Goal: Communication & Community: Answer question/provide support

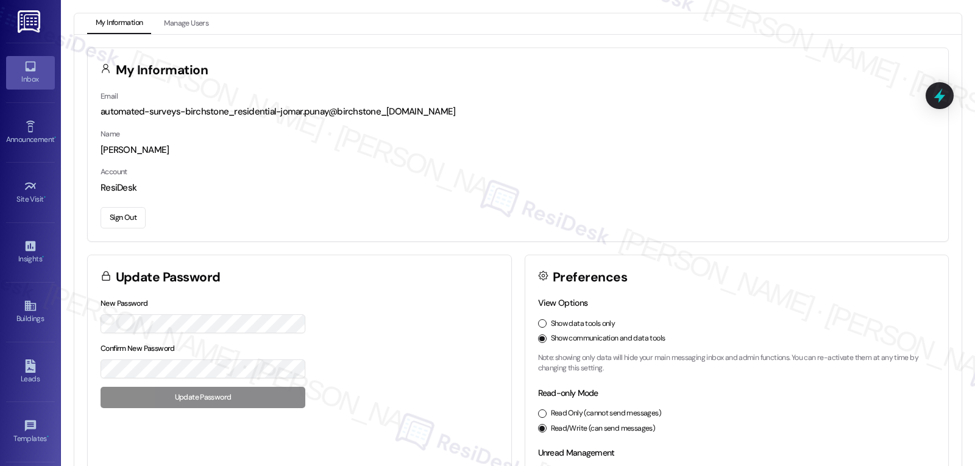
click at [18, 73] on link "Inbox" at bounding box center [30, 72] width 49 height 33
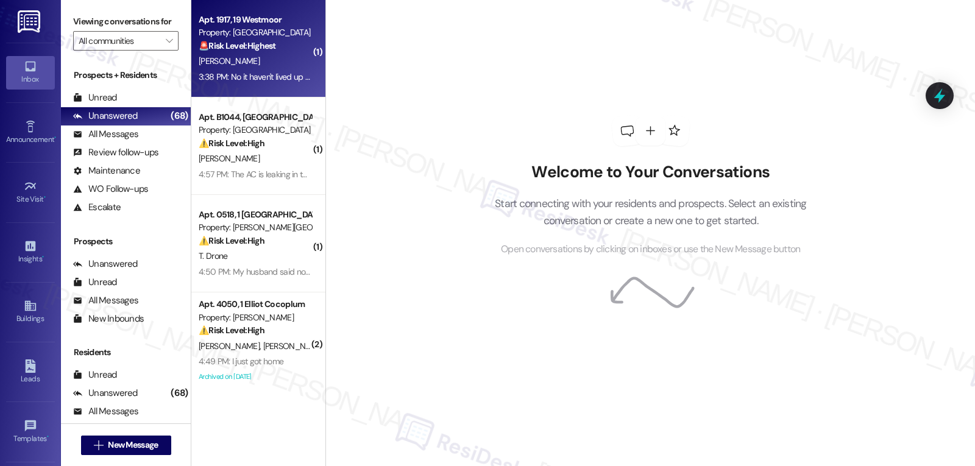
click at [245, 69] on div "3:38 PM: No it haven't lived up to what I was expecting my apartment need somet…" at bounding box center [254, 76] width 115 height 15
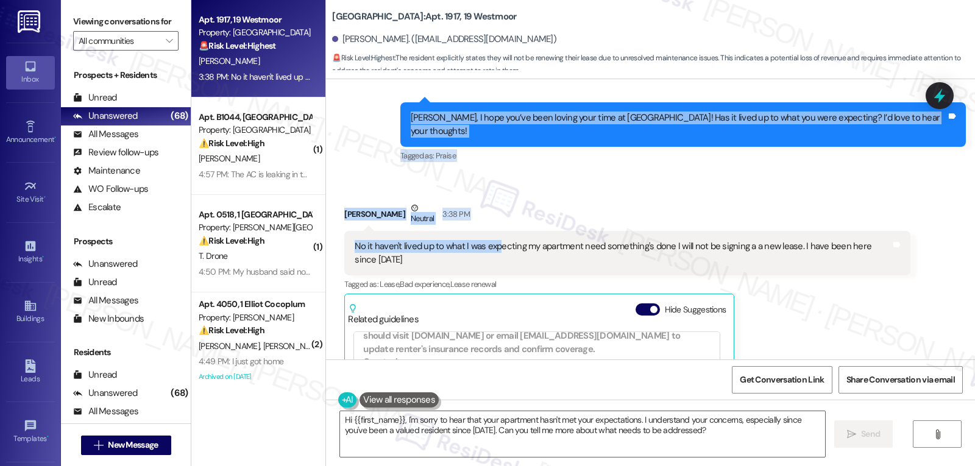
scroll to position [9073, 0]
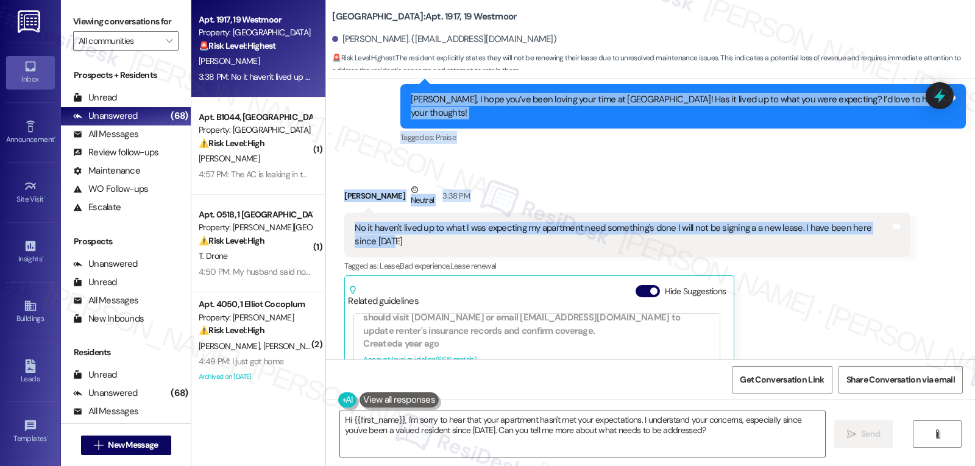
drag, startPoint x: 388, startPoint y: 110, endPoint x: 581, endPoint y: 227, distance: 225.6
click at [581, 227] on div "WO Opened request: Tub keeps d... Jun 10, 2024 at 5:15 AM Status : Completed Sh…" at bounding box center [650, 219] width 649 height 280
copy div "Residesk Automated Survey 12:28 PM Hi Hilda! I'm checking in on your latest wor…"
click at [704, 213] on div "No it haven't lived up to what I was expecting my apartment need something's do…" at bounding box center [626, 235] width 565 height 44
drag, startPoint x: 391, startPoint y: 111, endPoint x: 598, endPoint y: 225, distance: 236.1
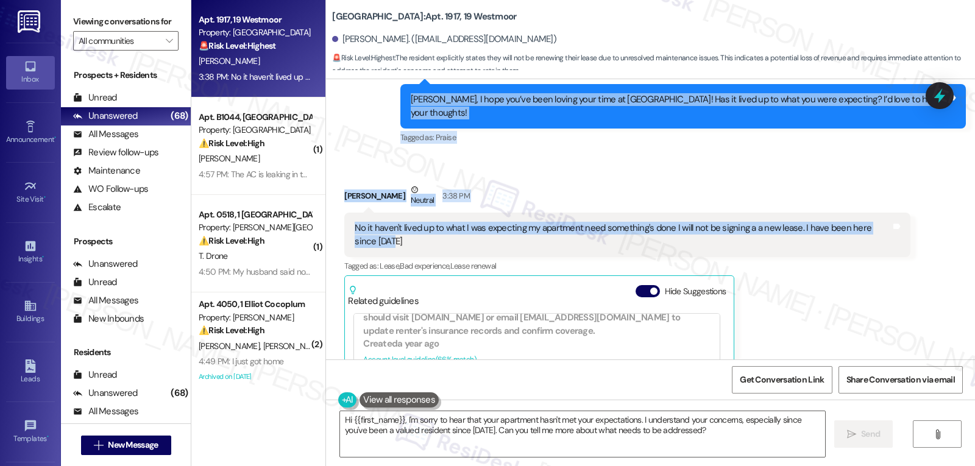
click at [598, 225] on div "WO Opened request: Tub keeps d... Jun 10, 2024 at 5:15 AM Status : Completed Sh…" at bounding box center [650, 219] width 649 height 280
copy div "Residesk Automated Survey 12:28 PM Hi Hilda! I'm checking in on your latest wor…"
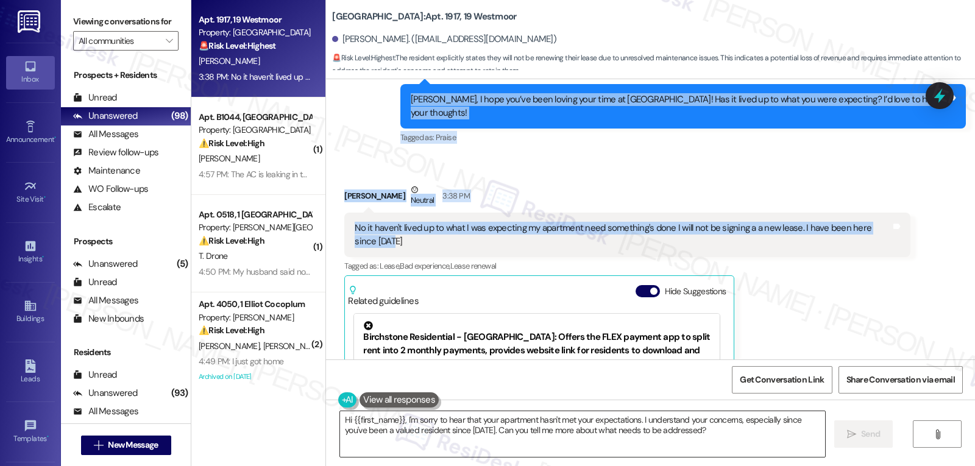
click at [513, 448] on textarea "Hi {{first_name}}, I'm sorry to hear that your apartment hasn't met your expect…" at bounding box center [582, 434] width 485 height 46
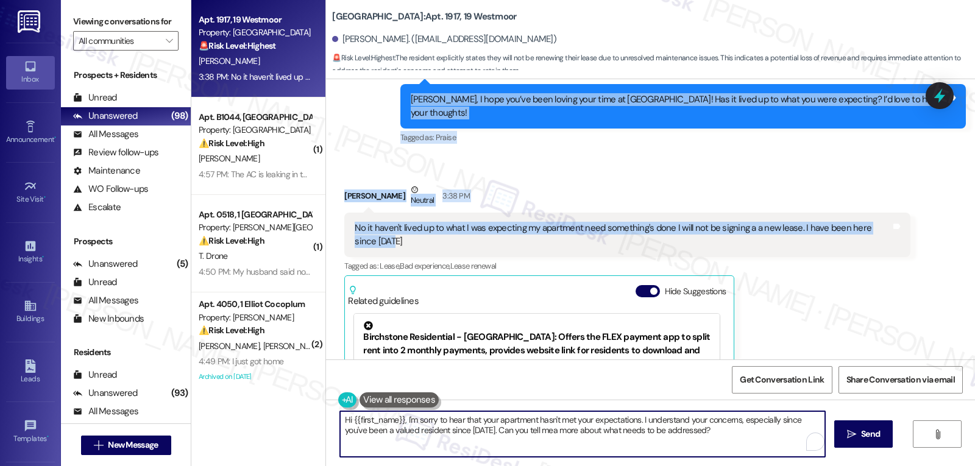
paste textarea "Hi Hilda, thank you for sharing that with me. I’m really sorry to hear your exp…"
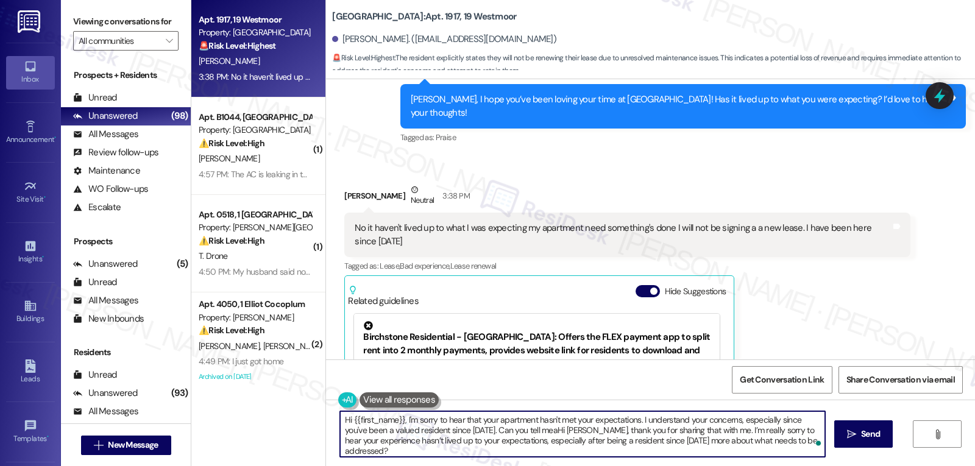
paste textarea "Hilda, thank you for sharing that with me. I’m really sorry to hear your experi…"
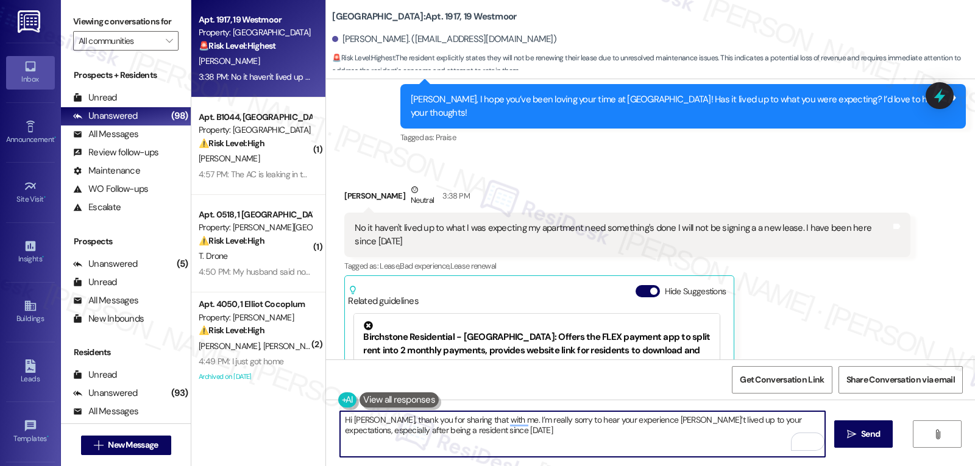
click at [485, 434] on textarea "Hi Hilda, thank you for sharing that with me. I’m really sorry to hear your exp…" at bounding box center [582, 434] width 485 height 46
paste textarea "I’m really sorry to hear that your experience hasn’t met your expectations. I t…"
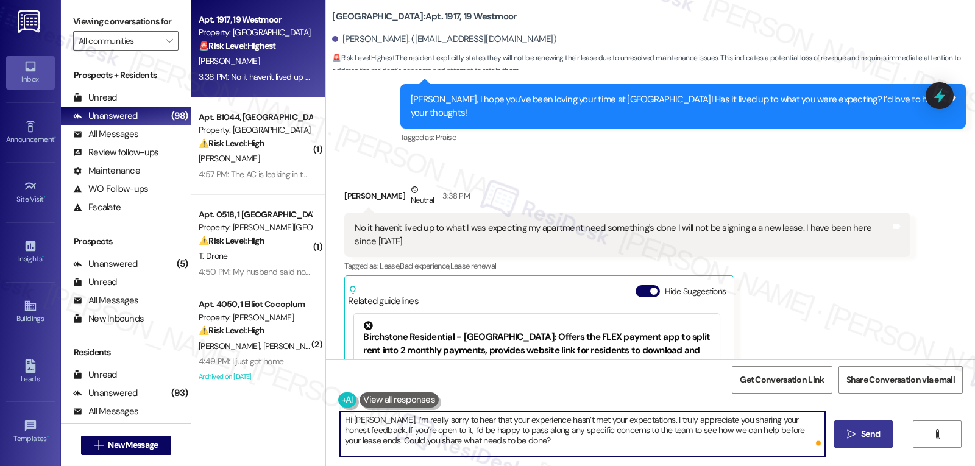
type textarea "Hi Hilda, I’m really sorry to hear that your experience hasn’t met your expecta…"
click at [884, 437] on button " Send" at bounding box center [863, 433] width 59 height 27
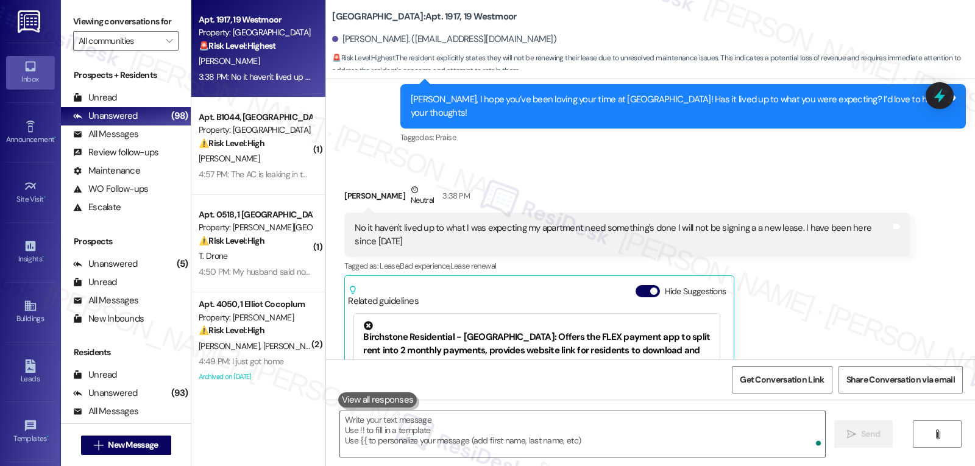
scroll to position [9195, 0]
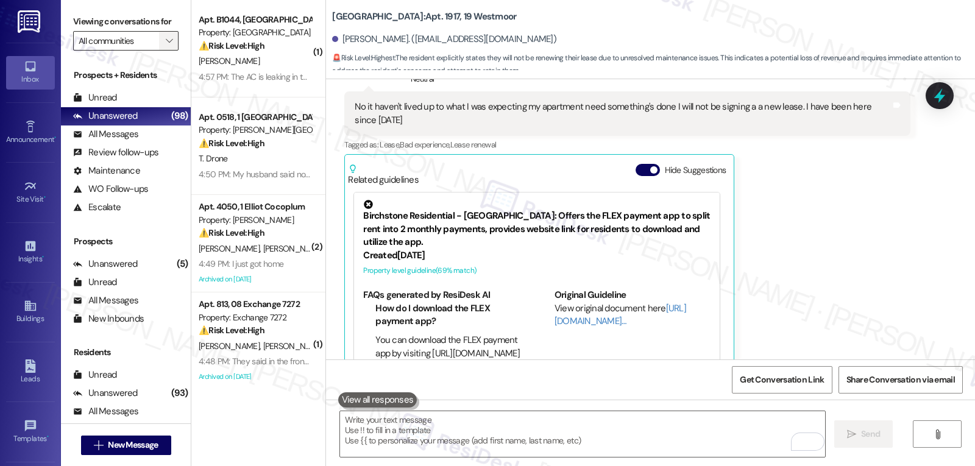
click at [166, 46] on icon "" at bounding box center [169, 41] width 7 height 10
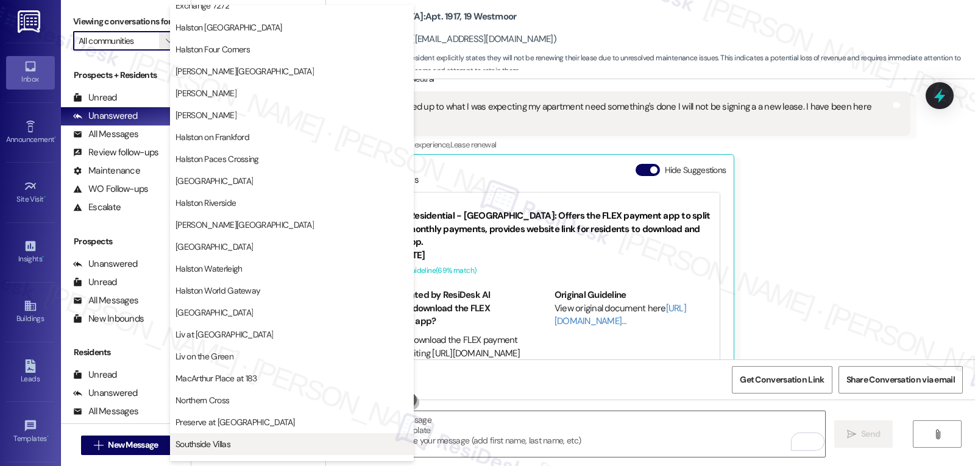
scroll to position [422, 0]
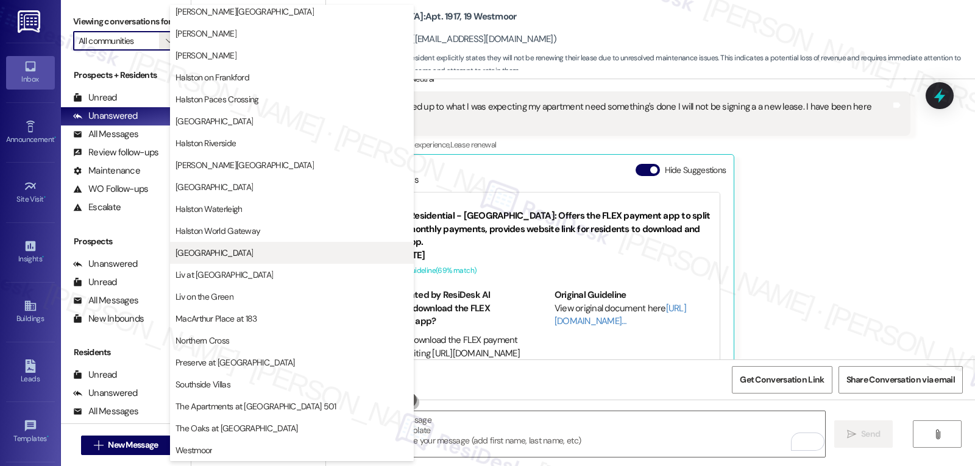
click at [227, 247] on span "[GEOGRAPHIC_DATA]" at bounding box center [291, 253] width 233 height 12
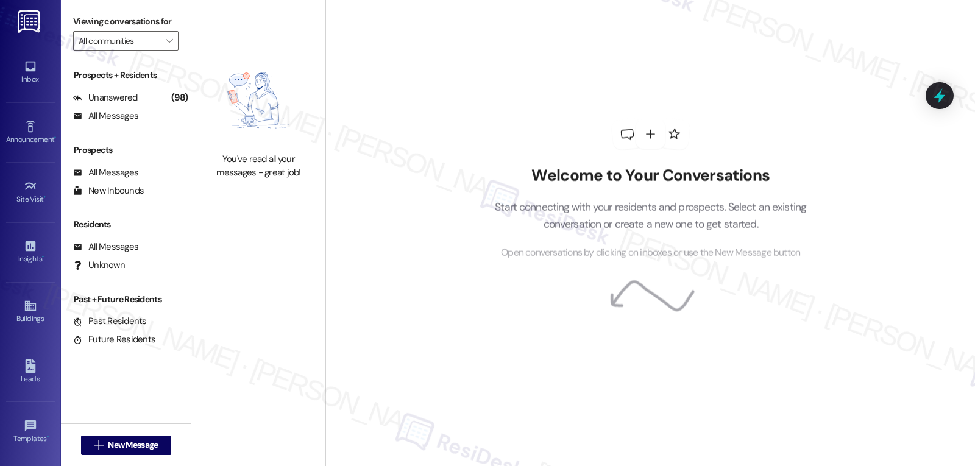
type input "[GEOGRAPHIC_DATA]"
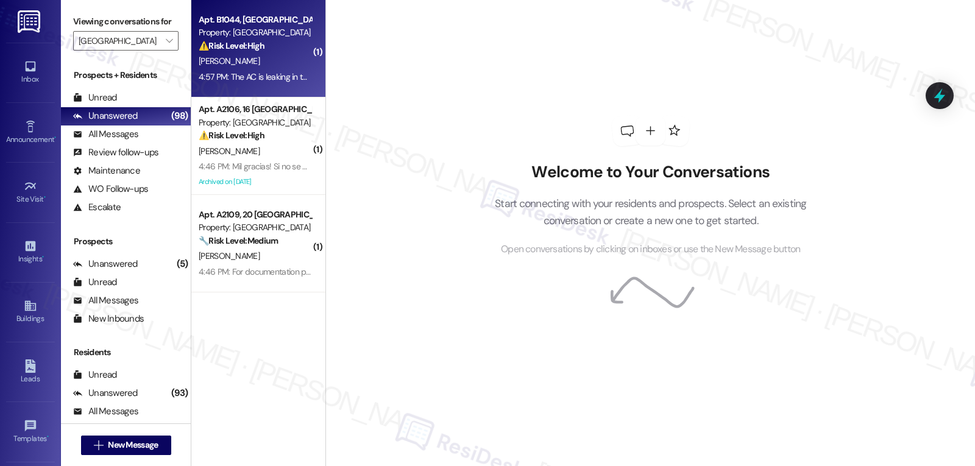
click at [256, 77] on div "4:57 PM: The AC is leaking in the bathroom 4:57 PM: The AC is leaking in the ba…" at bounding box center [274, 76] width 150 height 11
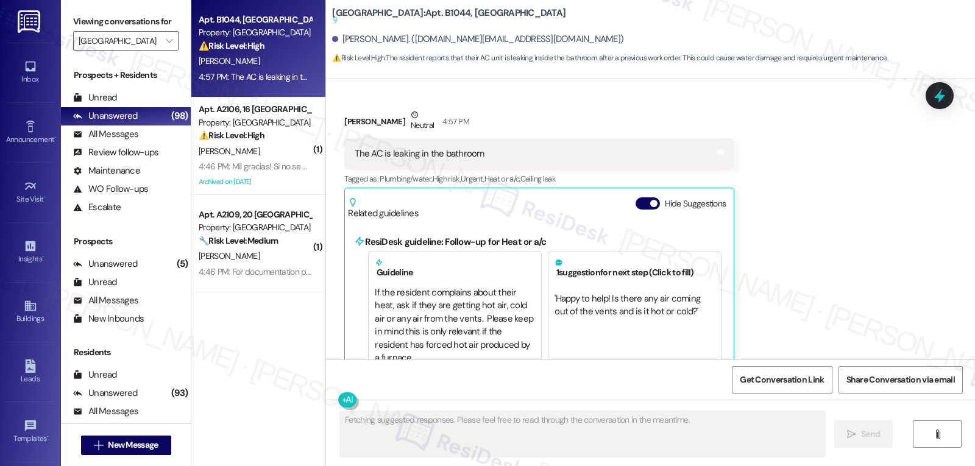
scroll to position [2806, 0]
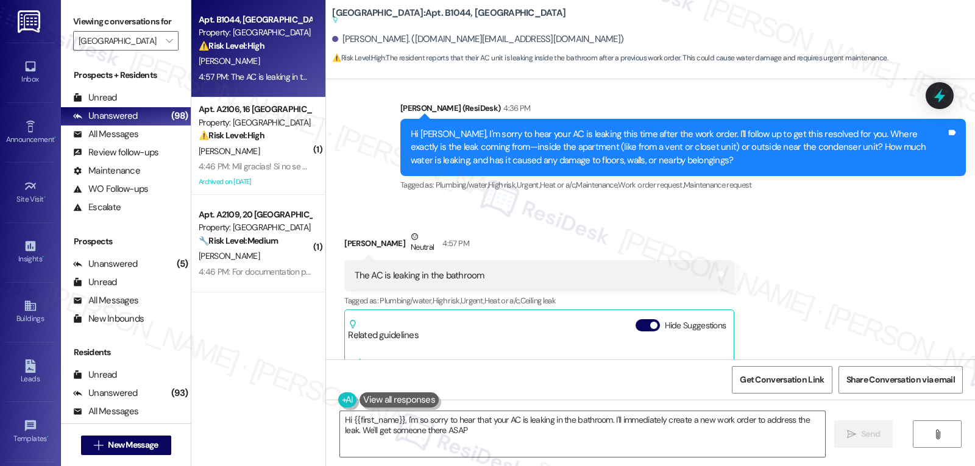
type textarea "Hi {{first_name}}, I'm so sorry to hear that your AC is leaking in the bathroom…"
click at [520, 437] on textarea "Hi {{first_name}}, I'm so sorry to hear that your AC is leaking in the bathroom…" at bounding box center [582, 434] width 485 height 46
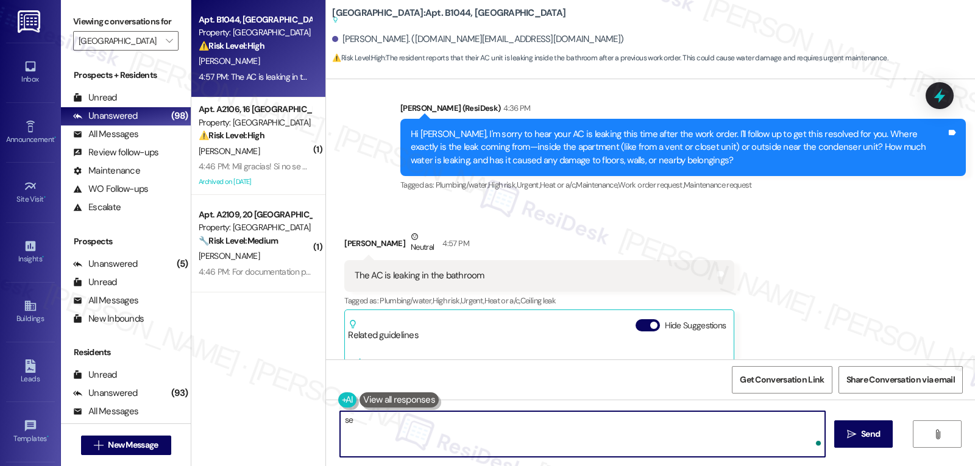
type textarea "s"
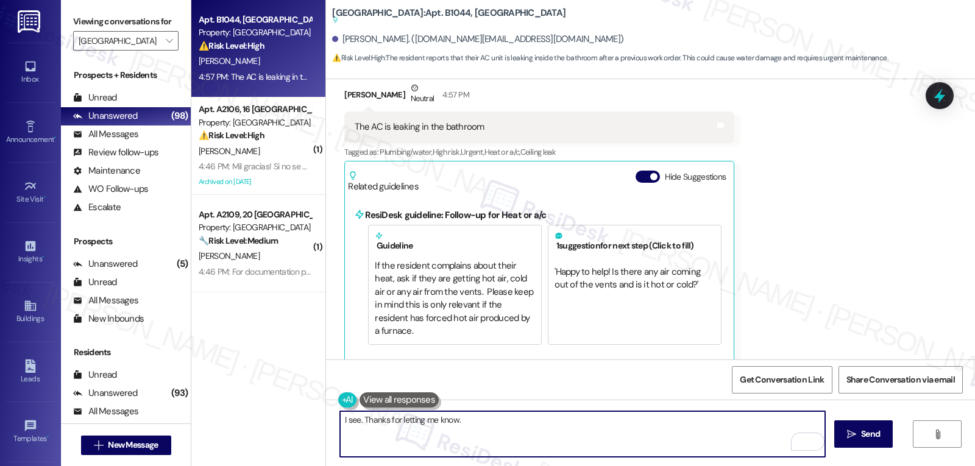
scroll to position [2958, 0]
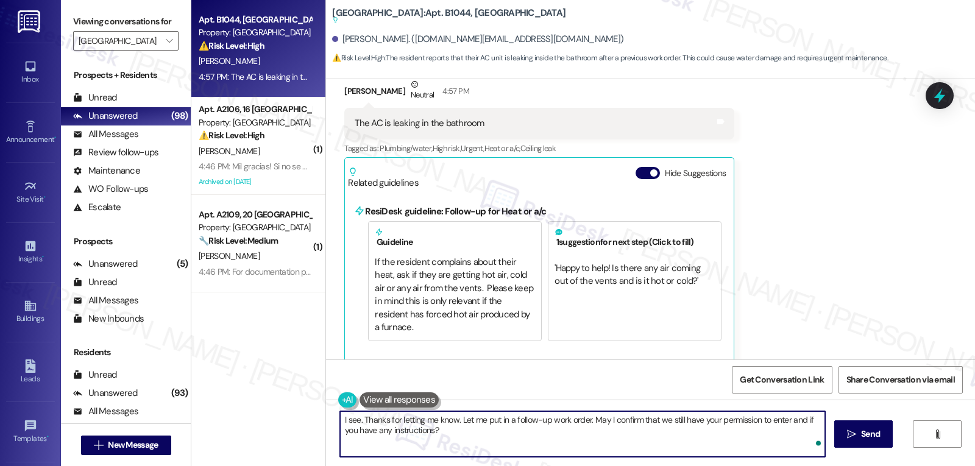
type textarea "I see. Thanks for letting me know. Let me put in a follow-up work order. May I …"
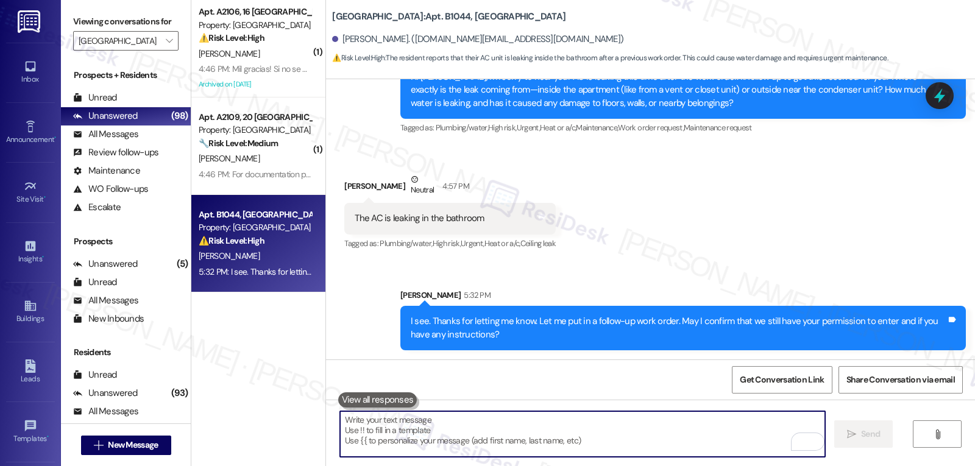
scroll to position [2864, 0]
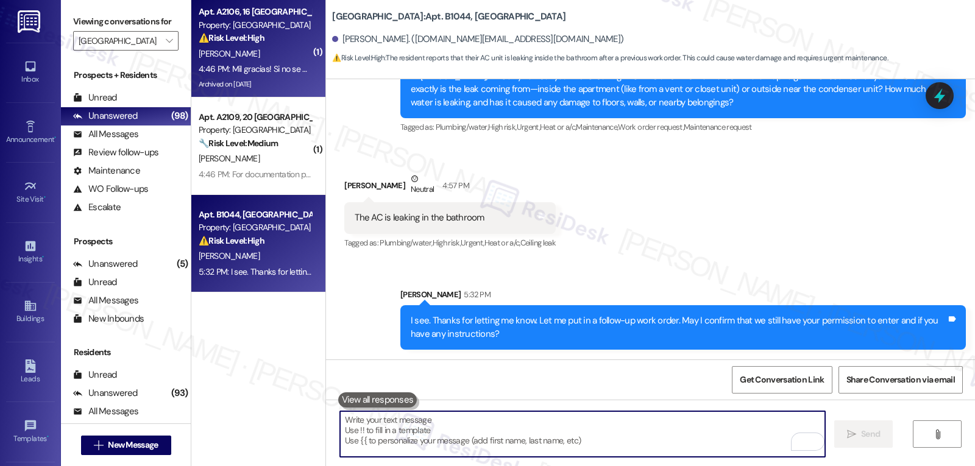
click at [298, 62] on div "4:46 PM: Mil gracias! Si no se puede, entonces que por favor mi contrato quede …" at bounding box center [254, 69] width 115 height 15
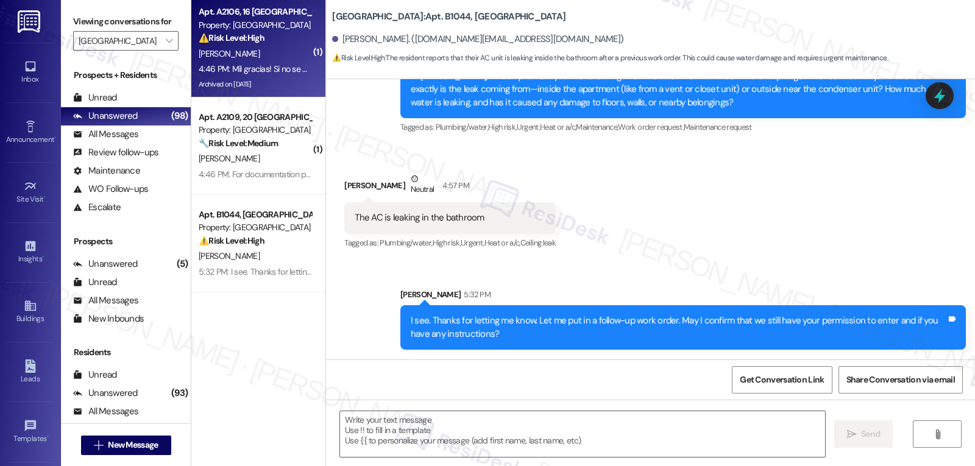
type textarea "Fetching suggested responses. Please feel free to read through the conversation…"
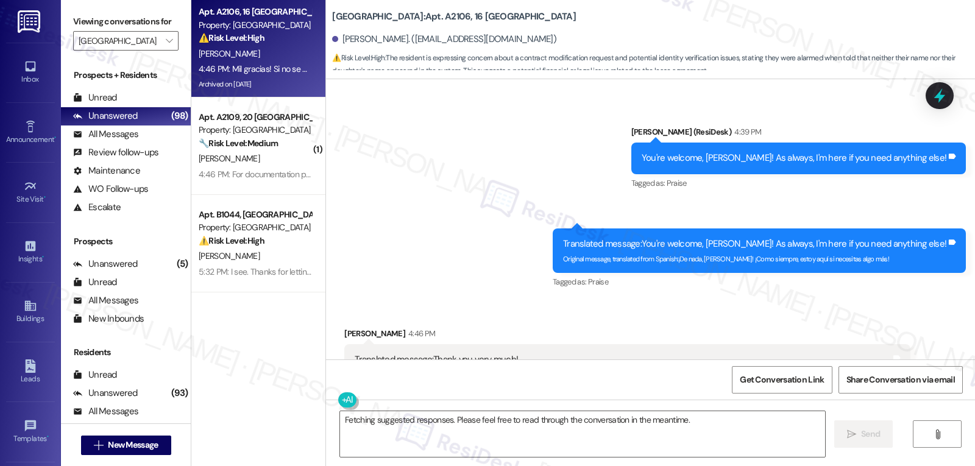
scroll to position [25925, 0]
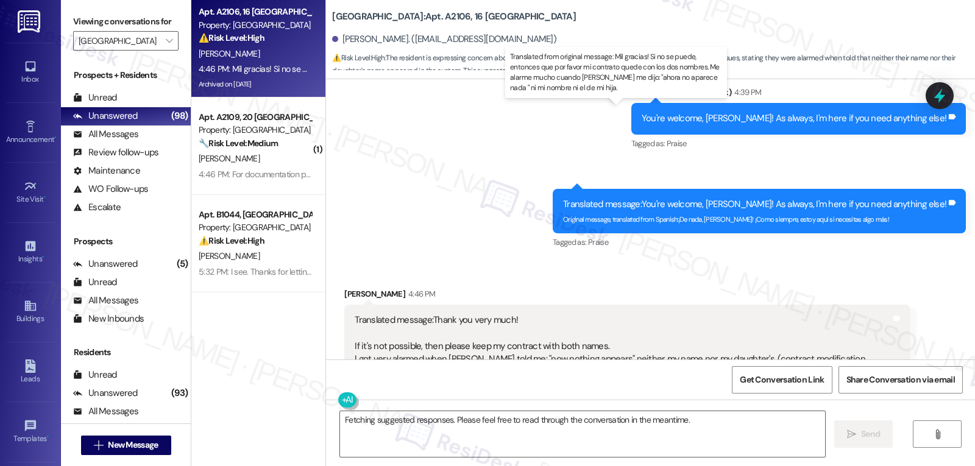
drag, startPoint x: 464, startPoint y: 179, endPoint x: 623, endPoint y: 221, distance: 164.3
click at [623, 379] on div "Original message, translated from Spanish : Mil gracias! Si no se puede, entonc…" at bounding box center [623, 405] width 536 height 52
copy sub "Mil gracias! Si no se puede, entonces que por favor mi contrato quede con los d…"
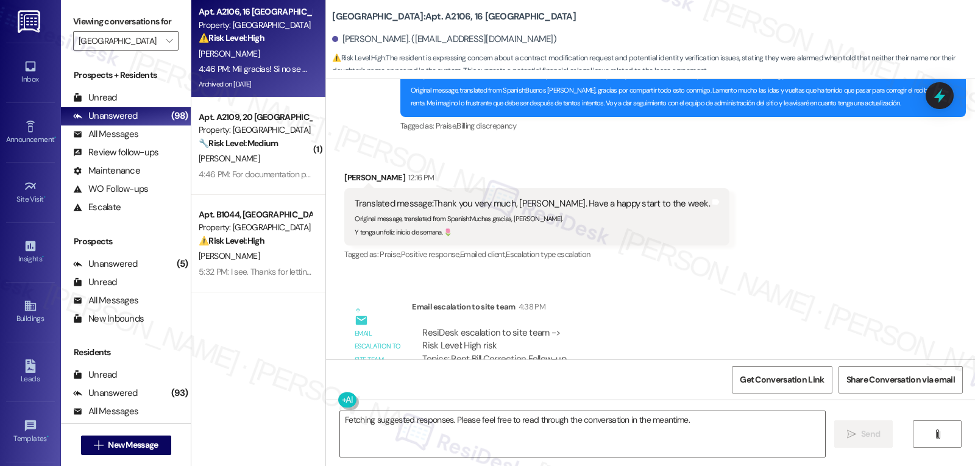
scroll to position [25559, 0]
click at [418, 431] on textarea "Fetching suggested responses. Please feel free to read through the conversation…" at bounding box center [582, 434] width 485 height 46
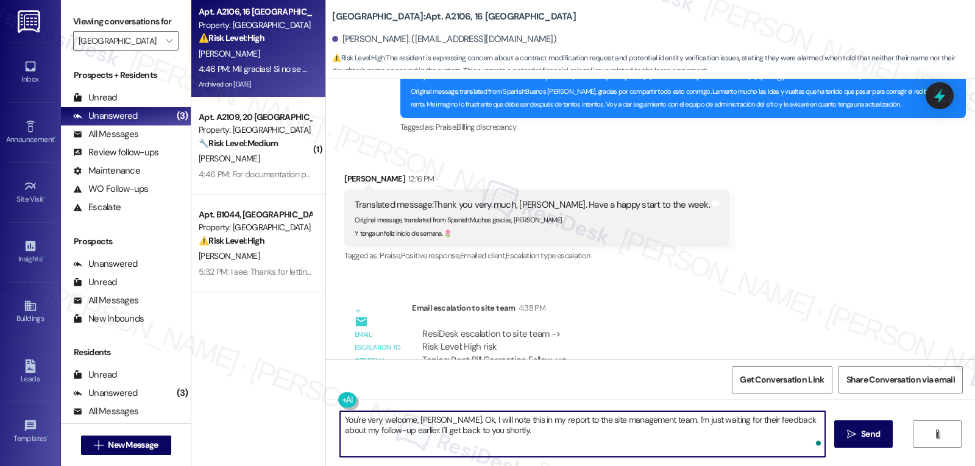
type textarea "You're very welcome, Liliana. Ok, I will note this in my report to the site man…"
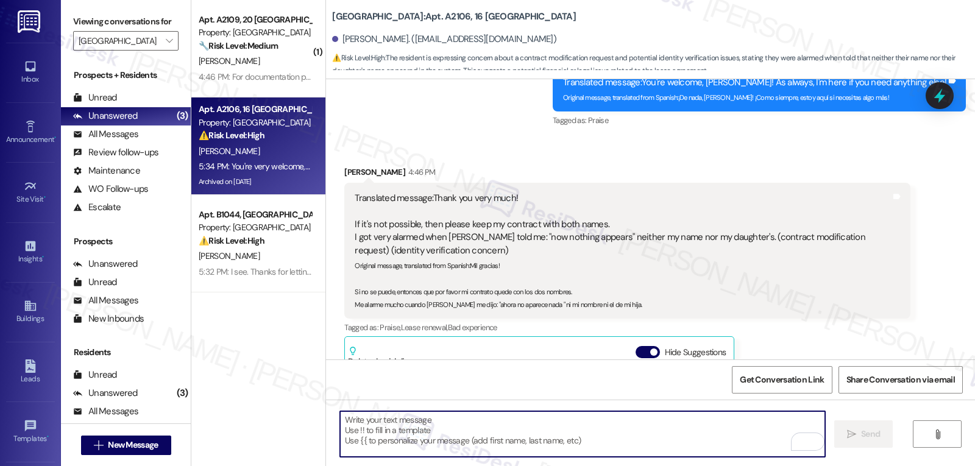
scroll to position [267, 0]
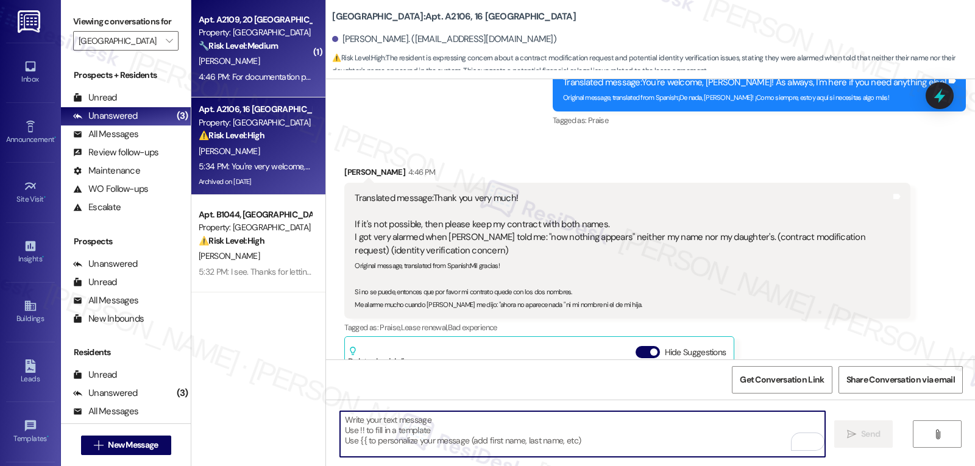
click at [230, 72] on div "4:46 PM: For documentation purposes. I have submitted a third maintenance reque…" at bounding box center [608, 76] width 818 height 11
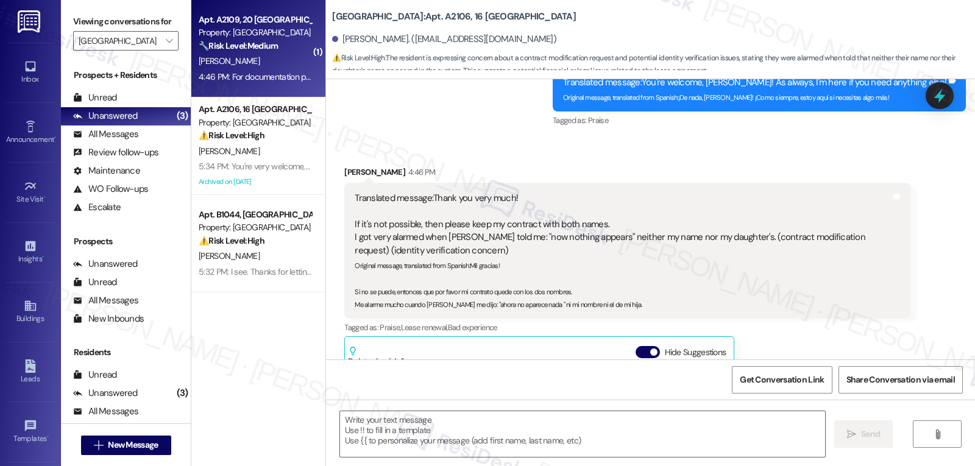
type textarea "Fetching suggested responses. Please feel free to read through the conversation…"
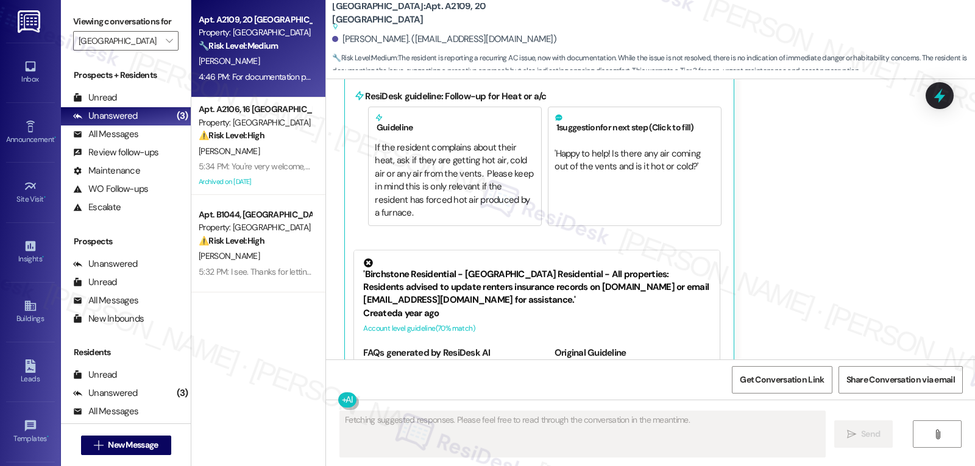
scroll to position [7549, 0]
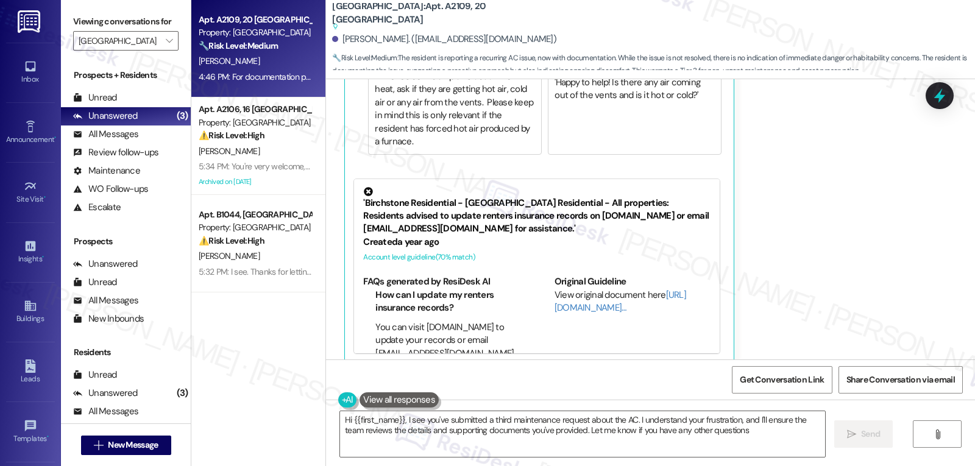
type textarea "Hi {{first_name}}, I see you've submitted a third maintenance request about the…"
click at [754, 450] on textarea "Hi {{first_name}}, I see you've submitted a third maintenance request about the…" at bounding box center [582, 434] width 485 height 46
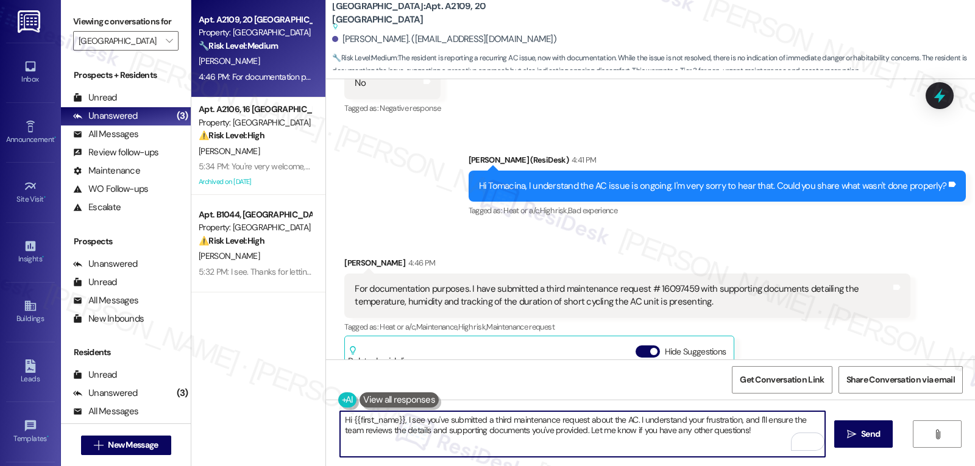
scroll to position [7184, 0]
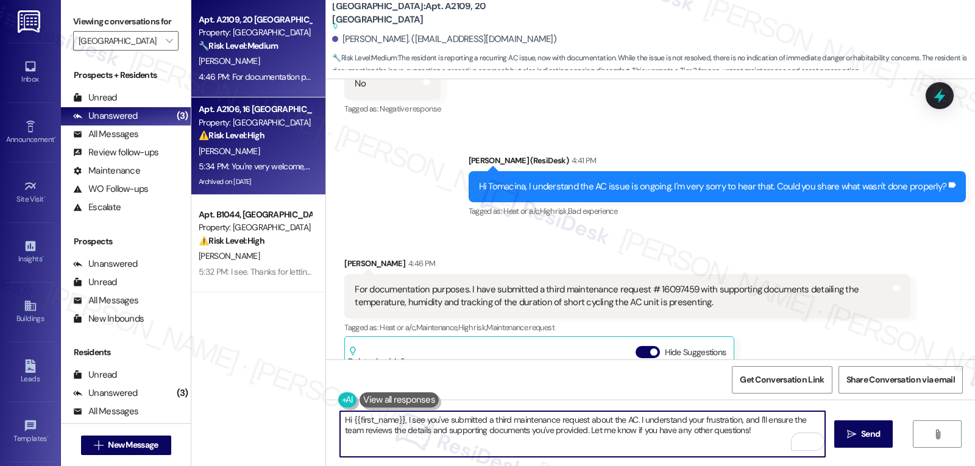
click at [286, 149] on div "L. Hernandez" at bounding box center [254, 151] width 115 height 15
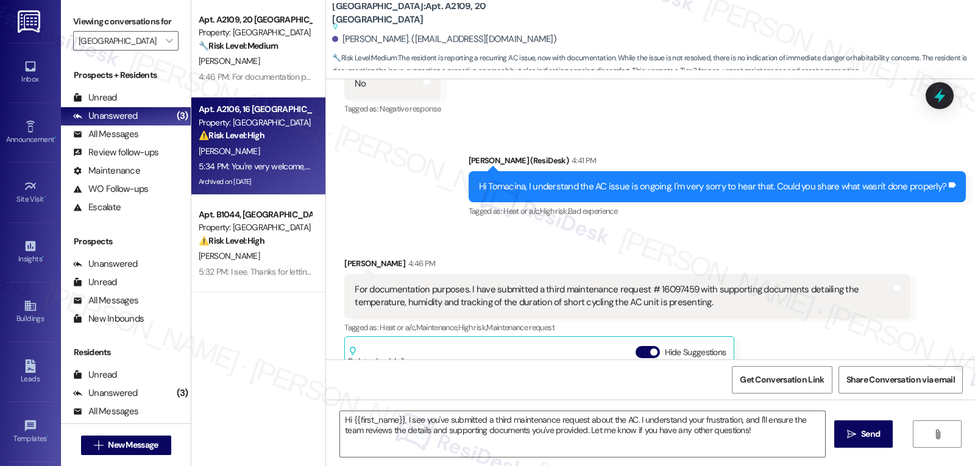
type textarea "Fetching suggested responses. Please feel free to read through the conversation…"
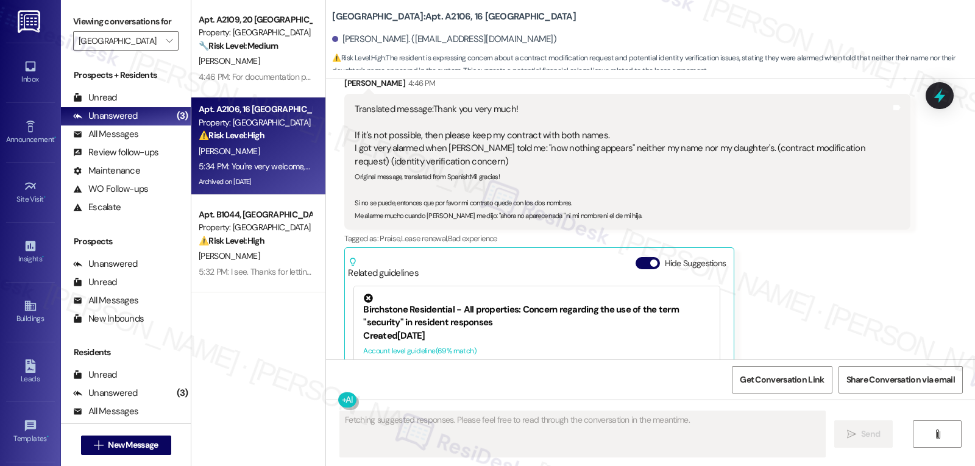
scroll to position [26163, 0]
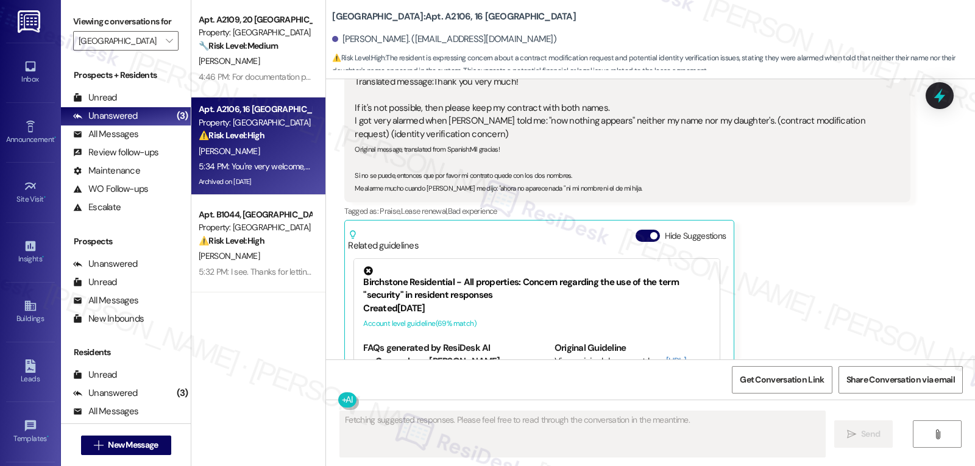
drag, startPoint x: 408, startPoint y: 301, endPoint x: 568, endPoint y: 320, distance: 160.8
copy div "You're very welcome, Liliana. Ok, I will note this in my report to the site man…"
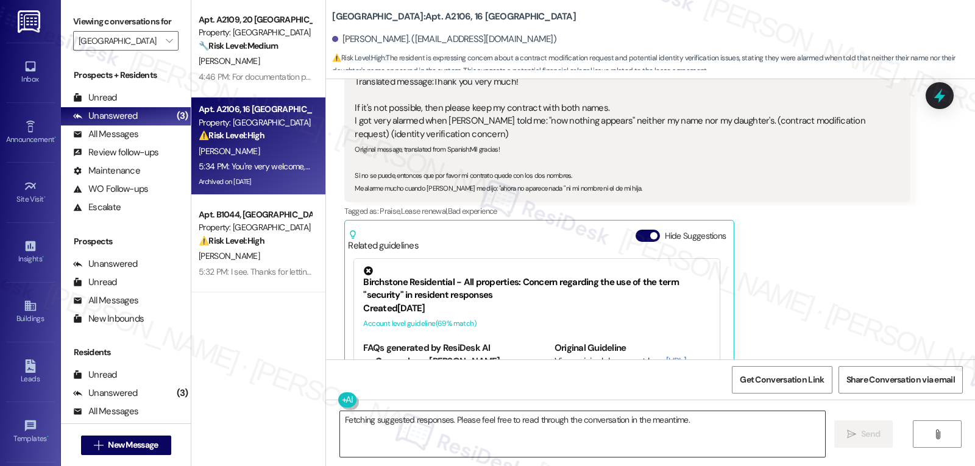
click at [417, 438] on textarea "Fetching suggested responses. Please feel free to read through the conversation…" at bounding box center [582, 434] width 485 height 46
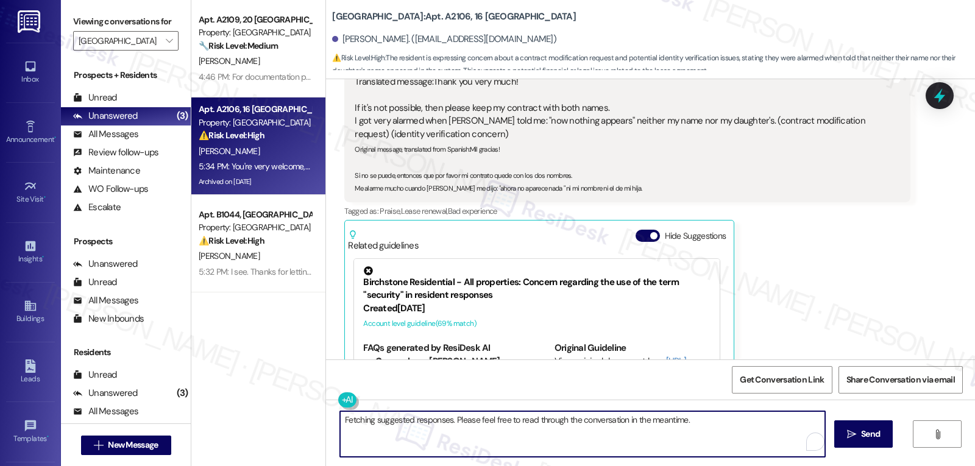
paste textarea "You're very welcome, Liliana. Ok, I will note this in my report to the site man…"
click at [338, 403] on button at bounding box center [384, 399] width 93 height 15
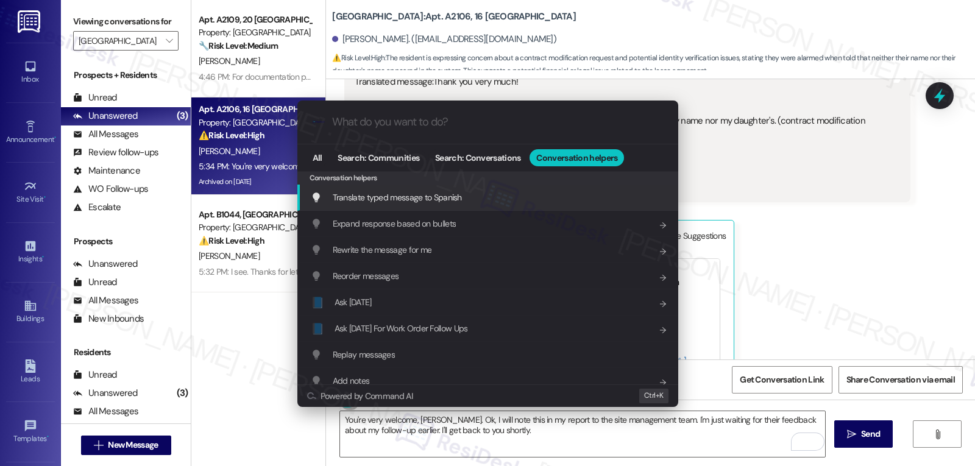
click at [470, 199] on div "Translate typed message to Spanish Add shortcut" at bounding box center [489, 197] width 356 height 13
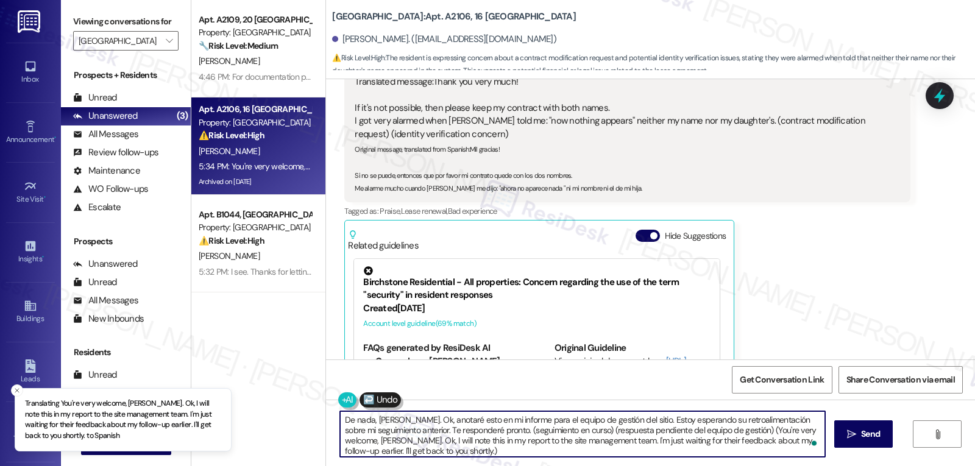
drag, startPoint x: 500, startPoint y: 440, endPoint x: 560, endPoint y: 491, distance: 78.2
click at [560, 465] on html "Translating You're very welcome, Liliana. Ok, I will note this in my report to …" at bounding box center [487, 233] width 975 height 466
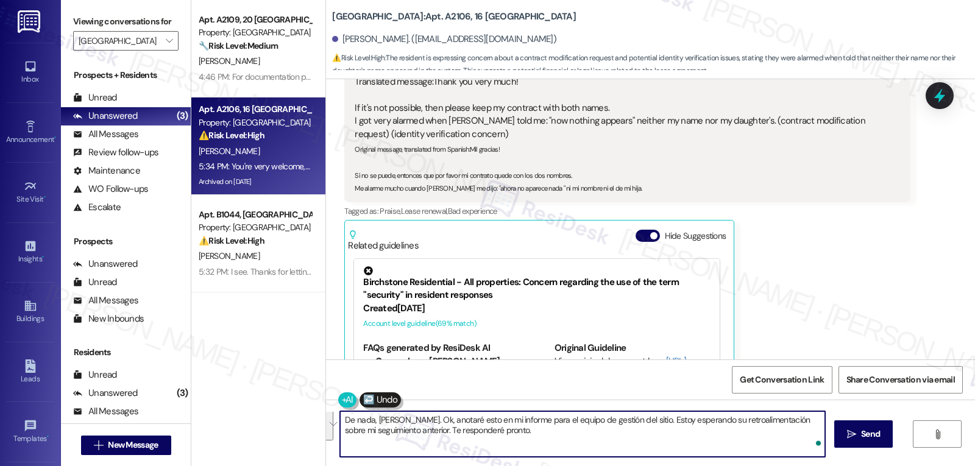
scroll to position [0, 0]
type textarea "De nada, Liliana. Ok, anotaré esto en mi informe para el equipo de gestión del …"
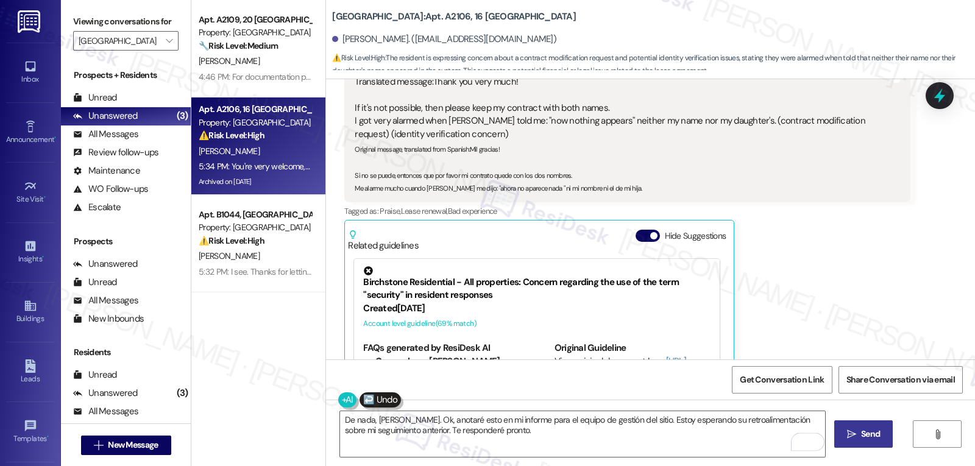
click at [851, 443] on button " Send" at bounding box center [863, 433] width 59 height 27
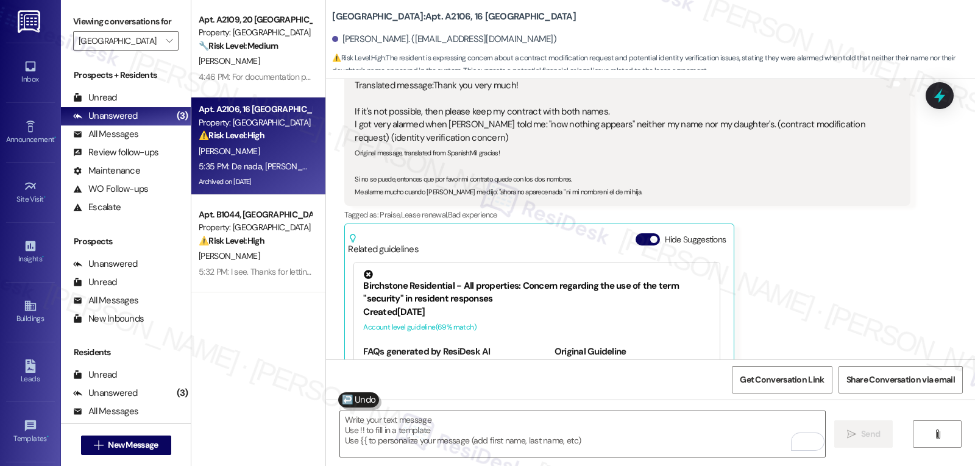
scroll to position [26261, 0]
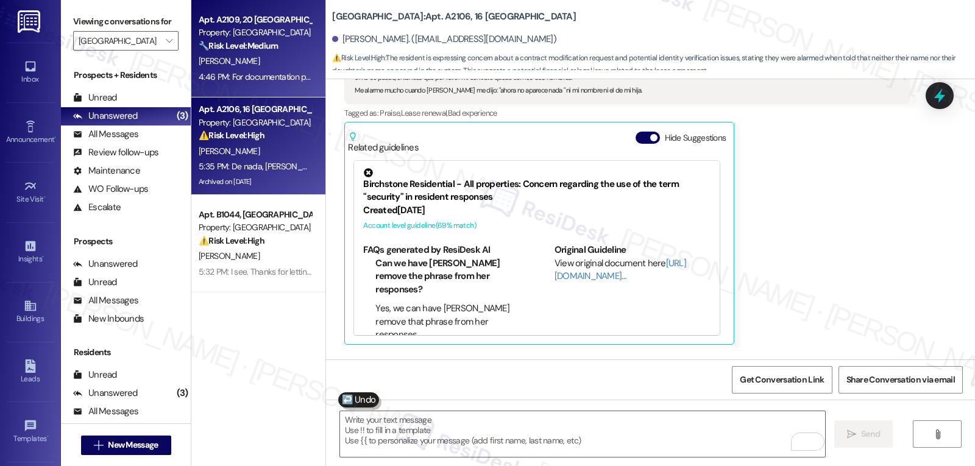
click at [286, 51] on div "🔧 Risk Level: Medium The resident is reporting a recurring AC issue, now with d…" at bounding box center [255, 46] width 113 height 13
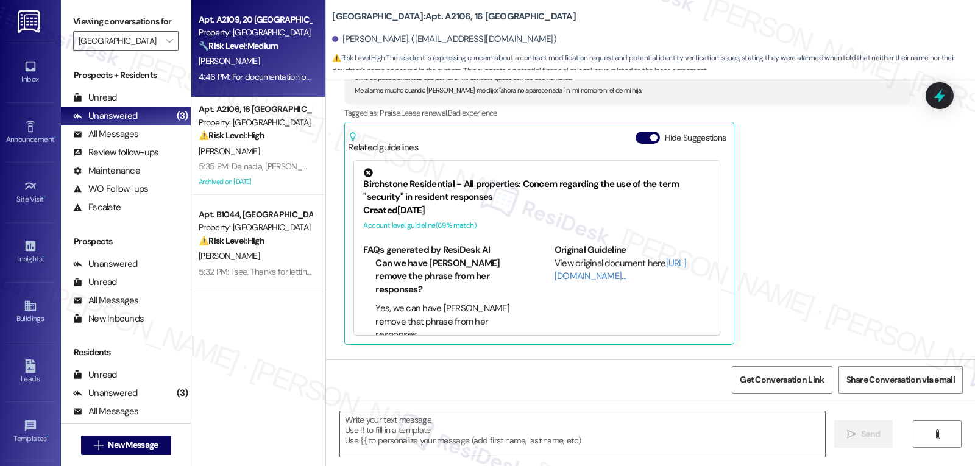
type textarea "Fetching suggested responses. Please feel free to read through the conversation…"
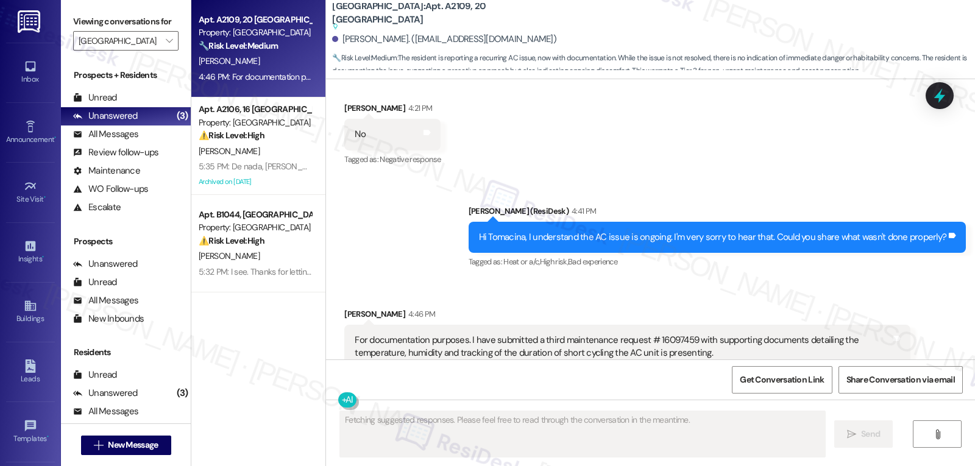
scroll to position [7549, 0]
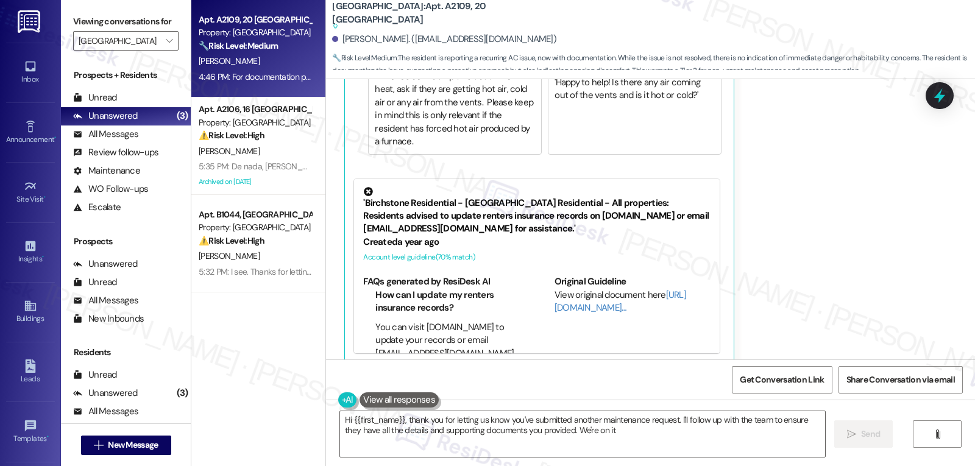
type textarea "Hi {{first_name}}, thank you for letting us know you've submitted another maint…"
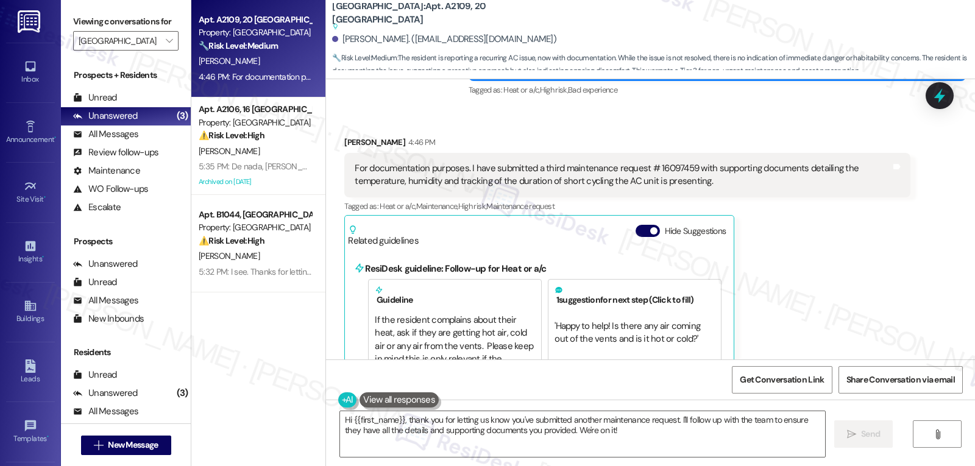
scroll to position [7184, 0]
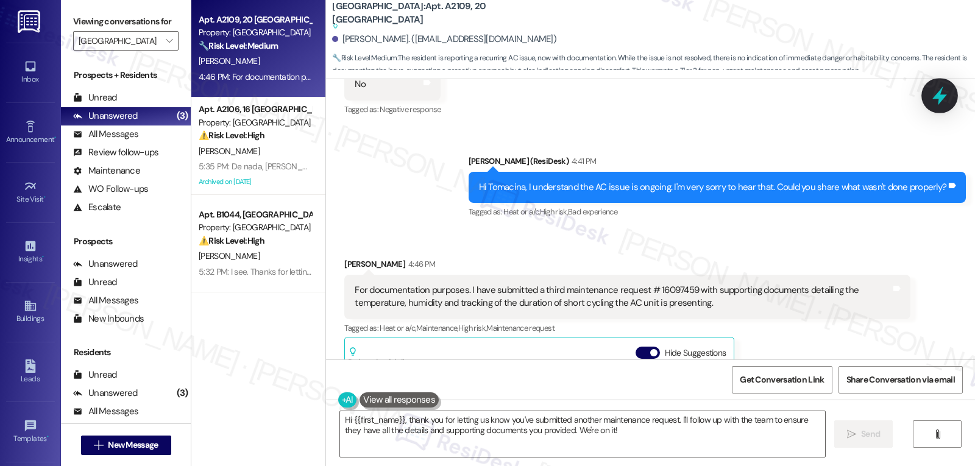
click at [938, 94] on icon at bounding box center [939, 96] width 15 height 19
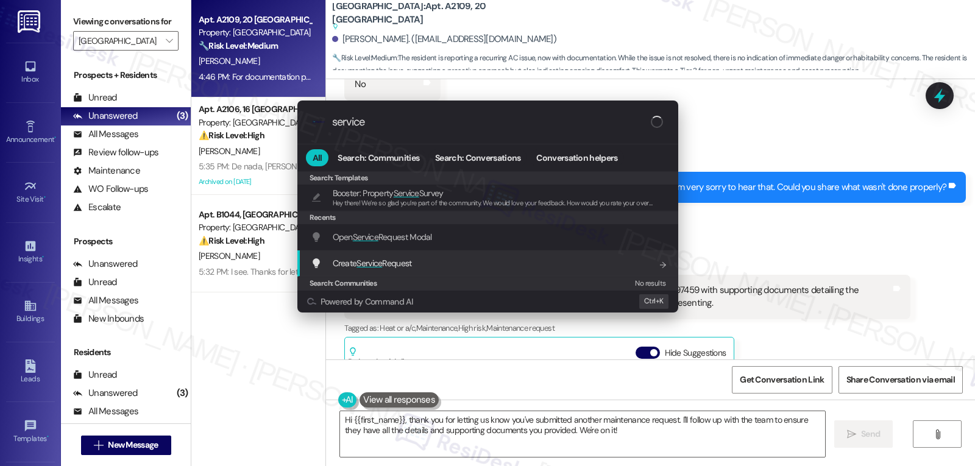
type input "service"
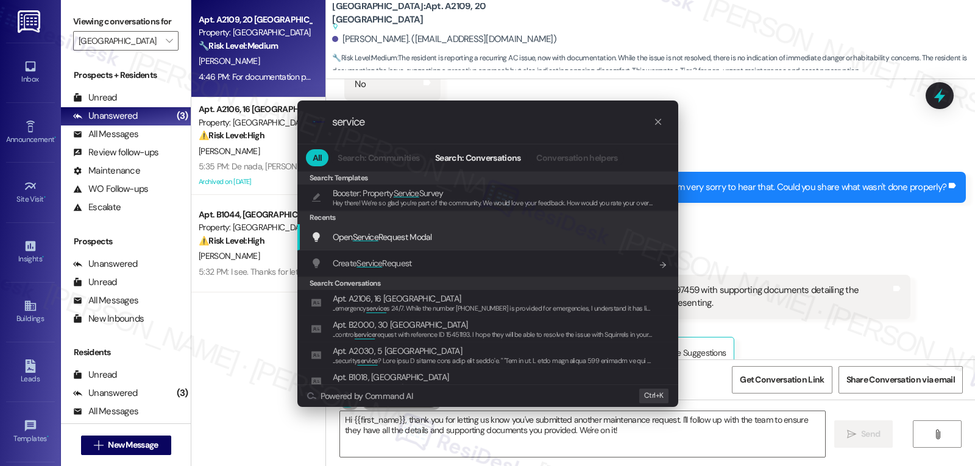
click at [422, 238] on span "Open Service Request Modal" at bounding box center [382, 237] width 99 height 11
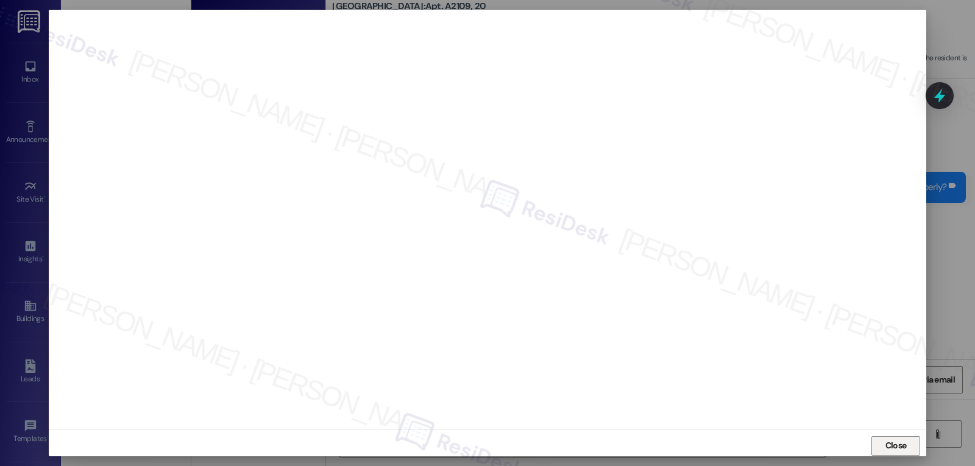
click at [894, 450] on span "Close" at bounding box center [895, 445] width 21 height 13
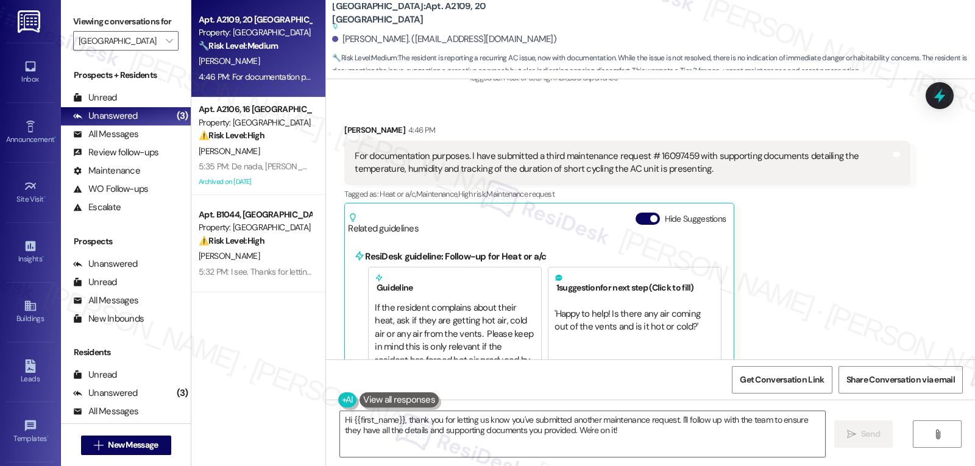
scroll to position [7306, 0]
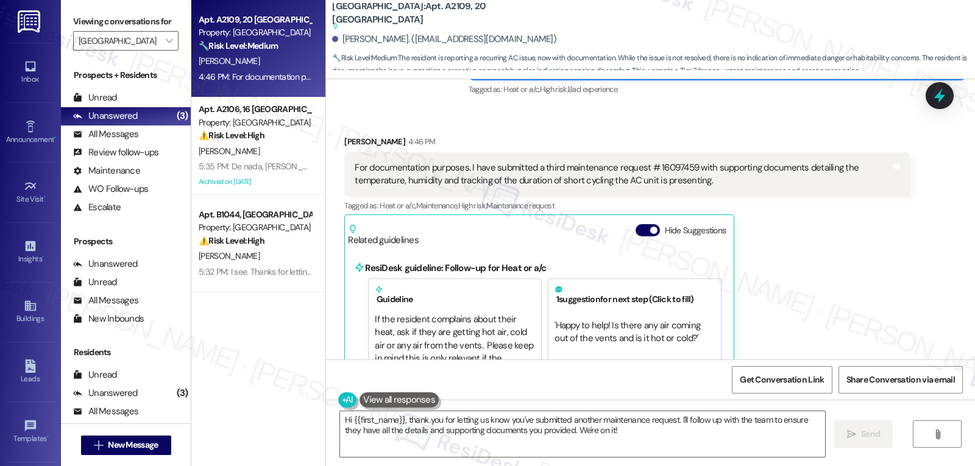
click at [666, 169] on div "For documentation purposes. I have submitted a third maintenance request # 1609…" at bounding box center [623, 174] width 536 height 26
click at [346, 143] on div "Tomacina Kuykendall 4:46 PM" at bounding box center [626, 143] width 565 height 17
click at [346, 142] on div "Tomacina Kuykendall 4:46 PM" at bounding box center [626, 143] width 565 height 17
click at [842, 280] on div "Tomacina Kuykendall 4:46 PM For documentation purposes. I have submitted a thir…" at bounding box center [626, 371] width 565 height 472
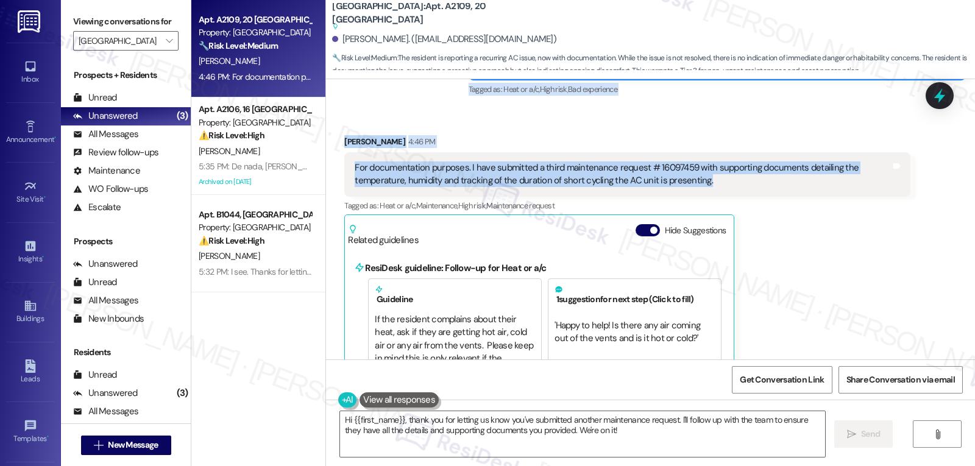
drag, startPoint x: 391, startPoint y: 308, endPoint x: 776, endPoint y: 182, distance: 405.2
click at [776, 182] on div "Survey, sent via SMS Residesk Automated Survey Jul 19, 2024 at 11:33 AM Hi Toma…" at bounding box center [650, 219] width 649 height 280
copy div "Residesk Automated Survey 12:30 PM Hi Tomacina! I'm checking in on your latest …"
click at [640, 422] on textarea "Hi {{first_name}}, thank you for letting us know you've submitted another maint…" at bounding box center [582, 434] width 485 height 46
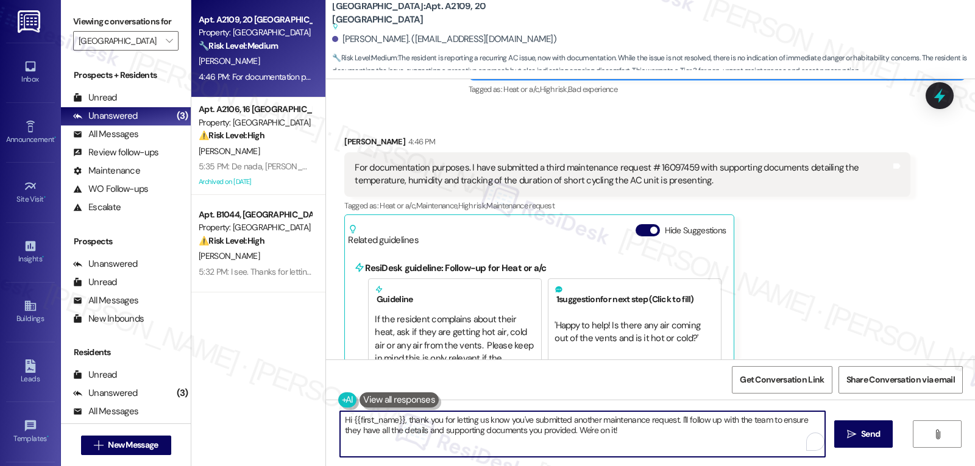
paste textarea "thank you for sending the documentation — that’s really helpful. I’m so sorry t…"
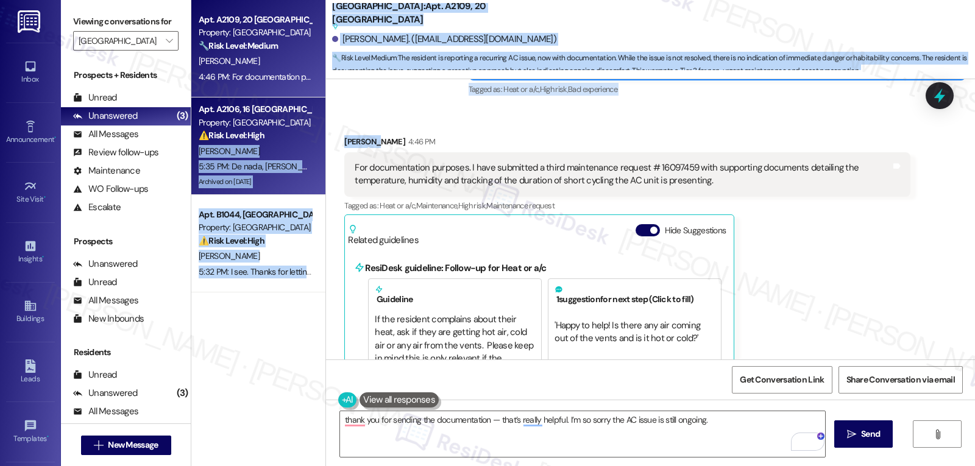
drag, startPoint x: 369, startPoint y: 142, endPoint x: 313, endPoint y: 142, distance: 56.1
click at [313, 142] on div "Apt. A2109, 20 Lexington Property: Lexington 🔧 Risk Level: Medium The resident …" at bounding box center [582, 233] width 783 height 466
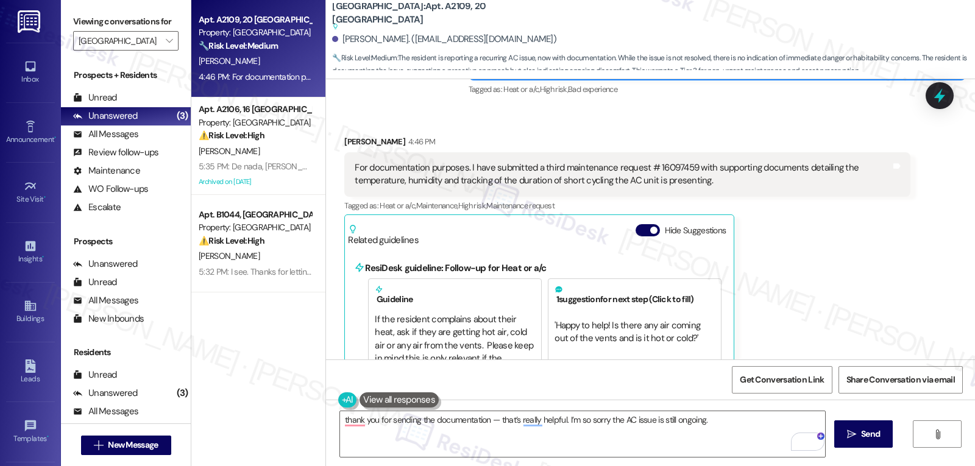
click at [470, 133] on div "Received via SMS Tomacina Kuykendall 4:46 PM For documentation purposes. I have…" at bounding box center [627, 371] width 584 height 490
click at [372, 141] on div "Tomacina Kuykendall 4:46 PM" at bounding box center [626, 143] width 565 height 17
drag, startPoint x: 369, startPoint y: 141, endPoint x: 333, endPoint y: 143, distance: 35.4
click at [335, 143] on div "Received via SMS Tomacina Kuykendall 4:46 PM For documentation purposes. I have…" at bounding box center [627, 371] width 584 height 490
copy div "Tomacina"
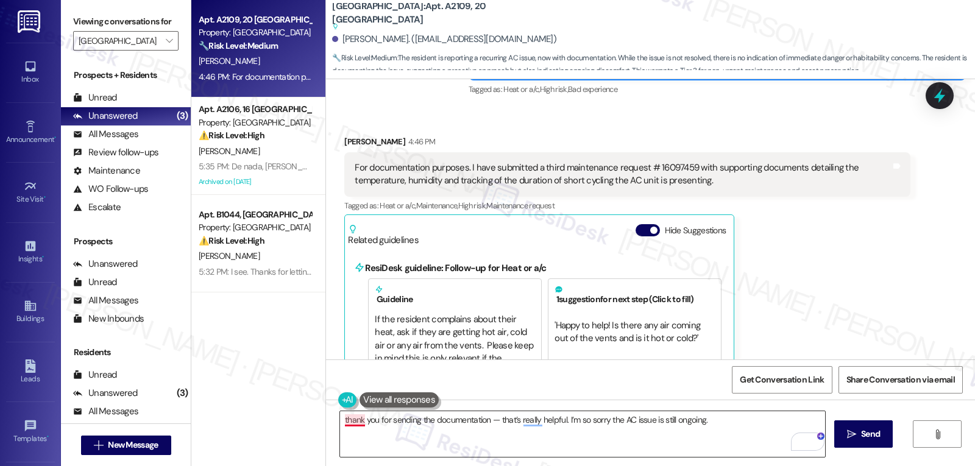
click at [353, 423] on textarea "thank you for sending the documentation — that’s really helpful. I’m so sorry t…" at bounding box center [582, 434] width 485 height 46
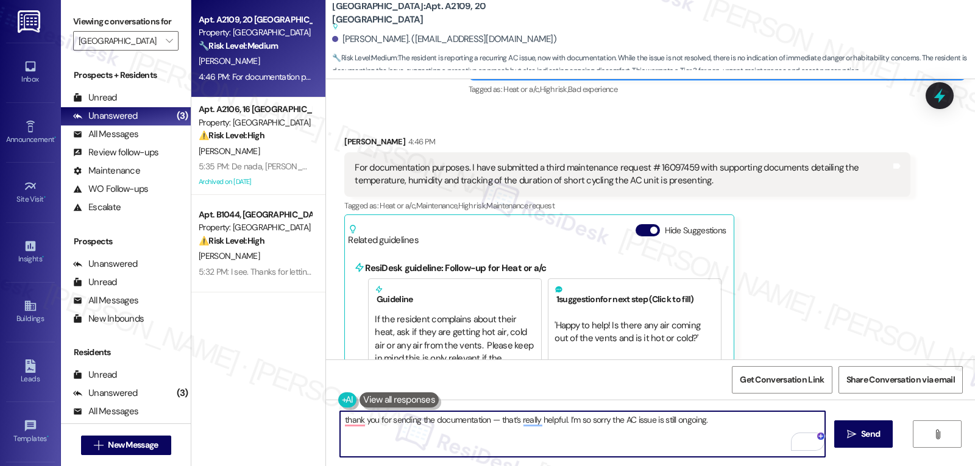
paste textarea "Tomacina"
click at [528, 426] on textarea "Tomacina, thank you for sending the documentation — that’s really helpful. I’m …" at bounding box center [582, 434] width 485 height 46
click at [750, 423] on textarea "Tomacina, thank you for sending the documentation. That’s really helpful. I’m s…" at bounding box center [582, 434] width 485 height 46
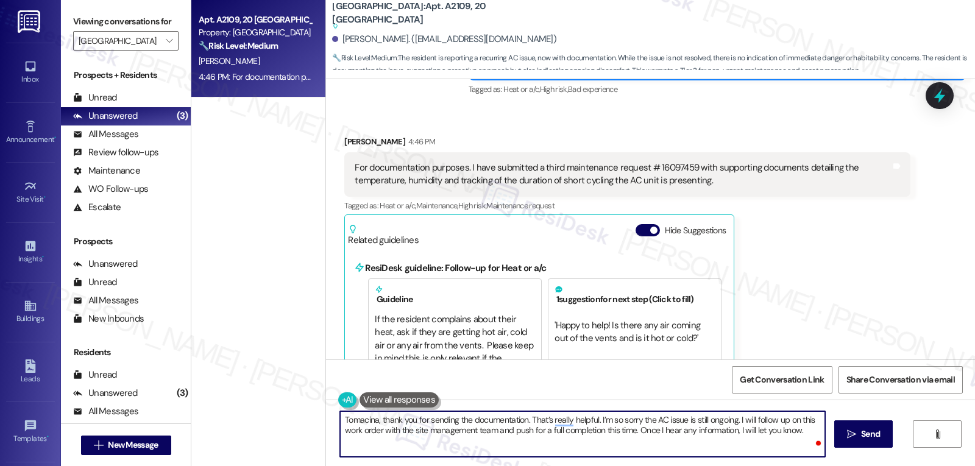
click at [802, 431] on textarea "Tomacina, thank you for sending the documentation. That’s really helpful. I’m s…" at bounding box center [582, 434] width 485 height 46
type textarea "Tomacina, thank you for sending the documentation. That’s really helpful. I’m s…"
click at [858, 446] on button " Send" at bounding box center [863, 433] width 59 height 27
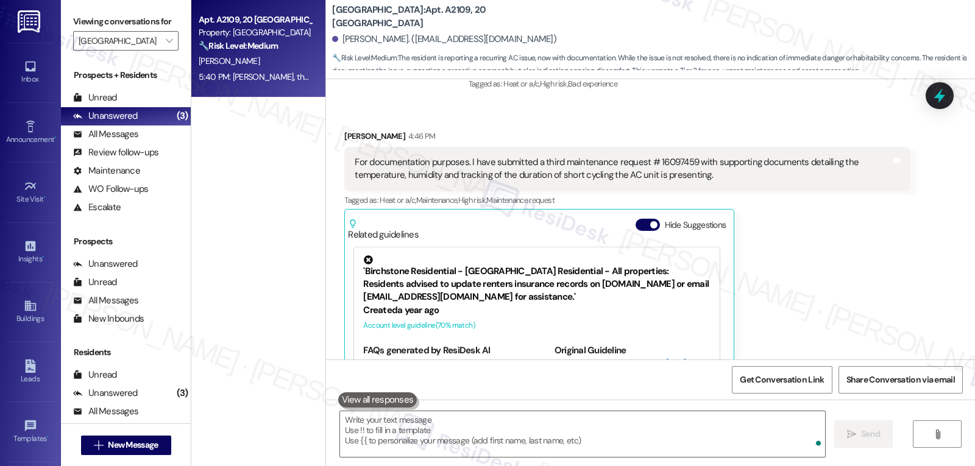
scroll to position [7271, 0]
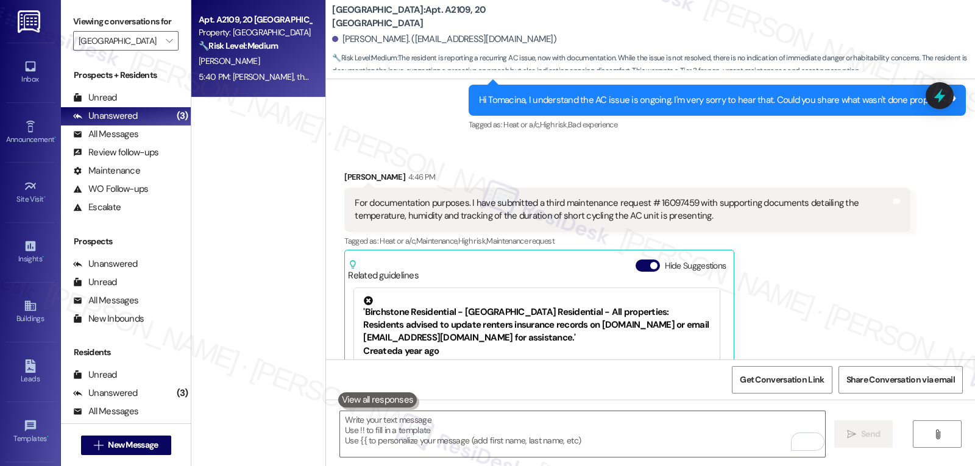
click at [659, 205] on div "For documentation purposes. I have submitted a third maintenance request # 1609…" at bounding box center [623, 210] width 536 height 26
click at [659, 204] on div "For documentation purposes. I have submitted a third maintenance request # 1609…" at bounding box center [623, 210] width 536 height 26
copy div "16097459"
drag, startPoint x: 939, startPoint y: 94, endPoint x: 936, endPoint y: 101, distance: 7.1
click at [939, 94] on icon at bounding box center [939, 95] width 11 height 15
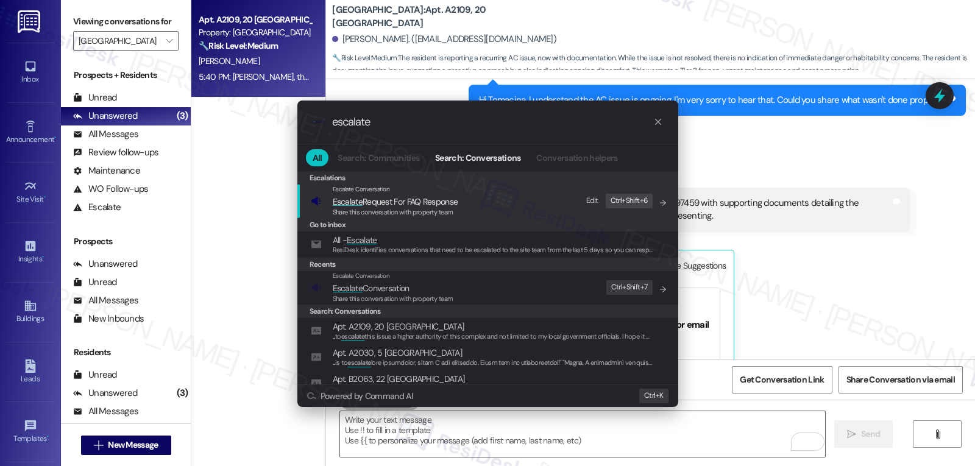
type input "escalate"
click at [345, 295] on span "Share this conversation with property team" at bounding box center [393, 298] width 121 height 9
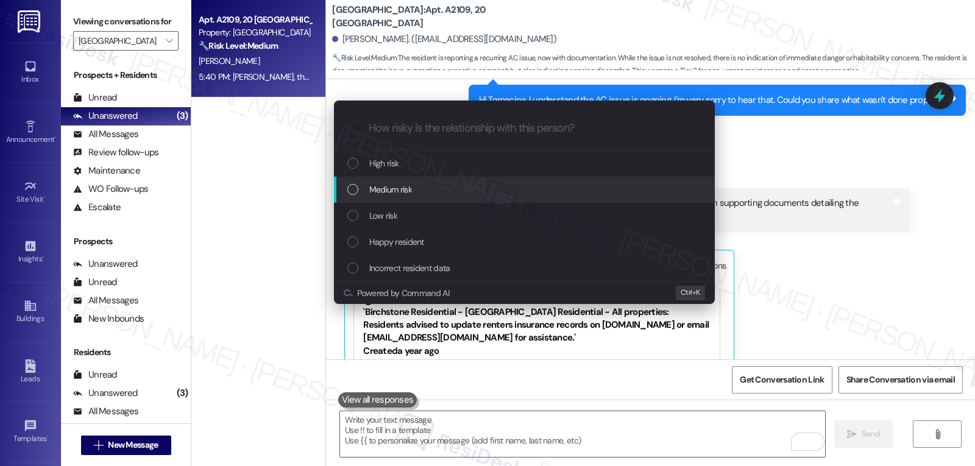
click at [461, 186] on div "Medium risk" at bounding box center [525, 189] width 356 height 13
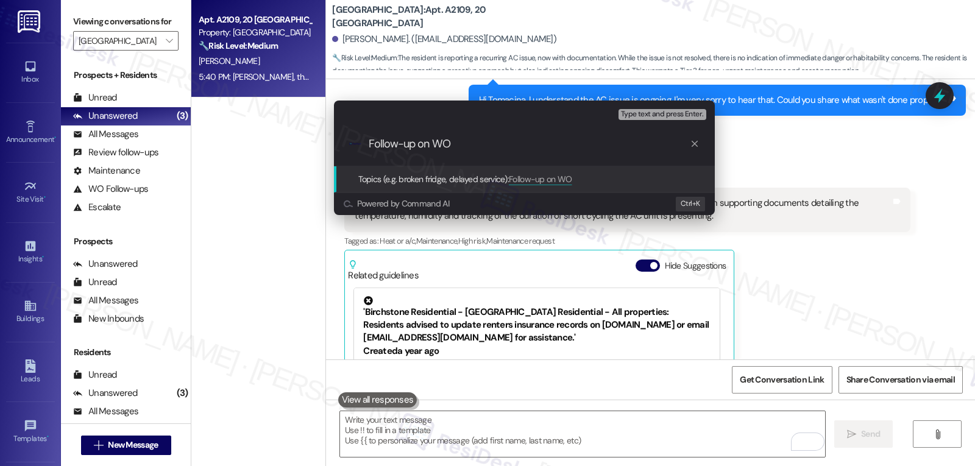
paste input "16097459"
drag, startPoint x: 510, startPoint y: 146, endPoint x: 782, endPoint y: 146, distance: 272.3
click at [780, 146] on div "Escalate Conversation Medium risk Topics (e.g. broken fridge, delayed service) …" at bounding box center [487, 233] width 975 height 466
type input "Follow-up on WO 16097459 - Recurring AC issue"
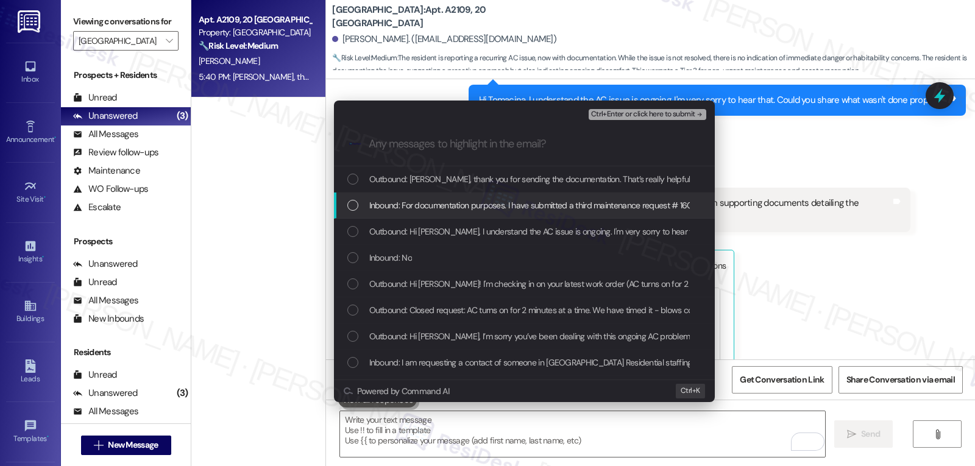
click at [401, 206] on span "Inbound: For documentation purposes. I have submitted a third maintenance reque…" at bounding box center [778, 205] width 818 height 13
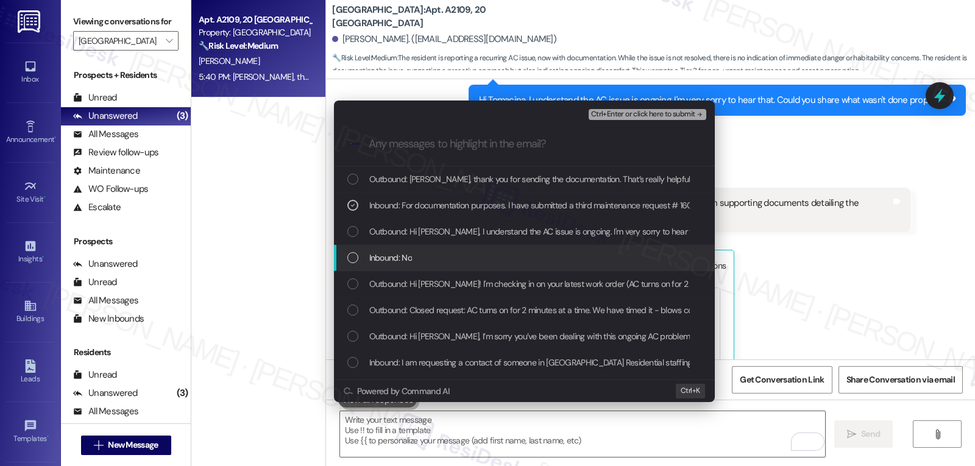
click at [417, 258] on div "Inbound: No" at bounding box center [525, 257] width 356 height 13
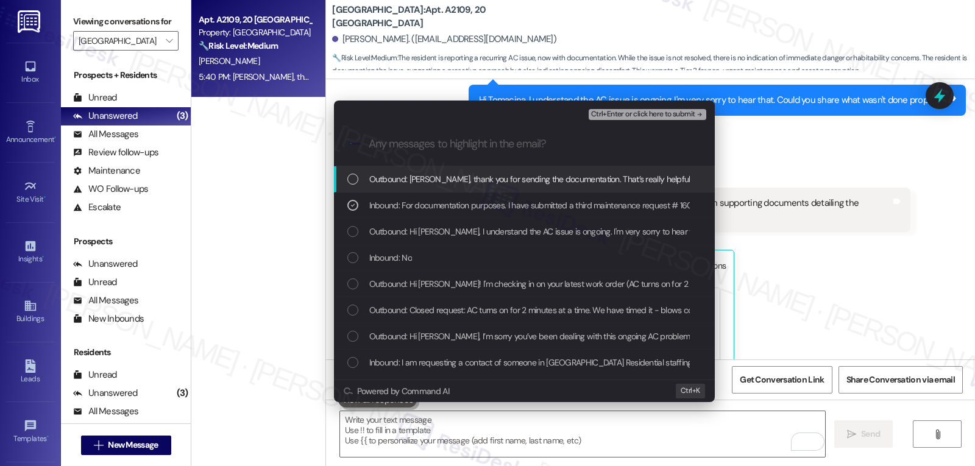
click at [678, 117] on span "Ctrl+Enter or click here to submit" at bounding box center [643, 114] width 104 height 9
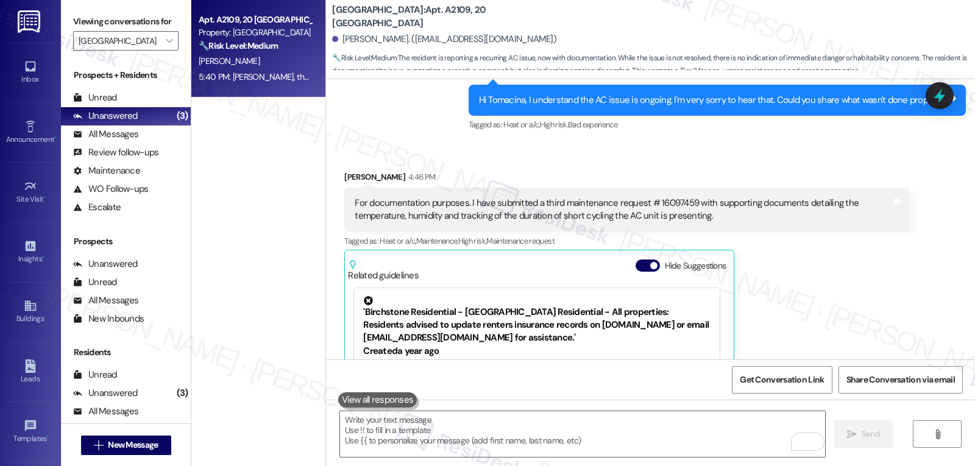
scroll to position [7393, 0]
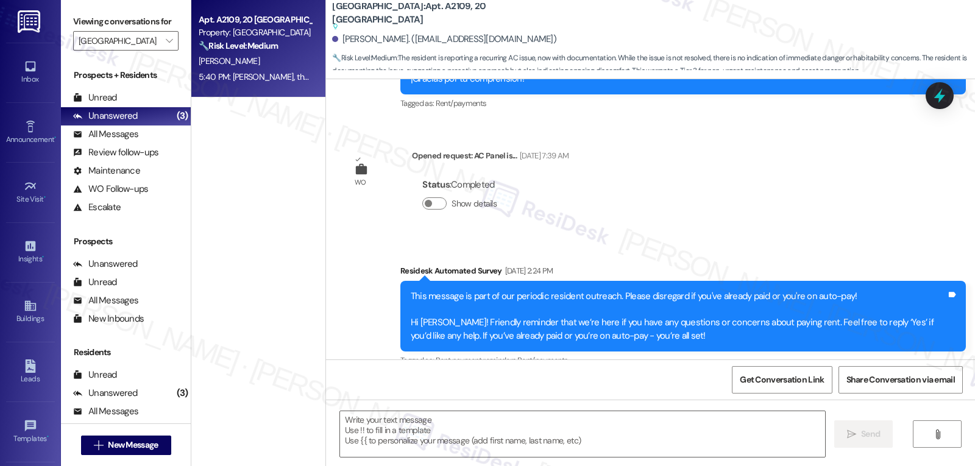
type textarea "Fetching suggested responses. Please feel free to read through the conversation…"
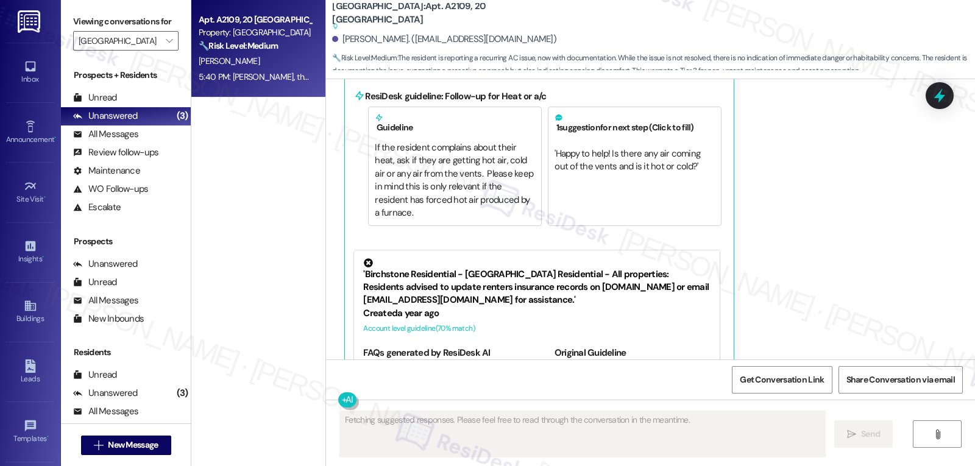
scroll to position [7549, 0]
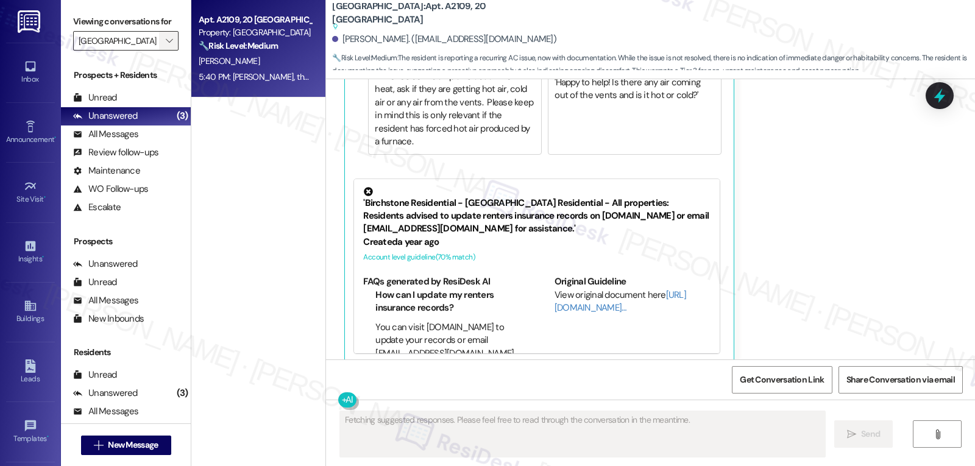
click at [166, 46] on icon "" at bounding box center [169, 41] width 7 height 10
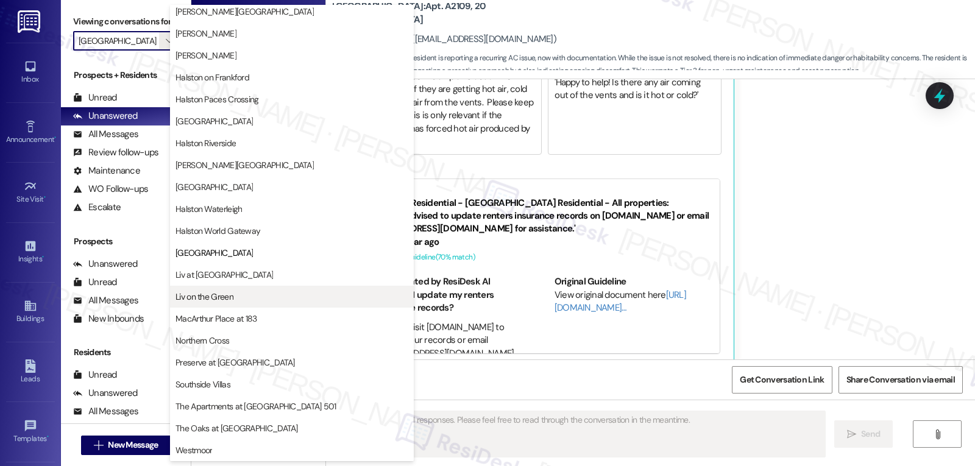
scroll to position [422, 0]
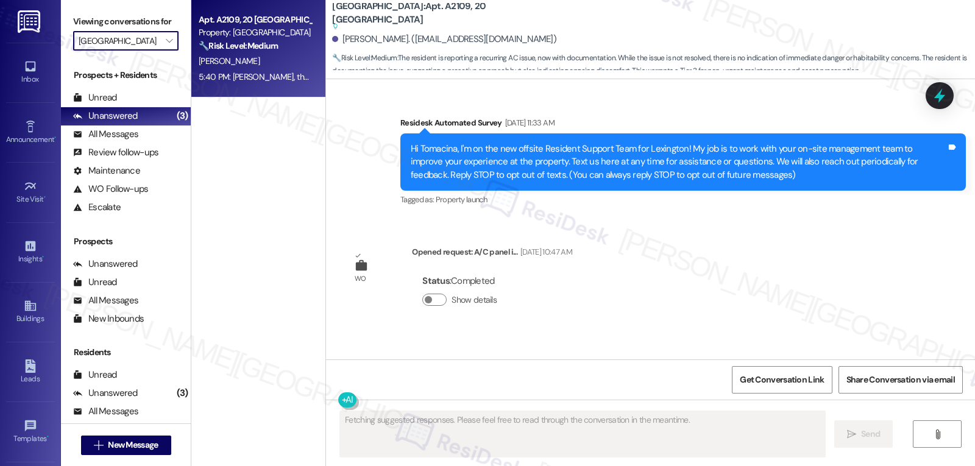
type input "Liv at [GEOGRAPHIC_DATA]"
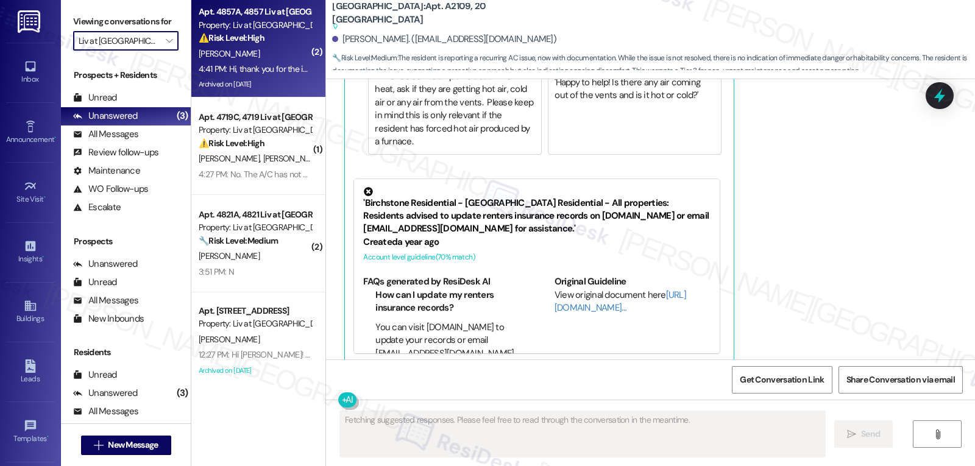
click at [273, 48] on div "[PERSON_NAME]" at bounding box center [254, 53] width 115 height 15
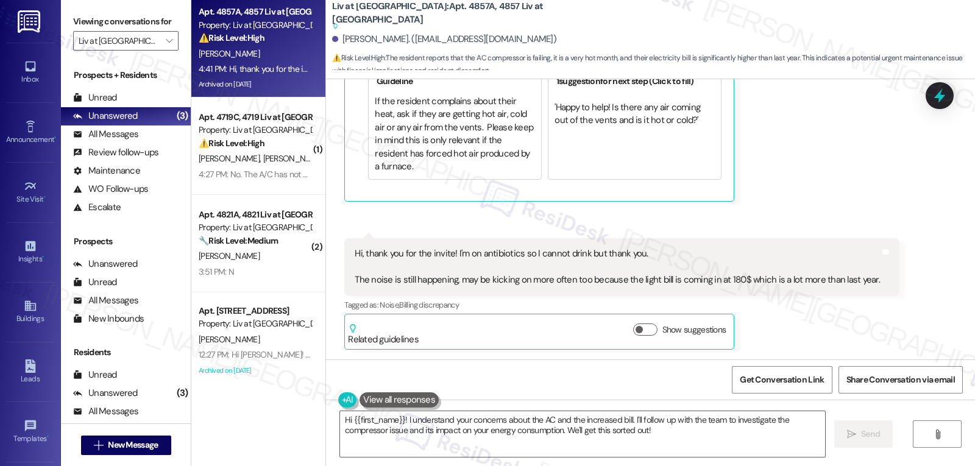
scroll to position [14703, 0]
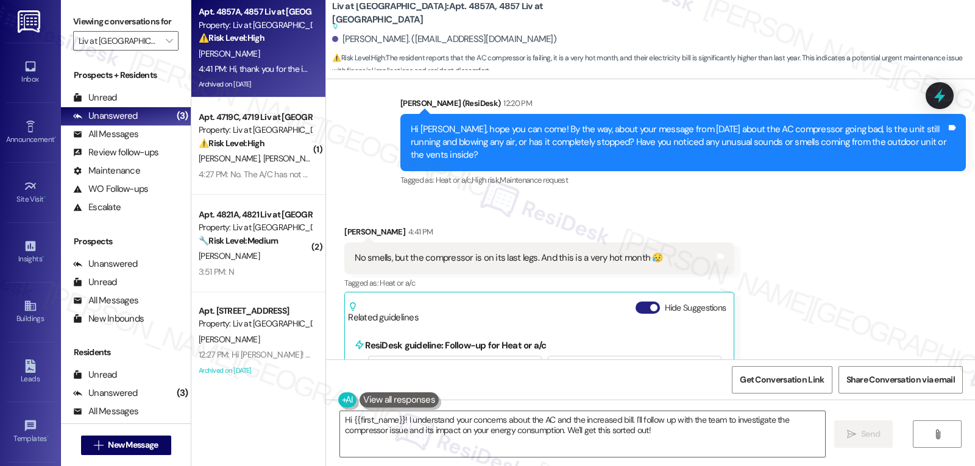
click at [635, 302] on button "Hide Suggestions" at bounding box center [647, 308] width 24 height 12
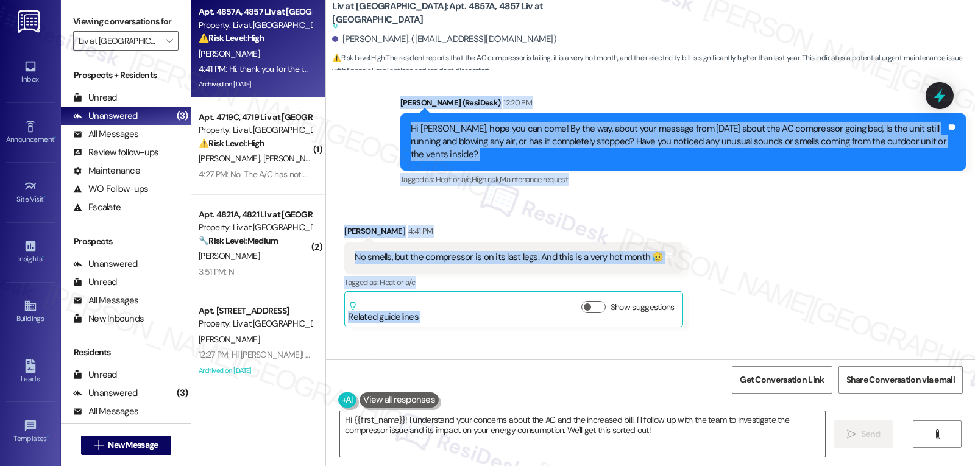
scroll to position [14791, 0]
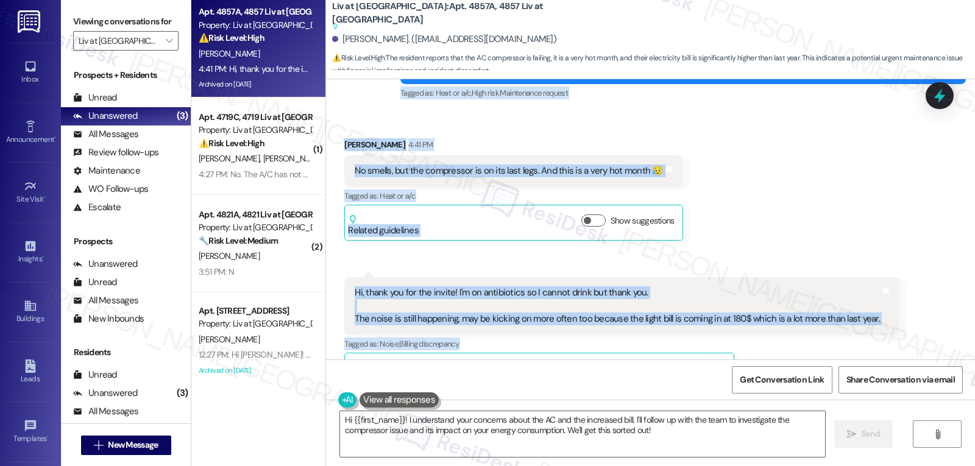
drag, startPoint x: 392, startPoint y: 186, endPoint x: 955, endPoint y: 319, distance: 577.7
click at [955, 319] on div "Lease started Aug 22, 2024 at 8:00 PM Announcement, sent via SMS (720) 609-3382…" at bounding box center [650, 219] width 649 height 280
copy div "Sarah (ResiDesk) 12:20 PM Hi Sasha, hope you can come! By the way, about your m…"
click at [677, 440] on textarea "Hi {{first_name}}! I understand your concerns about the AC and the increased bi…" at bounding box center [582, 434] width 485 height 46
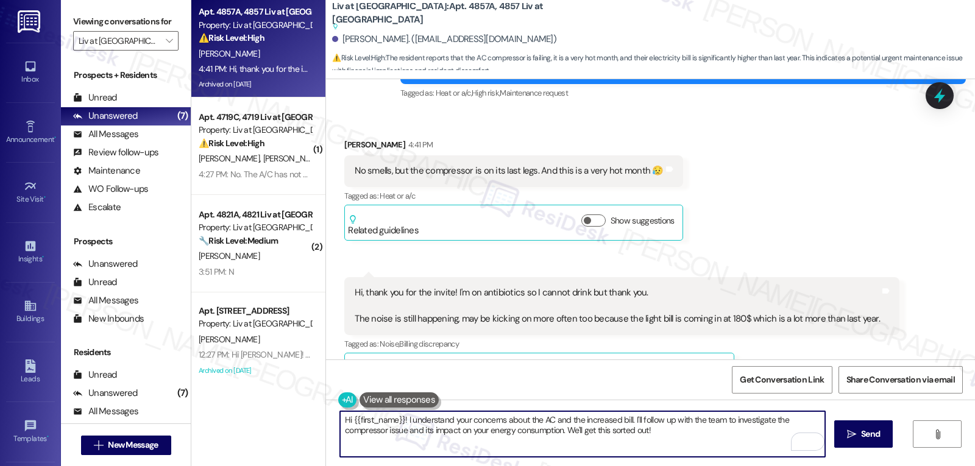
scroll to position [14669, 0]
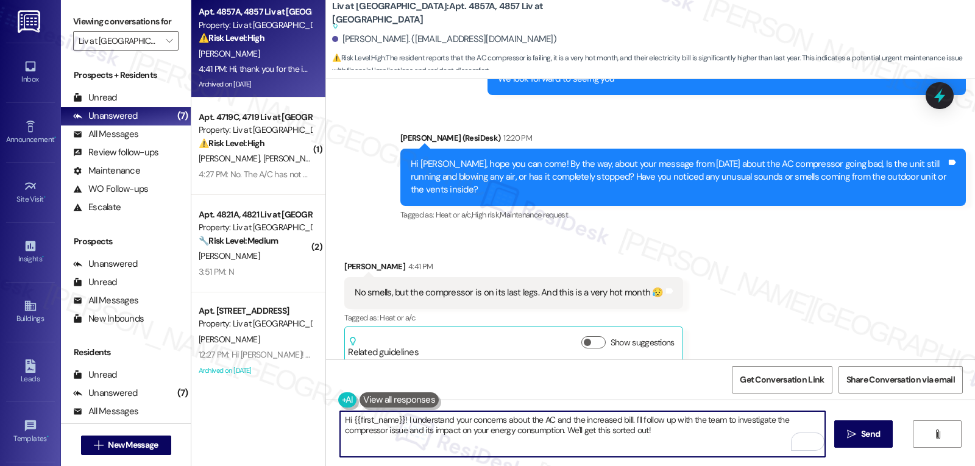
click at [491, 440] on textarea "Hi {{first_name}}! I understand your concerns about the AC and the increased bi…" at bounding box center [582, 434] width 485 height 46
paste textarea "Sasha, thank you for the update"
click at [684, 445] on textarea "Thanks for the information, Sasha! I understand the worry about it breaking in …" at bounding box center [582, 434] width 485 height 46
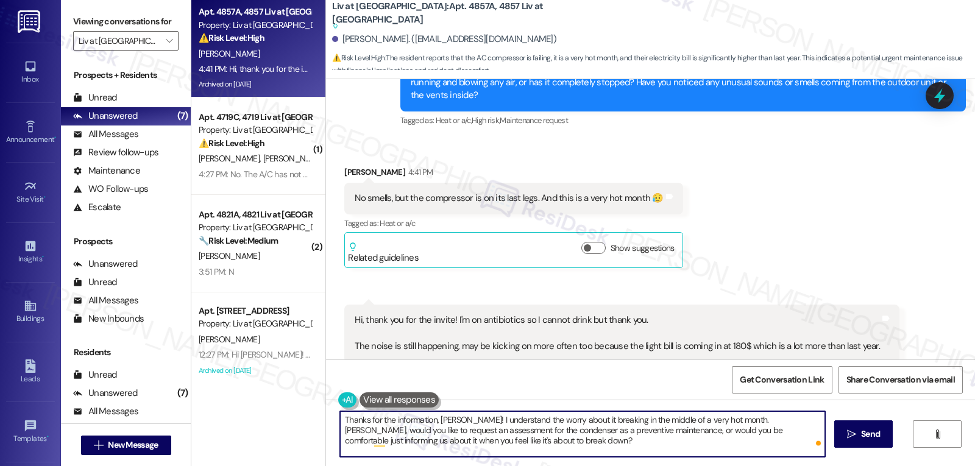
scroll to position [14791, 0]
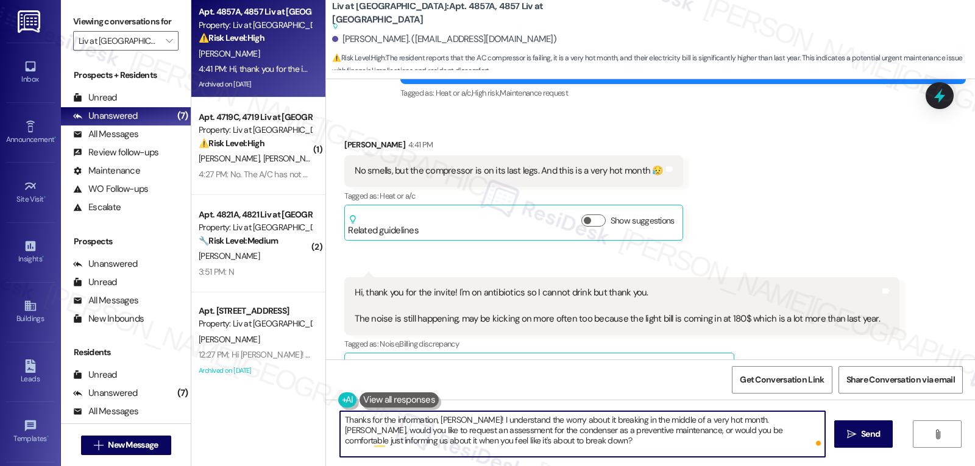
type textarea "Thanks for the information, Sasha! I understand the worry about it breaking in …"
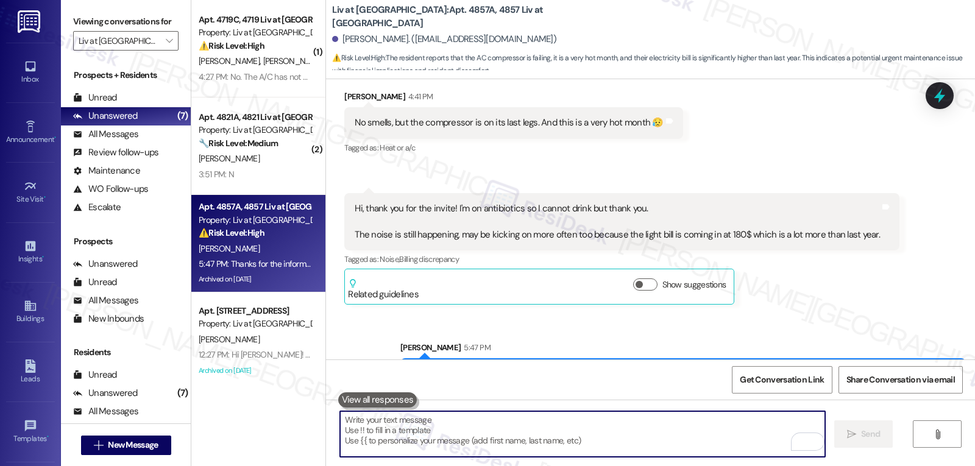
scroll to position [14866, 0]
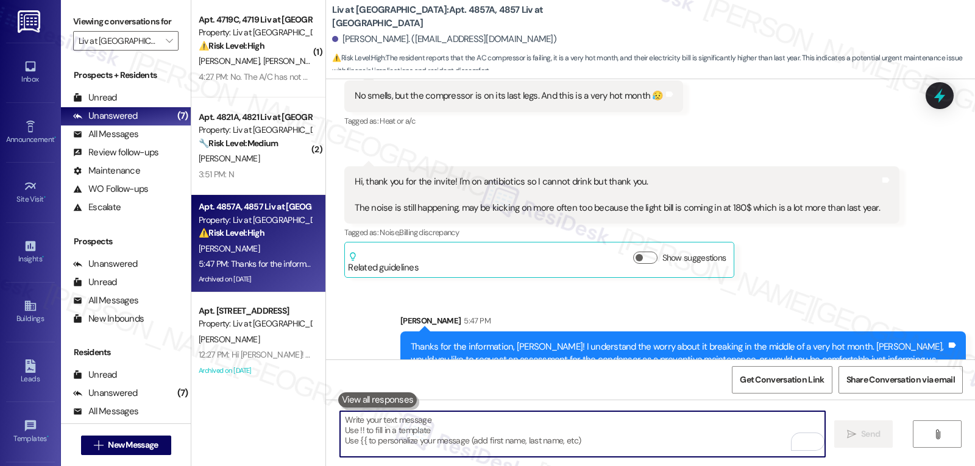
drag, startPoint x: 508, startPoint y: 444, endPoint x: 508, endPoint y: 434, distance: 9.8
click at [508, 441] on textarea "To enrich screen reader interactions, please activate Accessibility in Grammarl…" at bounding box center [582, 434] width 485 height 46
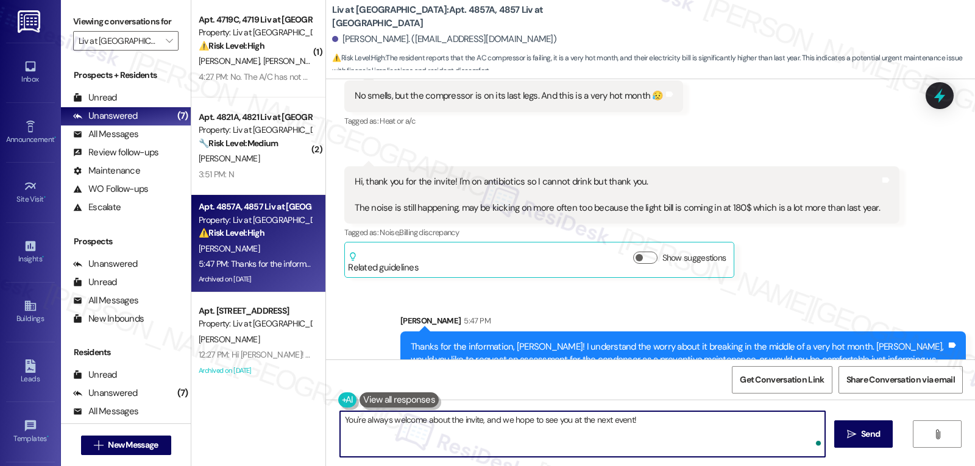
type textarea "You're always welcome about the invite, and we hope to see you at the next even…"
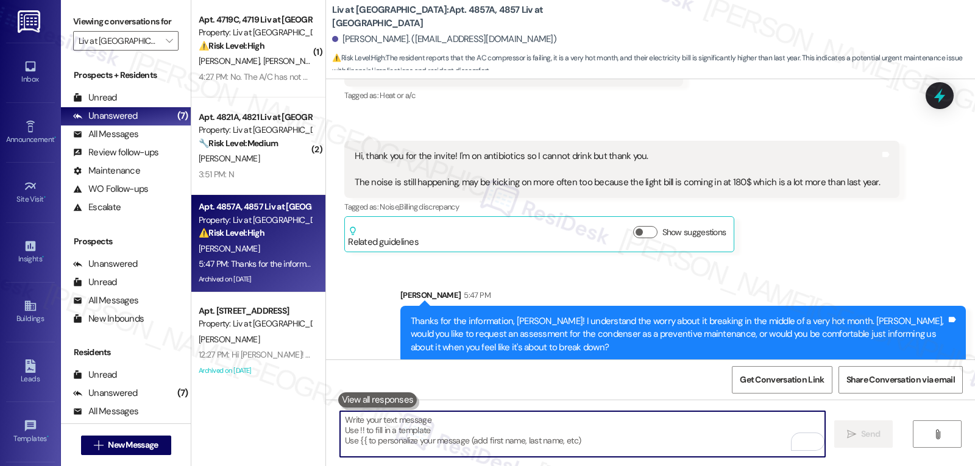
scroll to position [14950, 0]
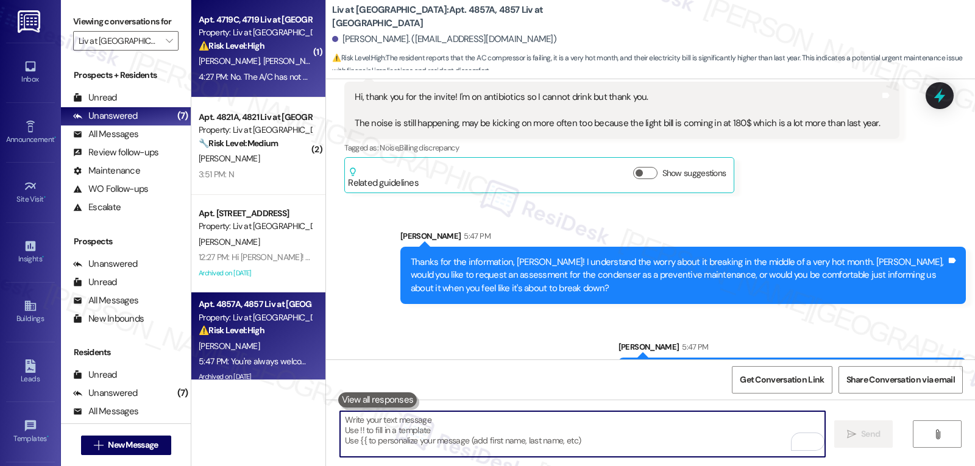
click at [258, 75] on div "4:27 PM: No. The A/C has not yet been replaced. 4:27 PM: No. The A/C has not ye…" at bounding box center [284, 76] width 171 height 11
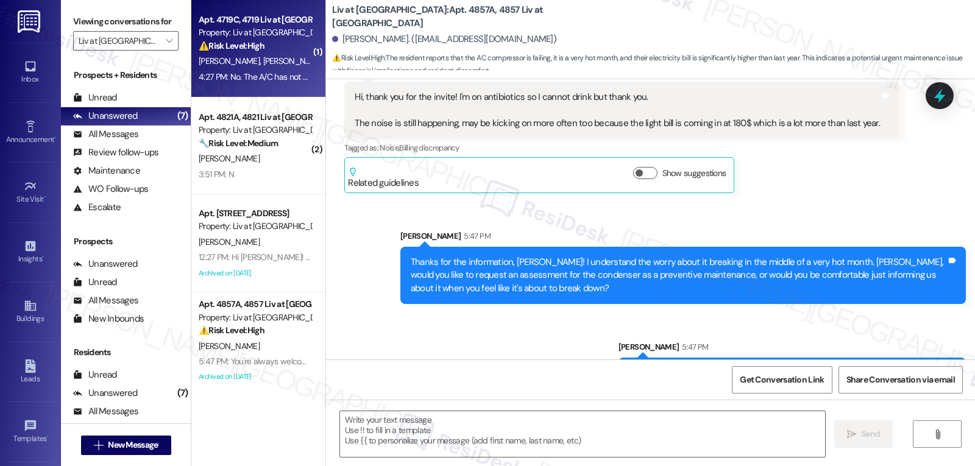
type textarea "Fetching suggested responses. Please feel free to read through the conversation…"
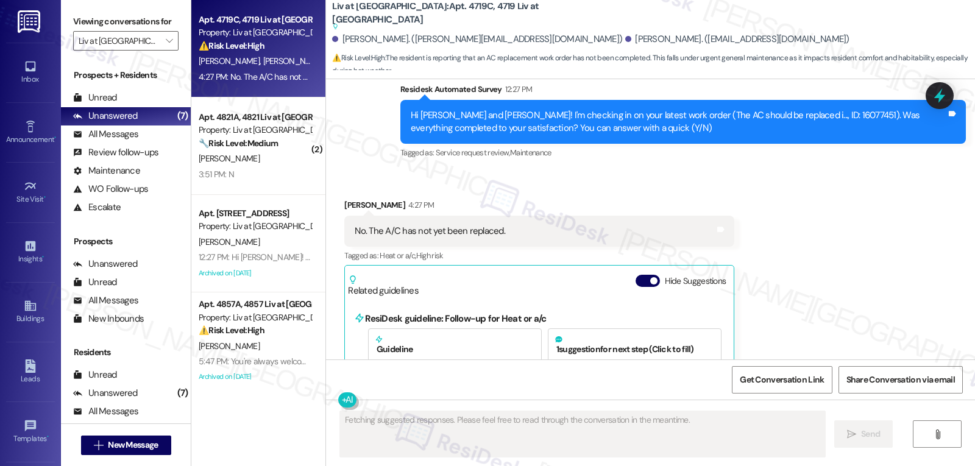
scroll to position [4797, 0]
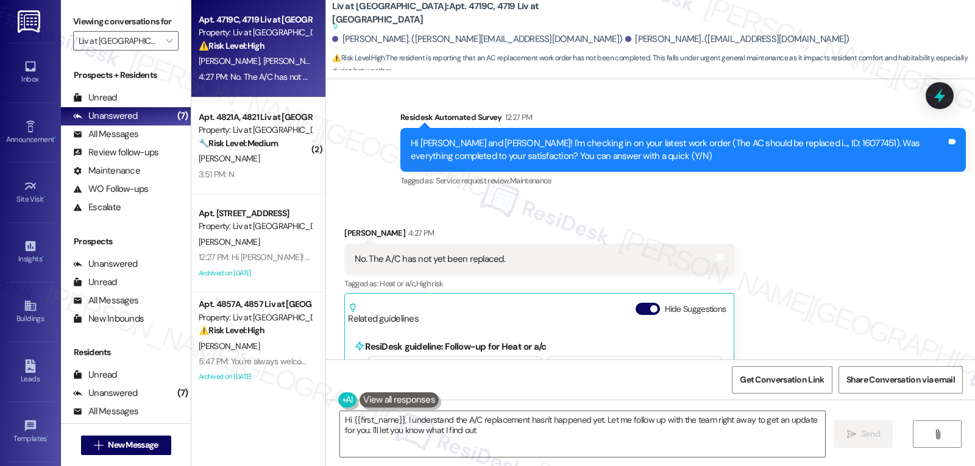
type textarea "Hi {{first_name}}, I understand the A/C replacement hasn't happened yet. Let me…"
click at [949, 100] on icon at bounding box center [939, 95] width 21 height 21
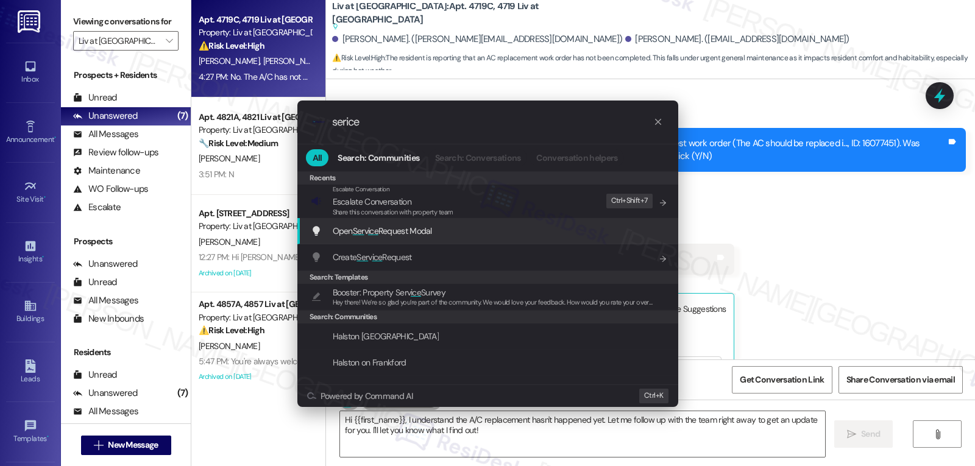
type input "serice"
click at [428, 236] on span "Open Ser v ice Request Modal" at bounding box center [382, 230] width 99 height 11
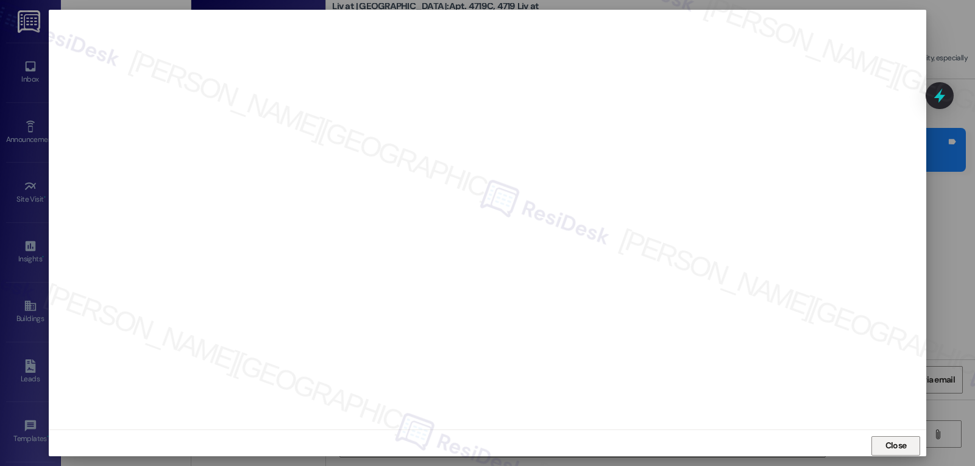
click at [898, 448] on span "Close" at bounding box center [895, 445] width 21 height 13
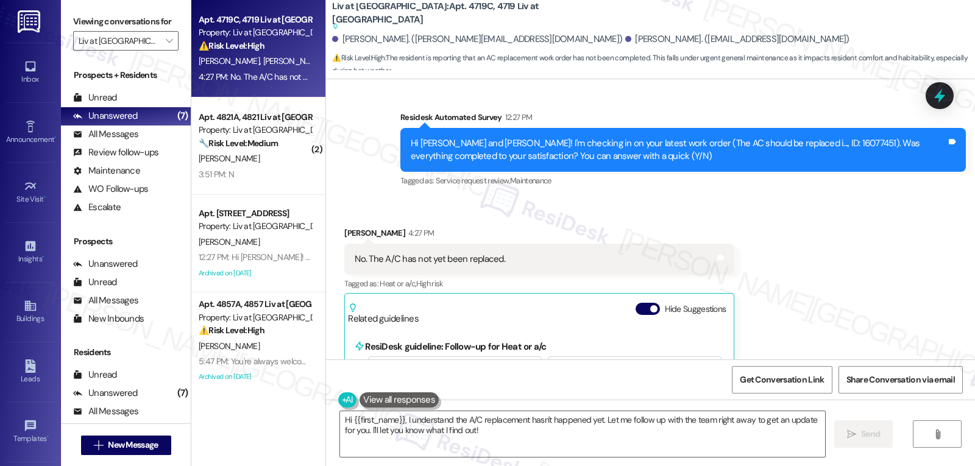
click at [348, 227] on div "Jamie Charlton 4:27 PM" at bounding box center [539, 235] width 390 height 17
copy div "Jamie"
click at [447, 440] on textarea "Hi {{first_name}}, I understand the A/C replacement hasn't happened yet. Let me…" at bounding box center [582, 434] width 485 height 46
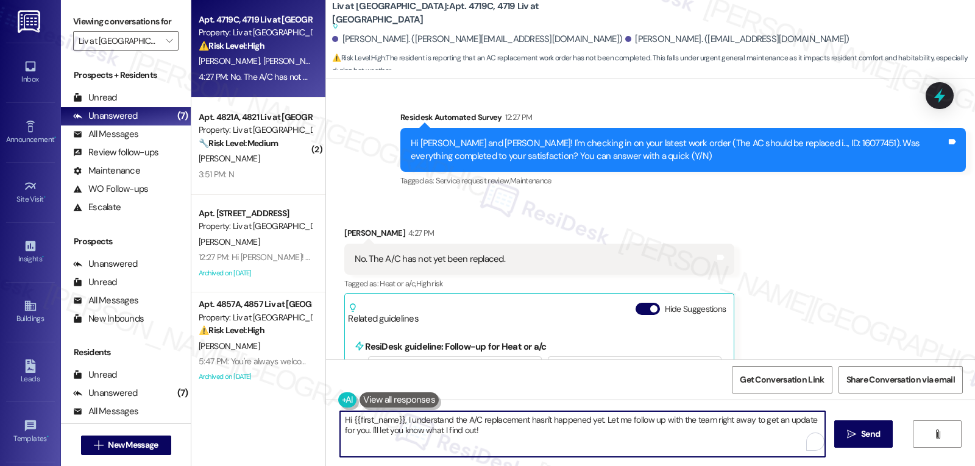
paste textarea "Jamie"
click at [522, 433] on textarea "Hi Jamie, thank you for reaching out! According to the work order, the AC is sc…" at bounding box center [582, 434] width 485 height 46
click at [467, 419] on textarea "Hi Jamie, thank you for reaching out! According to the work order, the AC is sc…" at bounding box center [582, 434] width 485 height 46
click at [699, 444] on textarea "Hi Jamie, thank you for reaching out! I'm really sorry about that. According to…" at bounding box center [582, 434] width 485 height 46
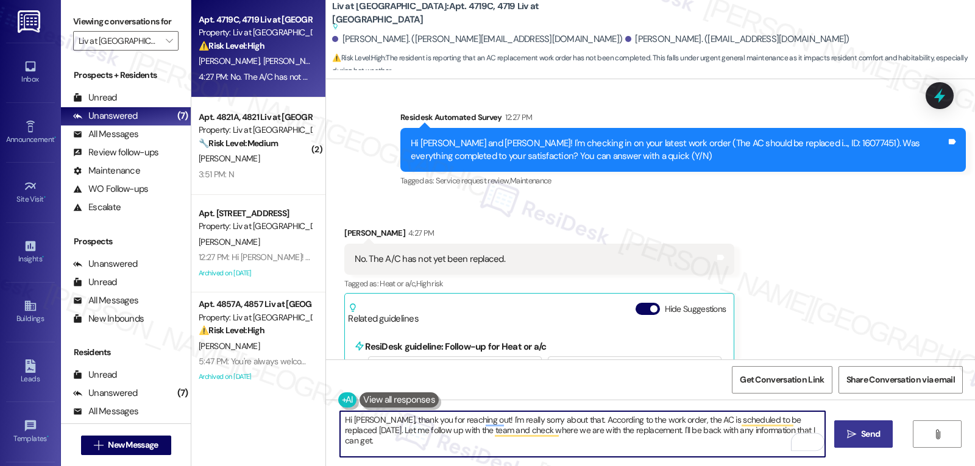
type textarea "Hi Jamie, thank you for reaching out! I'm really sorry about that. According to…"
click at [861, 435] on span "Send" at bounding box center [870, 434] width 19 height 13
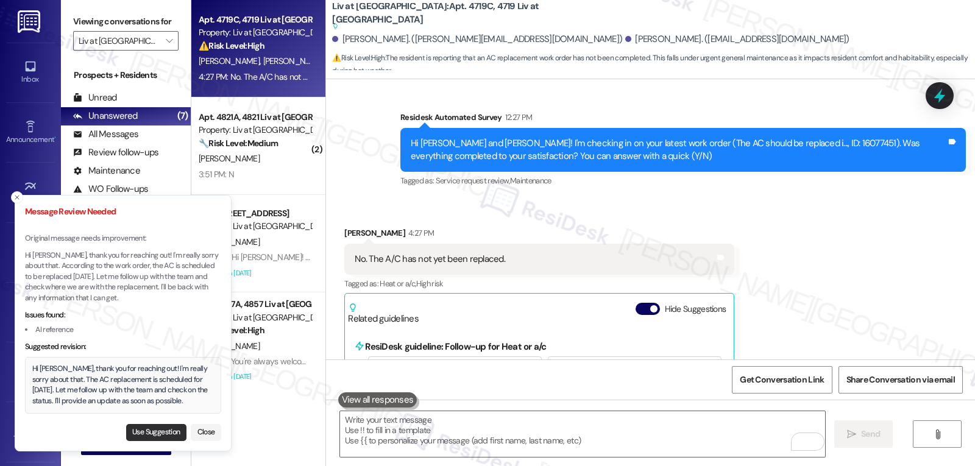
click at [155, 433] on button "Use Suggestion" at bounding box center [156, 432] width 60 height 17
type textarea "Hi Jamie, thank you for reaching out! I'm really sorry about that. The AC repla…"
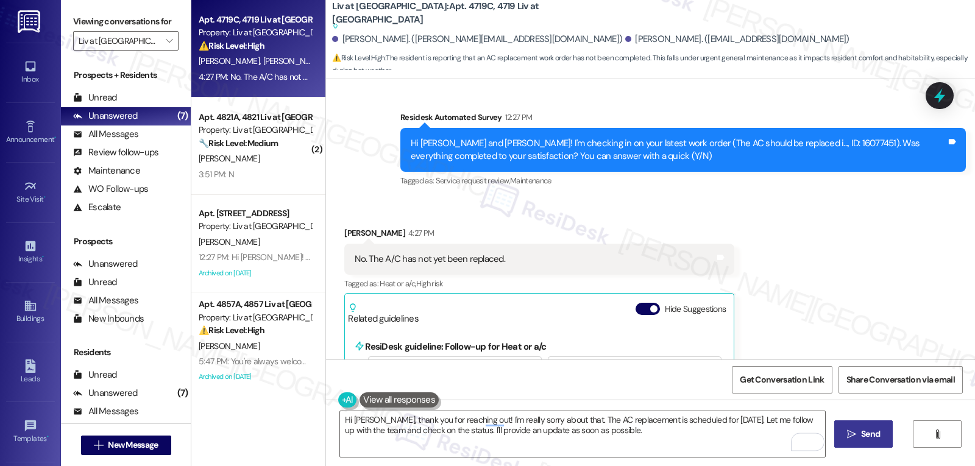
scroll to position [4919, 0]
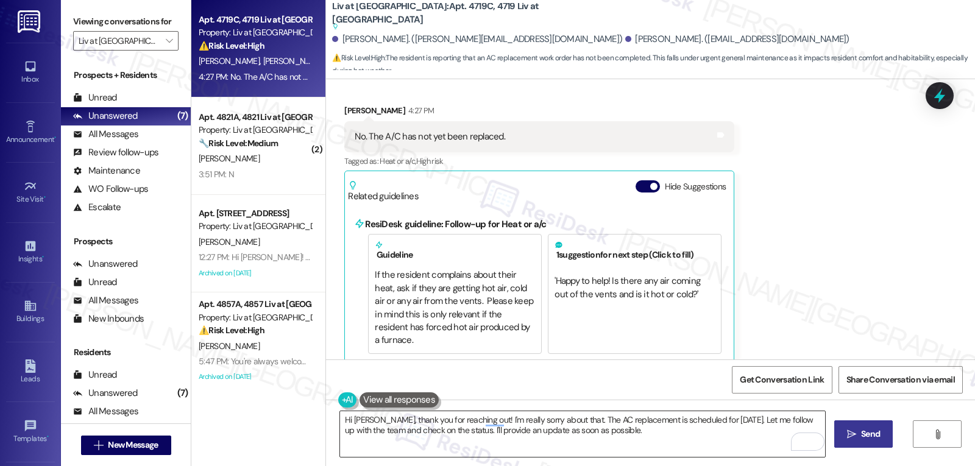
click at [607, 445] on textarea "Hi Jamie, thank you for reaching out! I'm really sorry about that. The AC repla…" at bounding box center [582, 434] width 485 height 46
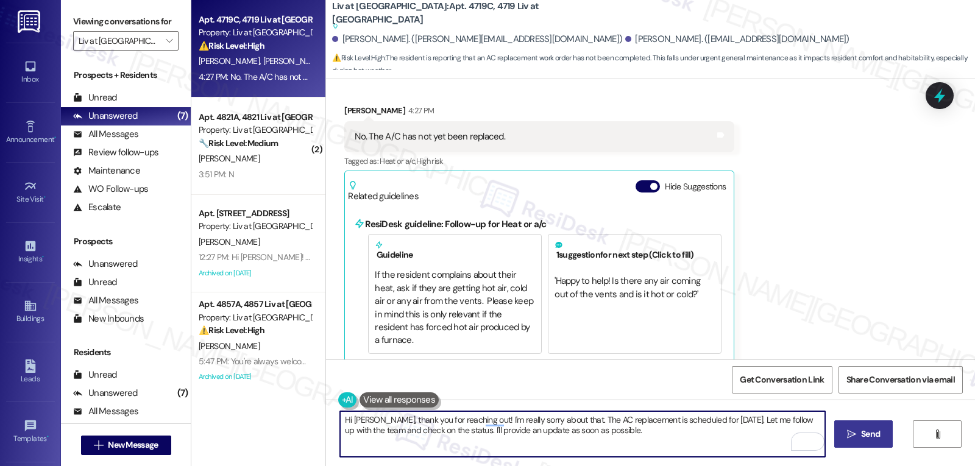
click at [856, 434] on span " Send" at bounding box center [863, 434] width 38 height 13
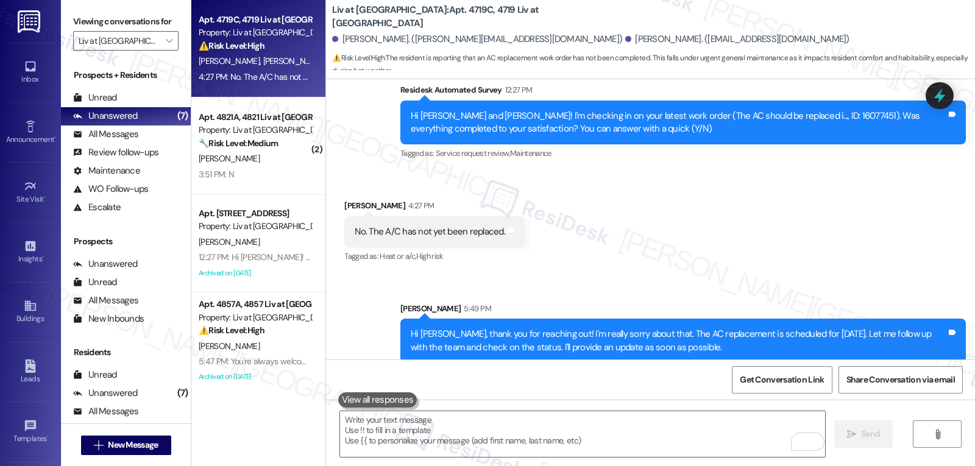
scroll to position [4825, 0]
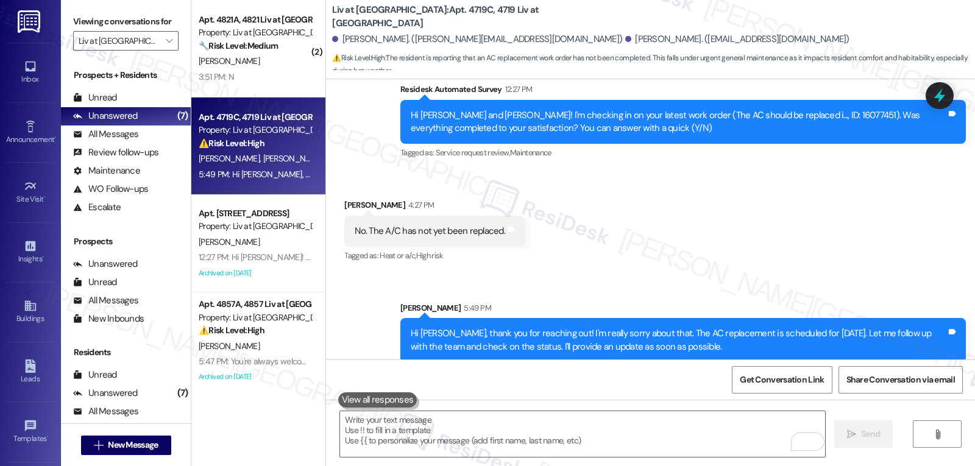
click at [774, 100] on div "Hi Jamie and Ryan! I'm checking in on your latest work order (The AC should be …" at bounding box center [682, 122] width 565 height 44
click at [775, 100] on div "Hi Jamie and Ryan! I'm checking in on your latest work order (The AC should be …" at bounding box center [682, 122] width 565 height 44
copy div "16077451"
click at [938, 95] on icon at bounding box center [939, 96] width 15 height 19
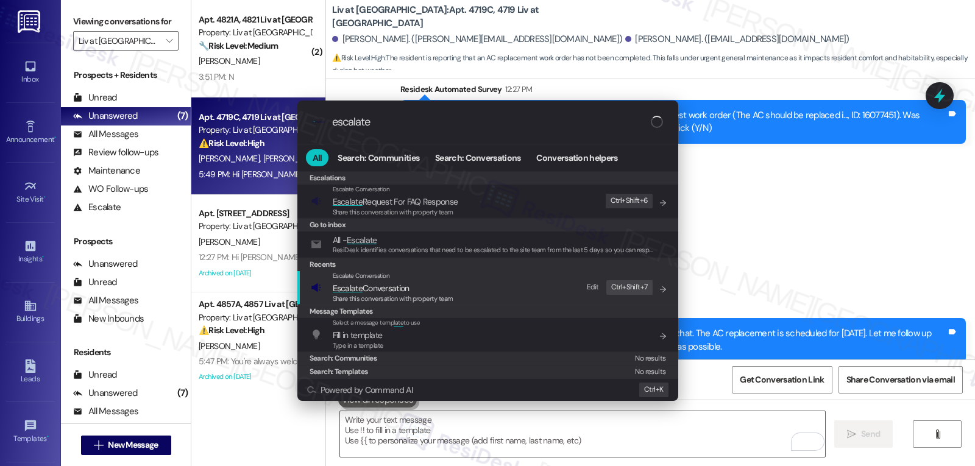
type input "escalate"
click at [387, 294] on div "Share this conversation with property team" at bounding box center [393, 299] width 121 height 11
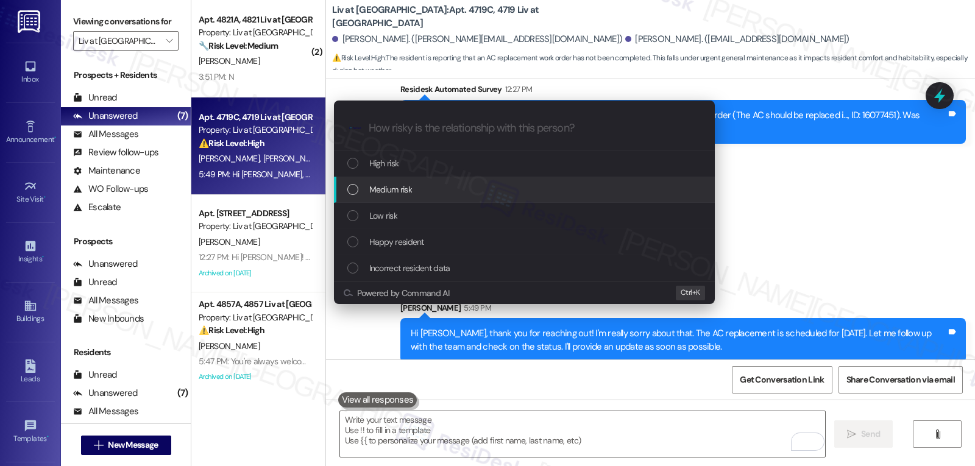
click at [428, 197] on div "Medium risk" at bounding box center [524, 190] width 381 height 26
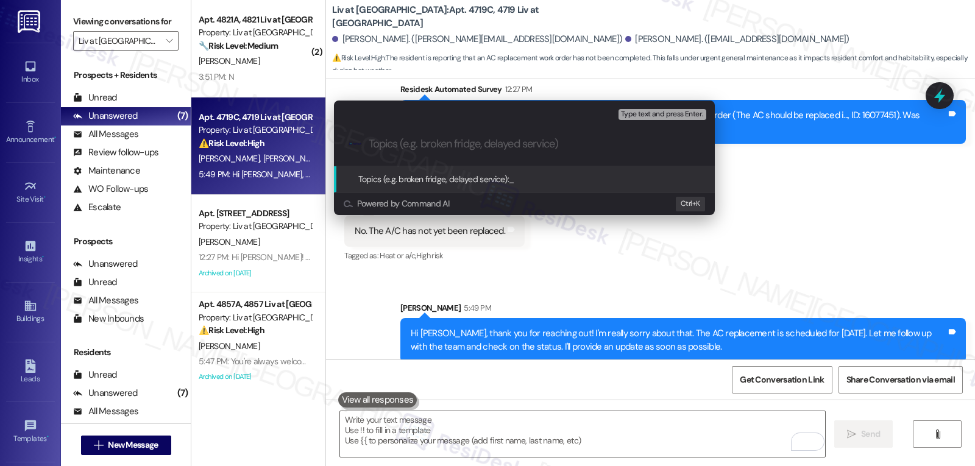
paste input "16077451"
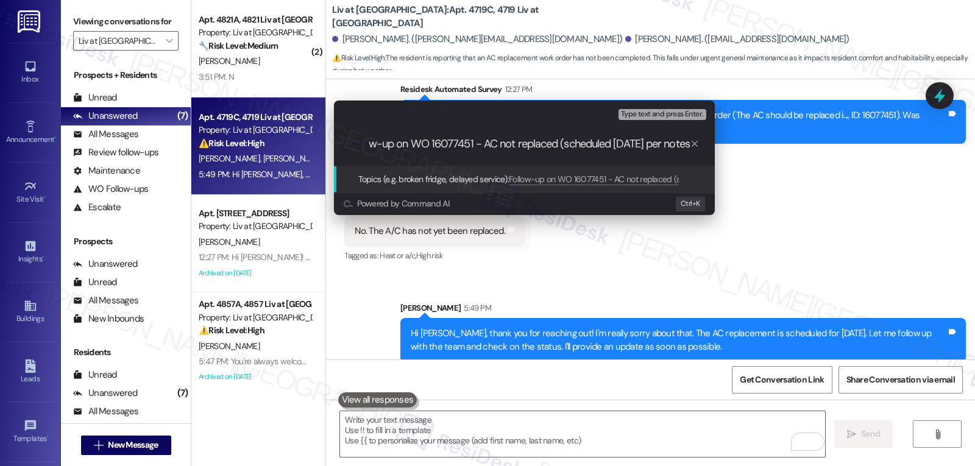
type input "Follow-up on WO 16077451 - AC not replaced (scheduled today, 8/18 per notes)"
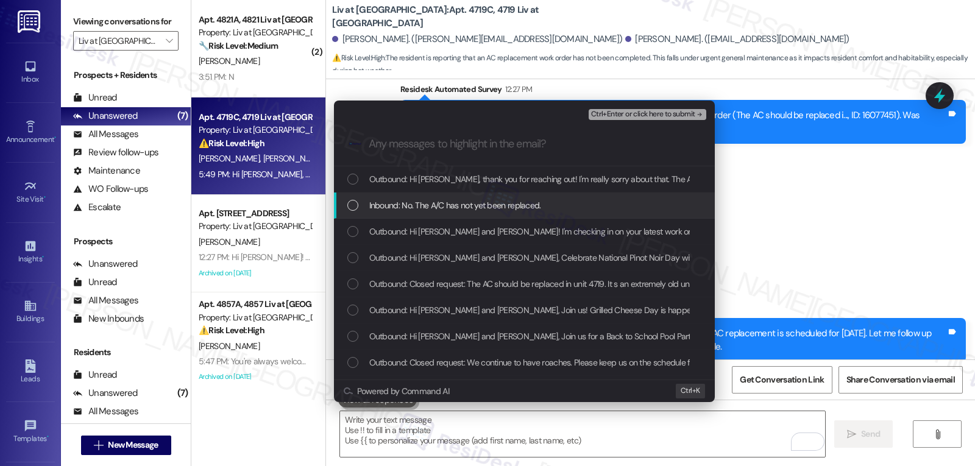
click at [476, 210] on span "Inbound: No. The A/C has not yet been replaced." at bounding box center [455, 205] width 172 height 13
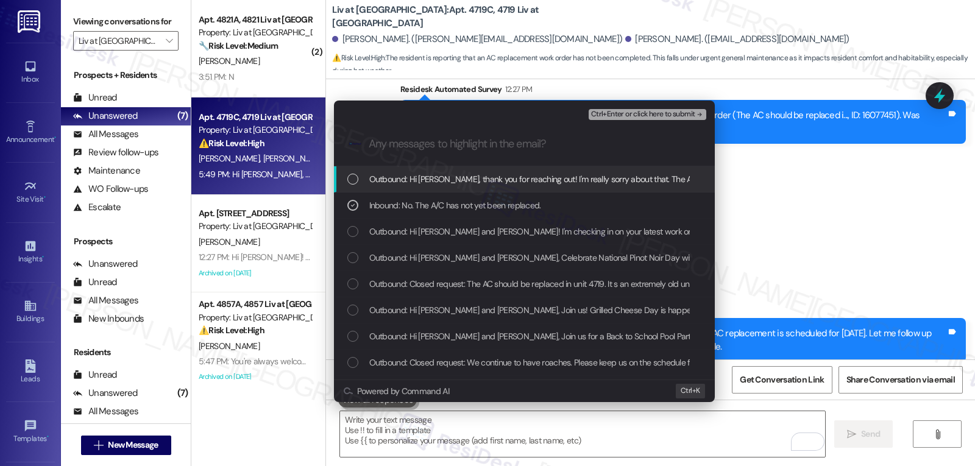
click at [676, 115] on span "Ctrl+Enter or click here to submit" at bounding box center [643, 114] width 104 height 9
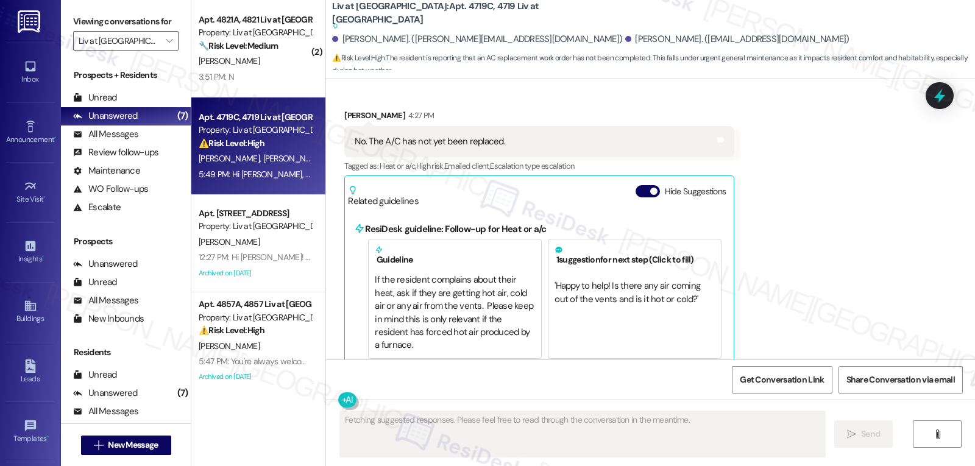
scroll to position [4918, 0]
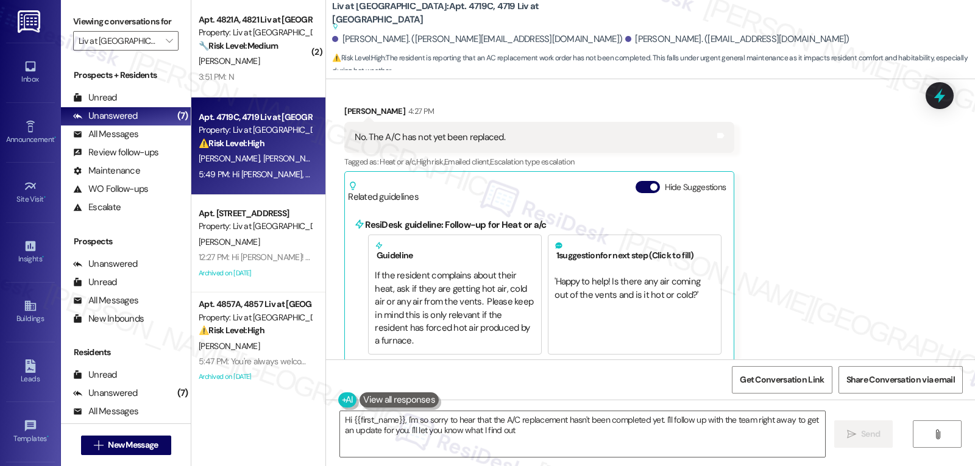
type textarea "Hi {{first_name}}, I'm so sorry to hear that the A/C replacement hasn't been co…"
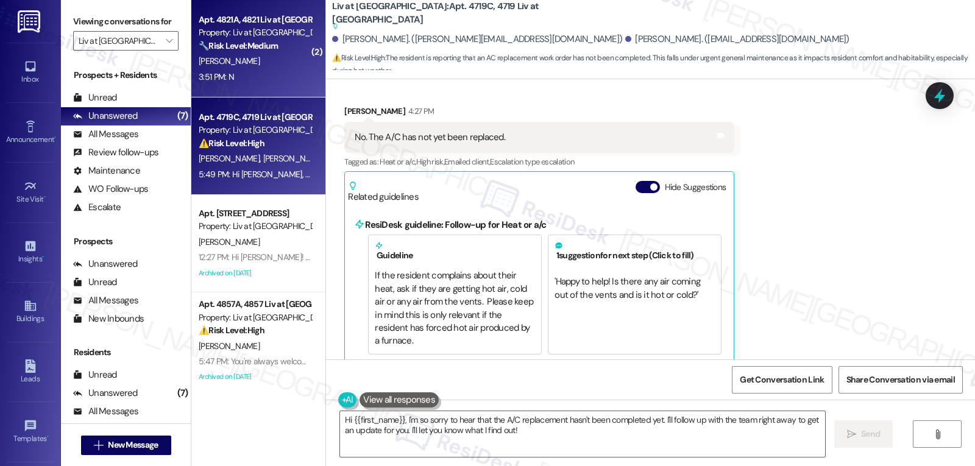
click at [250, 52] on div "🔧 Risk Level: Medium The resident is responding to a check-in on a pest control…" at bounding box center [255, 46] width 113 height 13
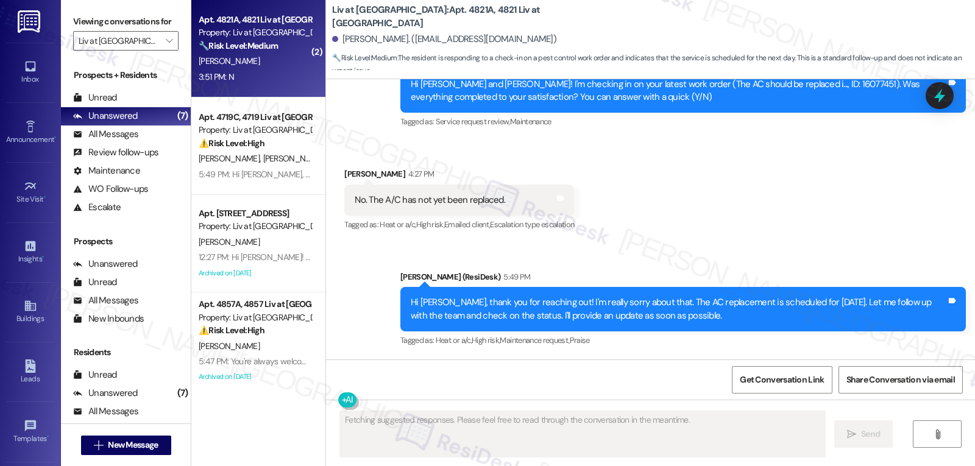
scroll to position [515, 0]
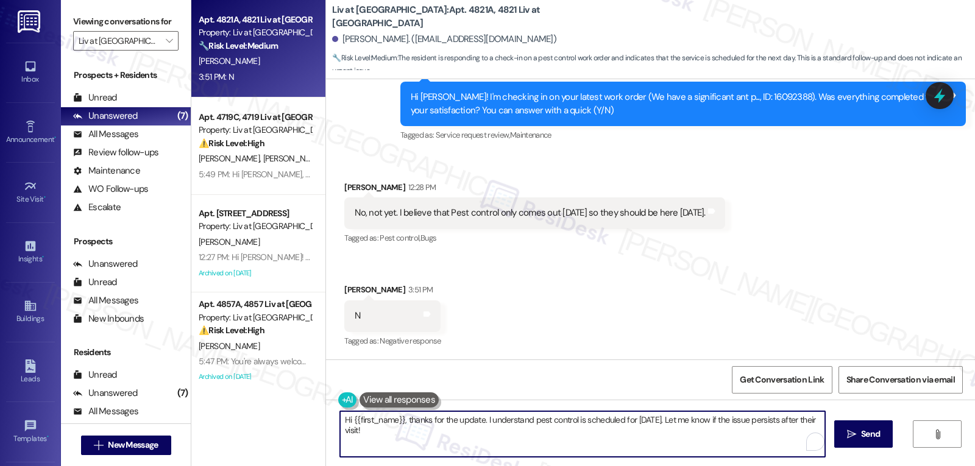
click at [417, 437] on textarea "Hi {{first_name}}, thanks for the update. I understand pest control is schedule…" at bounding box center [582, 434] width 485 height 46
click at [352, 197] on div "No, not yet. I believe that Pest control only comes out on Tuesday so they shou…" at bounding box center [534, 212] width 380 height 31
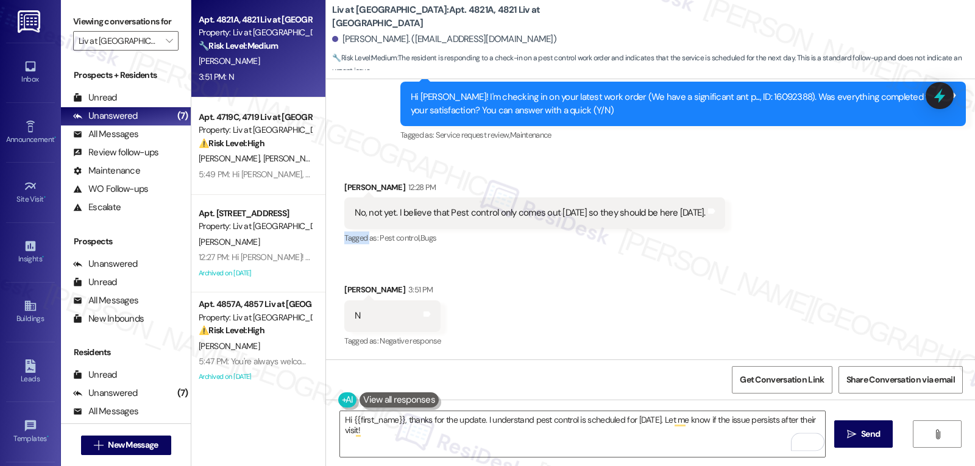
click at [352, 197] on div "No, not yet. I believe that Pest control only comes out on Tuesday so they shou…" at bounding box center [534, 212] width 380 height 31
click at [351, 186] on div "Aleeshia Crawford 12:28 PM" at bounding box center [534, 189] width 380 height 17
copy div "Aleeshia"
click at [444, 445] on textarea "Hi {{first_name}}, thanks for the update. I understand pest control is schedule…" at bounding box center [582, 434] width 485 height 46
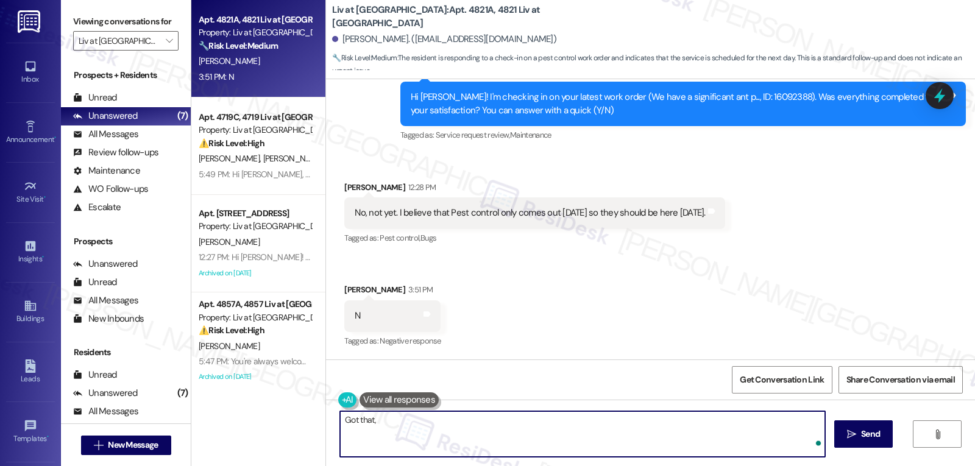
paste textarea "Aleeshia"
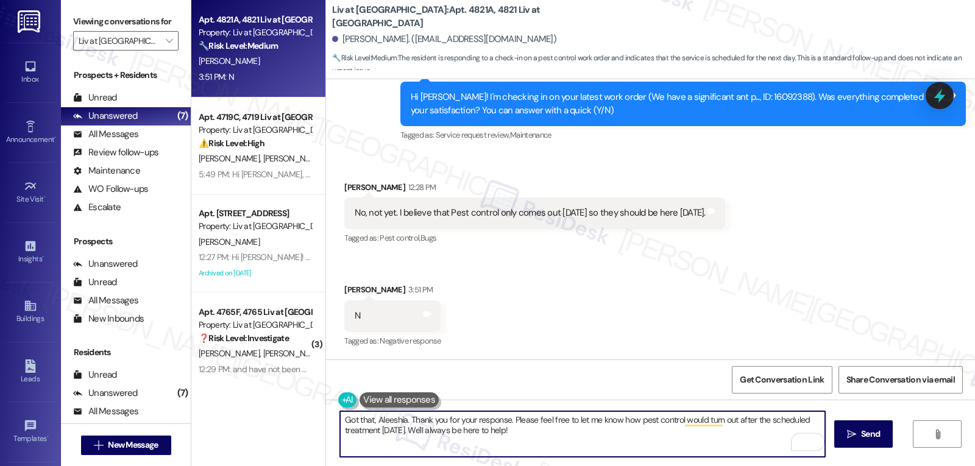
click at [593, 450] on textarea "Got that, Aleeshia. Thank you for your response. Please feel free to let me kno…" at bounding box center [582, 434] width 485 height 46
type textarea "Got that, Aleeshia. Thank you for your response. Please feel free to let me kno…"
click at [868, 428] on span "Send" at bounding box center [870, 434] width 19 height 13
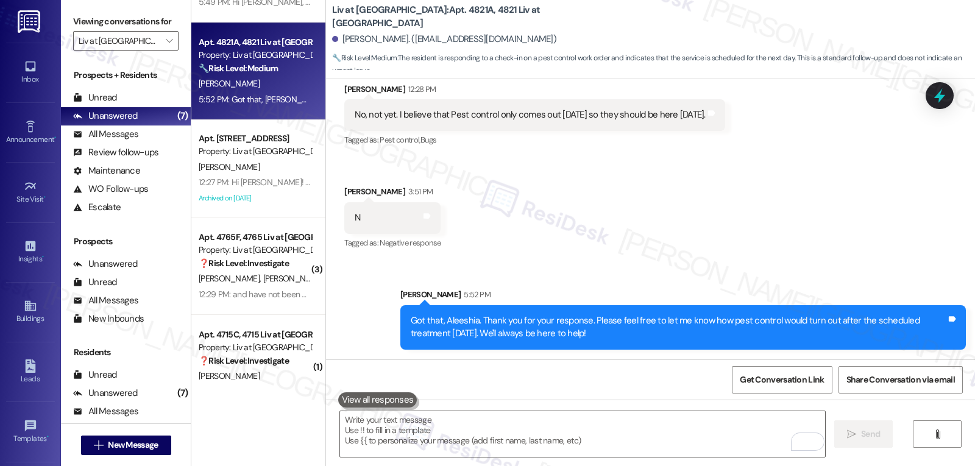
scroll to position [122, 0]
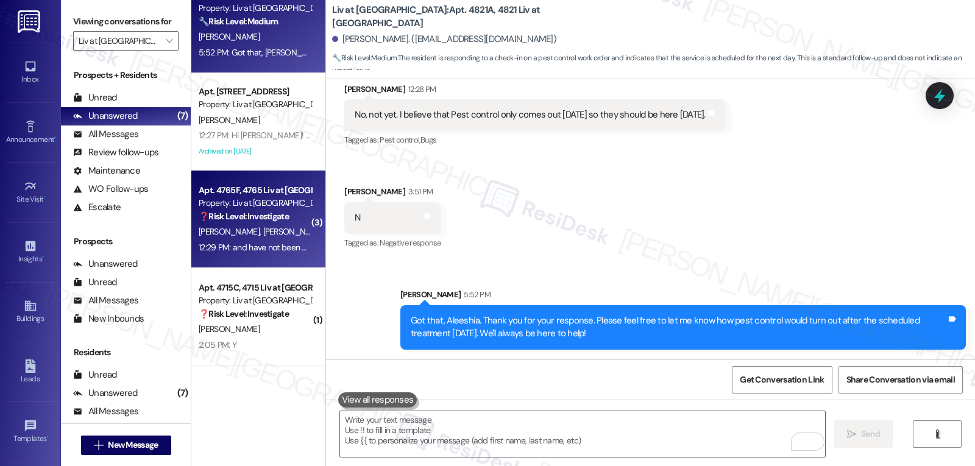
click at [263, 228] on span "T. Conley" at bounding box center [293, 231] width 61 height 11
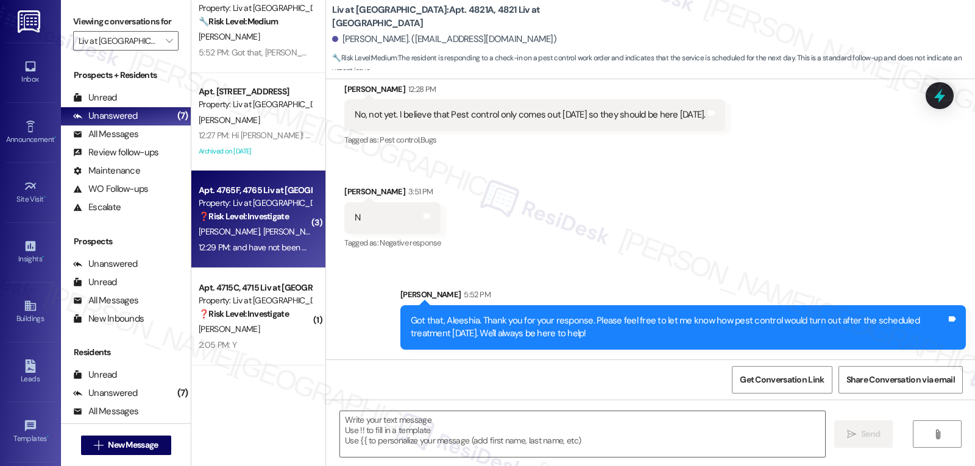
type textarea "Fetching suggested responses. Please feel free to read through the conversation…"
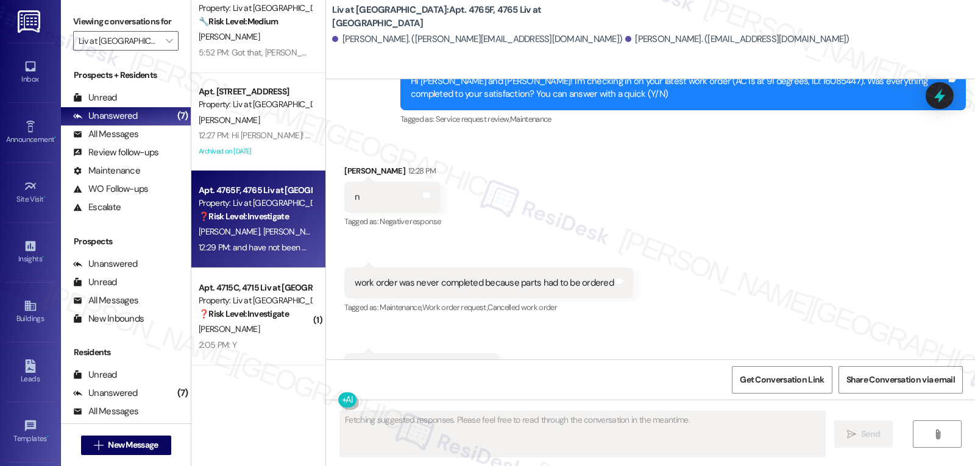
scroll to position [9623, 0]
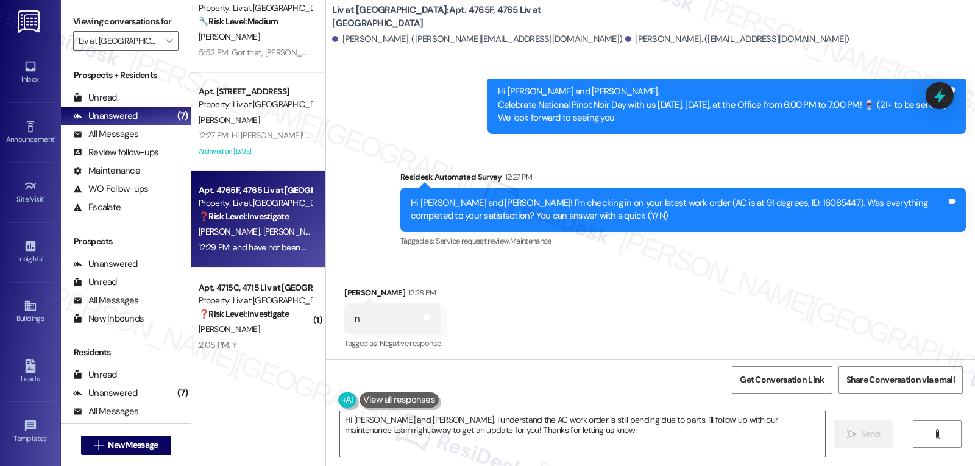
type textarea "Hi Aidan and Tiffany, I understand the AC work order is still pending due to pa…"
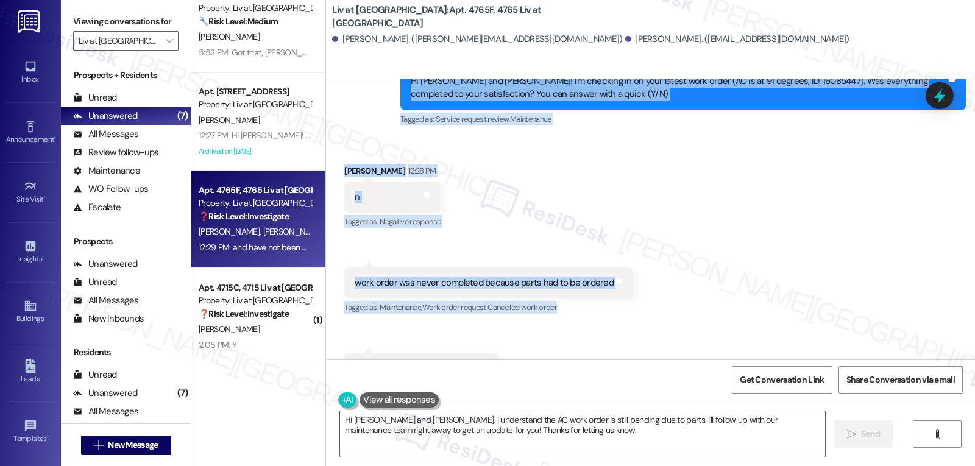
scroll to position [9745, 0]
drag, startPoint x: 392, startPoint y: 122, endPoint x: 520, endPoint y: 334, distance: 247.9
click at [520, 334] on div "WO Lease started Aug 25, 2024 at 8:00 PM Show details Announcement, sent via SM…" at bounding box center [650, 219] width 649 height 280
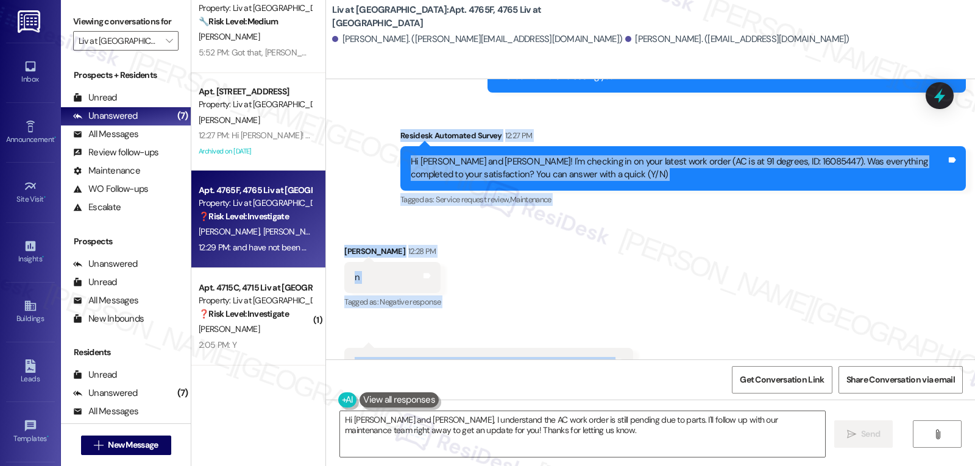
scroll to position [9624, 0]
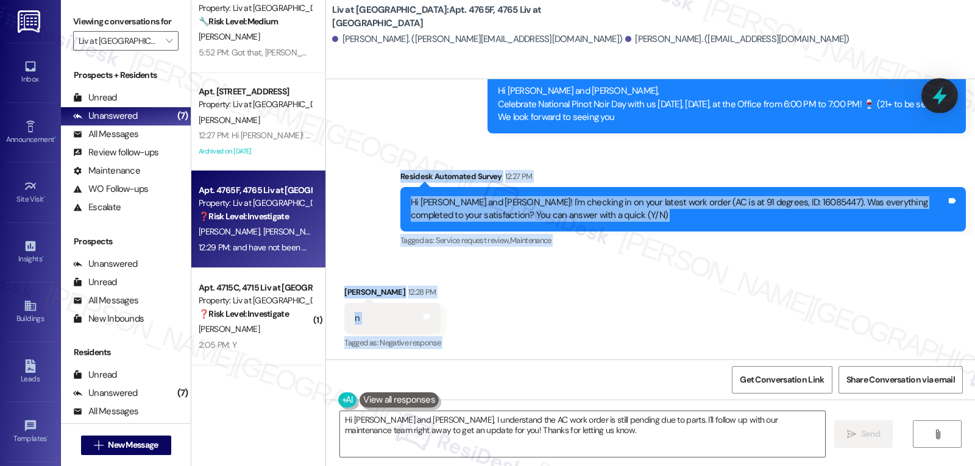
click at [941, 99] on icon at bounding box center [939, 96] width 15 height 19
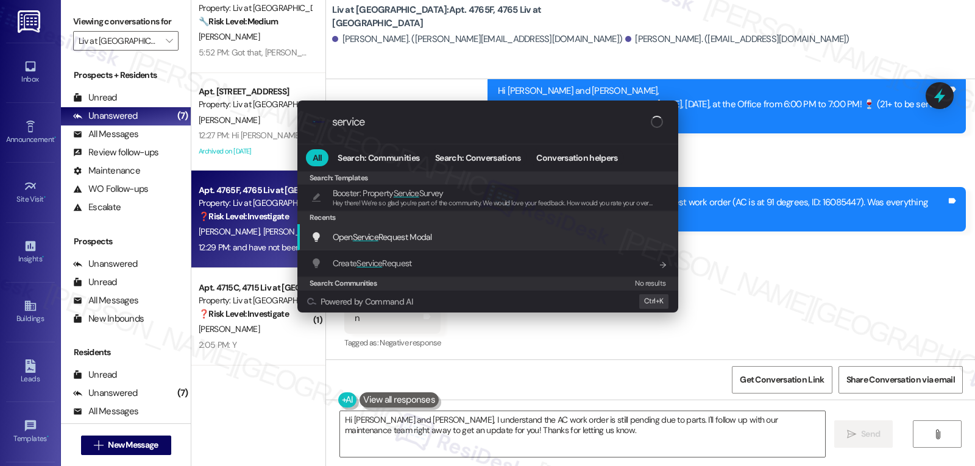
click at [398, 238] on span "Open Service Request Modal" at bounding box center [382, 237] width 99 height 11
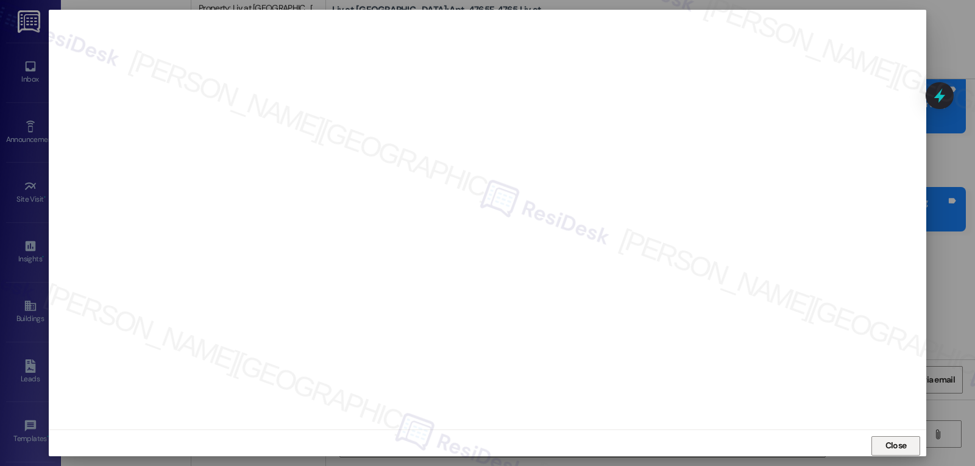
click span "Close"
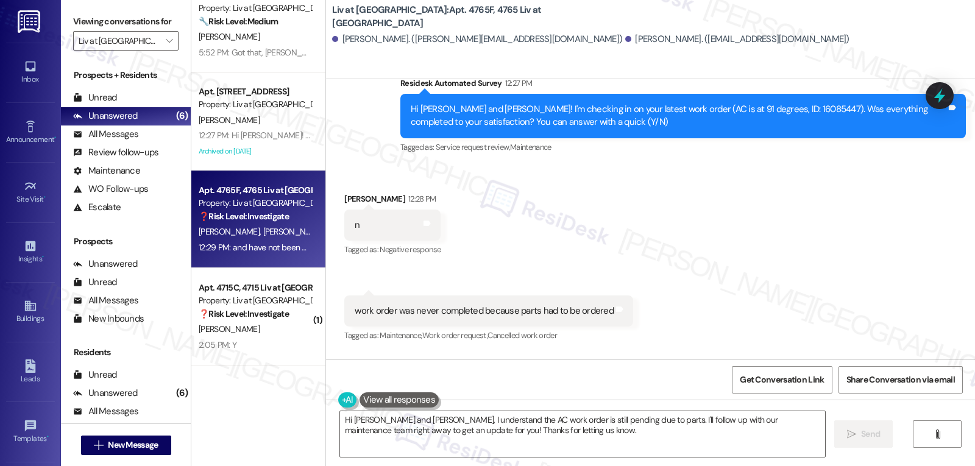
scroll to position [9745, 0]
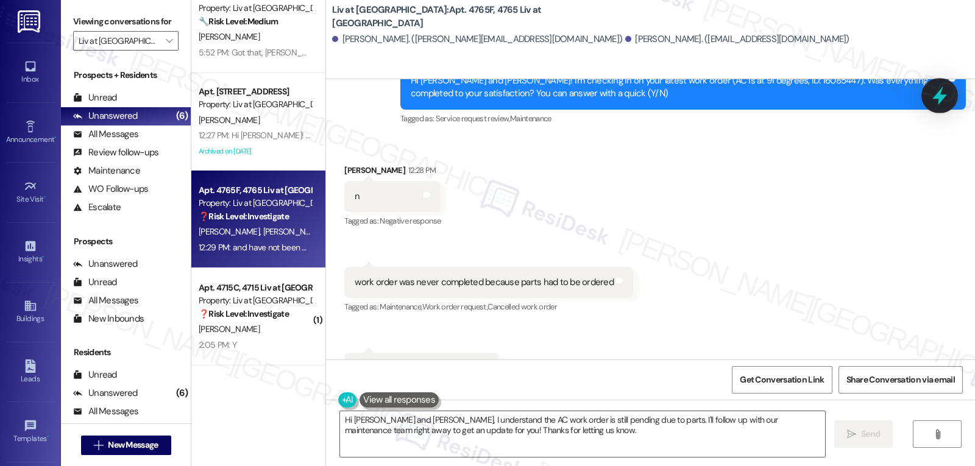
click icon
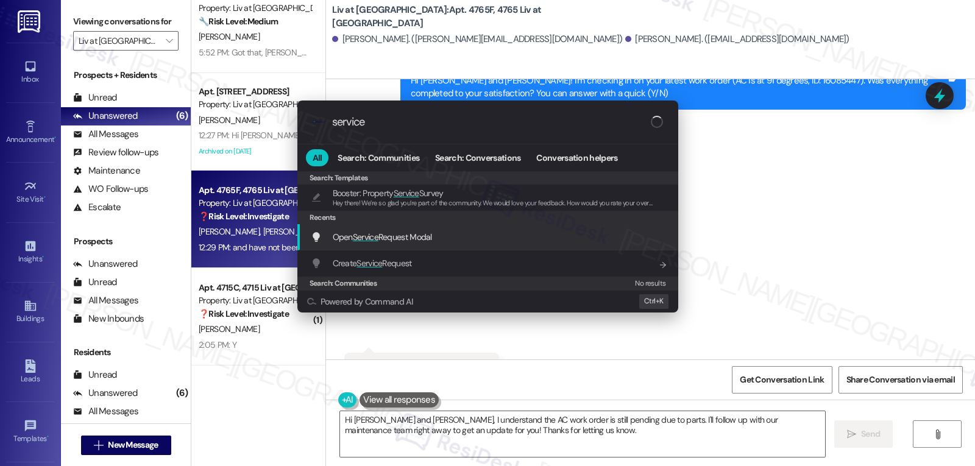
type input "service"
click span "Open Service Request Modal"
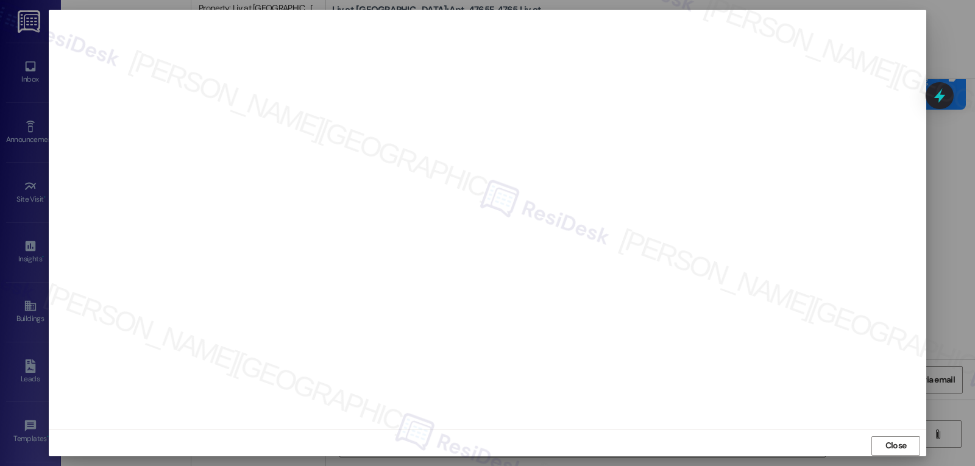
scroll to position [10, 0]
click span "Close"
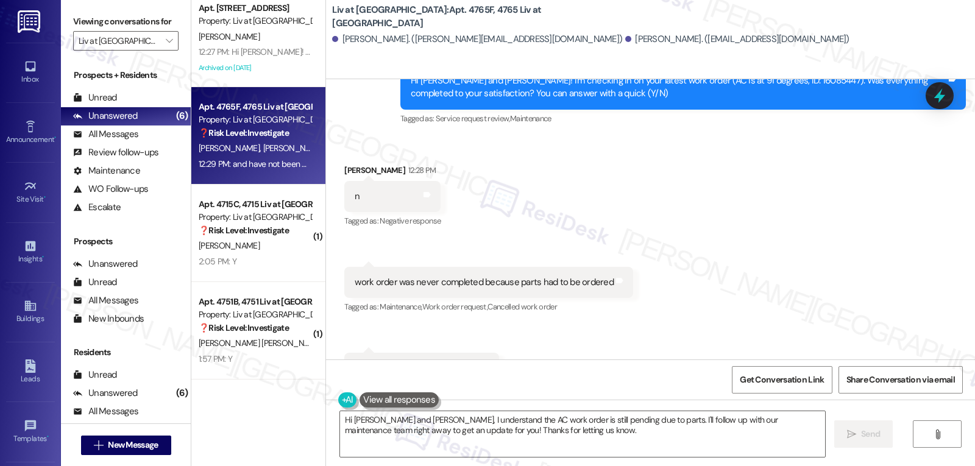
click div "Received via SMS Aidan Conley 12:28 PM n Tags and notes Tagged as: Negative res…"
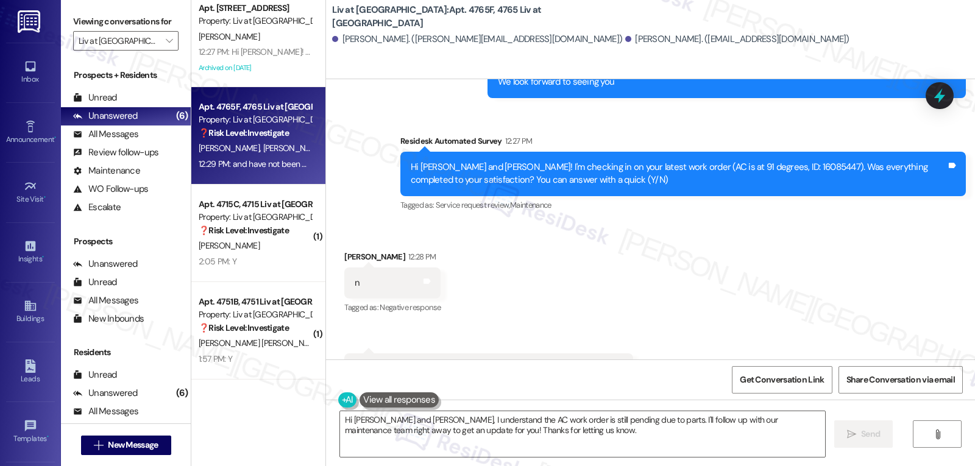
scroll to position [9745, 0]
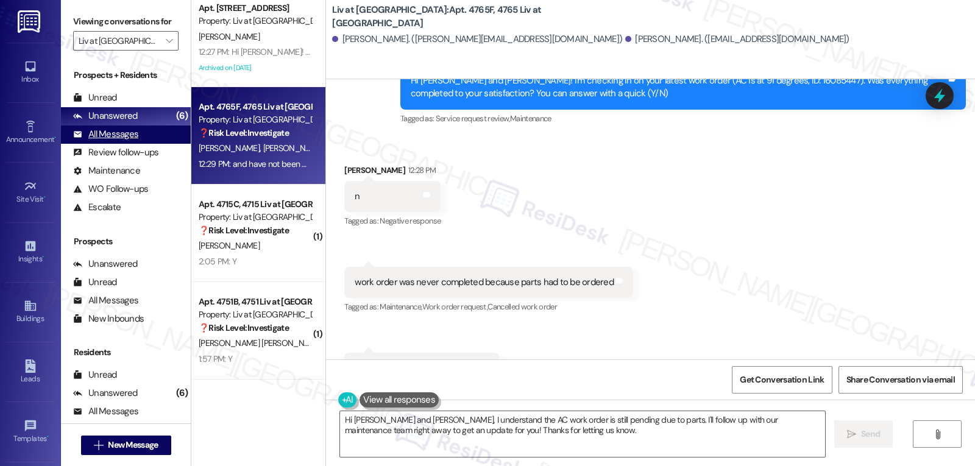
click div "All Messages"
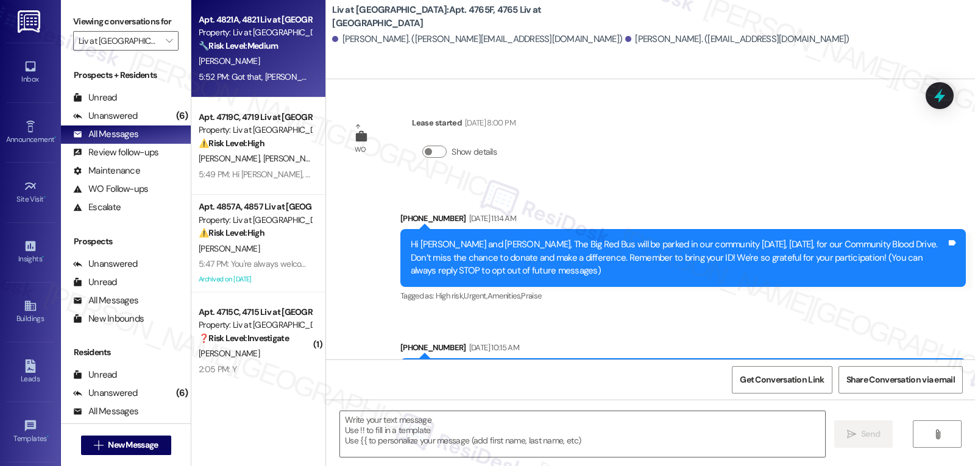
click div "Apt. 4821A, 4821 Liv at Winter Park Property: Liv at Winter Park 🔧 Risk Level: …"
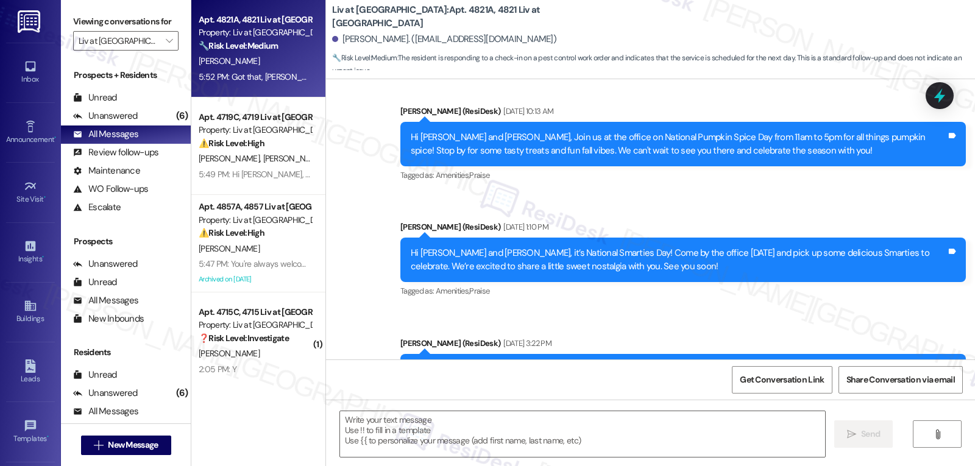
type textarea "Fetching suggested responses. Please feel free to read through the conversation…"
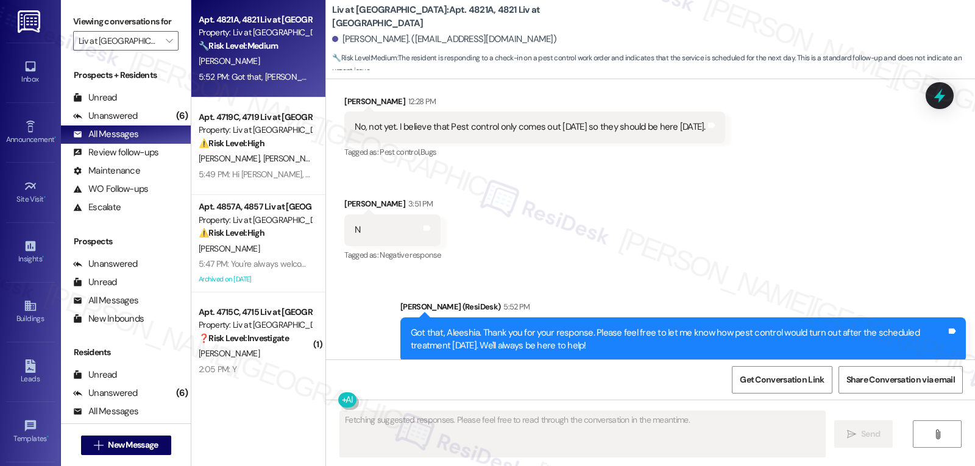
scroll to position [631, 0]
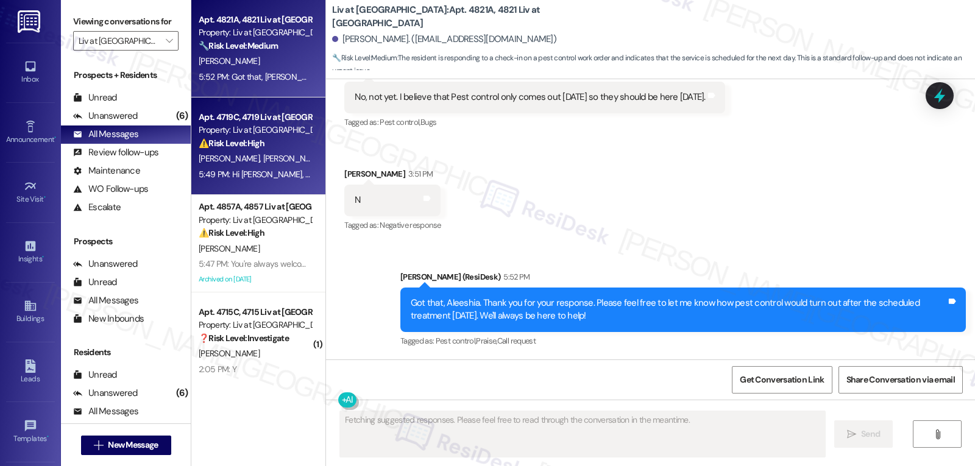
click span "R. Charlton"
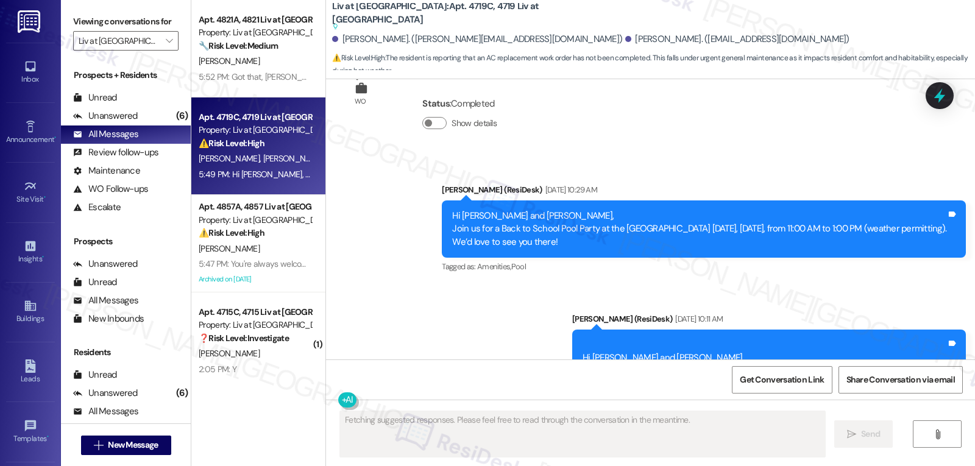
scroll to position [4918, 0]
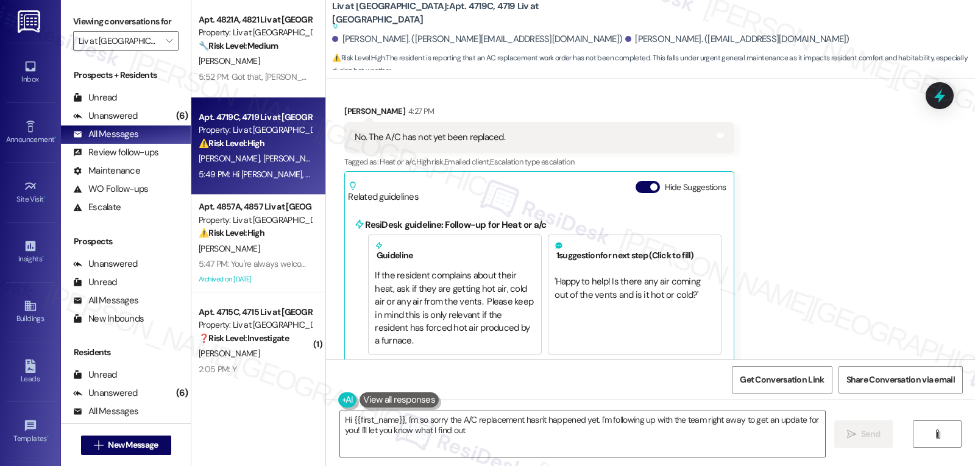
type textarea "Hi {{first_name}}, I'm so sorry the A/C replacement hasn't happened yet. I'm fo…"
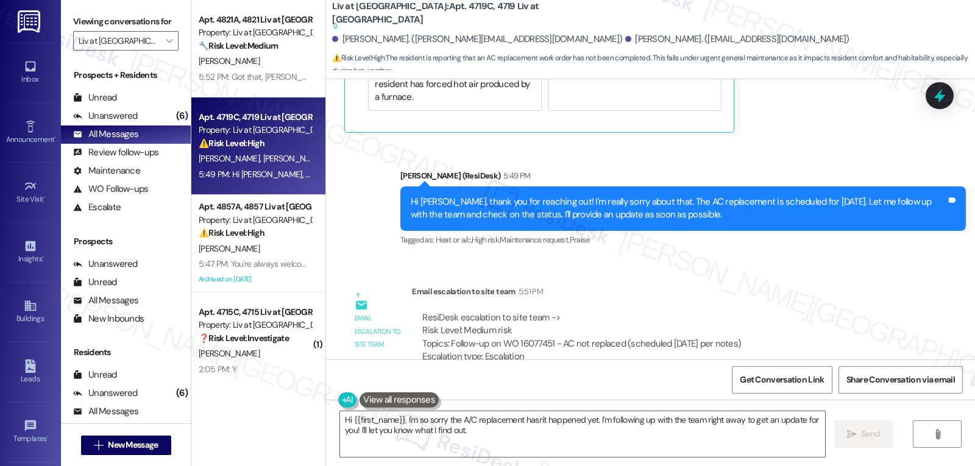
scroll to position [5185, 0]
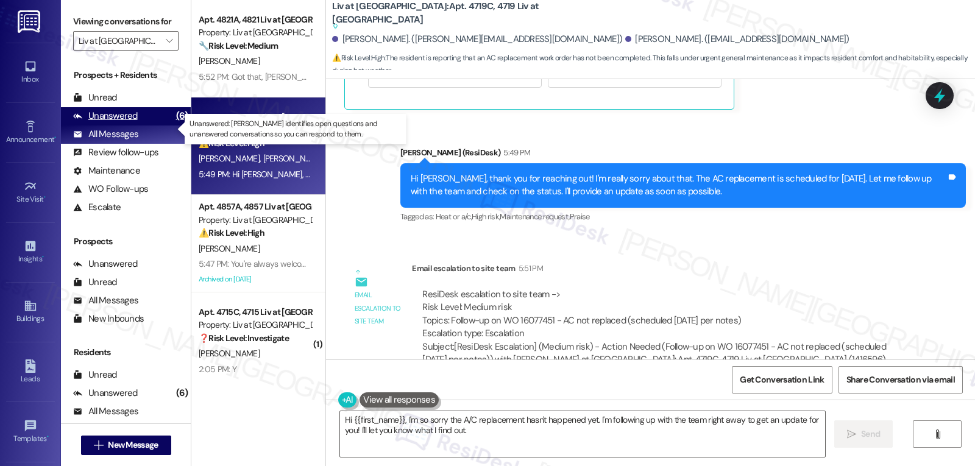
click div "Unanswered"
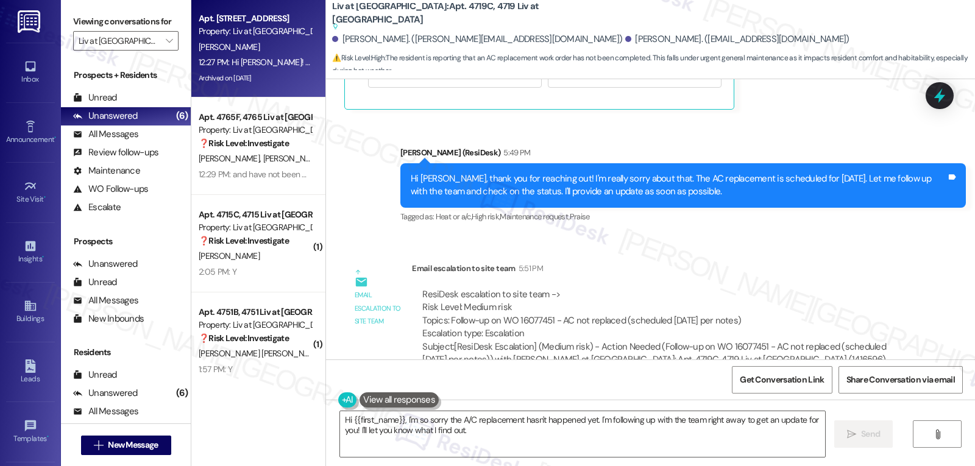
click div "J. Deveaux"
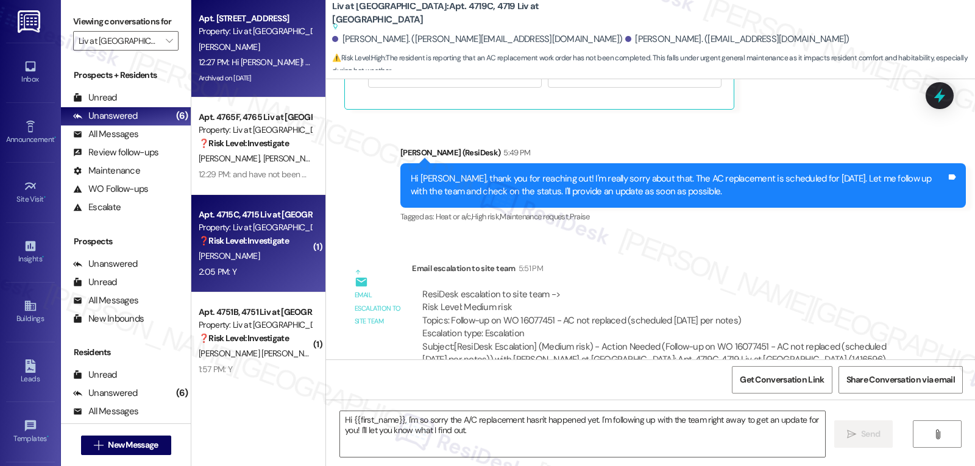
type textarea "Fetching suggested responses. Please feel free to read through the conversation…"
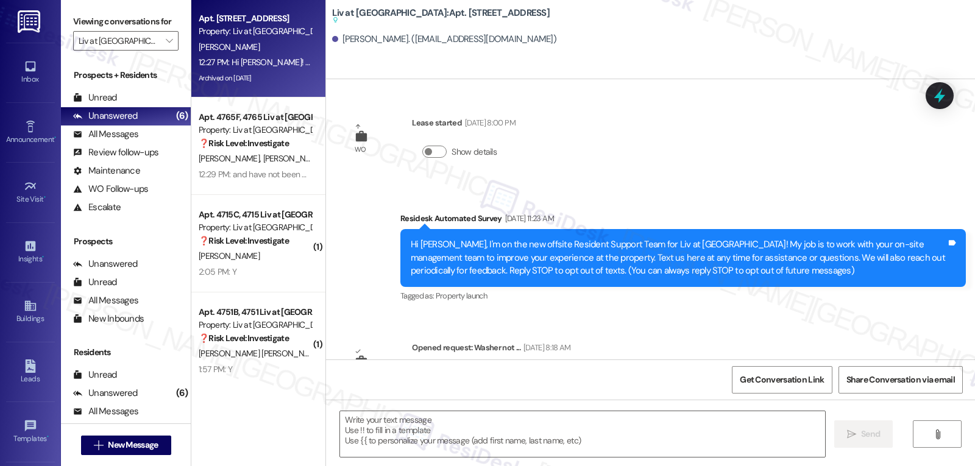
type textarea "Fetching suggested responses. Please feel free to read through the conversation…"
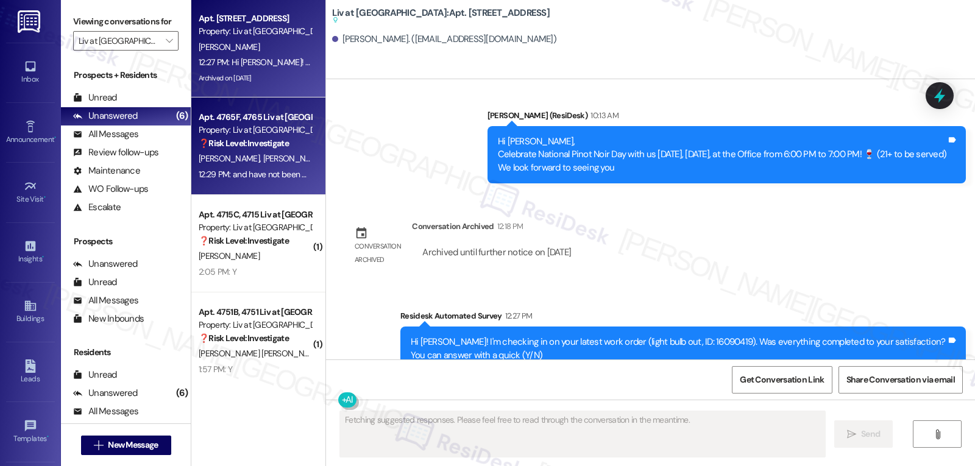
click div "Property: Liv at Winter Park"
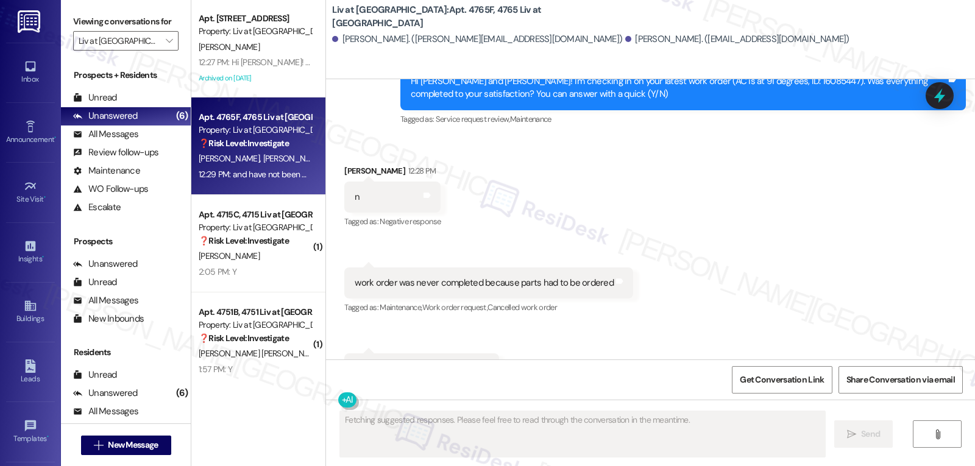
scroll to position [9745, 0]
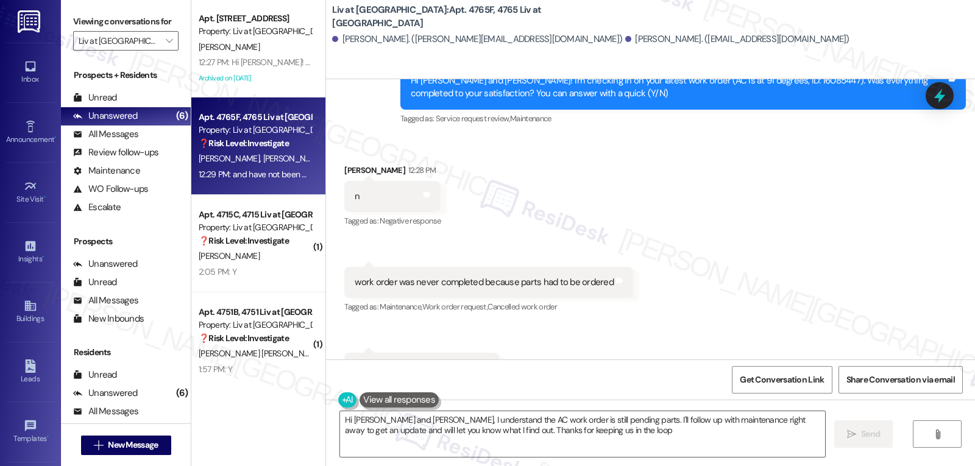
type textarea "Hi Aidan and Tiffany, I understand the AC work order is still pending parts. I'…"
click icon
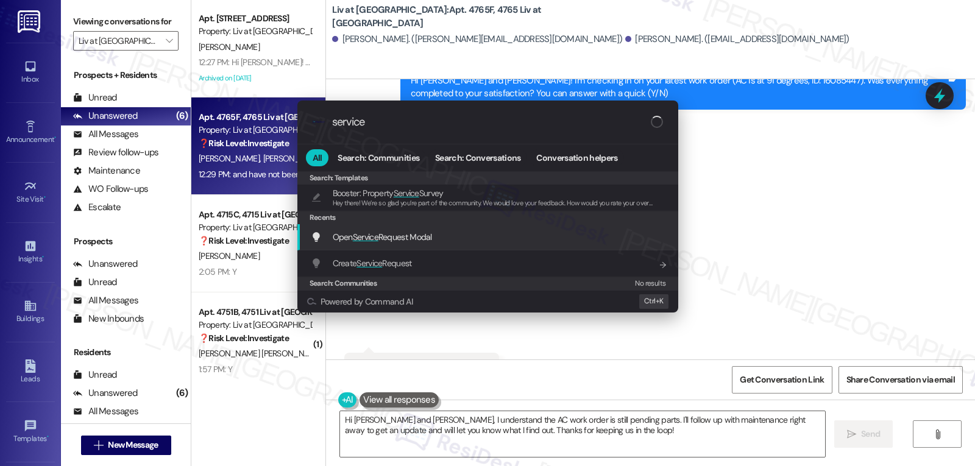
type input "service"
click div "Open Service Request Modal Add shortcut"
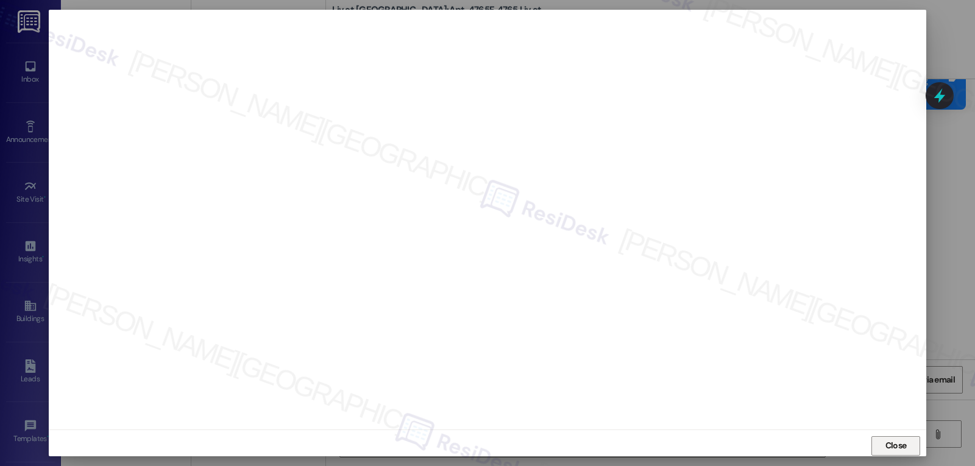
click span "Close"
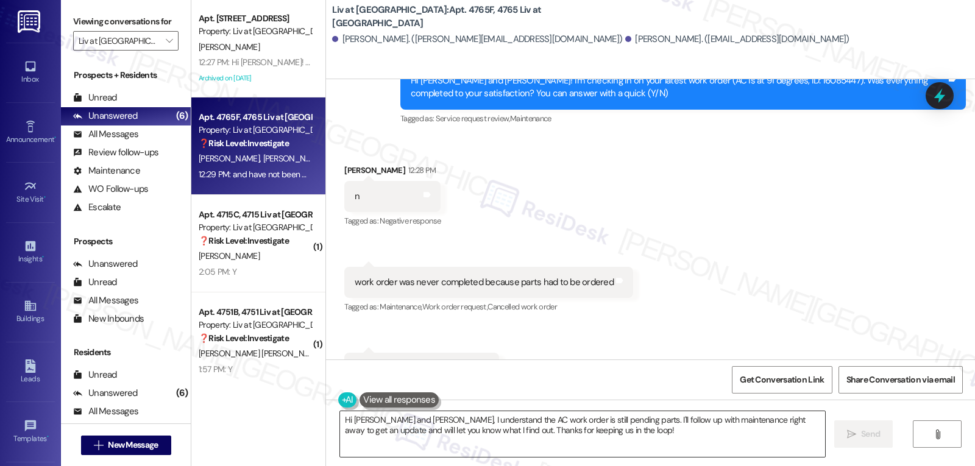
click textarea "Hi Aidan and Tiffany, I understand the AC work order is still pending parts. I'…"
click div "Aidan Conley 12:28 PM"
copy div "Aidan"
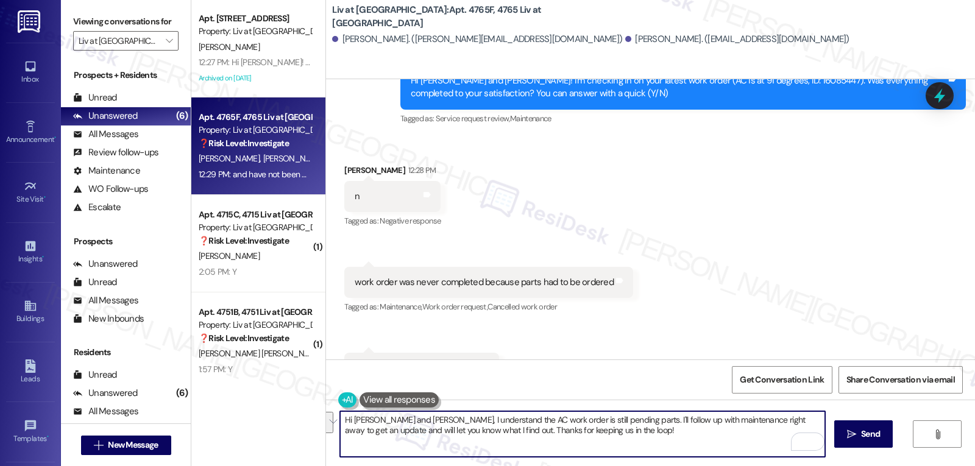
drag, startPoint x: 599, startPoint y: 451, endPoint x: 327, endPoint y: 372, distance: 283.2
click div "WO Lease started Aug 25, 2024 at 8:00 PM Show details Announcement, sent via SM…"
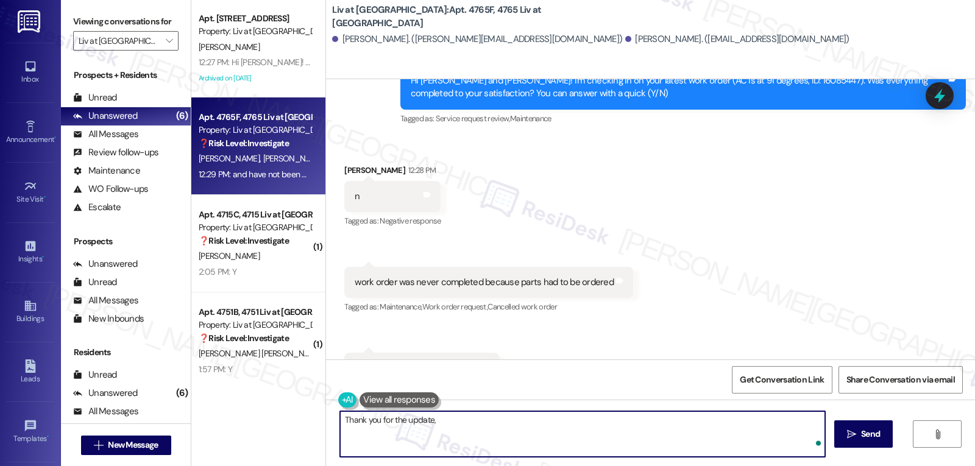
paste textarea "Aidan"
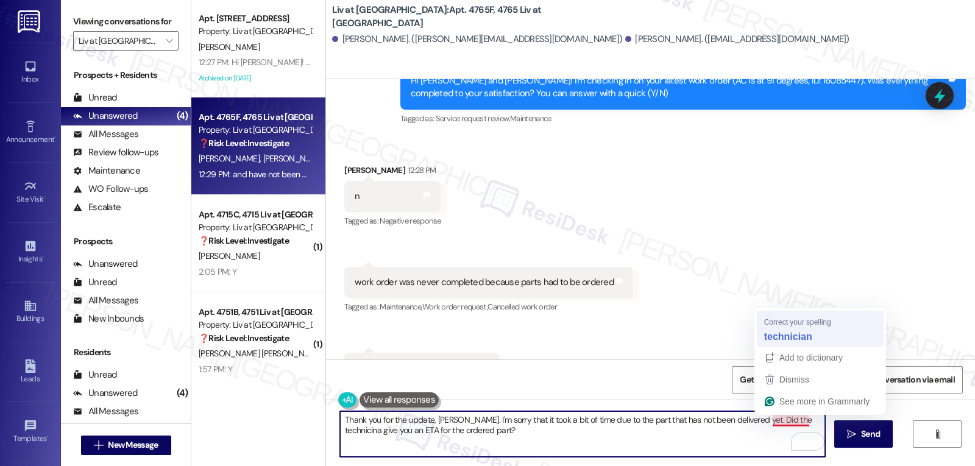
type textarea "Thank you for the update, Aidan. I'm sorry that it took a bit of time due to th…"
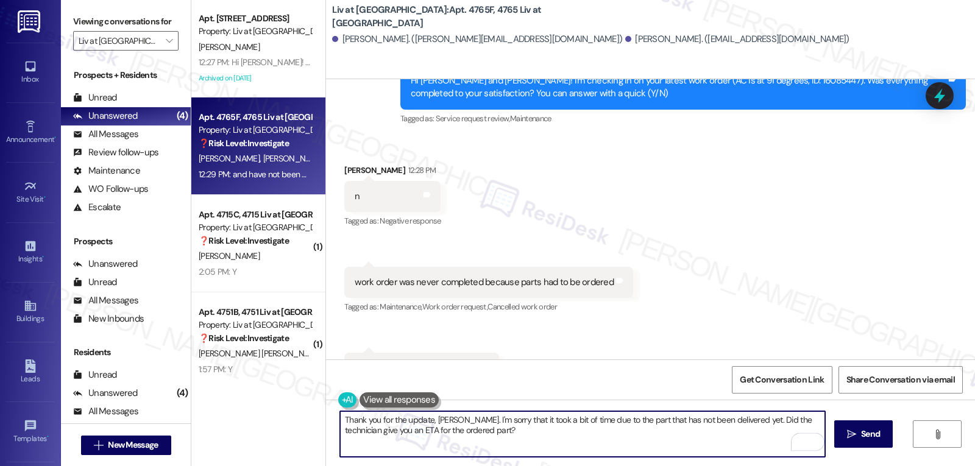
click textarea "Thank you for the update, Aidan. I'm sorry that it took a bit of time due to th…"
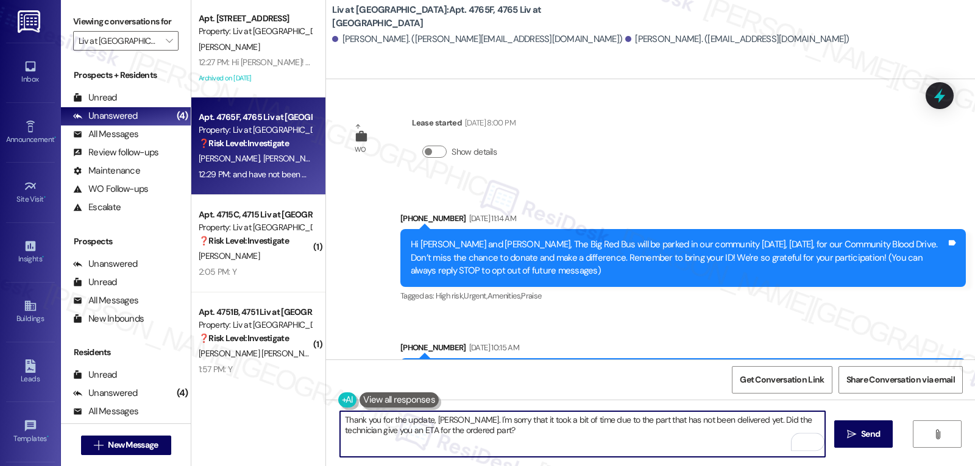
type textarea "Thank you for the update, [PERSON_NAME]. I'm sorry that it took a bit of time d…"
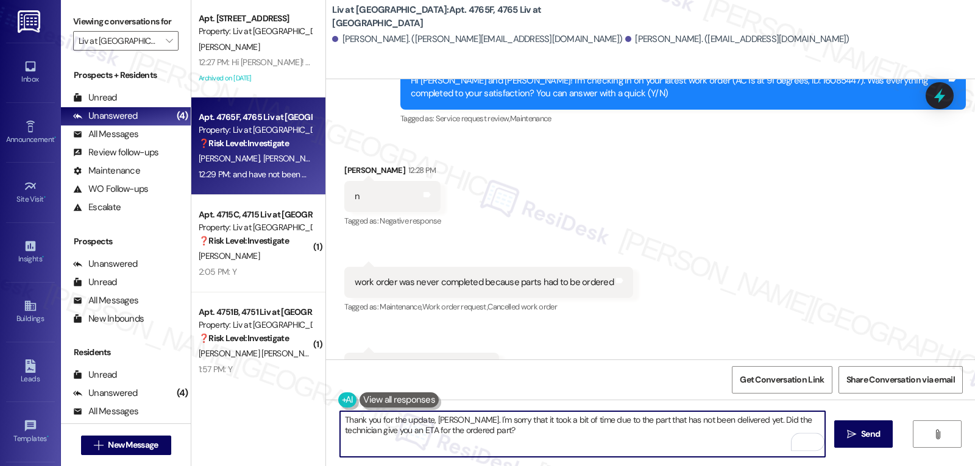
click at [855, 437] on span " Send" at bounding box center [863, 434] width 38 height 13
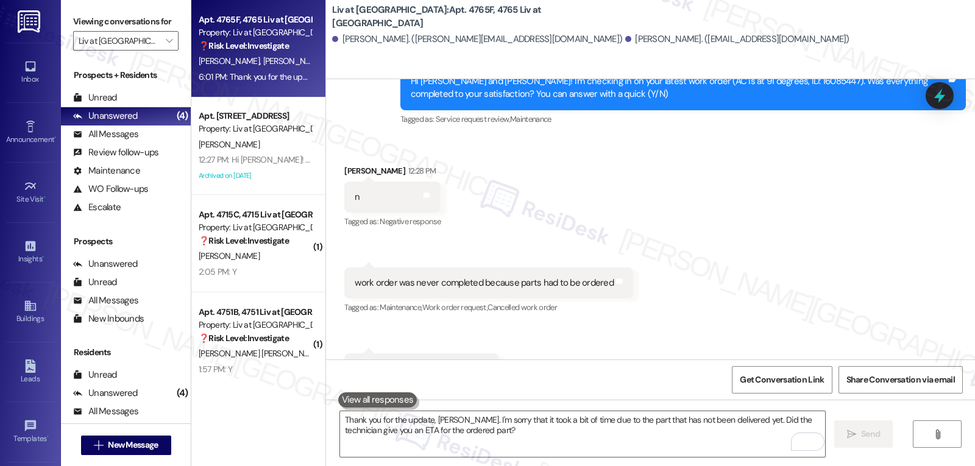
scroll to position [9843, 0]
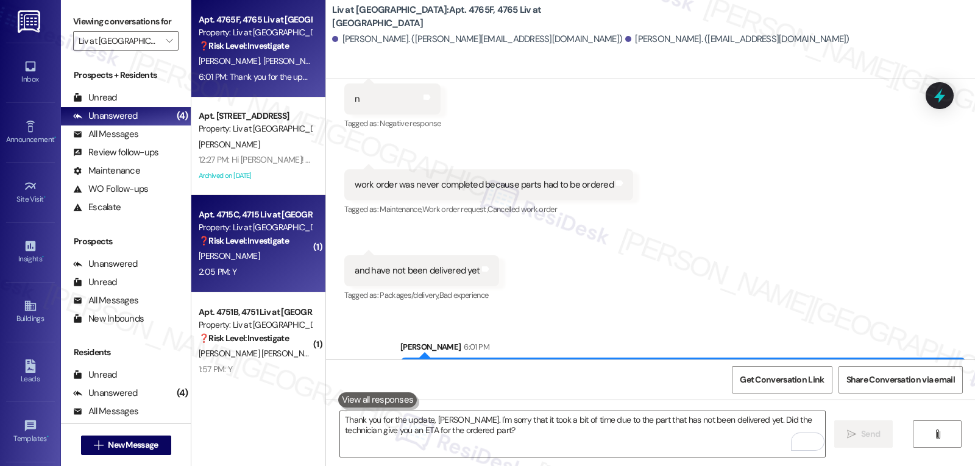
click at [279, 283] on div "Apt. 4715C, 4715 Liv at [GEOGRAPHIC_DATA] Property: Liv at [GEOGRAPHIC_DATA] ❓ …" at bounding box center [258, 243] width 134 height 97
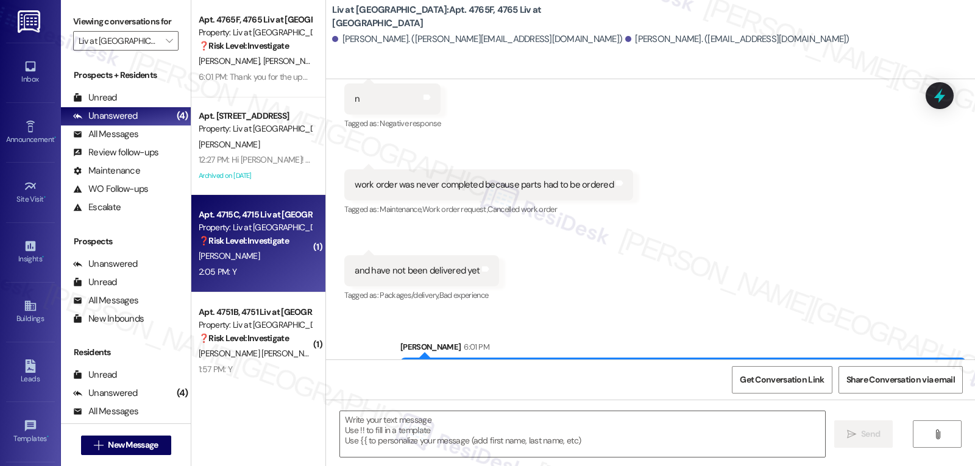
type textarea "Fetching suggested responses. Please feel free to read through the conversation…"
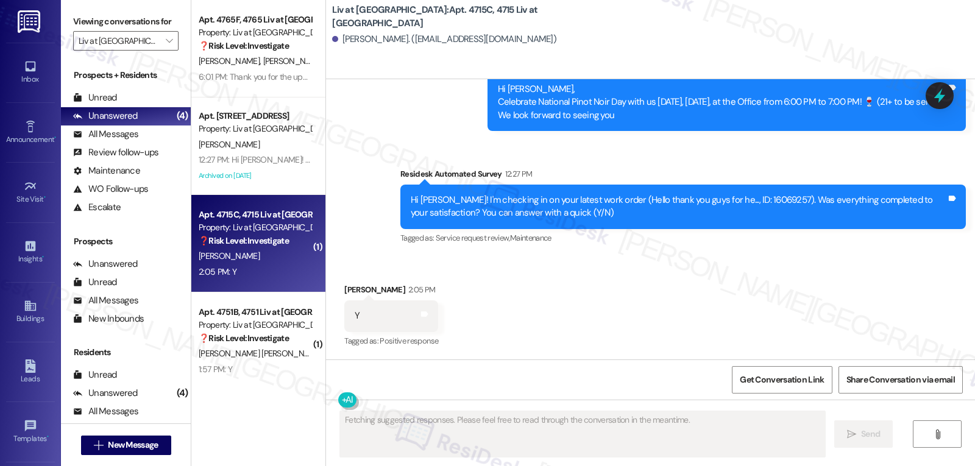
scroll to position [528, 0]
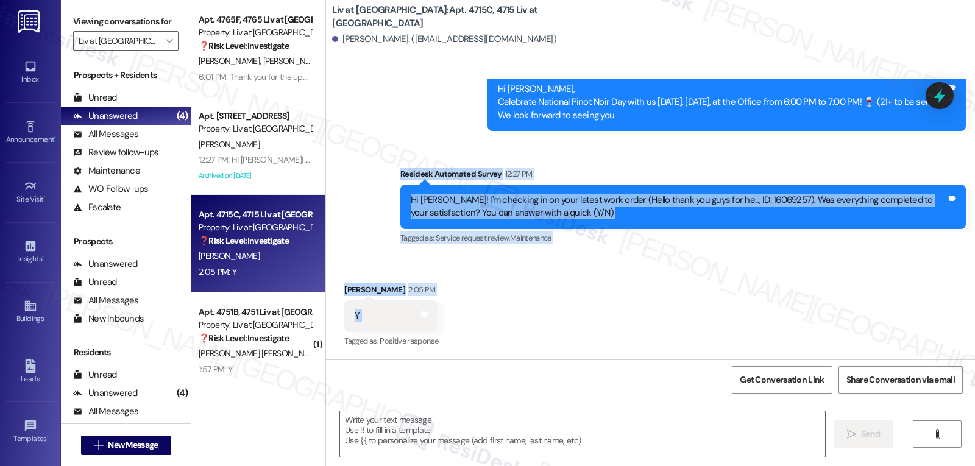
drag, startPoint x: 389, startPoint y: 173, endPoint x: 387, endPoint y: 328, distance: 155.4
click at [387, 328] on div "WO Opened request: The compute... [DATE] 9:44 AM Status : Completed Show detail…" at bounding box center [650, 219] width 649 height 280
copy div "Residesk Automated Survey 12:27 PM Hi [PERSON_NAME]! I'm checking in on your la…"
click at [518, 437] on textarea at bounding box center [582, 434] width 485 height 46
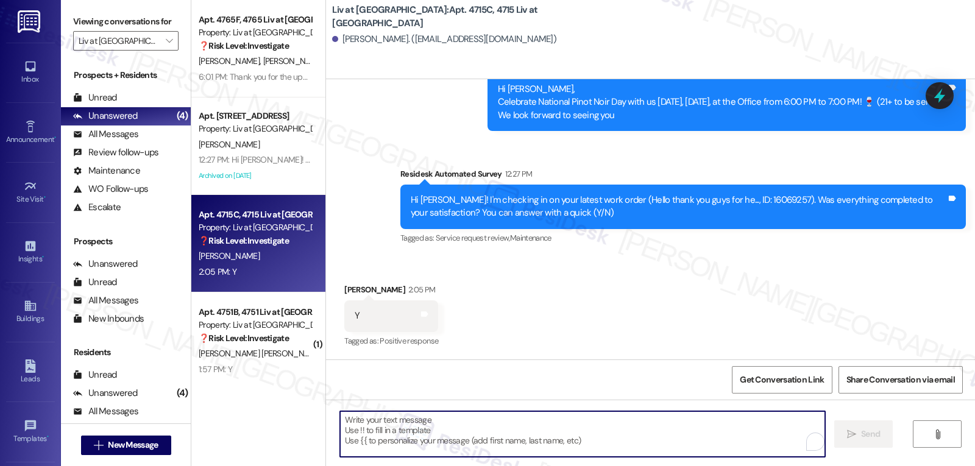
paste textarea "Thanks so much, Naasirah! I'm really glad to hear everything went well. If you …"
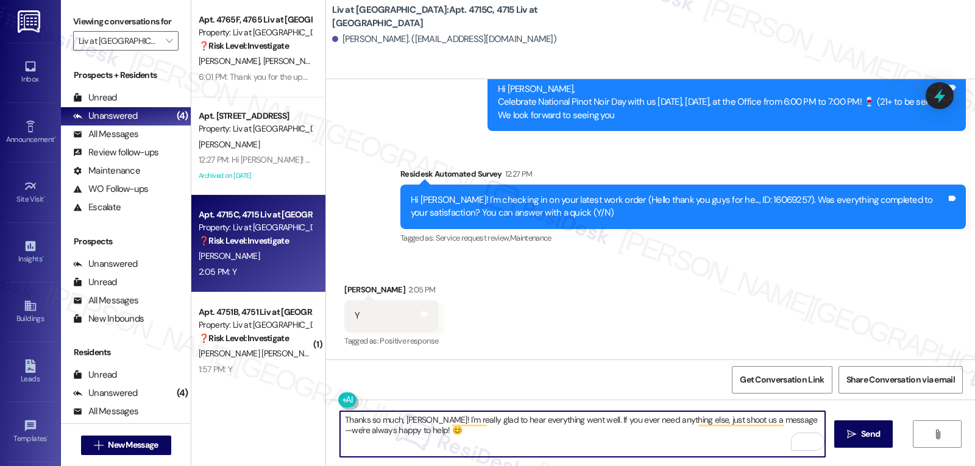
click at [780, 422] on textarea "Thanks so much, Naasirah! I'm really glad to hear everything went well. If you …" at bounding box center [582, 434] width 485 height 46
click at [483, 449] on textarea "Thanks so much, Naasirah! I'm really glad to hear everything went well. If you …" at bounding box center [582, 434] width 485 height 46
type textarea "Thanks so much, Naasirah! I'm really glad to hear everything went well. If you …"
click at [858, 451] on div "Thanks so much, Naasirah! I'm really glad to hear everything went well. If you …" at bounding box center [650, 445] width 649 height 91
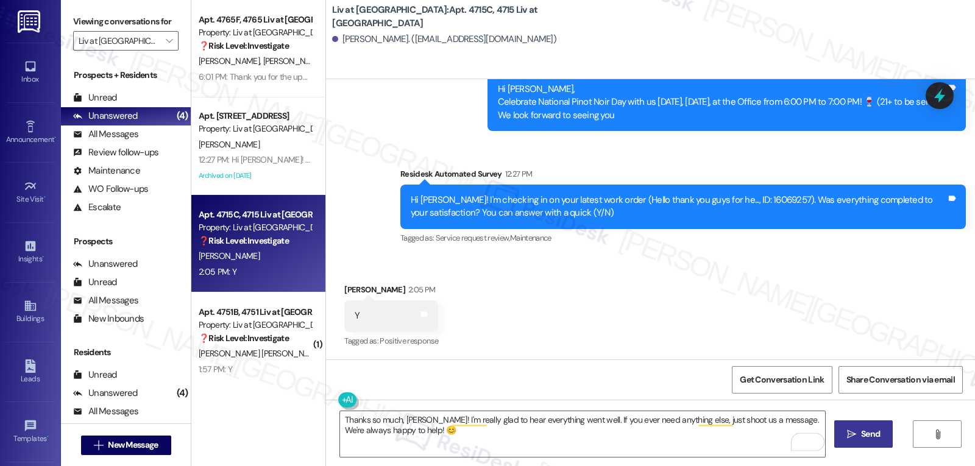
click at [872, 441] on button " Send" at bounding box center [863, 433] width 59 height 27
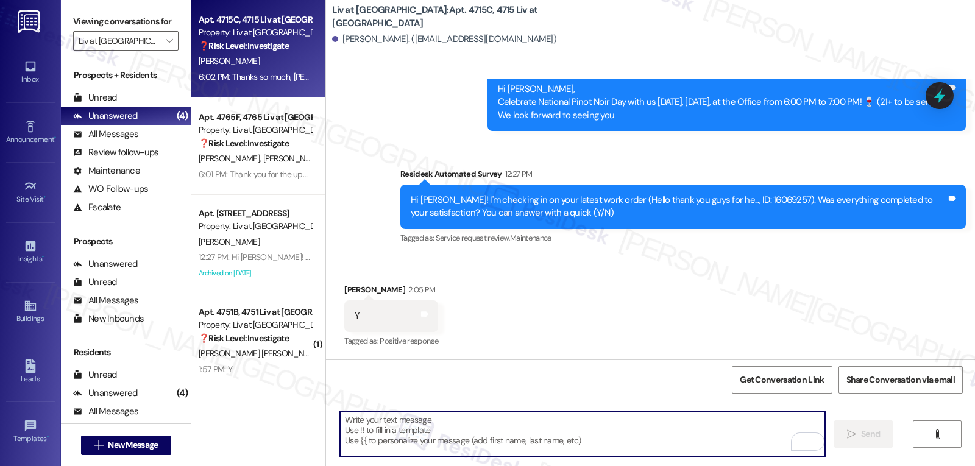
click at [409, 436] on textarea "To enrich screen reader interactions, please activate Accessibility in Grammarl…" at bounding box center [582, 434] width 485 height 46
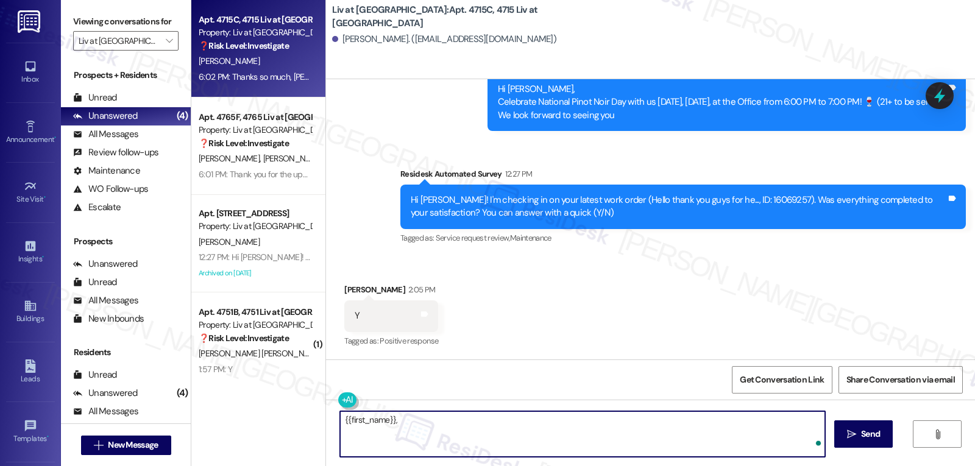
paste textarea "how’s everything going for you at {{property}}? Has it met your expectations so…"
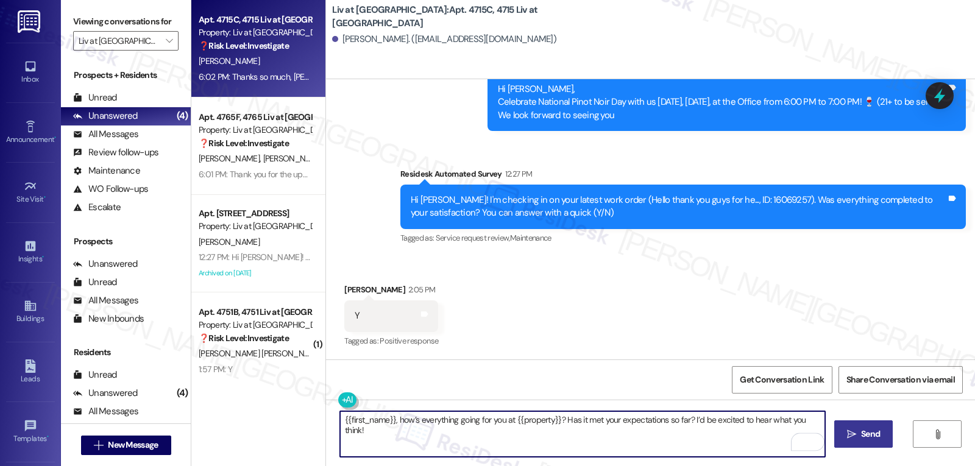
type textarea "{{first_name}}, how’s everything going for you at {{property}}? Has it met your…"
click at [868, 437] on span "Send" at bounding box center [870, 434] width 19 height 13
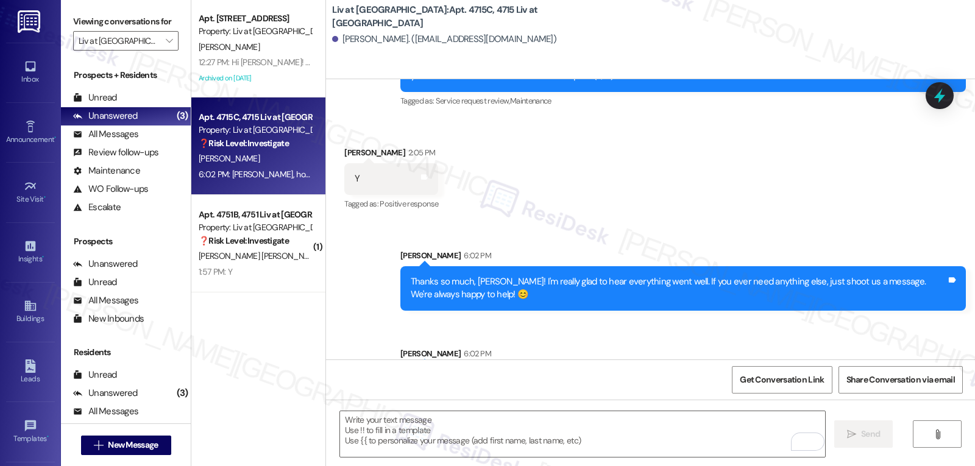
scroll to position [710, 0]
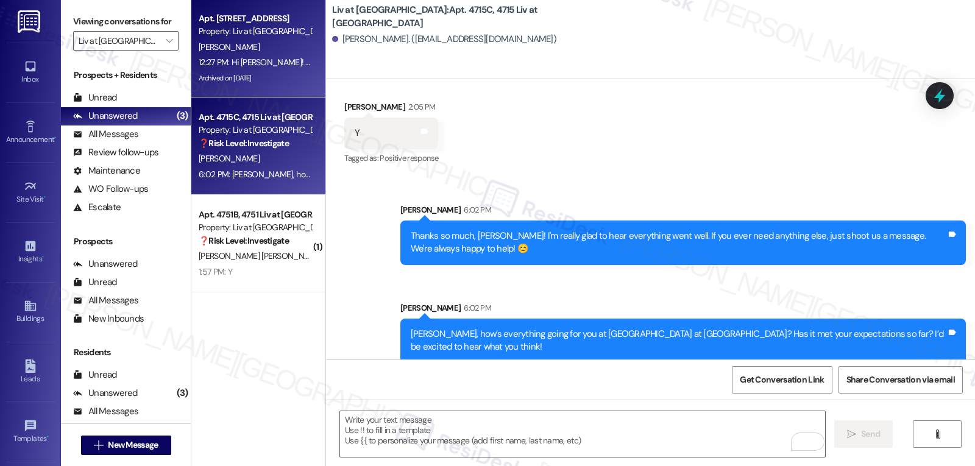
click at [284, 71] on div "Archived on [DATE]" at bounding box center [254, 78] width 115 height 15
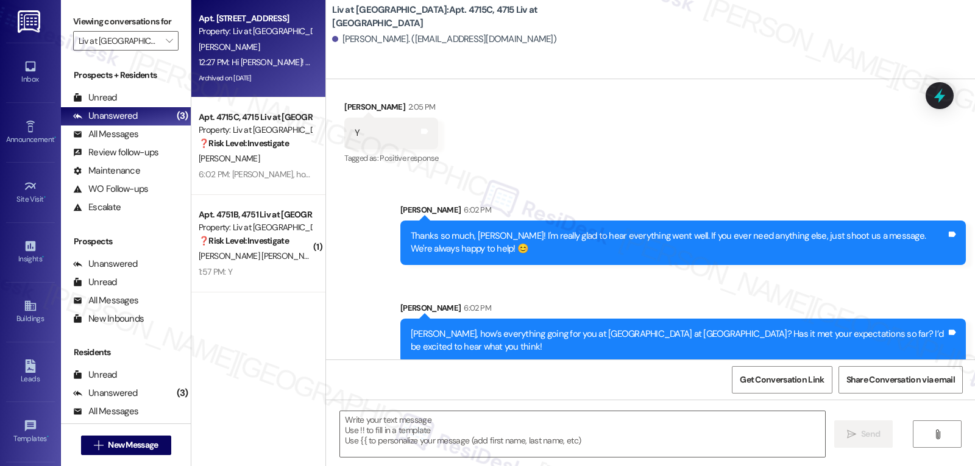
type textarea "Fetching suggested responses. Please feel free to read through the conversation…"
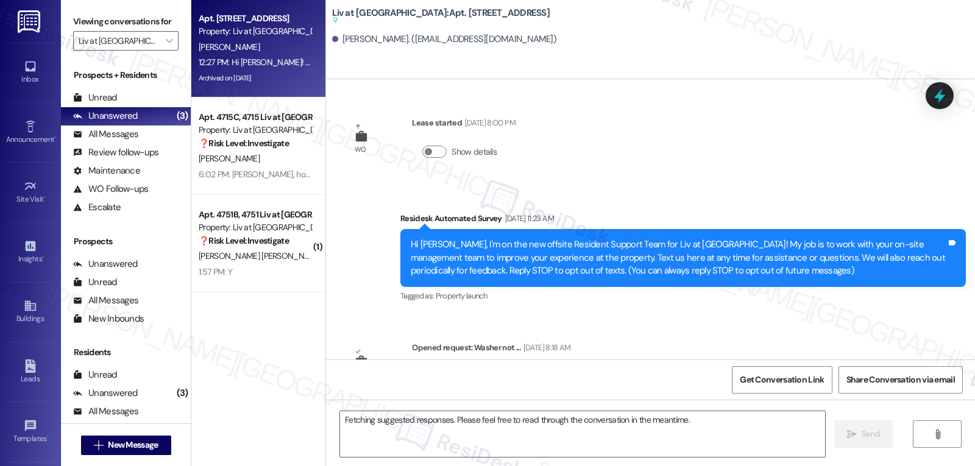
scroll to position [17816, 0]
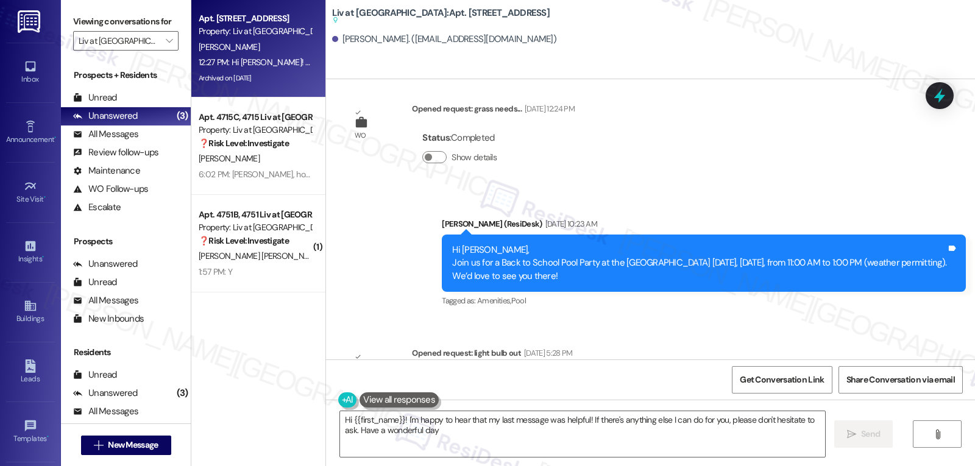
type textarea "Hi {{first_name}}! I'm happy to hear that my last message was helpful! If there…"
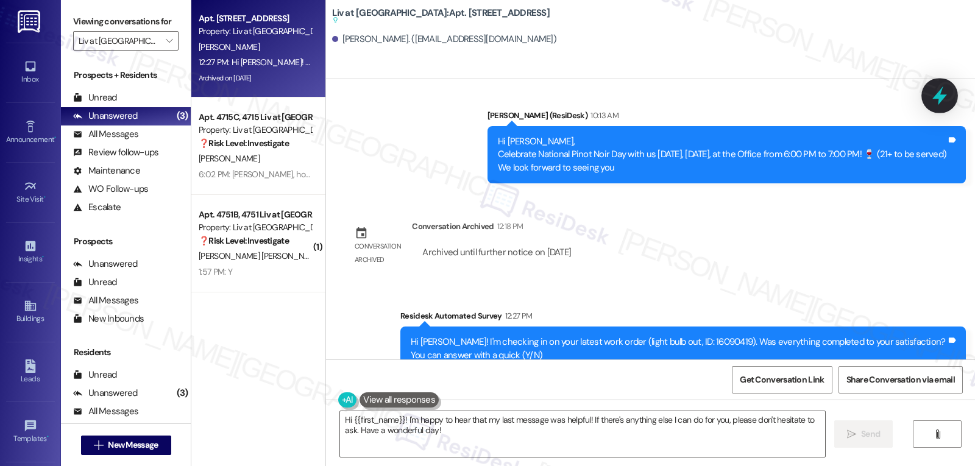
click at [946, 94] on icon at bounding box center [939, 95] width 21 height 21
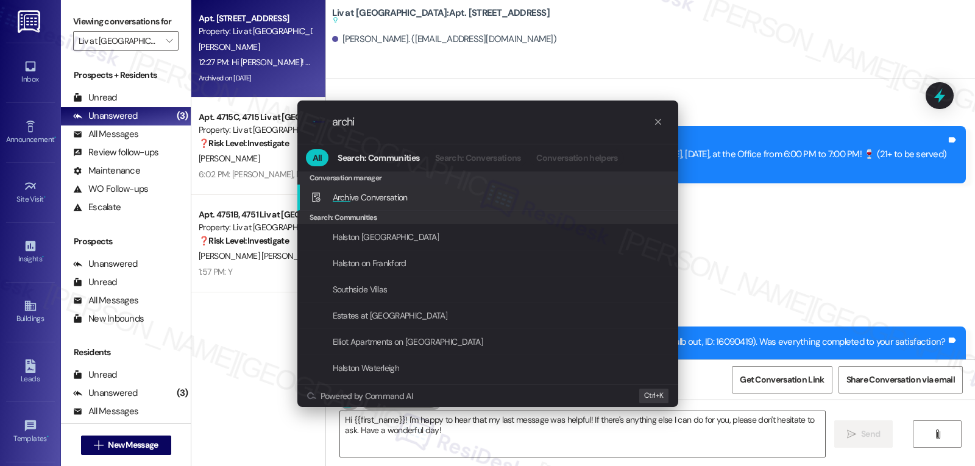
type input "archi"
click at [403, 200] on span "Archi ve Conversation" at bounding box center [370, 197] width 75 height 11
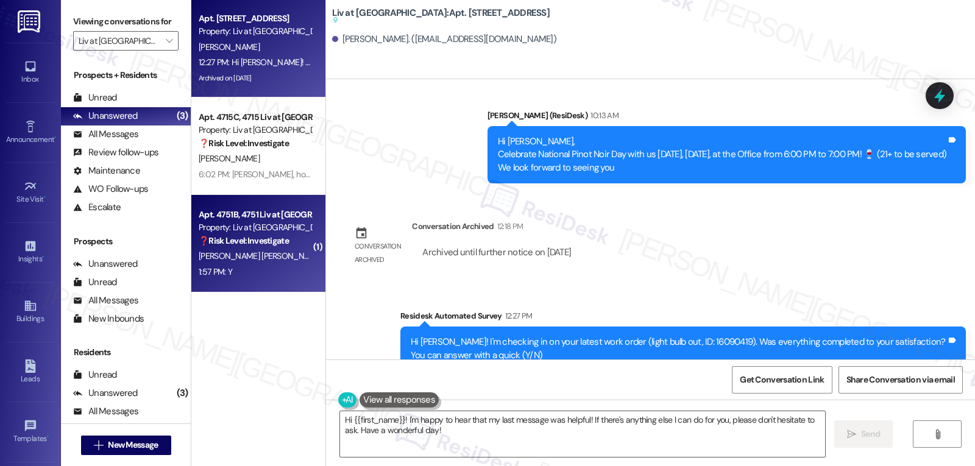
click at [264, 269] on div "1:57 PM: Y 1:57 PM: Y" at bounding box center [254, 271] width 115 height 15
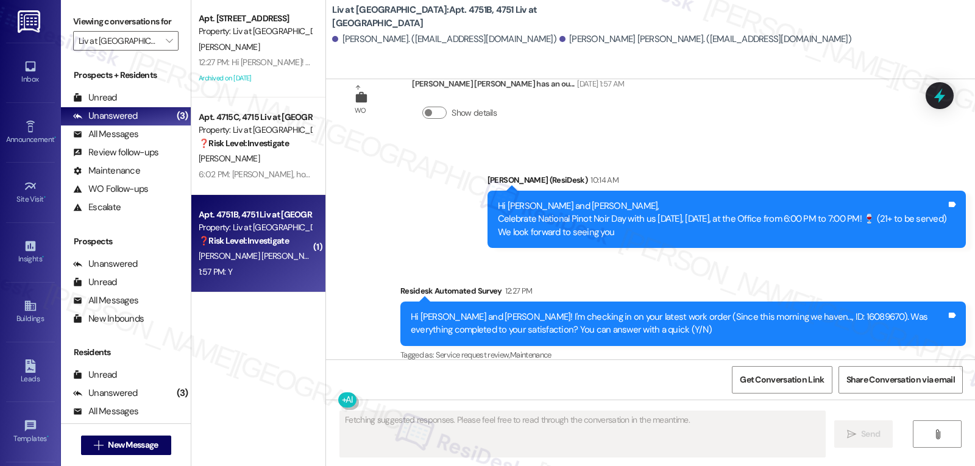
scroll to position [11766, 0]
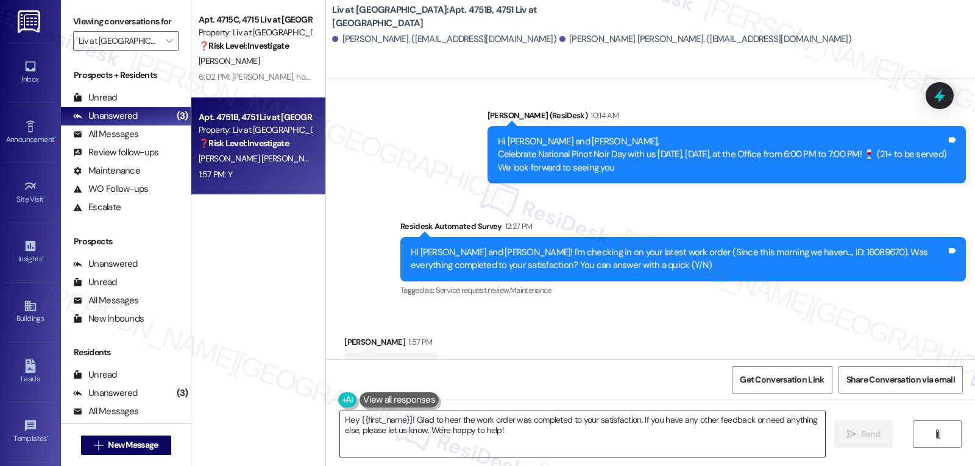
click at [538, 434] on textarea "Hey {{first_name}}! Glad to hear the work order was completed to your satisfact…" at bounding box center [582, 434] width 485 height 46
drag, startPoint x: 351, startPoint y: 291, endPoint x: 327, endPoint y: 293, distance: 24.4
click at [335, 327] on div "Received via SMS Rubi Ramos 1:57 PM Y Tags and notes Tagged as: Positive respon…" at bounding box center [391, 369] width 112 height 85
copy div "Rubi"
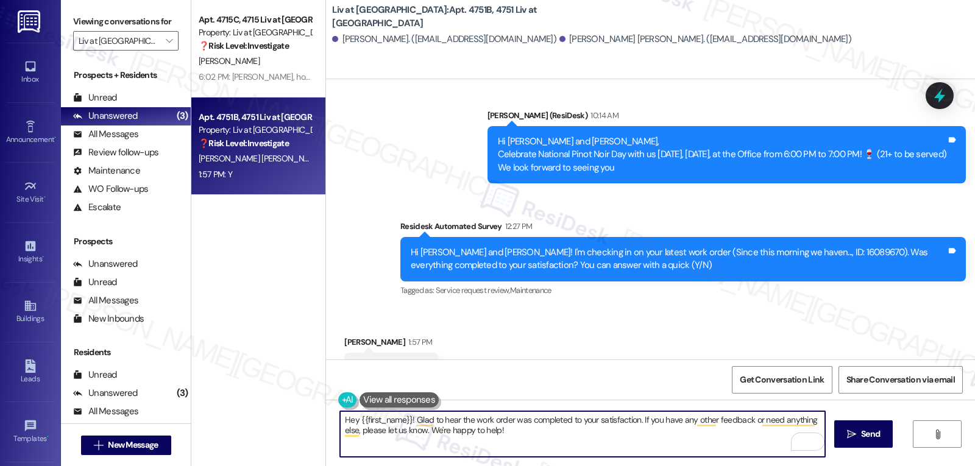
drag, startPoint x: 351, startPoint y: 420, endPoint x: 404, endPoint y: 417, distance: 53.1
click at [404, 417] on textarea "Hey {{first_name}}! Glad to hear the work order was completed to your satisfact…" at bounding box center [582, 434] width 485 height 46
paste textarea "Rubi"
click at [501, 435] on textarea "Hey Rubi! Glad to hear the work order was completed to your satisfaction. If yo…" at bounding box center [582, 434] width 485 height 46
type textarea "Hey Rubi! Glad to hear the work order was completed to your satisfaction. If yo…"
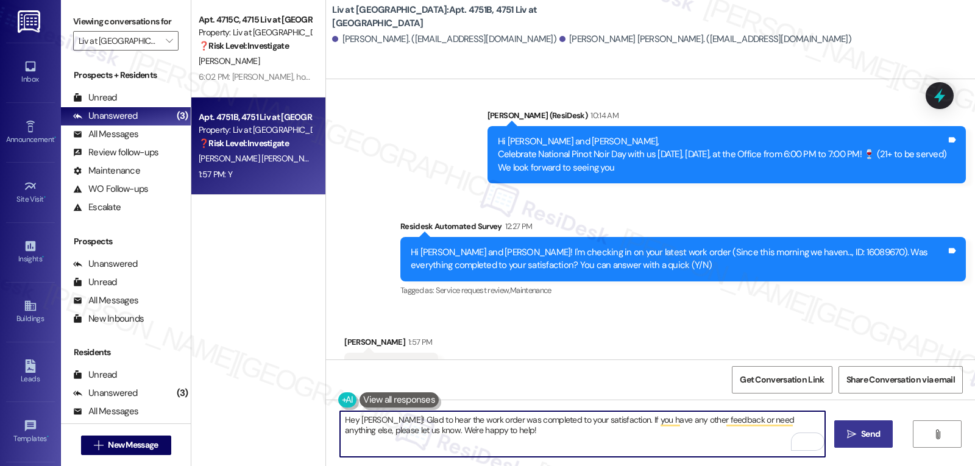
click at [855, 435] on span " Send" at bounding box center [863, 434] width 38 height 13
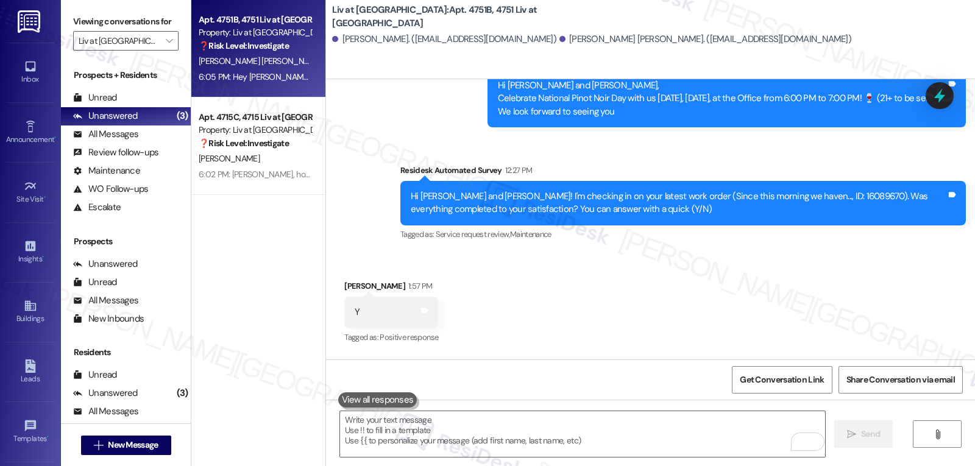
scroll to position [11864, 0]
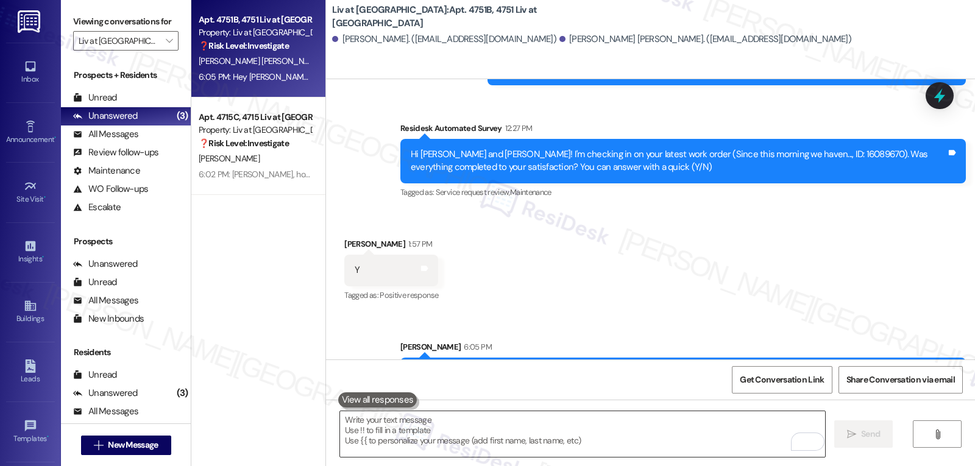
click at [402, 428] on textarea "To enrich screen reader interactions, please activate Accessibility in Grammarl…" at bounding box center [582, 434] width 485 height 46
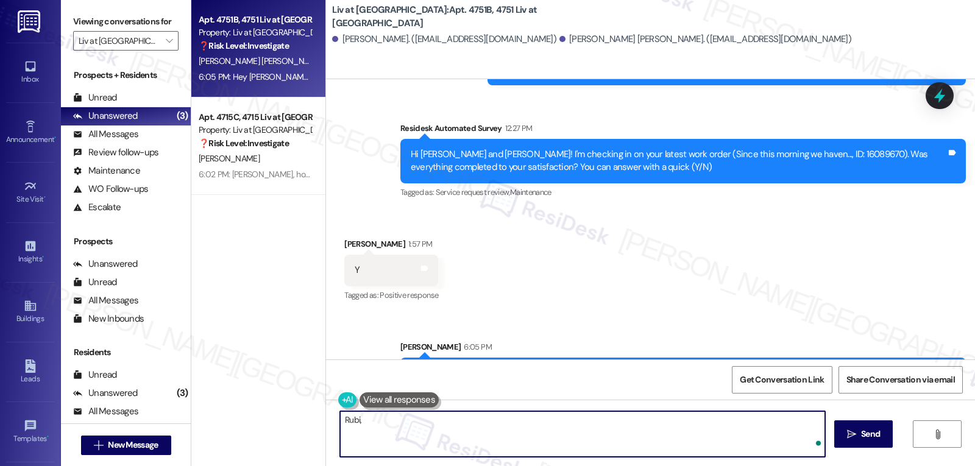
paste textarea "I’ve been meaning to check in—how has your experience at {{property}} been so f…"
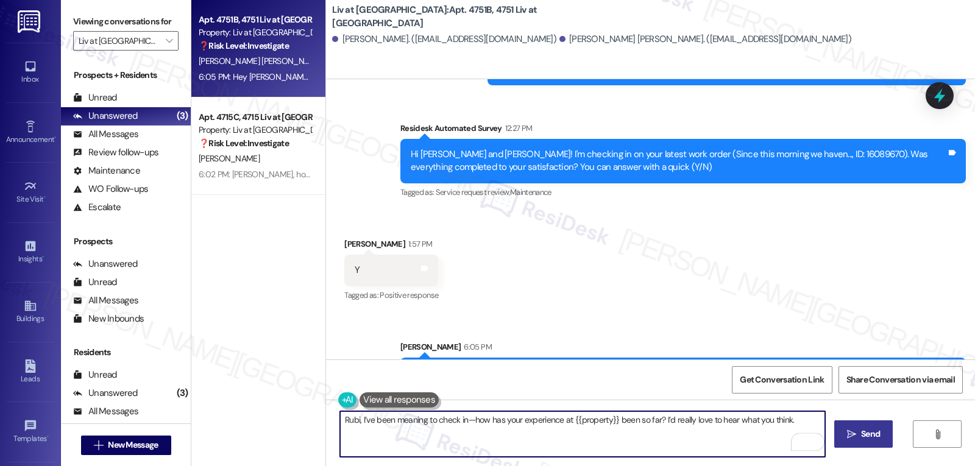
type textarea "Rubi, I’ve been meaning to check in—how has your experience at {{property}} bee…"
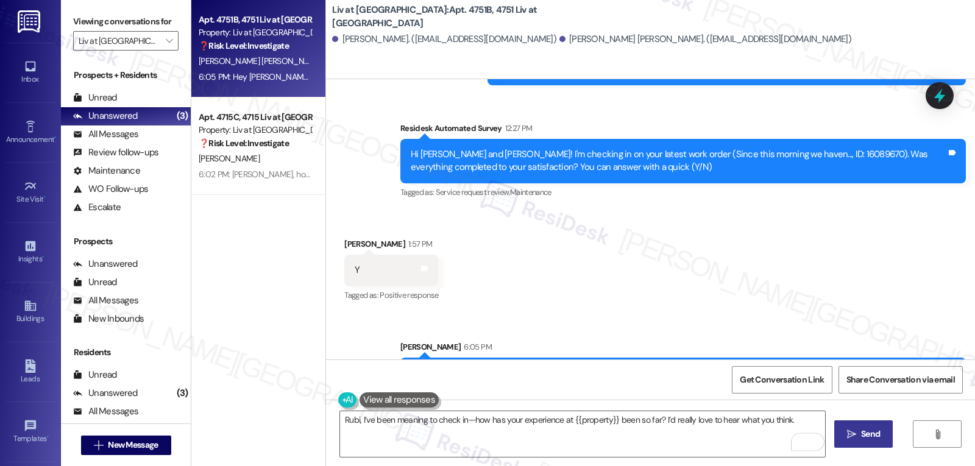
click at [871, 434] on span "Send" at bounding box center [870, 434] width 19 height 13
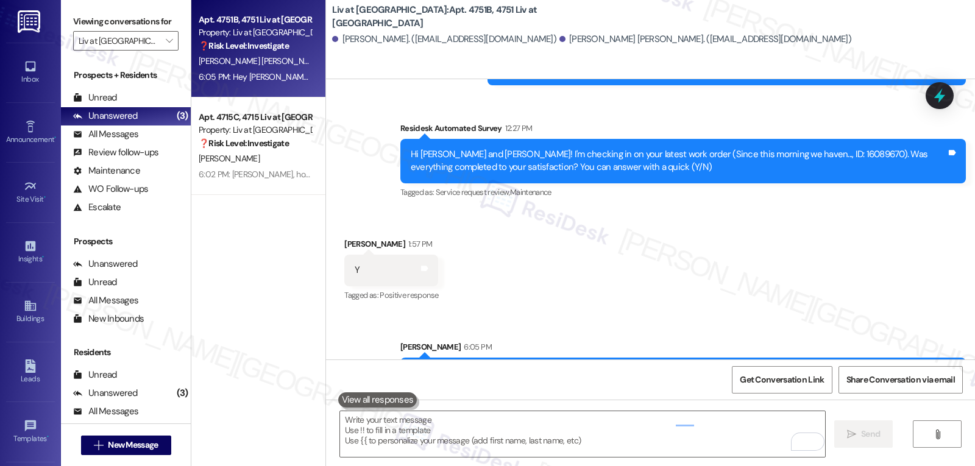
scroll to position [11766, 0]
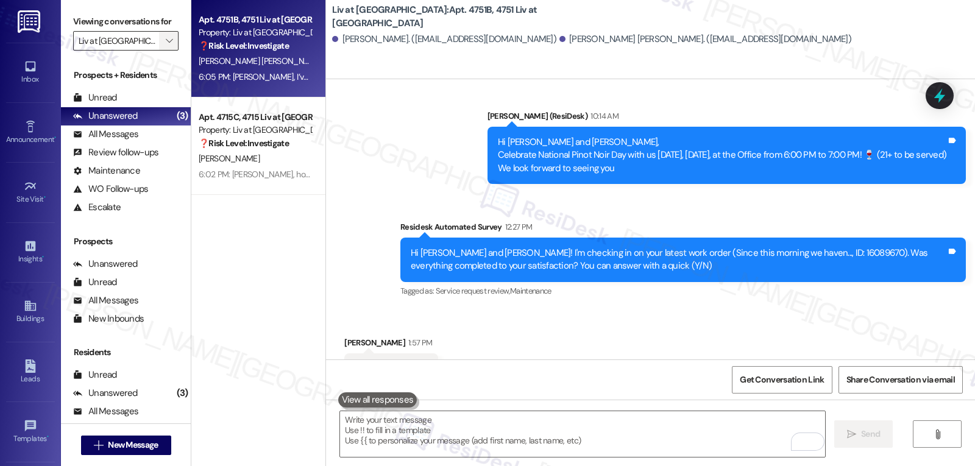
click at [166, 46] on icon "" at bounding box center [169, 41] width 7 height 10
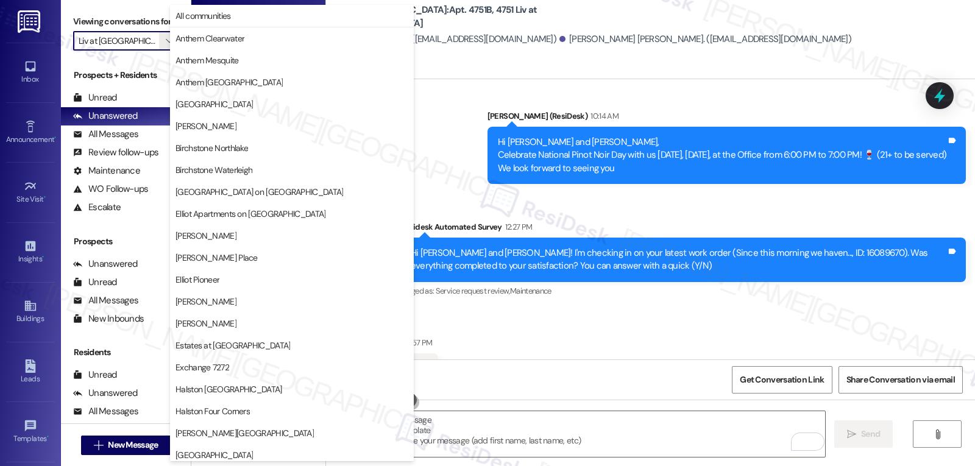
scroll to position [422, 0]
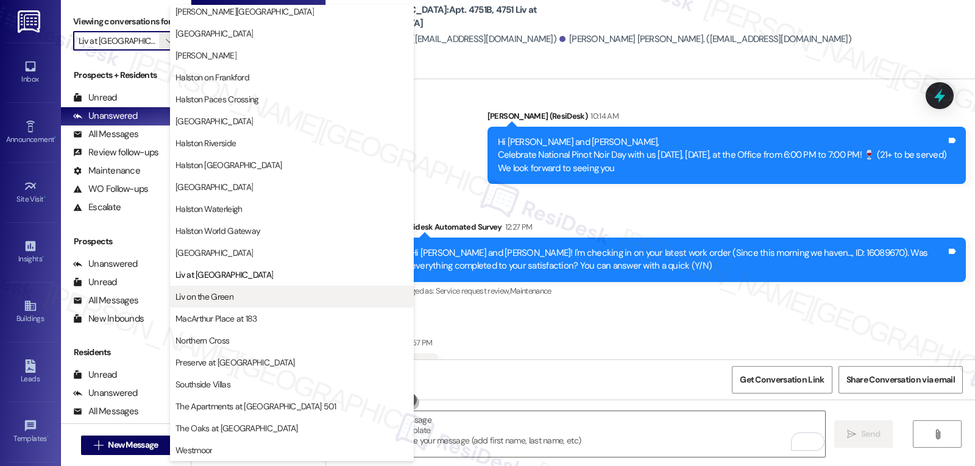
click at [239, 295] on span "Liv on the Green" at bounding box center [291, 297] width 233 height 12
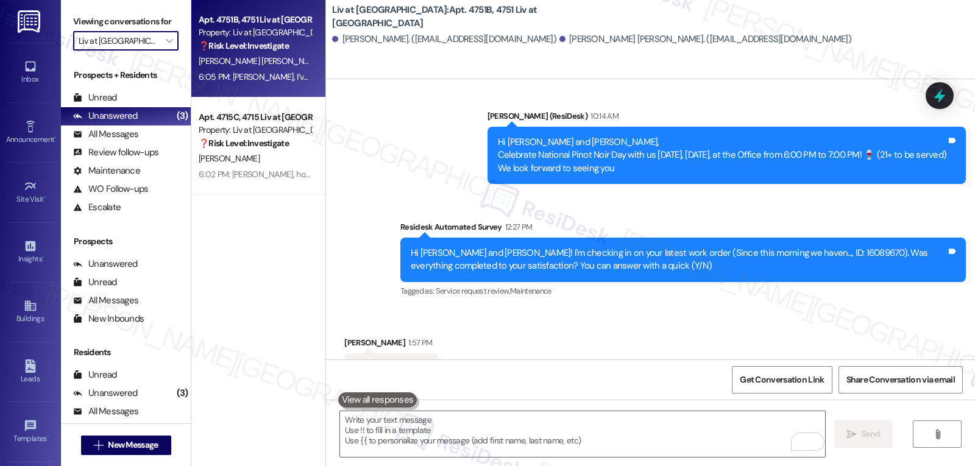
type input "Liv on the Green"
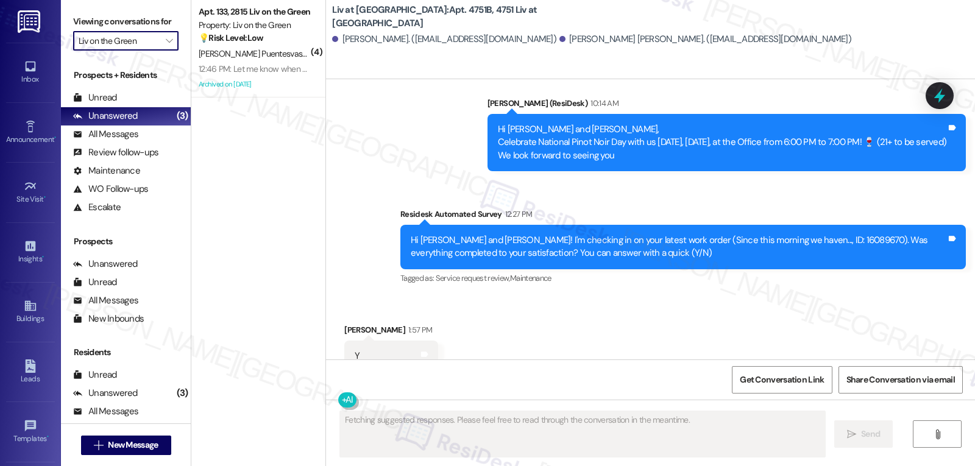
scroll to position [11766, 0]
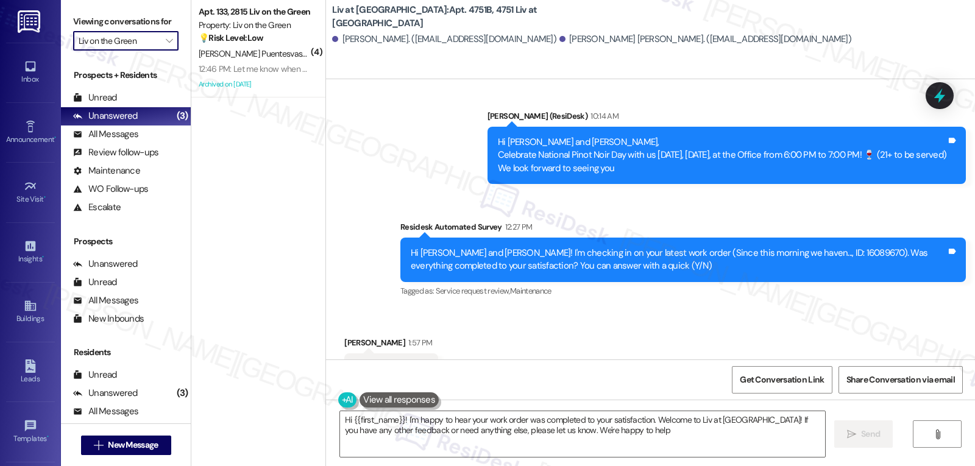
type textarea "Hi {{first_name}}! I'm happy to hear your work order was completed to your sati…"
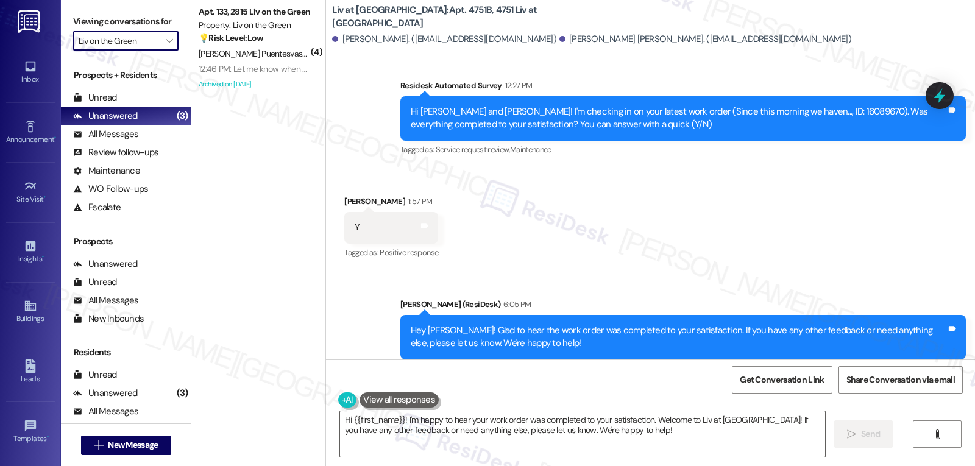
scroll to position [11968, 0]
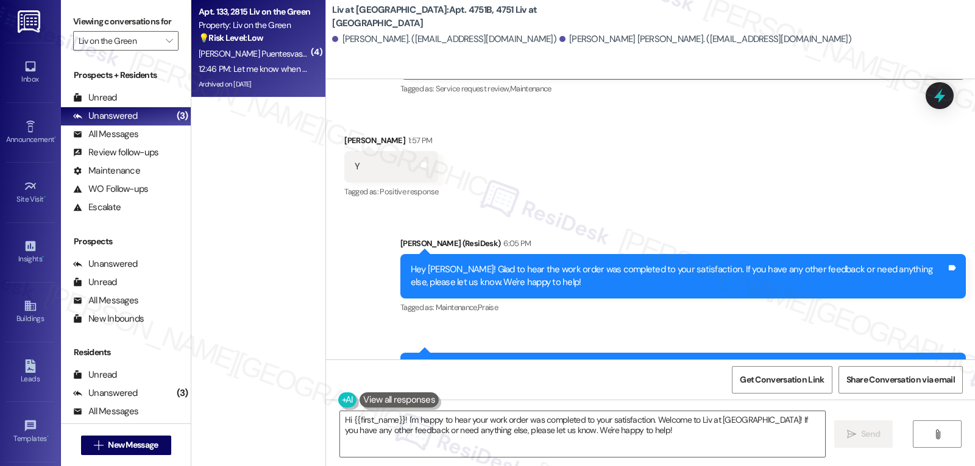
click at [264, 66] on div "12:46 PM: Let me know when can I go🙏🏻 12:46 PM: Let me know when can I go🙏🏻" at bounding box center [269, 68] width 141 height 11
type textarea "Fetching suggested responses. Please feel free to read through the conversation…"
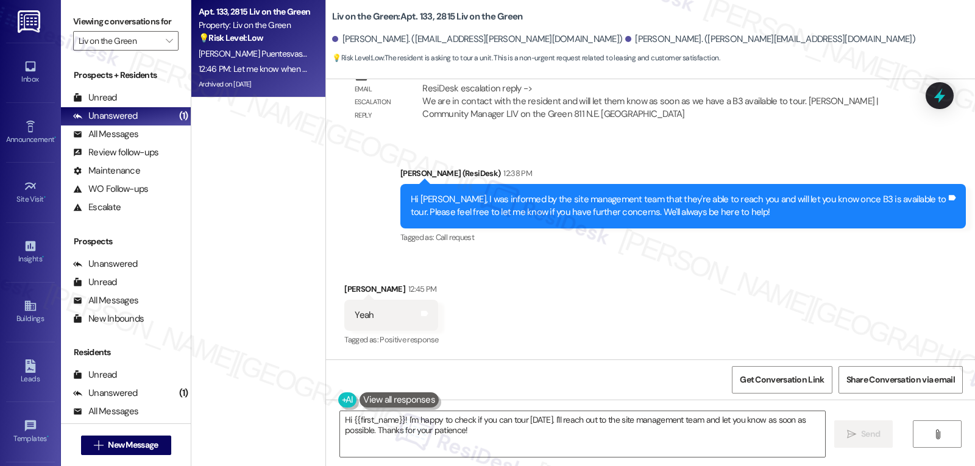
scroll to position [10951, 0]
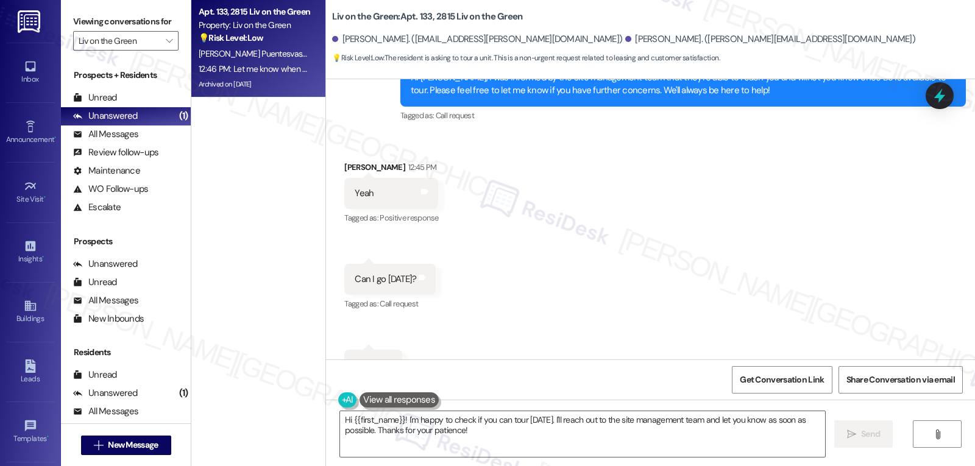
click at [344, 161] on div "Jose Puentesvasquez 12:45 PM" at bounding box center [391, 169] width 94 height 17
copy div "Jose"
click at [458, 440] on textarea "Hi {{first_name}}! I'm happy to check if you can tour today. I'll reach out to …" at bounding box center [582, 434] width 485 height 46
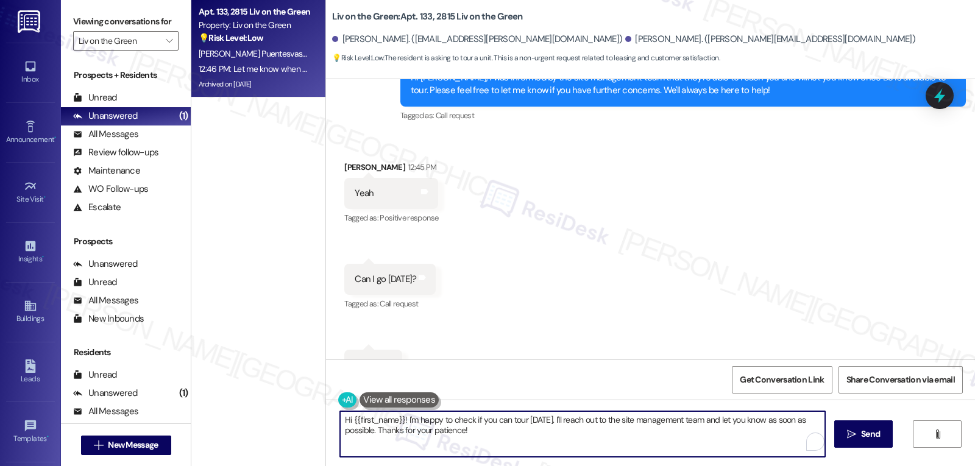
paste textarea "Jose"
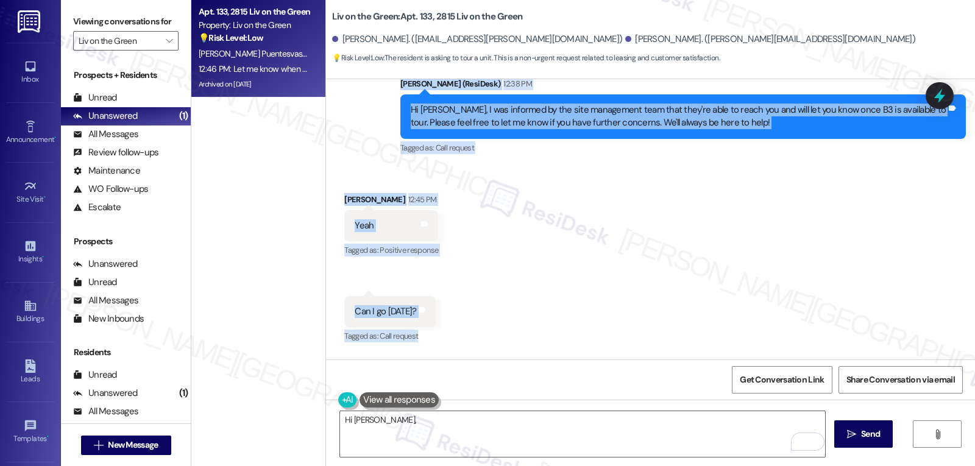
scroll to position [11029, 0]
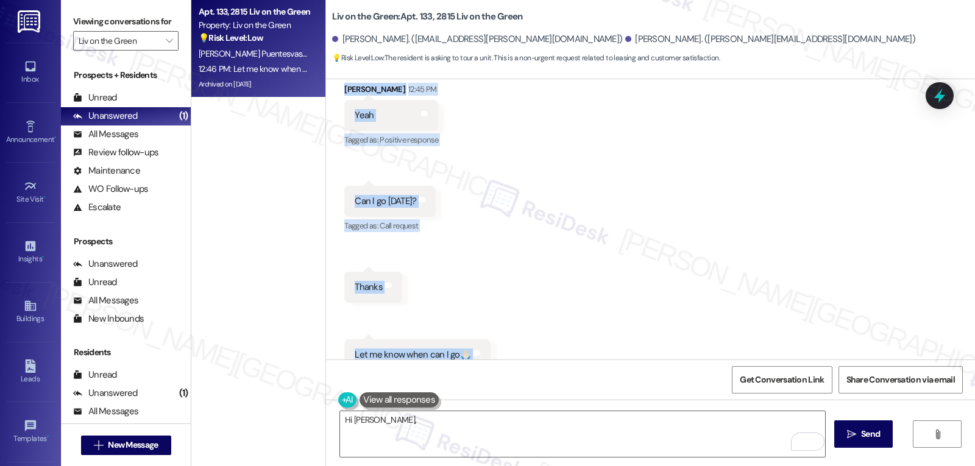
drag, startPoint x: 390, startPoint y: 135, endPoint x: 522, endPoint y: 327, distance: 232.7
click at [522, 327] on div "WO Opened request: The sink is... Jun 20, 2024 at 11:35 AM Status : Completed S…" at bounding box center [650, 219] width 649 height 280
copy div "Sarah (ResiDesk) 12:38 PM Hi Jose, I was informed by the site management team t…"
click at [579, 300] on div "Received via SMS Jose Puentesvasquez 12:45 PM Yeah Tags and notes Tagged as: Po…" at bounding box center [650, 226] width 649 height 342
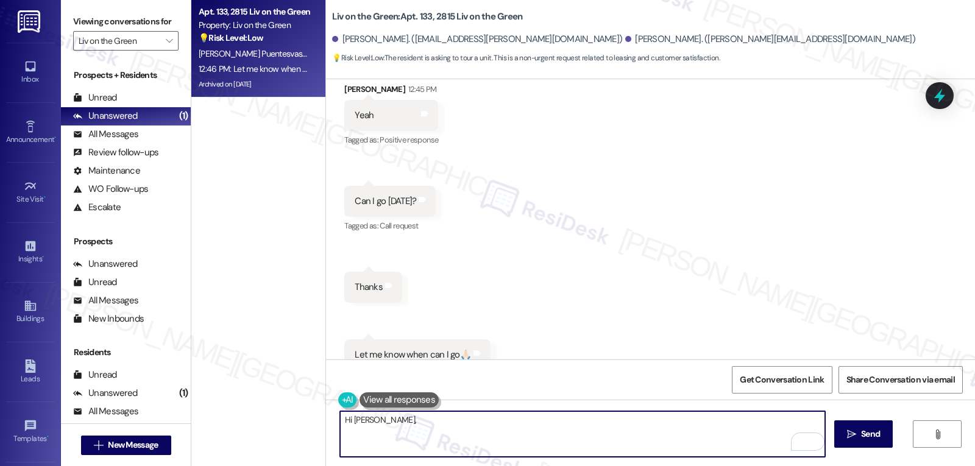
click at [475, 443] on textarea "Hi Jose," at bounding box center [582, 434] width 485 height 46
click at [550, 431] on textarea "Hi Jose," at bounding box center [582, 434] width 485 height 46
paste textarea "For now, we recommend waiting on the site management team’s confirmation about …"
click at [369, 419] on textarea "Hi Jose, For now, we recommend waiting on the site management team’s confirmati…" at bounding box center [582, 434] width 485 height 46
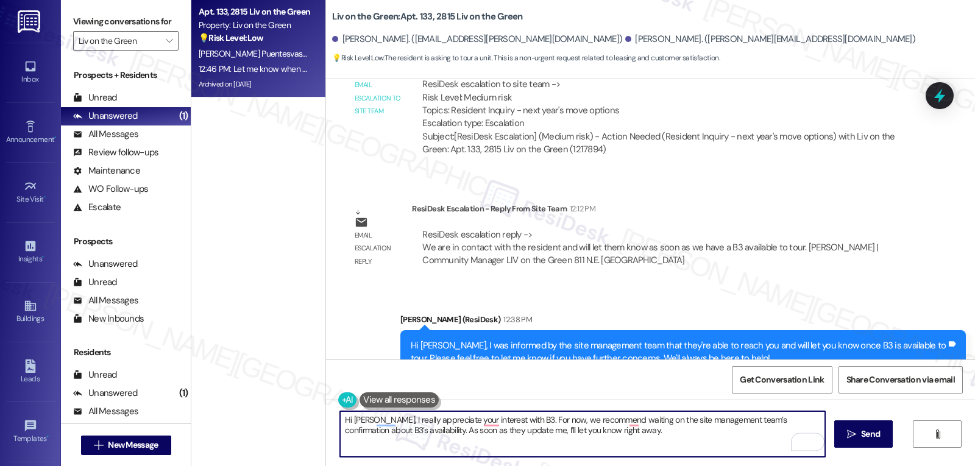
scroll to position [10663, 0]
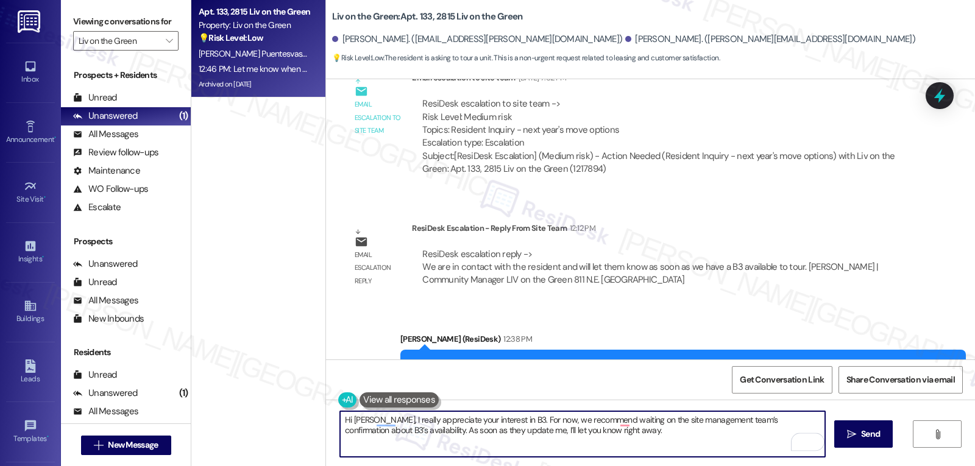
click at [493, 419] on textarea "Hi Jose, I really appreciate your interest in B3. For now, we recommend waiting…" at bounding box center [582, 434] width 485 height 46
click at [630, 433] on textarea "Hi Jose, I really appreciate your interest in B3! For now, we recommend waiting…" at bounding box center [582, 434] width 485 height 46
type textarea "Hi Jose, I really appreciate your interest in B3! For now, we recommend waiting…"
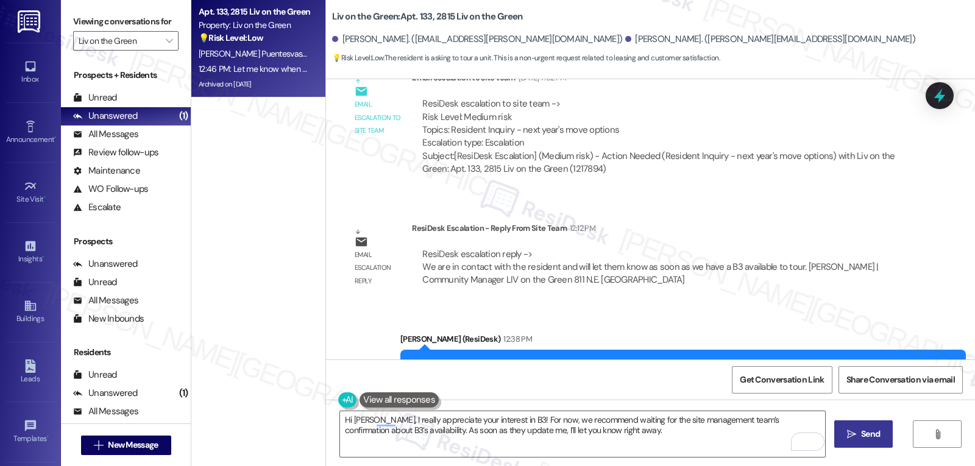
click at [853, 432] on icon "" at bounding box center [851, 435] width 9 height 10
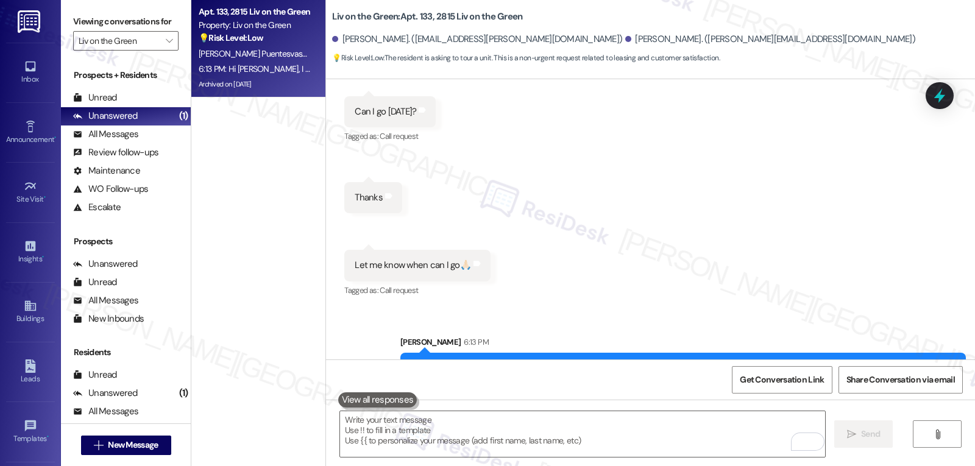
scroll to position [11126, 0]
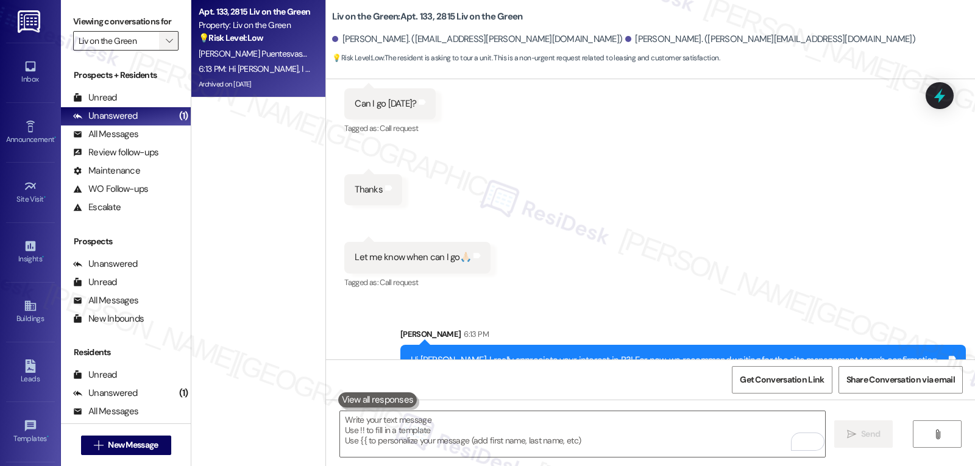
click at [165, 51] on span "" at bounding box center [169, 40] width 12 height 19
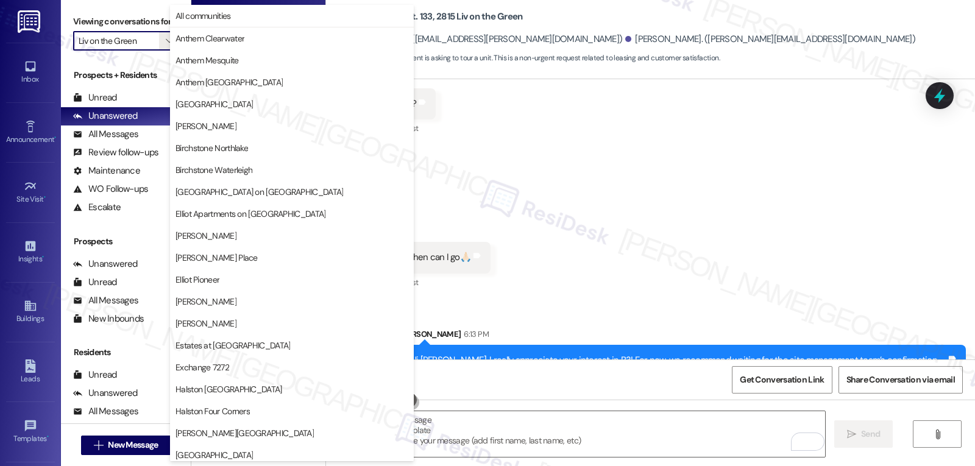
scroll to position [422, 0]
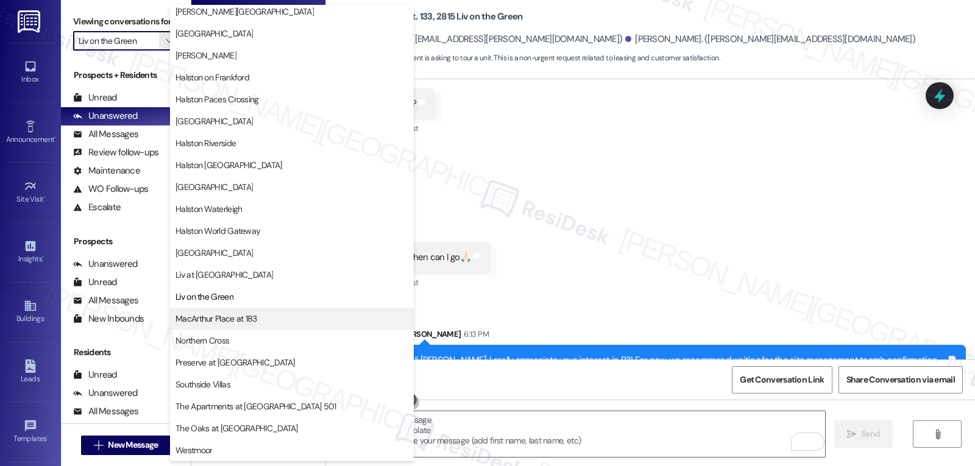
click at [218, 319] on span "MacArthur Place at 183" at bounding box center [216, 319] width 82 height 12
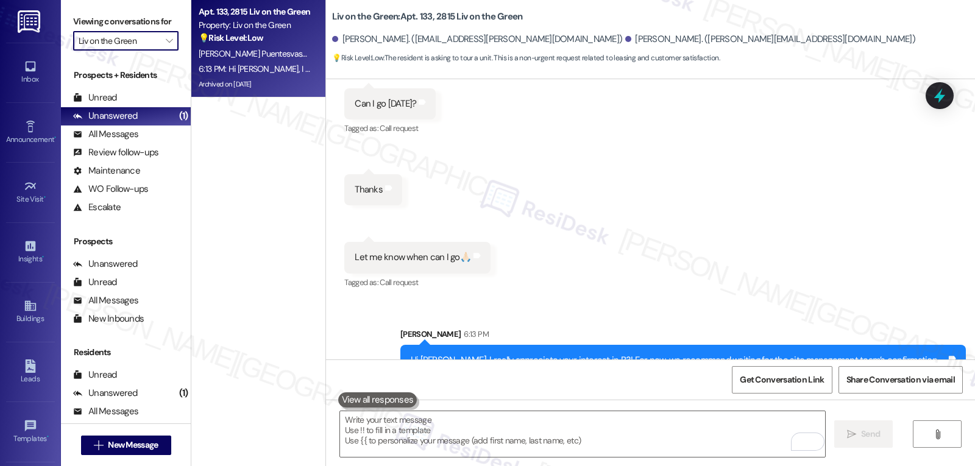
type input "MacArthur Place at 183"
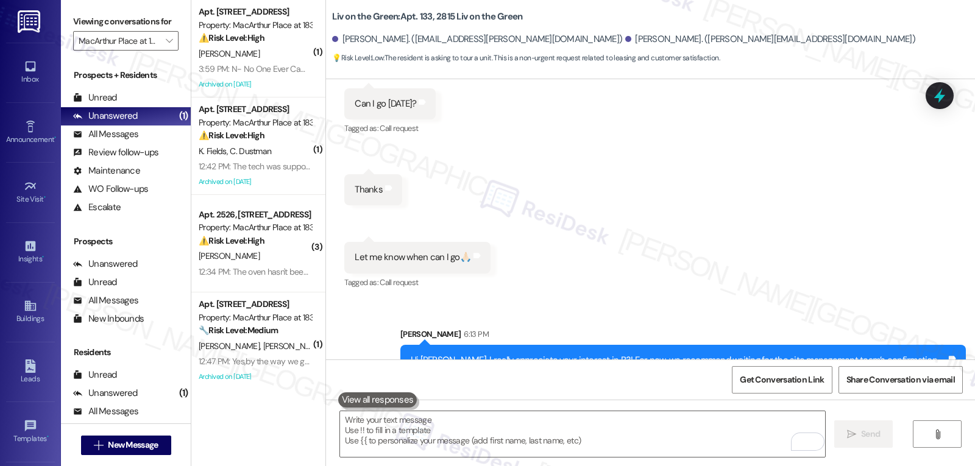
click at [239, 55] on div "A. Mcnally" at bounding box center [254, 53] width 115 height 15
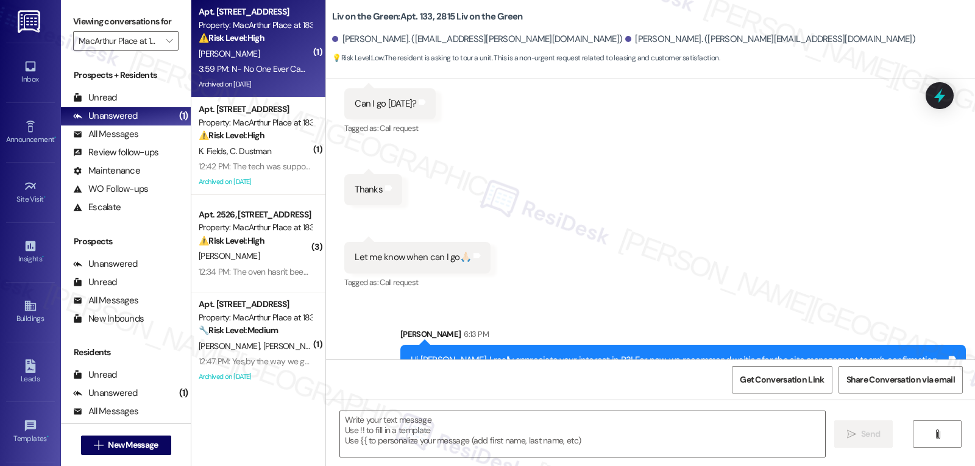
type textarea "Fetching suggested responses. Please feel free to read through the conversation…"
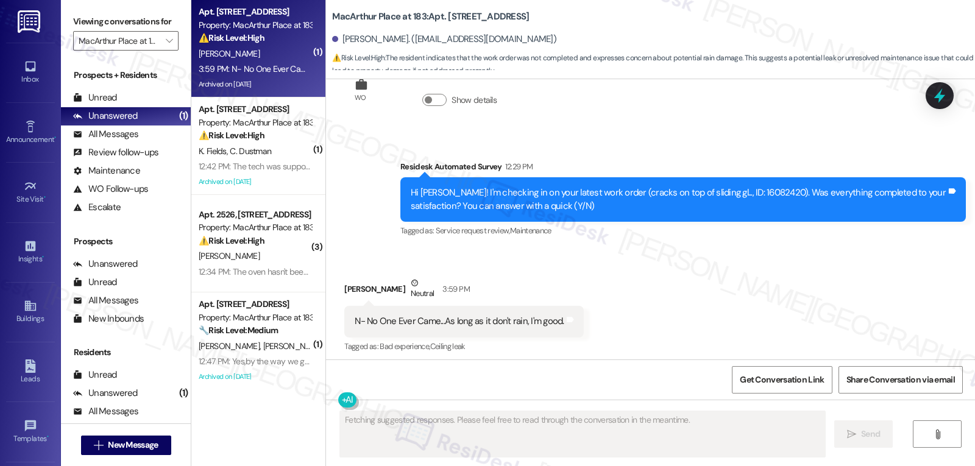
scroll to position [13715, 0]
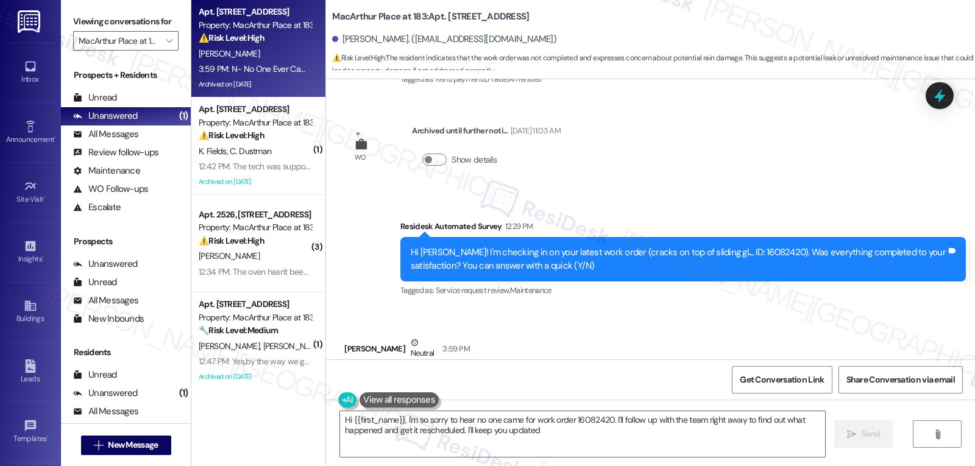
type textarea "Hi {{first_name}}, I'm so sorry to hear no one came for work order 16082420. I'…"
click at [715, 237] on div "Hi Alan! I'm checking in on your latest work order (cracks on top of sliding gl…" at bounding box center [682, 259] width 565 height 44
copy div "16082420"
click at [948, 93] on icon at bounding box center [939, 95] width 21 height 21
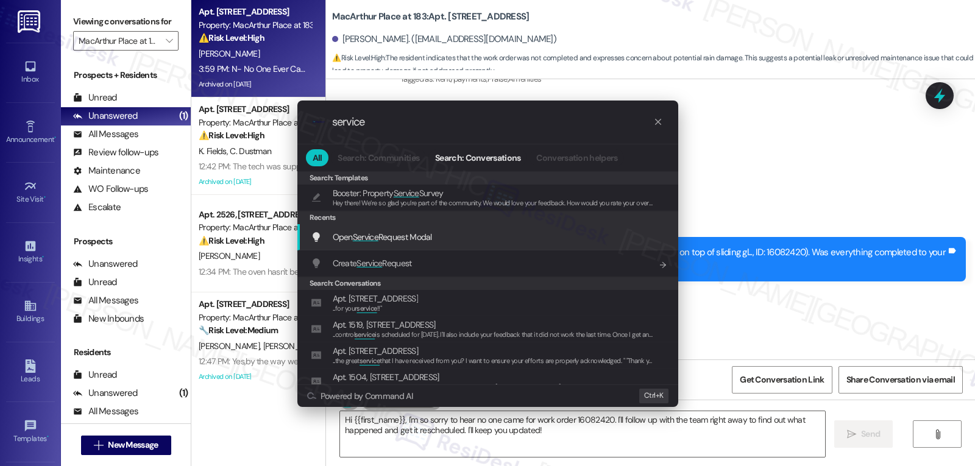
type input "service"
click at [432, 243] on span "Open Service Request Modal" at bounding box center [382, 236] width 99 height 13
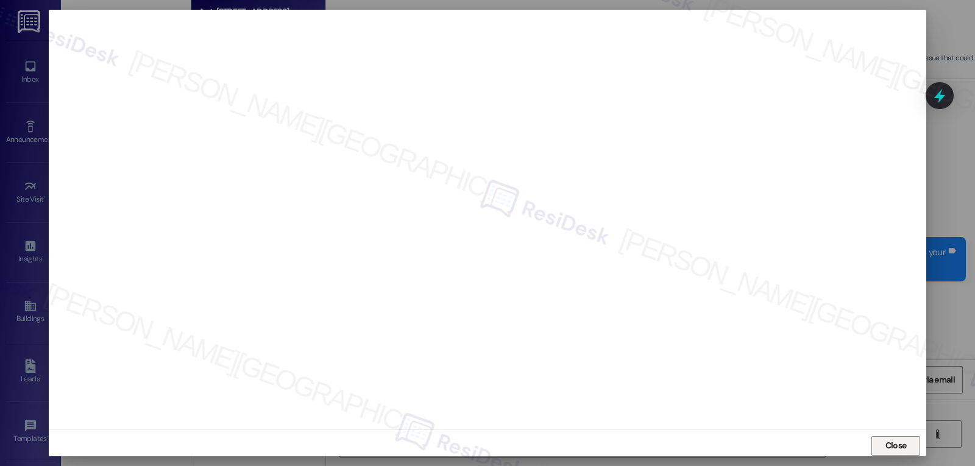
click at [891, 453] on span "Close" at bounding box center [896, 446] width 26 height 18
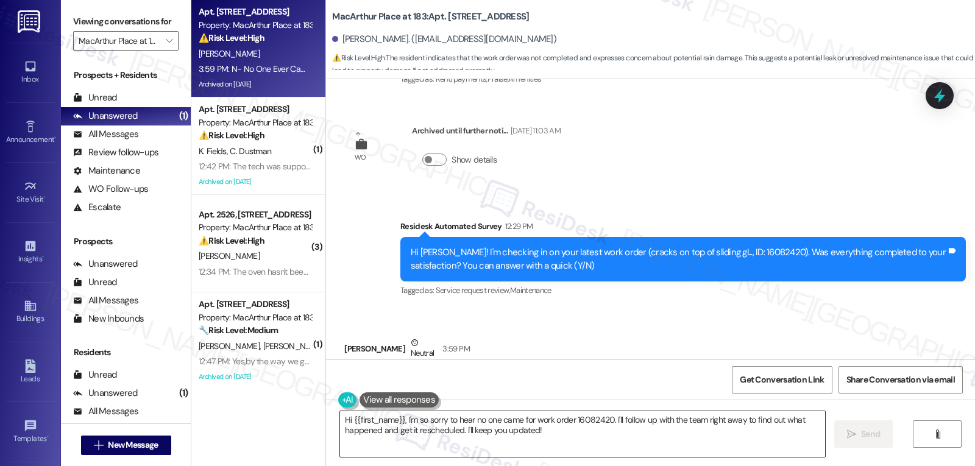
click at [570, 447] on textarea "Hi {{first_name}}, I'm so sorry to hear no one came for work order 16082420. I'…" at bounding box center [582, 434] width 485 height 46
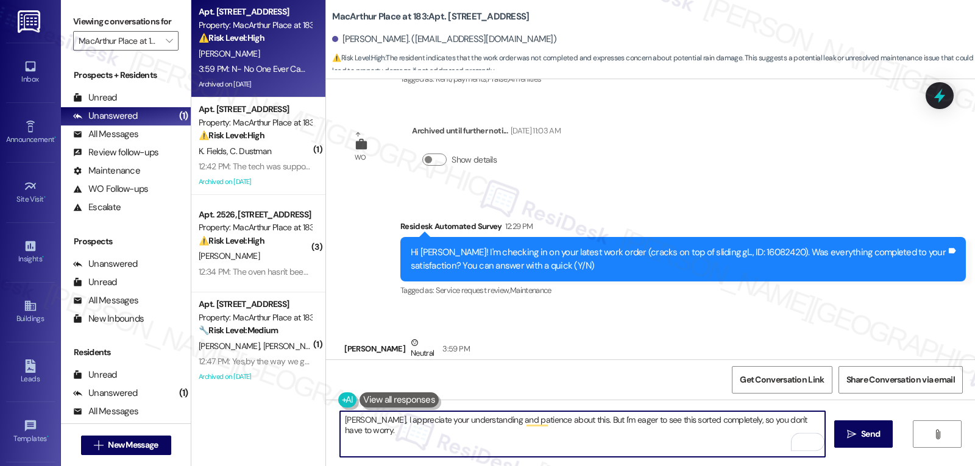
drag, startPoint x: 816, startPoint y: 422, endPoint x: 829, endPoint y: 427, distance: 13.4
click at [816, 421] on textarea "Alan, I appreciate your understanding and patience about this. But I'm eager to…" at bounding box center [582, 434] width 485 height 46
drag, startPoint x: 353, startPoint y: 418, endPoint x: 418, endPoint y: 433, distance: 66.2
click at [354, 419] on textarea "Alan, I appreciate your understanding and patience about this. But I'm eager to…" at bounding box center [582, 434] width 485 height 46
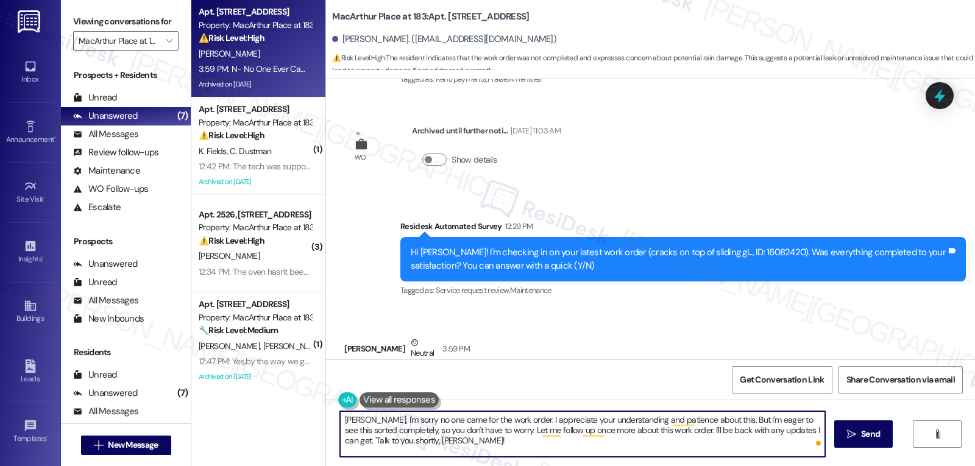
click at [494, 443] on textarea "Alan, I'm sorry no one came for the work order. I appreciate your understanding…" at bounding box center [582, 434] width 485 height 46
type textarea "Alan, I'm sorry no one came for the work order. I appreciate your understanding…"
click at [856, 437] on span " Send" at bounding box center [863, 434] width 38 height 13
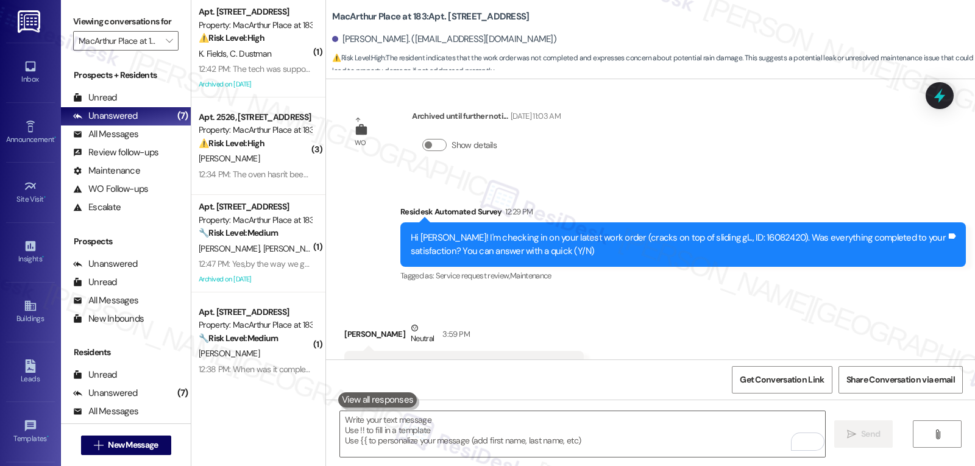
scroll to position [13704, 0]
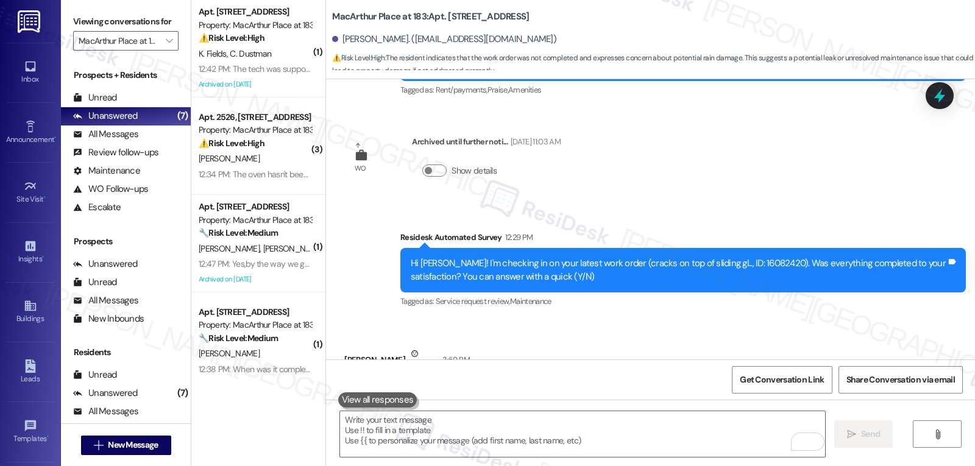
click at [728, 257] on div "Hi Alan! I'm checking in on your latest work order (cracks on top of sliding gl…" at bounding box center [679, 270] width 536 height 26
copy div "16082420"
click at [943, 94] on icon at bounding box center [939, 95] width 21 height 21
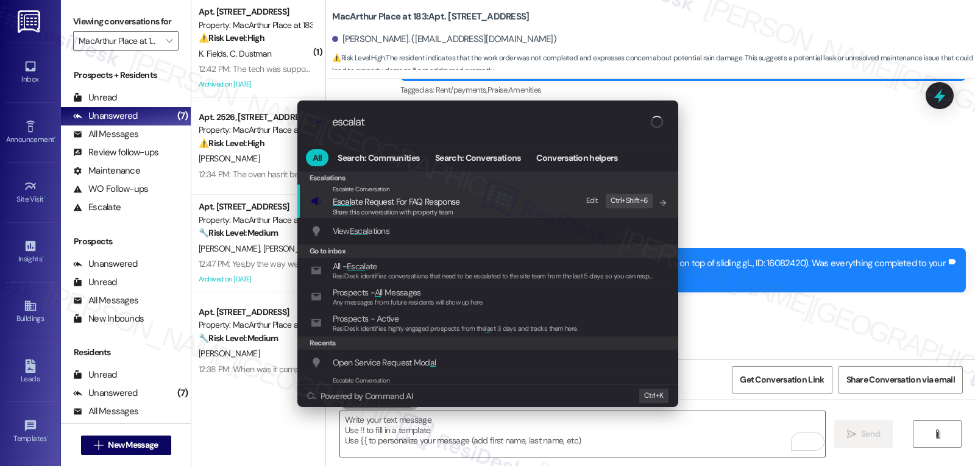
type input "escalate"
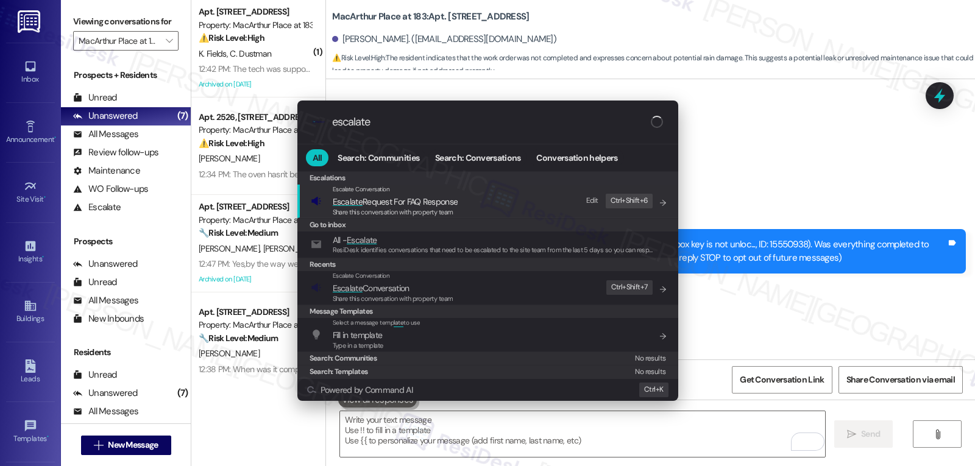
scroll to position [13704, 0]
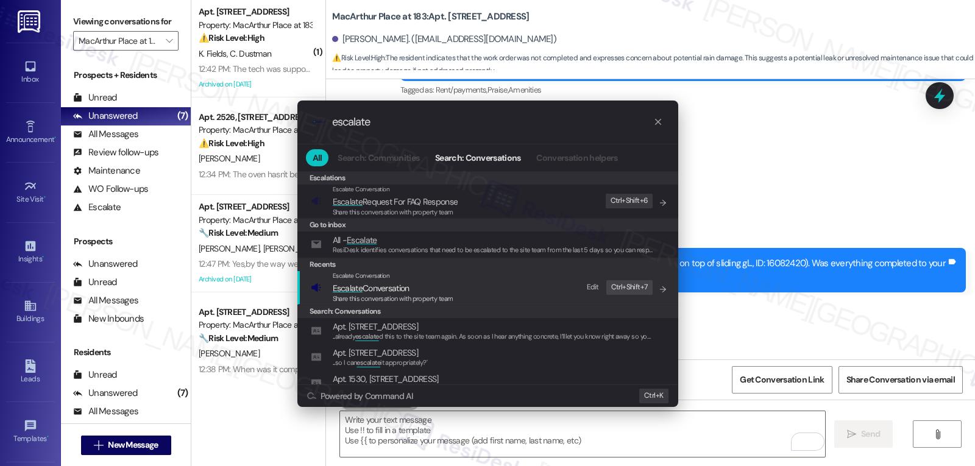
type input "escalate"
click at [361, 289] on span "Escalate" at bounding box center [348, 288] width 30 height 11
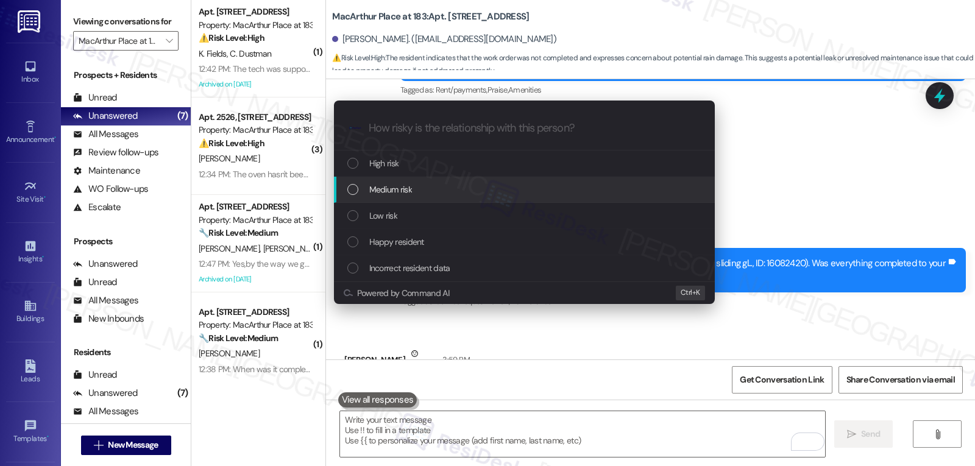
click at [385, 193] on span "Medium risk" at bounding box center [390, 189] width 43 height 13
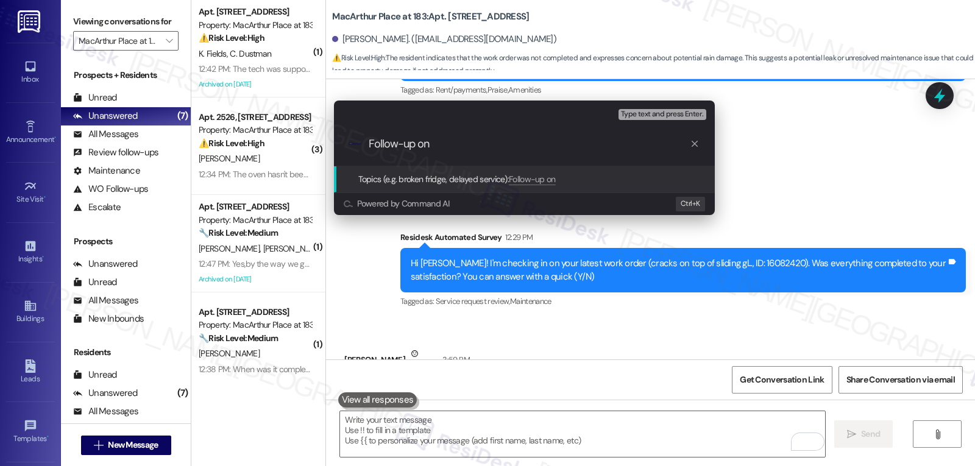
paste input "16082420"
type input "Follow-up on WO 16082420 - No one came"
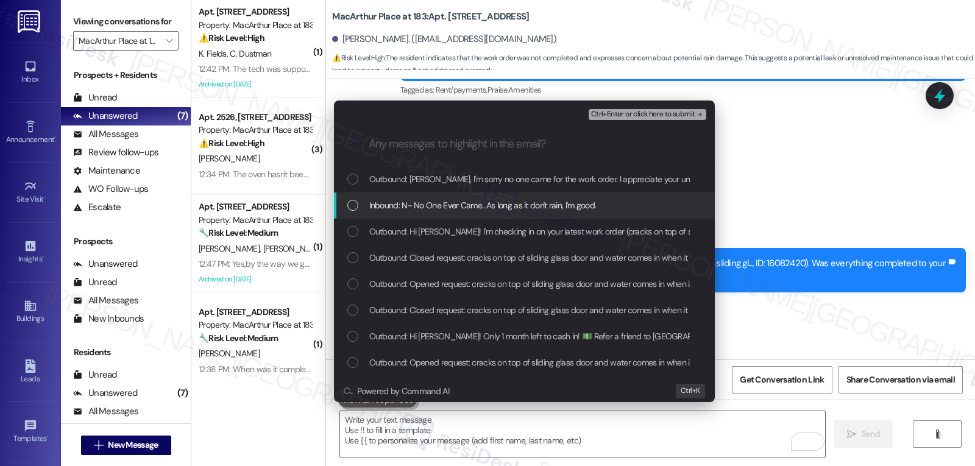
click at [346, 207] on div "Inbound: N- No One Ever Came...As long as it don't rain, I'm good." at bounding box center [524, 206] width 381 height 26
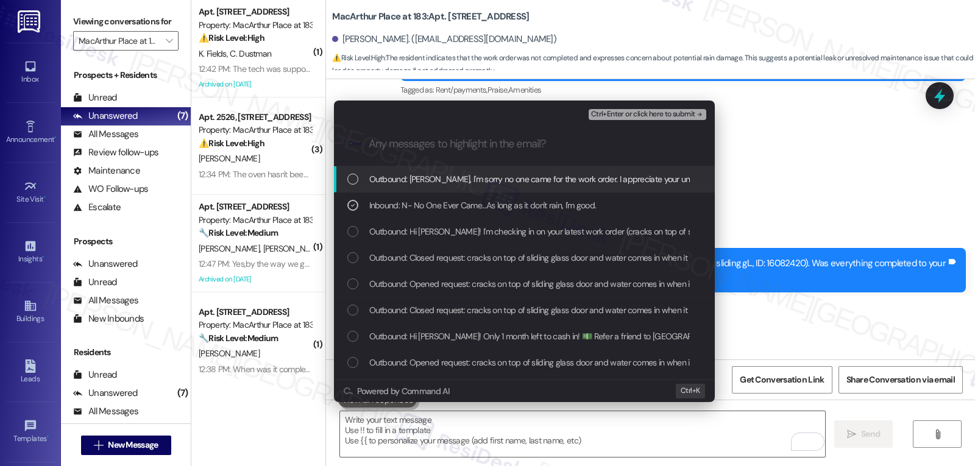
click at [675, 115] on span "Ctrl+Enter or click here to submit" at bounding box center [643, 114] width 104 height 9
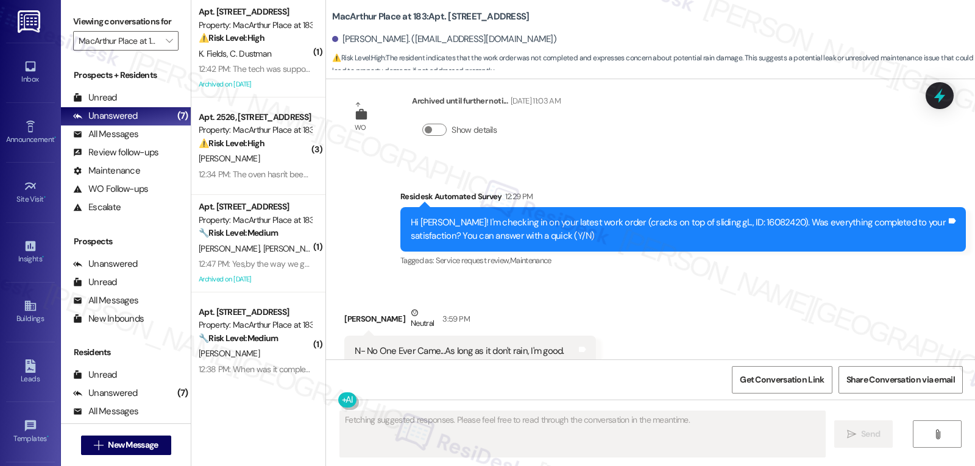
scroll to position [13715, 0]
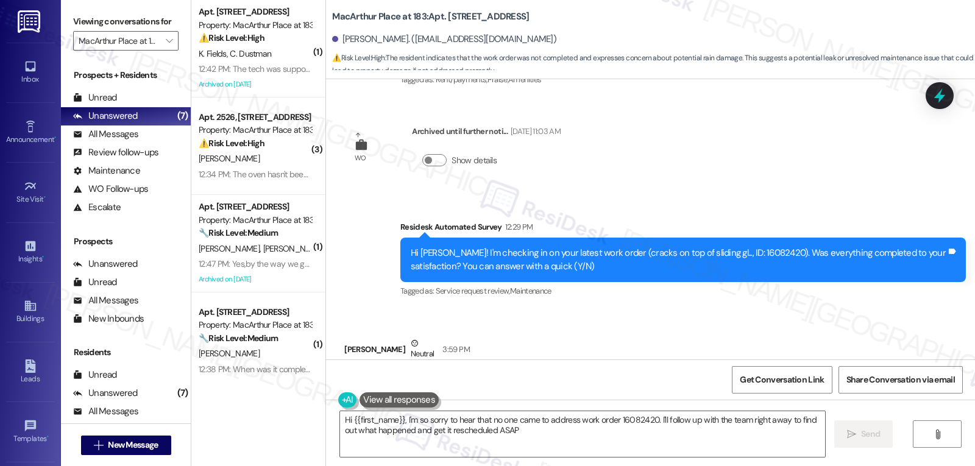
type textarea "Hi {{first_name}}, I'm so sorry to hear that no one came to address work order …"
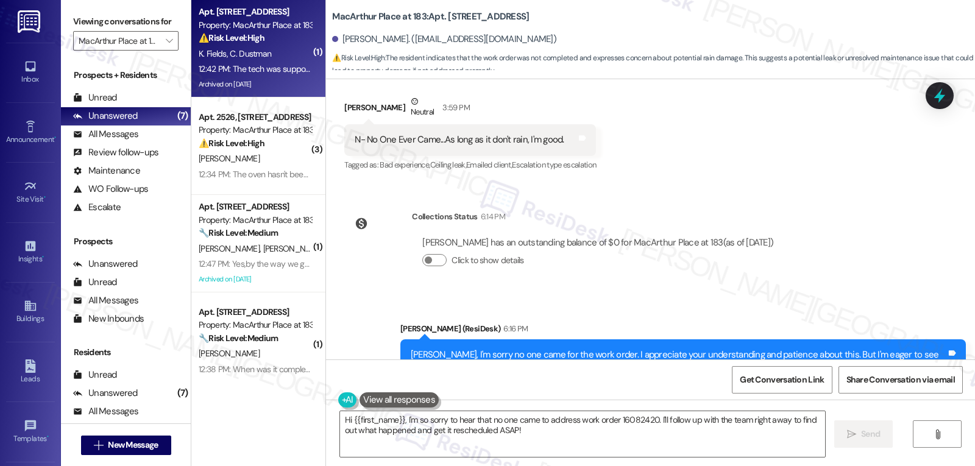
click at [285, 82] on div "Archived on 07/04/2025" at bounding box center [254, 84] width 115 height 15
type textarea "Fetching suggested responses. Please feel free to read through the conversation…"
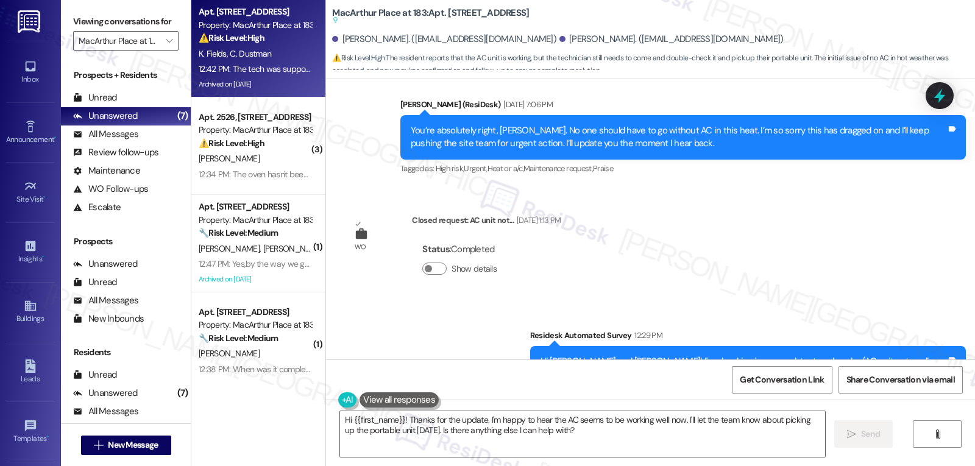
scroll to position [17710, 0]
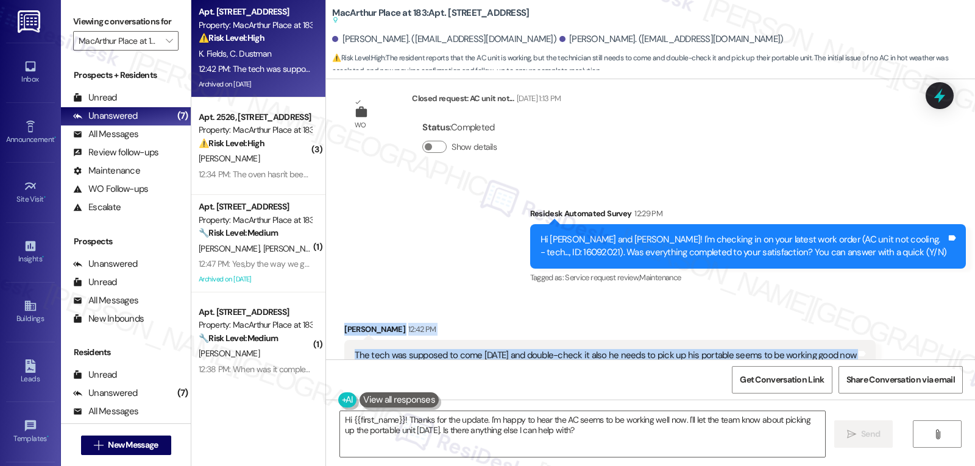
drag, startPoint x: 335, startPoint y: 200, endPoint x: 877, endPoint y: 221, distance: 542.6
click at [877, 295] on div "Received via SMS Cody Dustman 12:42 PM The tech was supposed to come today and …" at bounding box center [650, 457] width 649 height 325
copy div "Cody Dustman 12:42 PM The tech was supposed to come today and double-check it a…"
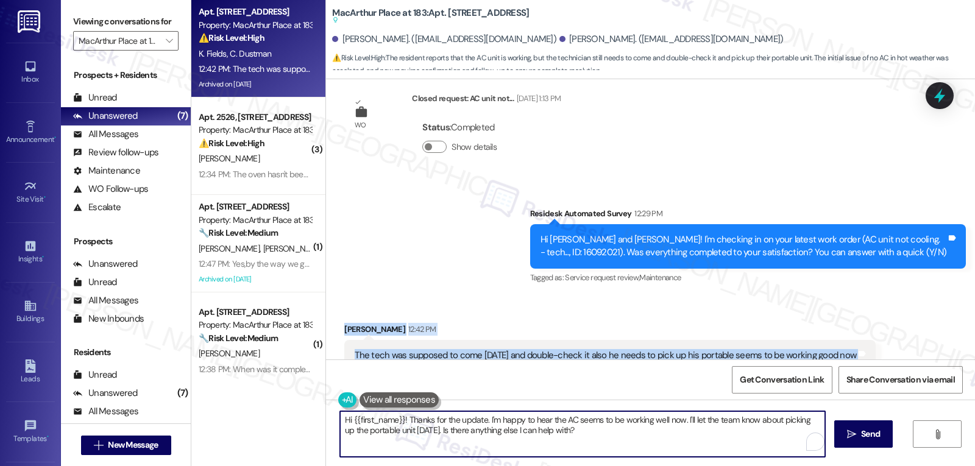
click at [463, 440] on textarea "Hi {{first_name}}! Thanks for the update. I'm happy to hear the AC seems to be …" at bounding box center [582, 434] width 485 height 46
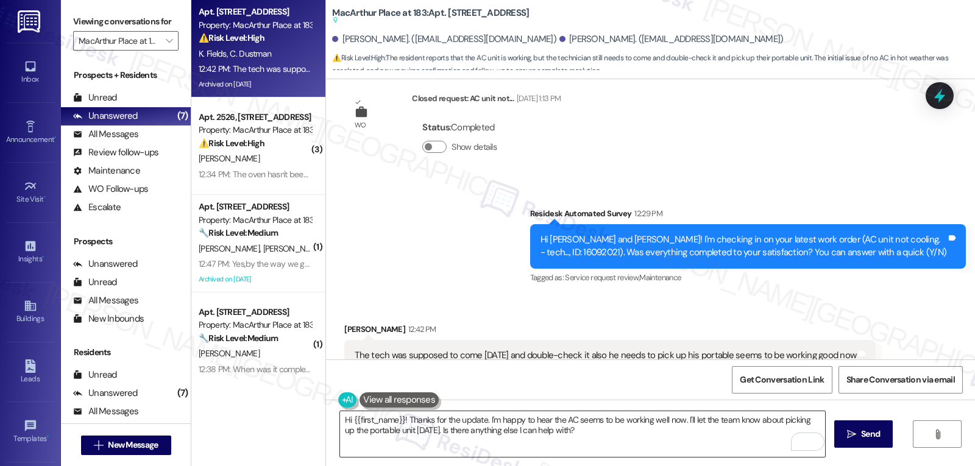
click at [522, 433] on textarea "Hi {{first_name}}! Thanks for the update. I'm happy to hear the AC seems to be …" at bounding box center [582, 434] width 485 height 46
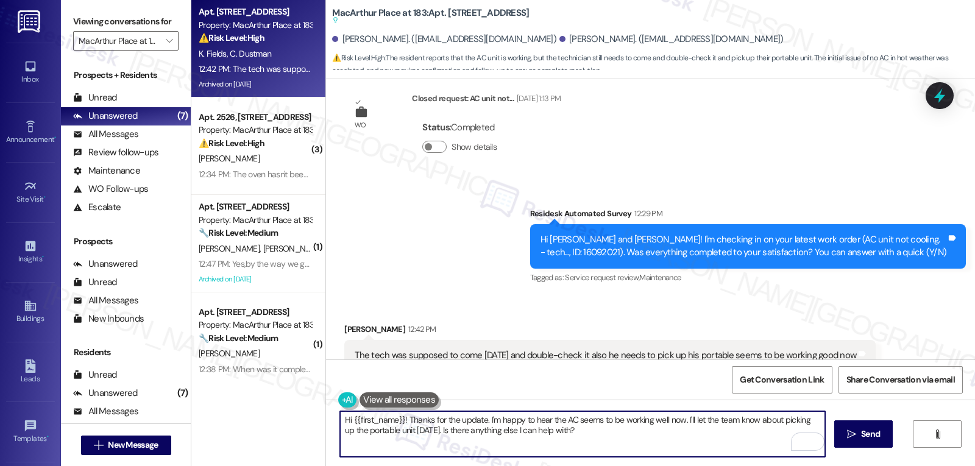
paste textarea "Cody, thanks for the update! I’ll let site management know the system seems to …"
click at [445, 419] on textarea "Hi Cody, thanks for the update! I’ll let site management know the system seems …" at bounding box center [582, 434] width 485 height 46
click at [693, 434] on textarea "Hi Cody, thanks for the update! I’ll let site management know the system seems …" at bounding box center [582, 434] width 485 height 46
click at [673, 455] on textarea "Hi Cody, thanks for the update! I’ll let site management know the system seems …" at bounding box center [582, 434] width 485 height 46
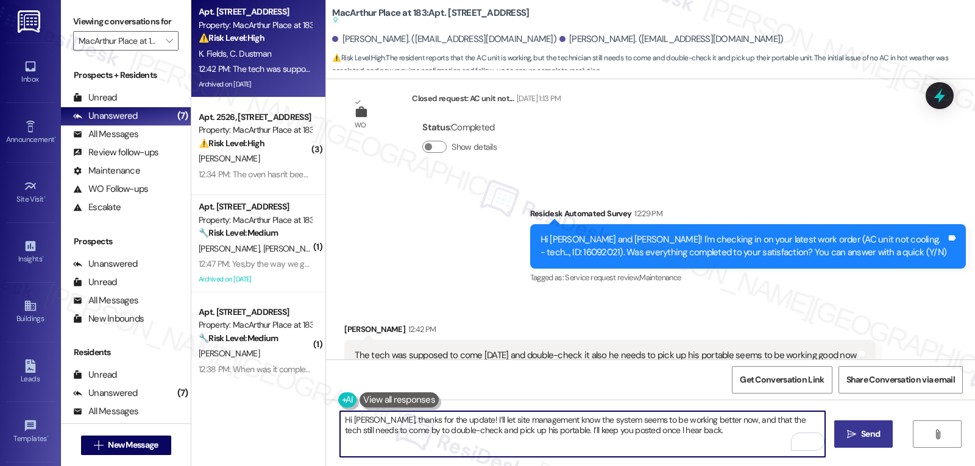
type textarea "Hi Cody, thanks for the update! I’ll let site management know the system seems …"
drag, startPoint x: 879, startPoint y: 438, endPoint x: 873, endPoint y: 435, distance: 6.3
click at [876, 437] on span "Send" at bounding box center [870, 434] width 19 height 13
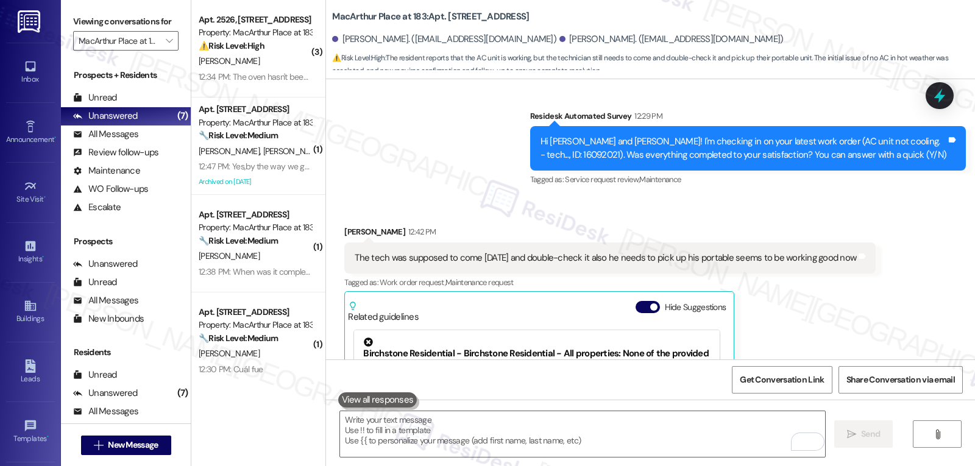
scroll to position [17527, 0]
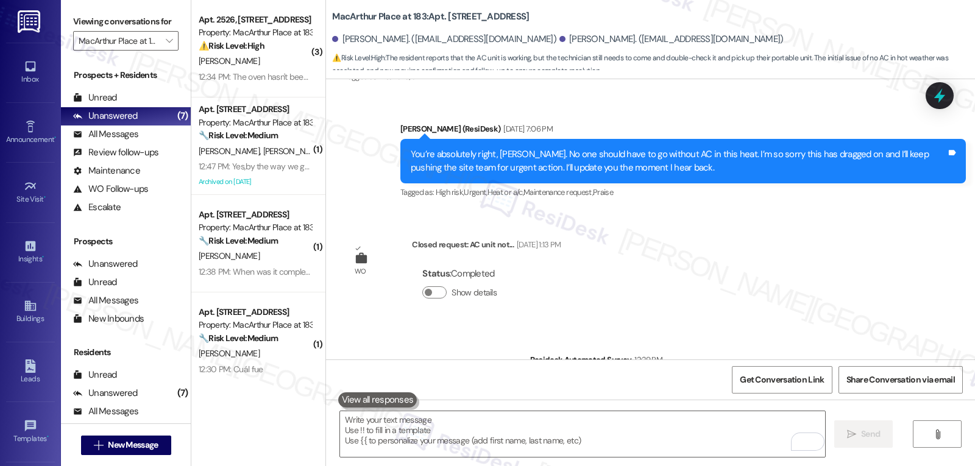
click at [607, 379] on div "Hi Katherine and Cody! I'm checking in on your latest work order (AC unit not c…" at bounding box center [743, 392] width 406 height 26
copy div "16092021"
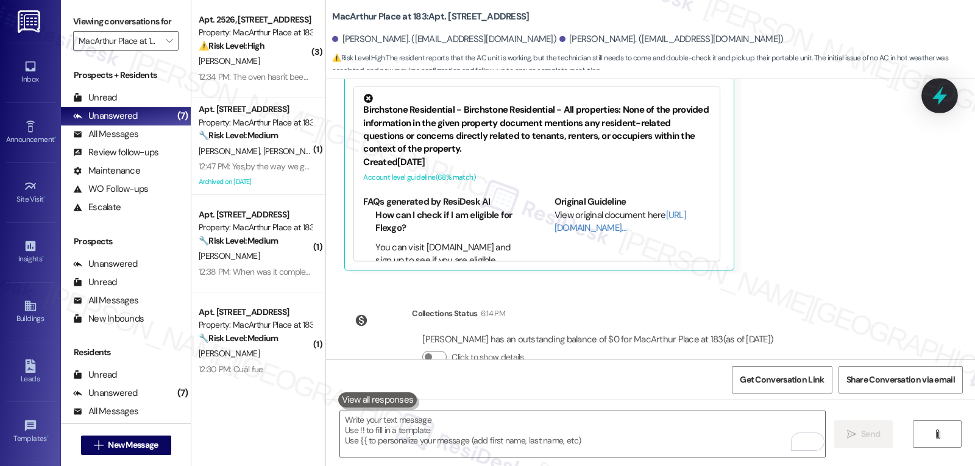
click at [937, 98] on icon at bounding box center [939, 96] width 15 height 19
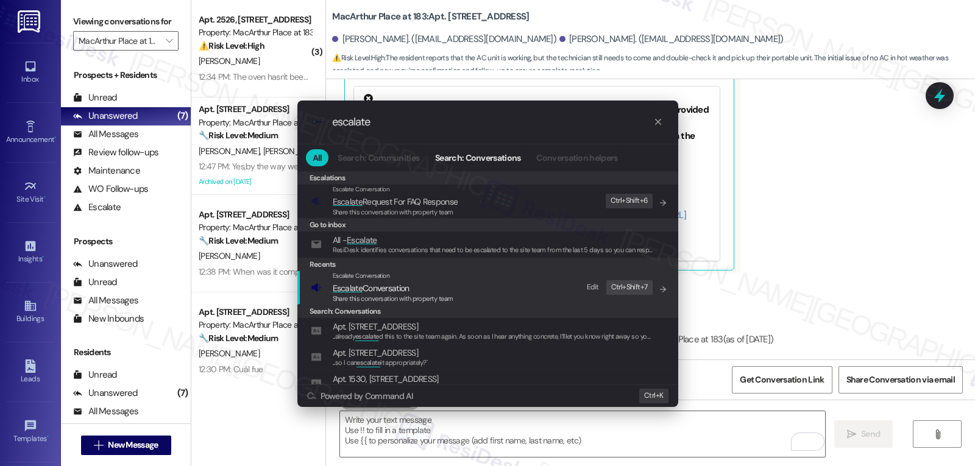
type input "escalate"
click at [388, 294] on span "Share this conversation with property team" at bounding box center [393, 298] width 121 height 9
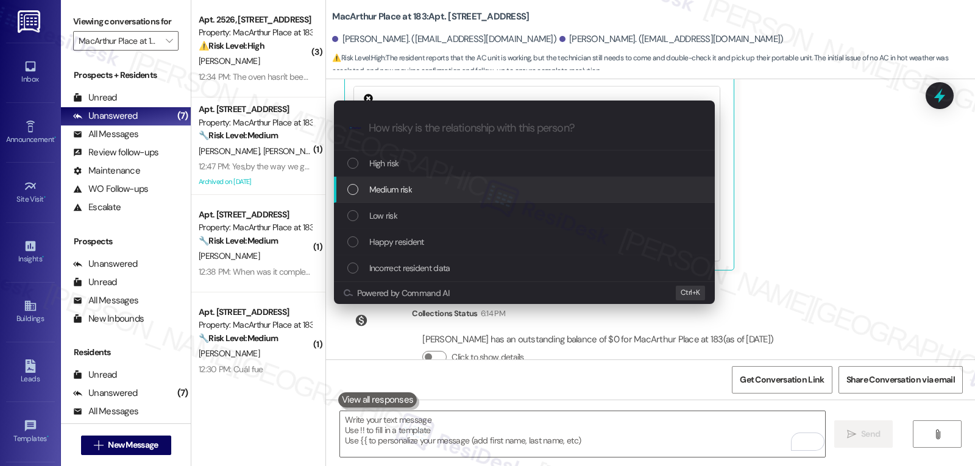
click at [420, 184] on div "Medium risk" at bounding box center [525, 189] width 356 height 13
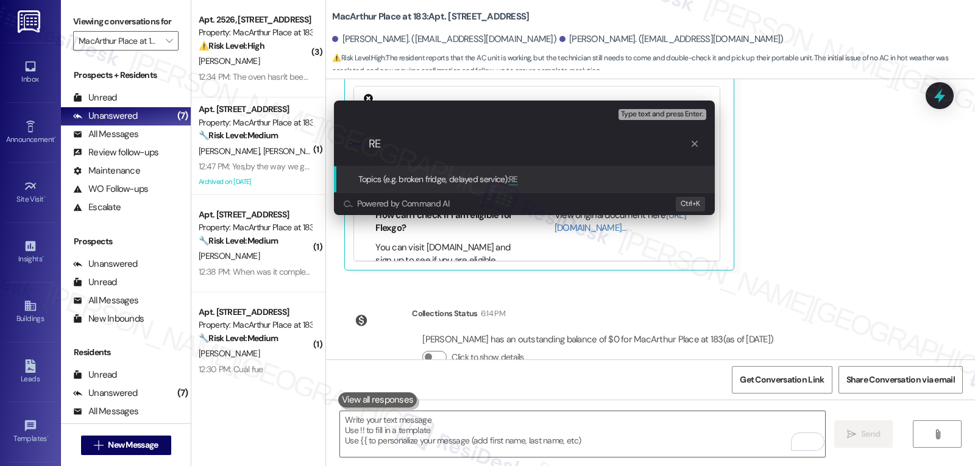
type input "R"
paste input "16092021"
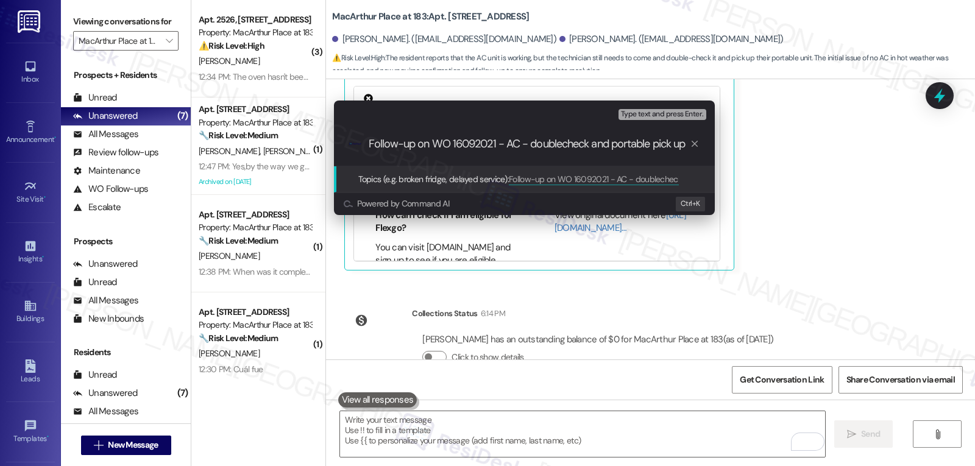
type input "Follow-up on WO 16092021 - AC - doublecheck and portable pick up"
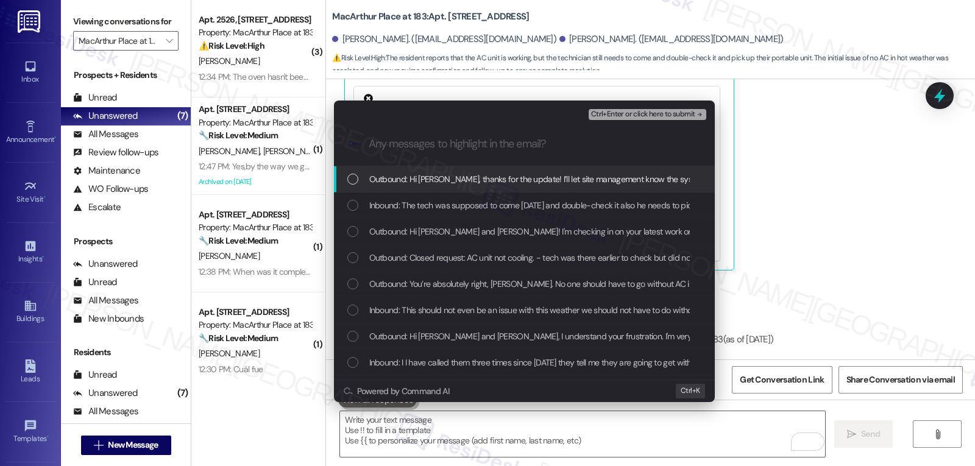
scroll to position [0, 0]
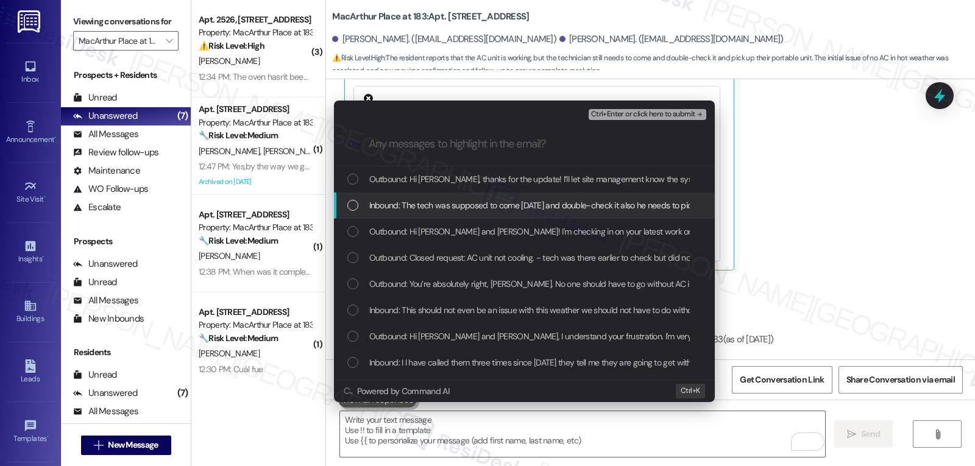
click at [357, 205] on div "List of options" at bounding box center [352, 205] width 11 height 11
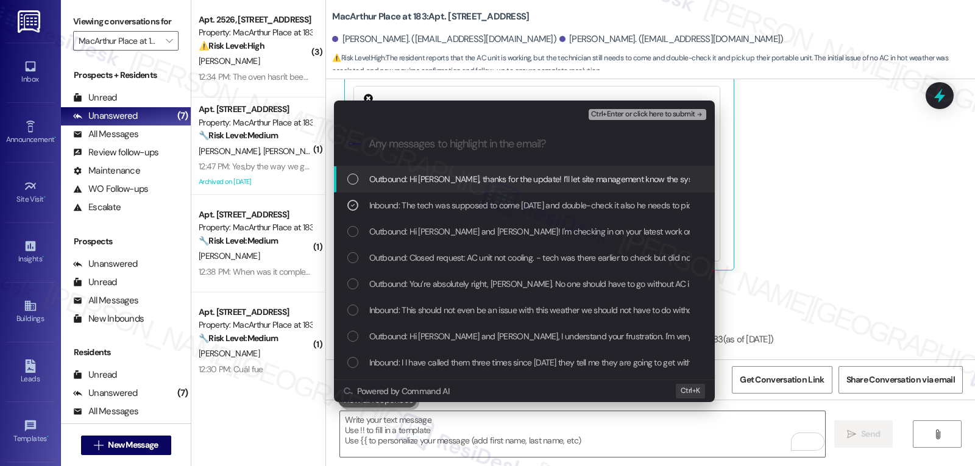
click at [623, 115] on span "Ctrl+Enter or click here to submit" at bounding box center [643, 114] width 104 height 9
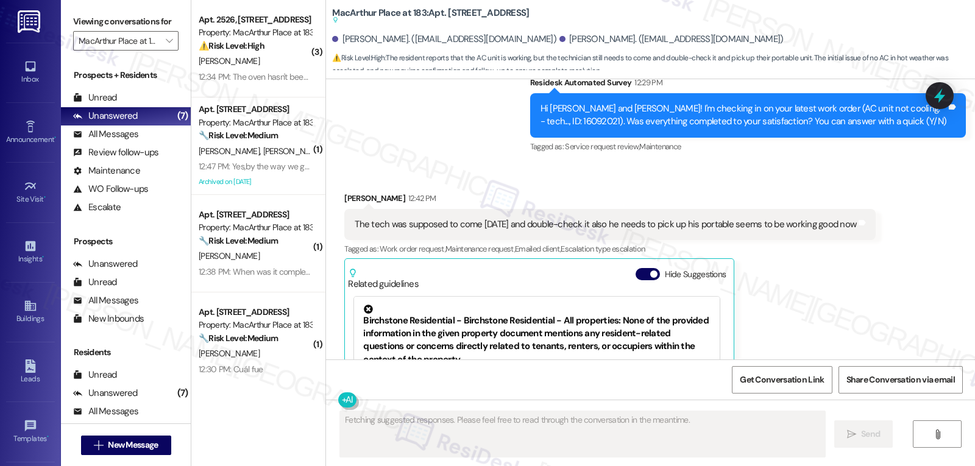
scroll to position [18069, 0]
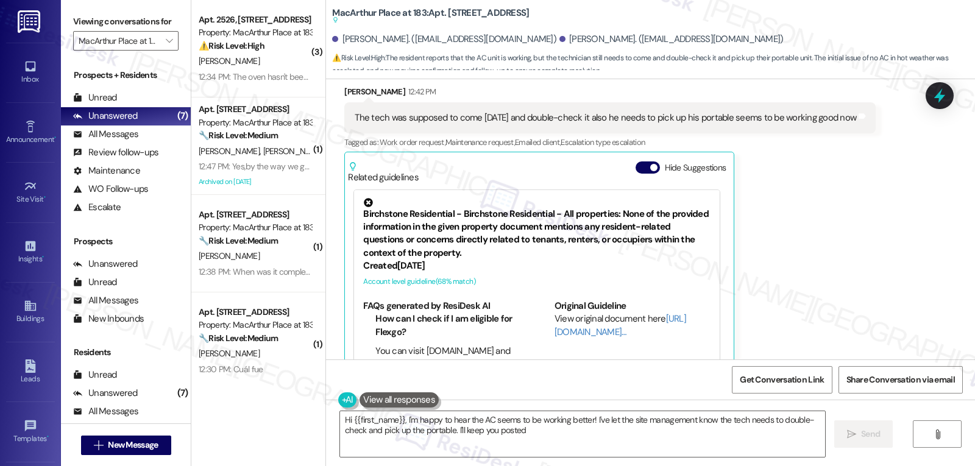
type textarea "Hi {{first_name}}, I'm happy to hear the AC seems to be working better! I've le…"
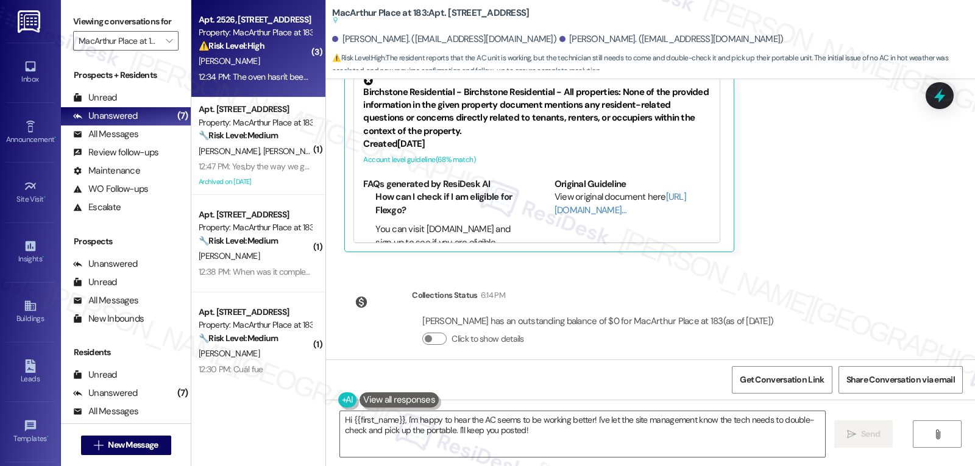
click at [248, 48] on strong "⚠️ Risk Level: High" at bounding box center [232, 45] width 66 height 11
type textarea "Fetching suggested responses. Please feel free to read through the conversation…"
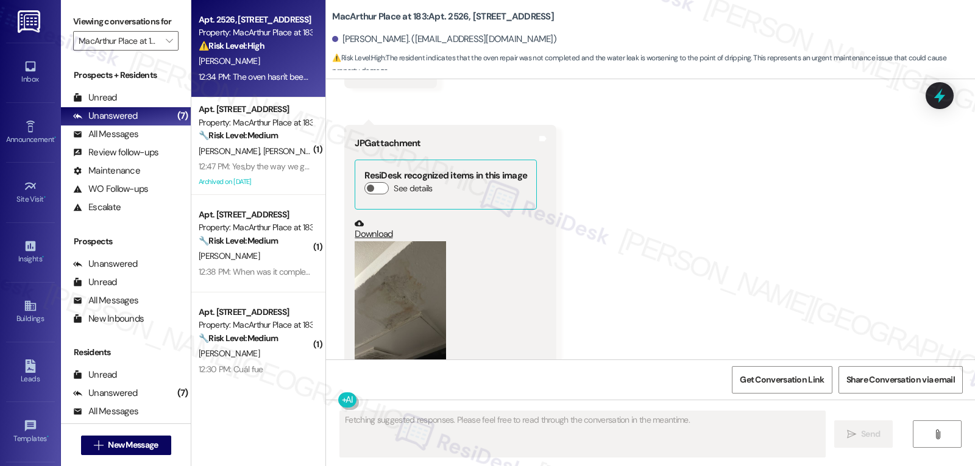
scroll to position [4625, 0]
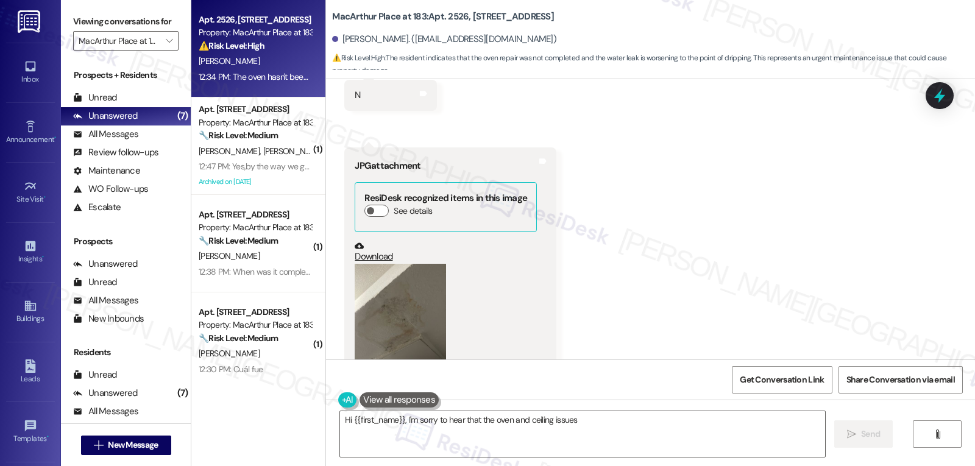
click at [326, 289] on div "Received via SMS Maria Rodriguez 12:33 PM N Tags and notes Received via SMS 12:…" at bounding box center [650, 289] width 649 height 508
type textarea "Hi {{first_name}}, I'm sorry to hear that the oven and ceiling issues are still…"
click at [420, 280] on button "Zoom image" at bounding box center [400, 325] width 91 height 122
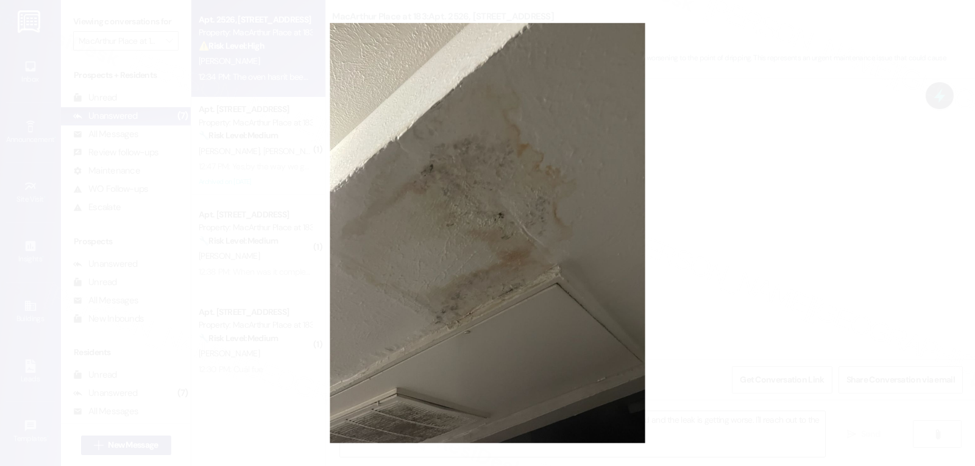
click at [699, 241] on button "Unzoom image" at bounding box center [487, 233] width 975 height 466
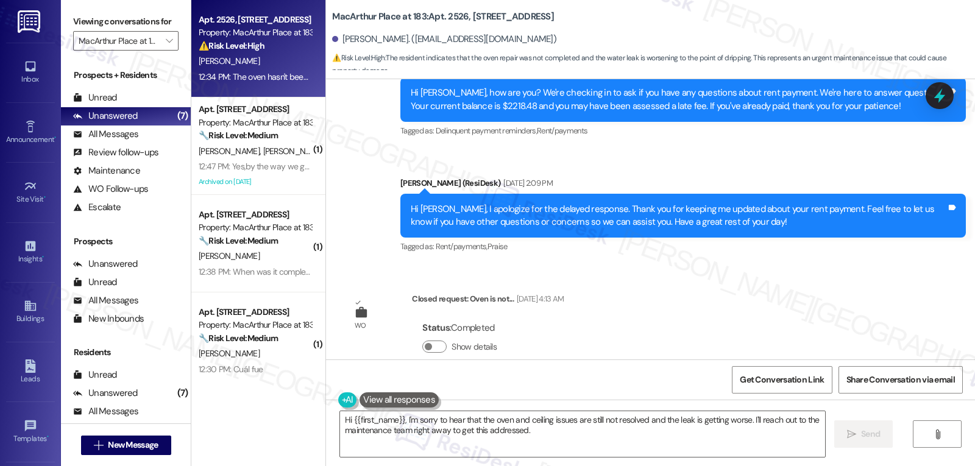
scroll to position [4138, 0]
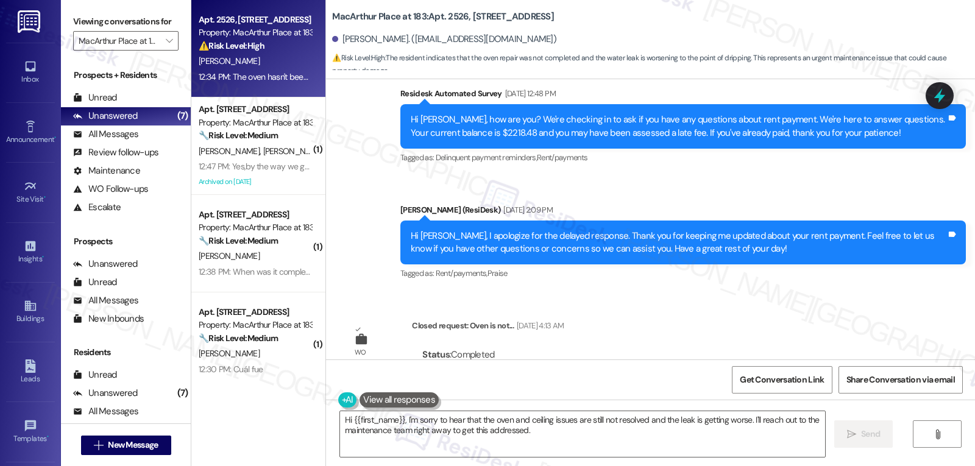
click at [936, 91] on icon at bounding box center [940, 96] width 16 height 16
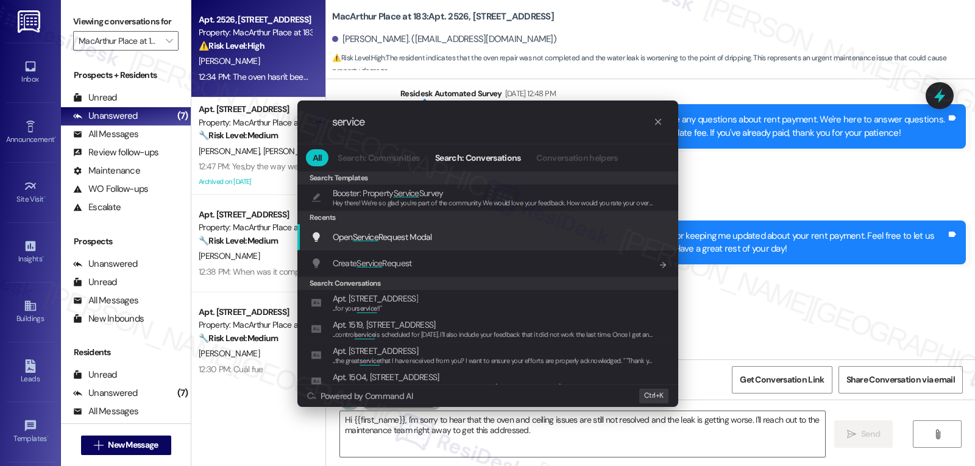
type input "service"
click at [407, 244] on span "Open Service Request Modal" at bounding box center [382, 236] width 99 height 13
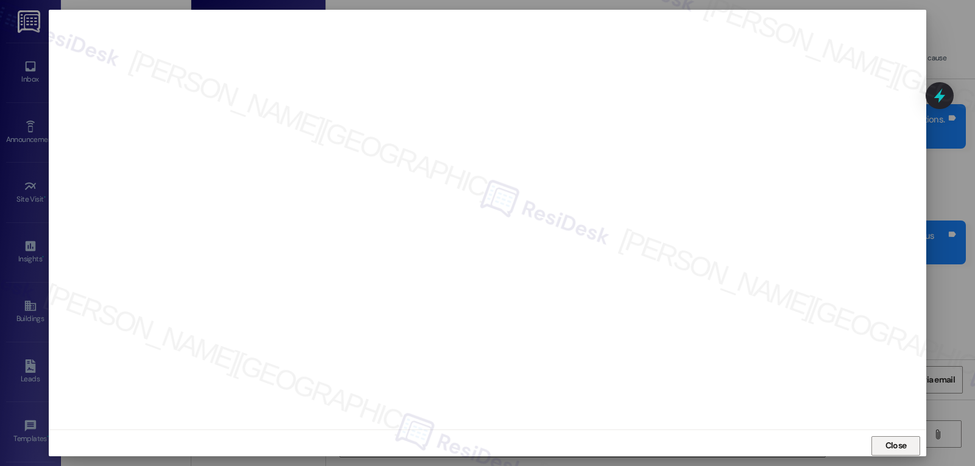
click at [899, 439] on span "Close" at bounding box center [895, 445] width 21 height 13
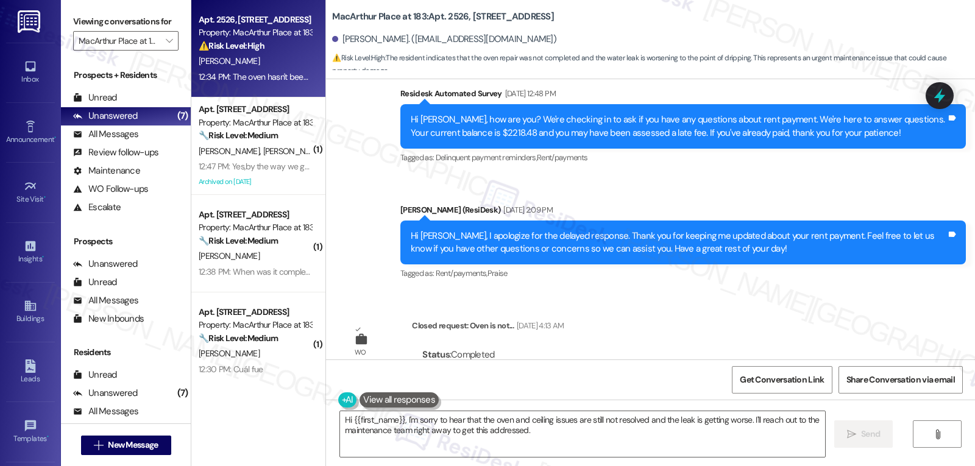
click at [643, 302] on div "Lease started May 04, 2025 at 8:00 PM Survey, sent via SMS Residesk Automated S…" at bounding box center [650, 219] width 649 height 280
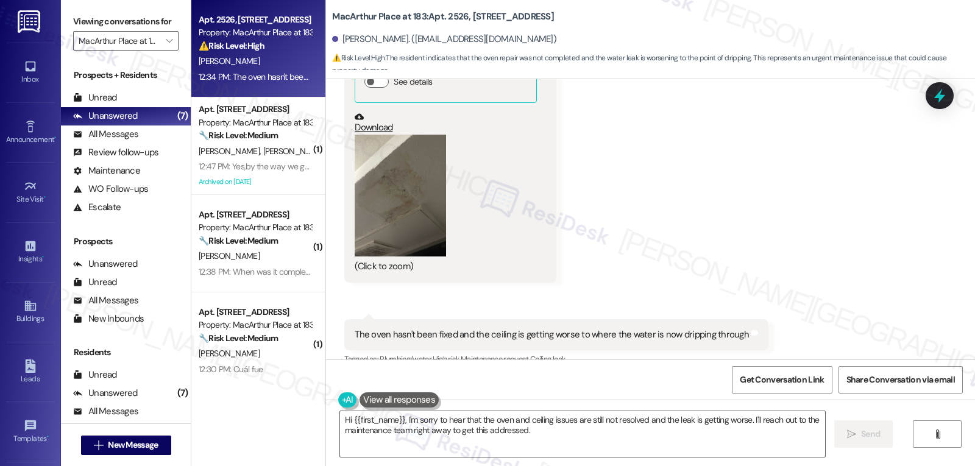
scroll to position [4869, 0]
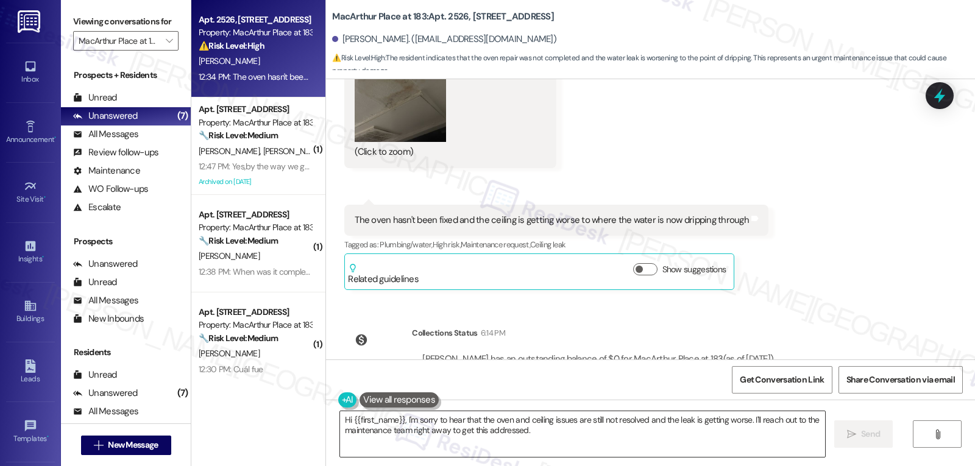
click at [411, 416] on textarea "Hi {{first_name}}, I'm sorry to hear that the oven and ceiling issues are still…" at bounding box center [582, 434] width 485 height 46
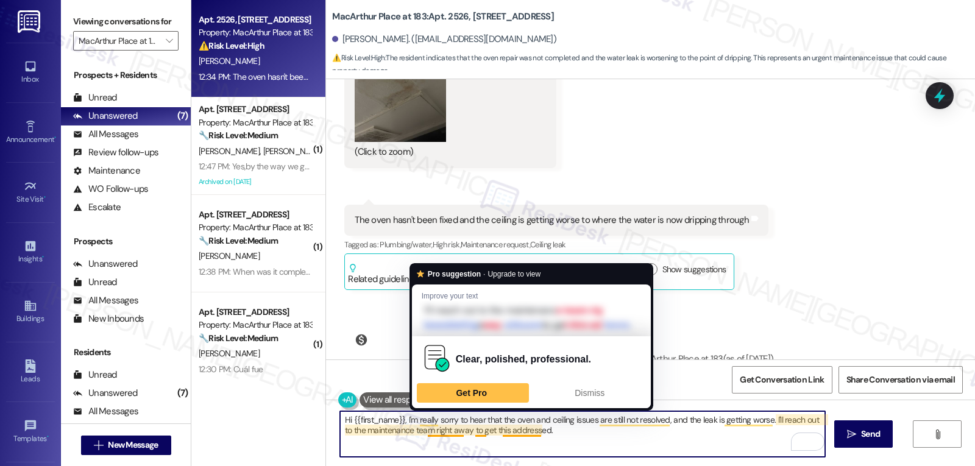
click at [362, 428] on textarea "Hi {{first_name}}, I'm really sorry to hear that the oven and ceiling issues ar…" at bounding box center [582, 434] width 485 height 46
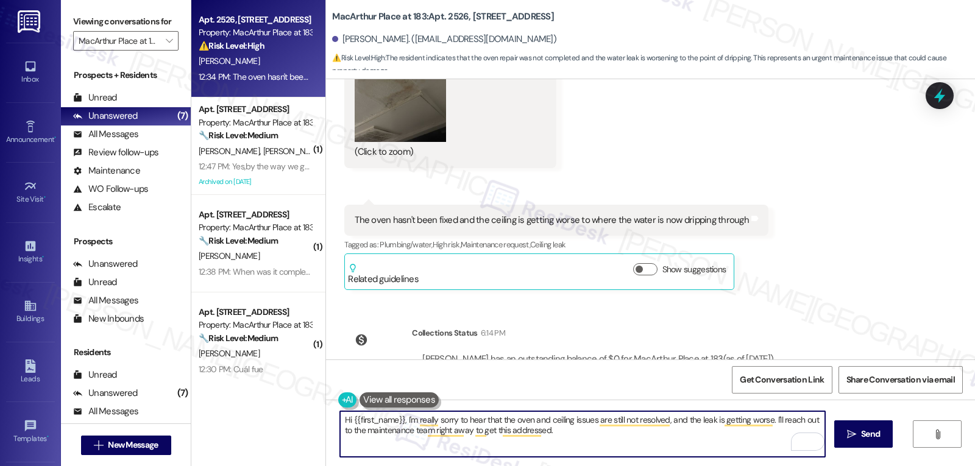
click at [362, 428] on textarea "Hi {{first_name}}, I'm really sorry to hear that the oven and ceiling issues ar…" at bounding box center [582, 434] width 485 height 46
drag, startPoint x: 369, startPoint y: 433, endPoint x: 520, endPoint y: 446, distance: 152.2
click at [520, 446] on textarea "Hi {{first_name}}, I'm really sorry to hear that the oven and ceiling issues ar…" at bounding box center [582, 434] width 485 height 46
type textarea "Hi {{first_name}}, I'm really sorry to hear that the oven and ceiling issues ar…"
click at [865, 447] on button " Send" at bounding box center [863, 433] width 59 height 27
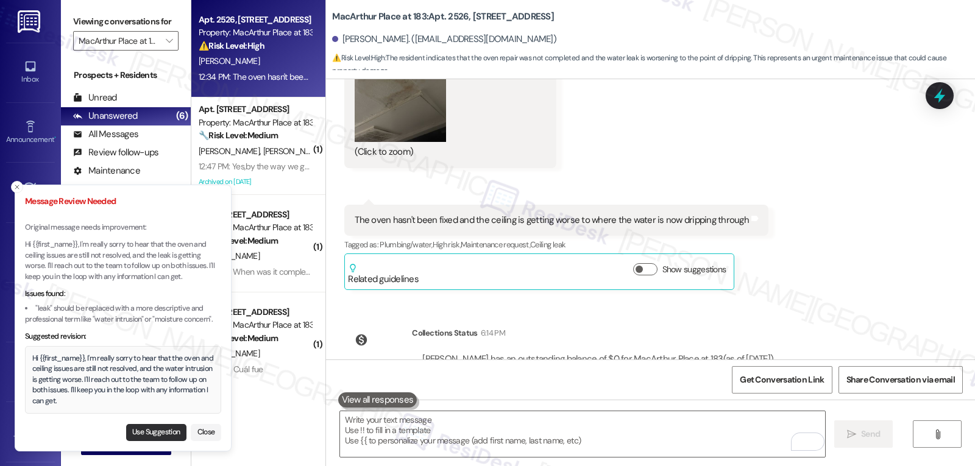
click at [160, 426] on button "Use Suggestion" at bounding box center [156, 432] width 60 height 17
type textarea "Hi {{first_name}}, I'm really sorry to hear that the oven and ceiling issues ar…"
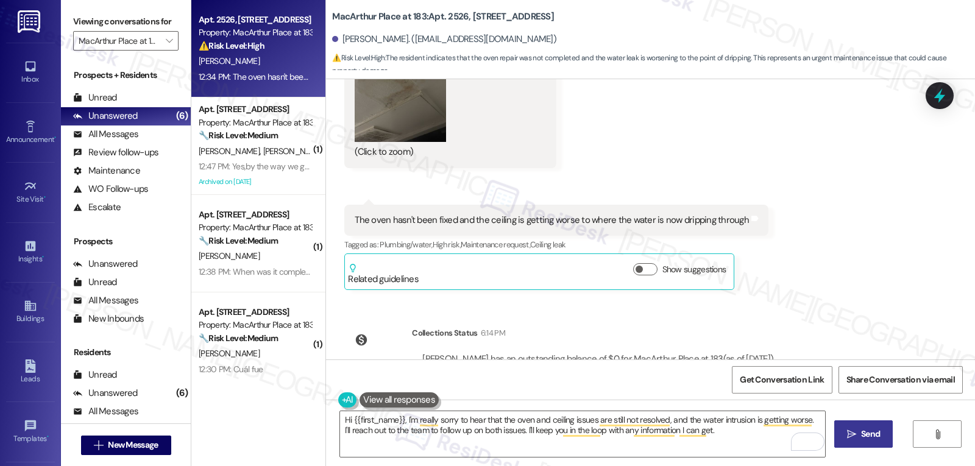
click at [862, 436] on span "Send" at bounding box center [870, 434] width 19 height 13
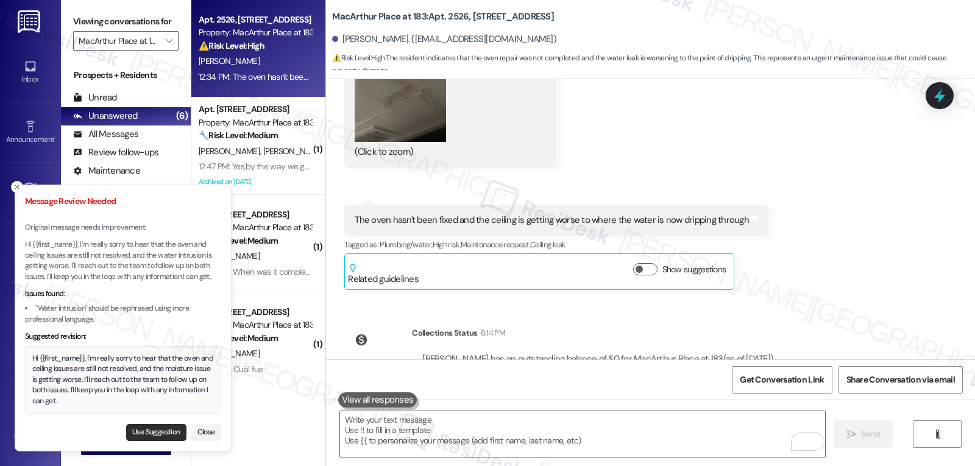
click at [143, 432] on button "Use Suggestion" at bounding box center [156, 432] width 60 height 17
type textarea "Hi {{first_name}}, I'm really sorry to hear that the oven and ceiling issues ar…"
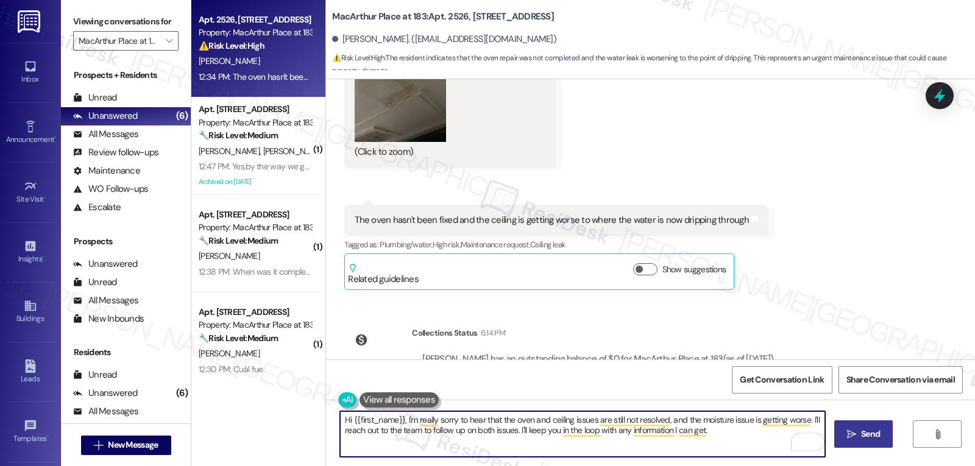
click at [750, 442] on textarea "Hi {{first_name}}, I'm really sorry to hear that the oven and ceiling issues ar…" at bounding box center [582, 434] width 485 height 46
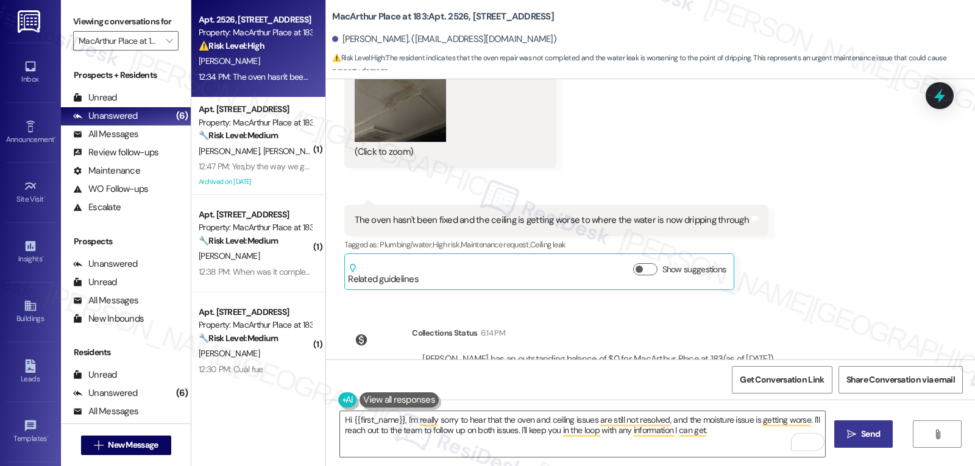
click at [867, 437] on span "Send" at bounding box center [870, 434] width 19 height 13
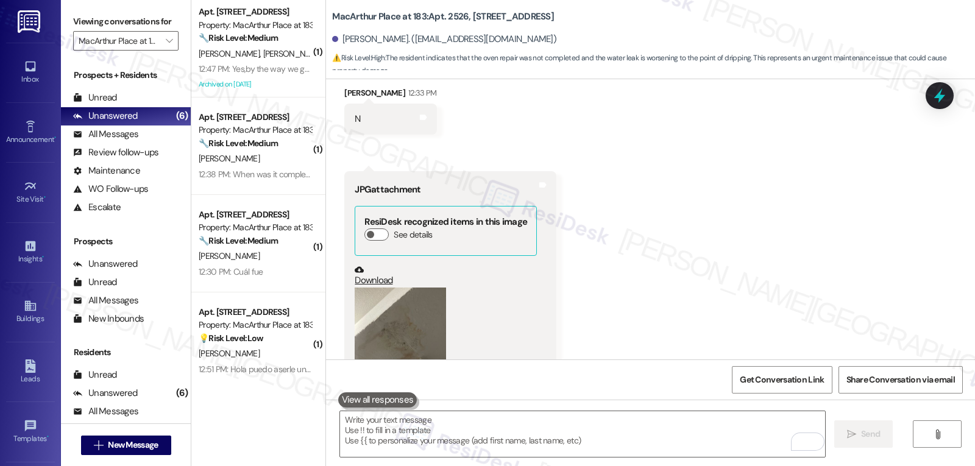
scroll to position [4967, 0]
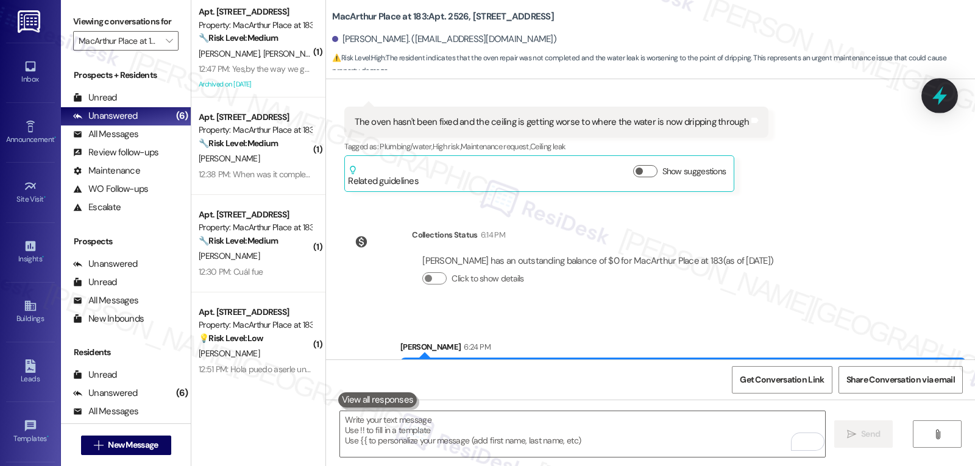
click at [932, 99] on icon at bounding box center [939, 95] width 21 height 21
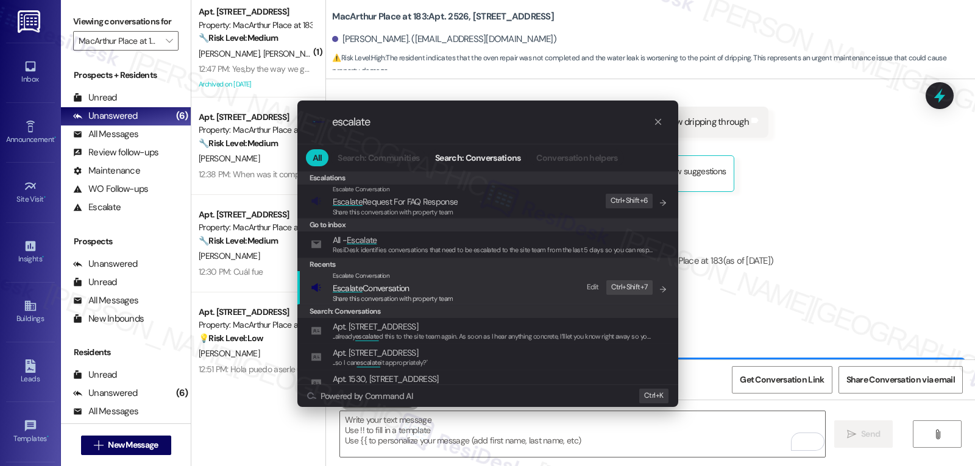
type input "escalate"
click at [414, 300] on span "Share this conversation with property team" at bounding box center [393, 298] width 121 height 9
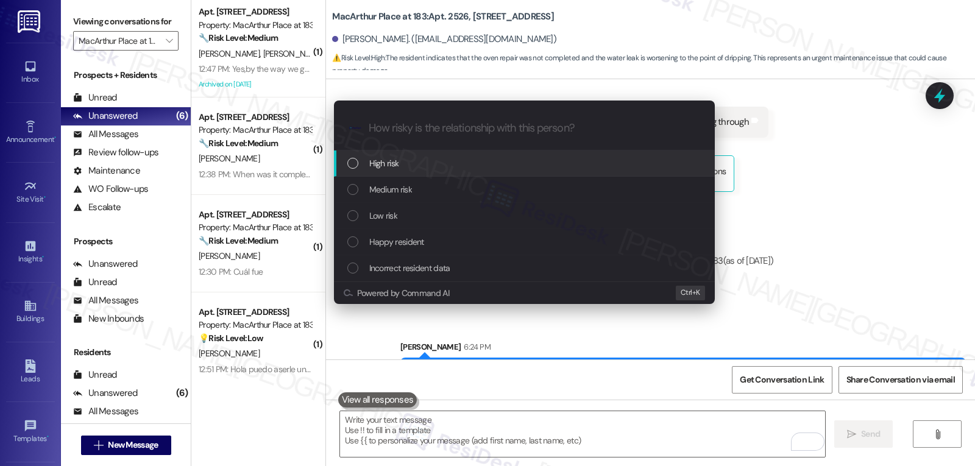
click at [453, 168] on div "High risk" at bounding box center [525, 163] width 356 height 13
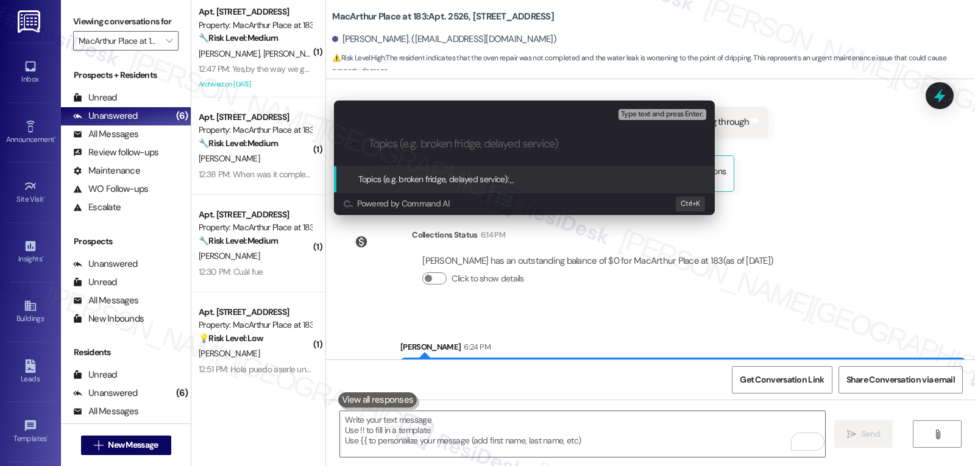
click at [467, 141] on input "Topics (e.g. broken fridge, delayed service)" at bounding box center [534, 144] width 331 height 13
paste input "16021399 16021462"
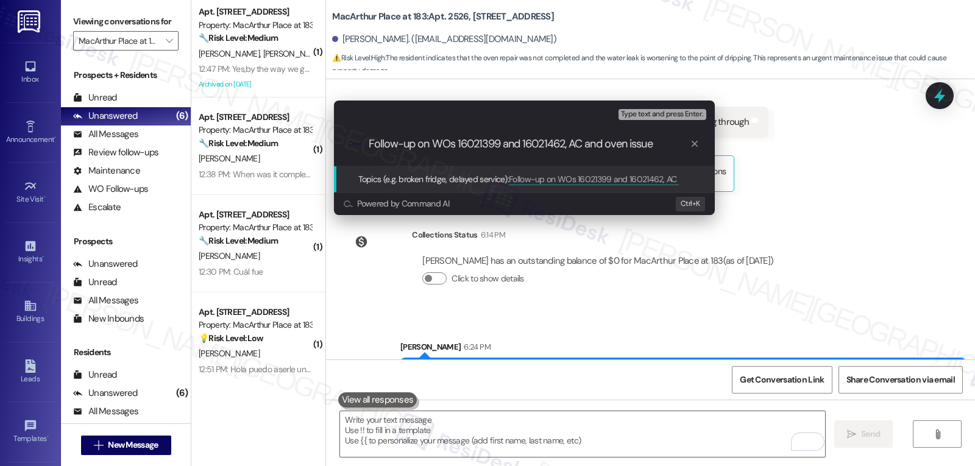
type input "Follow-up on WOs 16021399 and 16021462, AC and oven issues"
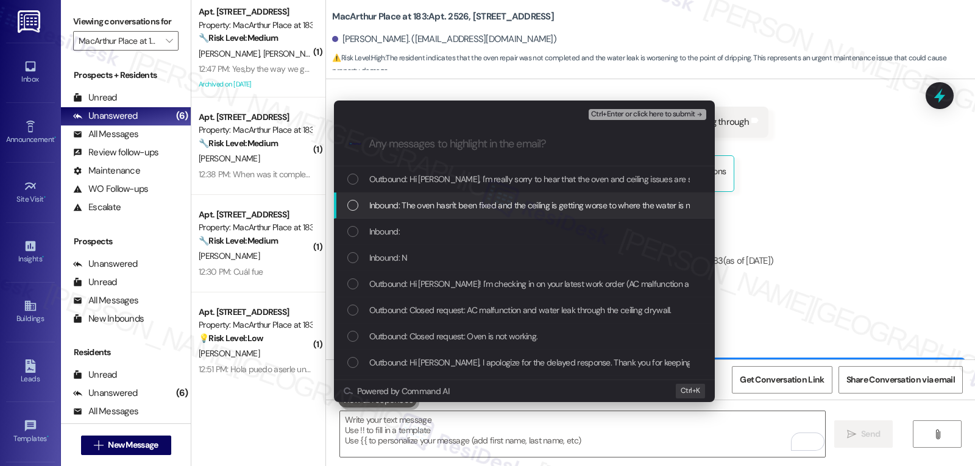
click at [384, 207] on span "Inbound: The oven hasn't been fixed and the ceiling is getting worse to where t…" at bounding box center [565, 205] width 392 height 13
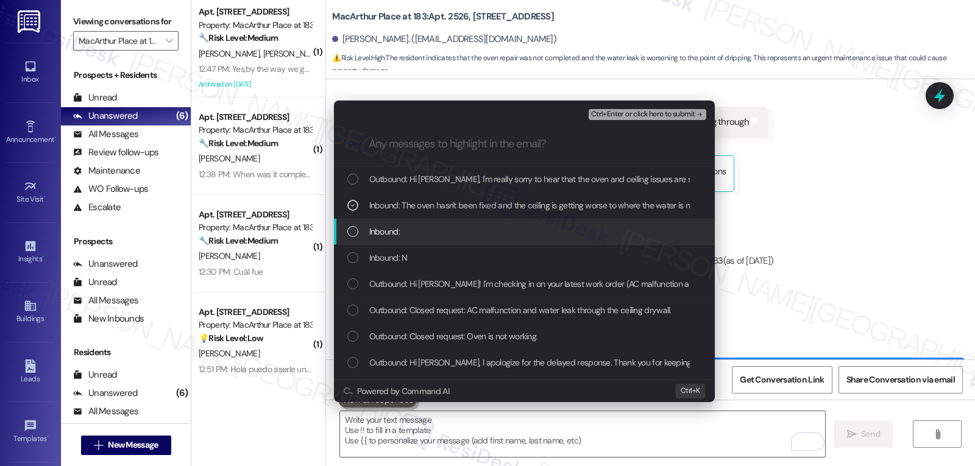
click at [353, 236] on div "List of options" at bounding box center [352, 231] width 11 height 11
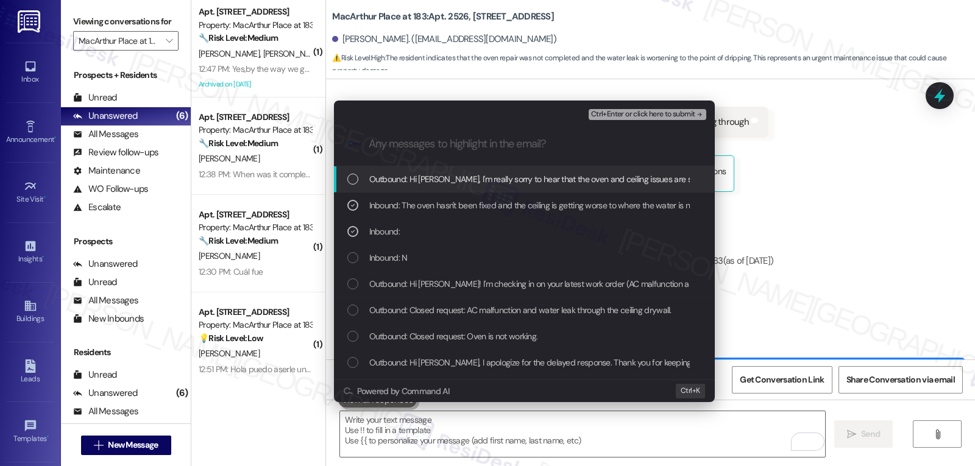
click at [648, 114] on span "Ctrl+Enter or click here to submit" at bounding box center [643, 114] width 104 height 9
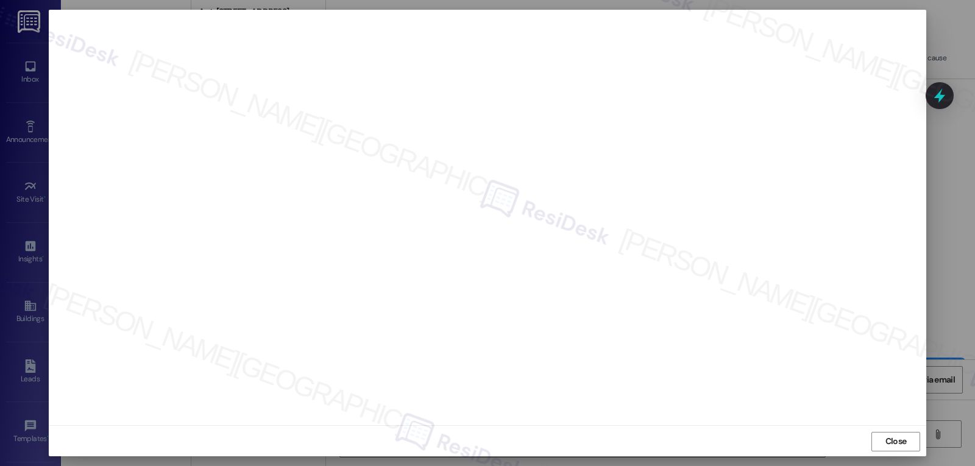
scroll to position [5, 0]
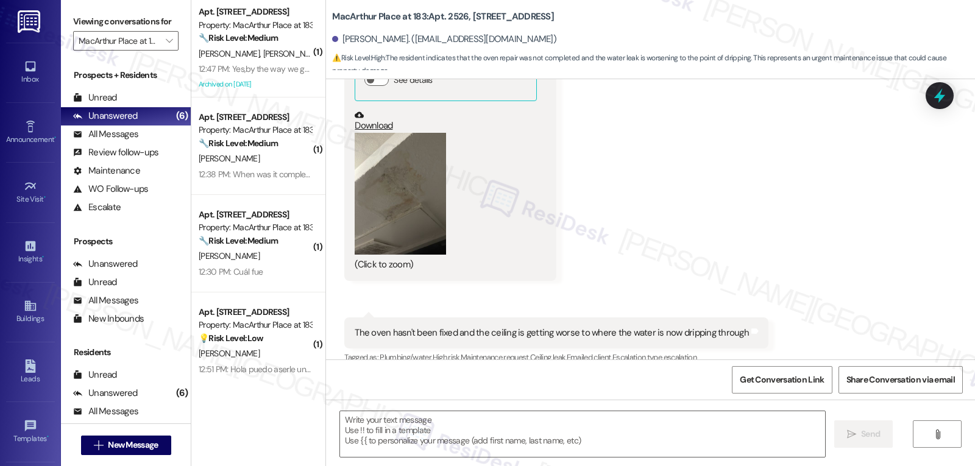
type textarea "Fetching suggested responses. Please feel free to read through the conversation…"
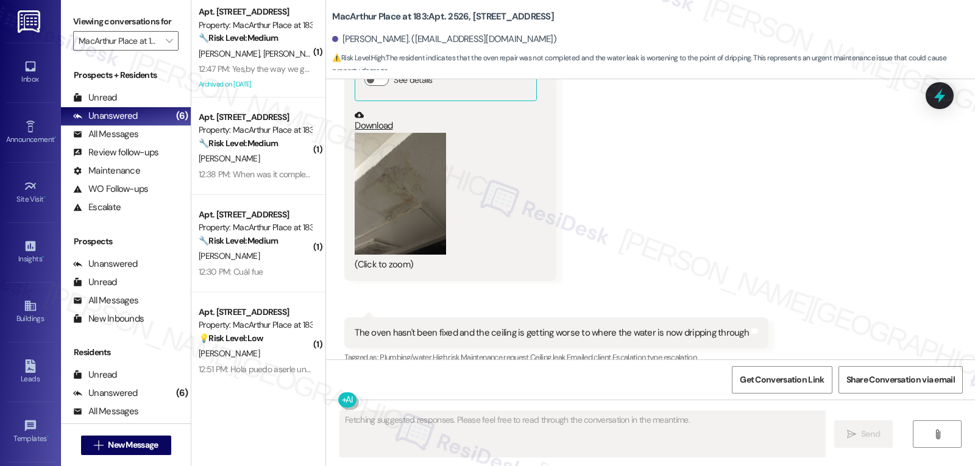
scroll to position [4985, 0]
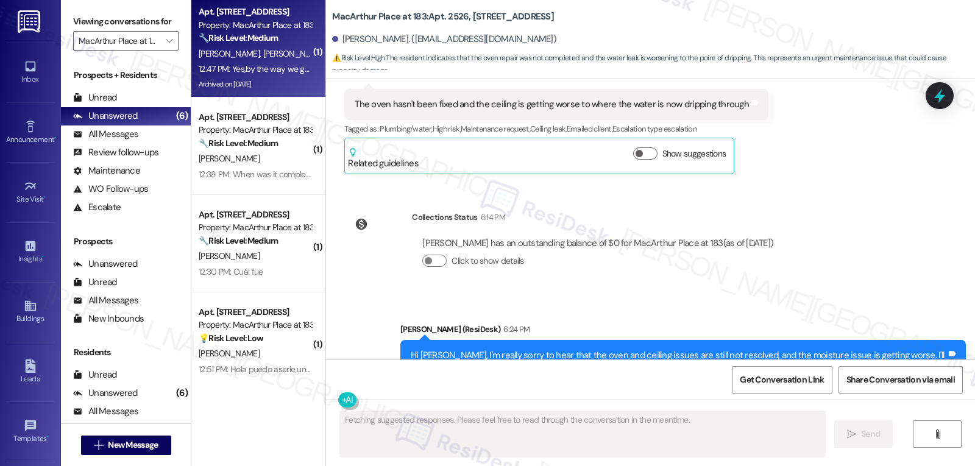
click at [205, 68] on div "12:47 PM: Yes,by the way we got an email saying that you guys are going to work…" at bounding box center [483, 68] width 568 height 11
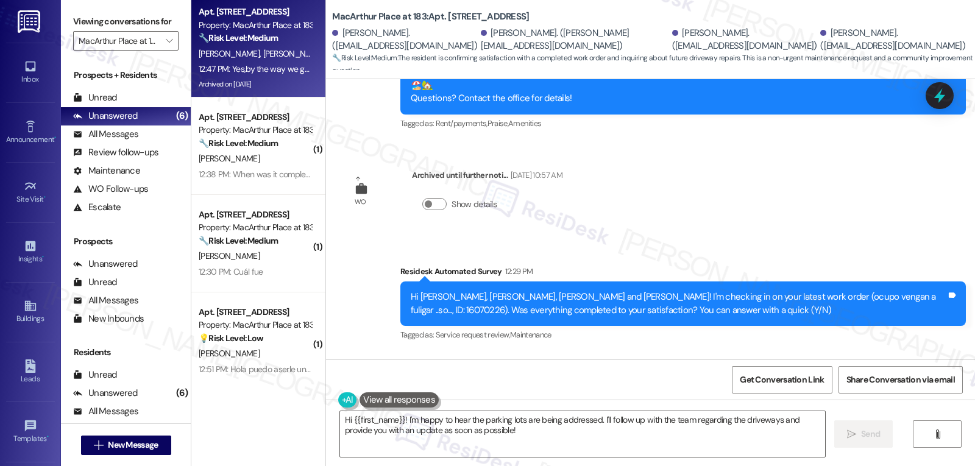
scroll to position [9851, 0]
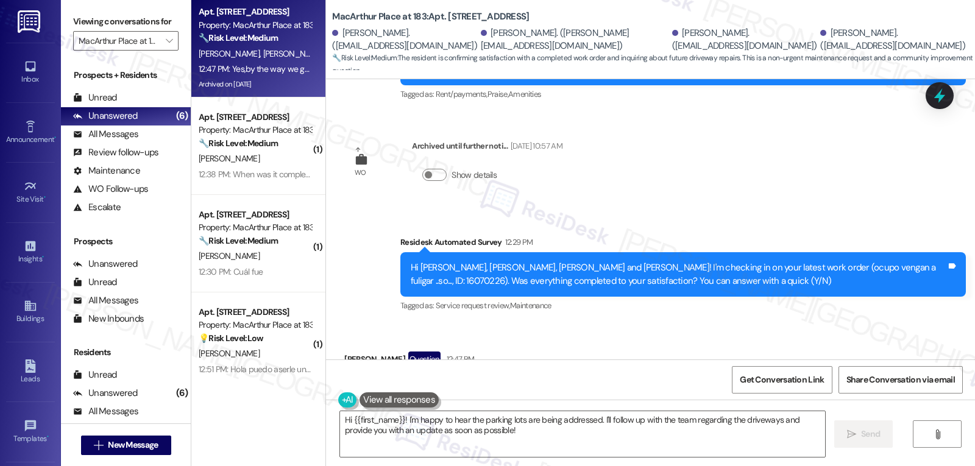
click at [348, 352] on div "Leopoldo Juarez Question 12:47 PM" at bounding box center [626, 361] width 565 height 19
click at [349, 352] on div "Leopoldo Juarez Question 12:47 PM" at bounding box center [626, 361] width 565 height 19
copy div "Leopoldo"
click at [476, 423] on textarea "Hi {{first_name}}! I'm happy to hear the parking lots are being addressed. I'll…" at bounding box center [582, 434] width 485 height 46
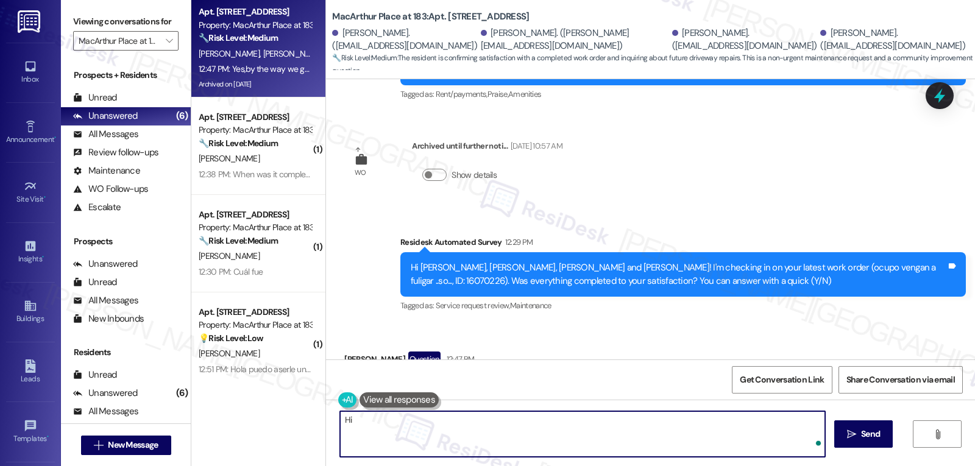
paste textarea "Leopoldo"
click at [509, 440] on textarea "Hi Leopoldo, that is a good question! Thanks for checking on that. Let me bring…" at bounding box center [582, 434] width 485 height 46
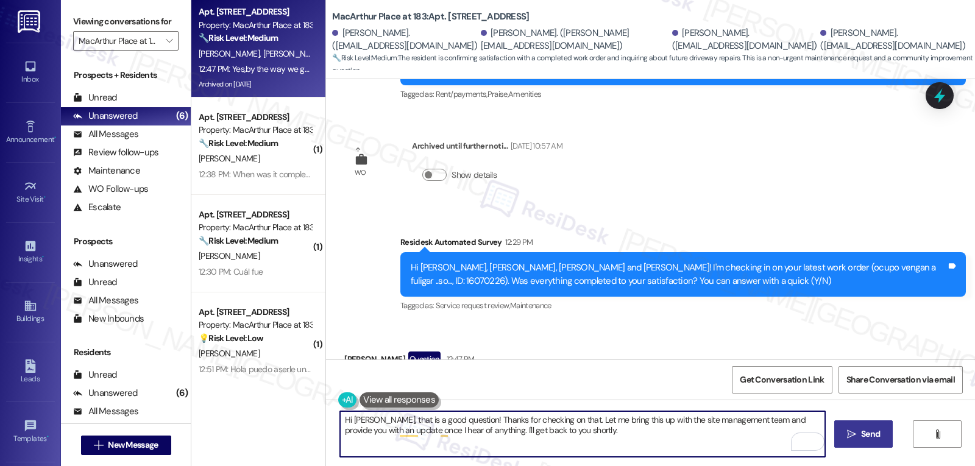
type textarea "Hi Leopoldo, that is a good question! Thanks for checking on that. Let me bring…"
click at [870, 438] on span "Send" at bounding box center [870, 434] width 19 height 13
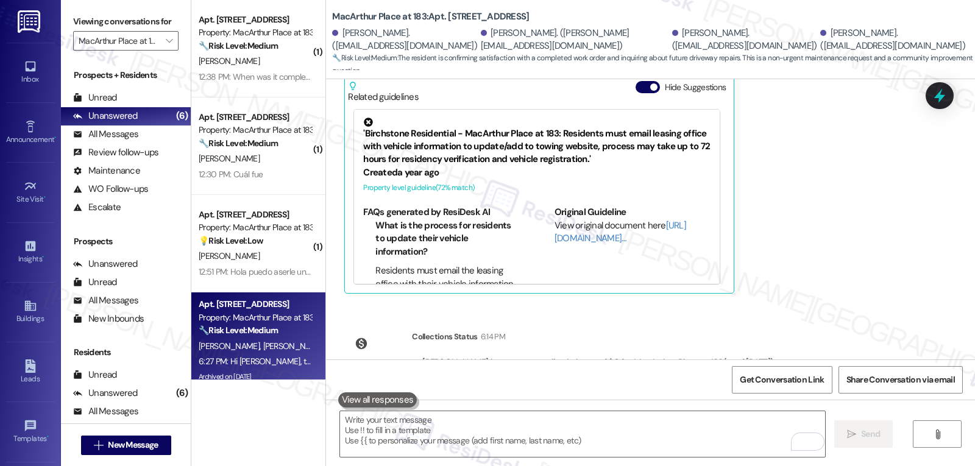
scroll to position [10315, 0]
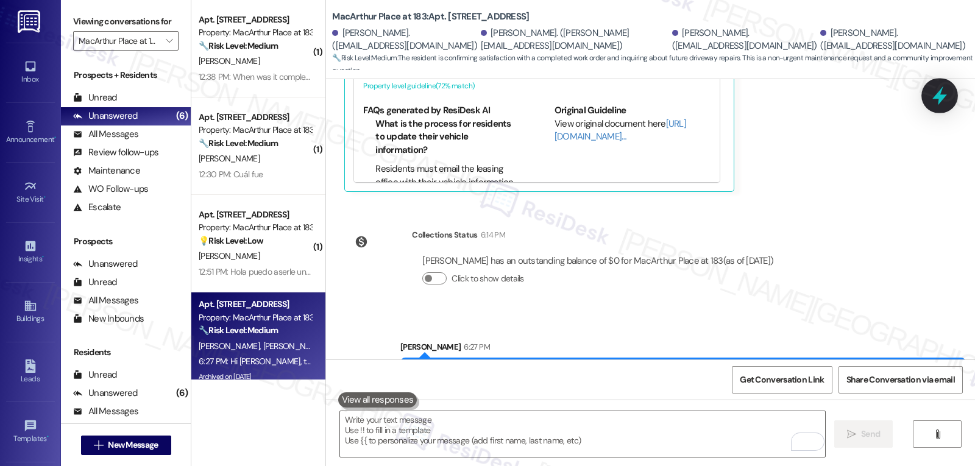
click at [947, 92] on icon at bounding box center [939, 95] width 21 height 21
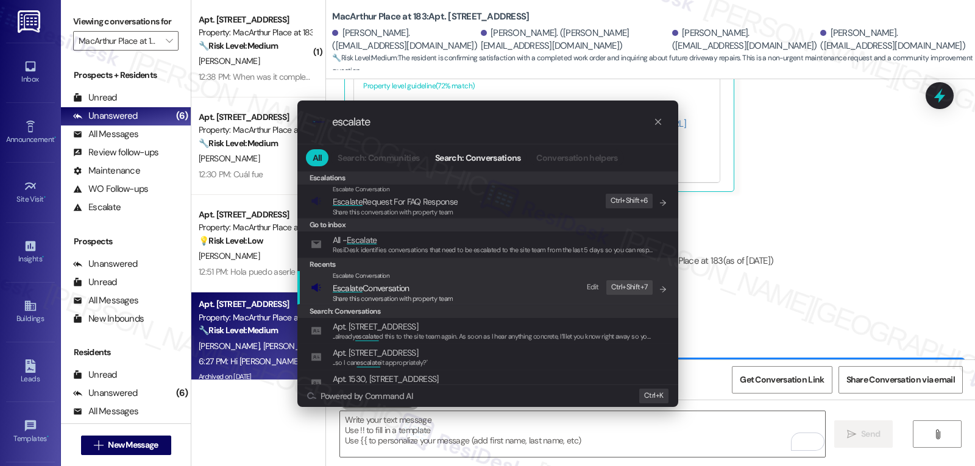
type input "escalate"
click at [400, 286] on span "Escalate Conversation" at bounding box center [371, 288] width 77 height 11
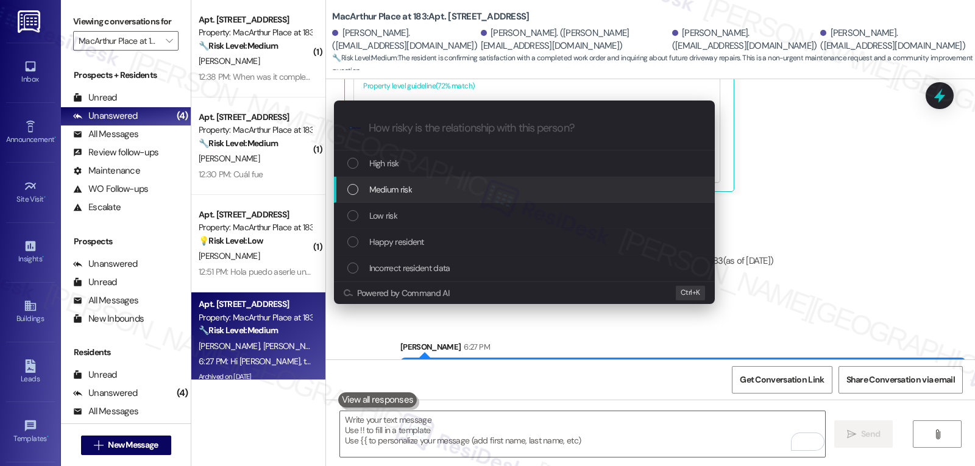
click at [421, 188] on div "Medium risk" at bounding box center [525, 189] width 356 height 13
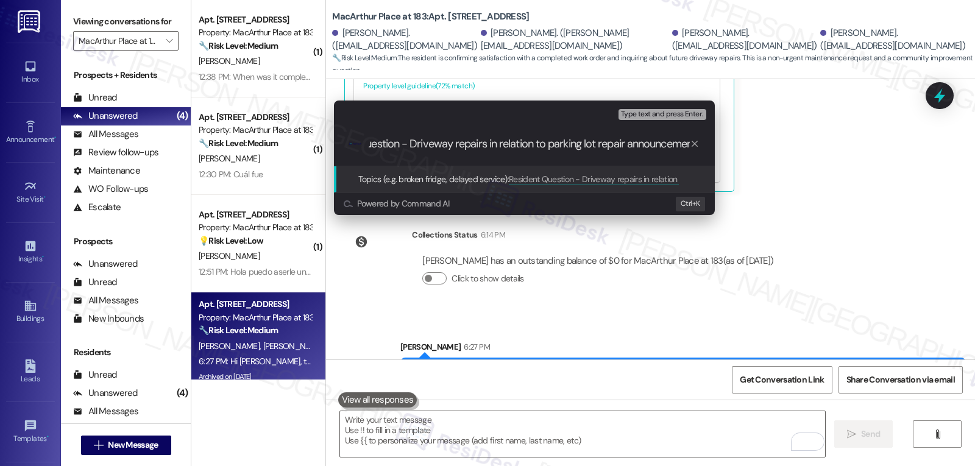
scroll to position [0, 62]
type input "Resident Question - Driveway repairs in relation to parking lot repair announce…"
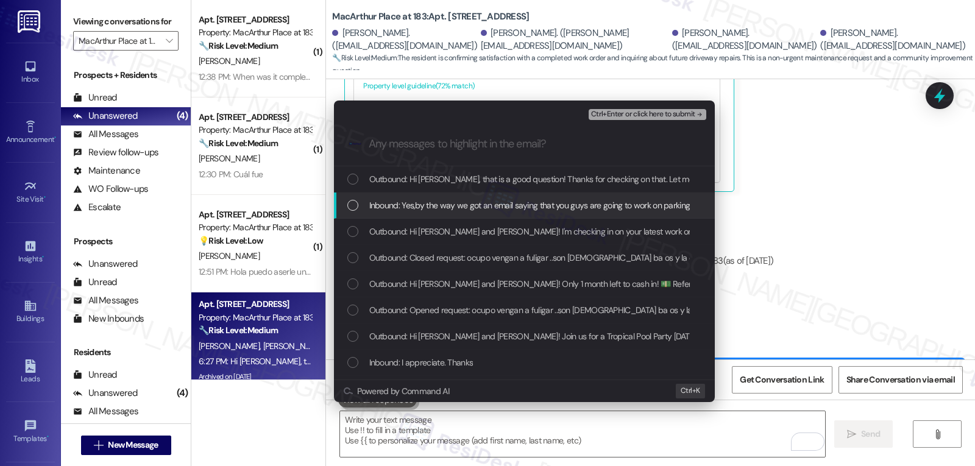
click at [356, 205] on div "List of options" at bounding box center [352, 205] width 11 height 11
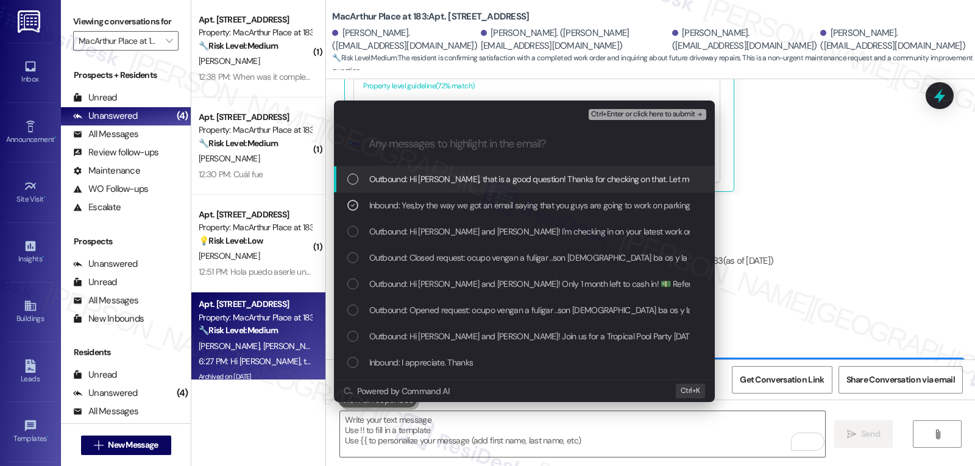
click at [646, 114] on span "Ctrl+Enter or click here to submit" at bounding box center [643, 114] width 104 height 9
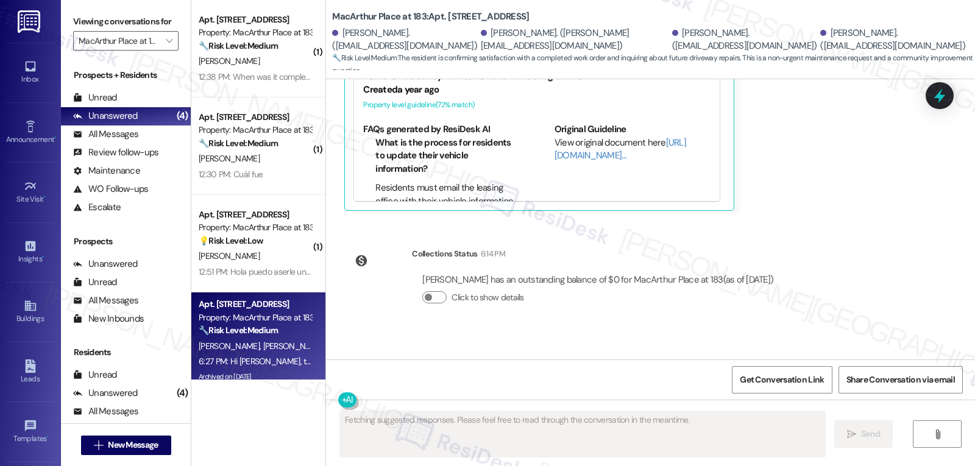
scroll to position [10333, 0]
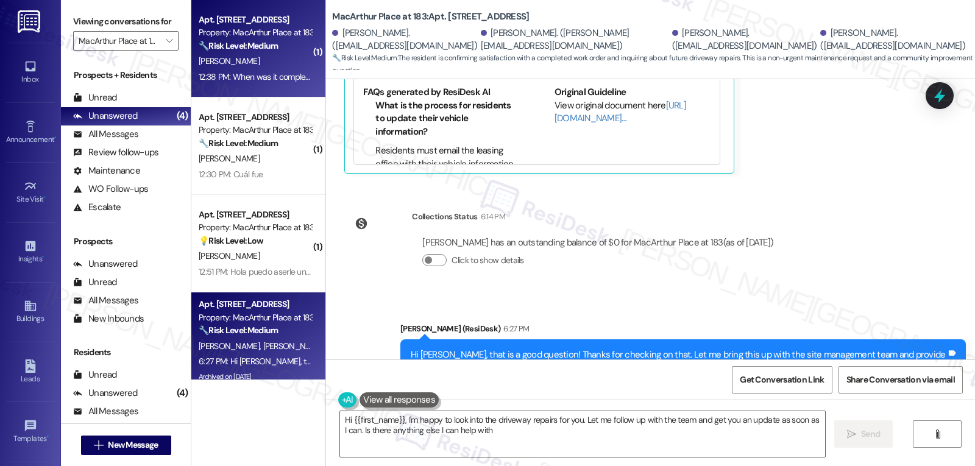
type textarea "Hi {{first_name}}, I'm happy to look into the driveway repairs for you. Let me …"
click at [260, 91] on div "Apt. 1329, 2426 MacArthur Place at 183 Property: MacArthur Place at 183 🔧 Risk …" at bounding box center [258, 48] width 134 height 97
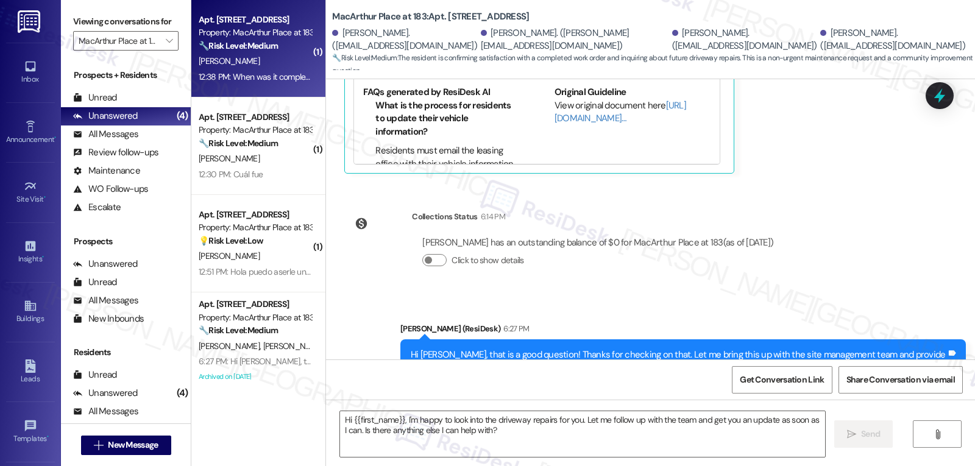
type textarea "Fetching suggested responses. Please feel free to read through the conversation…"
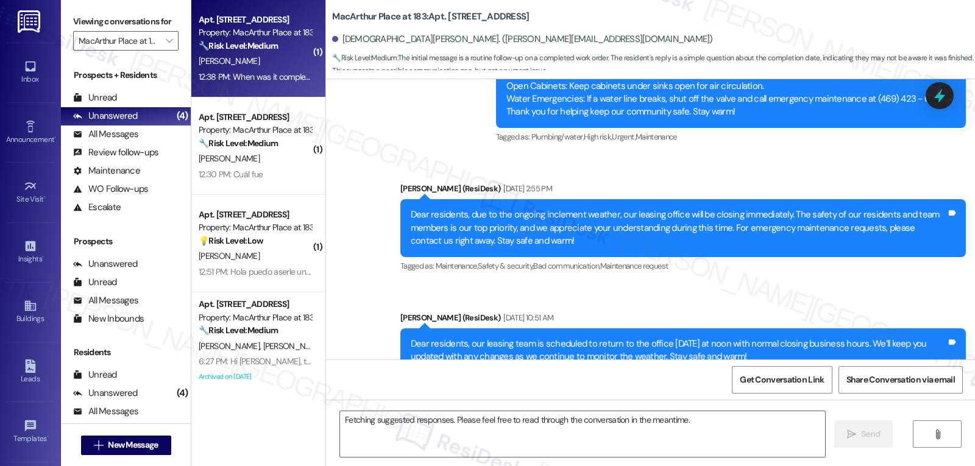
scroll to position [6743, 0]
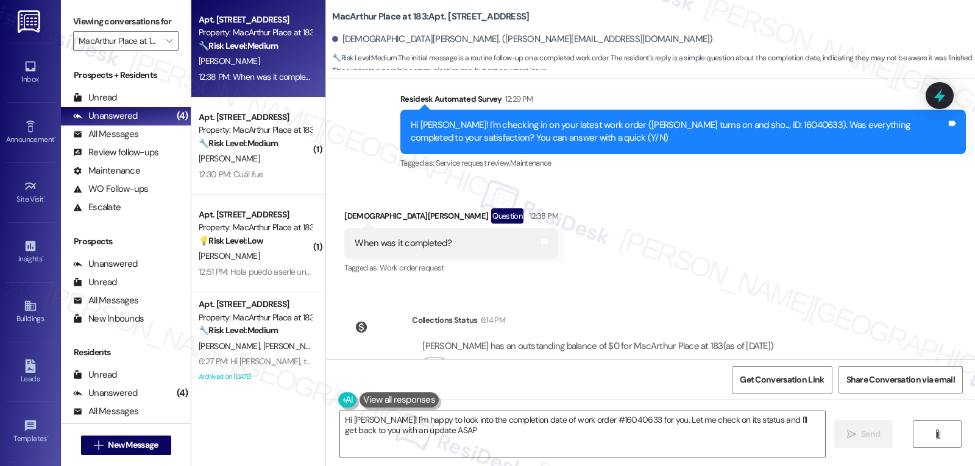
type textarea "Hi Christian! I'm happy to look into the completion date of work order #1604063…"
click at [942, 103] on icon at bounding box center [939, 95] width 21 height 21
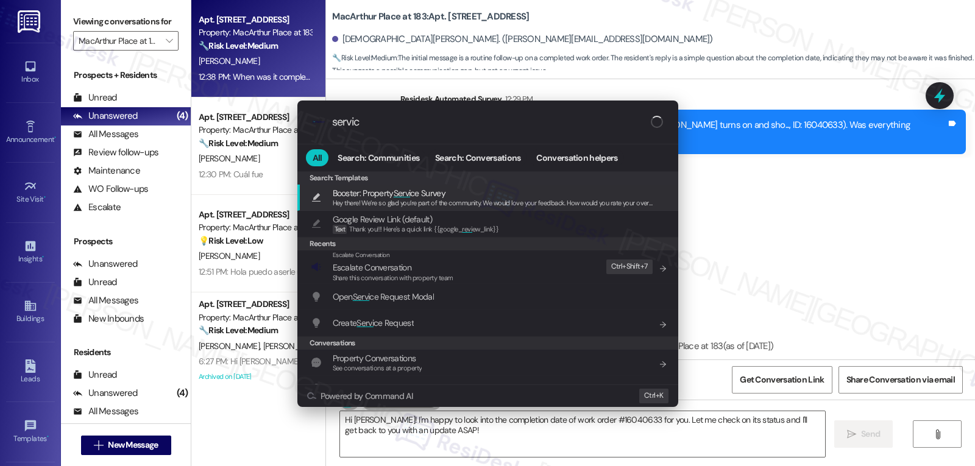
type input "service"
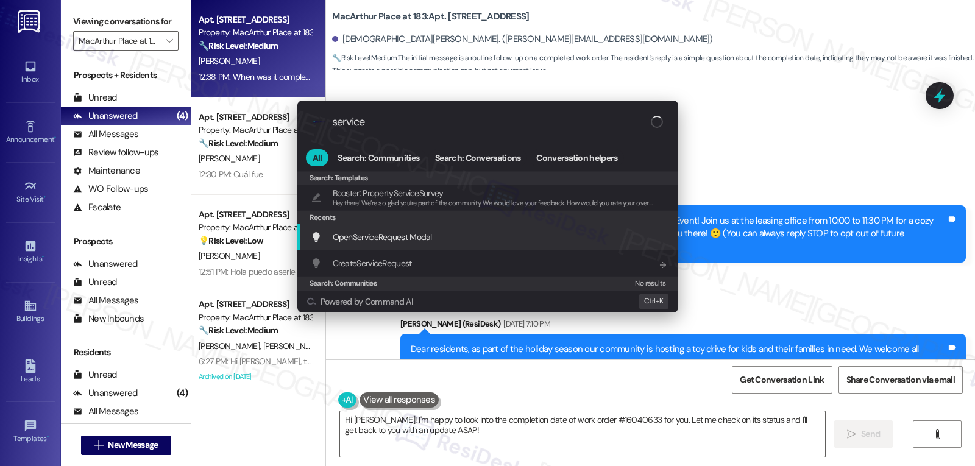
scroll to position [6743, 0]
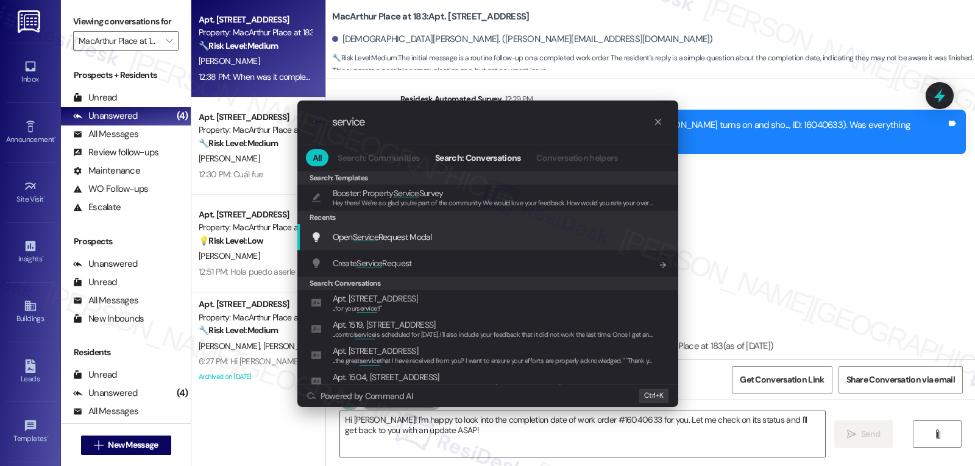
click at [400, 232] on span "Open Service Request Modal" at bounding box center [382, 237] width 99 height 11
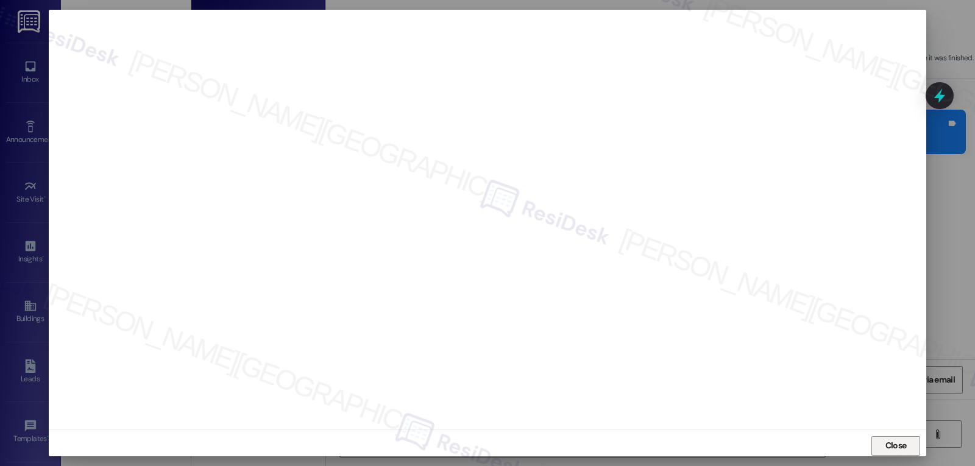
click at [874, 438] on button "Close" at bounding box center [895, 445] width 49 height 19
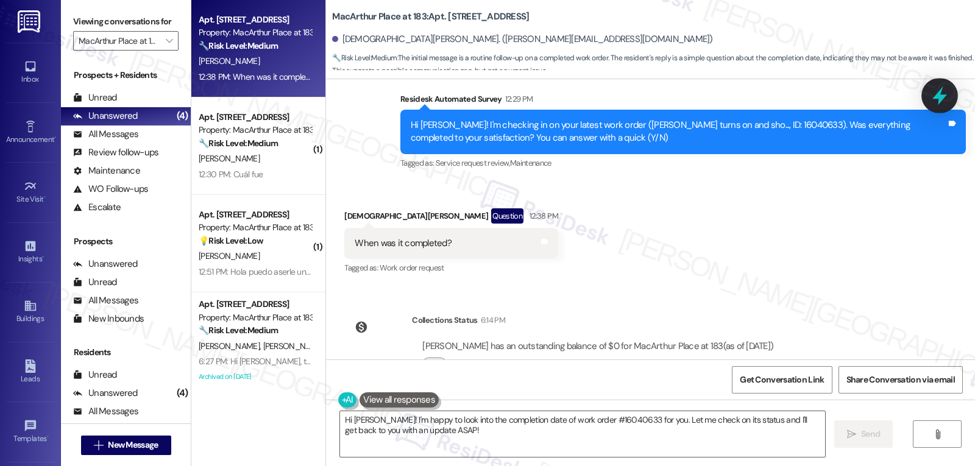
click at [936, 101] on icon at bounding box center [939, 95] width 21 height 21
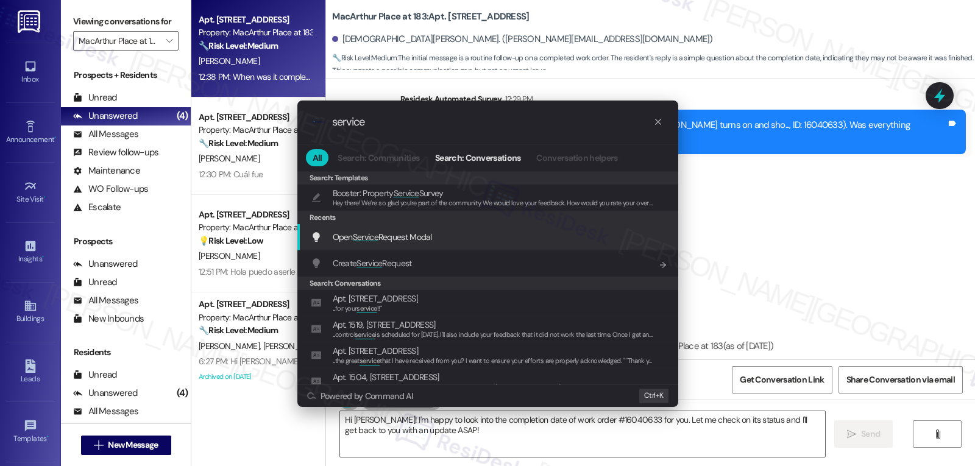
type input "service"
click at [409, 229] on div "Open Service Request Modal Add shortcut" at bounding box center [487, 237] width 381 height 26
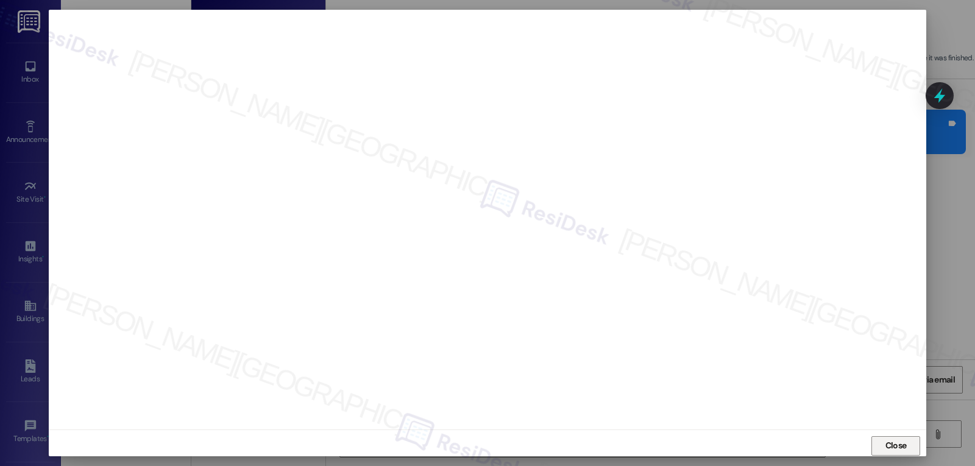
click at [904, 451] on span "Close" at bounding box center [895, 445] width 21 height 13
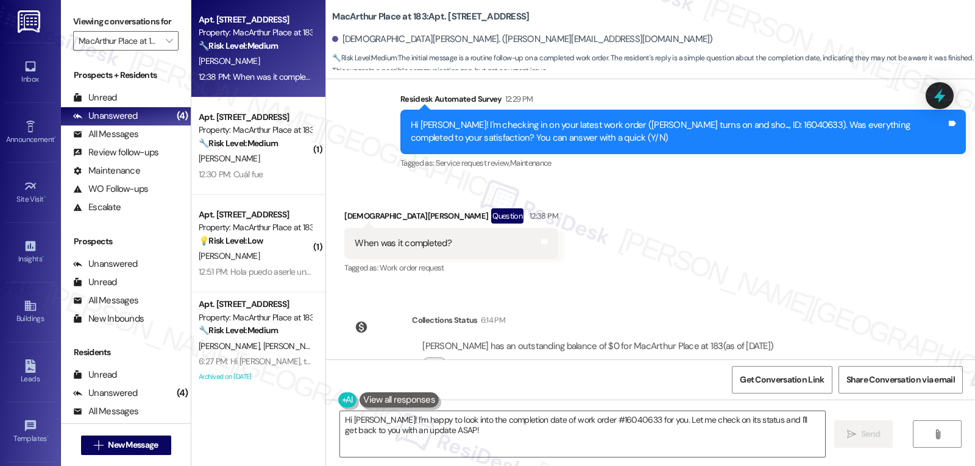
click at [350, 208] on div "[DEMOGRAPHIC_DATA][PERSON_NAME] Question 12:38 PM" at bounding box center [450, 217] width 213 height 19
copy div "[DEMOGRAPHIC_DATA]"
click at [446, 433] on textarea "Hi [PERSON_NAME]! I'm happy to look into the completion date of work order #160…" at bounding box center [582, 434] width 485 height 46
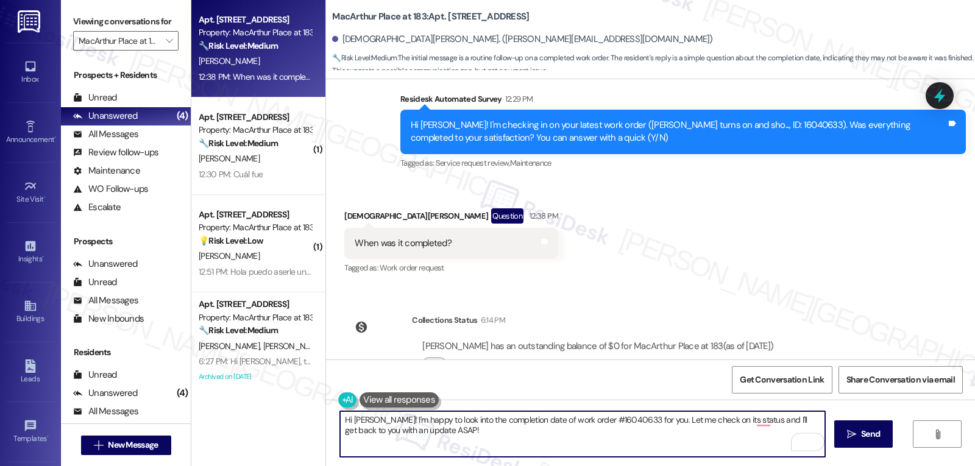
drag, startPoint x: 381, startPoint y: 420, endPoint x: 623, endPoint y: 472, distance: 246.8
click at [623, 465] on html "Inbox Go to Inbox Announcement • Send A Text Announcement Site Visit • Go to Si…" at bounding box center [487, 233] width 975 height 466
paste textarea "[DEMOGRAPHIC_DATA]"
click at [592, 456] on textarea "Hi [PERSON_NAME]! Thanks for your response! It was completed [DATE][DATE]. Woul…" at bounding box center [582, 434] width 485 height 46
type textarea "Hi [PERSON_NAME]! Thanks for your response! It was completed [DATE][DATE]. Woul…"
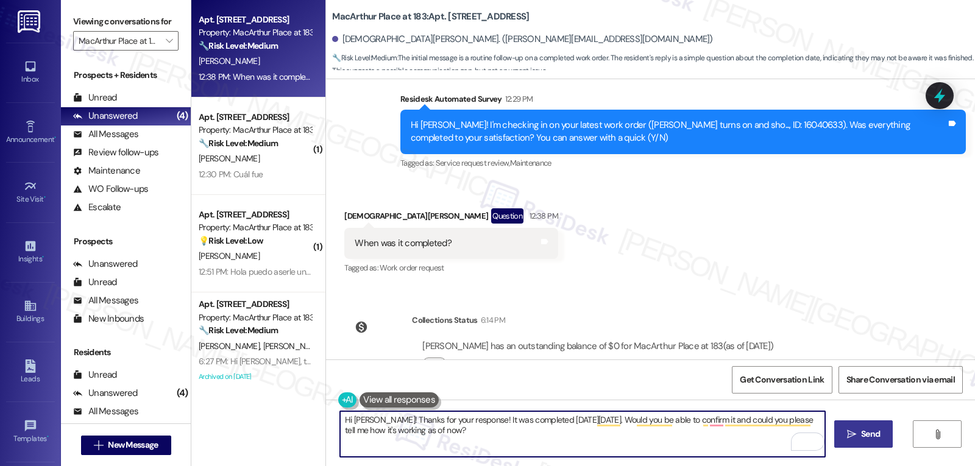
click at [865, 441] on button " Send" at bounding box center [863, 433] width 59 height 27
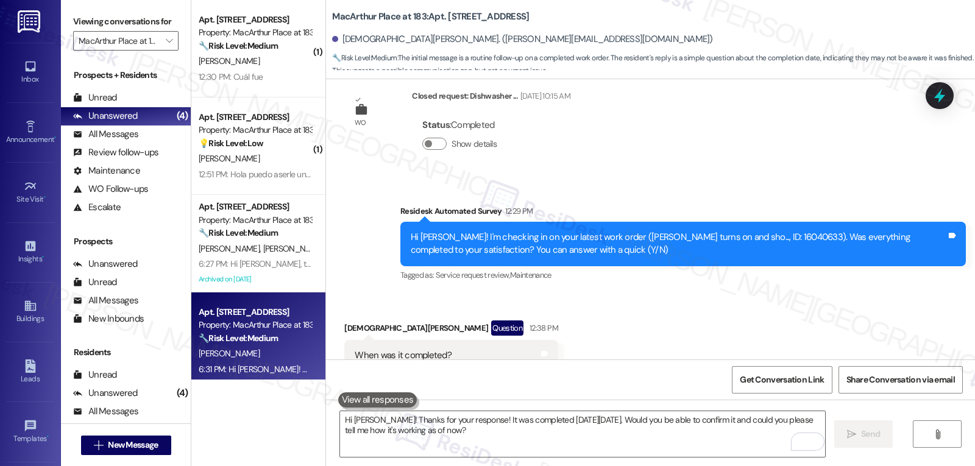
scroll to position [6841, 0]
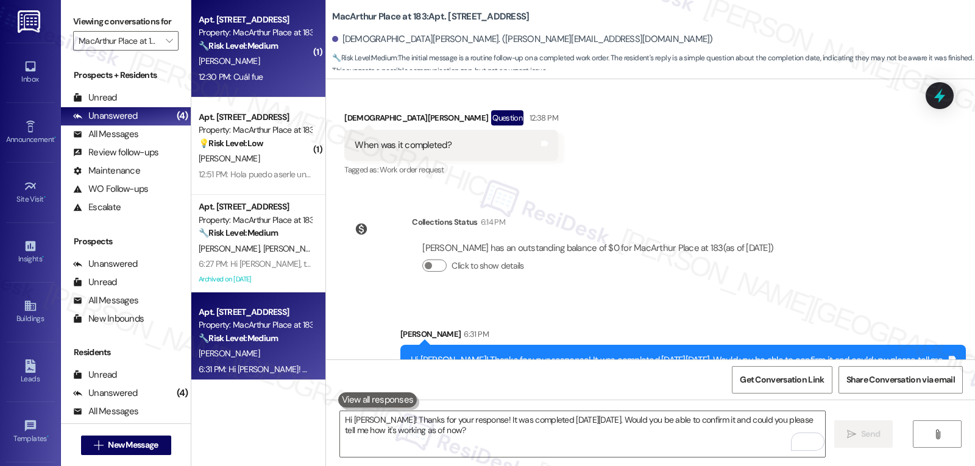
click at [232, 63] on div "[PERSON_NAME]" at bounding box center [254, 61] width 115 height 15
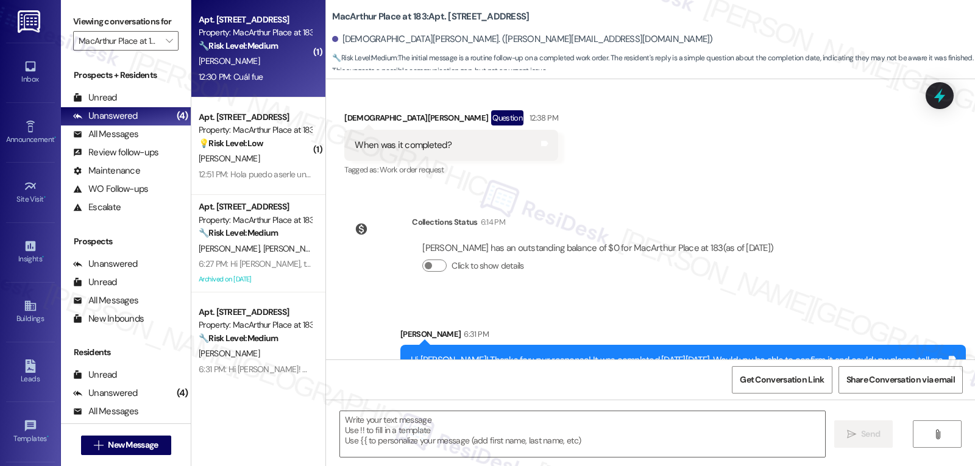
type textarea "Fetching suggested responses. Please feel free to read through the conversation…"
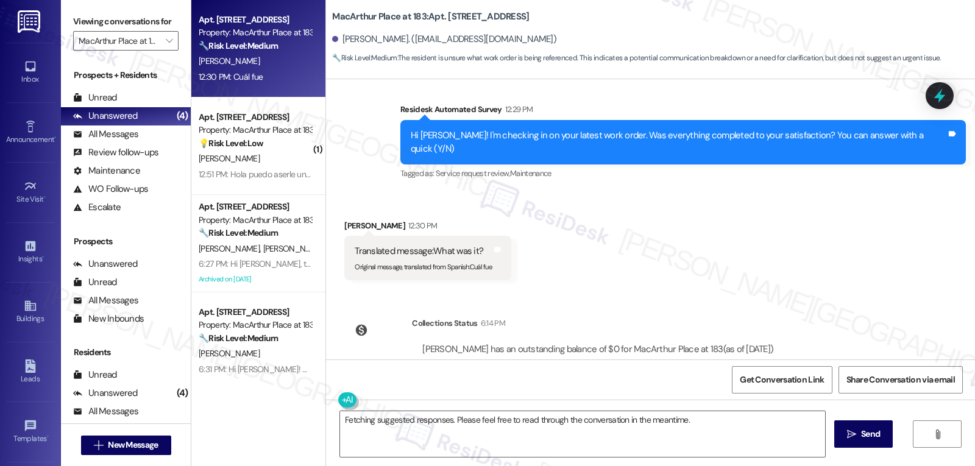
scroll to position [2429, 0]
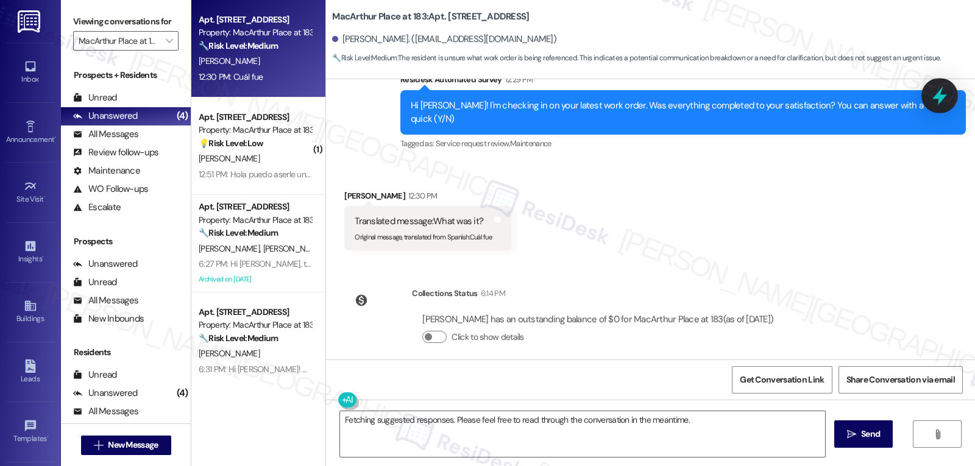
click at [941, 97] on icon at bounding box center [939, 96] width 15 height 19
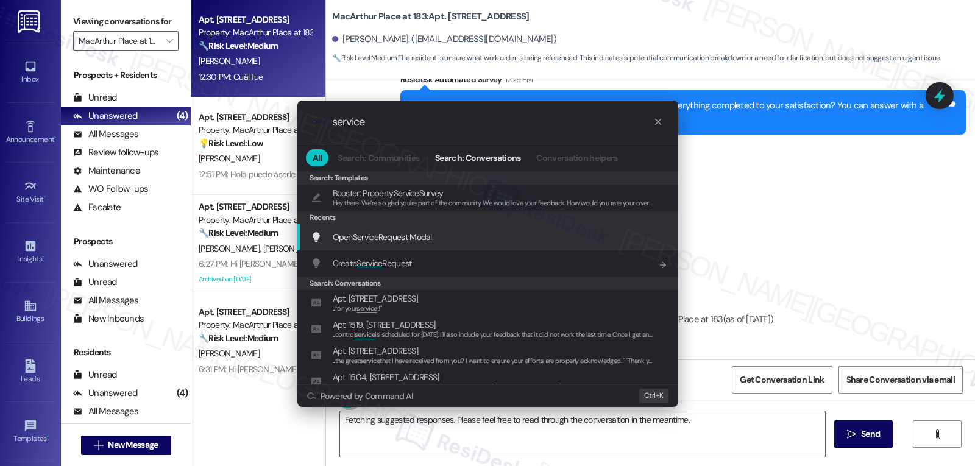
type input "service"
click at [344, 242] on span "Open Service Request Modal" at bounding box center [382, 237] width 99 height 11
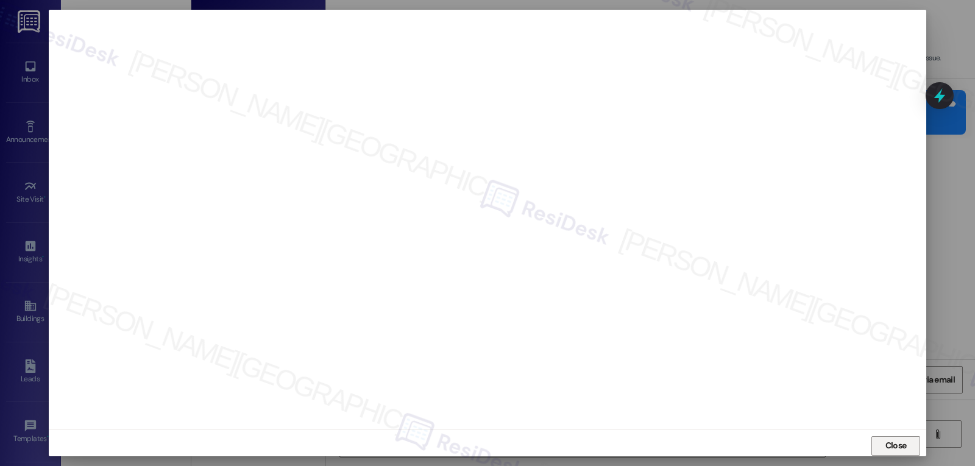
click at [899, 442] on span "Close" at bounding box center [895, 445] width 21 height 13
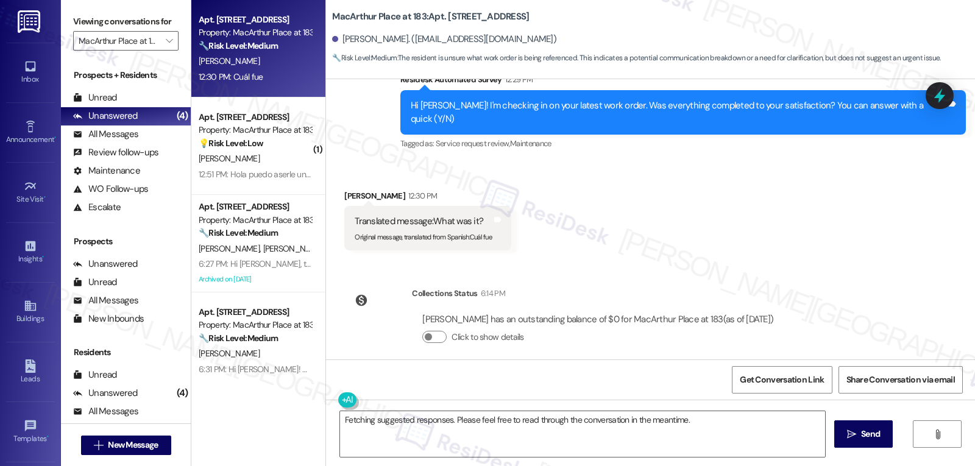
click at [347, 189] on div "[PERSON_NAME] 12:30 PM" at bounding box center [427, 197] width 167 height 17
click at [344, 189] on div "[PERSON_NAME] 12:30 PM" at bounding box center [427, 197] width 167 height 17
copy div "[PERSON_NAME]"
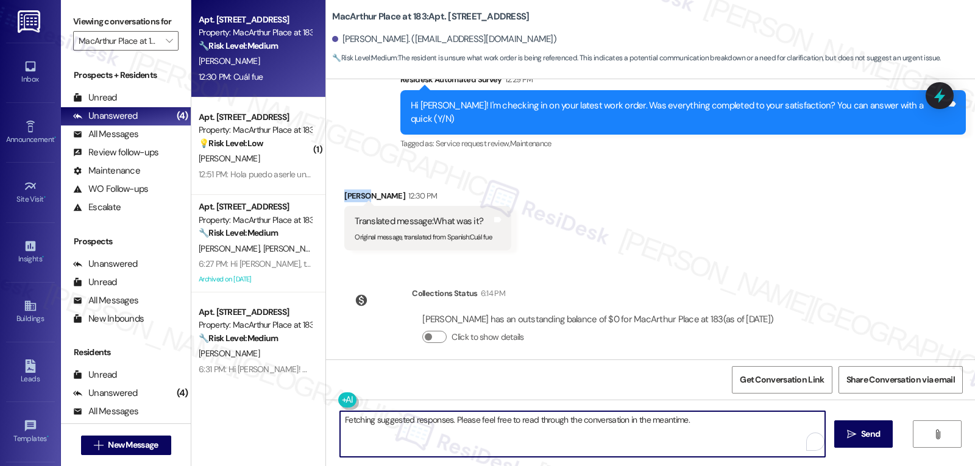
click at [422, 429] on textarea "Fetching suggested responses. Please feel free to read through the conversation…" at bounding box center [582, 434] width 485 height 46
paste textarea "[PERSON_NAME]"
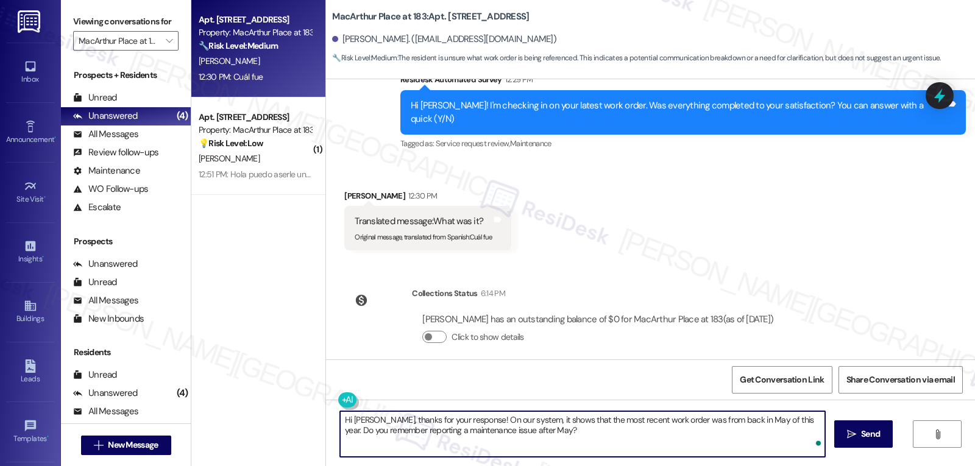
type textarea "Hi [PERSON_NAME], thanks for your response! On our system, it shows that the mo…"
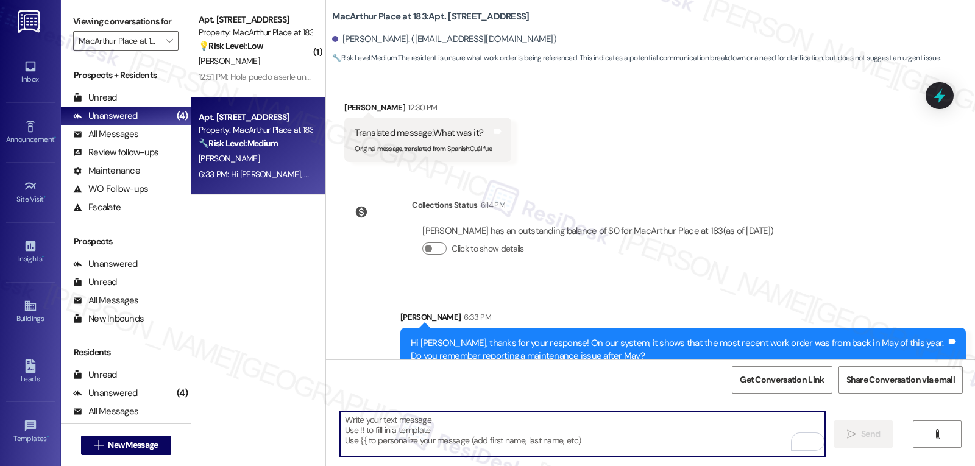
scroll to position [2527, 0]
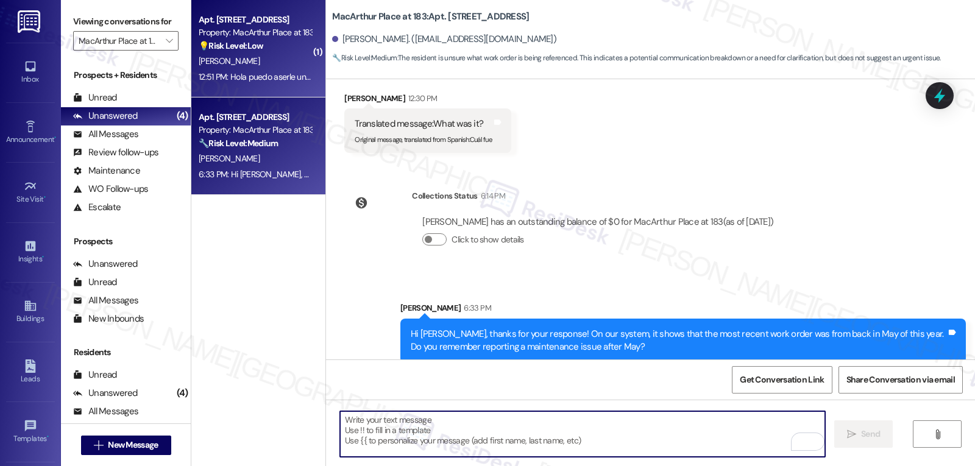
click at [267, 68] on div "[PERSON_NAME]" at bounding box center [254, 61] width 115 height 15
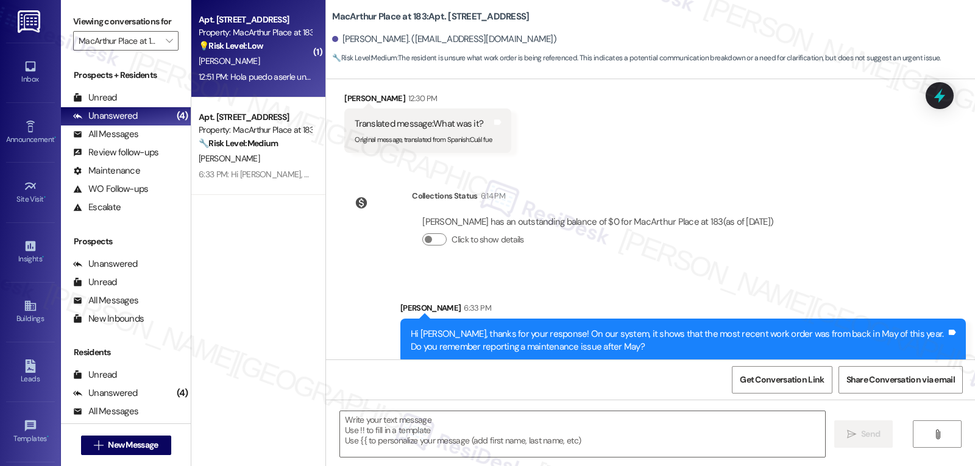
type textarea "Fetching suggested responses. Please feel free to read through the conversation…"
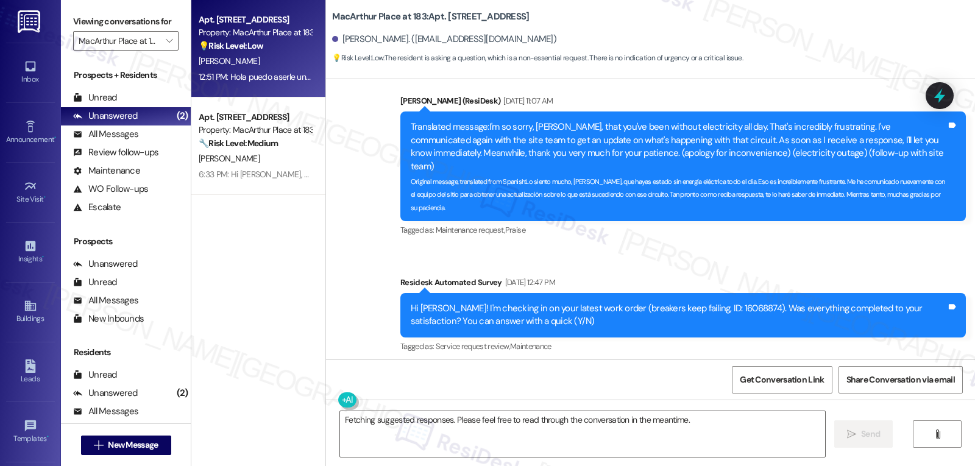
scroll to position [10809, 0]
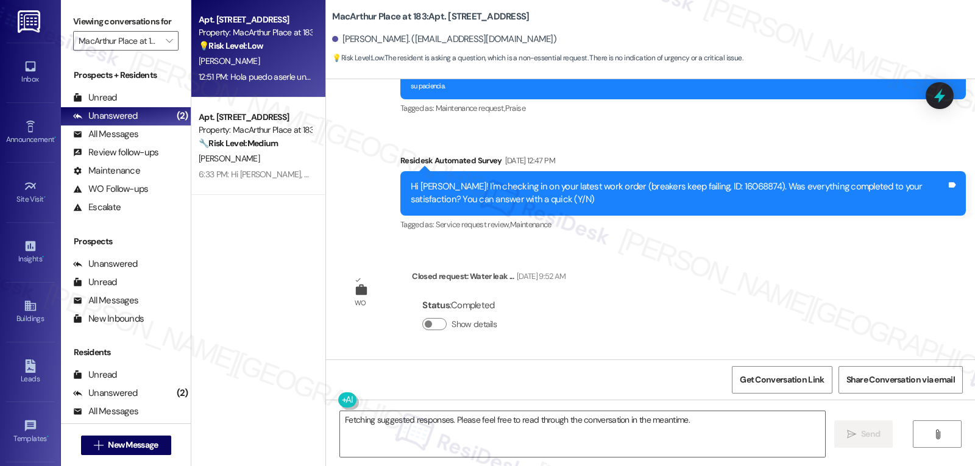
drag, startPoint x: 462, startPoint y: 328, endPoint x: 629, endPoint y: 336, distance: 166.5
click at [628, 415] on div "Translated message: Hello, can I ask you a question? (follow-up inquiry) Origin…" at bounding box center [494, 437] width 300 height 44
copy div "Hola puedo aserle una pregunta Translated from original message: [PERSON_NAME] …"
click at [513, 439] on textarea "Fetching suggested responses. Please feel free to read through the conversation…" at bounding box center [582, 434] width 485 height 46
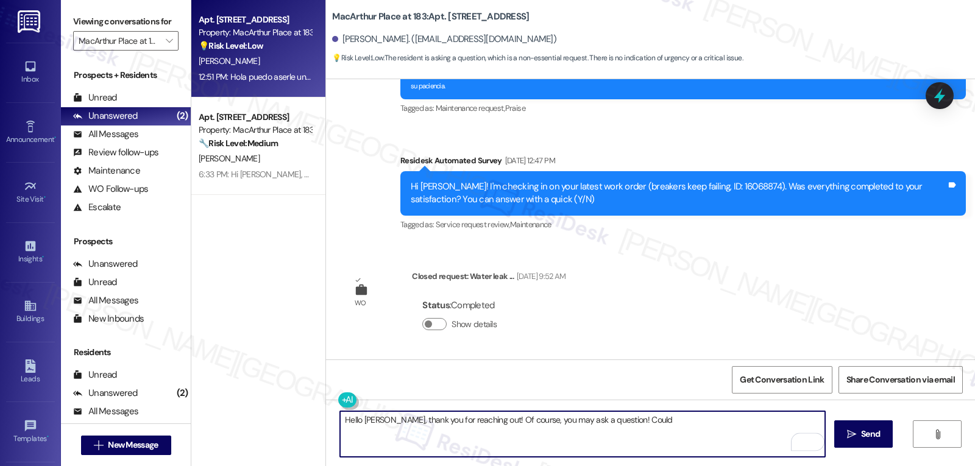
click at [662, 415] on textarea "Hello [PERSON_NAME], thank you for reaching out! Of course, you may ask a quest…" at bounding box center [582, 434] width 485 height 46
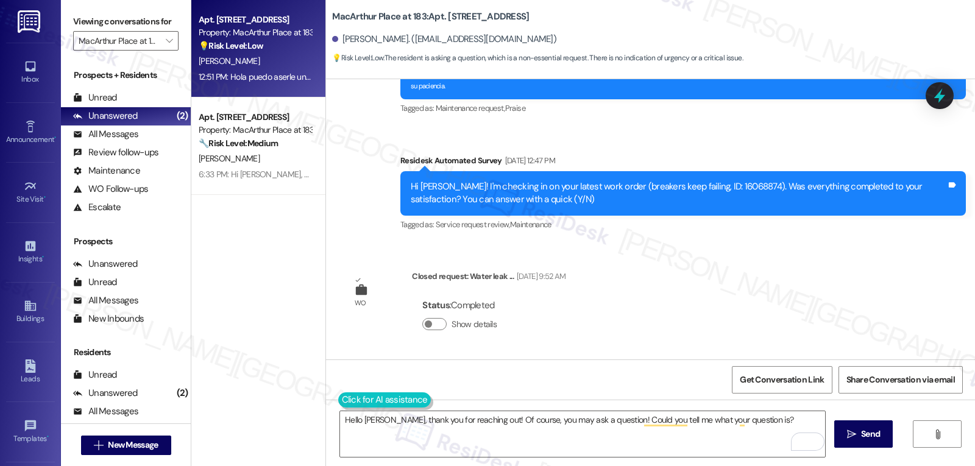
click at [338, 402] on button at bounding box center [384, 399] width 93 height 15
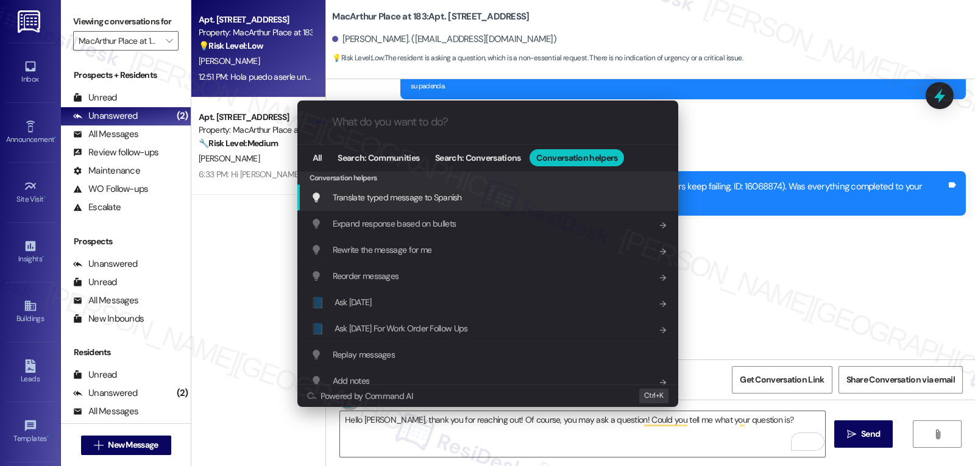
click at [463, 199] on div "Translate typed message to Spanish Add shortcut" at bounding box center [489, 197] width 356 height 13
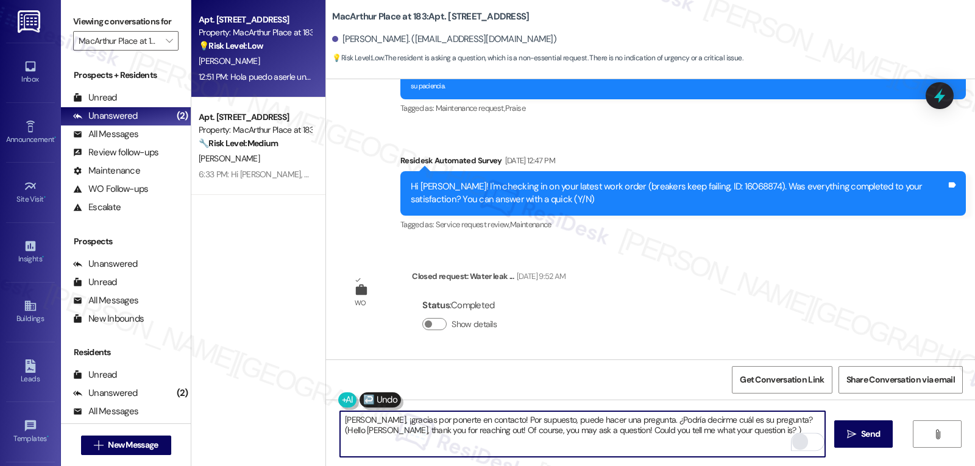
drag, startPoint x: 776, startPoint y: 422, endPoint x: 787, endPoint y: 438, distance: 19.3
click at [787, 437] on div "[PERSON_NAME], ¡gracias por ponerte en contacto! Por supuesto, puede hacer una …" at bounding box center [582, 434] width 486 height 47
click at [632, 439] on textarea "[PERSON_NAME], ¡gracias por ponerte en contacto! Por supuesto, puede hacer una …" at bounding box center [582, 434] width 485 height 46
click at [779, 422] on textarea "[PERSON_NAME], ¡gracias por ponerte en contacto! Por supuesto, puede hacer una …" at bounding box center [582, 434] width 485 height 46
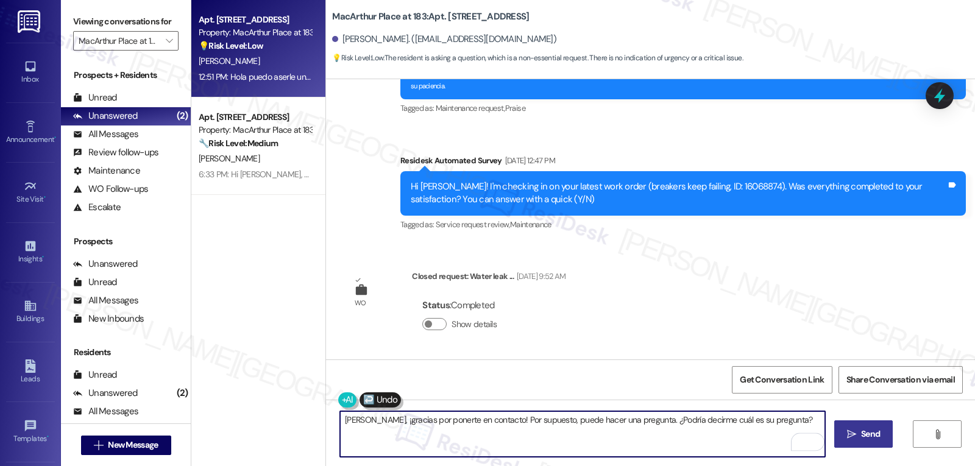
type textarea "[PERSON_NAME], ¡gracias por ponerte en contacto! Por supuesto, puede hacer una …"
click at [869, 434] on span "Send" at bounding box center [870, 434] width 19 height 13
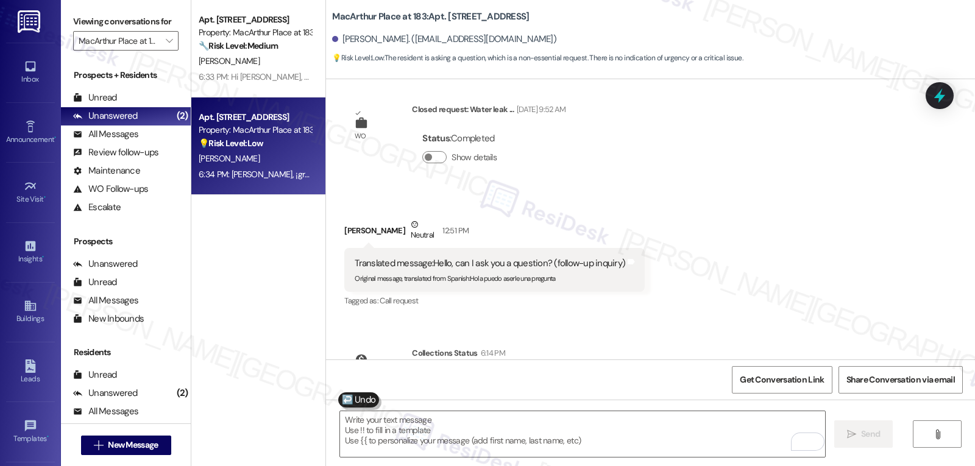
scroll to position [11016, 0]
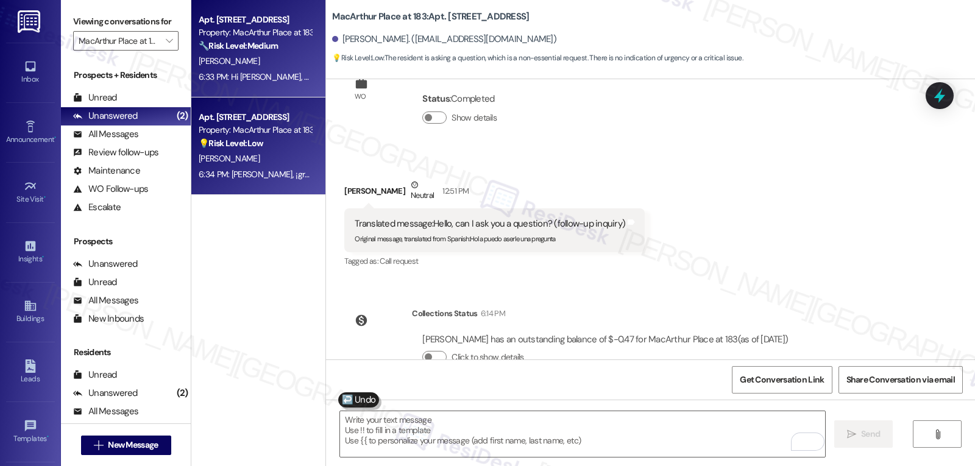
click at [250, 66] on div "[PERSON_NAME]" at bounding box center [254, 61] width 115 height 15
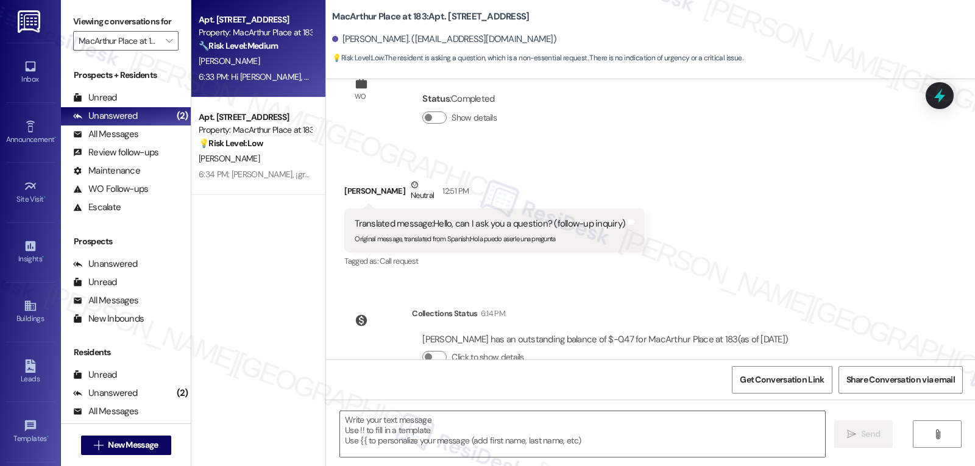
type textarea "Fetching suggested responses. Please feel free to read through the conversation…"
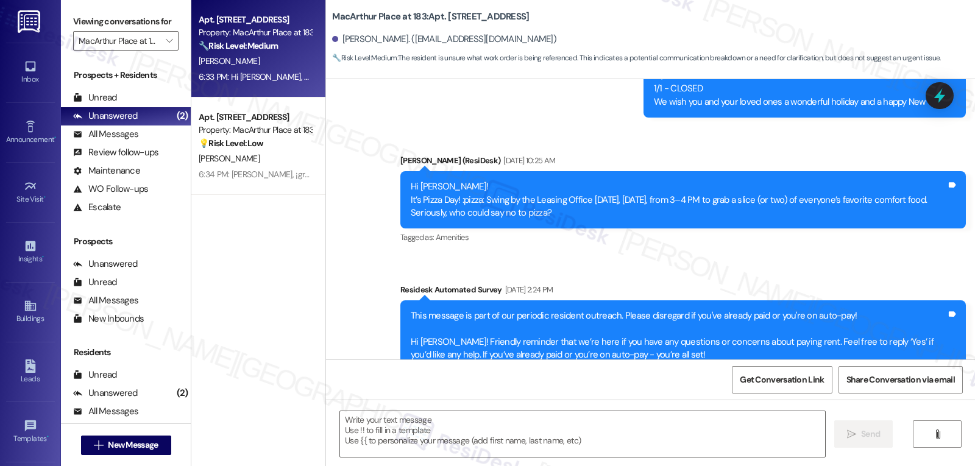
type textarea "Fetching suggested responses. Please feel free to read through the conversation…"
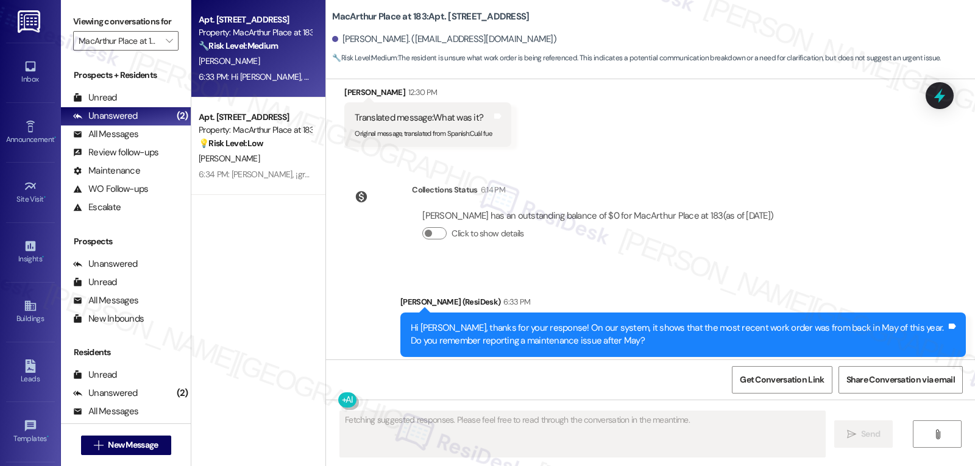
scroll to position [2545, 0]
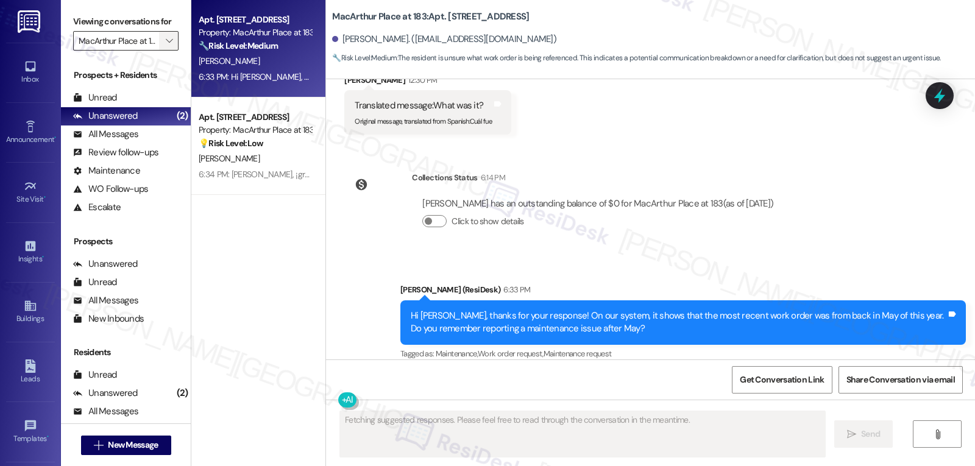
click at [168, 51] on button "" at bounding box center [168, 40] width 19 height 19
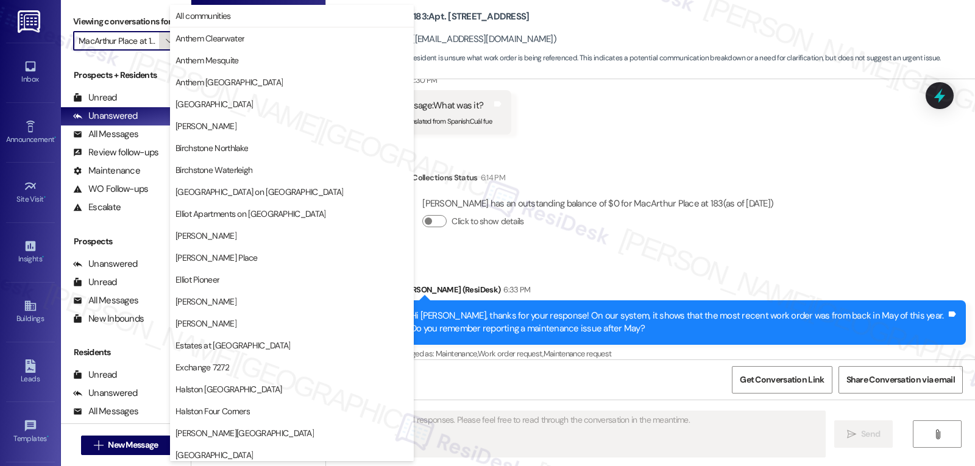
scroll to position [422, 0]
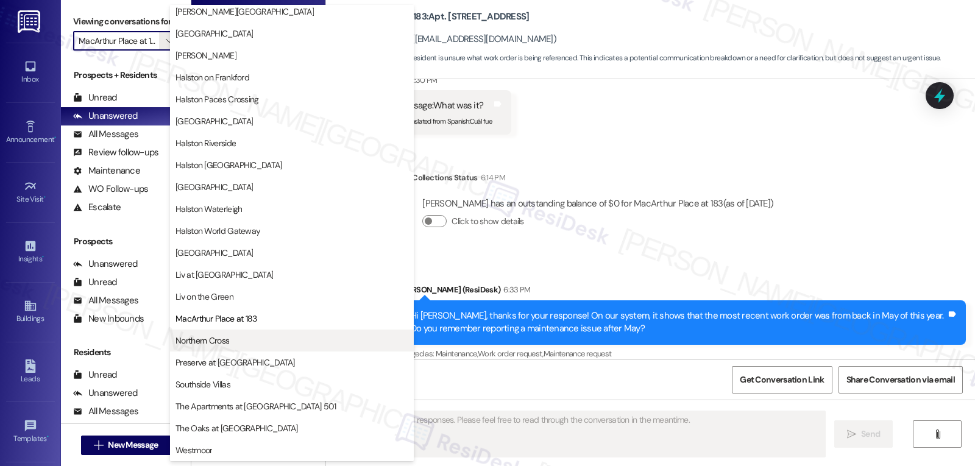
click at [238, 345] on span "Northern Cross" at bounding box center [291, 340] width 233 height 12
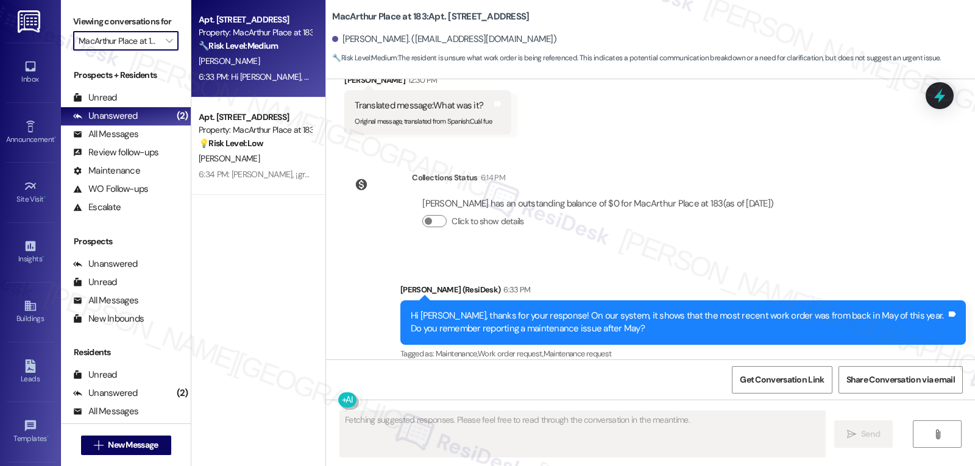
type input "Northern Cross"
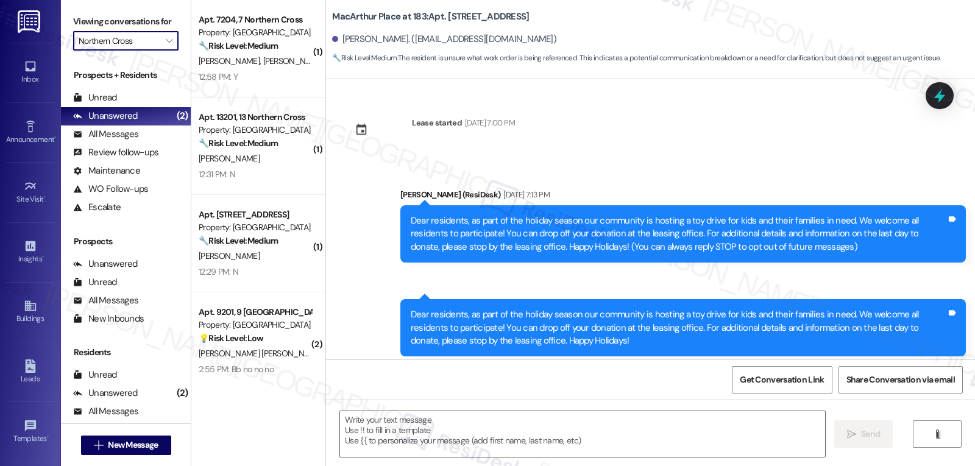
type textarea "Fetching suggested responses. Please feel free to read through the conversation…"
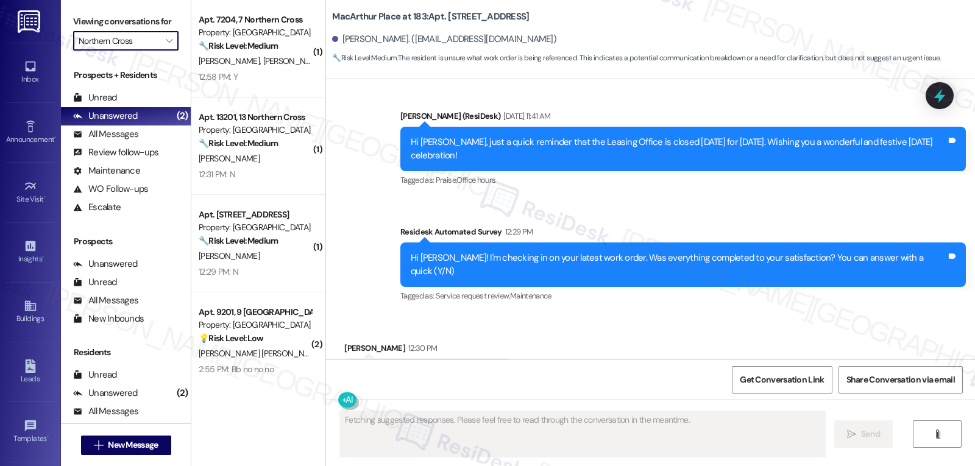
scroll to position [2316, 0]
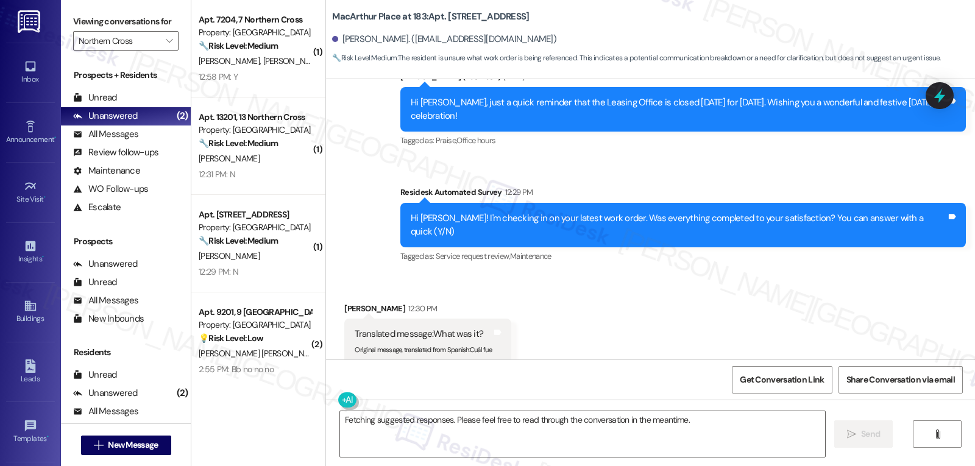
click at [274, 40] on strong "🔧 Risk Level: Medium" at bounding box center [238, 45] width 79 height 11
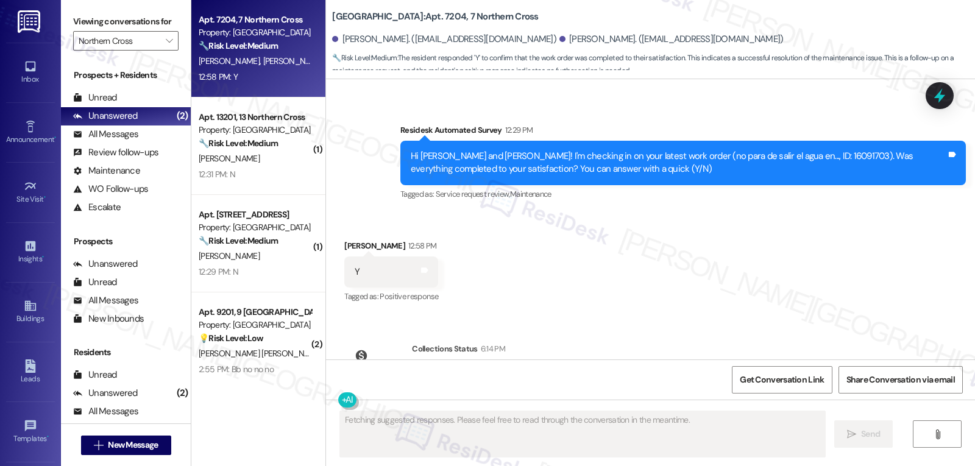
scroll to position [8150, 0]
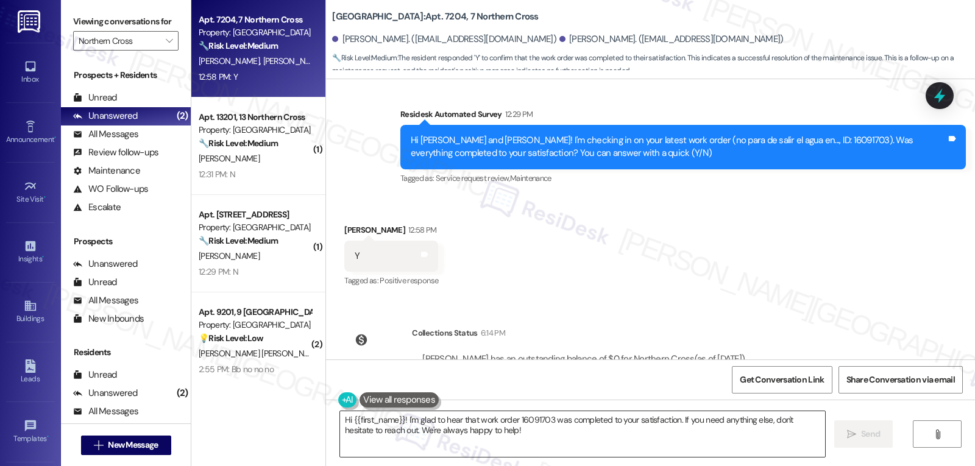
click at [554, 444] on textarea "Hi {{first_name}}! I'm glad to hear that work order 16091703 was completed to y…" at bounding box center [582, 434] width 485 height 46
drag, startPoint x: 356, startPoint y: 177, endPoint x: 335, endPoint y: 177, distance: 21.3
click at [335, 214] on div "Received via SMS [PERSON_NAME] 12:58 PM Y Tags and notes Tagged as: Positive re…" at bounding box center [391, 256] width 112 height 85
copy div "[PERSON_NAME]"
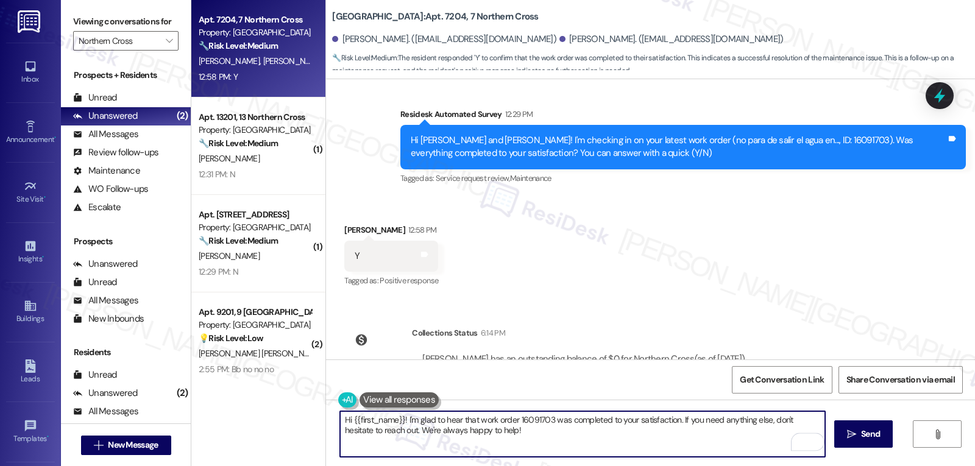
drag, startPoint x: 345, startPoint y: 420, endPoint x: 397, endPoint y: 421, distance: 51.8
click at [397, 421] on textarea "Hi {{first_name}}! I'm glad to hear that work order 16091703 was completed to y…" at bounding box center [582, 434] width 485 height 46
paste textarea "[PERSON_NAME]"
click at [481, 434] on textarea "Hi [PERSON_NAME]! I'm glad to hear that work order 16091703 was completed to yo…" at bounding box center [582, 434] width 485 height 46
type textarea "Hi [PERSON_NAME]! I'm glad to hear that work order 16091703 was completed to yo…"
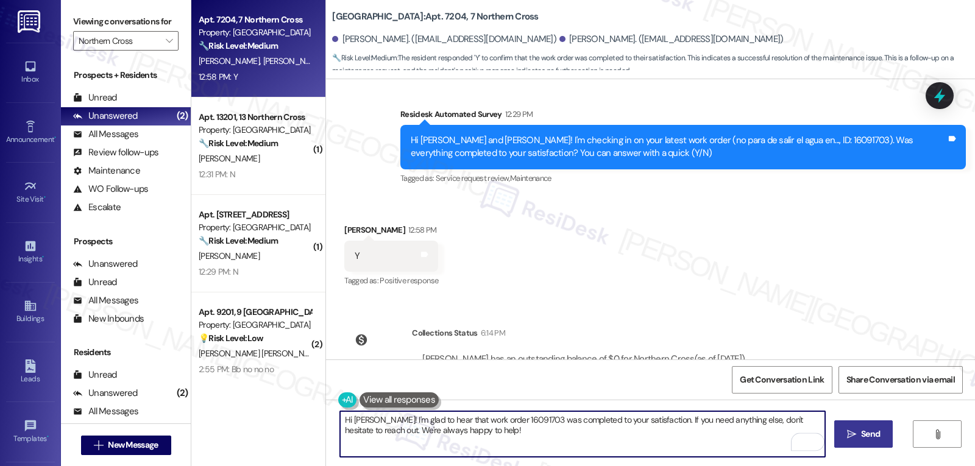
click at [861, 437] on span "Send" at bounding box center [870, 434] width 19 height 13
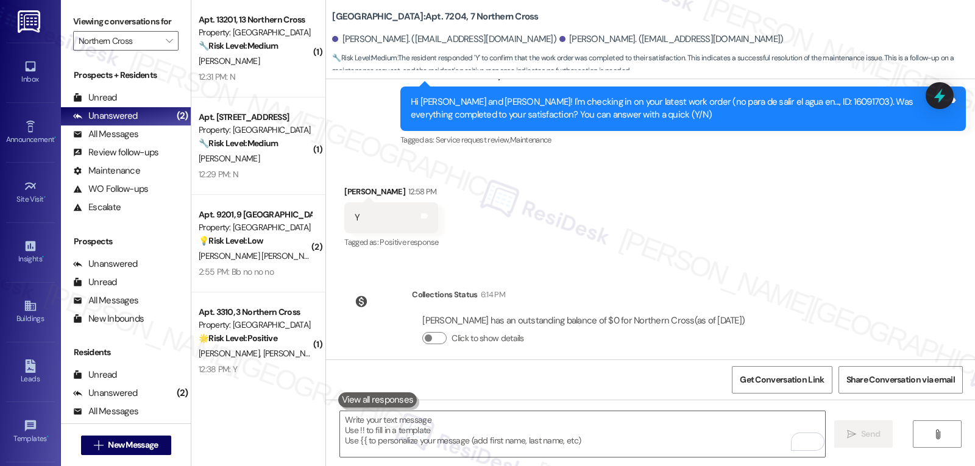
scroll to position [8248, 0]
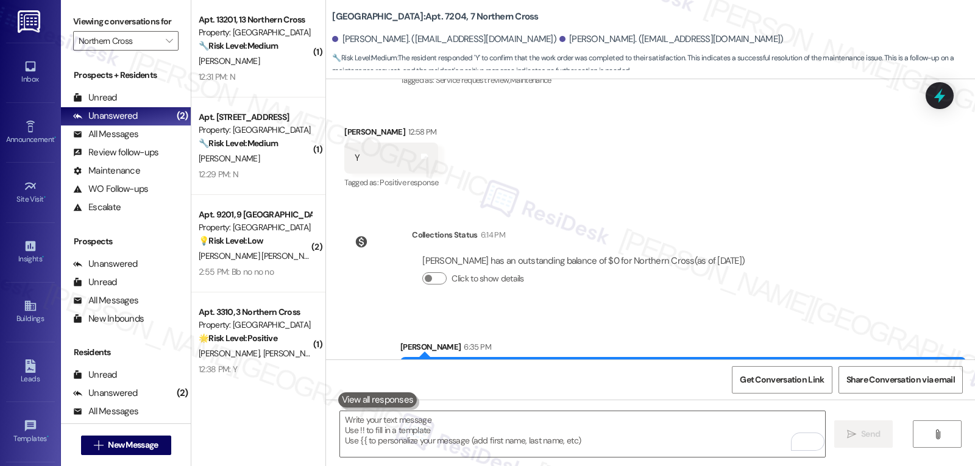
click at [421, 366] on div "Hi [PERSON_NAME]! I'm glad to hear that work order 16091703 was completed to yo…" at bounding box center [679, 379] width 536 height 26
copy div "[PERSON_NAME]"
click at [438, 433] on textarea "To enrich screen reader interactions, please activate Accessibility in Grammarl…" at bounding box center [582, 434] width 485 height 46
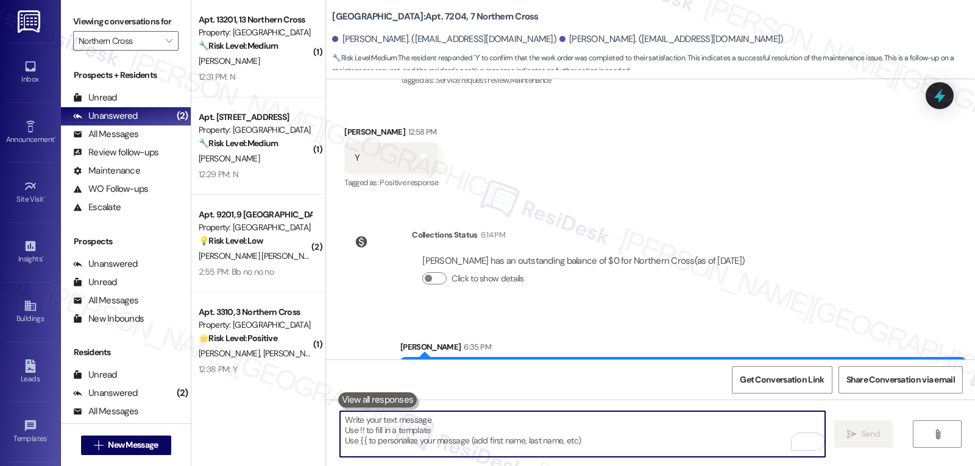
paste textarea "[PERSON_NAME]"
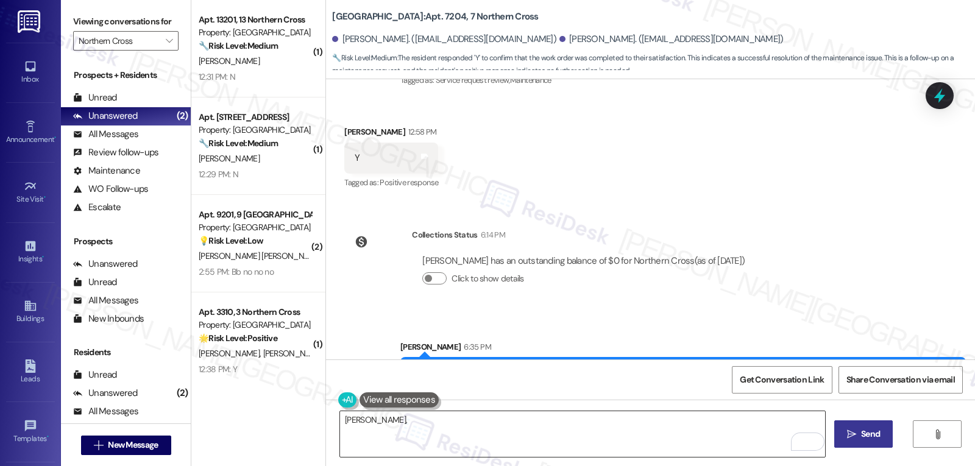
click at [567, 430] on textarea "[PERSON_NAME]," at bounding box center [582, 434] width 485 height 46
paste textarea "Just curious—has {{property}} been everything you hoped for? I’d love to hear y…"
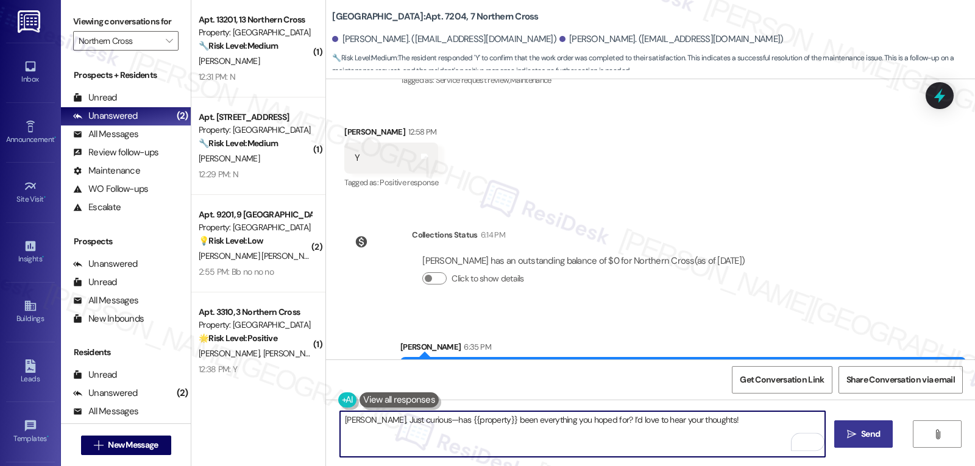
click at [362, 420] on textarea "[PERSON_NAME], Just curious—has {{property}} been everything you hoped for? I’d…" at bounding box center [582, 434] width 485 height 46
click at [707, 428] on textarea "[PERSON_NAME], just curious—has {{property}} been everything you hoped for? I’d…" at bounding box center [582, 434] width 485 height 46
type textarea "[PERSON_NAME], just curious—has {{property}} been everything you hoped for? I’d…"
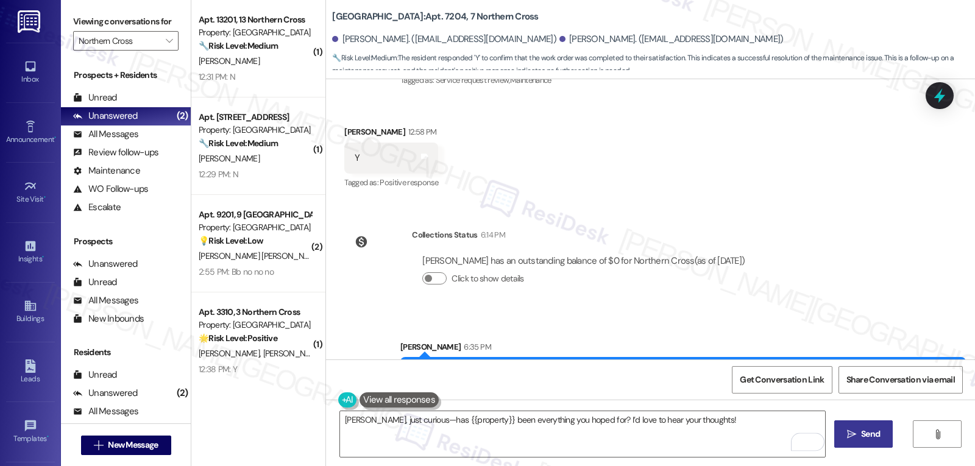
click at [865, 438] on span "Send" at bounding box center [870, 434] width 19 height 13
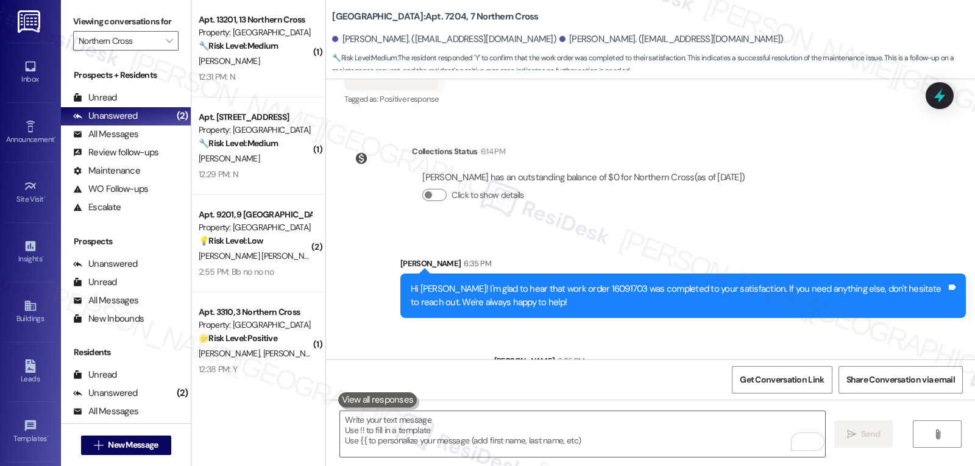
scroll to position [8333, 0]
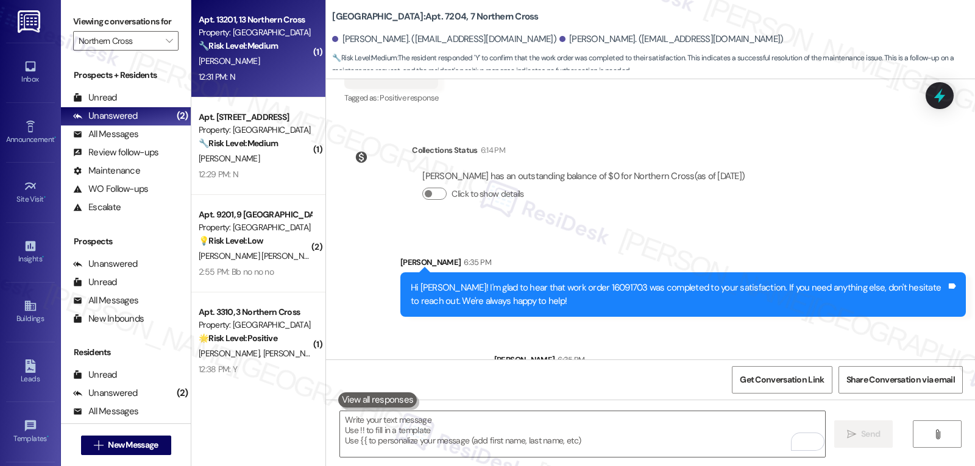
click at [264, 88] on div "Apt. 13201, 13 Northern Cross Property: Northern Cross 🔧 Risk Level: Medium The…" at bounding box center [258, 48] width 134 height 97
type textarea "Fetching suggested responses. Please feel free to read through the conversation…"
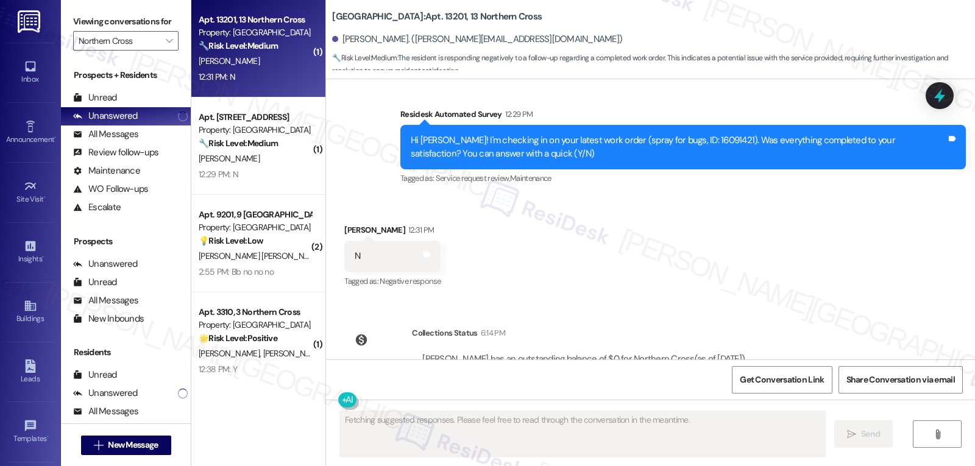
scroll to position [5214, 0]
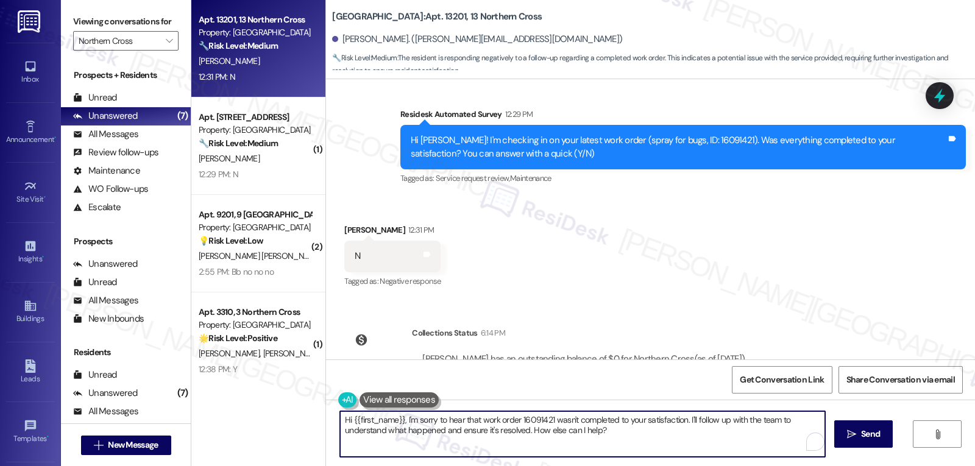
drag, startPoint x: 685, startPoint y: 419, endPoint x: 790, endPoint y: 484, distance: 123.4
click at [790, 465] on html "Inbox Go to Inbox Announcement • Send A Text Announcement Site Visit • Go to Si…" at bounding box center [487, 233] width 975 height 466
type textarea "Hi {{first_name}}, I'm sorry to hear that work order 16091421 wasn't completed …"
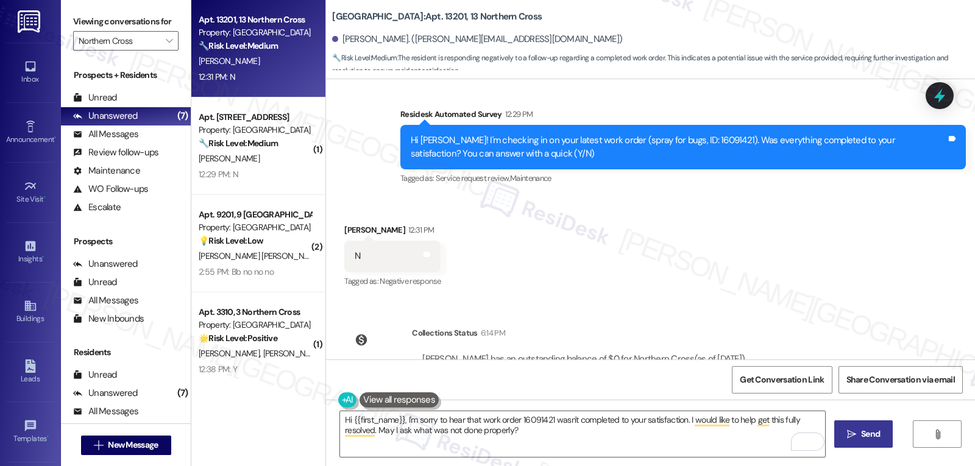
click at [854, 442] on button " Send" at bounding box center [863, 433] width 59 height 27
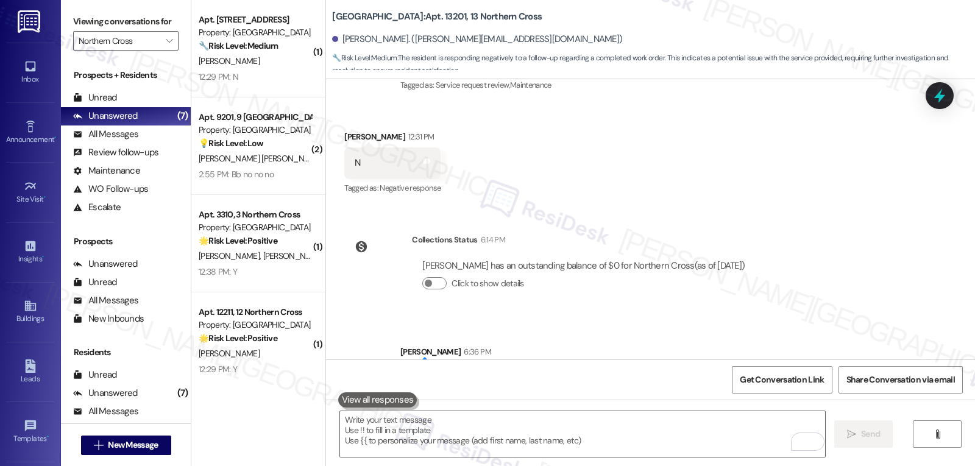
scroll to position [5312, 0]
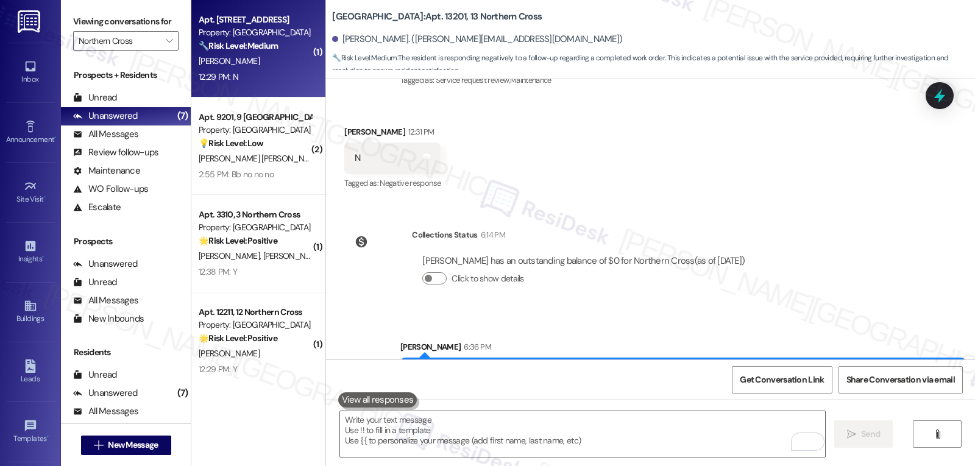
click at [247, 67] on div "[PERSON_NAME]" at bounding box center [254, 61] width 115 height 15
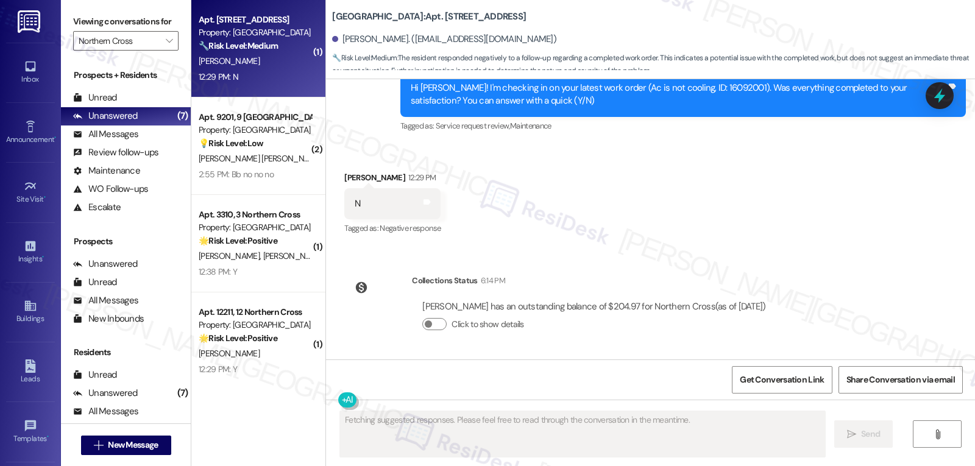
scroll to position [866, 0]
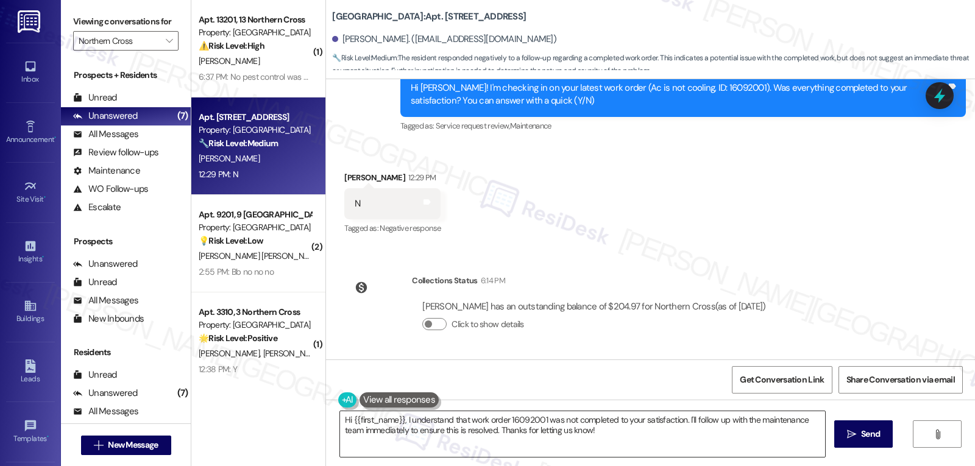
click at [589, 434] on textarea "Hi {{first_name}}, I understand that work order 16092001 was not completed to y…" at bounding box center [582, 434] width 485 height 46
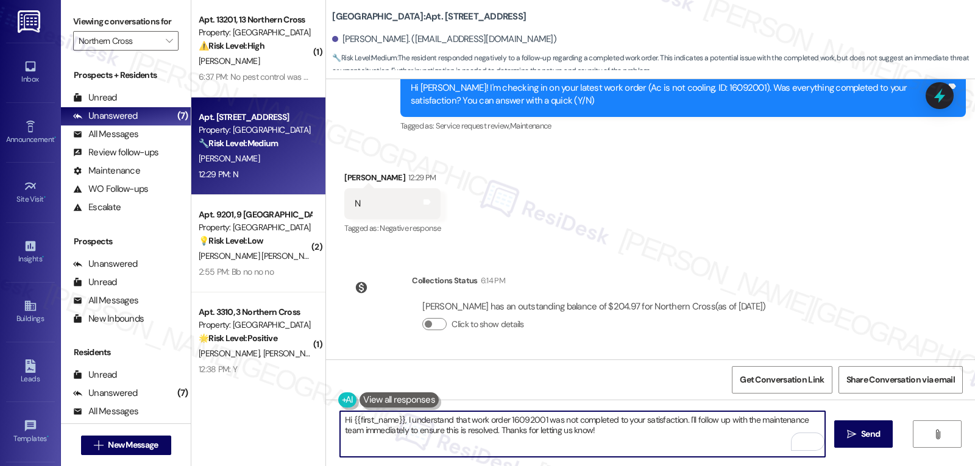
drag, startPoint x: 680, startPoint y: 422, endPoint x: 694, endPoint y: 465, distance: 45.5
click at [692, 452] on textarea "Hi {{first_name}}, I understand that work order 16092001 was not completed to y…" at bounding box center [582, 434] width 485 height 46
type textarea "Hi {{first_name}}, I understand that work order 16092001 was not completed to y…"
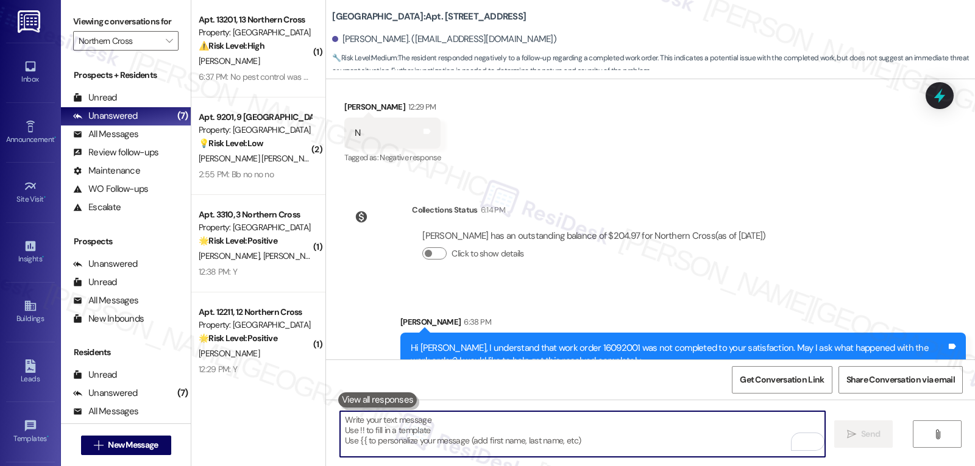
scroll to position [964, 0]
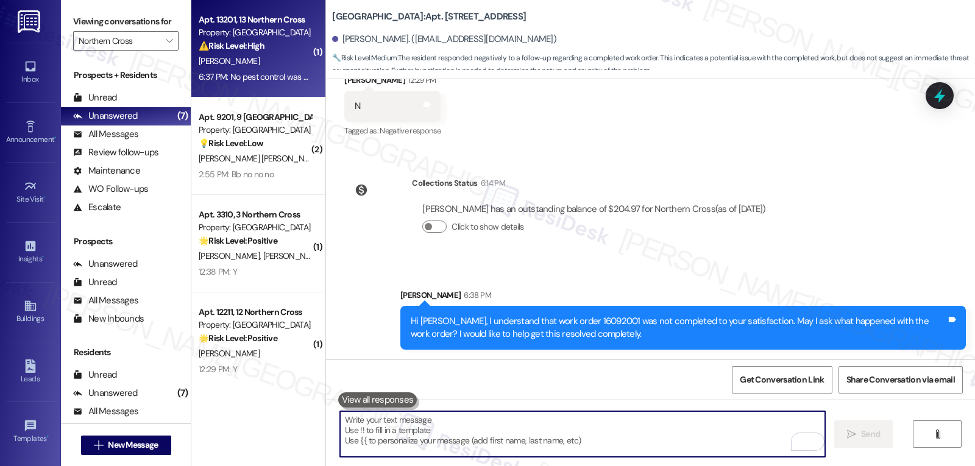
click at [235, 60] on div "[PERSON_NAME]" at bounding box center [254, 61] width 115 height 15
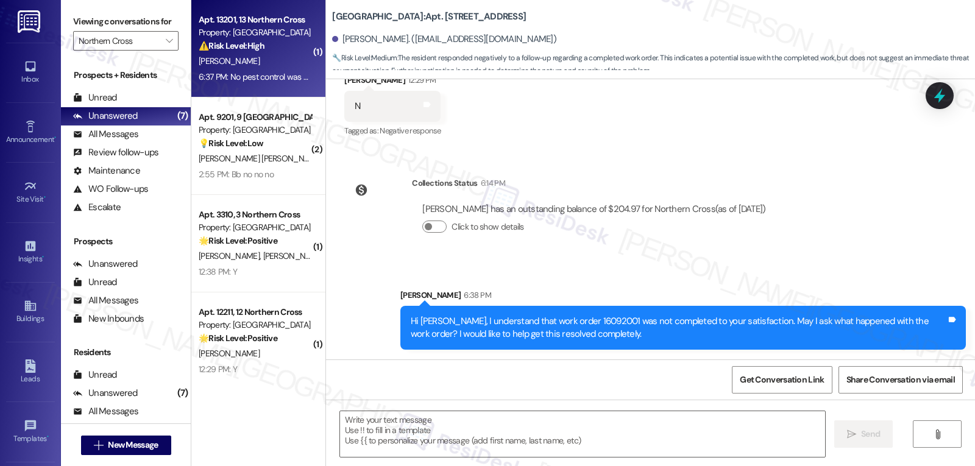
type textarea "Fetching suggested responses. Please feel free to read through the conversation…"
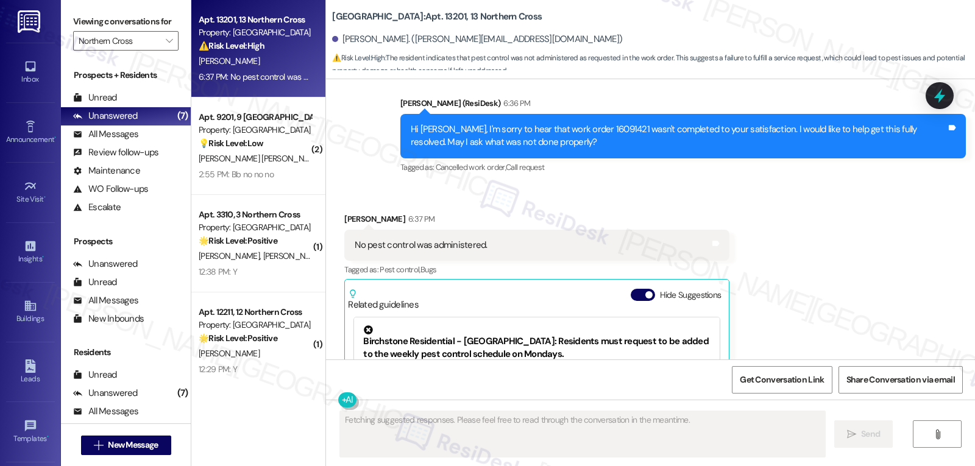
scroll to position [5534, 0]
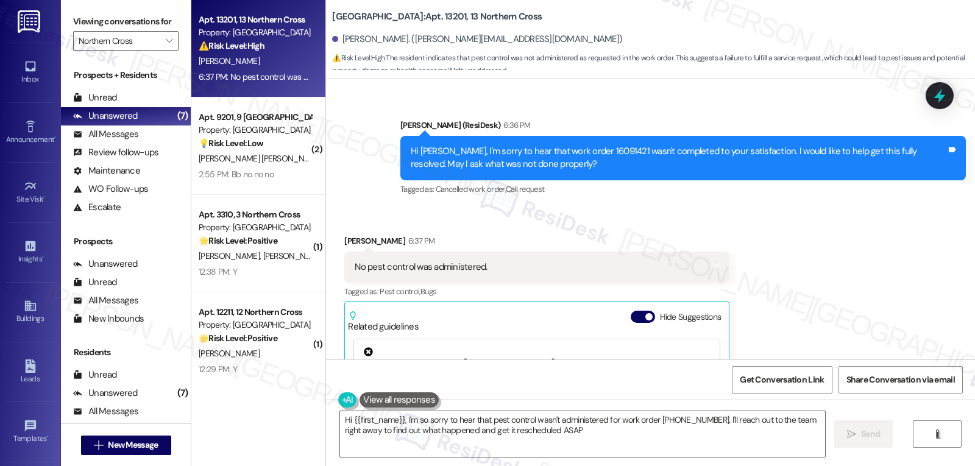
type textarea "Hi {{first_name}}, I'm so sorry to hear that pest control wasn't administered f…"
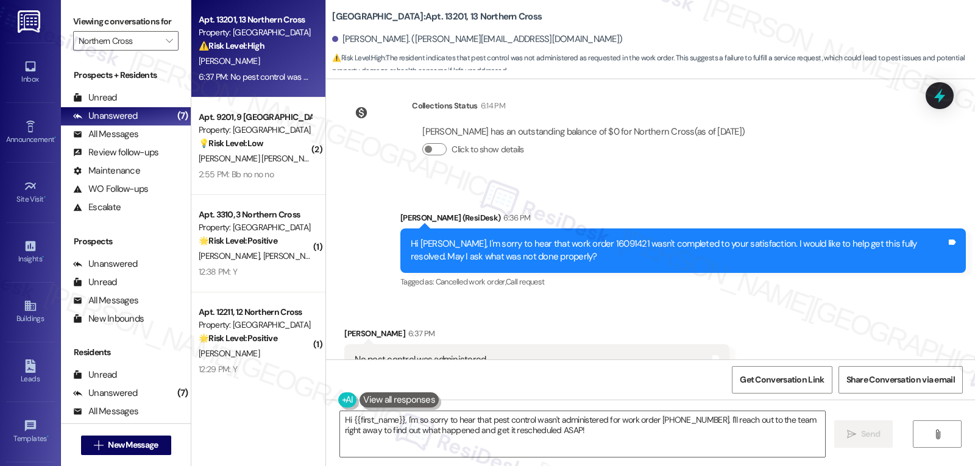
scroll to position [5412, 0]
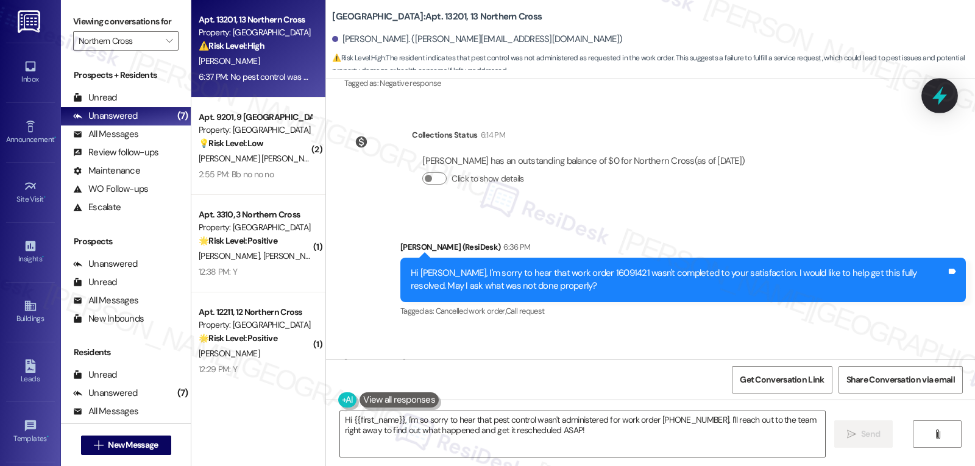
click at [937, 93] on icon at bounding box center [939, 96] width 15 height 19
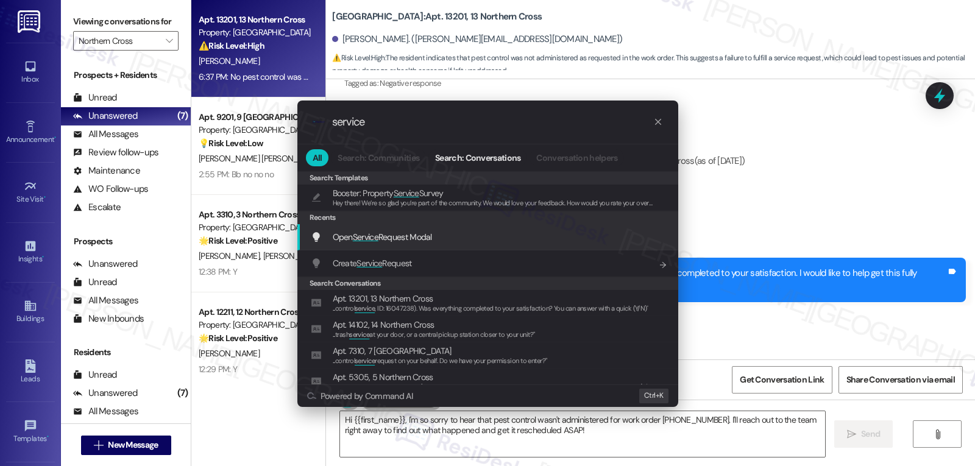
click at [403, 243] on span "Open Service Request Modal" at bounding box center [382, 236] width 99 height 13
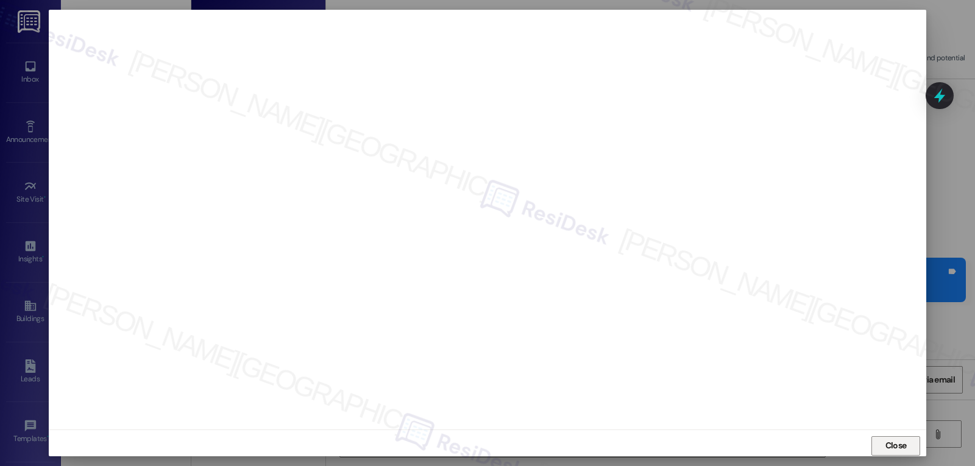
click at [871, 444] on button "Close" at bounding box center [895, 445] width 49 height 19
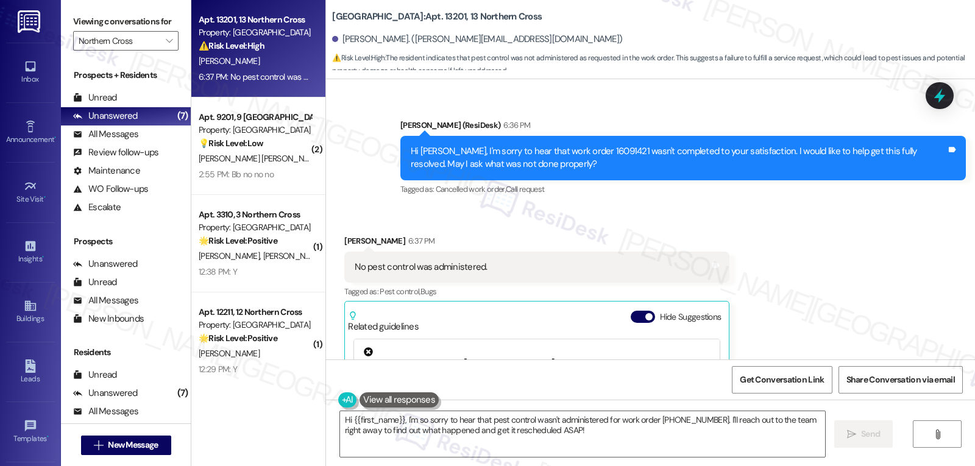
scroll to position [5656, 0]
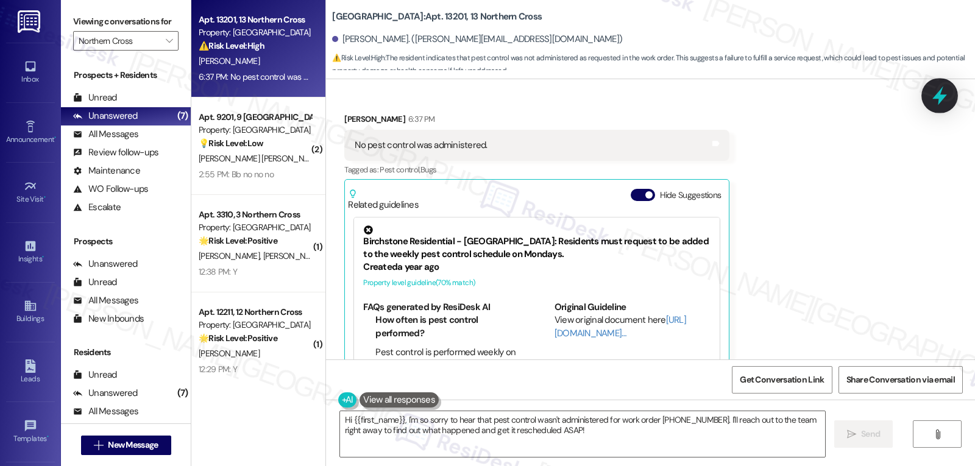
click at [943, 99] on icon at bounding box center [939, 96] width 15 height 19
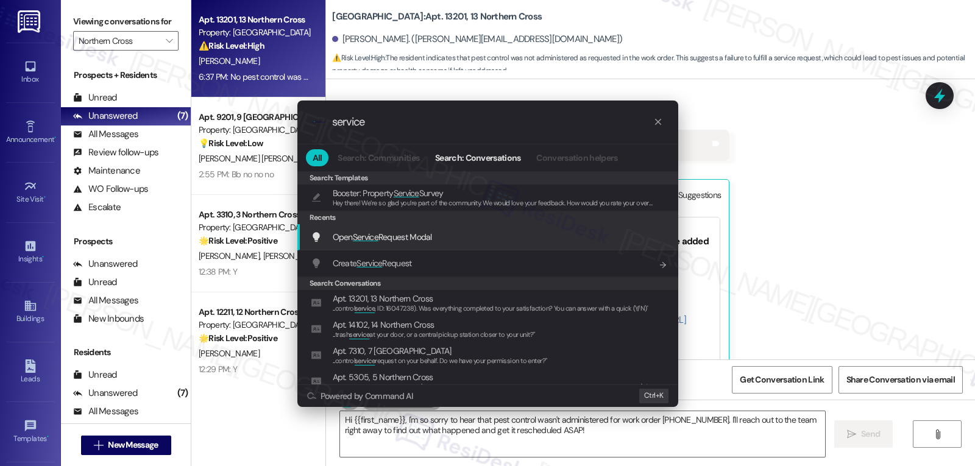
type input "service"
click at [462, 239] on div "Open Service Request Modal Add shortcut" at bounding box center [489, 236] width 356 height 13
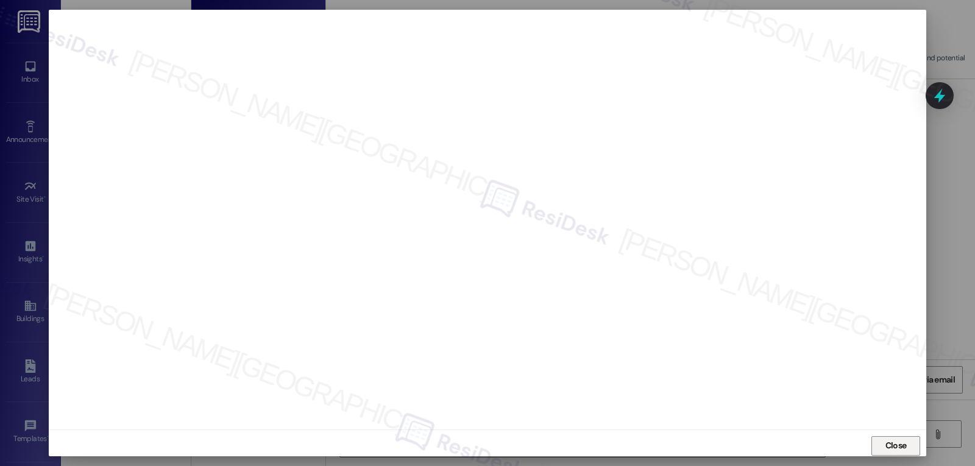
click at [908, 446] on button "Close" at bounding box center [895, 445] width 49 height 19
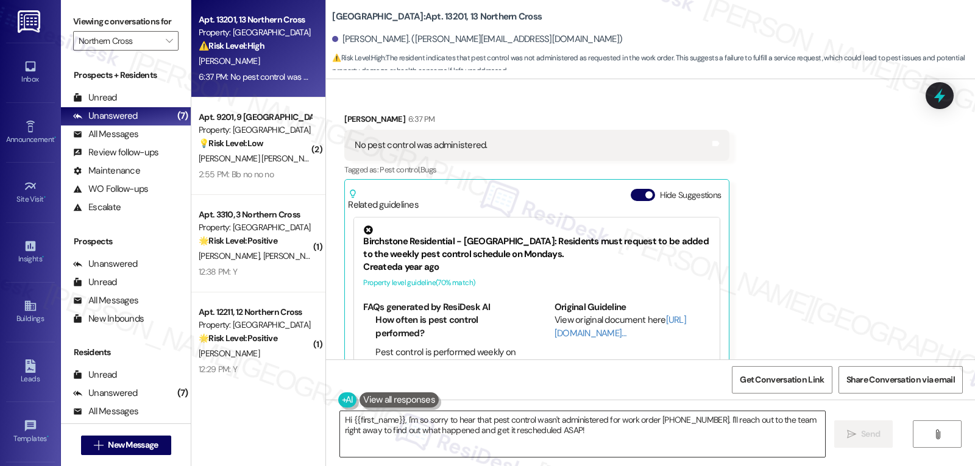
drag, startPoint x: 665, startPoint y: 440, endPoint x: 631, endPoint y: 441, distance: 34.1
click at [665, 440] on textarea "Hi {{first_name}}, I'm so sorry to hear that pest control wasn't administered f…" at bounding box center [582, 434] width 485 height 46
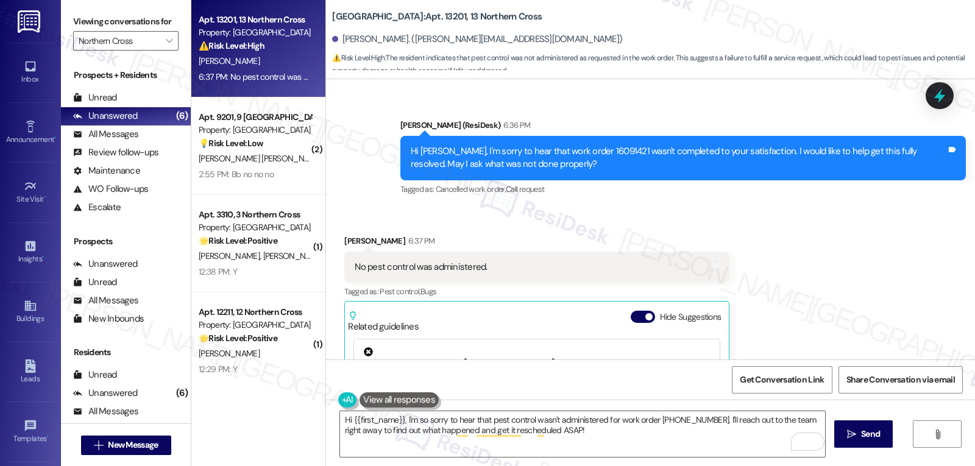
click at [347, 235] on div "[PERSON_NAME] 6:37 PM" at bounding box center [536, 243] width 385 height 17
copy div "[PERSON_NAME]"
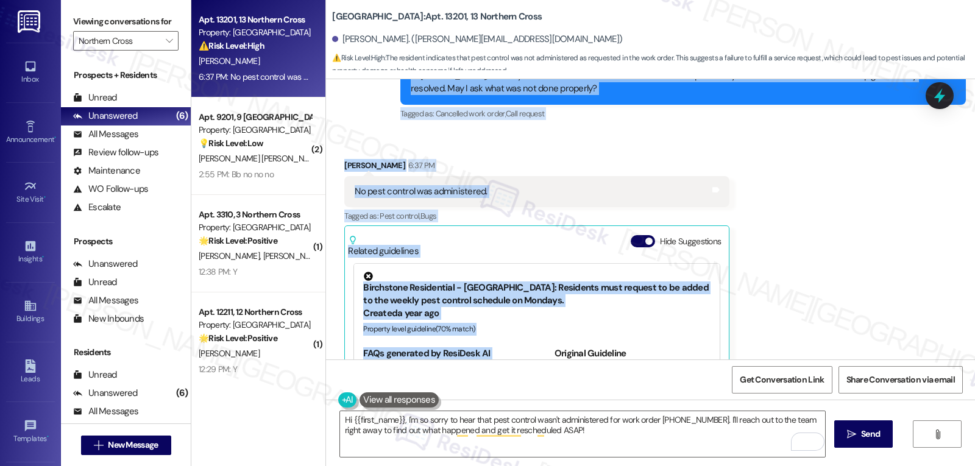
scroll to position [5656, 0]
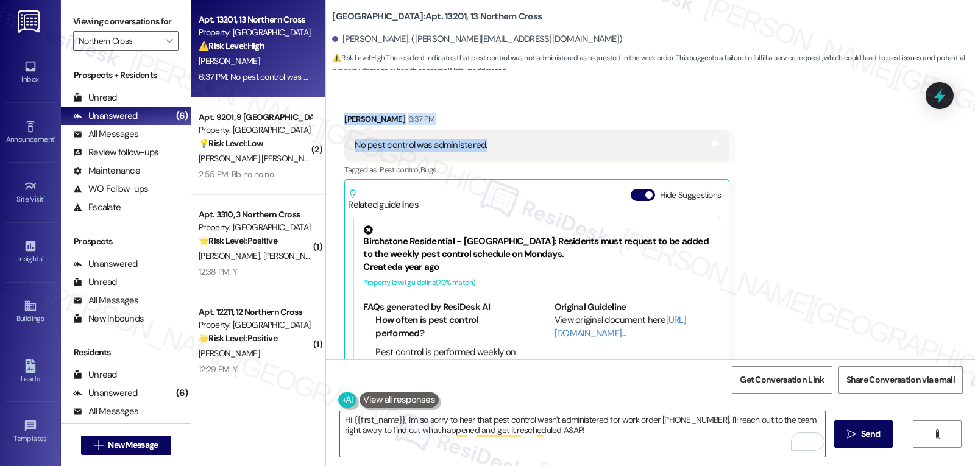
drag, startPoint x: 386, startPoint y: 196, endPoint x: 551, endPoint y: 104, distance: 188.7
click at [551, 104] on div "WO Lease started [DATE] 8:00 PM Show details Survey, sent via SMS Residesk Auto…" at bounding box center [650, 219] width 649 height 280
copy div "[PERSON_NAME] (ResiDesk) 6:36 PM Hi [PERSON_NAME], I'm sorry to hear that work …"
click at [474, 458] on div "Hi {{first_name}}, I'm so sorry to hear that pest control wasn't administered f…" at bounding box center [650, 445] width 649 height 91
click at [497, 441] on textarea "Hi {{first_name}}, I'm so sorry to hear that pest control wasn't administered f…" at bounding box center [582, 434] width 485 height 46
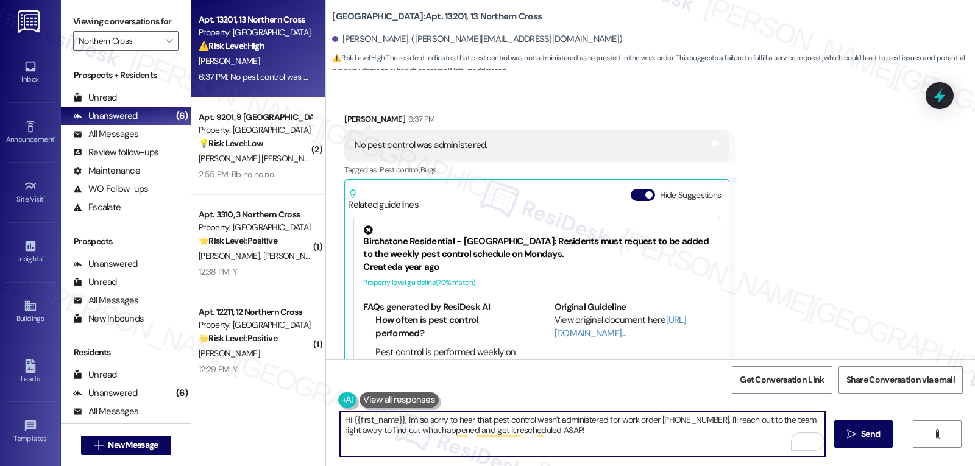
paste textarea "[PERSON_NAME], thank you for clarifying. I’m sorry pest control wasn’t completed"
click at [777, 419] on textarea "Hi [PERSON_NAME], thank you for clarifying. I’m sorry pest control wasn’t compl…" at bounding box center [582, 434] width 485 height 46
click at [525, 442] on textarea "Hi [PERSON_NAME], thank you for clarifying. I’m sorry pest control wasn’t compl…" at bounding box center [582, 434] width 485 height 46
type textarea "Hi [PERSON_NAME], thank you for clarifying. I’m sorry pest control wasn’t compl…"
click at [631, 189] on div "Hide Suggestions" at bounding box center [679, 195] width 96 height 13
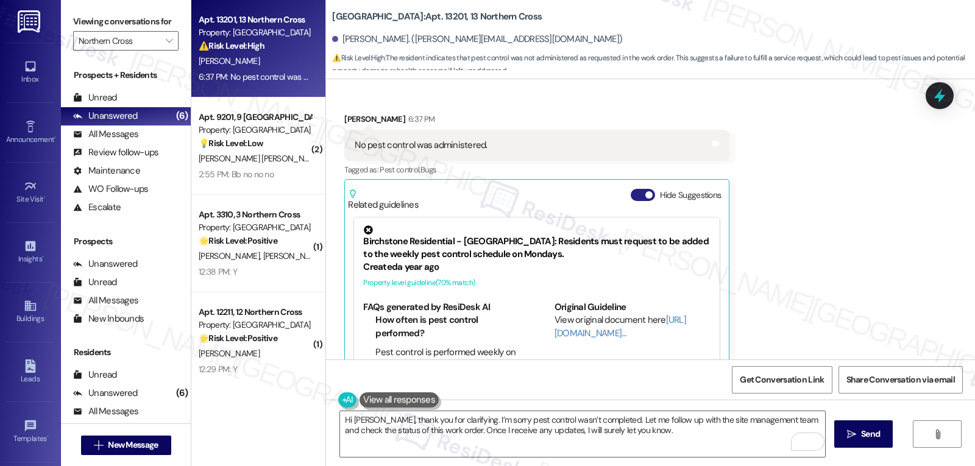
click at [631, 189] on button "Hide Suggestions" at bounding box center [643, 195] width 24 height 12
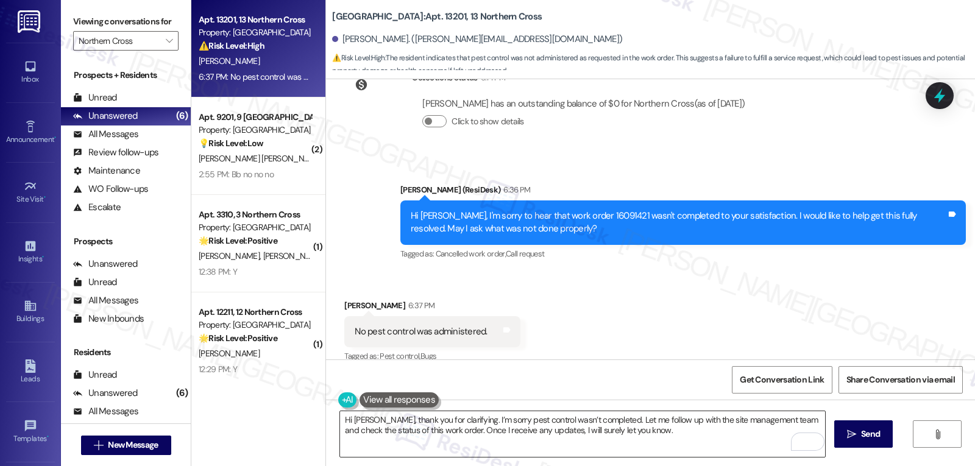
click at [645, 436] on textarea "Hi [PERSON_NAME], thank you for clarifying. I’m sorry pest control wasn’t compl…" at bounding box center [582, 434] width 485 height 46
click at [880, 441] on button " Send" at bounding box center [863, 433] width 59 height 27
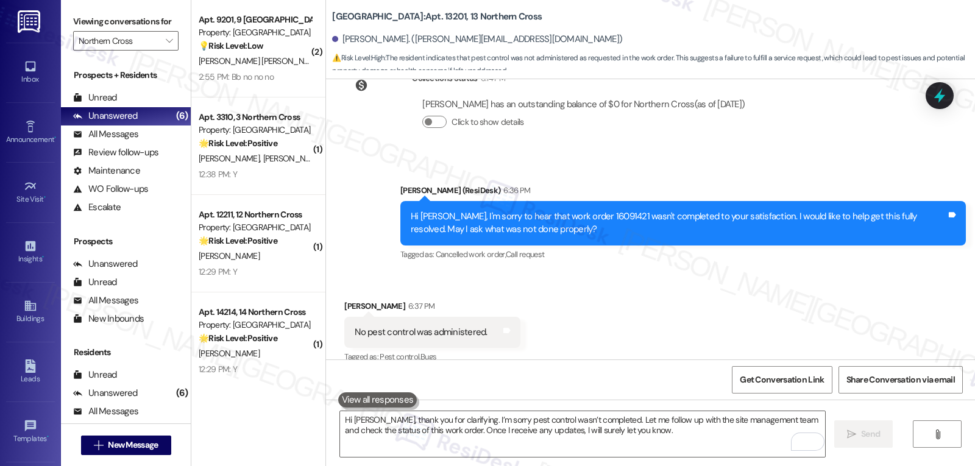
click at [582, 210] on div "Hi [PERSON_NAME], I'm sorry to hear that work order 16091421 wasn't completed t…" at bounding box center [679, 223] width 536 height 26
copy div "16091421"
click at [946, 99] on icon at bounding box center [939, 95] width 21 height 21
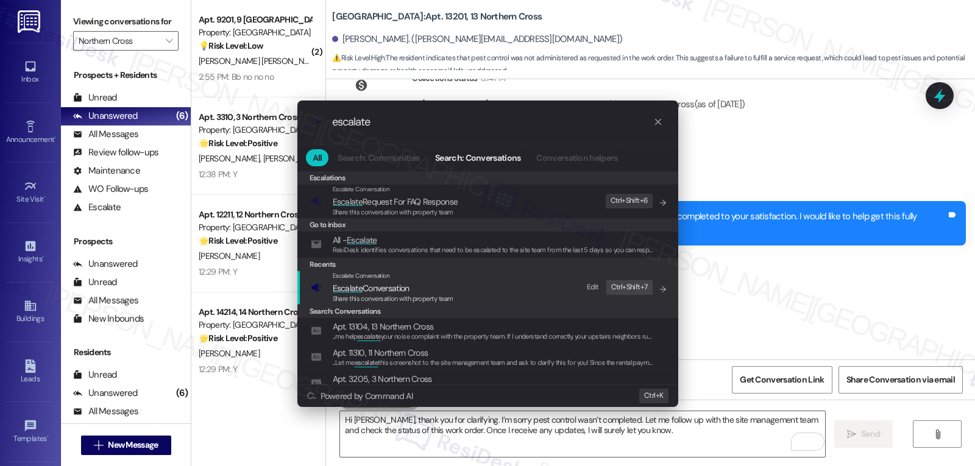
type input "escalate"
click at [373, 296] on span "Share this conversation with property team" at bounding box center [393, 298] width 121 height 9
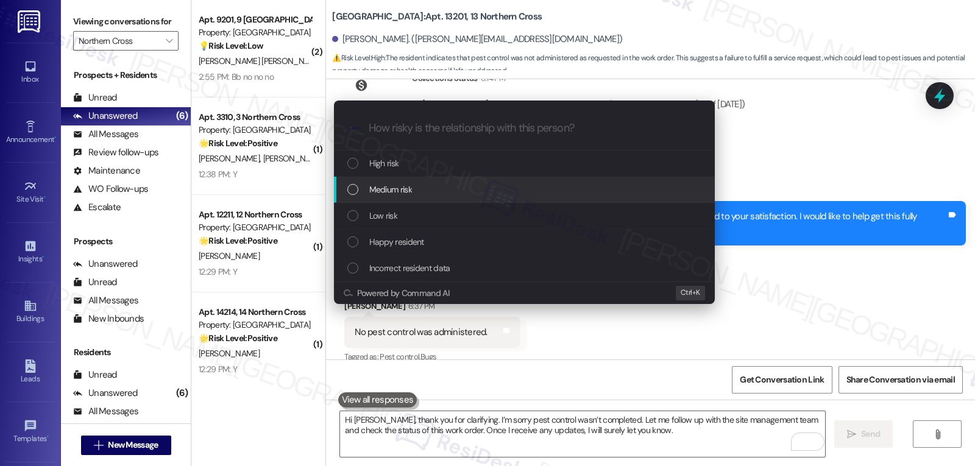
click at [401, 195] on span "Medium risk" at bounding box center [390, 189] width 43 height 13
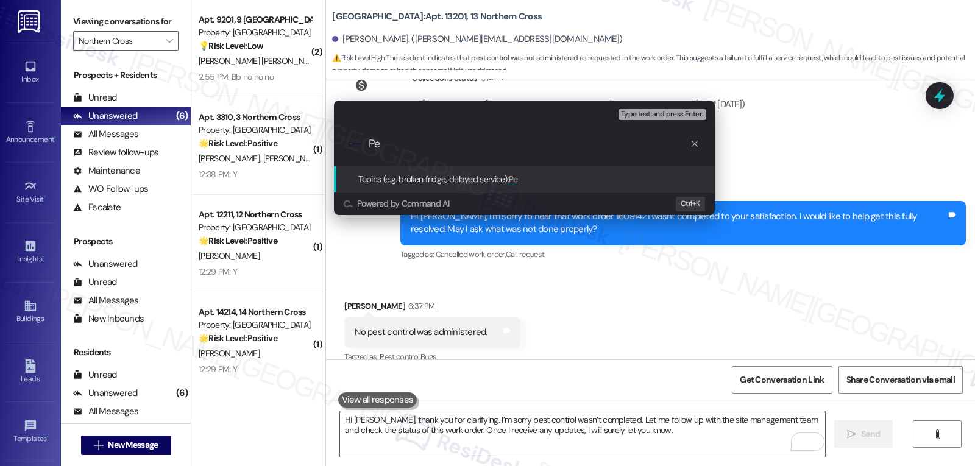
type input "P"
paste input "16091421"
type input "Follow-up on WO 16091421 - Pest Control not done"
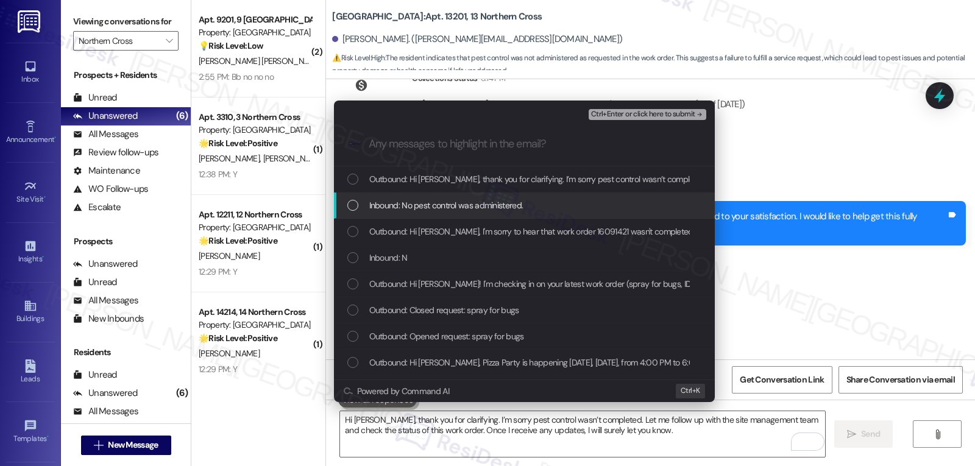
click at [358, 211] on div "Inbound: No pest control was administered." at bounding box center [525, 205] width 356 height 13
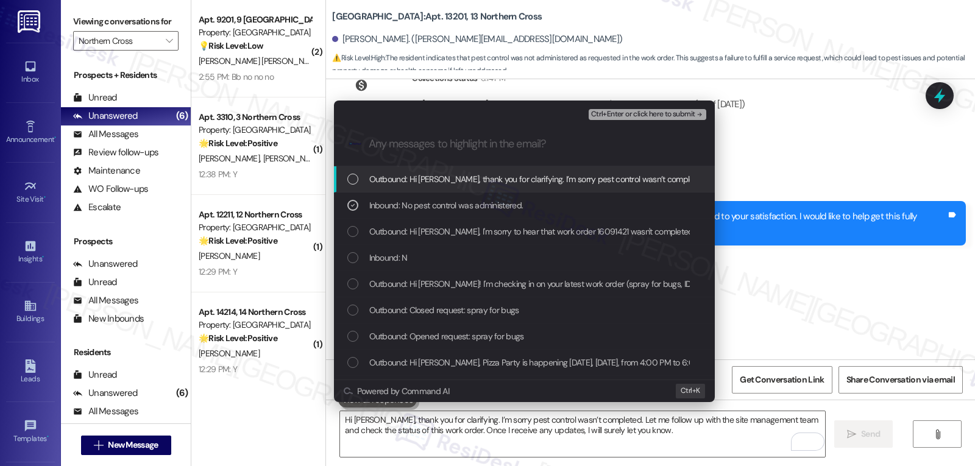
click at [645, 114] on span "Ctrl+Enter or click here to submit" at bounding box center [643, 114] width 104 height 9
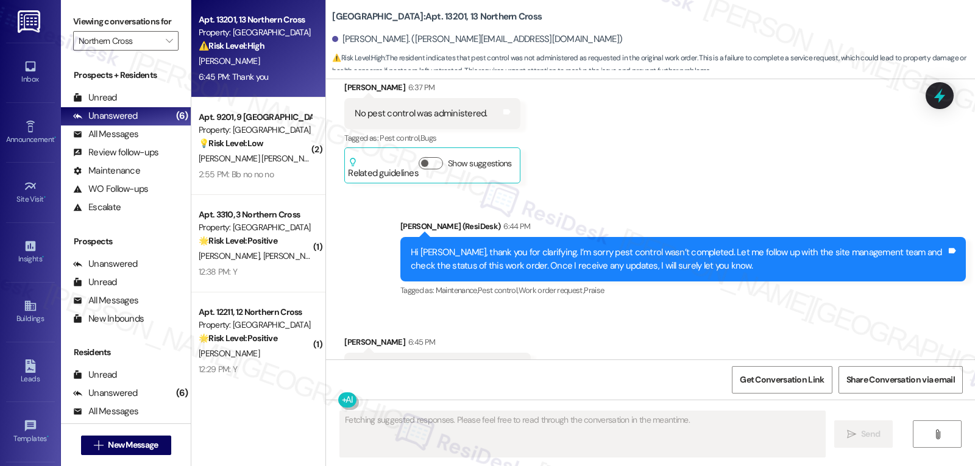
scroll to position [5688, 0]
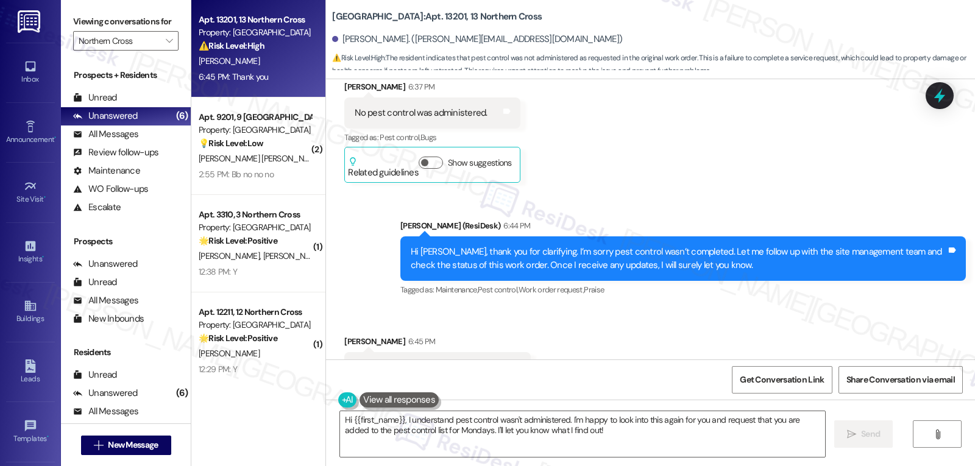
click at [344, 335] on div "[PERSON_NAME] 6:45 PM" at bounding box center [437, 343] width 186 height 17
copy div "[PERSON_NAME]"
click at [486, 439] on textarea "Hi {{first_name}}, I understand pest control wasn't administered. I'm happy to …" at bounding box center [582, 434] width 485 height 46
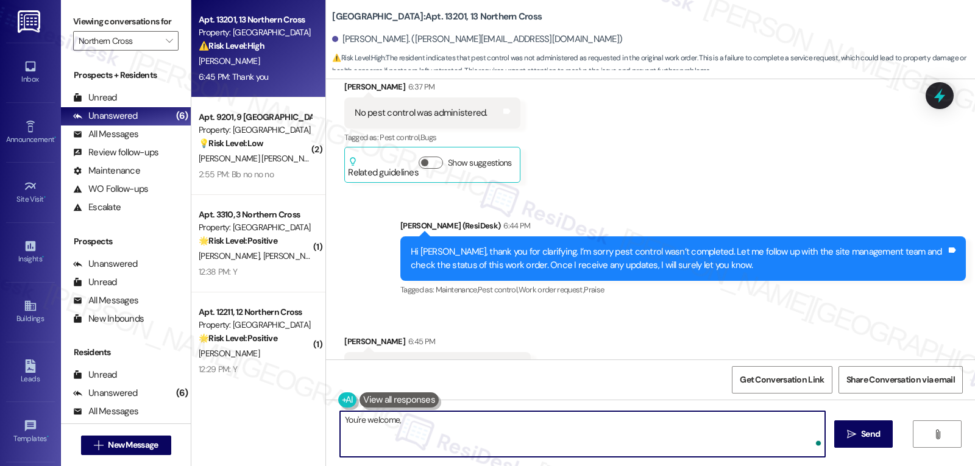
paste textarea "[PERSON_NAME]"
type textarea "You're welcome, [PERSON_NAME]! Please feel free to reach out if you have furthe…"
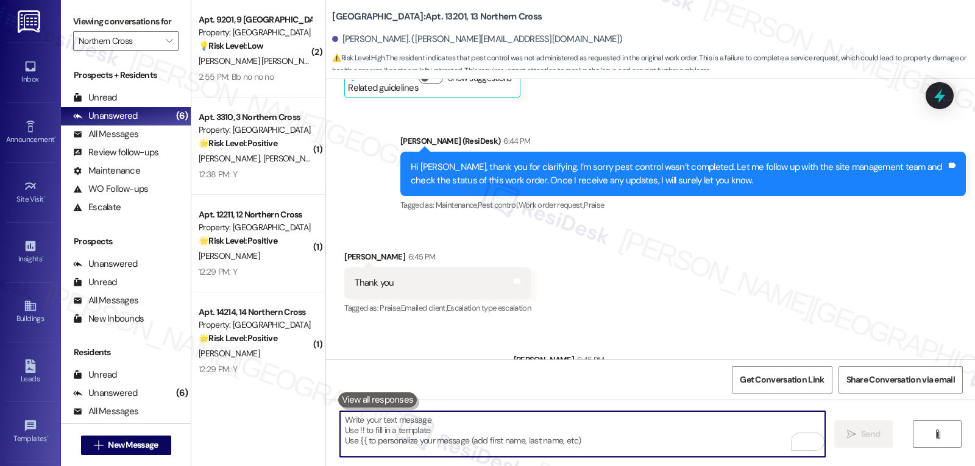
scroll to position [5651, 0]
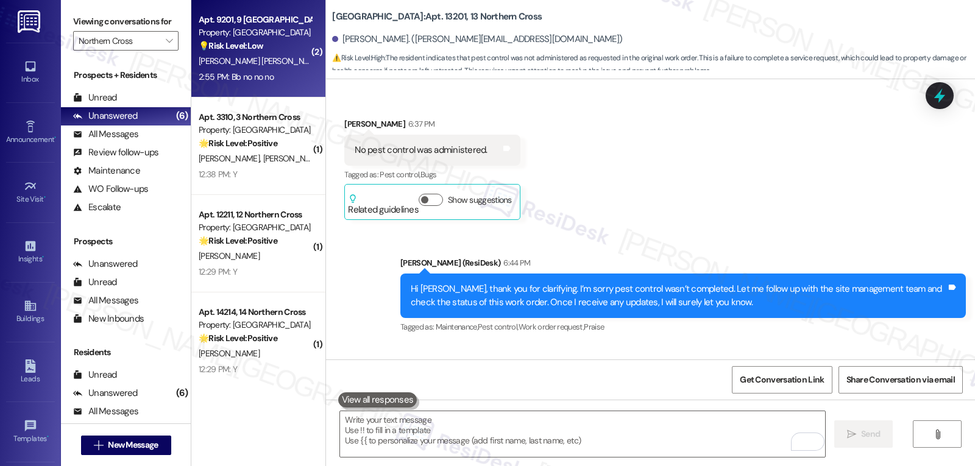
click at [279, 81] on div "2:55 PM: Bb no no no 2:55 PM: Bb no no no" at bounding box center [254, 76] width 115 height 15
type textarea "Fetching suggested responses. Please feel free to read through the conversation…"
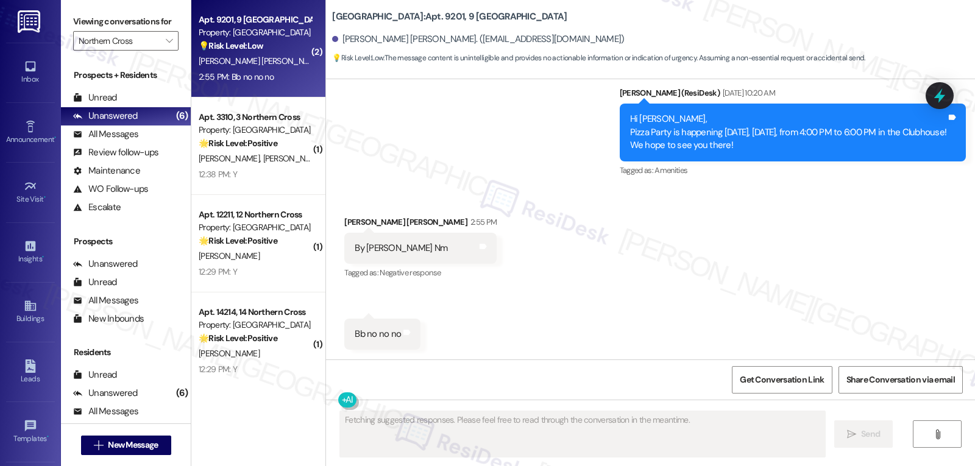
scroll to position [4971, 0]
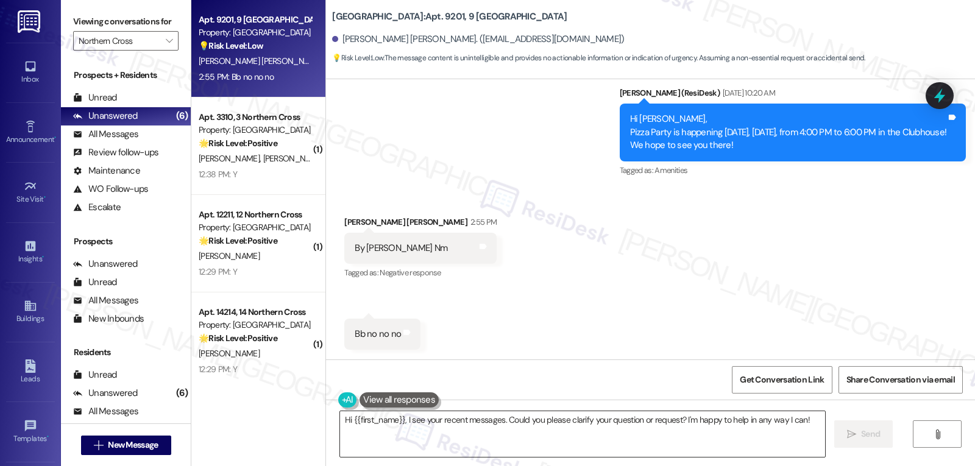
click at [446, 422] on textarea "Hi {{first_name}}, I see your recent messages. Could you please clarify your qu…" at bounding box center [582, 434] width 485 height 46
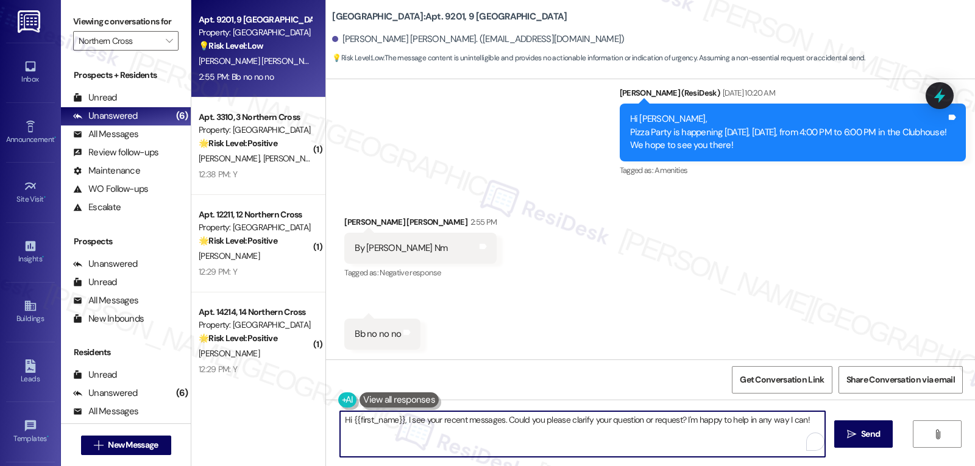
click at [446, 422] on textarea "Hi {{first_name}}, I see your recent messages. Could you please clarify your qu…" at bounding box center [582, 434] width 485 height 46
click at [807, 424] on textarea "Hi {{first_name}}, I see your messages. Could you please clarify your question …" at bounding box center [582, 434] width 485 height 46
type textarea "Hi {{first_name}}, I see your messages. Could you please clarify your question …"
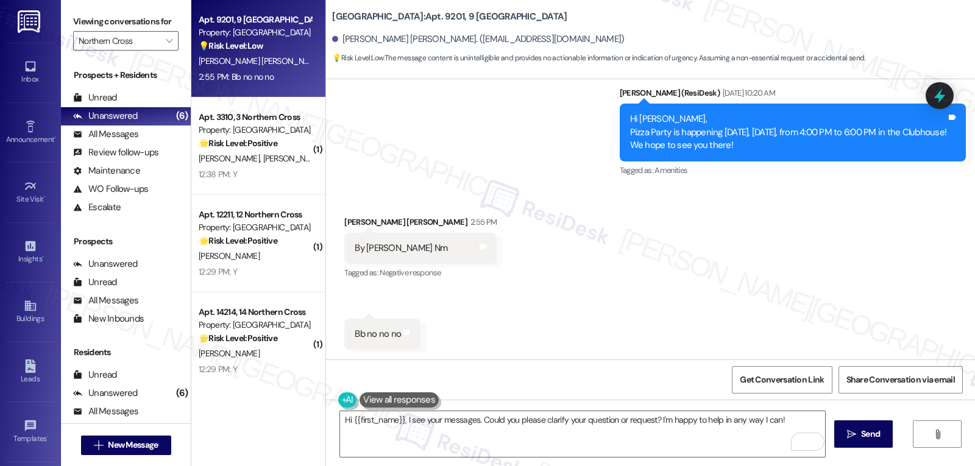
click at [899, 443] on div "Hi {{first_name}}, I see your messages. Could you please clarify your question …" at bounding box center [650, 445] width 649 height 91
click at [871, 435] on span "Send" at bounding box center [870, 434] width 19 height 13
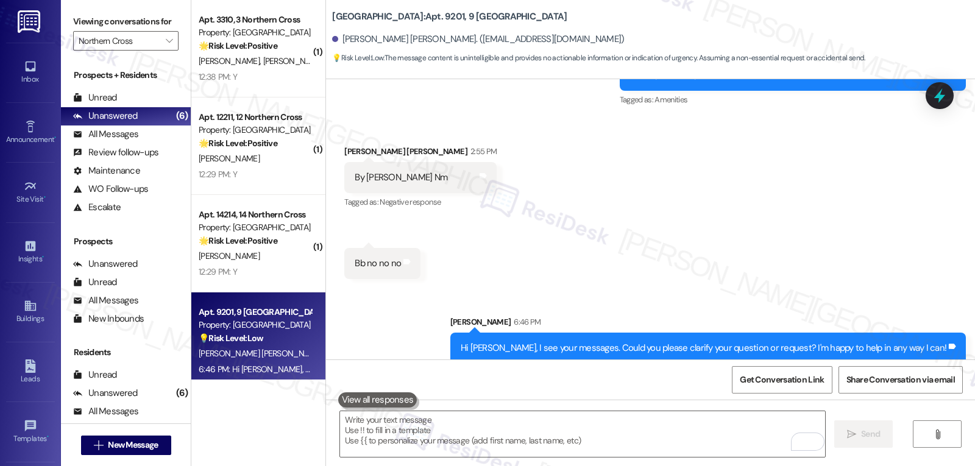
scroll to position [5057, 0]
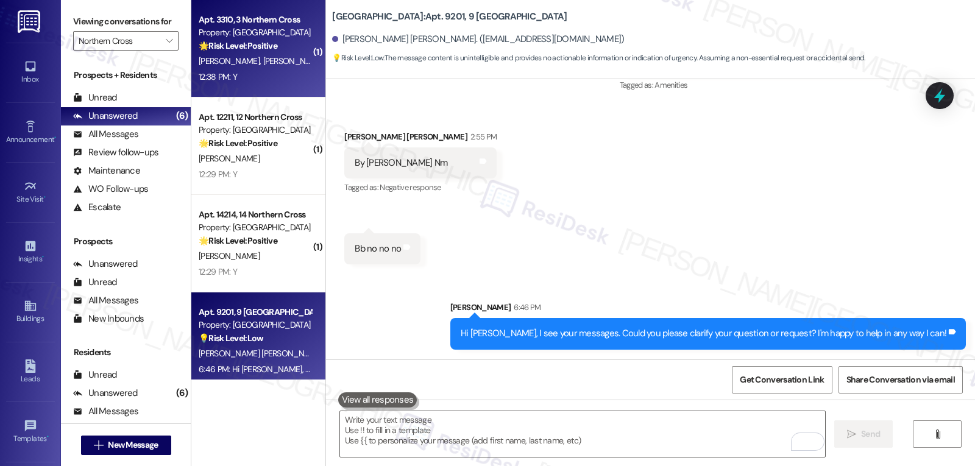
click at [244, 83] on div "12:38 PM: Y 12:38 PM: Y" at bounding box center [254, 76] width 115 height 15
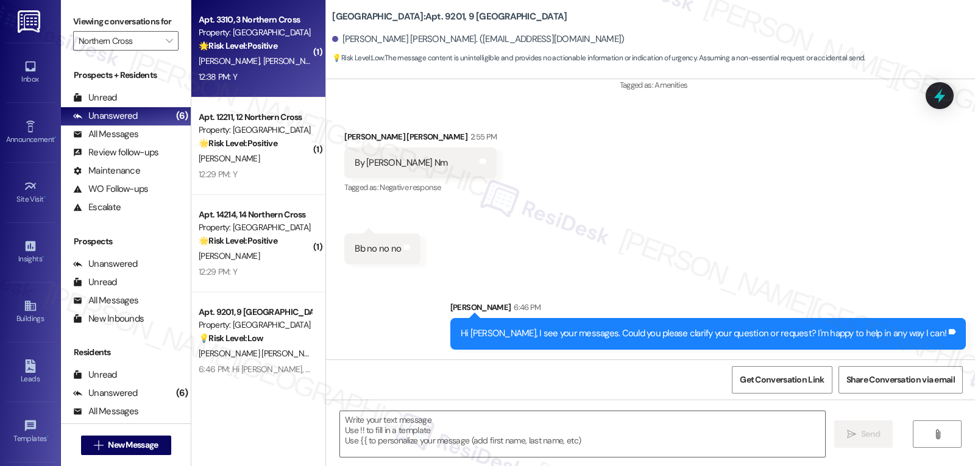
type textarea "Fetching suggested responses. Please feel free to read through the conversation…"
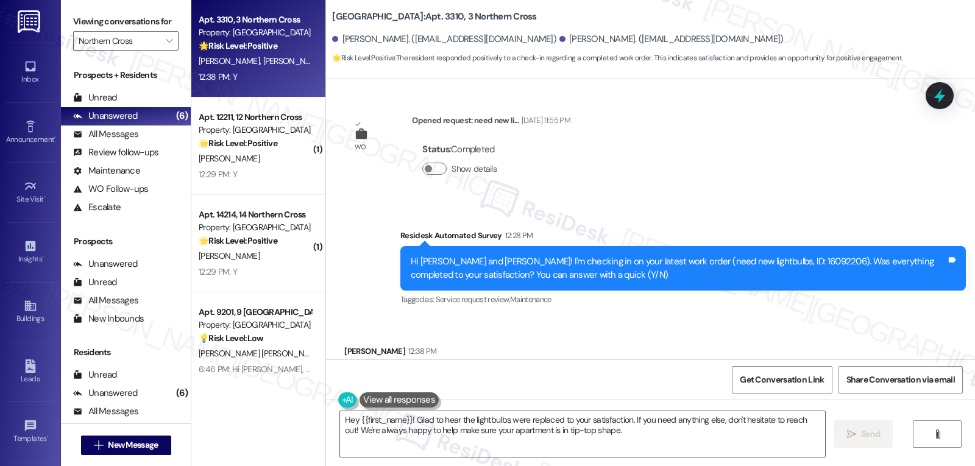
scroll to position [10876, 0]
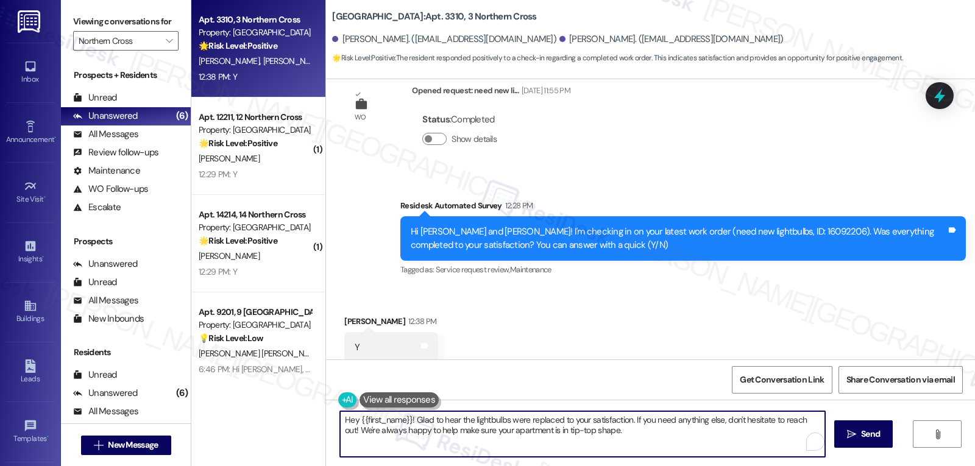
click at [609, 440] on textarea "Hey {{first_name}}! Glad to hear the lightbulbs were replaced to your satisfact…" at bounding box center [582, 434] width 485 height 46
drag, startPoint x: 438, startPoint y: 430, endPoint x: 470, endPoint y: 430, distance: 31.7
click at [470, 430] on textarea "Hey {{first_name}}! Glad to hear the lightbulbs were replaced to your satisfact…" at bounding box center [582, 434] width 485 height 46
click at [601, 449] on textarea "Hey {{first_name}}! Glad to hear the lightbulbs were replaced to your satisfact…" at bounding box center [582, 434] width 485 height 46
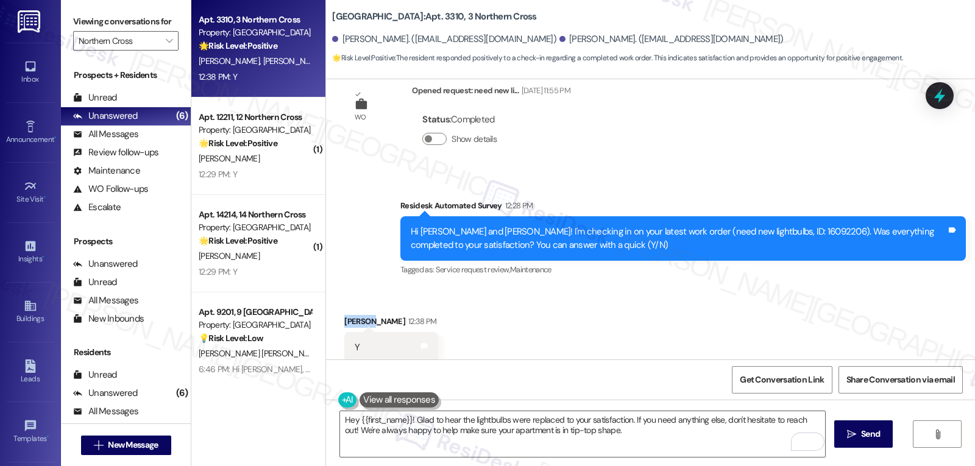
drag, startPoint x: 353, startPoint y: 177, endPoint x: 331, endPoint y: 180, distance: 22.7
click at [335, 306] on div "Received via SMS [PERSON_NAME] 12:38 PM Y Tags and notes Tagged as: Positive re…" at bounding box center [391, 348] width 112 height 85
copy div "Aleysia"
click at [350, 416] on textarea "Hey {{first_name}}! Glad to hear the lightbulbs were replaced to your satisfact…" at bounding box center [582, 434] width 485 height 46
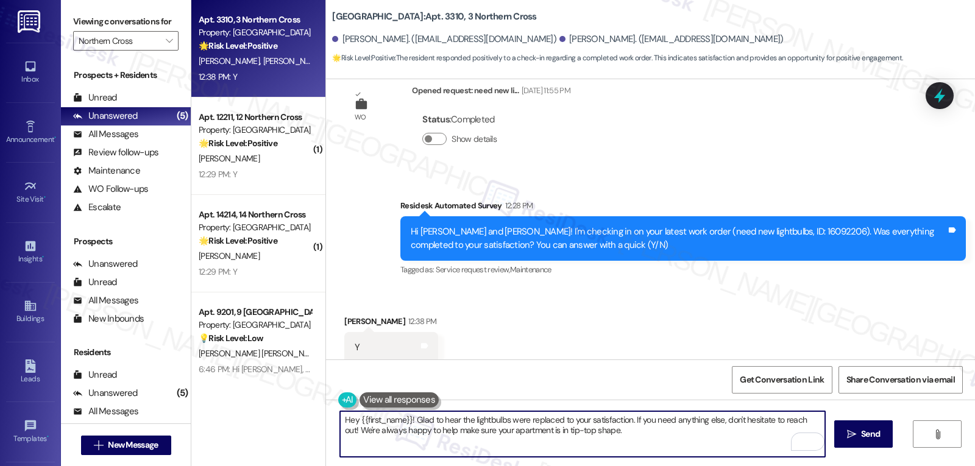
paste textarea "Aleysia"
click at [667, 441] on textarea "Hey [PERSON_NAME]! Glad to hear the lightbulbs were replaced to your satisfacti…" at bounding box center [582, 434] width 485 height 46
type textarea "Hey [PERSON_NAME]! Glad to hear the lightbulbs were replaced to your satisfacti…"
click at [858, 436] on span "Send" at bounding box center [870, 434] width 24 height 13
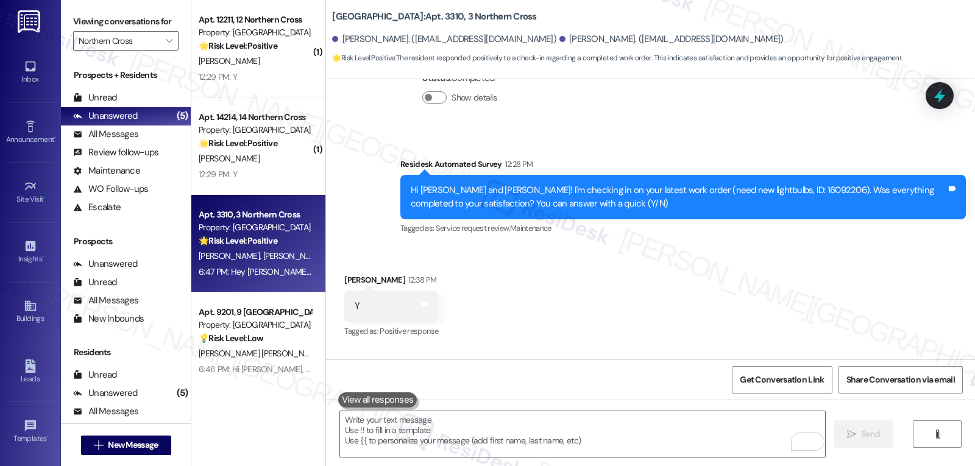
scroll to position [10974, 0]
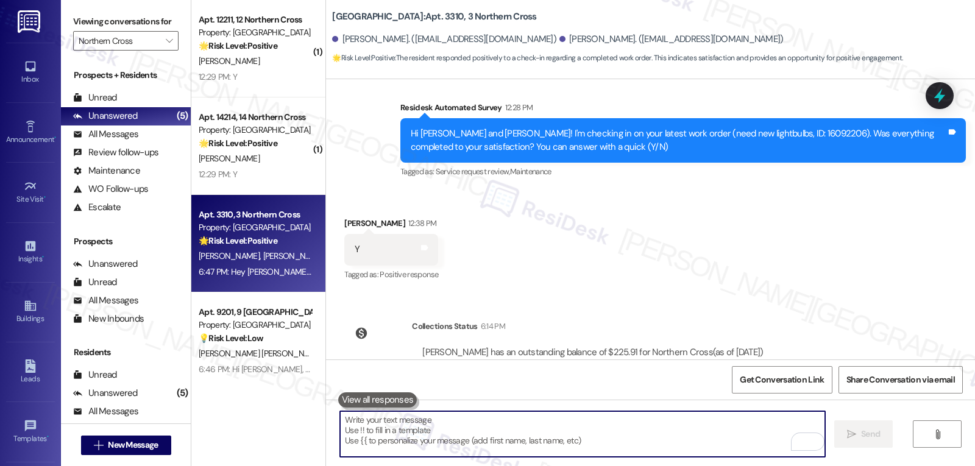
click at [473, 433] on textarea "To enrich screen reader interactions, please activate Accessibility in Grammarl…" at bounding box center [582, 434] width 485 height 46
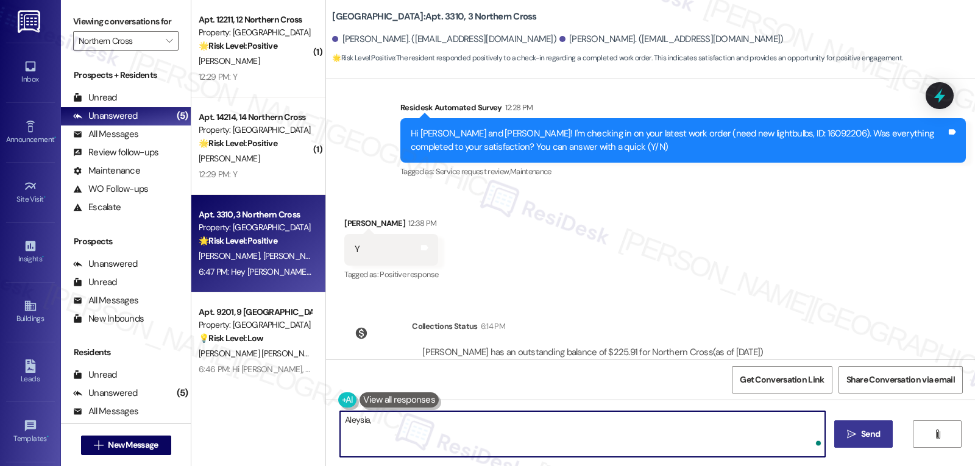
paste textarea "I hope you’re enjoying your time at {{property}}! Has it been meeting your expe…"
type textarea "Aleysia, I hope you’re enjoying your time at {{property}}! Has it been meeting …"
click at [834, 435] on button " Send" at bounding box center [863, 433] width 59 height 27
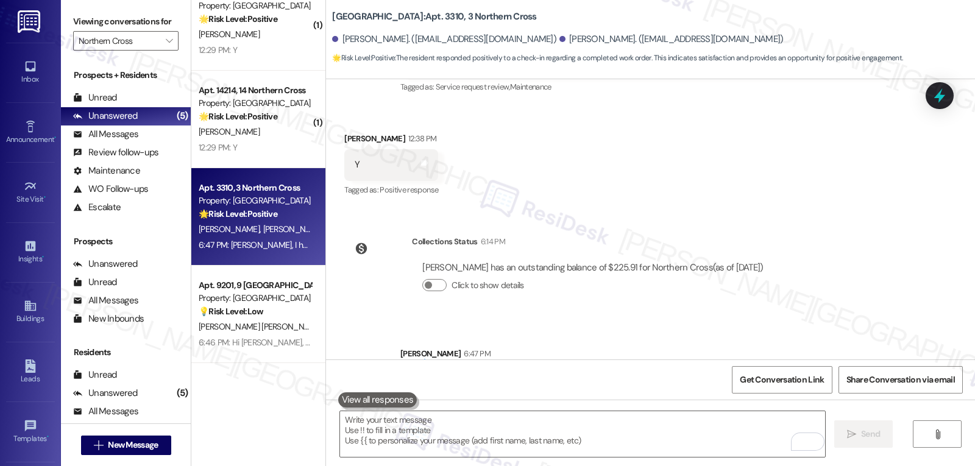
scroll to position [0, 0]
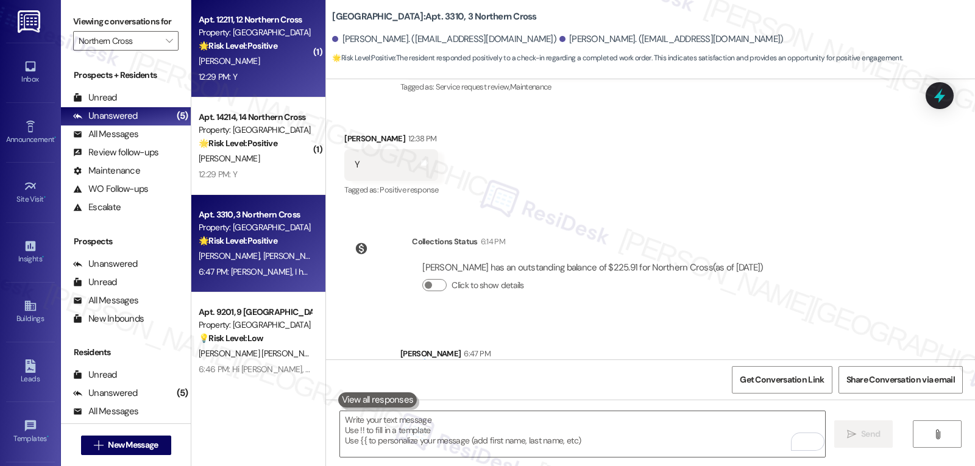
click at [239, 75] on div "12:29 PM: Y 12:29 PM: Y" at bounding box center [254, 76] width 115 height 15
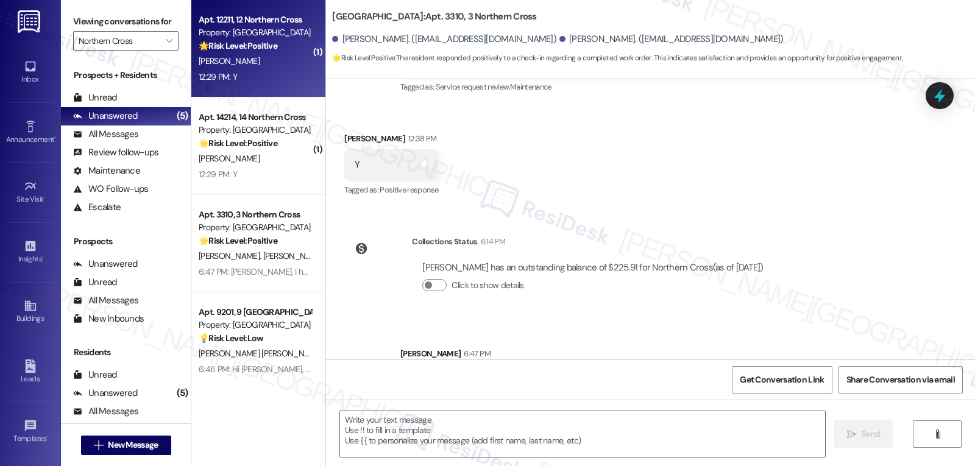
type textarea "Fetching suggested responses. Please feel free to read through the conversation…"
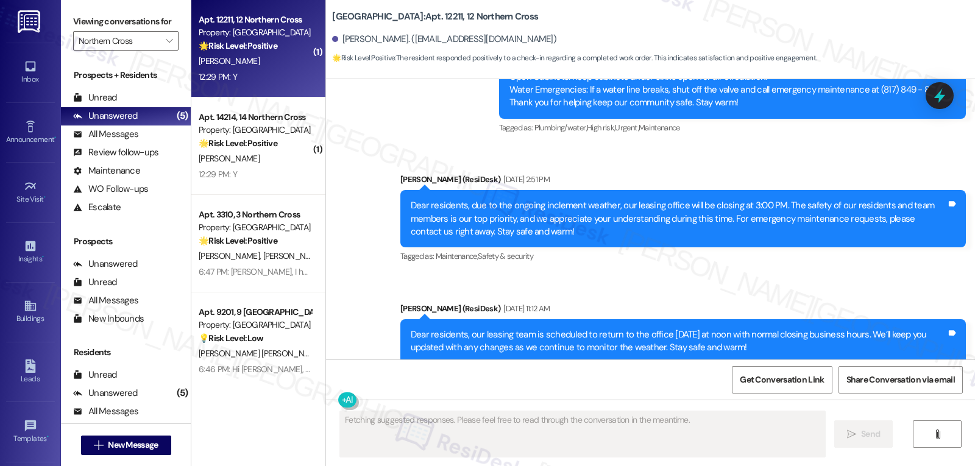
scroll to position [6746, 0]
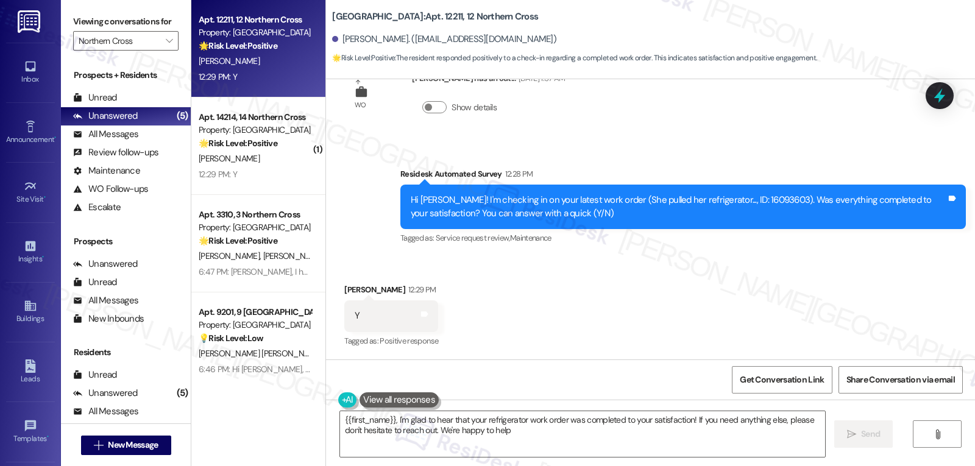
type textarea "{{first_name}}, I'm glad to hear that your refrigerator work order was complete…"
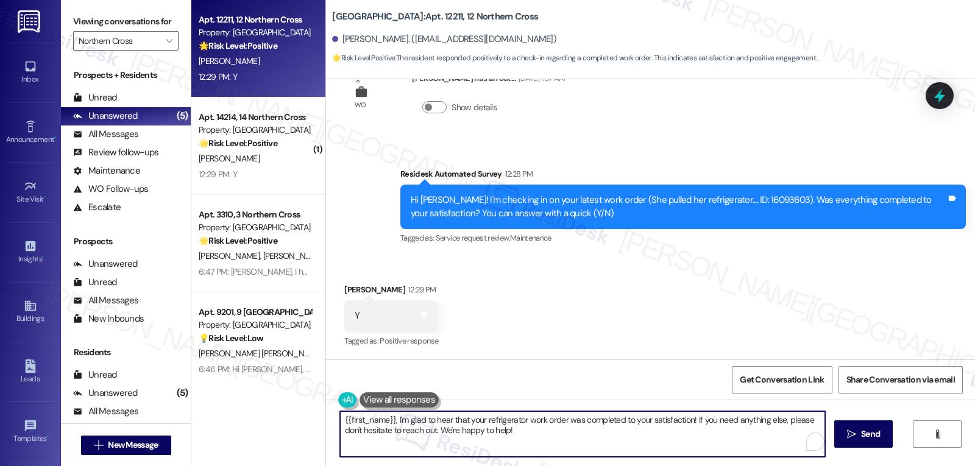
click at [581, 432] on textarea "{{first_name}}, I'm glad to hear that your refrigerator work order was complete…" at bounding box center [582, 434] width 485 height 46
click at [863, 434] on span "Send" at bounding box center [870, 434] width 19 height 13
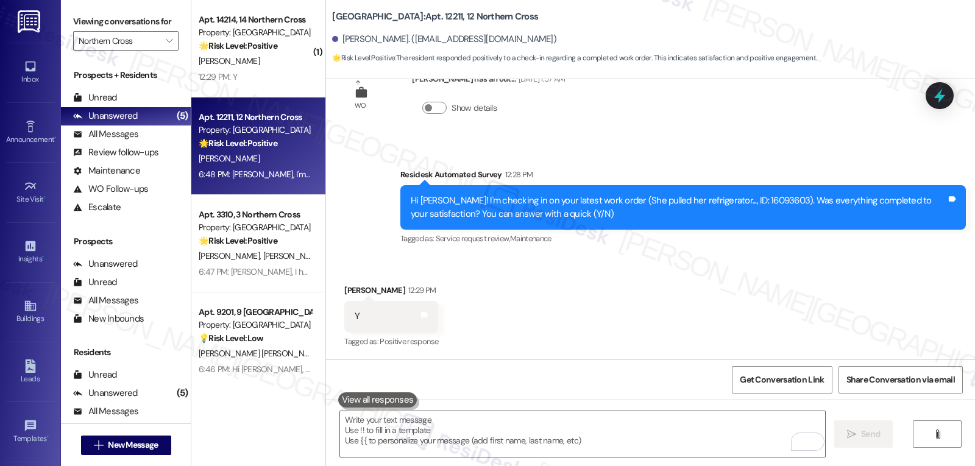
scroll to position [6844, 0]
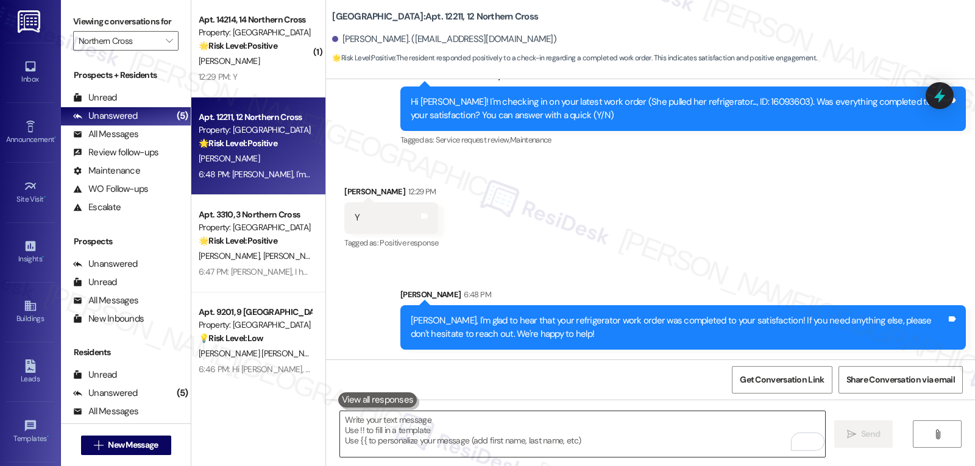
click at [403, 419] on textarea "To enrich screen reader interactions, please activate Accessibility in Grammarl…" at bounding box center [582, 434] width 485 height 46
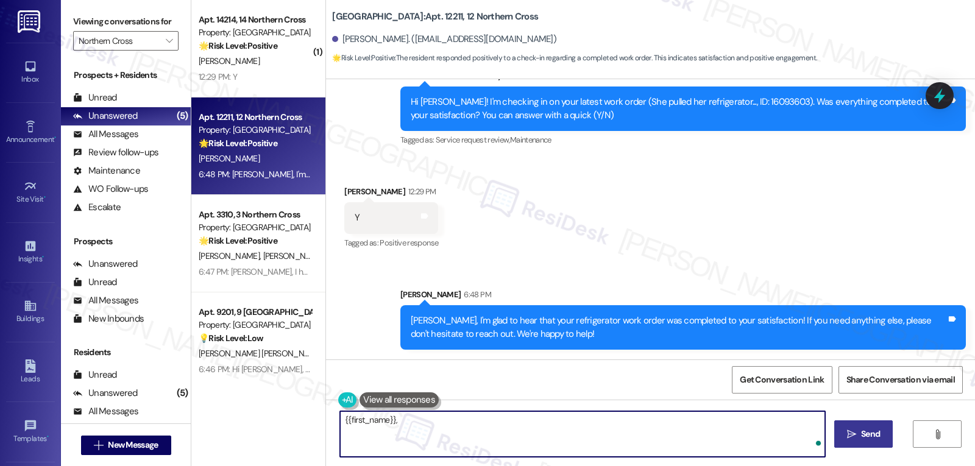
paste textarea "I’d love to know—has your experience at {{property}} been what you expected? Yo…"
type textarea "{{first_name}}, I’d love to know—has your experience at {{property}} been what …"
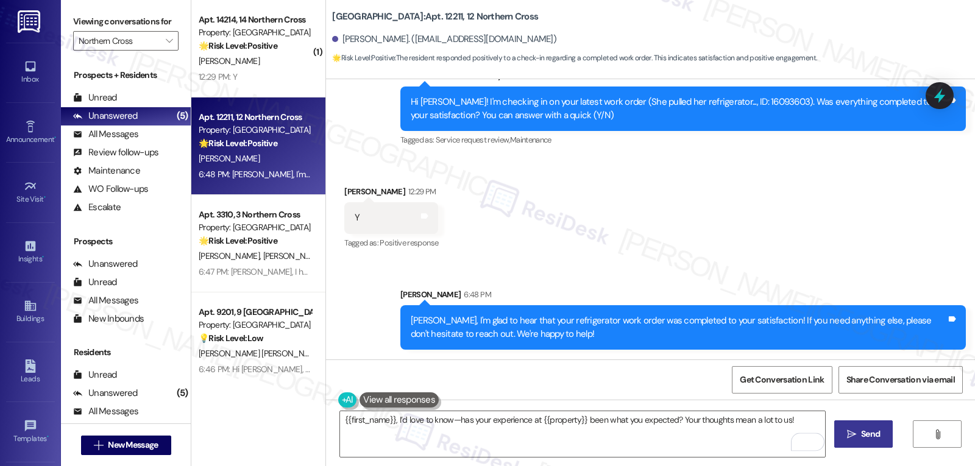
click at [879, 431] on span "Send" at bounding box center [870, 434] width 19 height 13
click at [622, 433] on textarea "{{first_name}}, I’d love to know—has your experience at {{property}} been what …" at bounding box center [584, 434] width 485 height 46
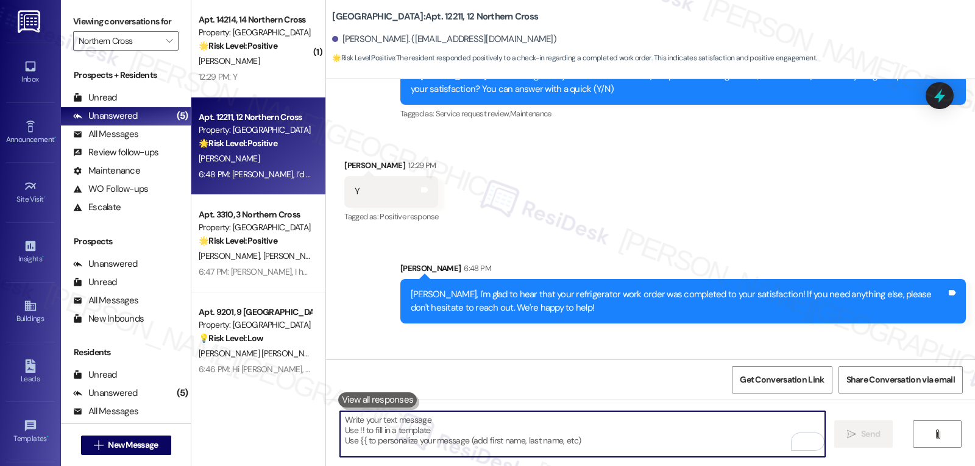
scroll to position [6929, 0]
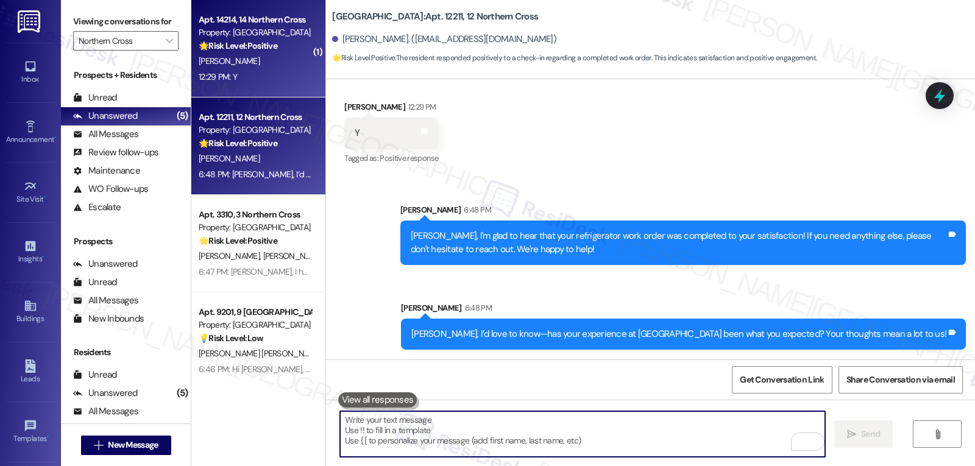
click at [263, 57] on div "[PERSON_NAME]" at bounding box center [254, 61] width 115 height 15
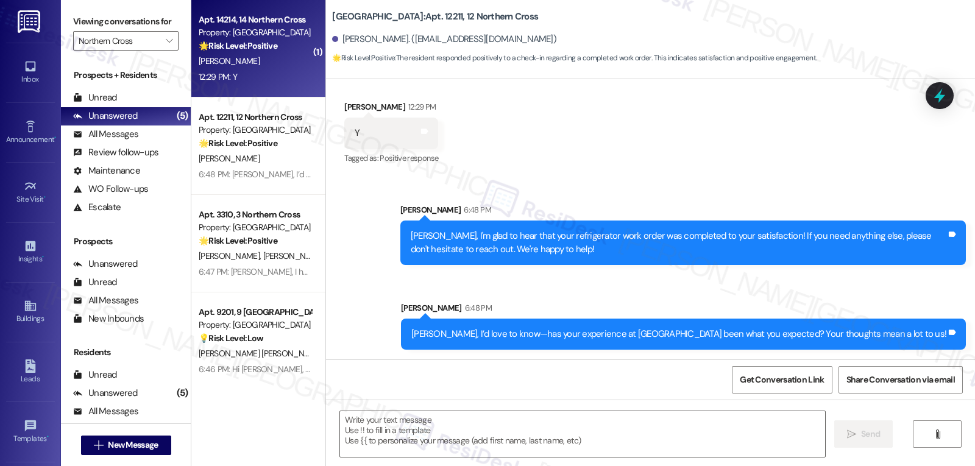
type textarea "Fetching suggested responses. Please feel free to read through the conversation…"
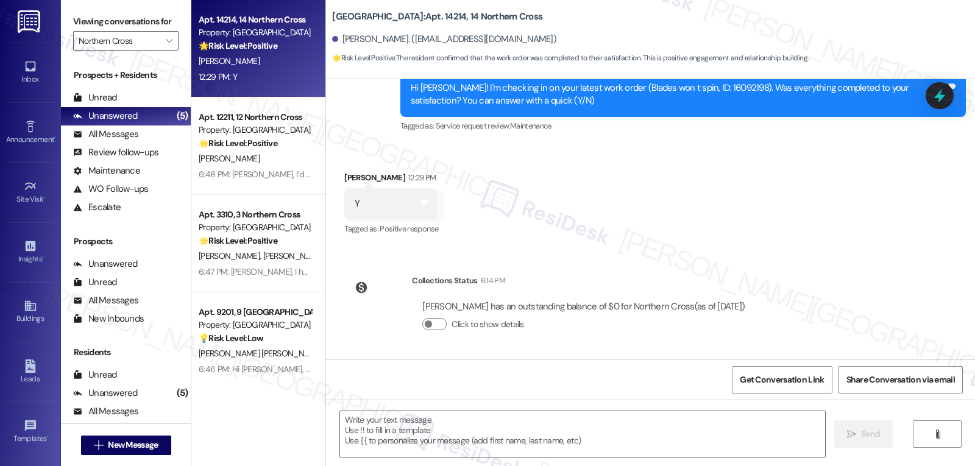
scroll to position [5980, 0]
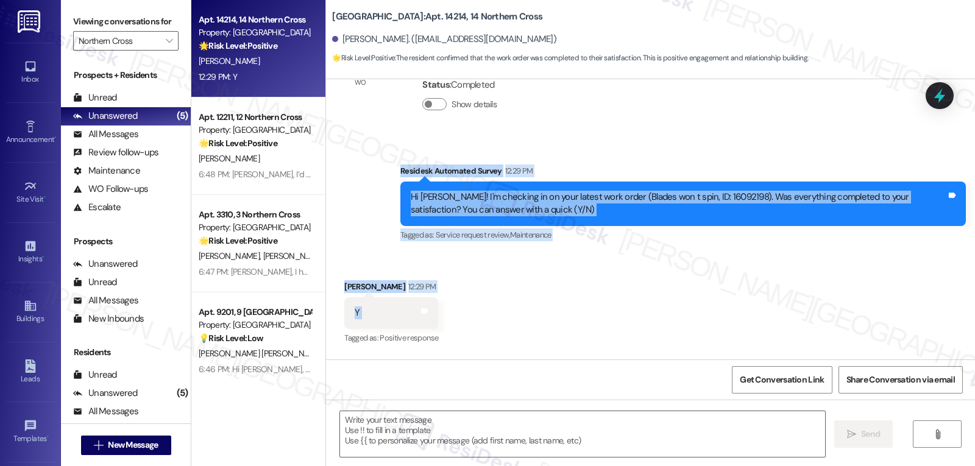
drag, startPoint x: 392, startPoint y: 185, endPoint x: 456, endPoint y: 333, distance: 161.0
click at [456, 333] on div "WO Lease started [DATE] 8:00 PM Show details Survey, sent via SMS Residesk Auto…" at bounding box center [650, 219] width 649 height 280
copy div "Residesk Automated Survey 12:29 PM Hi [PERSON_NAME]! I'm checking in on your la…"
click at [504, 434] on textarea at bounding box center [582, 434] width 485 height 46
paste textarea "Thanks for confirming, [PERSON_NAME]! I’m glad the repair got taken care of. If…"
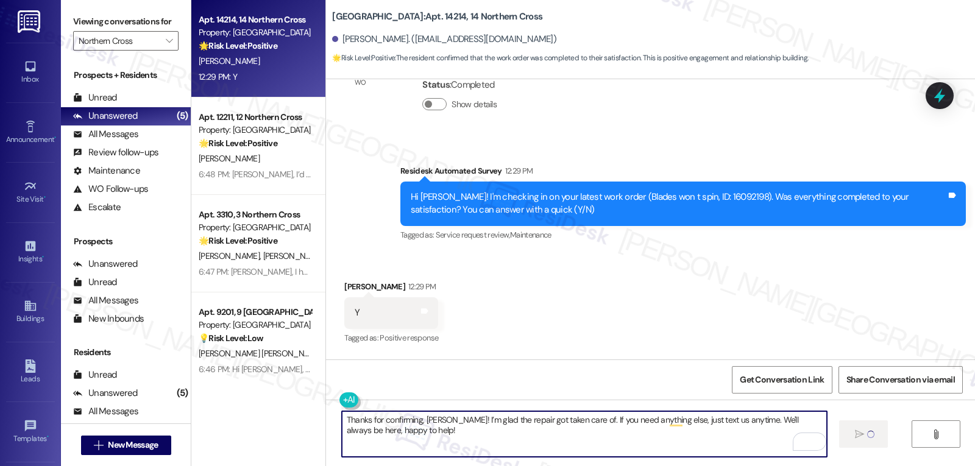
type textarea "Thanks for confirming, [PERSON_NAME]! I’m glad the repair got taken care of. If…"
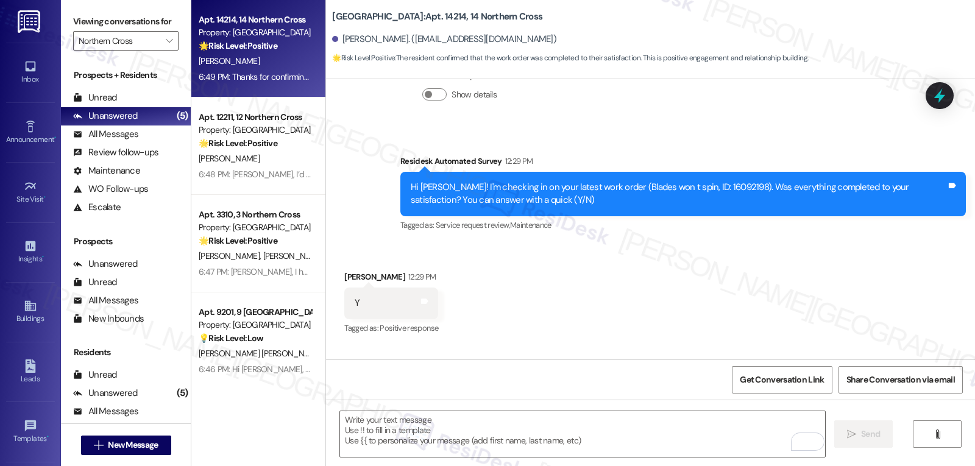
scroll to position [6200, 0]
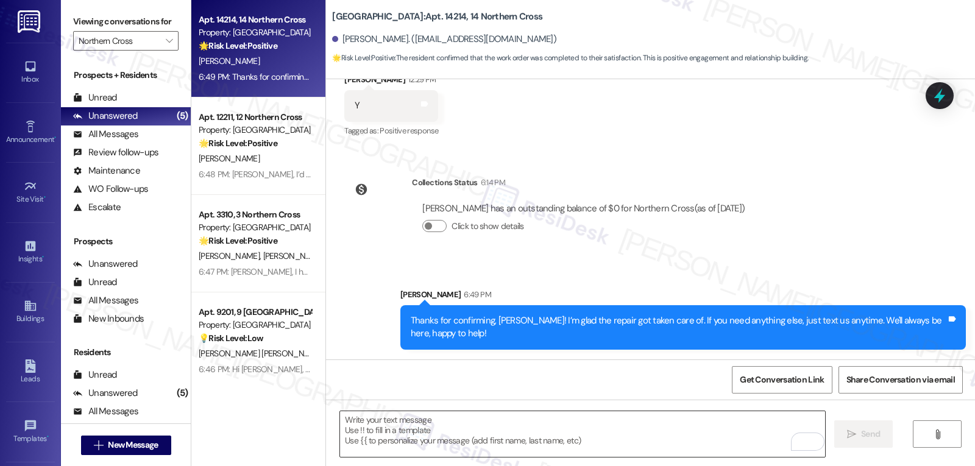
click at [489, 430] on textarea "To enrich screen reader interactions, please activate Accessibility in Grammarl…" at bounding box center [582, 434] width 485 height 46
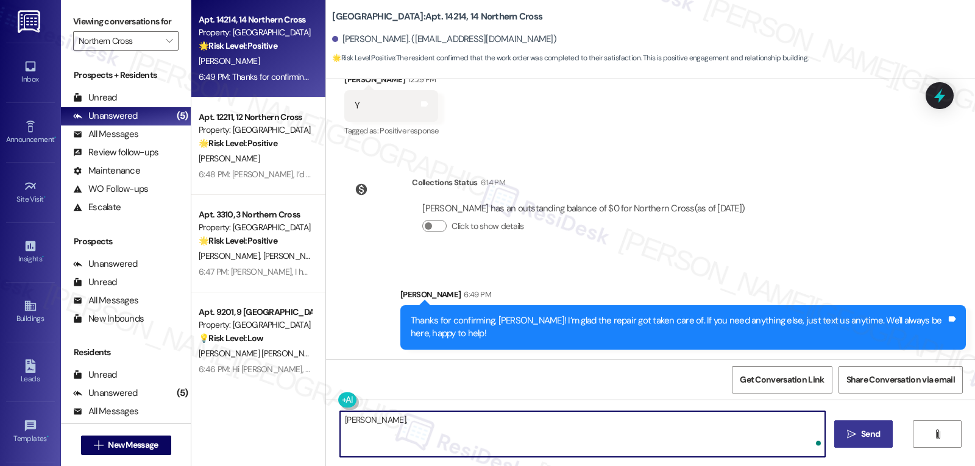
paste textarea "how are things going at {{property}}? Has it been everything you were looking f…"
type textarea "[PERSON_NAME], how are things going at {{property}}? Has it been everything you…"
click at [861, 431] on span "Send" at bounding box center [870, 434] width 19 height 13
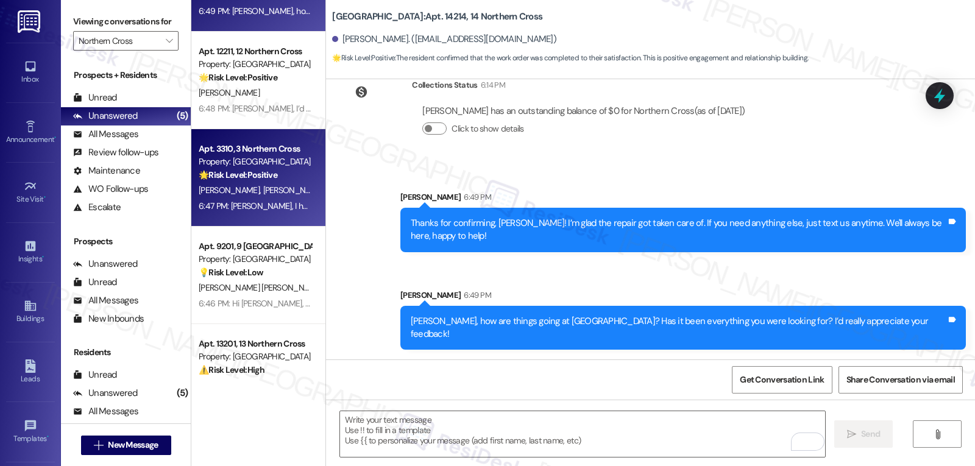
scroll to position [108, 0]
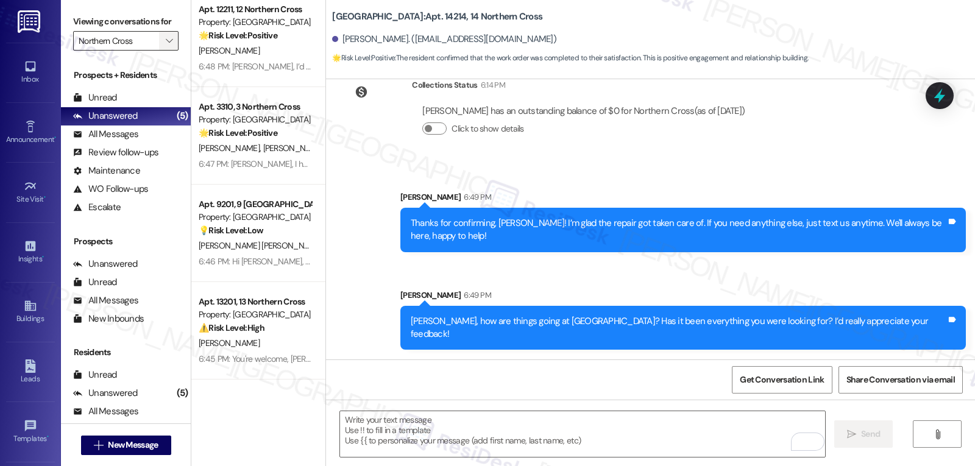
click at [163, 51] on span "" at bounding box center [169, 40] width 12 height 19
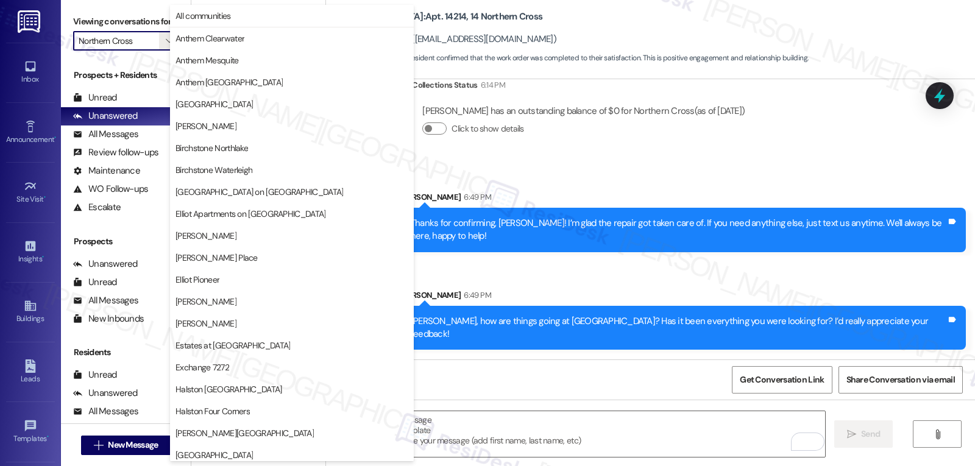
scroll to position [422, 0]
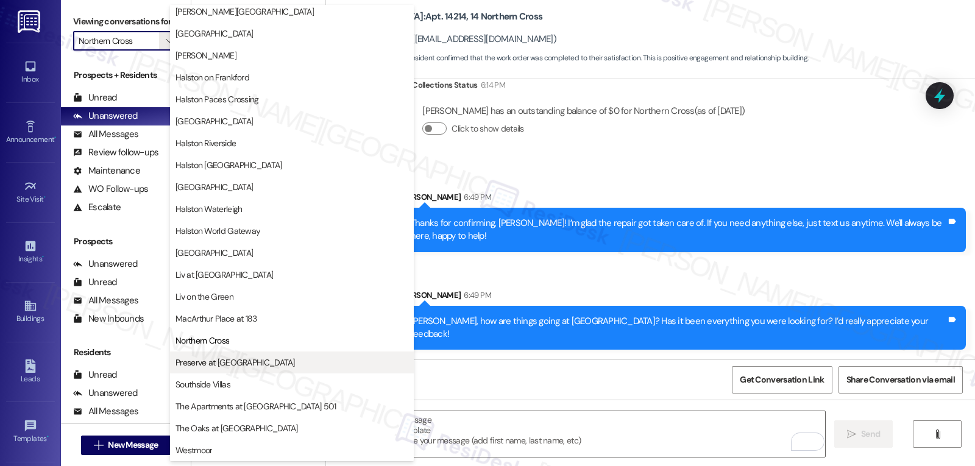
click at [260, 361] on span "Preserve at [GEOGRAPHIC_DATA]" at bounding box center [291, 362] width 233 height 12
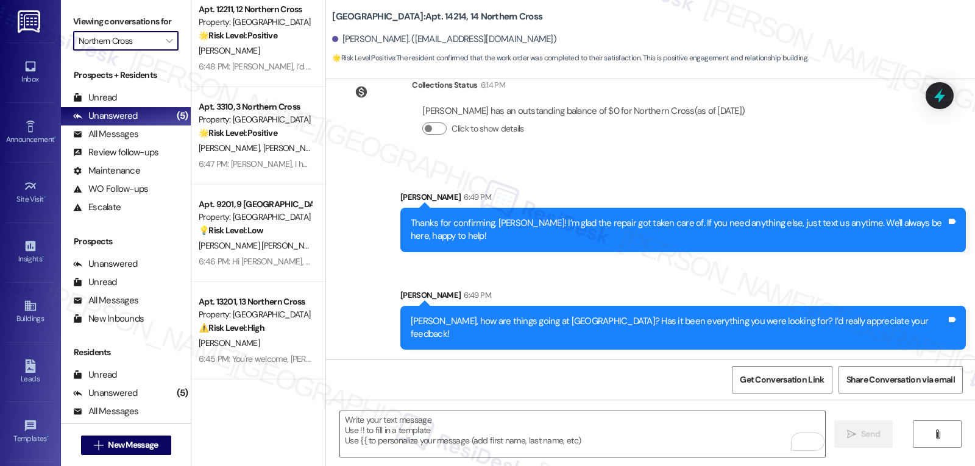
type input "Preserve at [GEOGRAPHIC_DATA]"
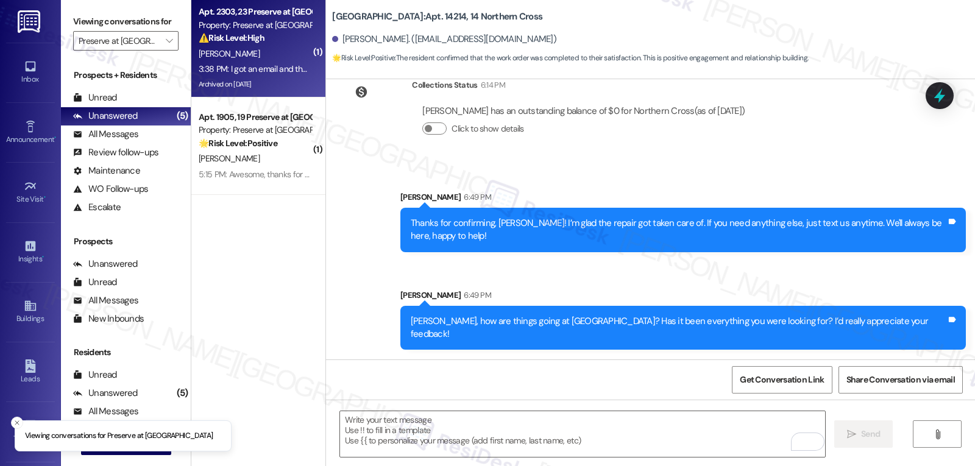
click at [238, 71] on div "3:38 PM: I got an email and they apparently couldn't get into my apartment. The…" at bounding box center [506, 68] width 614 height 11
type textarea "Fetching suggested responses. Please feel free to read through the conversation…"
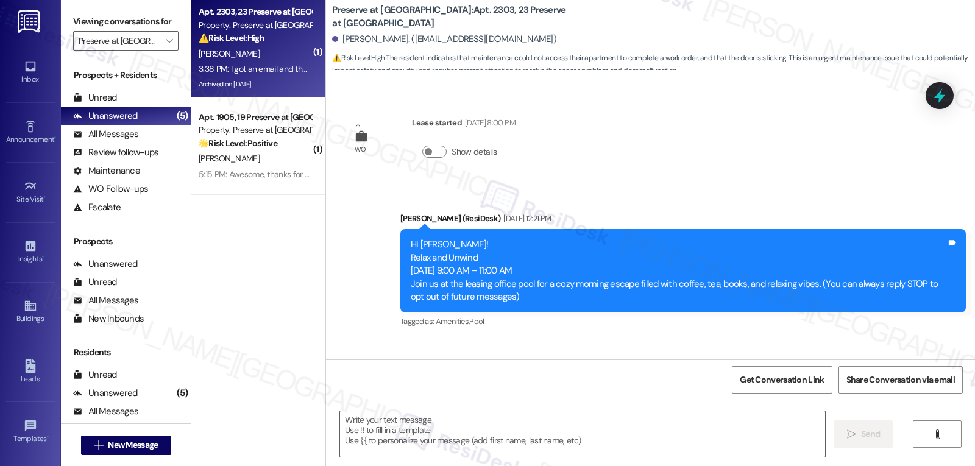
scroll to position [7307, 0]
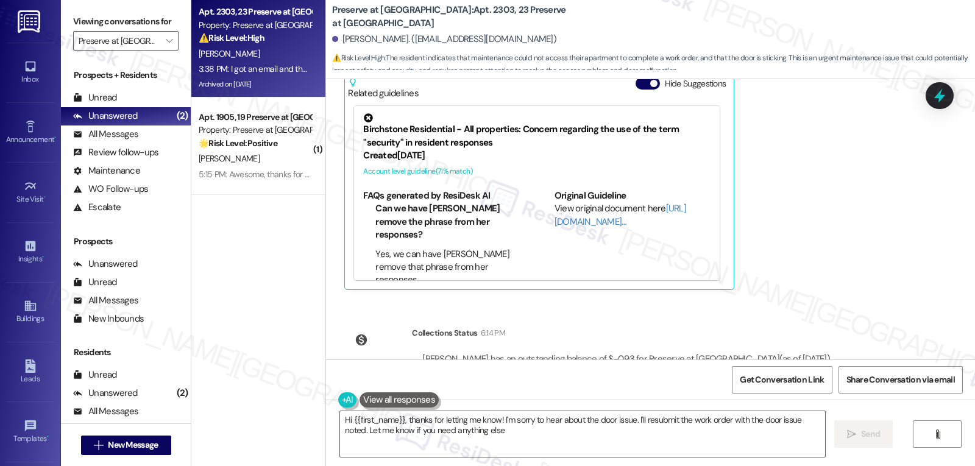
type textarea "Hi {{first_name}}, thanks for letting me know! I'm sorry to hear about the door…"
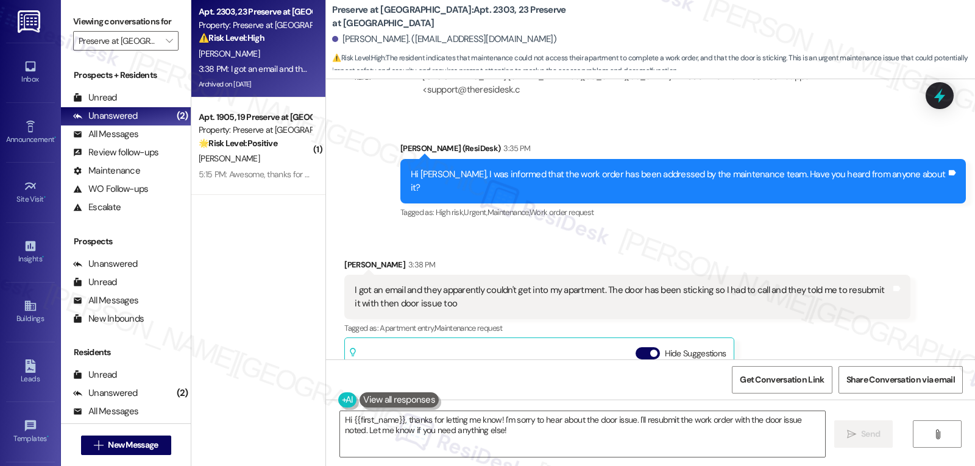
scroll to position [7064, 0]
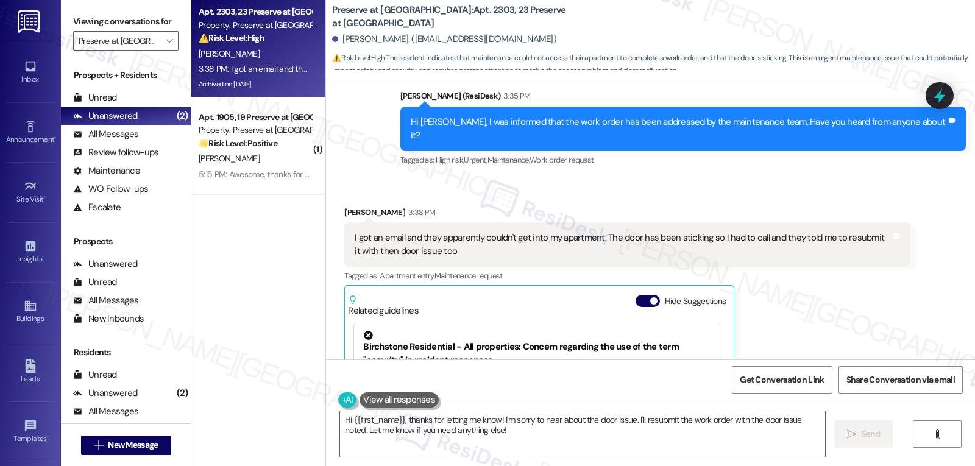
scroll to position [7064, 0]
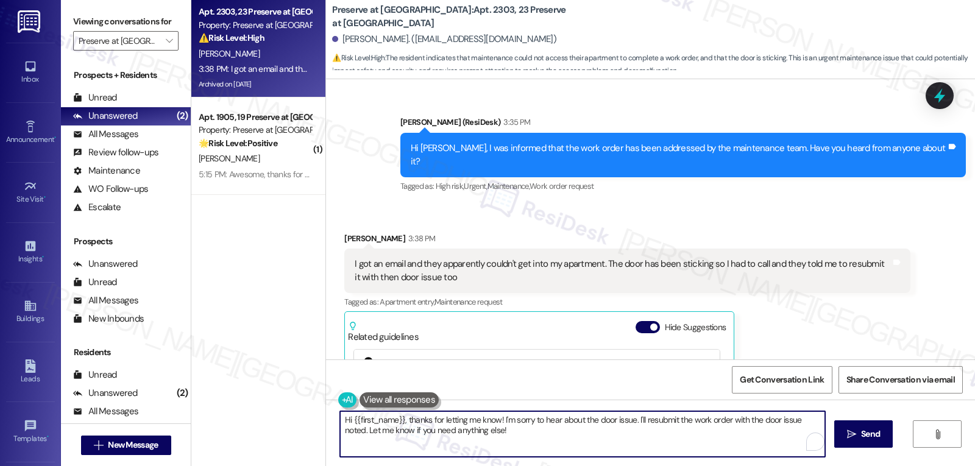
drag, startPoint x: 492, startPoint y: 435, endPoint x: 298, endPoint y: 406, distance: 196.5
click at [298, 406] on div "Apt. 2303, 23 Preserve at [GEOGRAPHIC_DATA] Property: Preserve at [GEOGRAPHIC_D…" at bounding box center [582, 233] width 783 height 466
click at [511, 431] on textarea "Hi {{first_name}}, thanks for letting me know! I'm sorry to hear about the door…" at bounding box center [582, 434] width 485 height 46
drag, startPoint x: 495, startPoint y: 420, endPoint x: 254, endPoint y: 423, distance: 241.3
click at [254, 423] on div "Apt. 2303, 23 Preserve at Preston Property: Preserve at Preston ⚠️ Risk Level: …" at bounding box center [582, 233] width 783 height 466
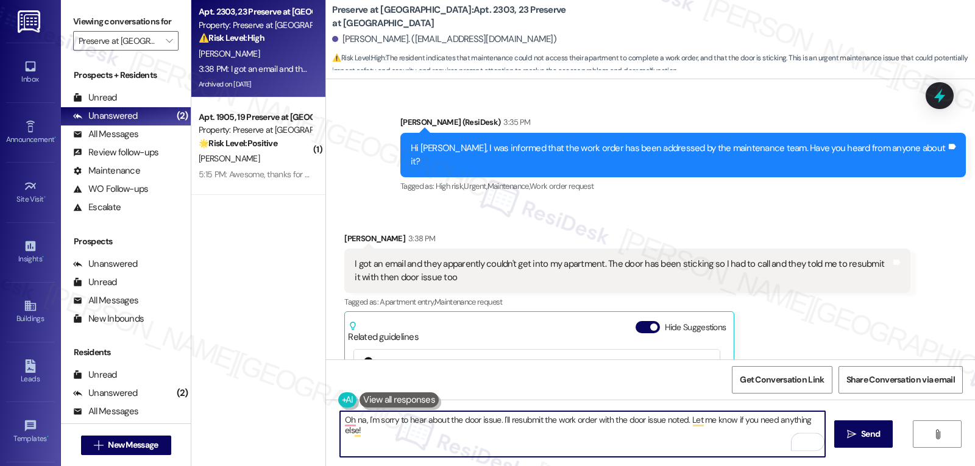
click at [491, 419] on textarea "Oh na, I'm sorry to hear about the door issue. I'll resubmit the work order wit…" at bounding box center [582, 434] width 485 height 46
drag, startPoint x: 525, startPoint y: 420, endPoint x: 536, endPoint y: 420, distance: 10.4
click at [536, 420] on textarea "Oh na, I'm sorry to hear about the door issue, Heather. I'll resubmit the work …" at bounding box center [582, 434] width 485 height 46
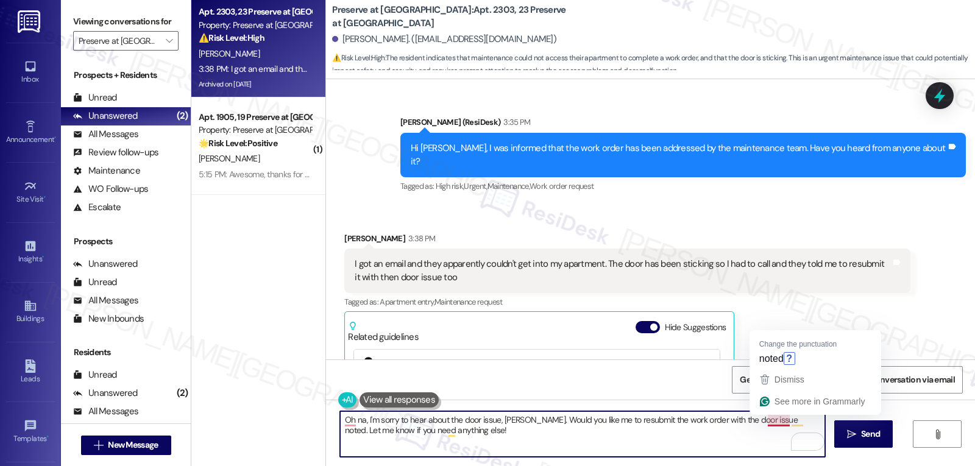
click at [743, 434] on textarea "Oh na, I'm sorry to hear about the door issue, Heather. Would you like me to re…" at bounding box center [582, 434] width 485 height 46
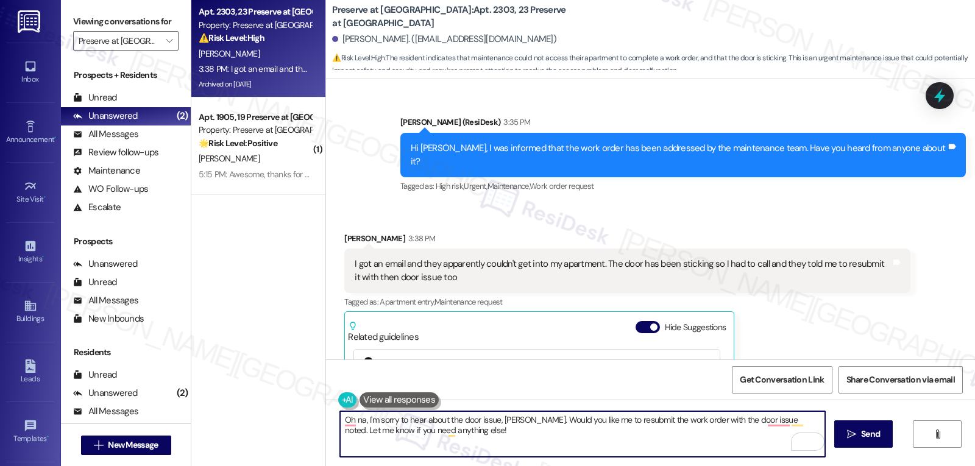
click at [691, 422] on textarea "Oh na, I'm sorry to hear about the door issue, Heather. Would you like me to re…" at bounding box center [582, 434] width 485 height 46
click at [789, 421] on textarea "Oh na, I'm sorry to hear about the door issue, Heather. Would you like me to re…" at bounding box center [582, 434] width 485 height 46
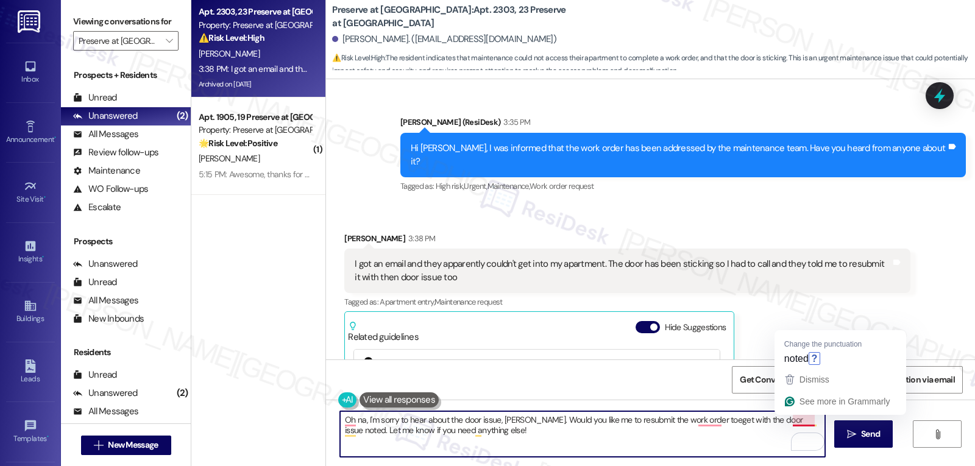
click at [788, 422] on textarea "Oh na, I'm sorry to hear about the door issue, Heather. Would you like me to re…" at bounding box center [582, 434] width 485 height 46
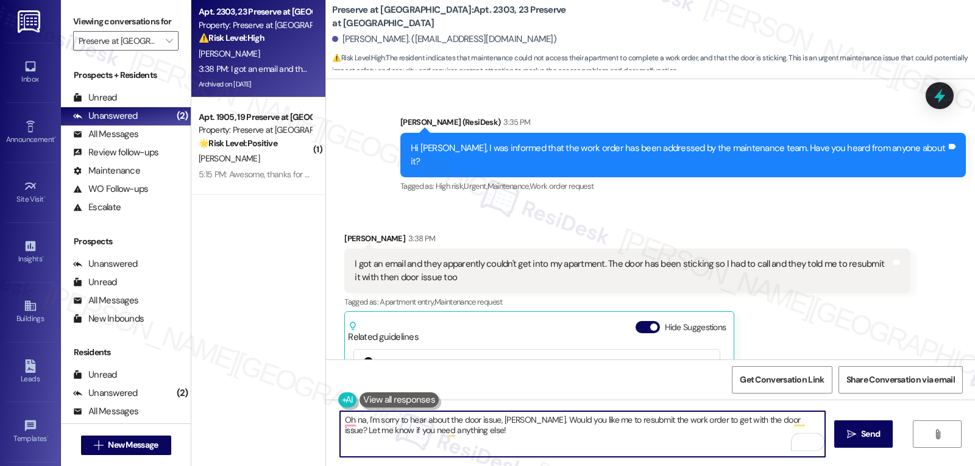
click at [668, 438] on textarea "Oh na, I'm sorry to hear about the door issue, Heather. Would you like me to re…" at bounding box center [582, 434] width 485 height 46
click at [699, 423] on textarea "Oh na, I'm sorry to hear about the door issue, Heather. Would you like me to re…" at bounding box center [582, 434] width 485 height 46
click at [355, 418] on textarea "Oh, na, I'm sorry to hear about the door issue, Heather. Would you like me to r…" at bounding box center [582, 434] width 485 height 46
click at [505, 432] on textarea "Oh, no, I'm sorry to hear about the door issue, Heather. Would you like me to r…" at bounding box center [582, 434] width 485 height 46
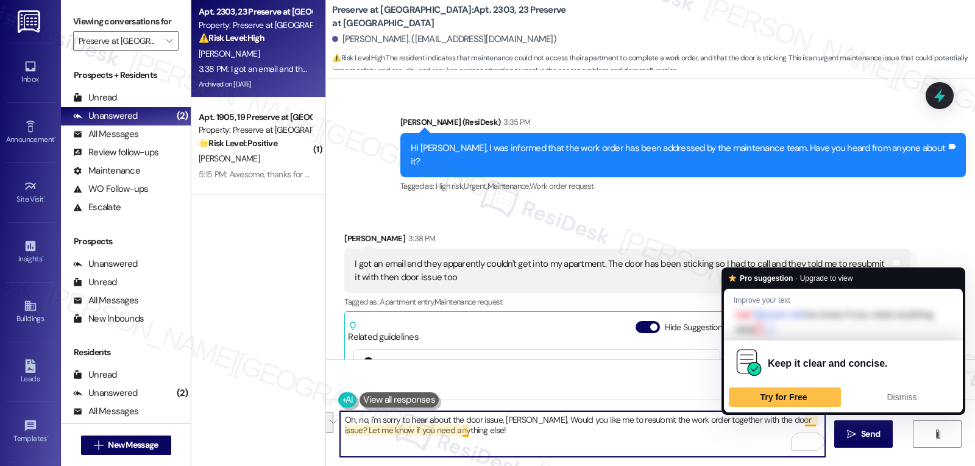
drag, startPoint x: 796, startPoint y: 423, endPoint x: 827, endPoint y: 477, distance: 62.3
click at [827, 465] on html "Inbox Go to Inbox Announcement • Send A Text Announcement Site Visit • Go to Si…" at bounding box center [487, 233] width 975 height 466
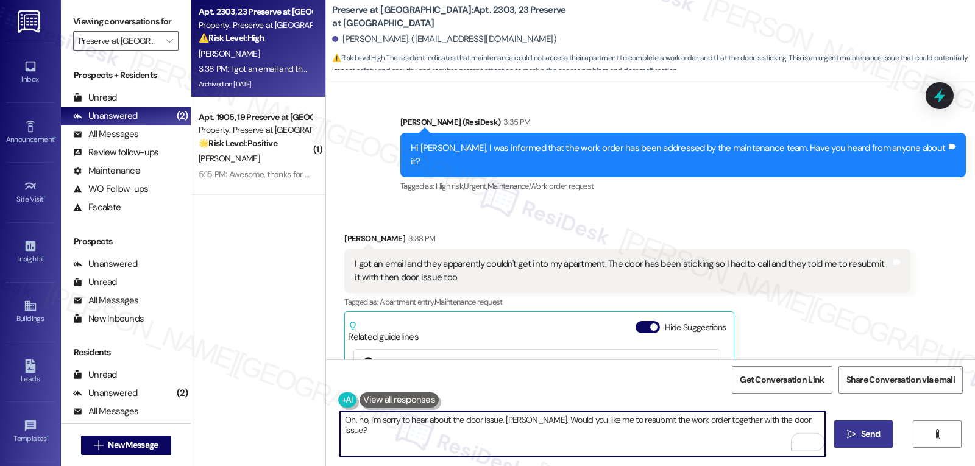
type textarea "Oh, no, I'm sorry to hear about the door issue, [PERSON_NAME]. Would you like m…"
click at [870, 440] on span "Send" at bounding box center [870, 434] width 19 height 13
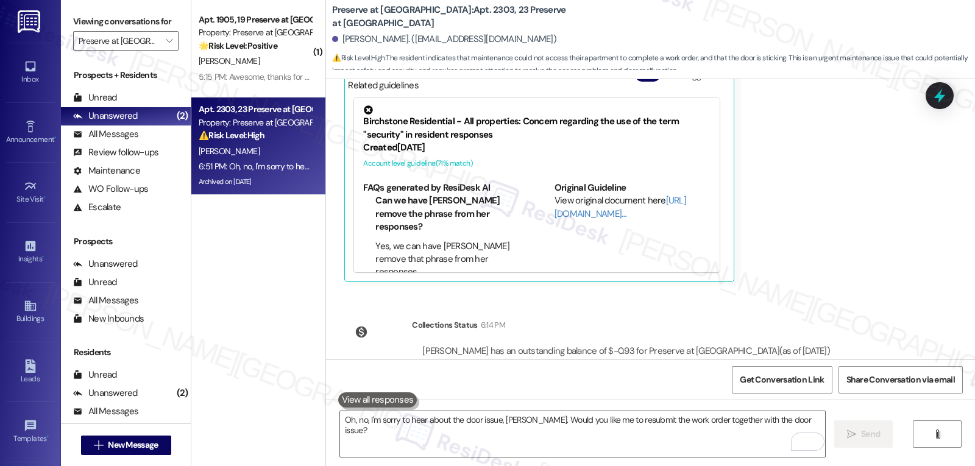
scroll to position [7393, 0]
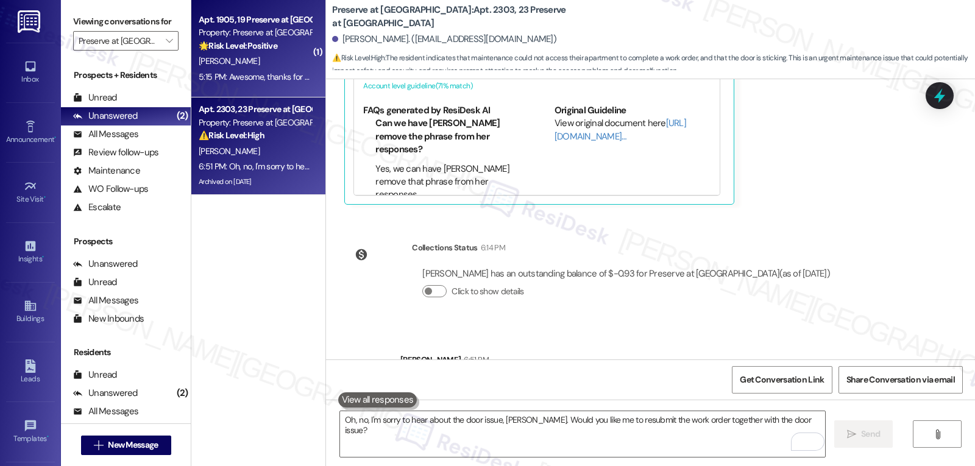
click at [266, 69] on div "5:15 PM: Awesome, thanks for helping save Texas' Water! 5:15 PM: Awesome, thank…" at bounding box center [254, 76] width 115 height 15
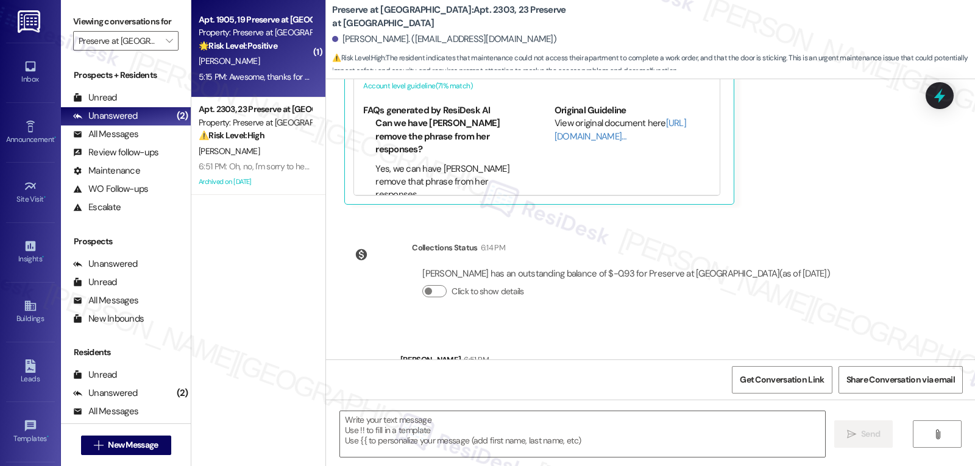
type textarea "Fetching suggested responses. Please feel free to read through the conversation…"
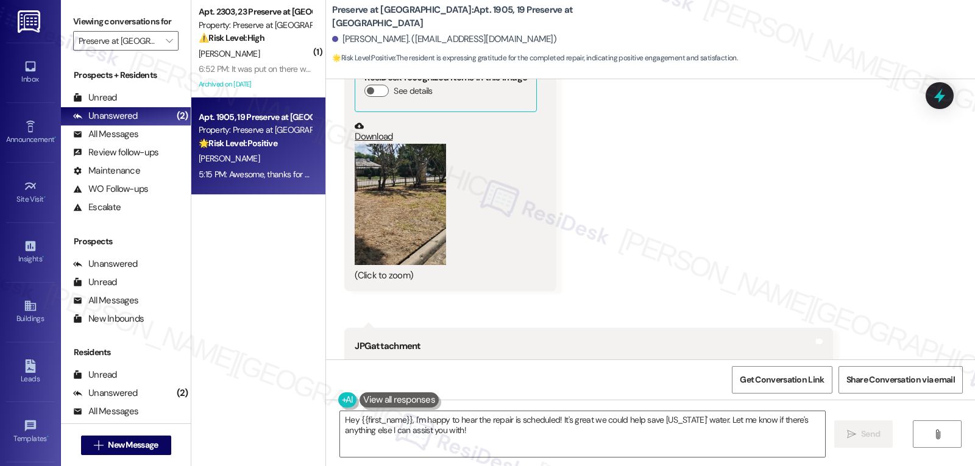
scroll to position [10413, 0]
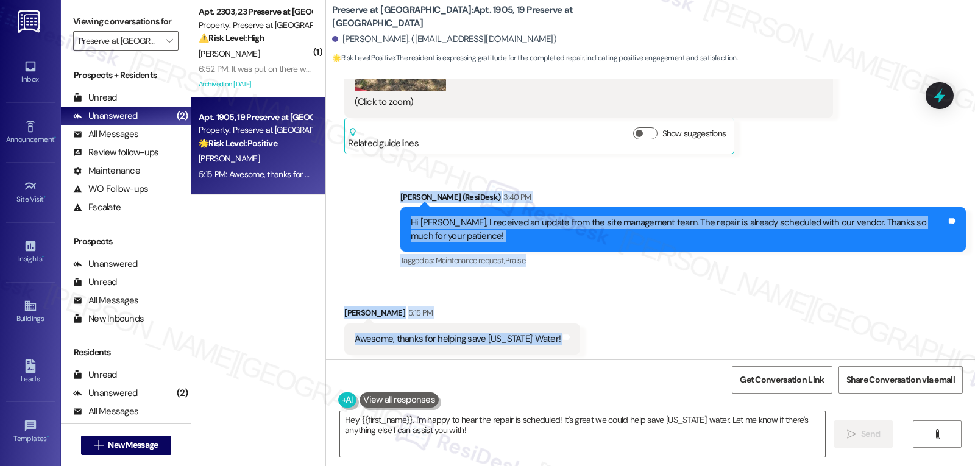
drag, startPoint x: 394, startPoint y: 195, endPoint x: 560, endPoint y: 317, distance: 206.2
click at [557, 319] on div "Lease started Nov 29, 2024 at 7:00 PM Announcement, sent via SMS Sarah (ResiDes…" at bounding box center [650, 219] width 649 height 280
copy div "Sarah (ResiDesk) 3:40 PM Hi Brandon, I received an update from the site managem…"
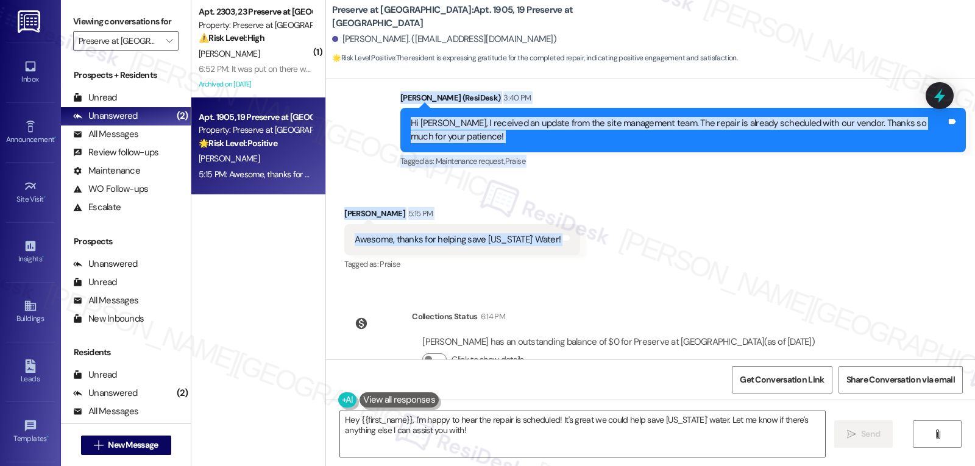
scroll to position [10534, 0]
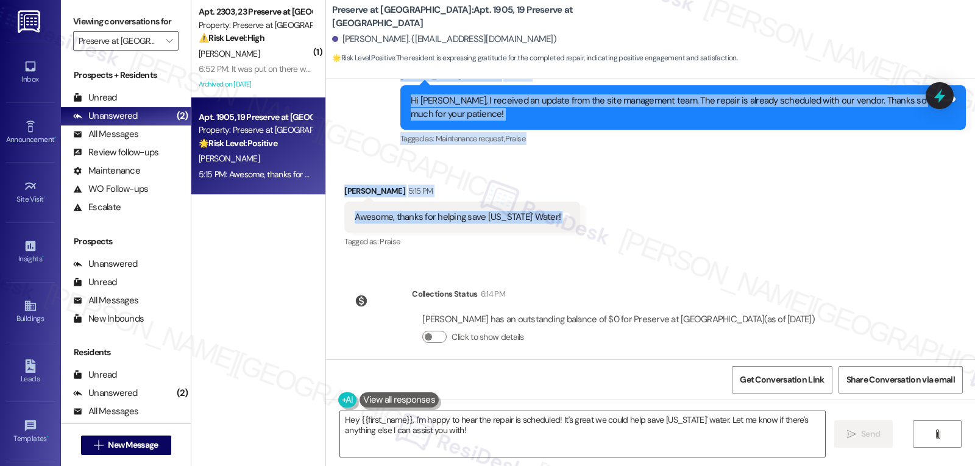
drag, startPoint x: 515, startPoint y: 439, endPoint x: 529, endPoint y: 403, distance: 38.0
click at [515, 436] on textarea "Hey {{first_name}}, I'm happy to hear the repair is scheduled! It's great we co…" at bounding box center [582, 434] width 485 height 46
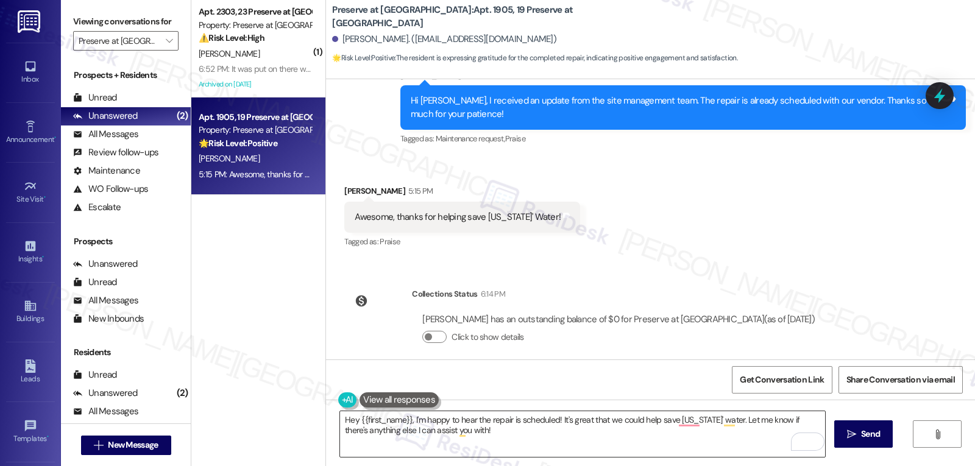
click at [581, 442] on textarea "Hey {{first_name}}, I'm happy to hear the repair is scheduled! It's great that …" at bounding box center [582, 434] width 485 height 46
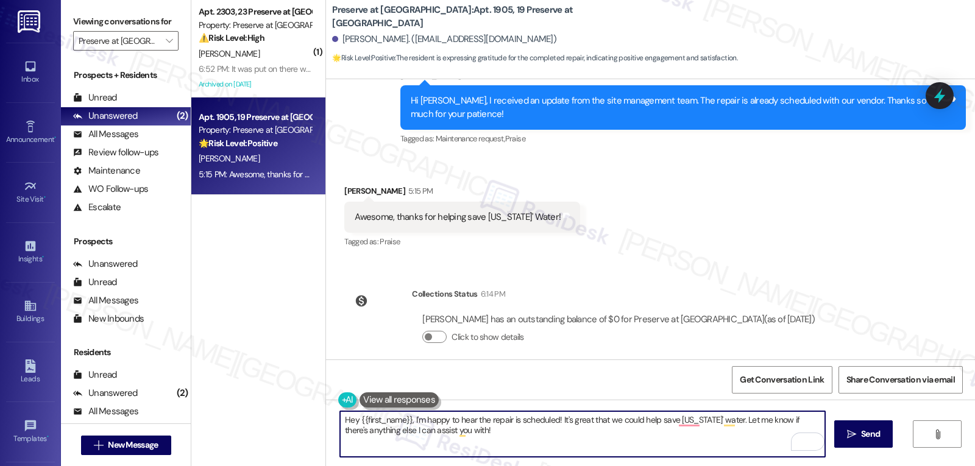
drag, startPoint x: 555, startPoint y: 417, endPoint x: 713, endPoint y: 495, distance: 176.3
click at [713, 465] on html "Inbox Go to Inbox Announcement • Send A Text Announcement Site Visit • Go to Si…" at bounding box center [487, 233] width 975 height 466
paste textarea "You’re very welcome, Brandon! I’m glad we could help move this forward"
type textarea "You’re very welcome, Brandon! I’m glad we could help move this forward!"
click at [869, 444] on button " Send" at bounding box center [863, 433] width 59 height 27
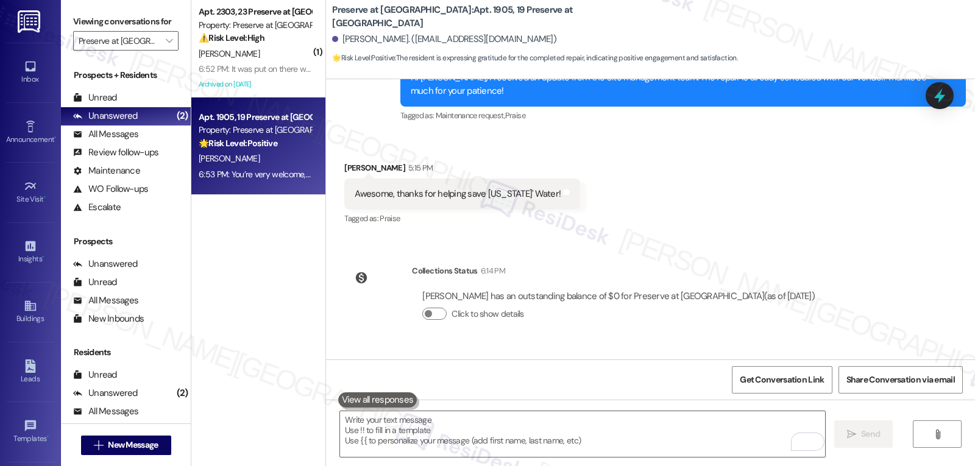
scroll to position [10619, 0]
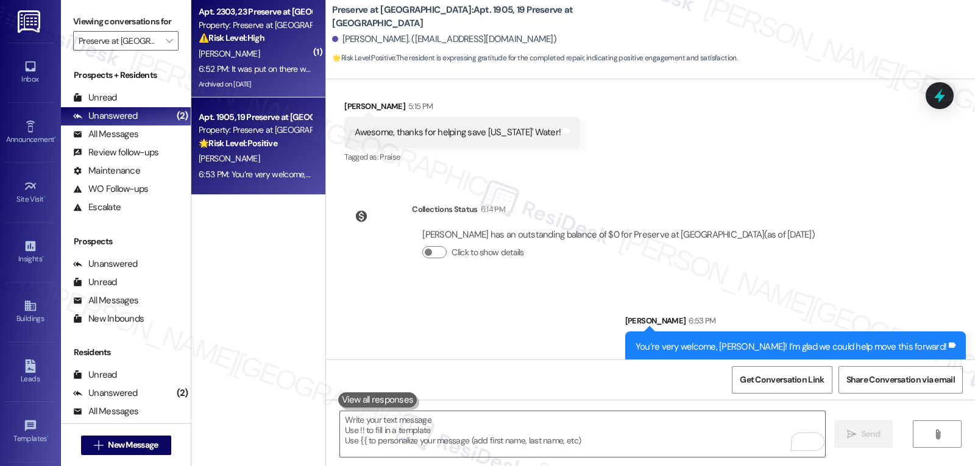
click at [254, 68] on div "6:52 PM: It was put on there with the thermostat but you can probably get it do…" at bounding box center [363, 68] width 329 height 11
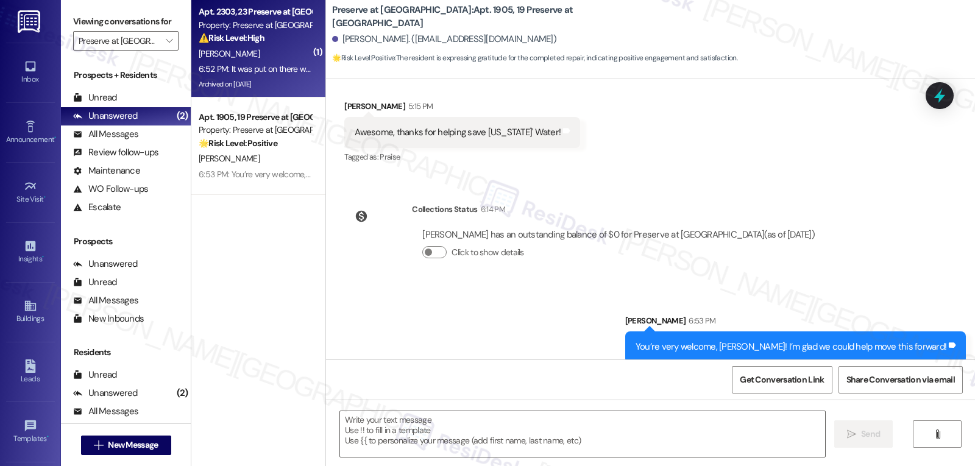
type textarea "Fetching suggested responses. Please feel free to read through the conversation…"
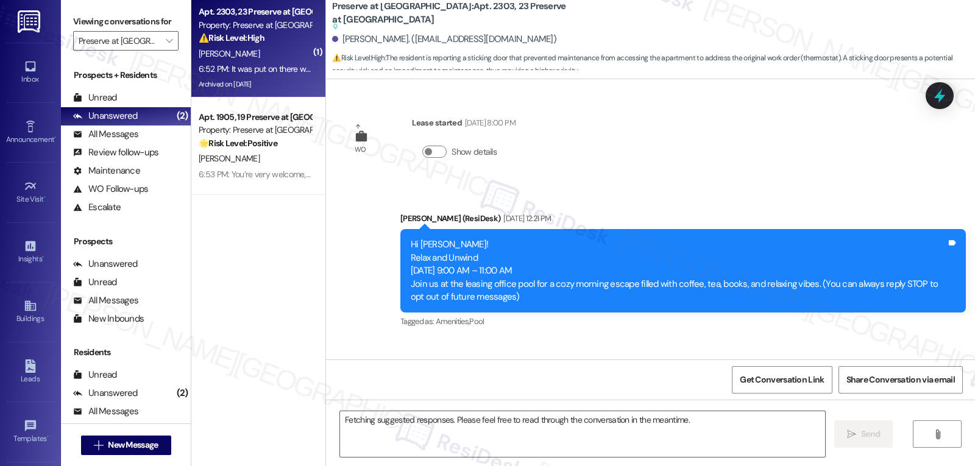
scroll to position [7519, 0]
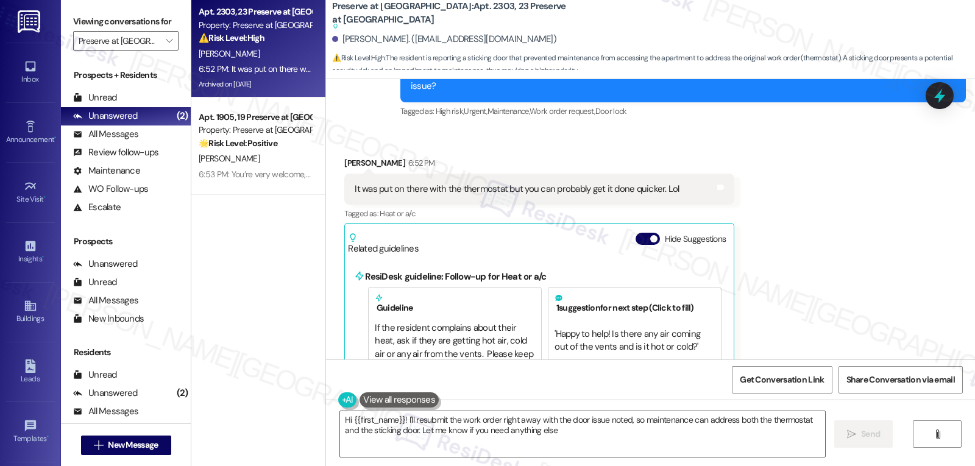
type textarea "Hi {{first_name}}! I'll resubmit the work order right away with the door issue …"
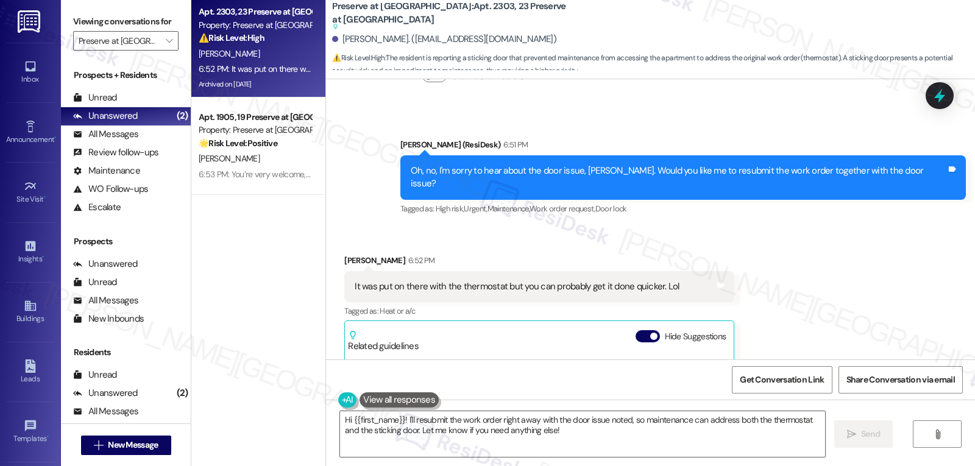
scroll to position [7397, 0]
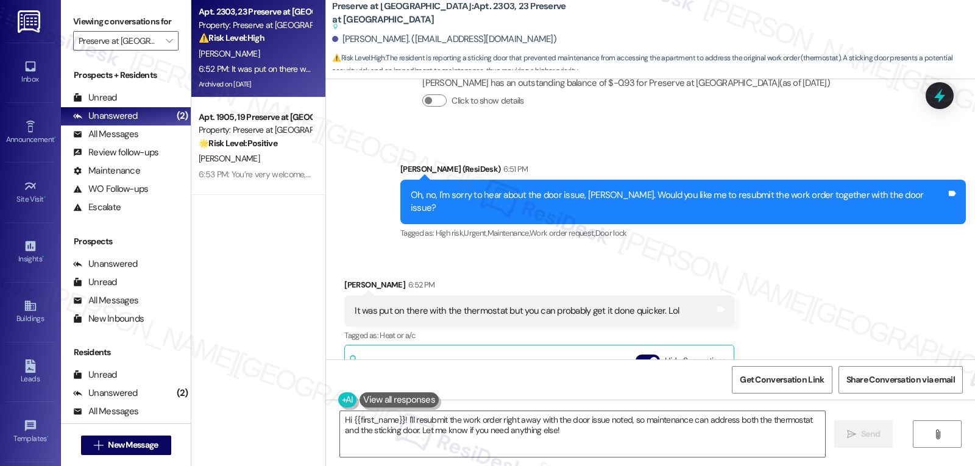
click at [947, 101] on icon at bounding box center [940, 96] width 16 height 16
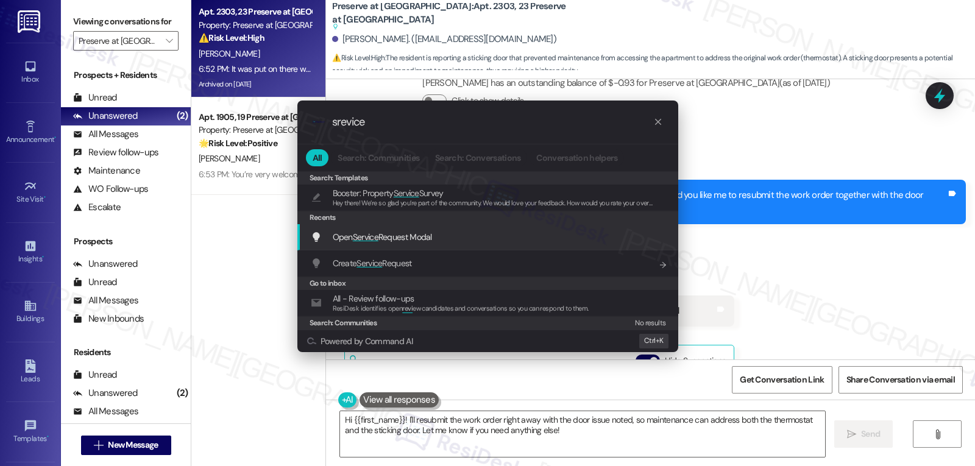
type input "srevice"
click at [418, 237] on span "Open Service Request Modal" at bounding box center [382, 237] width 99 height 11
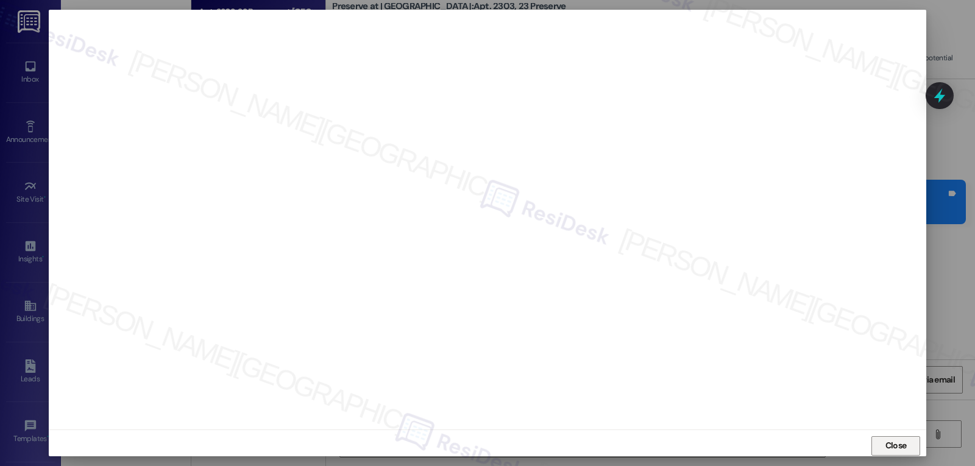
click at [894, 443] on span "Close" at bounding box center [895, 445] width 21 height 13
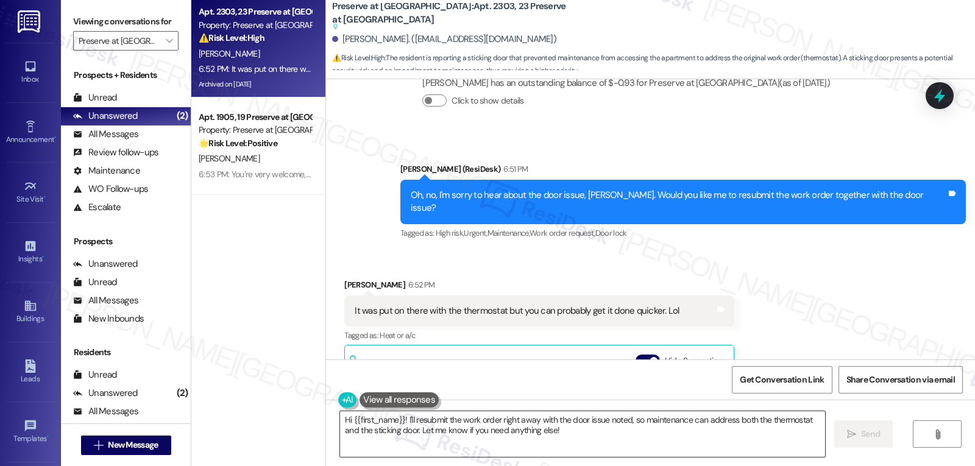
click at [506, 447] on textarea "Hi {{first_name}}! I'll resubmit the work order right away with the door issue …" at bounding box center [582, 434] width 485 height 46
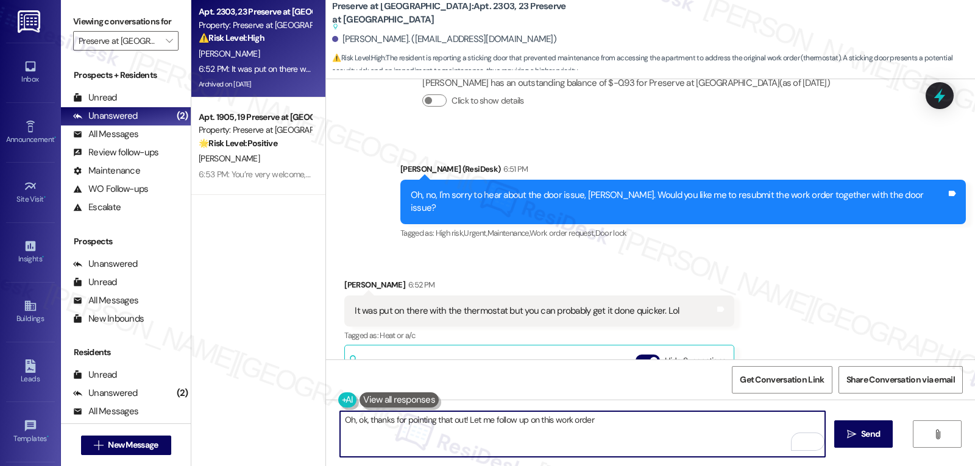
click at [457, 418] on textarea "Oh, ok, thanks for pointing that out! Let me follow up on this work order" at bounding box center [582, 434] width 485 height 46
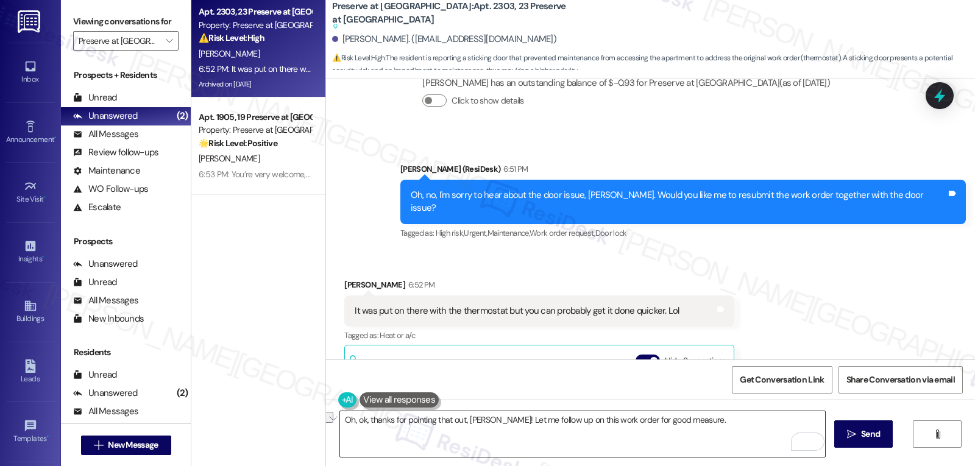
click at [708, 422] on textarea "Oh, ok, thanks for pointing that out, Heather! Let me follow up on this work or…" at bounding box center [582, 434] width 485 height 46
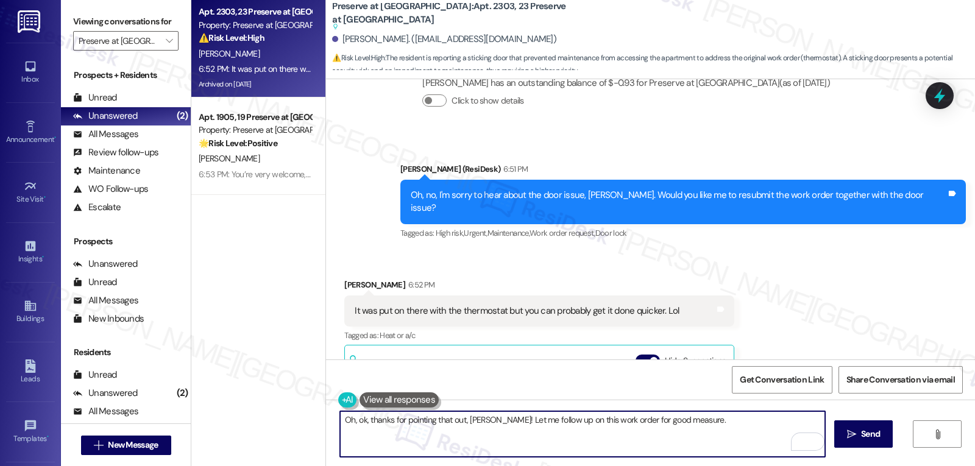
paste textarea "thank you for pointing that out, Heather! I’ll follow up on this work order jus…"
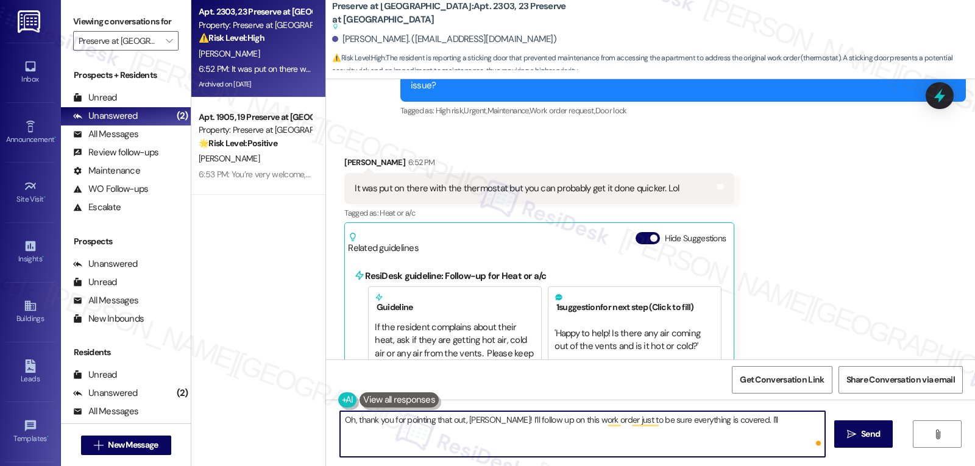
scroll to position [7397, 0]
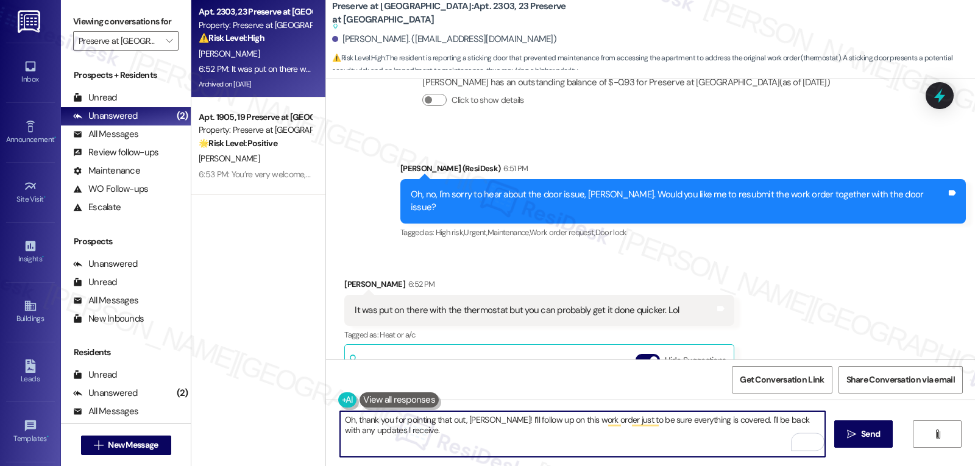
click at [464, 431] on textarea "Oh, thank you for pointing that out, Heather! I’ll follow up on this work order…" at bounding box center [582, 434] width 485 height 46
click at [676, 445] on textarea "Oh, thank you for pointing that out, [PERSON_NAME]! I’ll follow up on this work…" at bounding box center [582, 434] width 485 height 46
type textarea "Oh, thank you for pointing that out, [PERSON_NAME]! I’ll follow up on this work…"
click at [869, 434] on span "Send" at bounding box center [870, 434] width 19 height 13
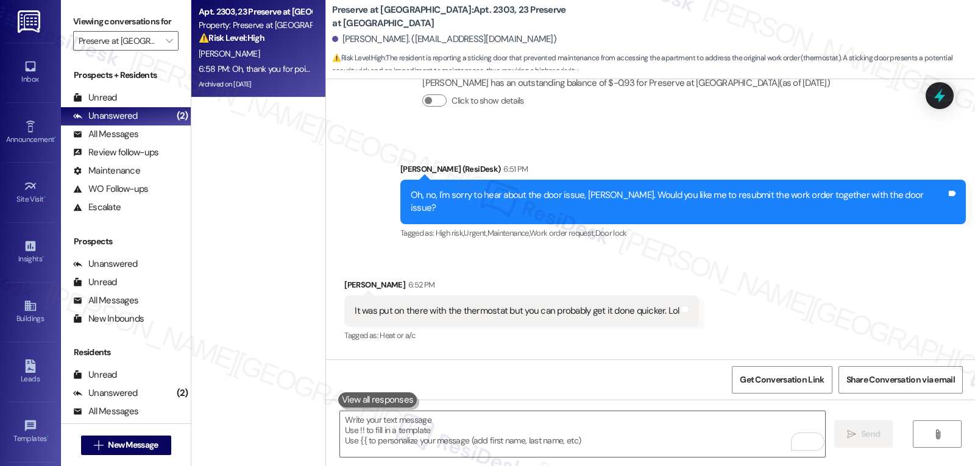
scroll to position [7425, 0]
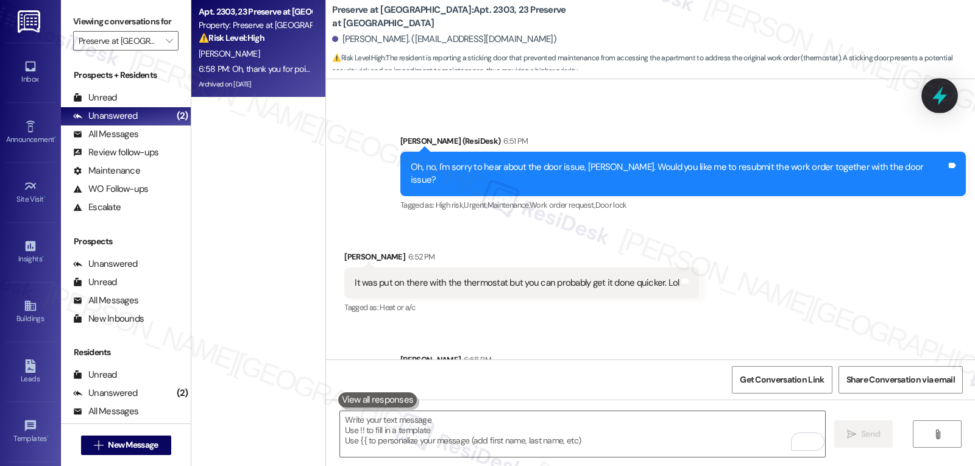
click at [938, 104] on icon at bounding box center [939, 95] width 21 height 21
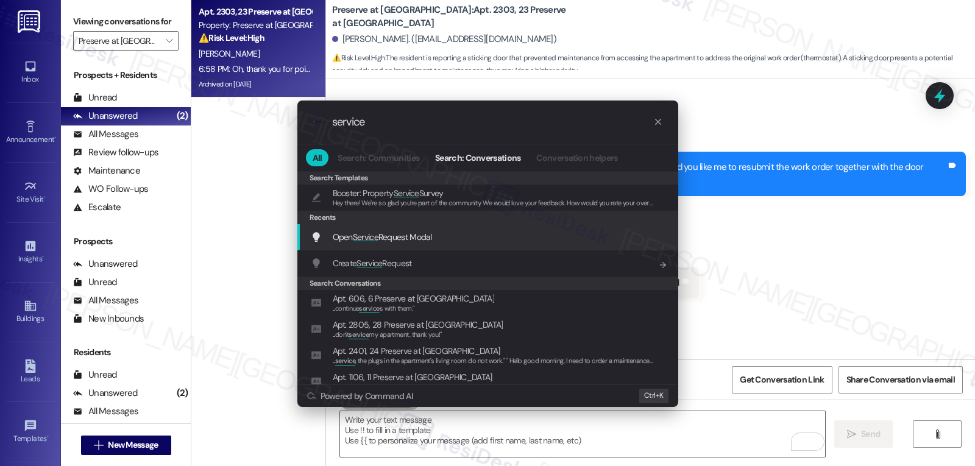
click at [423, 239] on span "Open Service Request Modal" at bounding box center [382, 237] width 99 height 11
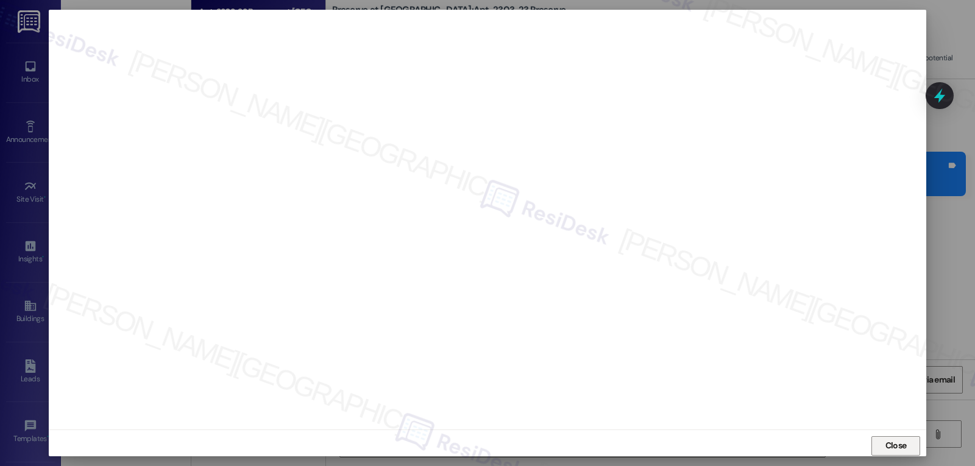
click at [898, 448] on span "Close" at bounding box center [895, 445] width 21 height 13
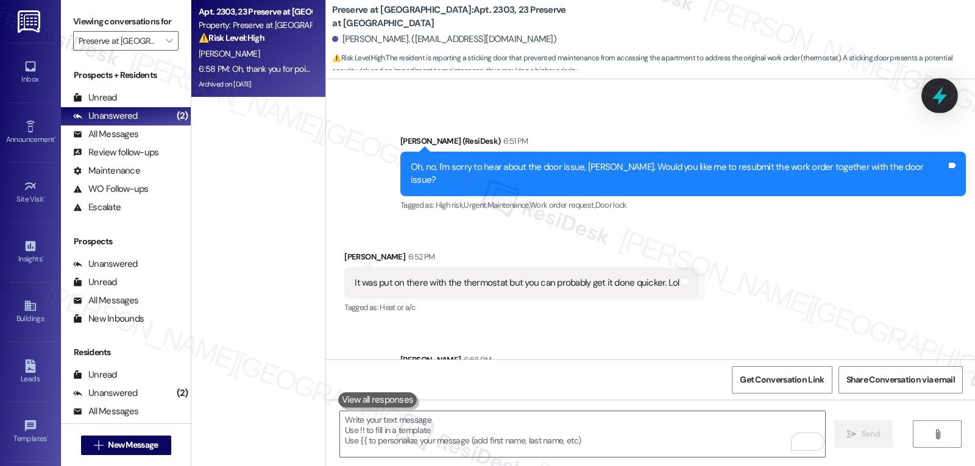
click at [943, 99] on icon at bounding box center [939, 95] width 21 height 21
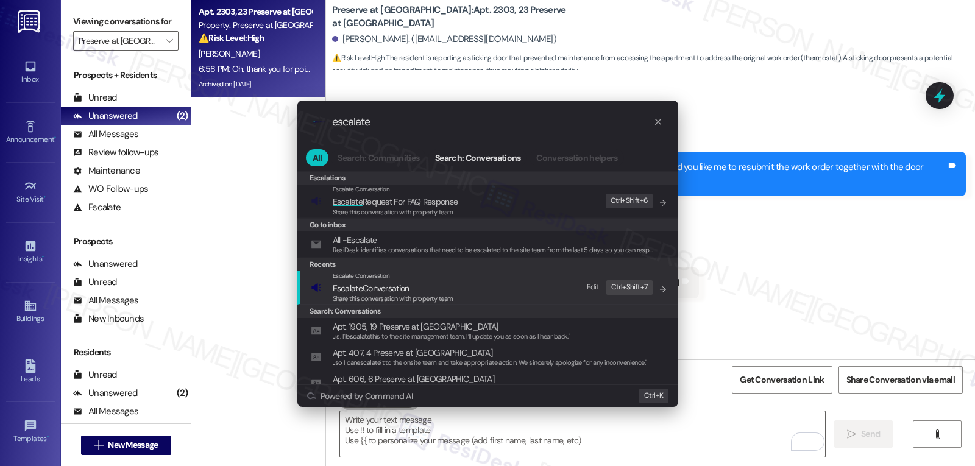
type input "escalate"
click at [419, 291] on span "Escalate Conversation" at bounding box center [393, 287] width 121 height 13
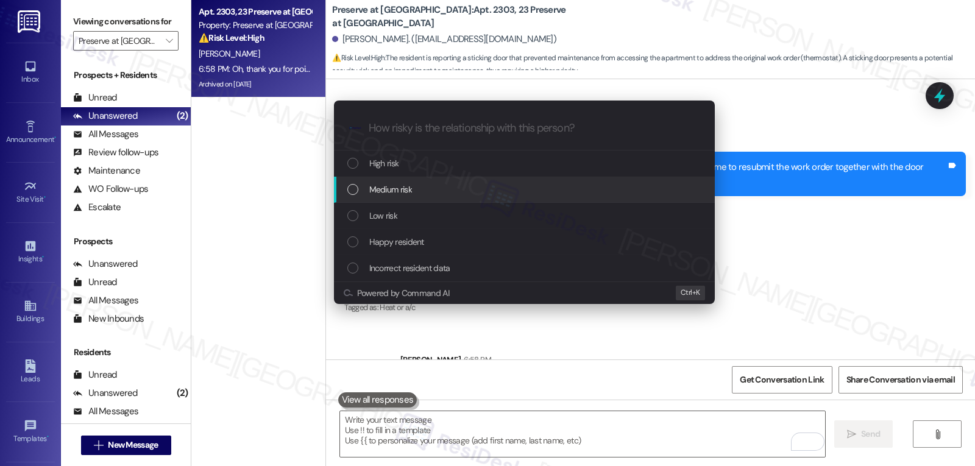
click at [459, 193] on div "Medium risk" at bounding box center [525, 189] width 356 height 13
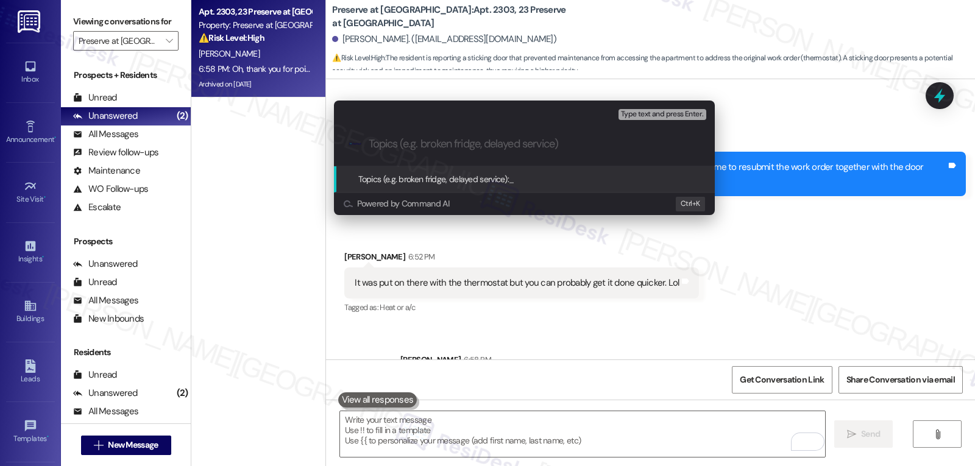
paste input "16093977"
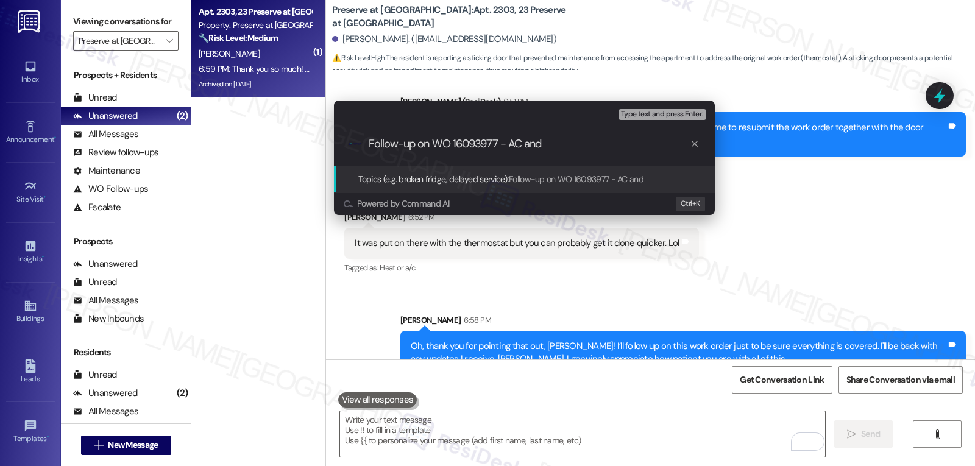
scroll to position [7509, 0]
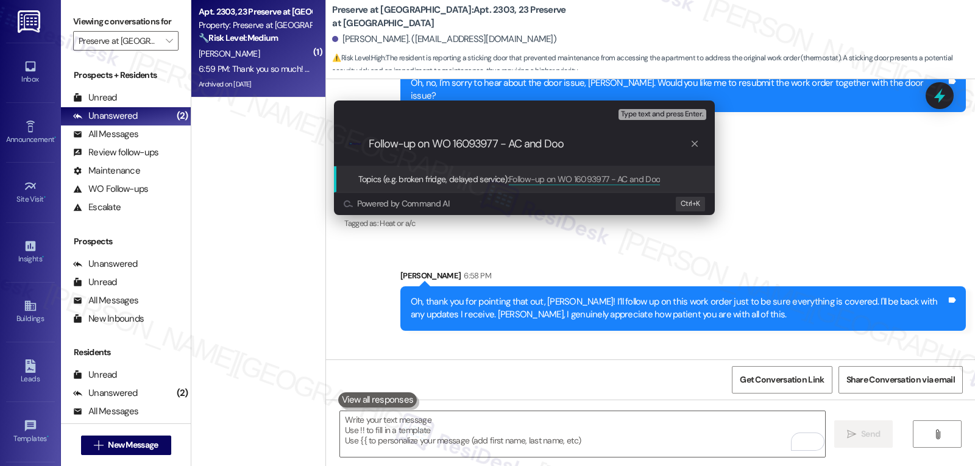
type input "Follow-up on WO 16093977 - AC and Door"
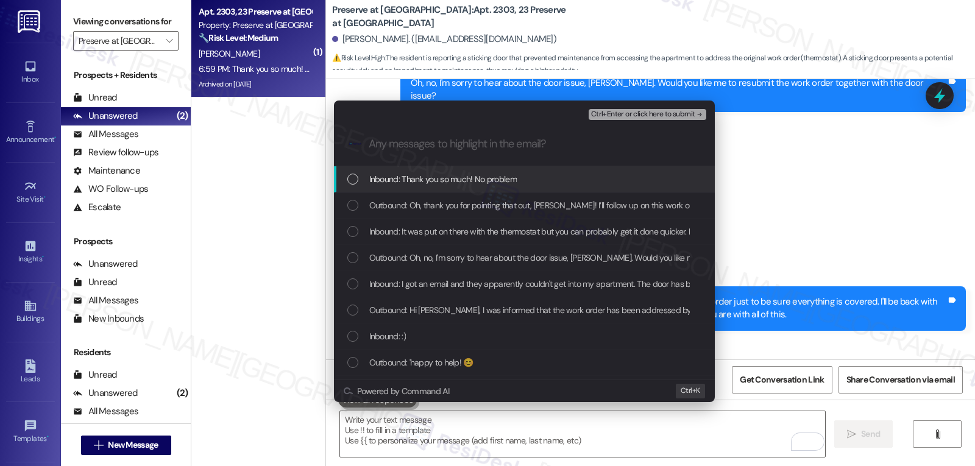
click at [428, 179] on span "Inbound: Thank you so much! No problem" at bounding box center [442, 178] width 147 height 13
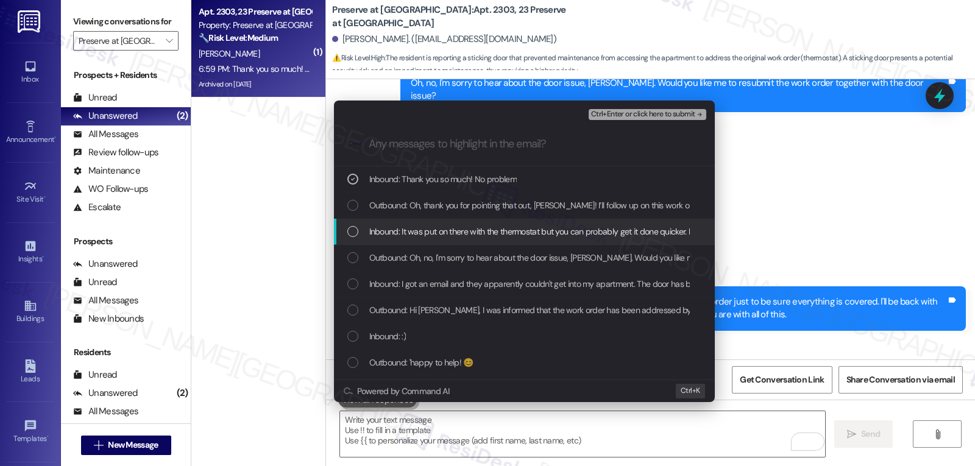
drag, startPoint x: 398, startPoint y: 225, endPoint x: 400, endPoint y: 261, distance: 35.4
click at [398, 226] on span "Inbound: It was put on there with the thermostat but you can probably get it do…" at bounding box center [533, 231] width 329 height 13
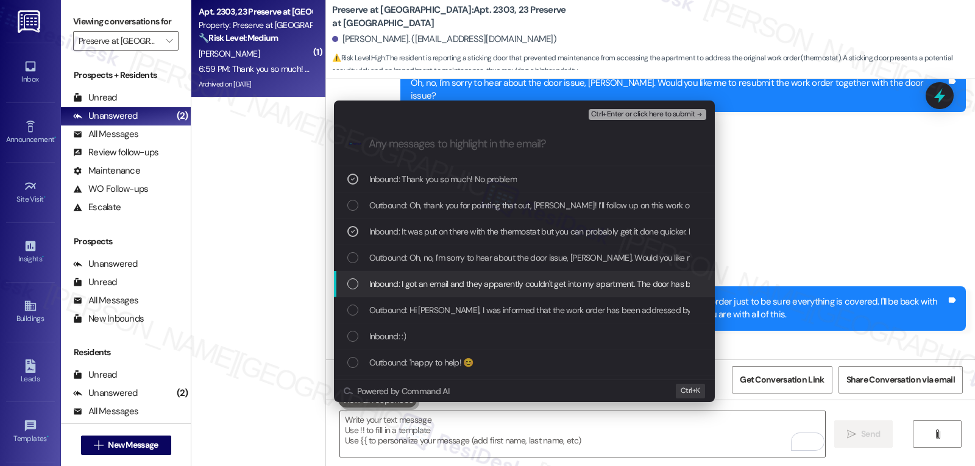
click at [405, 286] on span "Inbound: I got an email and they apparently couldn't get into my apartment. The…" at bounding box center [676, 283] width 614 height 13
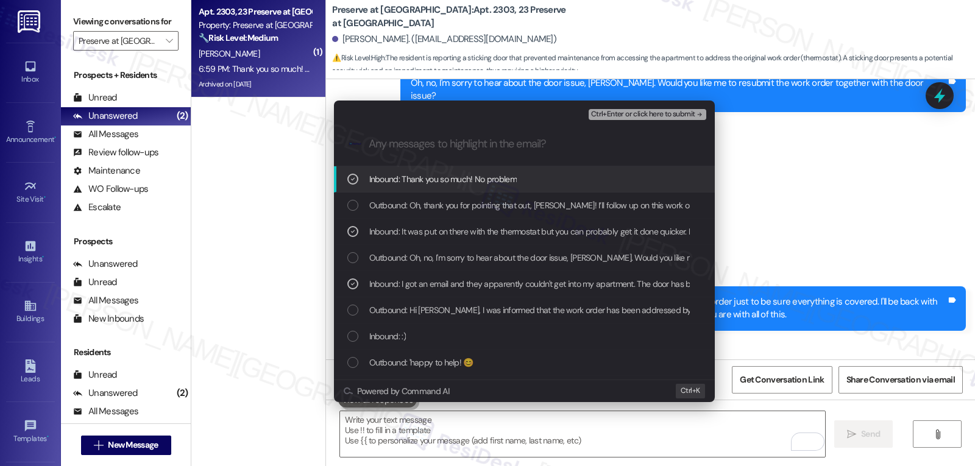
click at [660, 116] on span "Ctrl+Enter or click here to submit" at bounding box center [643, 114] width 104 height 9
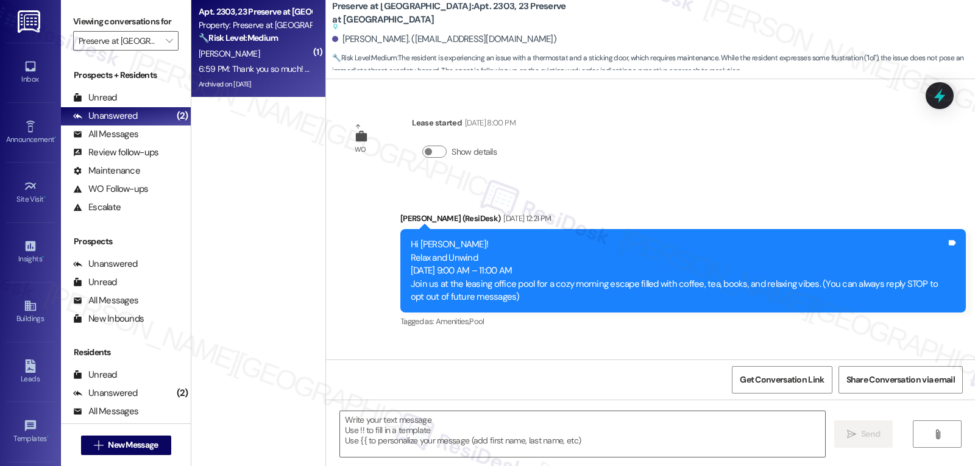
scroll to position [7581, 0]
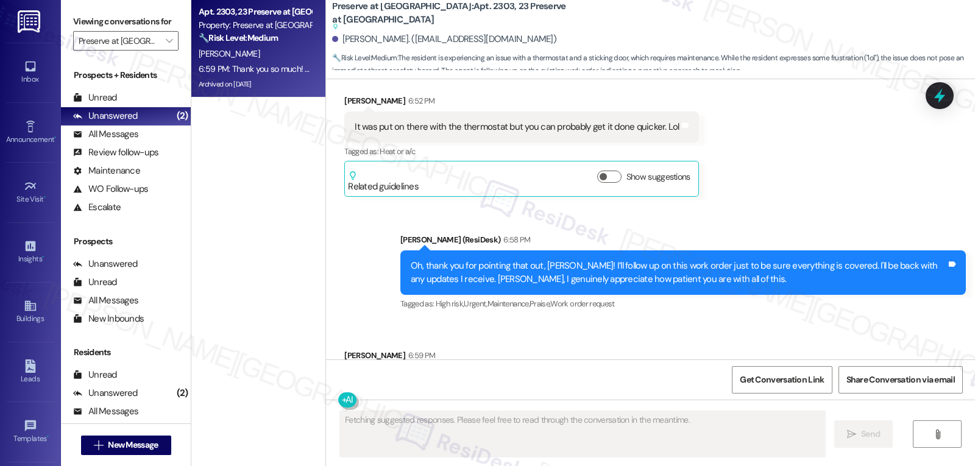
click at [344, 349] on div "Heather Pemberton 6:59 PM" at bounding box center [437, 357] width 186 height 17
copy div "Heather"
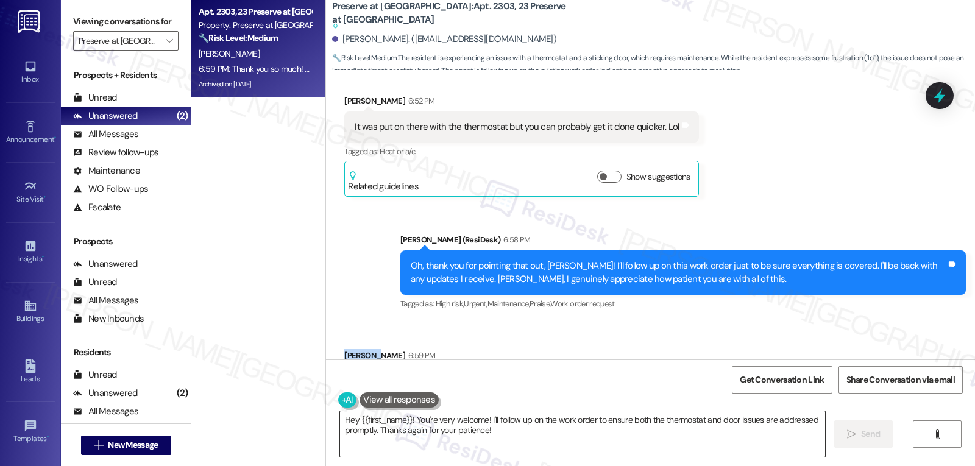
click at [478, 426] on textarea "Hey {{first_name}}! You're very welcome! I'll follow up on the work order to en…" at bounding box center [582, 434] width 485 height 46
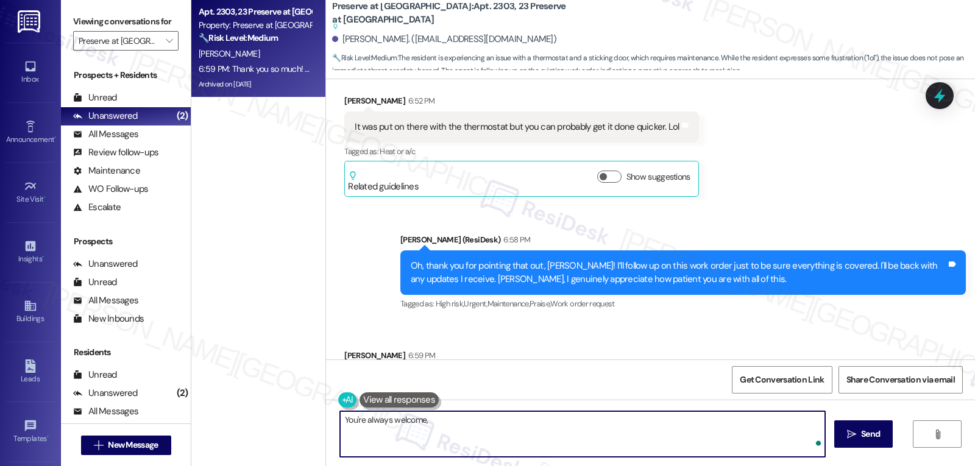
paste textarea "Heather"
type textarea "You're always welcome, [PERSON_NAME]!"
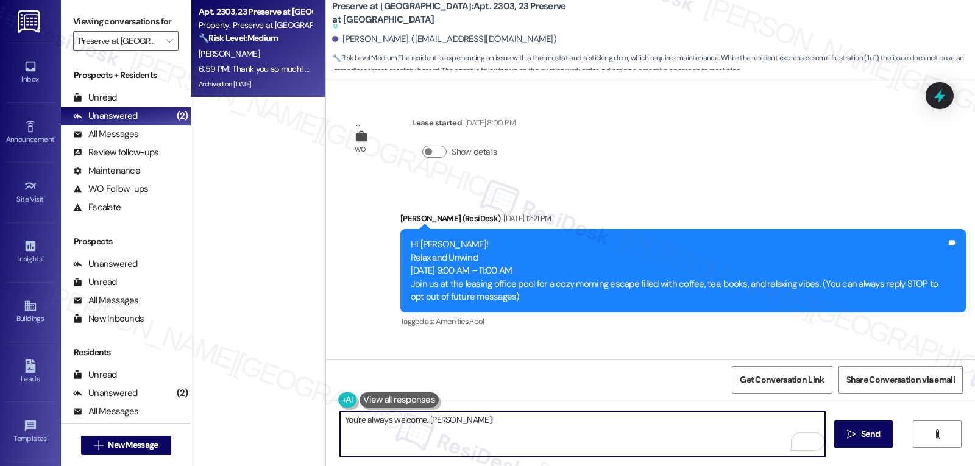
scroll to position [7581, 0]
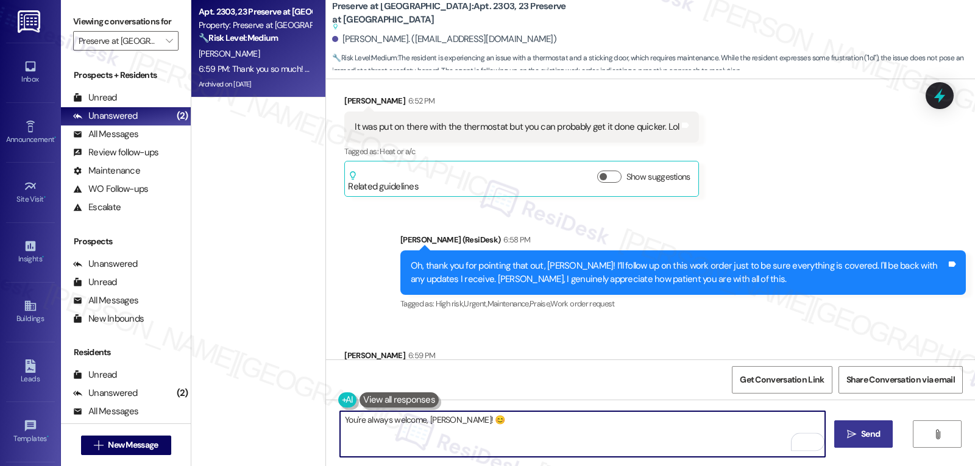
type textarea "You're always welcome, [PERSON_NAME]! 😊"
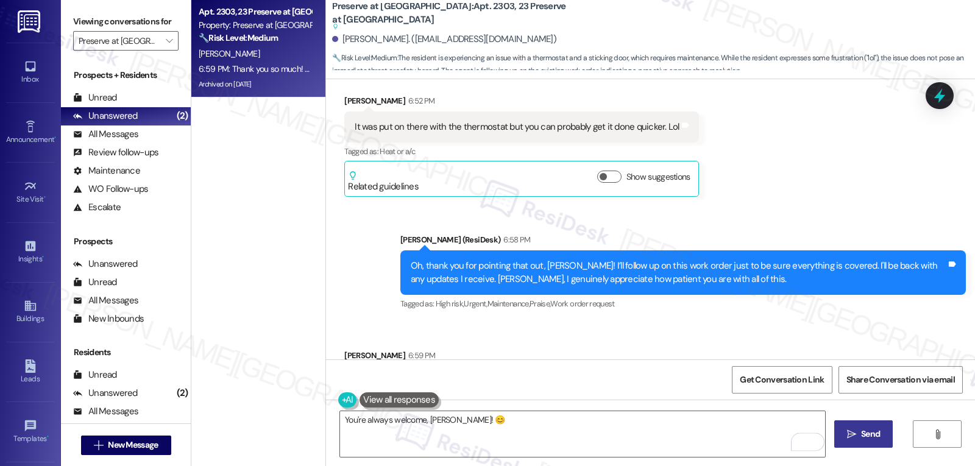
click at [855, 429] on span " Send" at bounding box center [863, 434] width 38 height 13
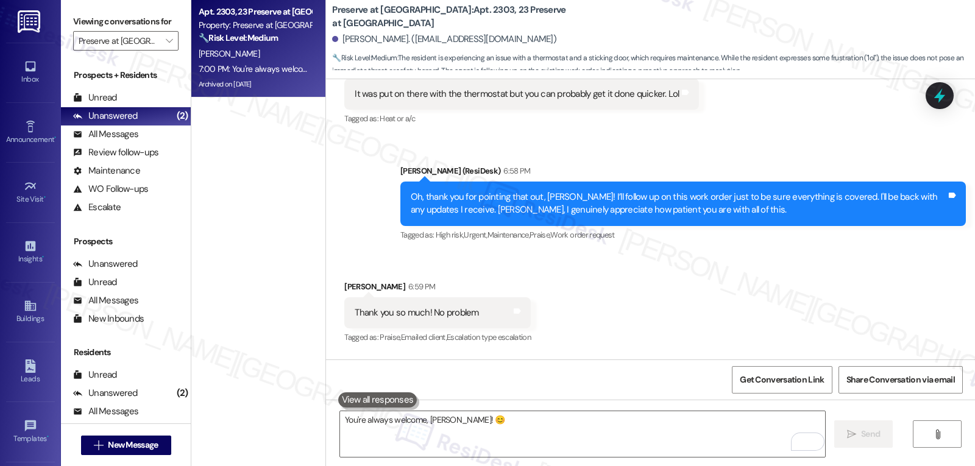
scroll to position [7630, 0]
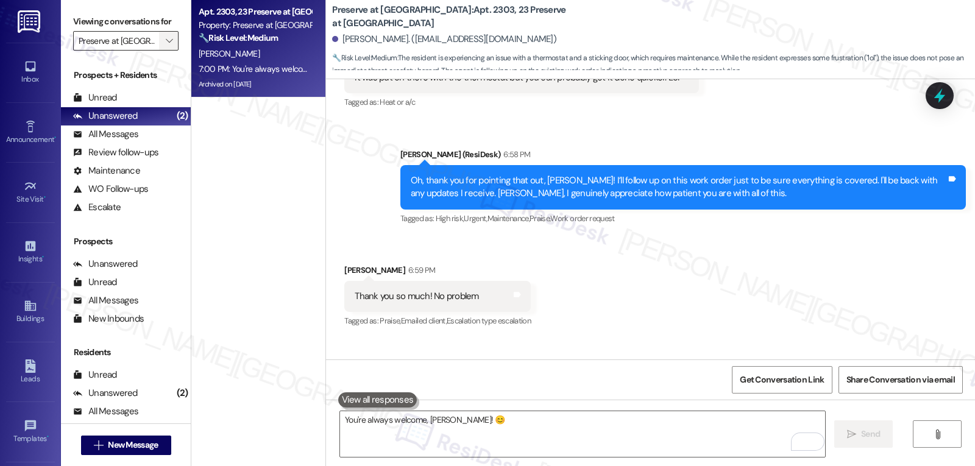
click at [168, 51] on button "" at bounding box center [168, 40] width 19 height 19
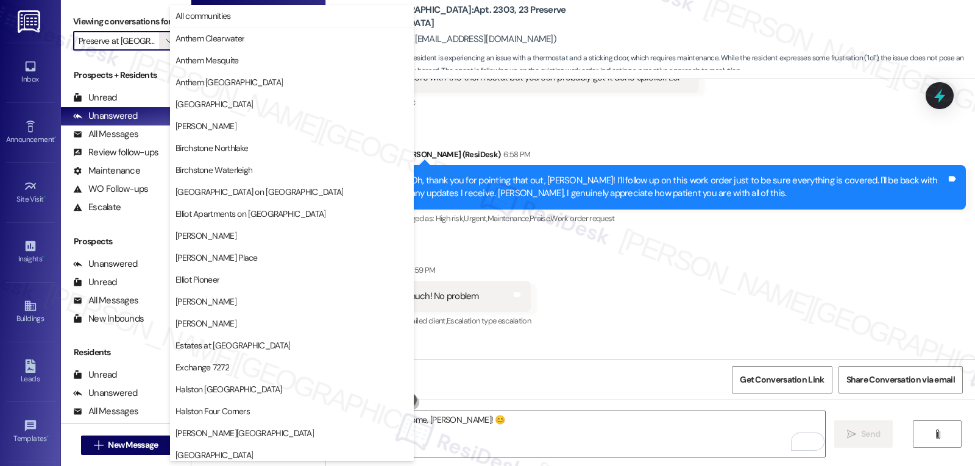
scroll to position [422, 0]
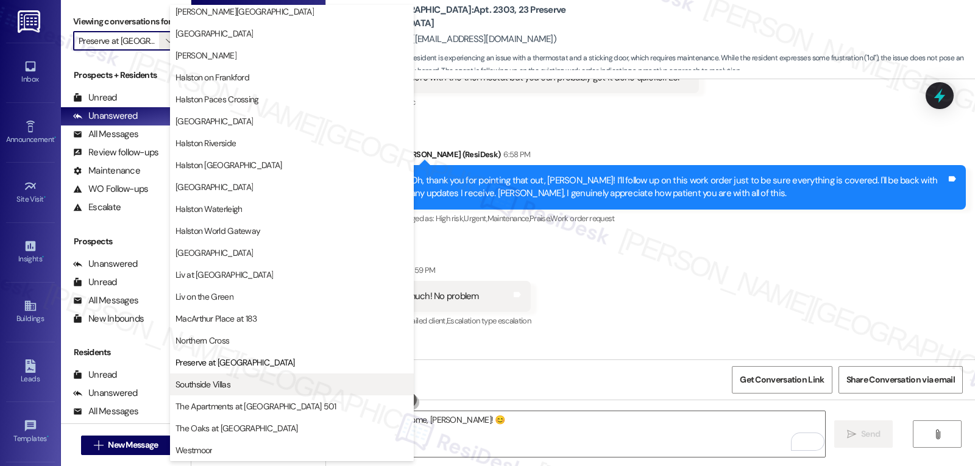
click at [229, 394] on button "Southside Villas" at bounding box center [292, 384] width 244 height 22
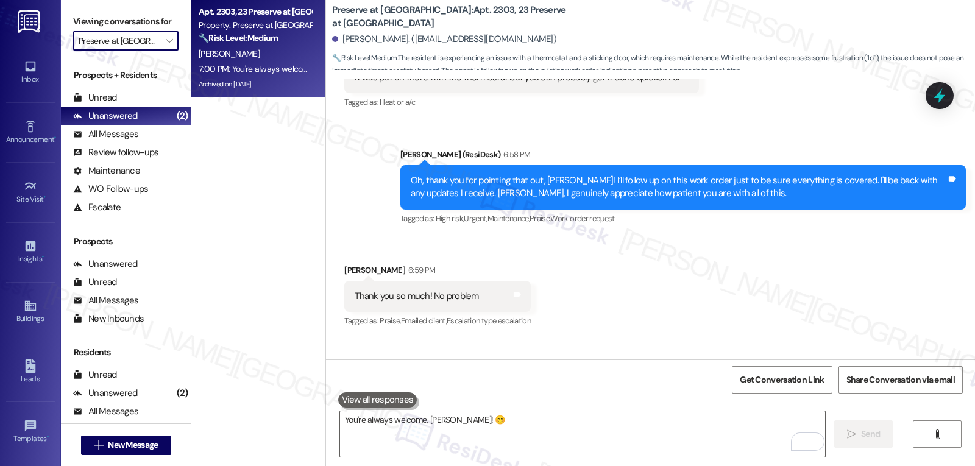
type input "Southside Villas"
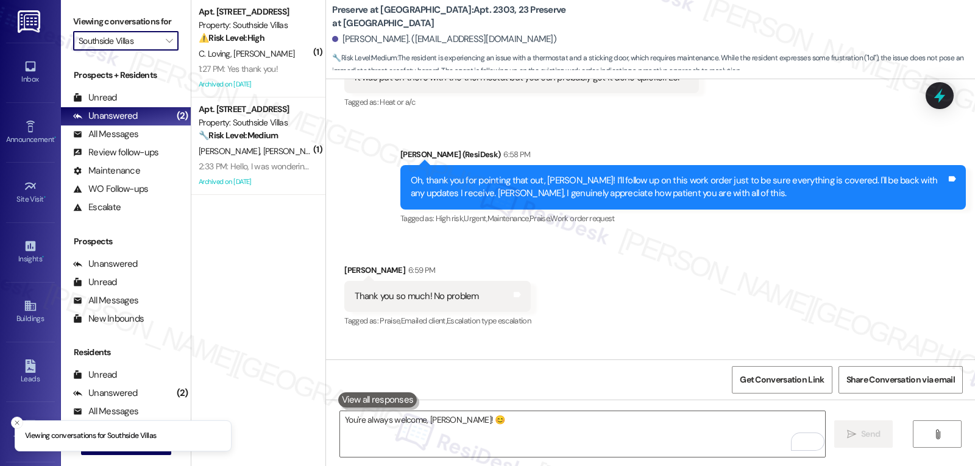
click at [291, 50] on div "C. Loving [PERSON_NAME]" at bounding box center [254, 53] width 115 height 15
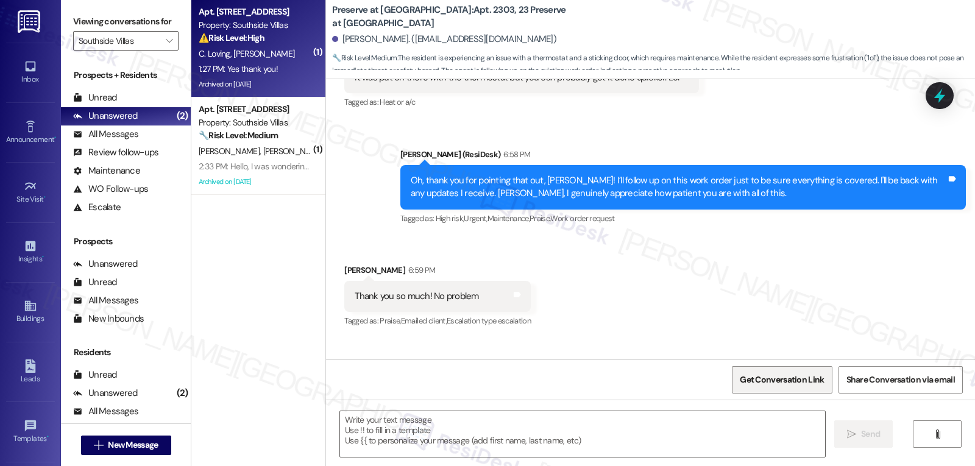
type textarea "Fetching suggested responses. Please feel free to read through the conversation…"
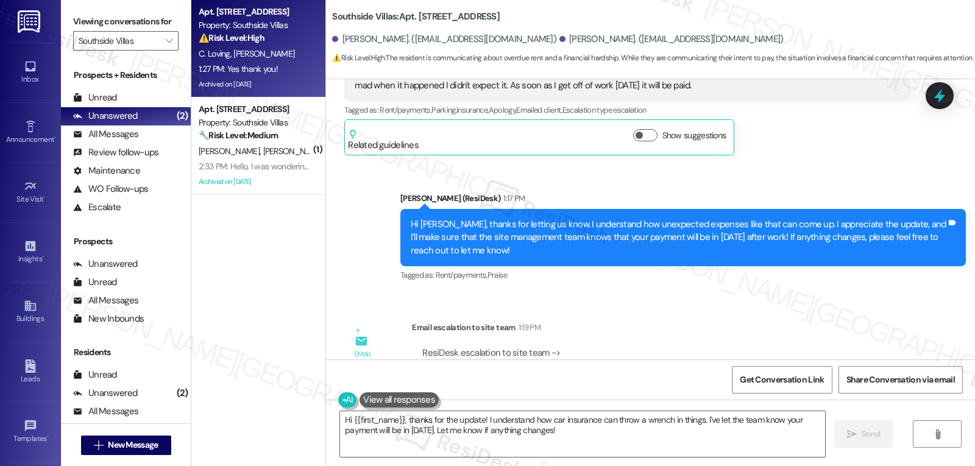
scroll to position [21237, 0]
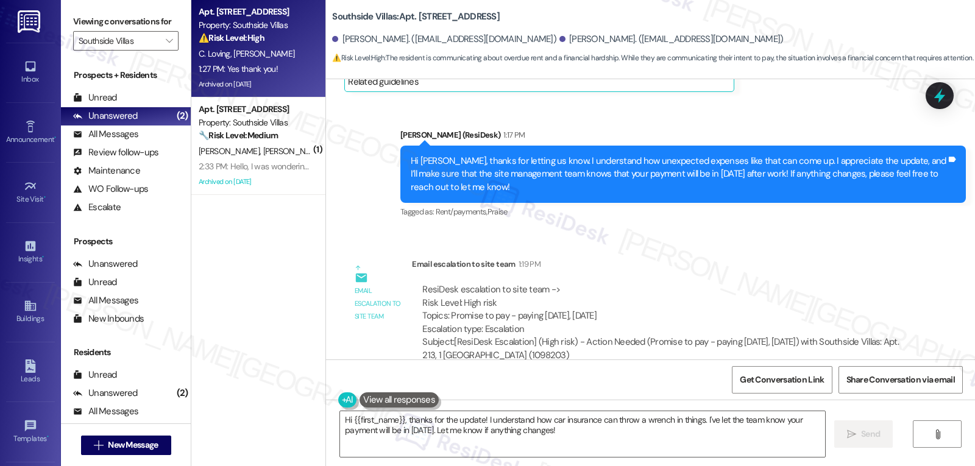
click at [344, 408] on div "[PERSON_NAME] 1:27 PM" at bounding box center [391, 416] width 94 height 17
copy div "[PERSON_NAME]"
click at [534, 447] on textarea "Hi {{first_name}}, thanks for the update! I understand how car insurance can th…" at bounding box center [582, 434] width 485 height 46
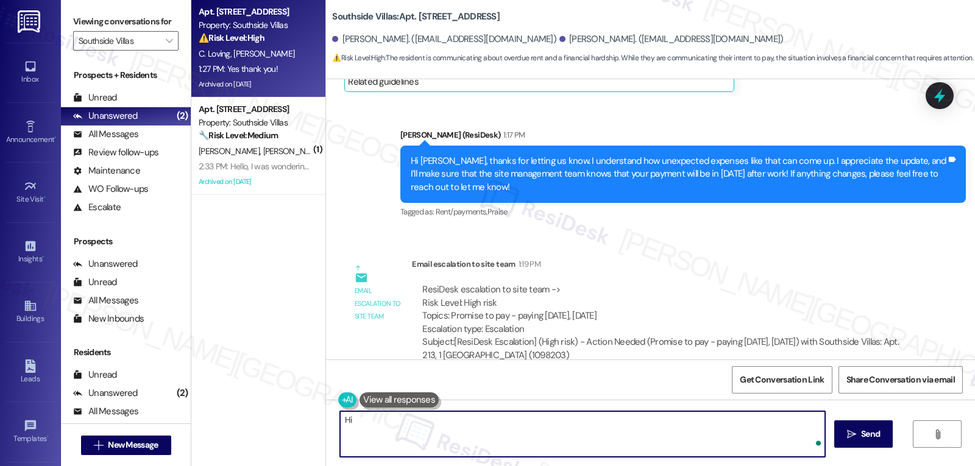
paste textarea "[PERSON_NAME]"
drag, startPoint x: 623, startPoint y: 419, endPoint x: 842, endPoint y: 423, distance: 218.8
click at [842, 423] on div "Hi [PERSON_NAME], I just received an update from the team. Your payment has bee…" at bounding box center [650, 445] width 649 height 91
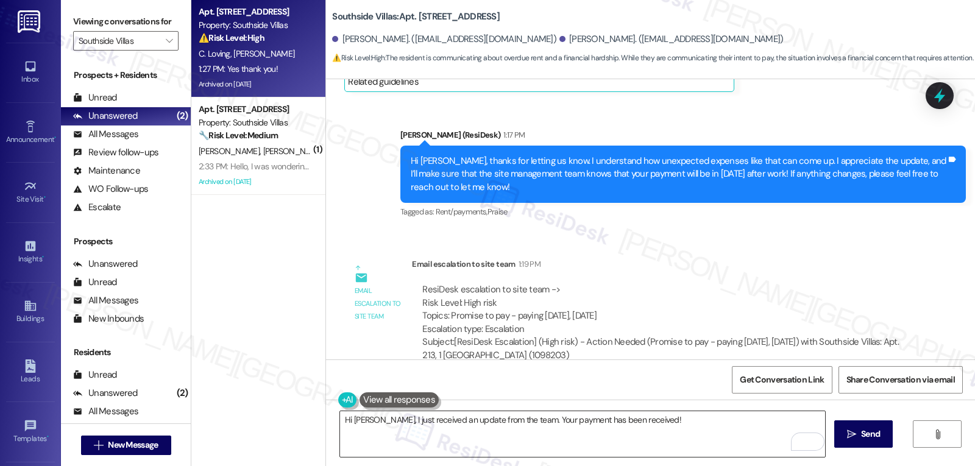
click at [645, 420] on textarea "Hi [PERSON_NAME], I just received an update from the team. Your payment has bee…" at bounding box center [582, 434] width 485 height 46
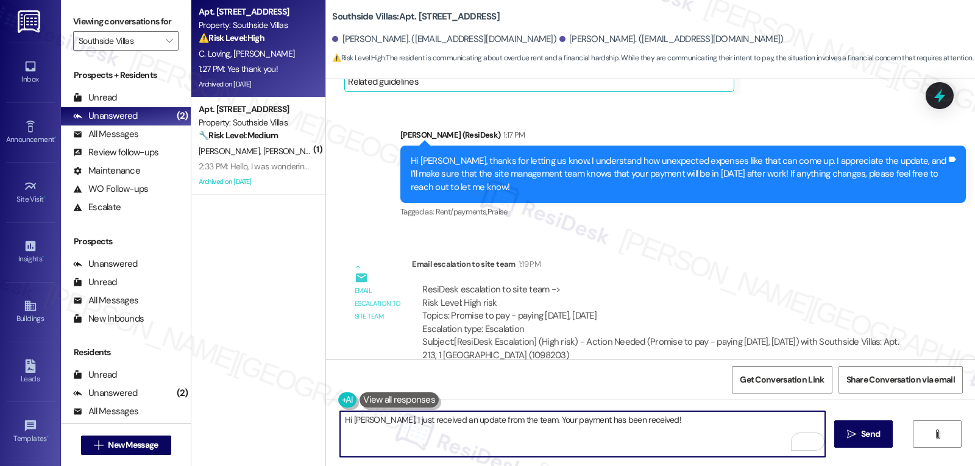
paste textarea "If you ever have any questions or need support, don’t hesitate to reach out. I’…"
type textarea "Hi [PERSON_NAME], I just received an update from the team. Your payment has bee…"
click at [865, 433] on span "Send" at bounding box center [870, 434] width 19 height 13
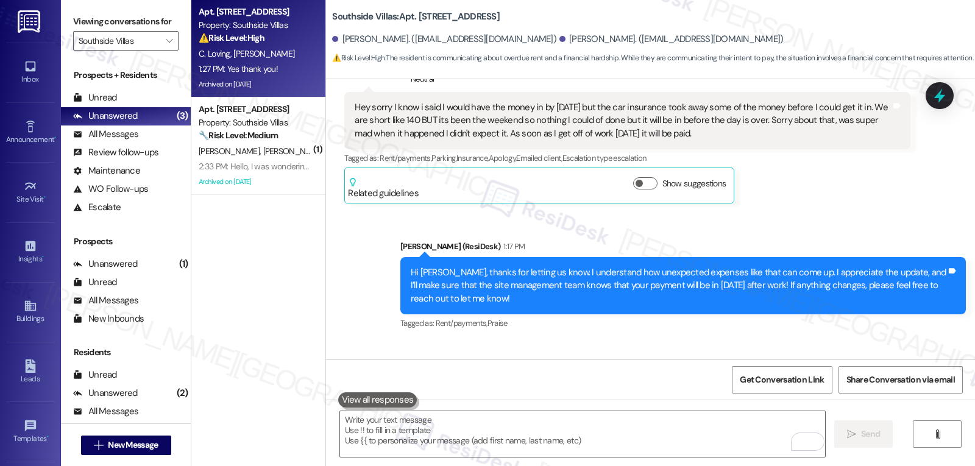
scroll to position [21335, 0]
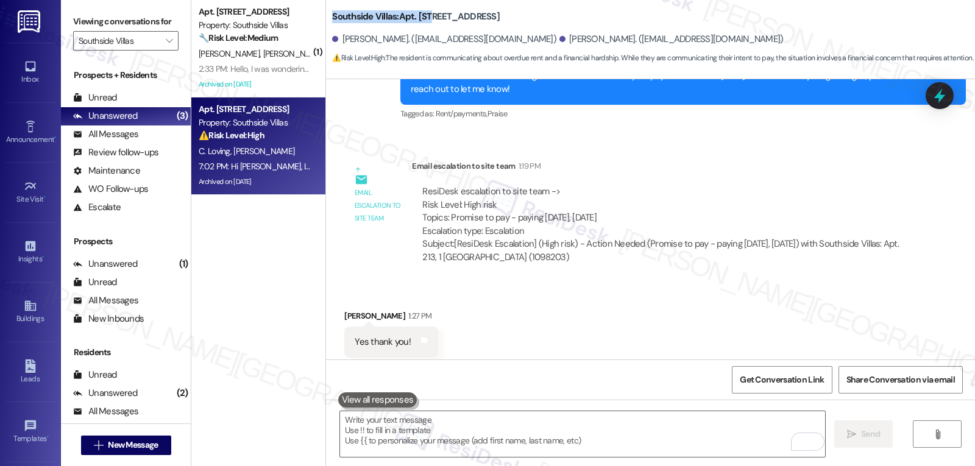
drag, startPoint x: 322, startPoint y: 16, endPoint x: 422, endPoint y: 16, distance: 99.3
click at [422, 16] on div "Southside Villas: Apt. [STREET_ADDRESS] Loving. ([EMAIL_ADDRESS][DOMAIN_NAME]) …" at bounding box center [650, 34] width 649 height 62
copy b "Southside Villas: Apt. 213"
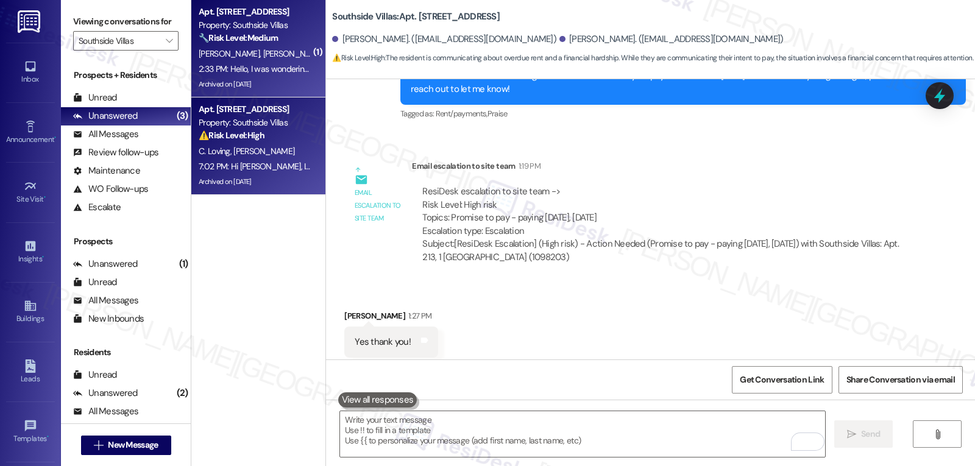
click at [255, 65] on div "2:33 PM: Hello, I was wondering if anyone had been by our apartment to take a l…" at bounding box center [433, 68] width 468 height 11
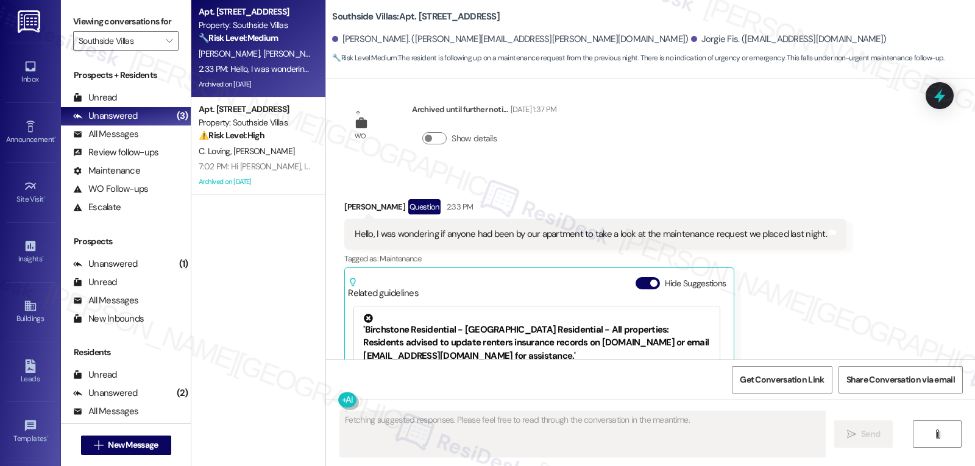
scroll to position [9309, 0]
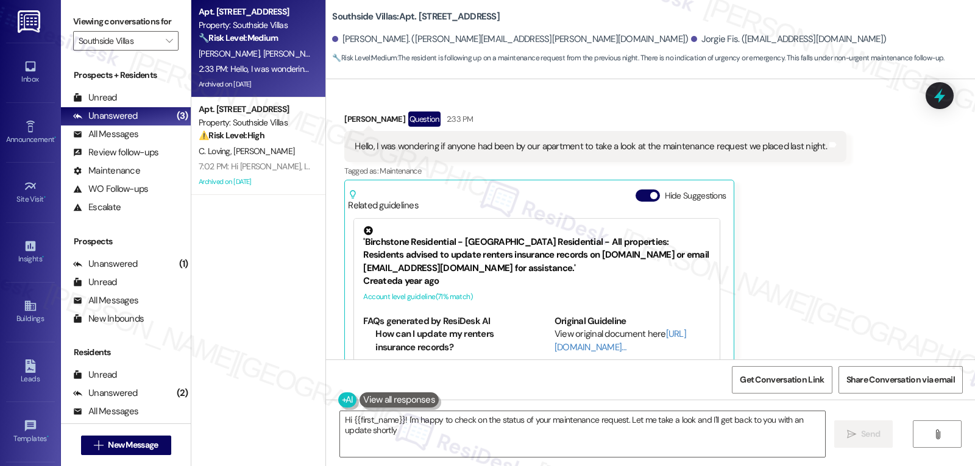
type textarea "Hi {{first_name}}! I'm happy to check on the status of your maintenance request…"
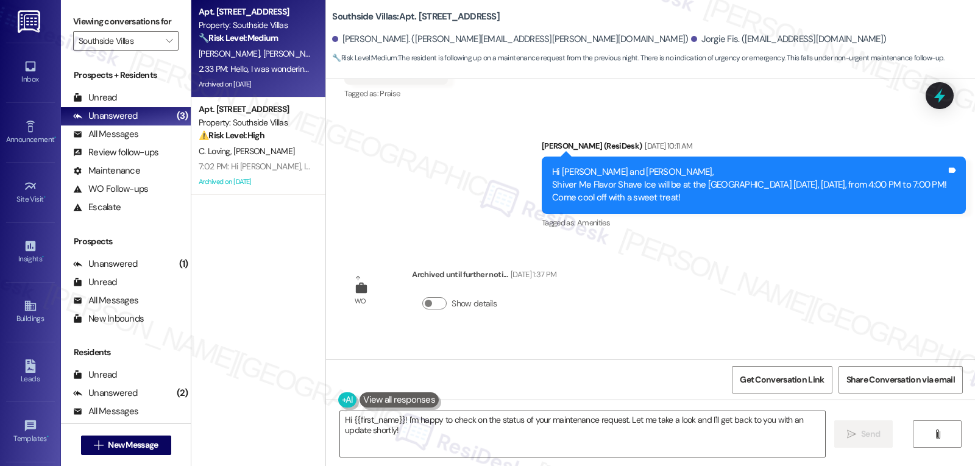
scroll to position [9178, 0]
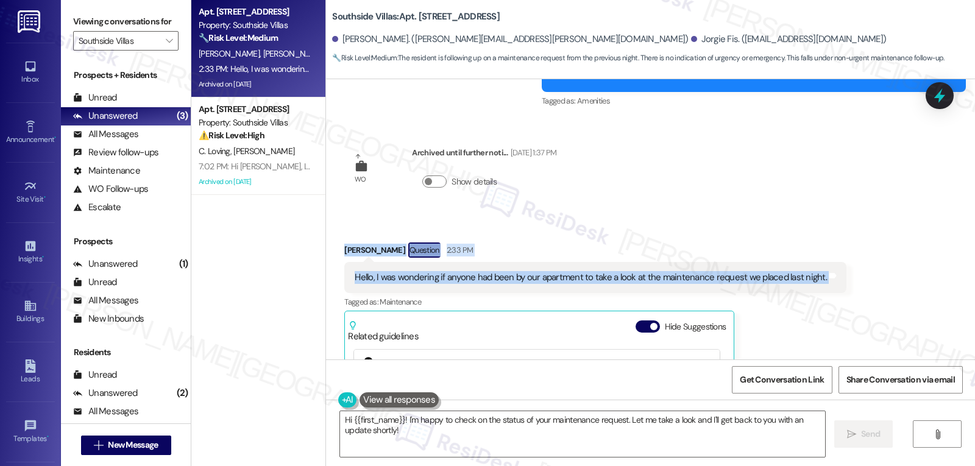
drag, startPoint x: 331, startPoint y: 196, endPoint x: 916, endPoint y: 228, distance: 585.7
click at [916, 228] on div "Received via SMS [PERSON_NAME] Question 2:33 PM Hello, I was wondering if anyon…" at bounding box center [650, 379] width 649 height 328
copy div "[PERSON_NAME] Question 2:33 PM Hello, I was wondering if anyone had been by our…"
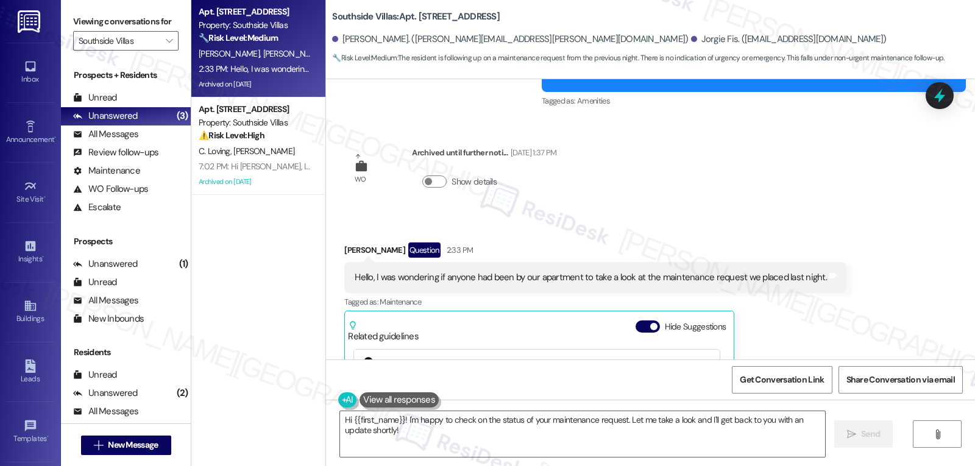
click at [858, 319] on div "Received via SMS [PERSON_NAME] Question 2:33 PM Hello, I was wondering if anyon…" at bounding box center [650, 379] width 649 height 328
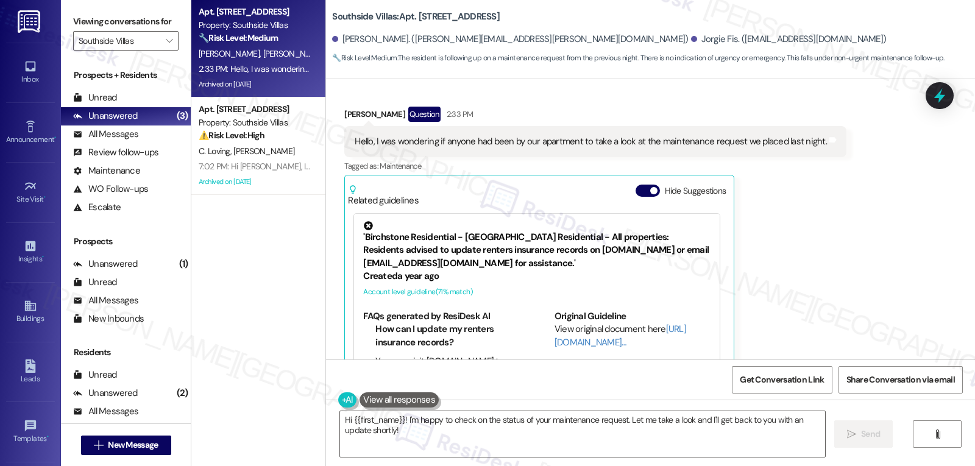
scroll to position [9422, 0]
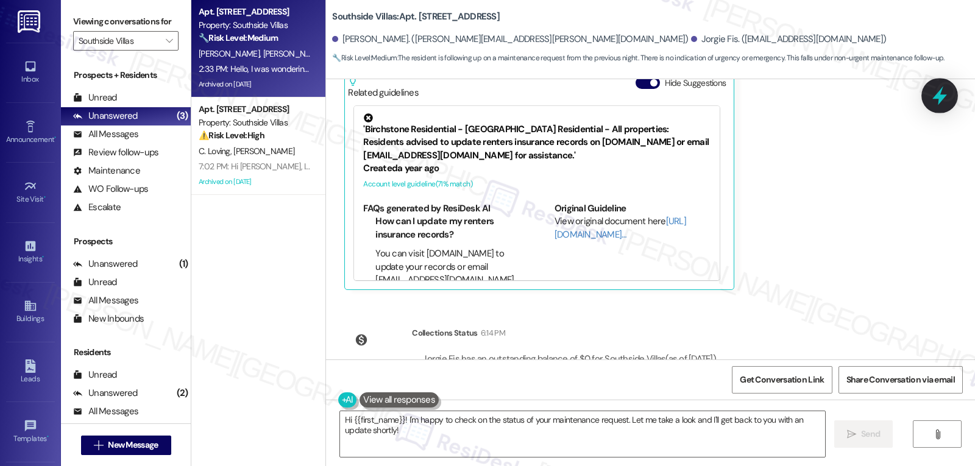
click at [933, 99] on icon at bounding box center [939, 95] width 21 height 21
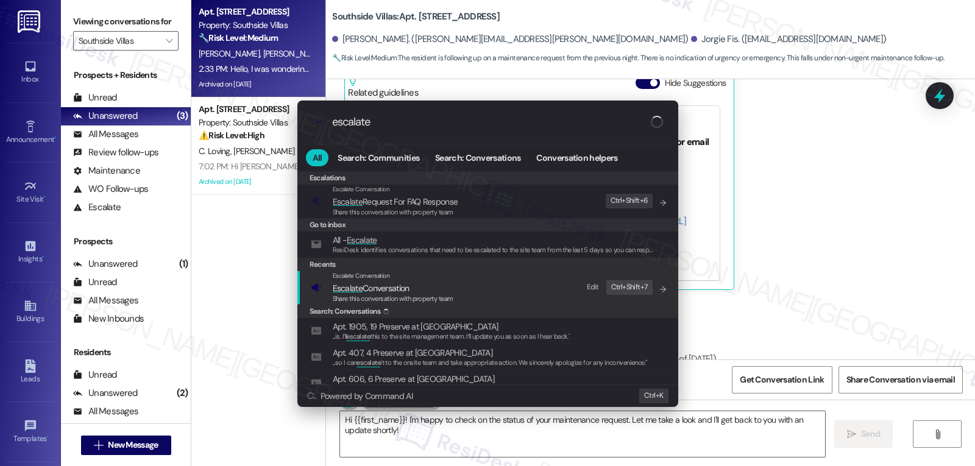
type input "escalate"
click at [395, 295] on span "Share this conversation with property team" at bounding box center [393, 298] width 121 height 9
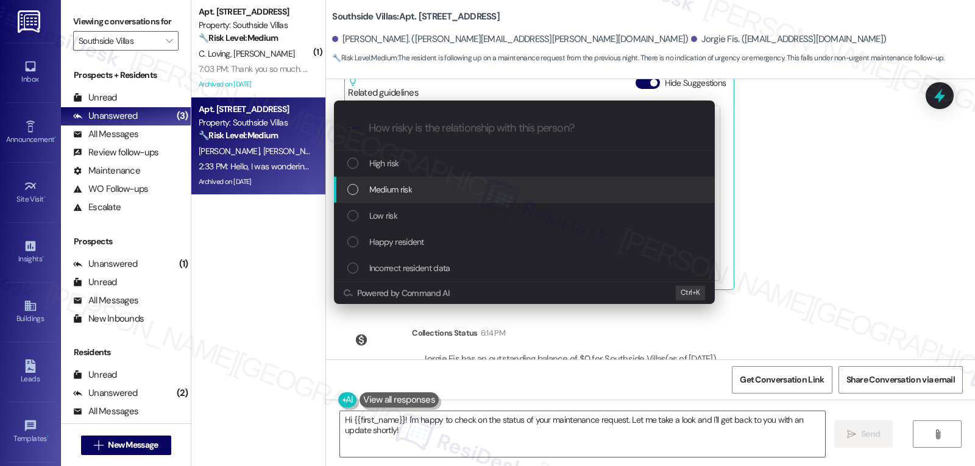
click at [922, 186] on div "Escalate Conversation How risky is the relationship with this person? Topics (e…" at bounding box center [487, 233] width 975 height 466
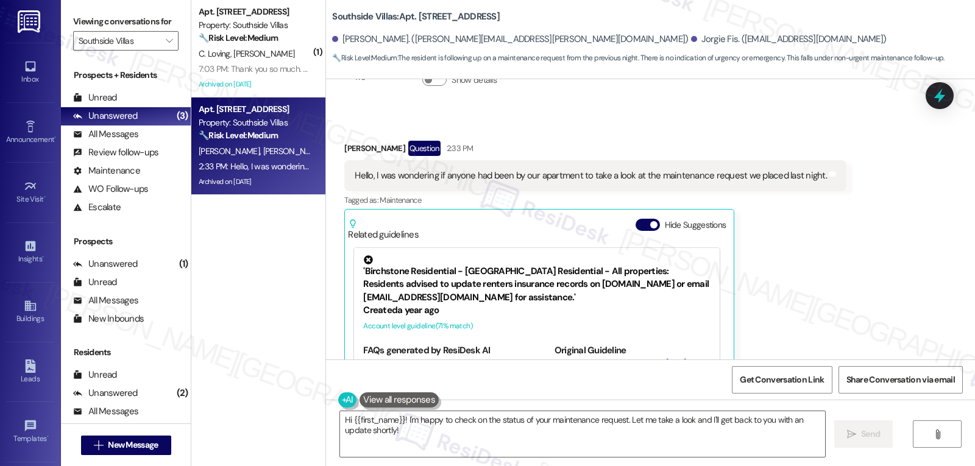
scroll to position [9178, 0]
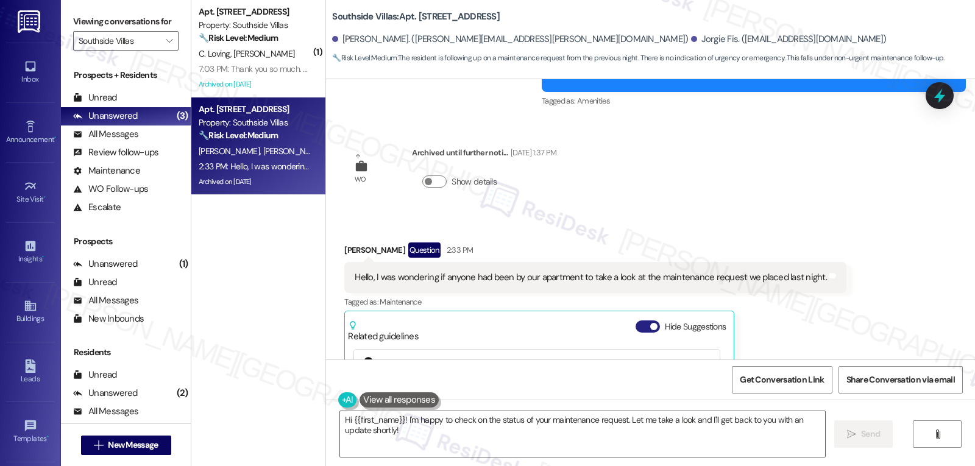
click at [638, 320] on button "Hide Suggestions" at bounding box center [647, 326] width 24 height 12
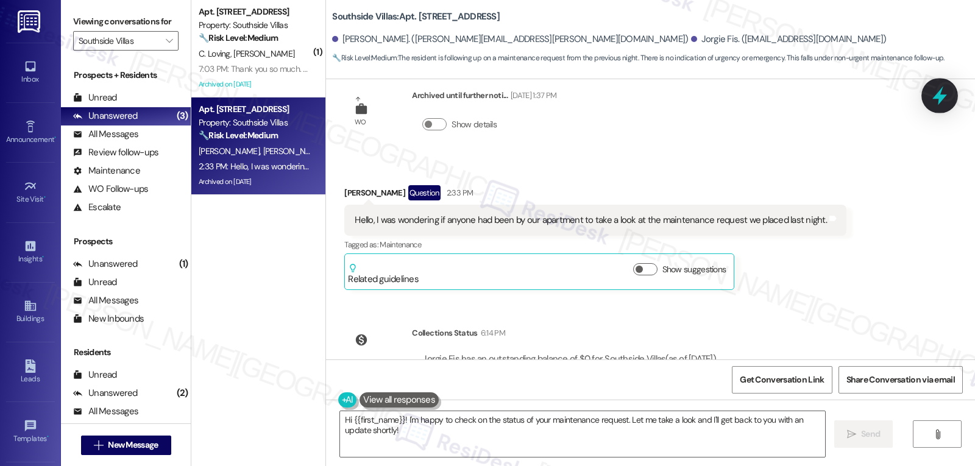
click at [947, 91] on icon at bounding box center [939, 95] width 21 height 21
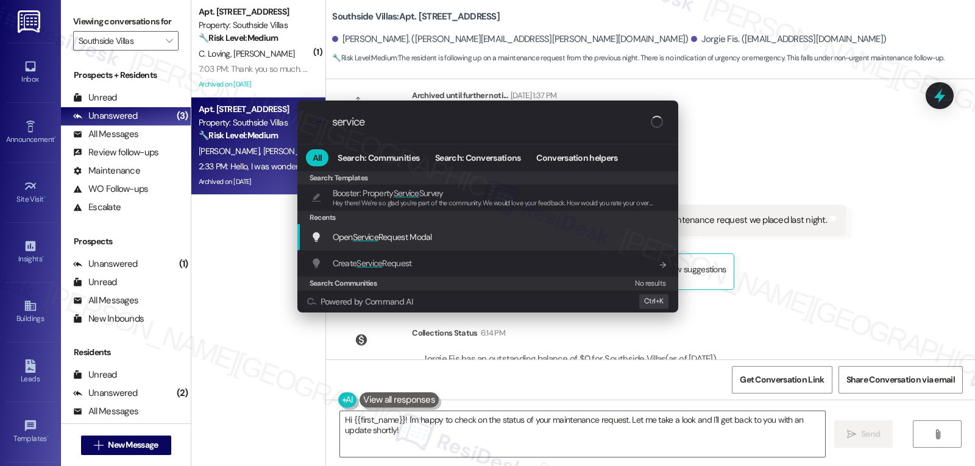
type input "service"
click at [455, 236] on div "Open Service Request Modal Add shortcut" at bounding box center [489, 236] width 356 height 13
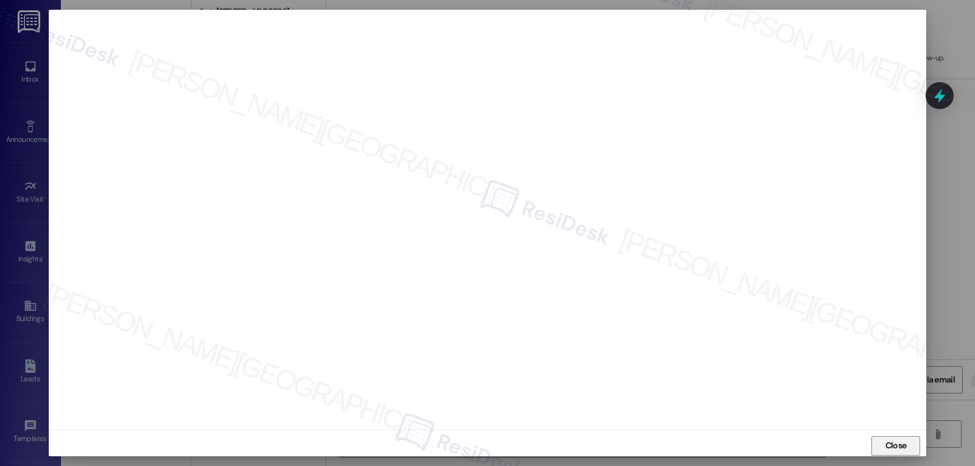
click at [894, 442] on span "Close" at bounding box center [895, 445] width 21 height 13
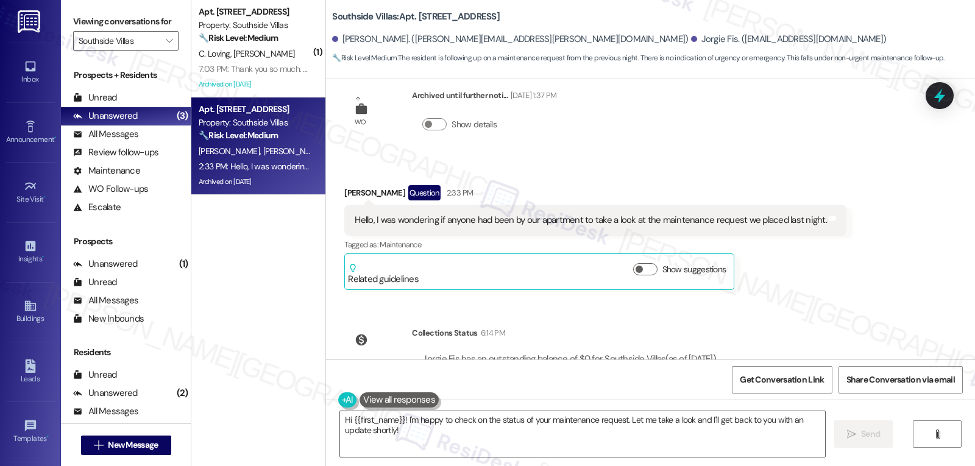
click at [349, 185] on div "[PERSON_NAME] Question 2:33 PM" at bounding box center [595, 194] width 502 height 19
copy div "[PERSON_NAME]"
click at [422, 440] on textarea "Hi {{first_name}}! I'm happy to check on the status of your maintenance request…" at bounding box center [582, 434] width 485 height 46
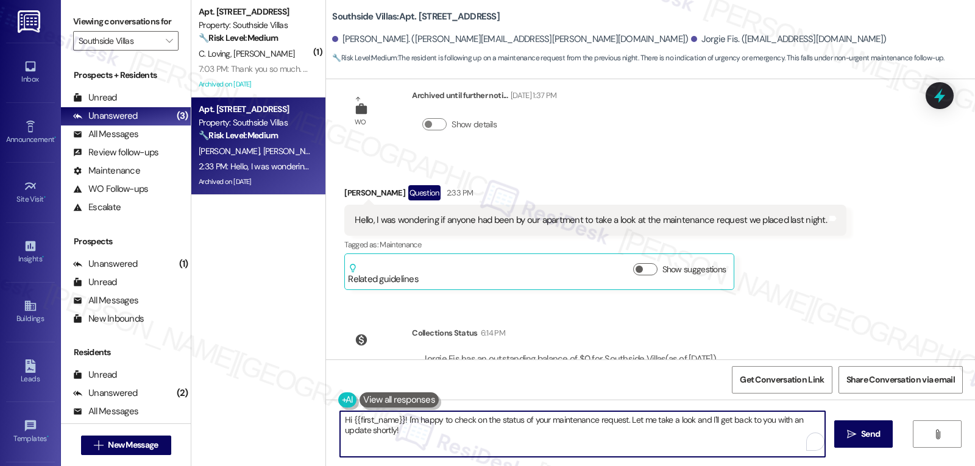
paste textarea "[PERSON_NAME]"
click at [498, 420] on textarea "Hi [PERSON_NAME], hope you're doing well! Are you asking about the tile in the …" at bounding box center [582, 434] width 485 height 46
type textarea "Hi [PERSON_NAME], hope you're doing well! Are you referring to the work order a…"
click at [865, 425] on button " Send" at bounding box center [863, 433] width 59 height 27
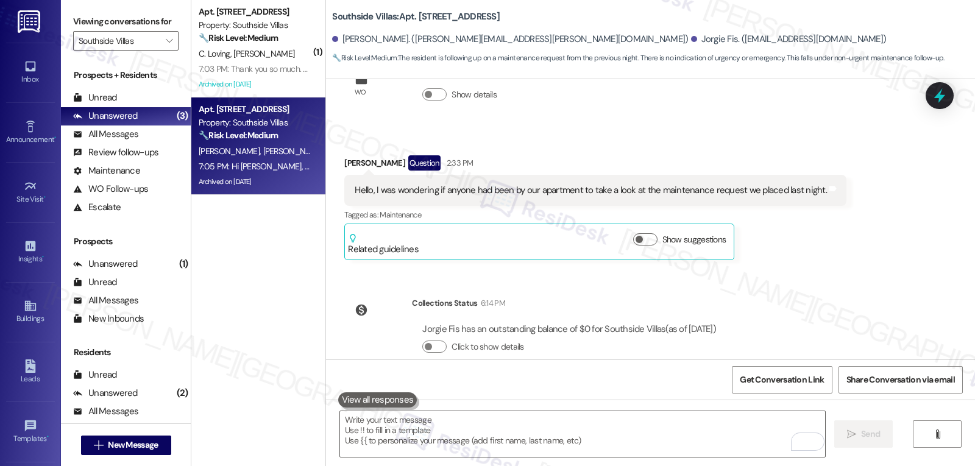
scroll to position [9320, 0]
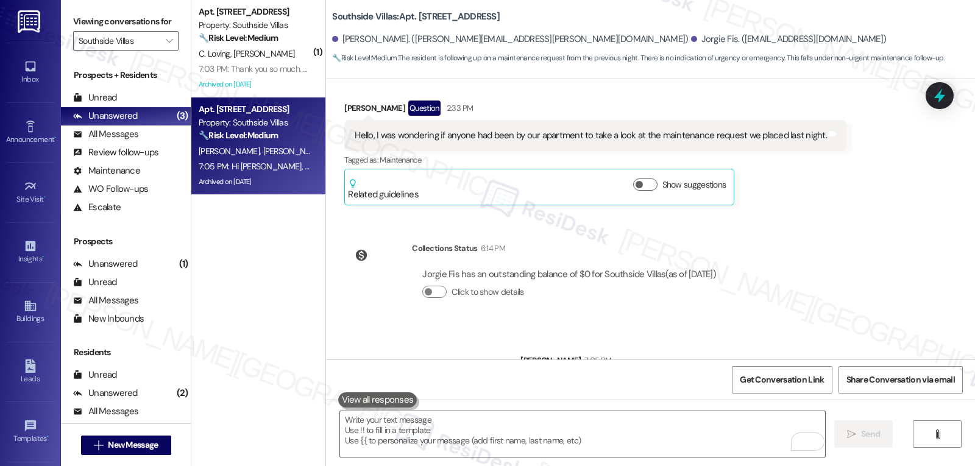
click at [261, 65] on div "7:03 PM: Thank you so much. Really appreciate the support you all give. Very he…" at bounding box center [347, 68] width 297 height 11
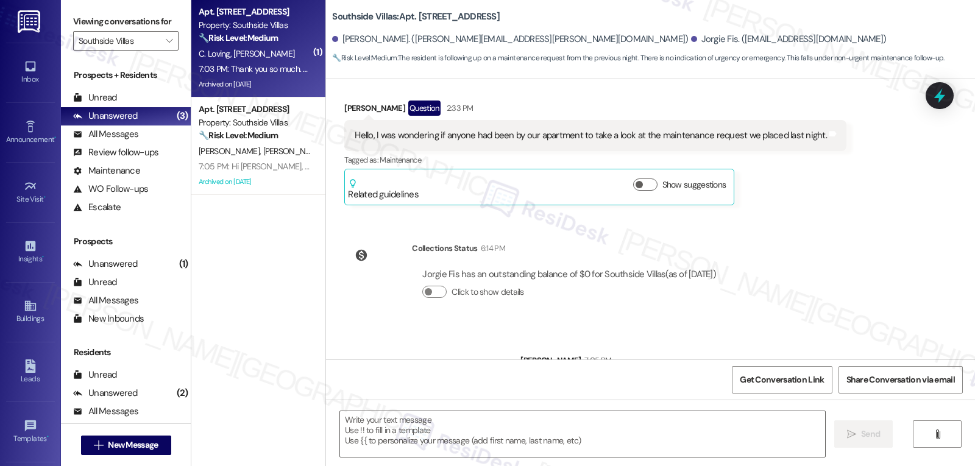
type textarea "Fetching suggested responses. Please feel free to read through the conversation…"
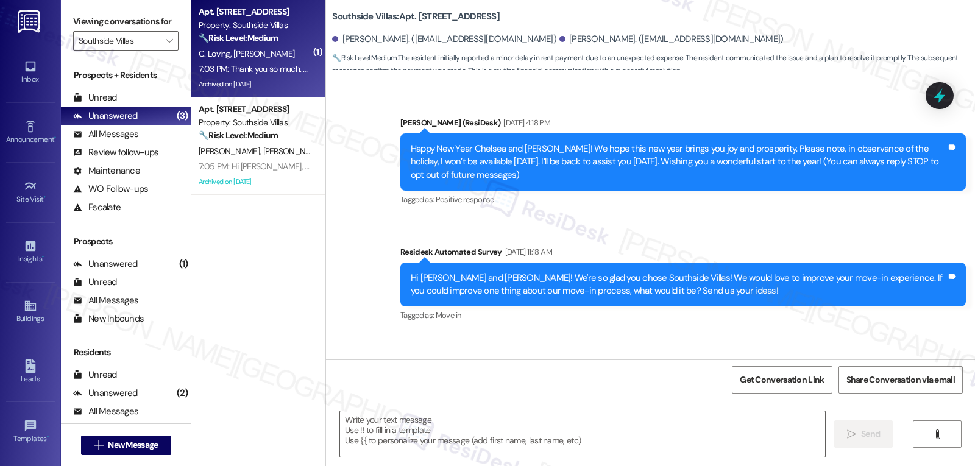
scroll to position [21455, 0]
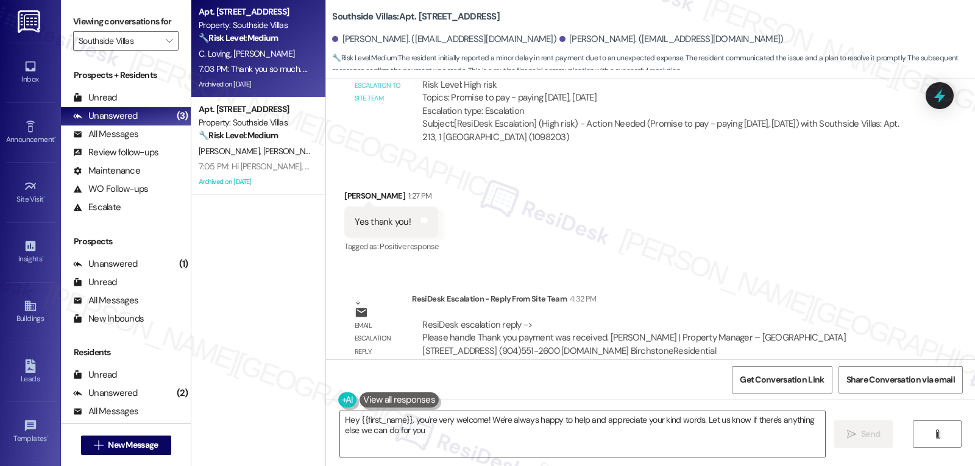
type textarea "Hey {{first_name}}, you're very welcome! We're always happy to help and appreci…"
click at [461, 436] on textarea "Hey {{first_name}}, you're very welcome! We're always happy to help and appreci…" at bounding box center [582, 434] width 485 height 46
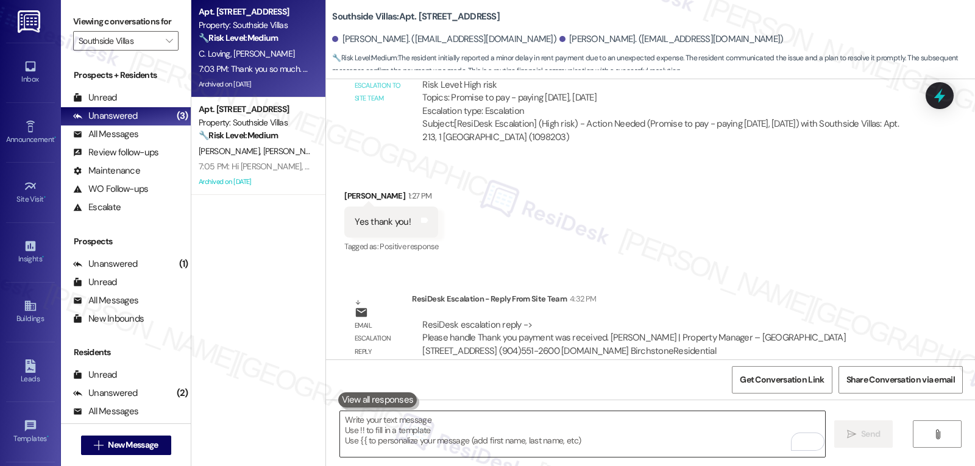
click at [384, 436] on textarea "To enrich screen reader interactions, please activate Accessibility in Grammarl…" at bounding box center [582, 434] width 485 height 46
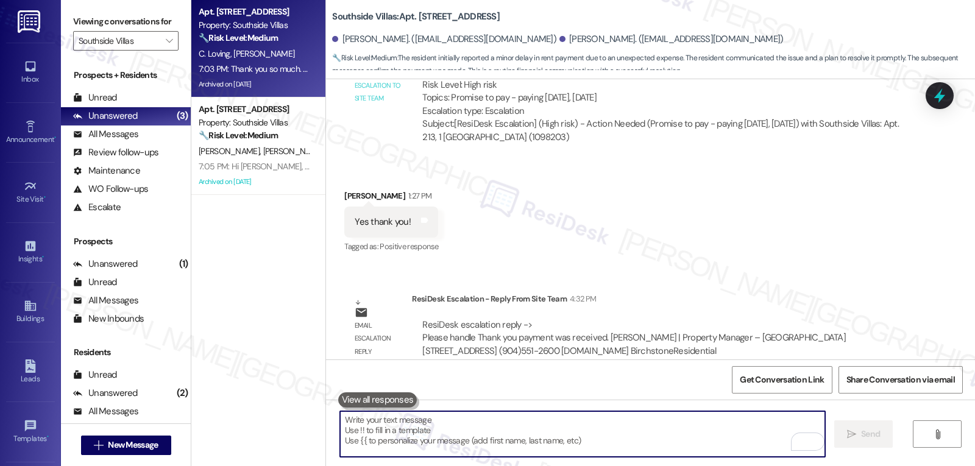
paste textarea "f course, {{first_name}}! Always happy to help — just reach out if you need any…"
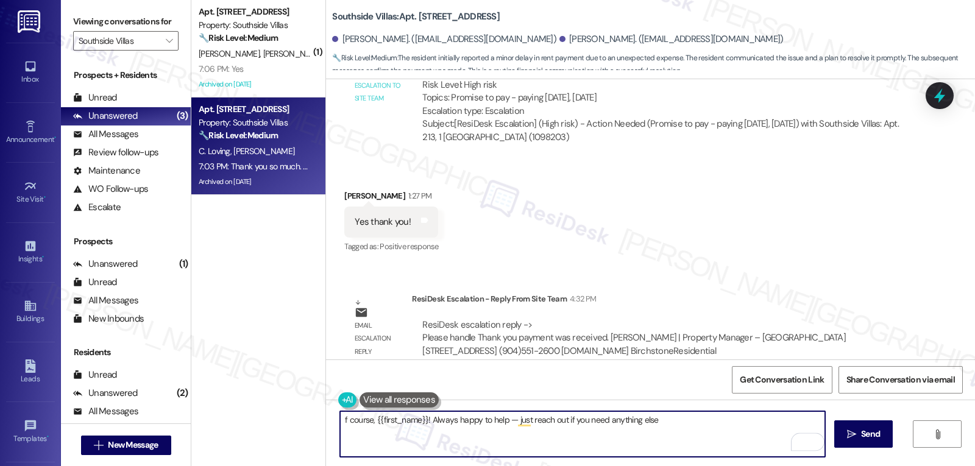
click at [340, 419] on textarea "f course, {{first_name}}! Always happy to help — just reach out if you need any…" at bounding box center [582, 434] width 485 height 46
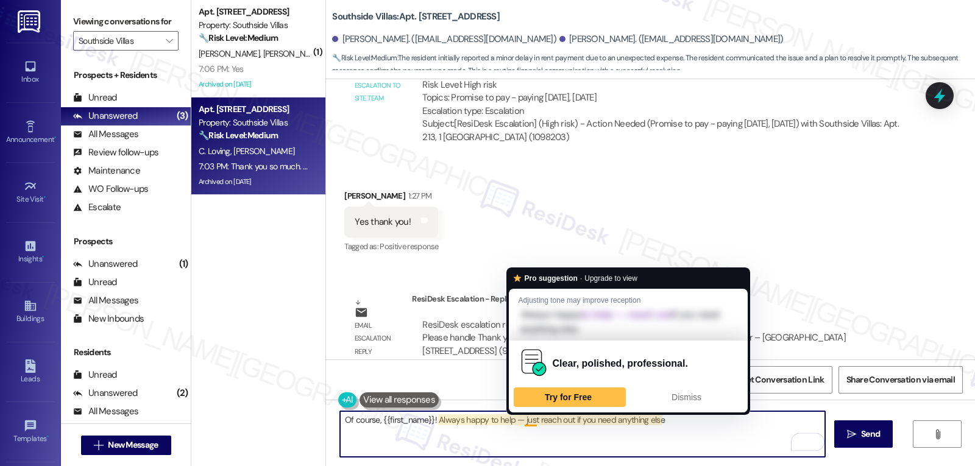
click at [509, 420] on textarea "Of course, {{first_name}}! Always happy to help — just reach out if you need an…" at bounding box center [582, 434] width 485 height 46
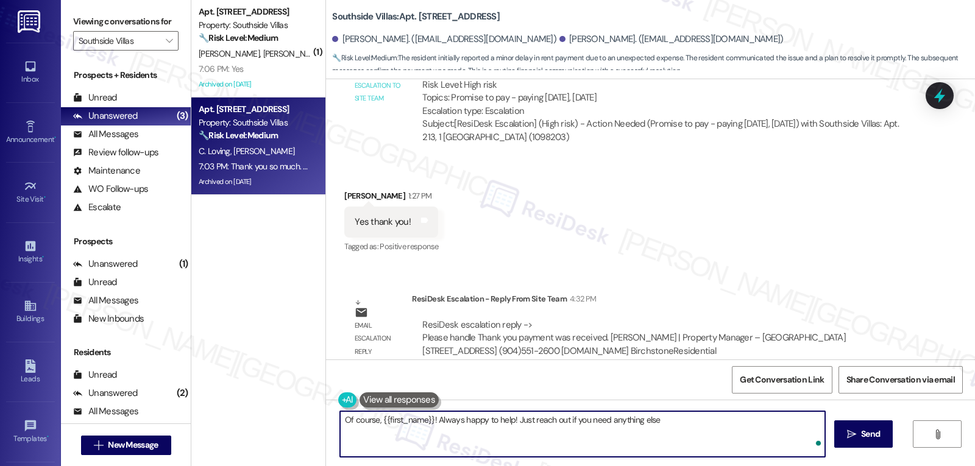
scroll to position [79, 0]
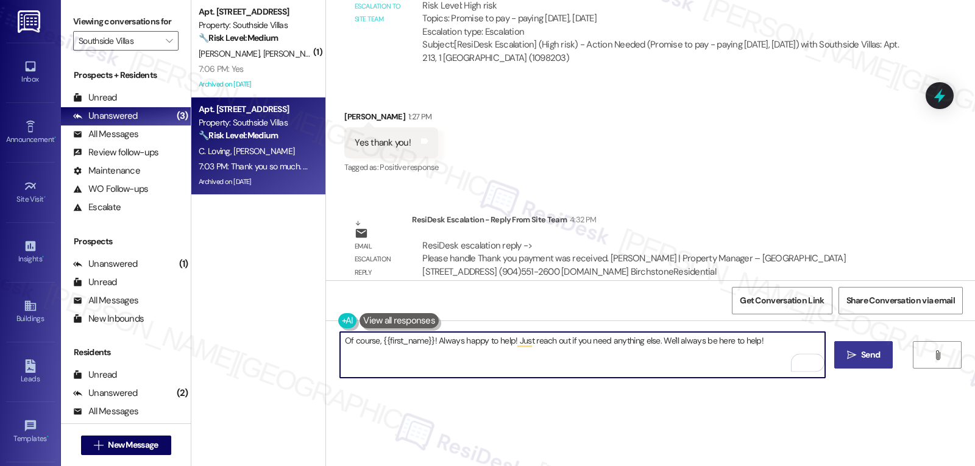
type textarea "Of course, {{first_name}}! Always happy to help! Just reach out if you need any…"
click at [873, 361] on span "Send" at bounding box center [870, 354] width 19 height 13
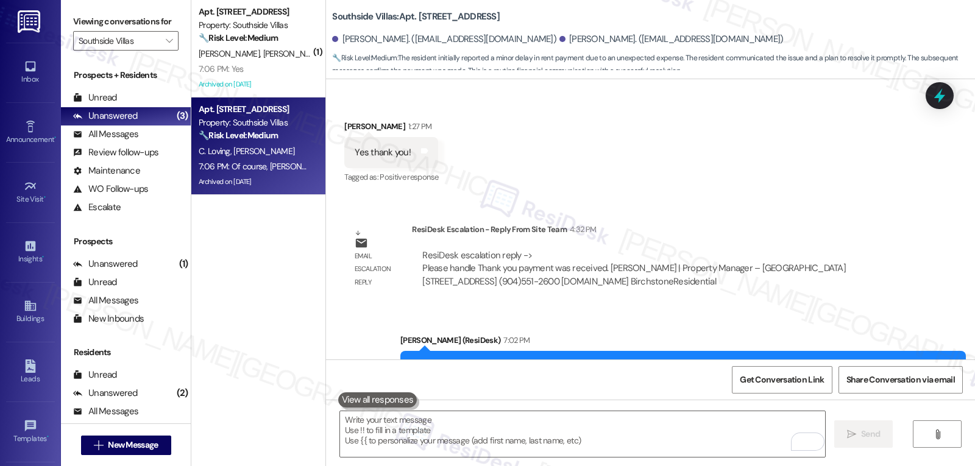
scroll to position [21541, 0]
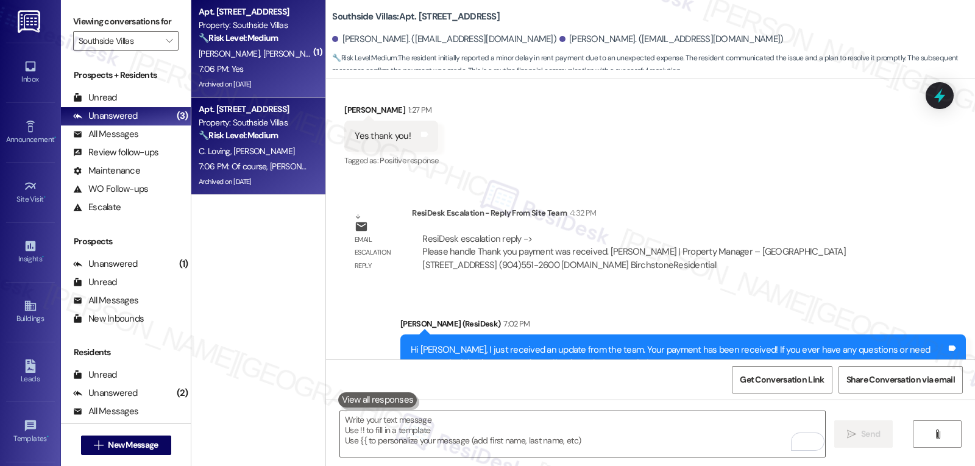
click at [215, 38] on strong "🔧 Risk Level: Medium" at bounding box center [238, 37] width 79 height 11
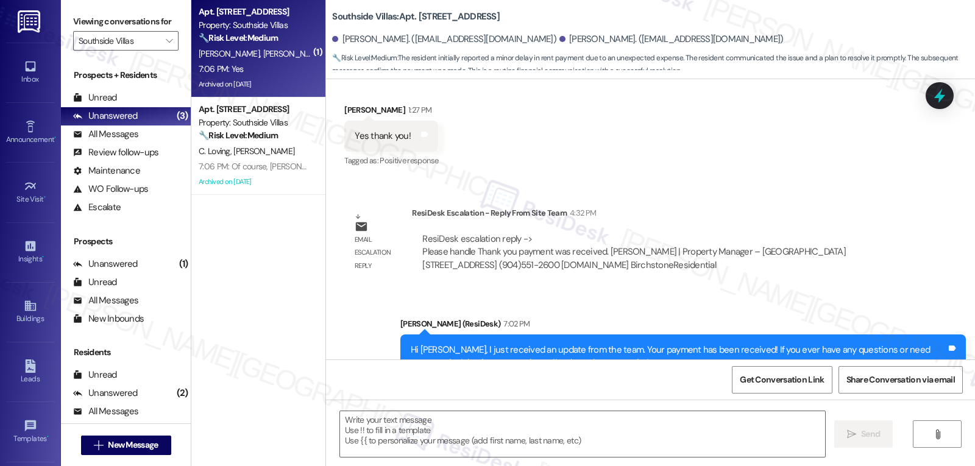
type textarea "Fetching suggested responses. Please feel free to read through the conversation…"
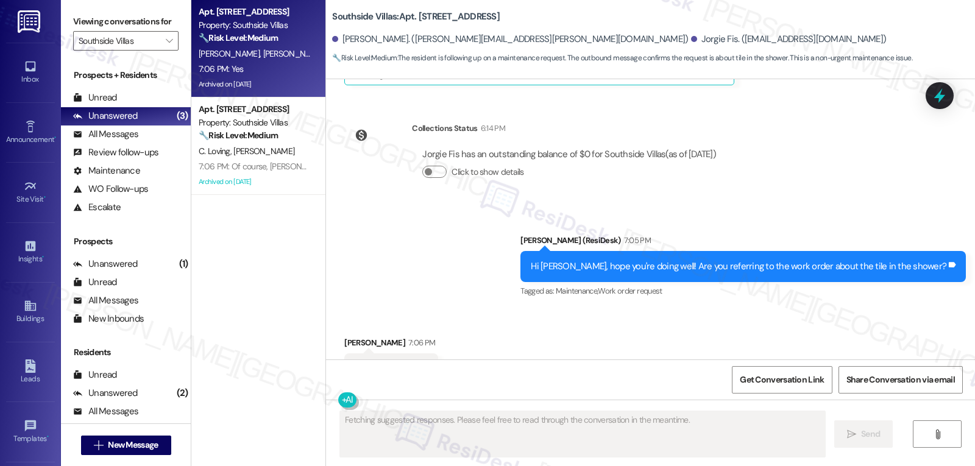
scroll to position [9441, 0]
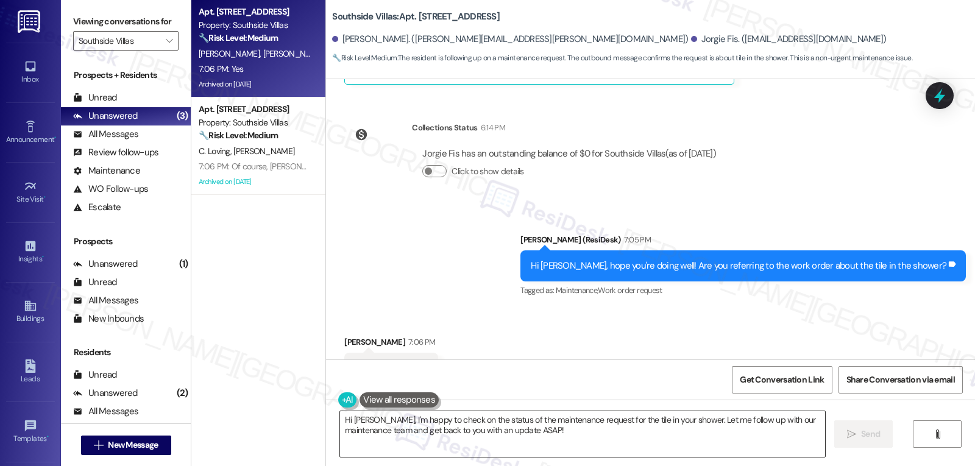
click at [520, 444] on textarea "Hi [PERSON_NAME], I'm happy to check on the status of the maintenance request f…" at bounding box center [582, 434] width 485 height 46
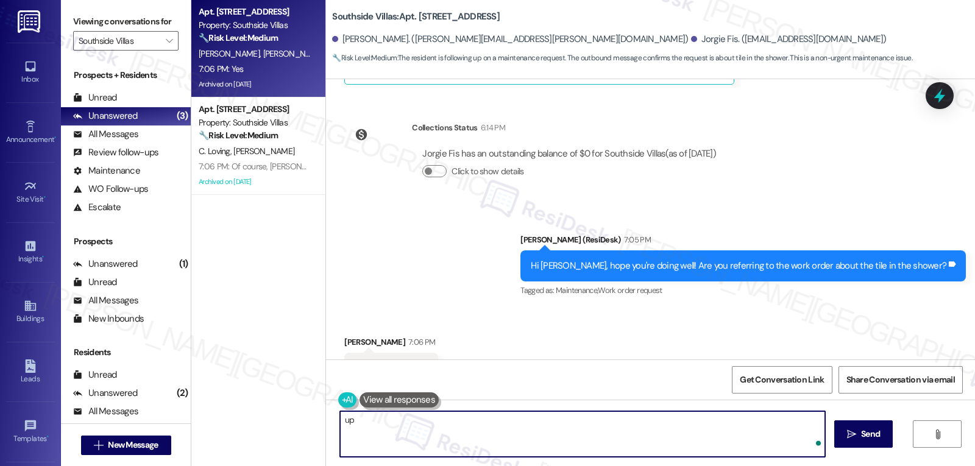
type textarea "u"
type textarea "I"
click at [388, 420] on textarea "I see, thank you. I would have to check with the team about the work order's st…" at bounding box center [582, 434] width 485 height 46
click at [786, 420] on textarea "I see, thank you. I would have to check with the team about the work order's st…" at bounding box center [582, 434] width 485 height 46
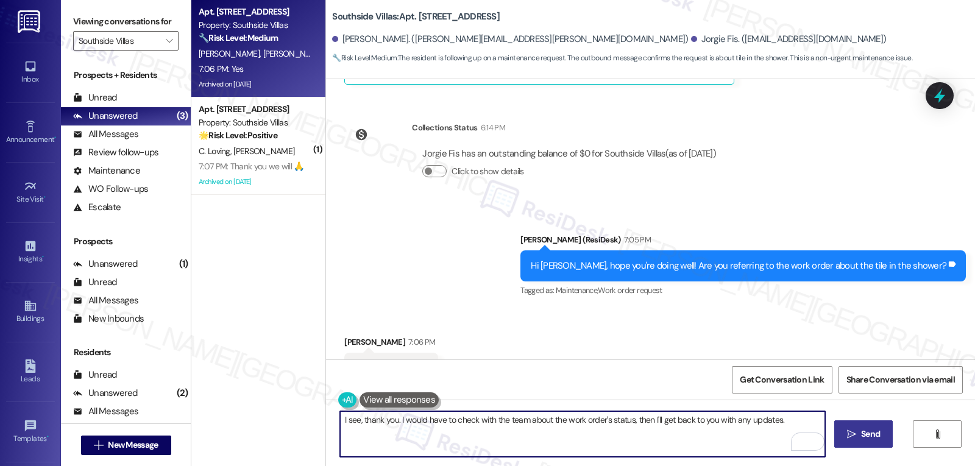
type textarea "I see, thank you. I would have to check with the team about the work order's st…"
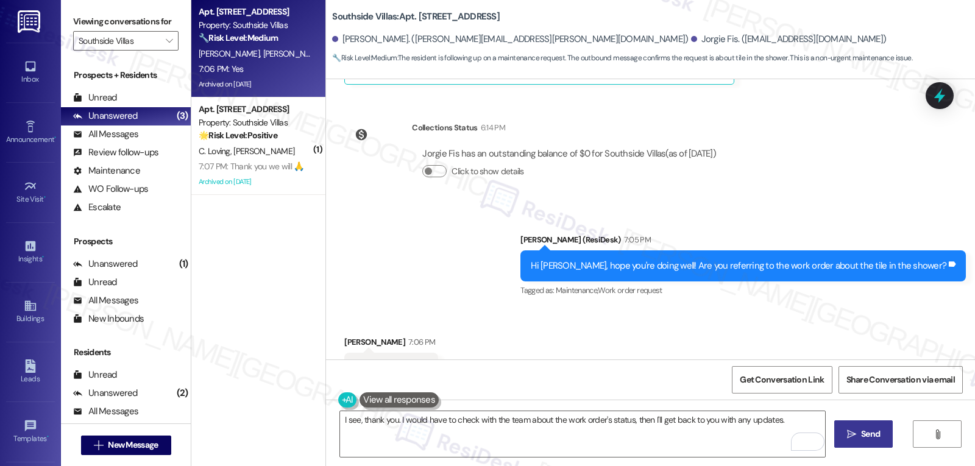
click at [876, 431] on span "Send" at bounding box center [870, 434] width 19 height 13
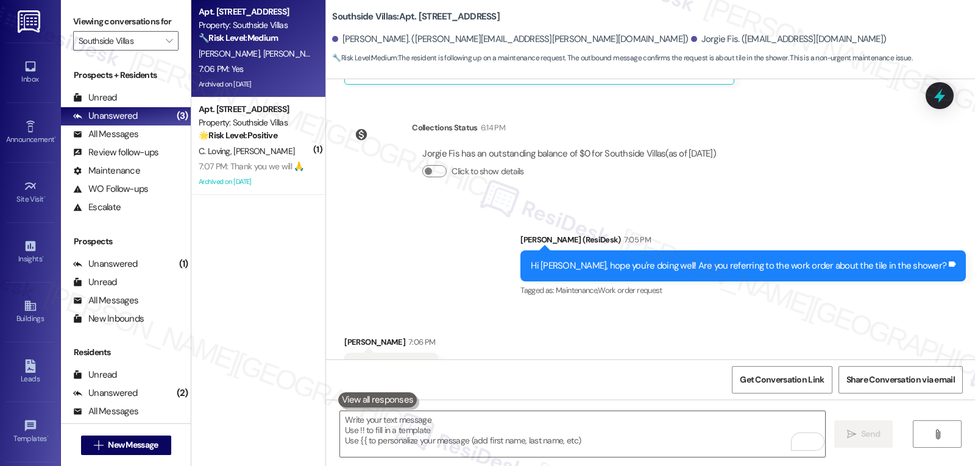
scroll to position [9440, 0]
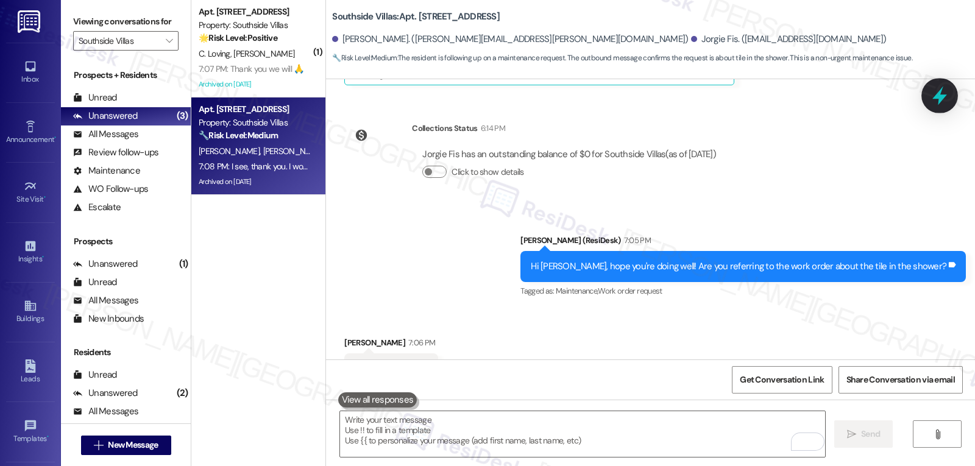
click at [943, 97] on icon at bounding box center [939, 96] width 15 height 19
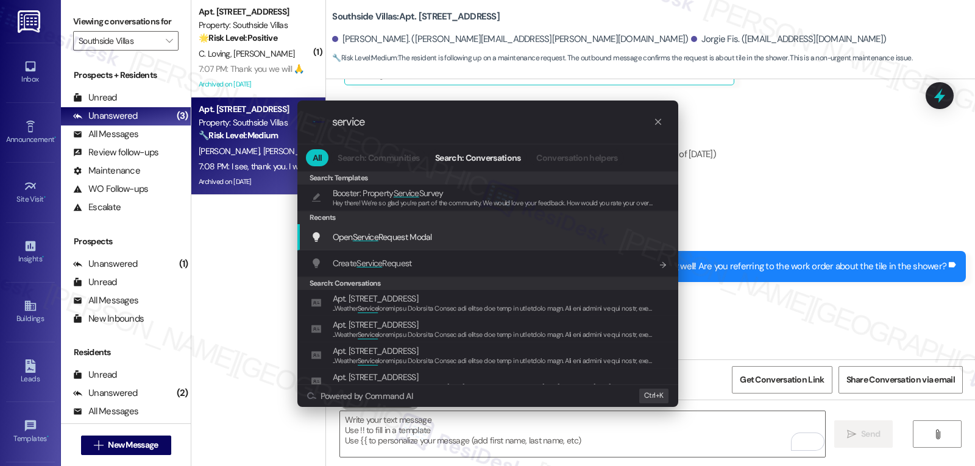
click at [358, 235] on span "Service" at bounding box center [366, 237] width 26 height 11
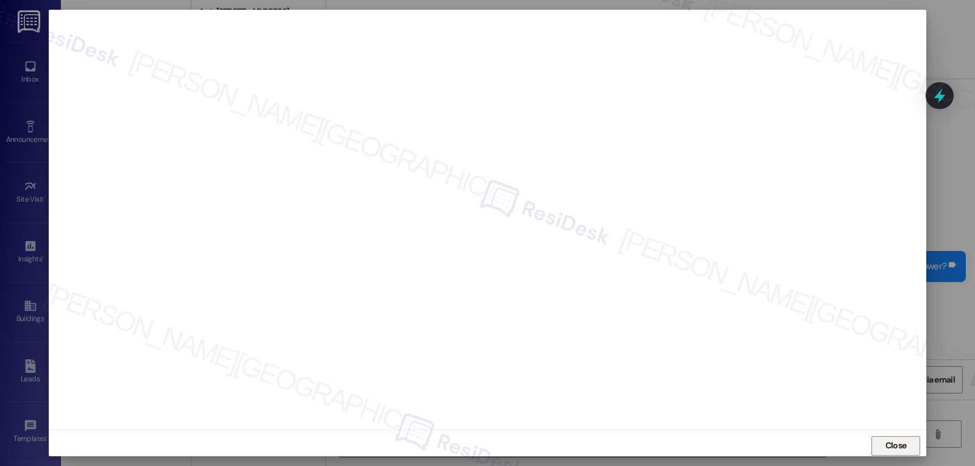
click at [878, 441] on button "Close" at bounding box center [895, 445] width 49 height 19
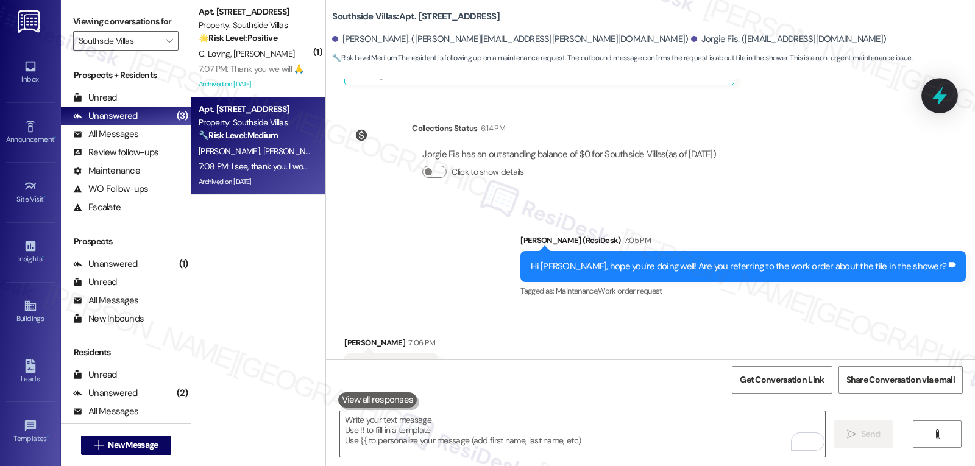
click at [930, 100] on icon at bounding box center [939, 95] width 21 height 21
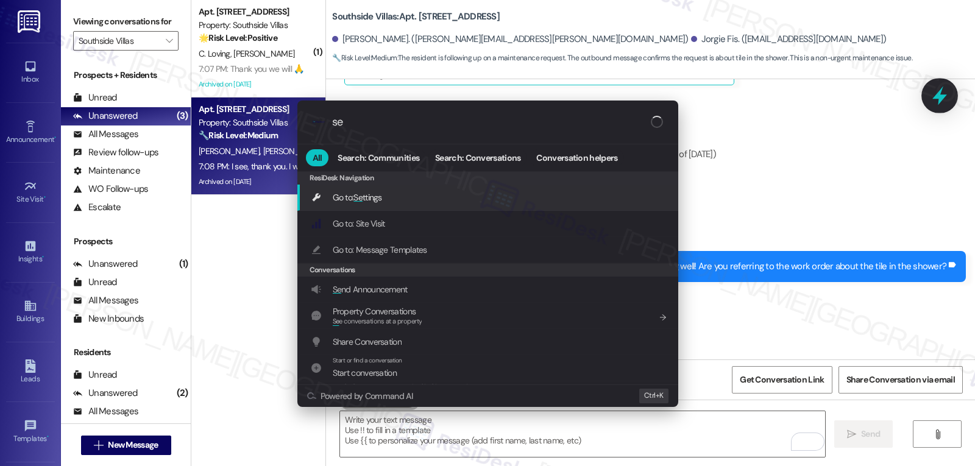
type input "s"
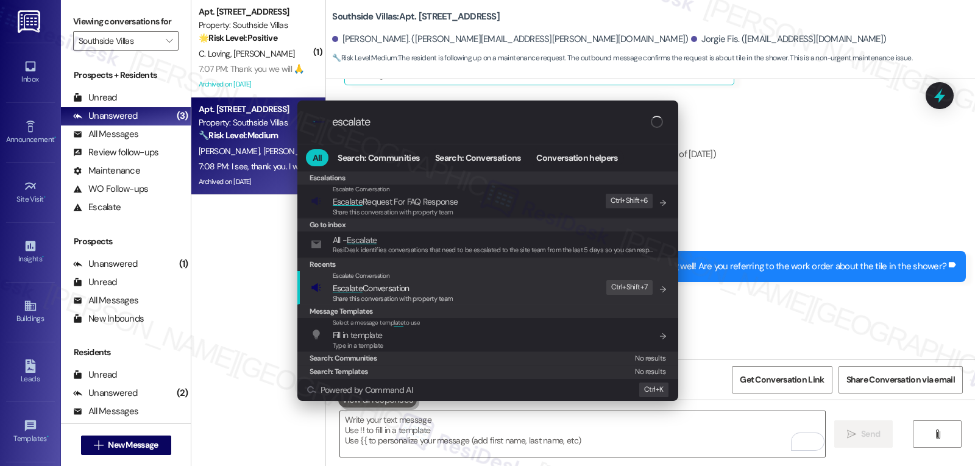
type input "escalate"
click at [415, 297] on span "Share this conversation with property team" at bounding box center [393, 298] width 121 height 9
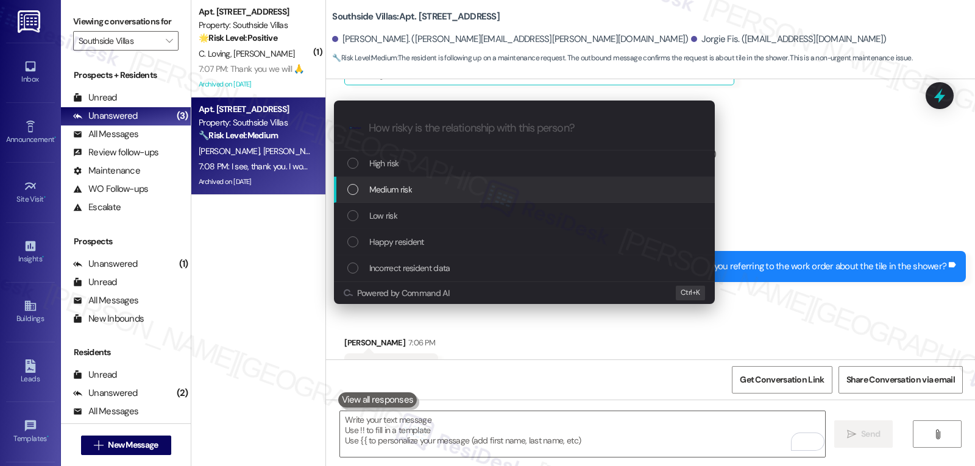
click at [384, 184] on span "Medium risk" at bounding box center [390, 189] width 43 height 13
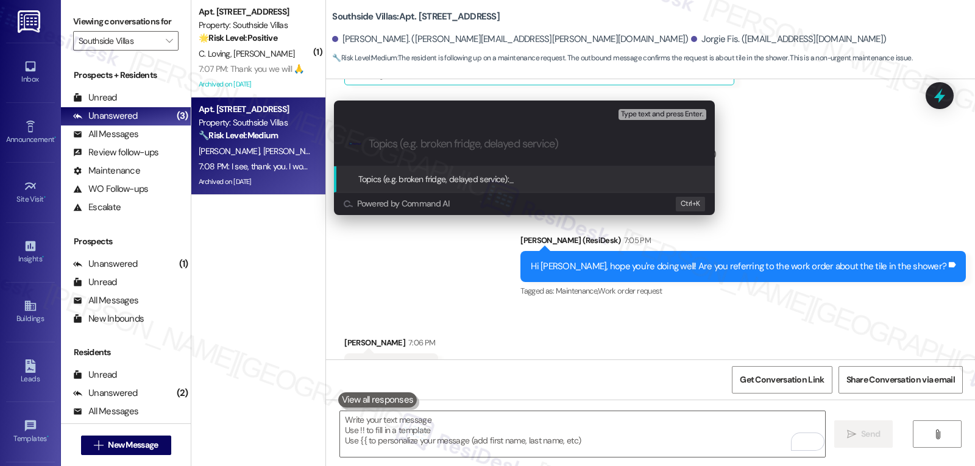
click at [840, 113] on div "Escalate Conversation Medium risk Topics (e.g. broken fridge, delayed service) …" at bounding box center [487, 233] width 975 height 466
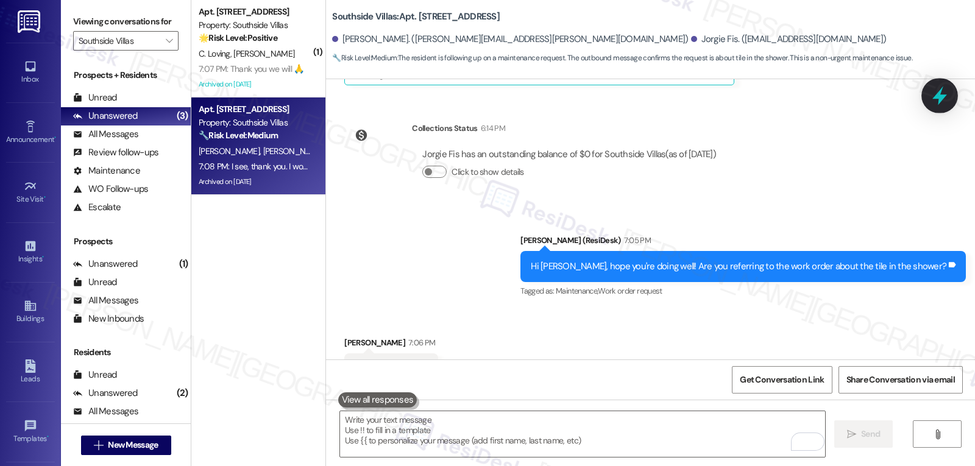
click at [939, 97] on icon at bounding box center [939, 96] width 15 height 19
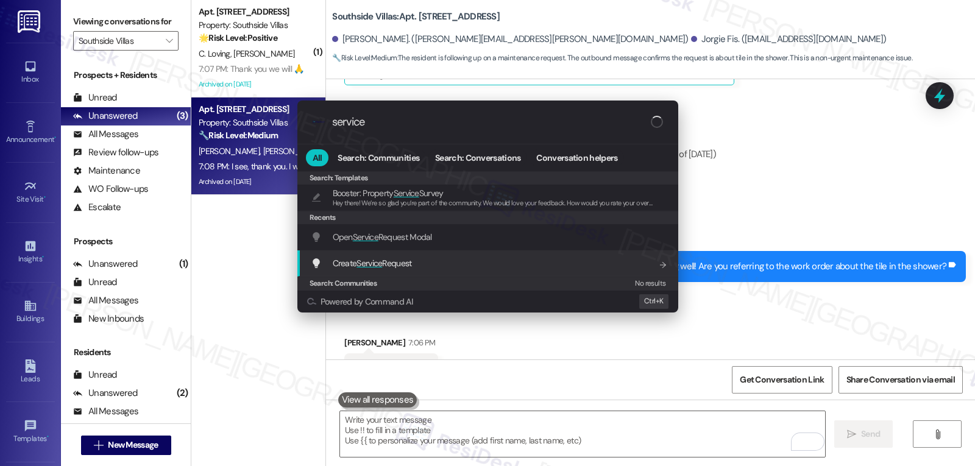
click at [403, 240] on span "Open Service Request Modal" at bounding box center [382, 237] width 99 height 11
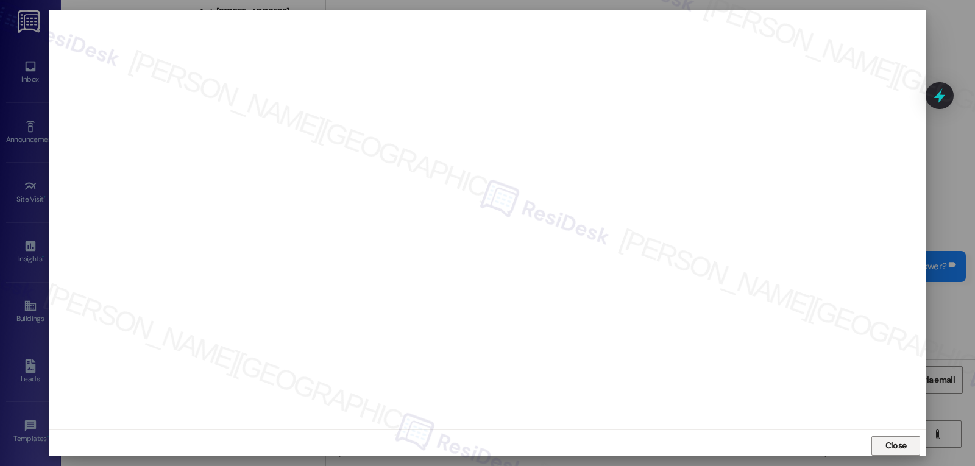
click at [903, 444] on span "Close" at bounding box center [895, 445] width 21 height 13
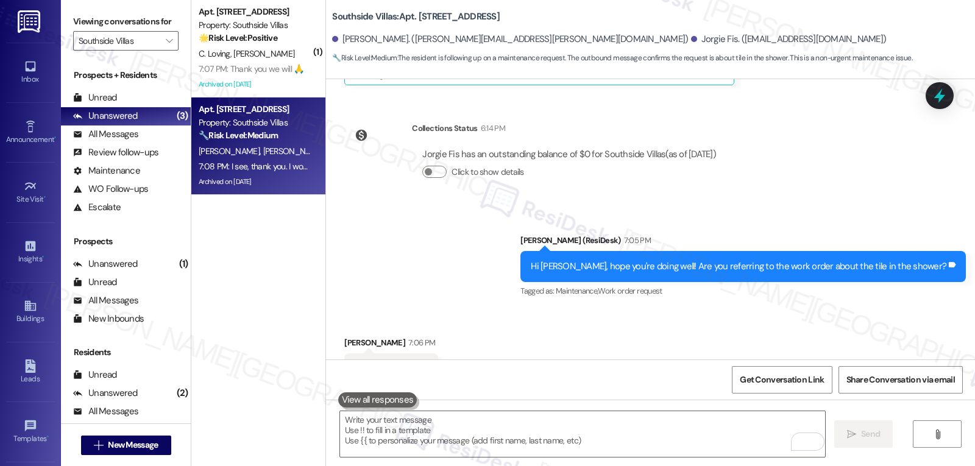
scroll to position [9526, 0]
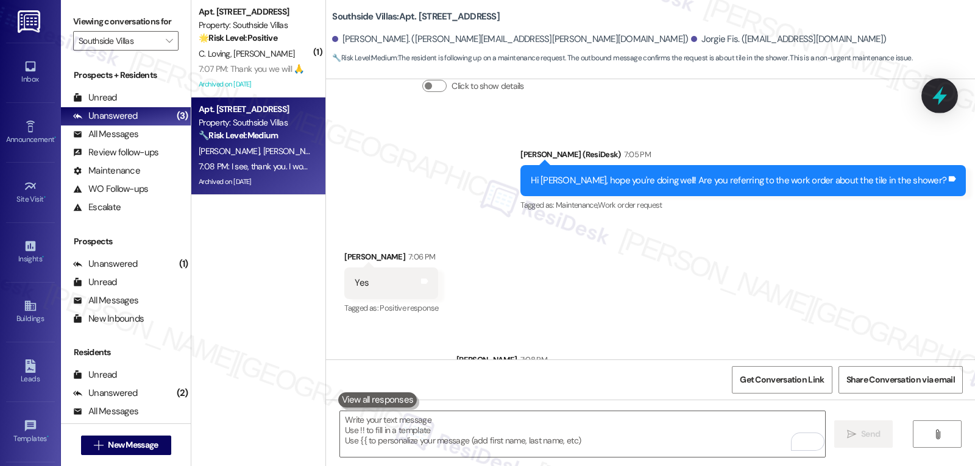
click at [926, 101] on div at bounding box center [939, 95] width 37 height 35
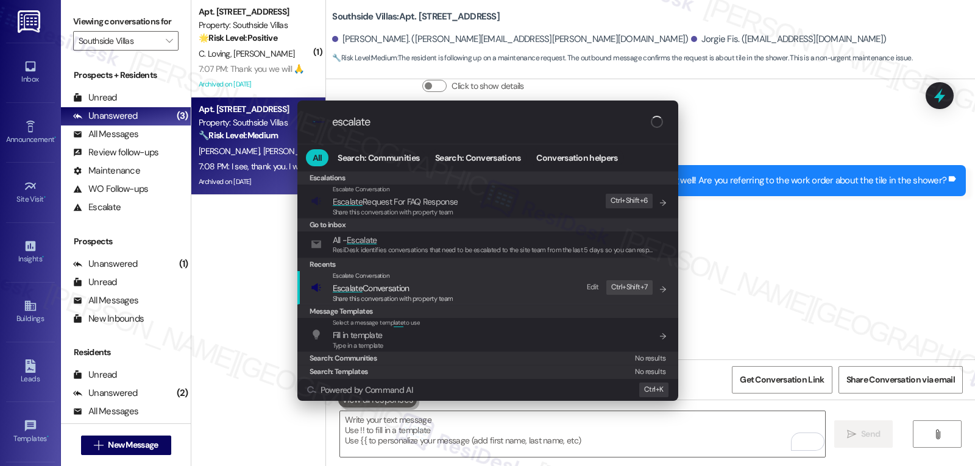
type input "escalate"
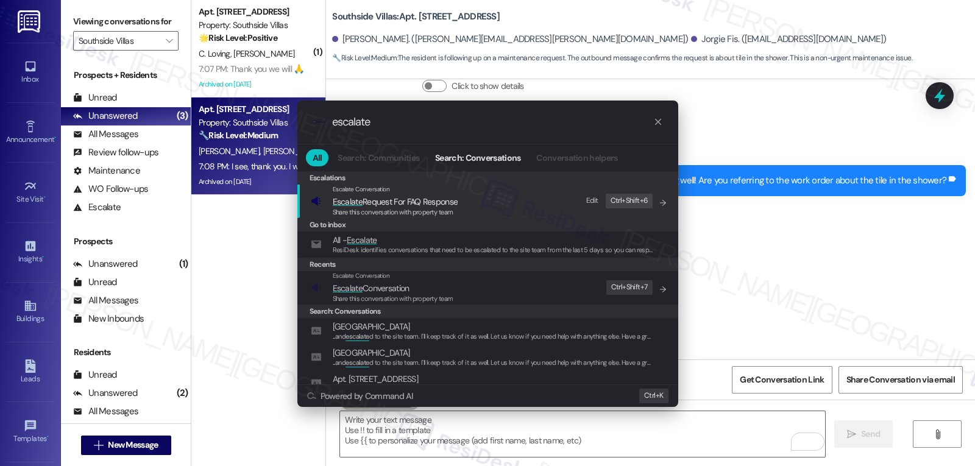
click at [383, 291] on span "Escalate Conversation" at bounding box center [371, 288] width 77 height 11
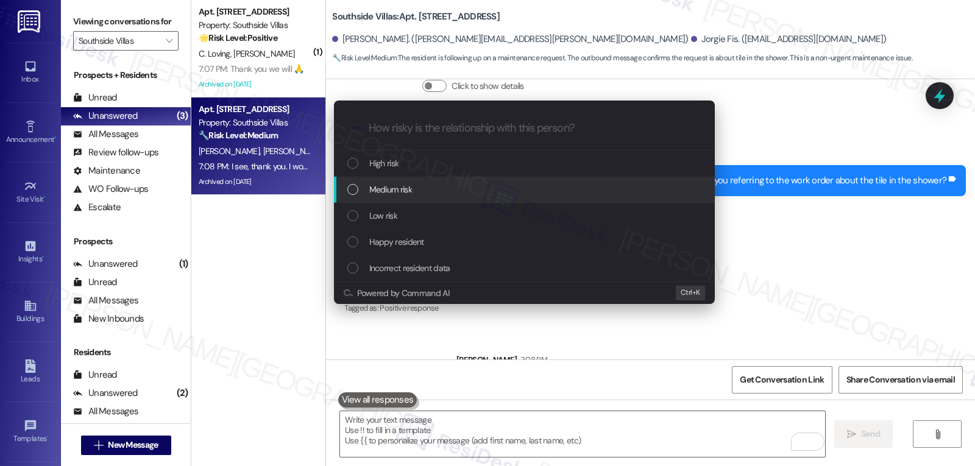
click at [422, 196] on div "Medium risk" at bounding box center [525, 189] width 356 height 13
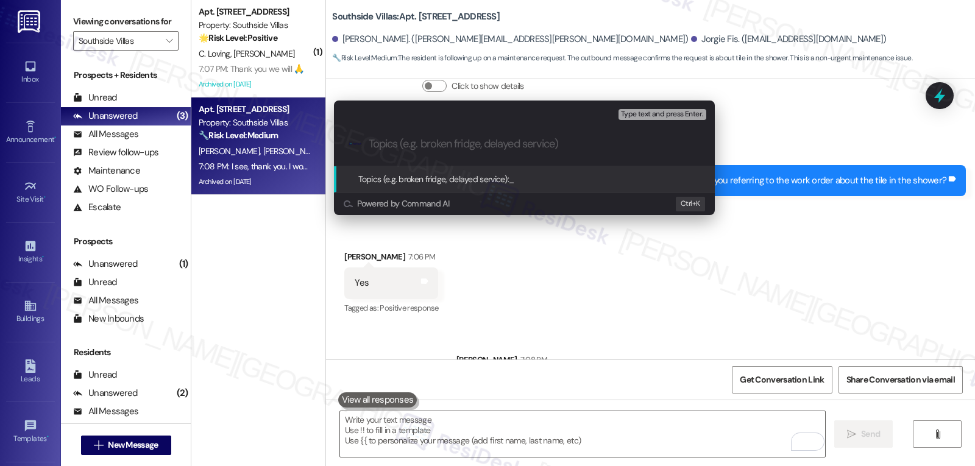
paste input "16095153"
type input "16095153"
paste input "16095153"
type input "Follow-up on WO 16095153 - Broken tile in the shower"
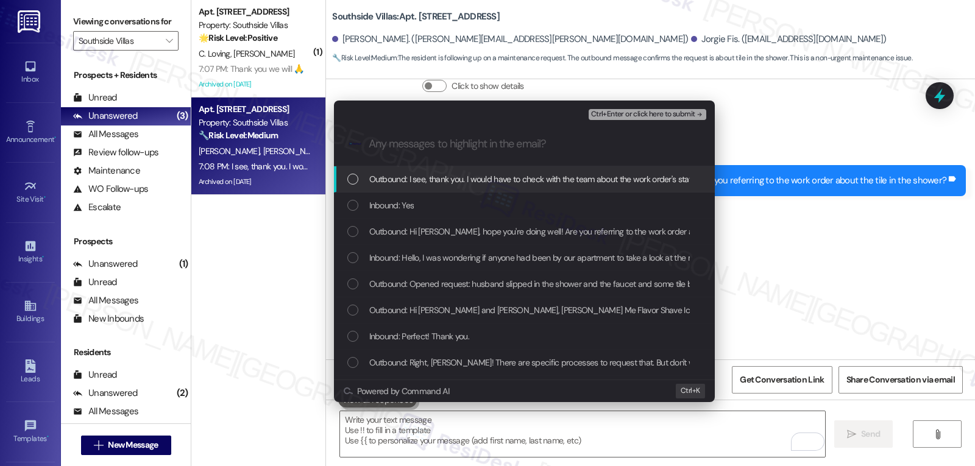
click at [489, 211] on div "Inbound: Yes" at bounding box center [525, 205] width 356 height 13
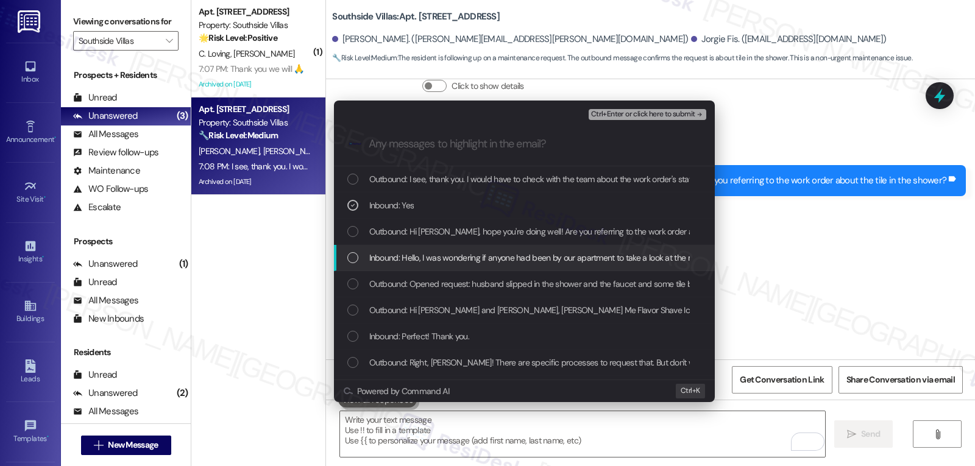
click at [371, 256] on span "Inbound: Hello, I was wondering if anyone had been by our apartment to take a l…" at bounding box center [603, 257] width 469 height 13
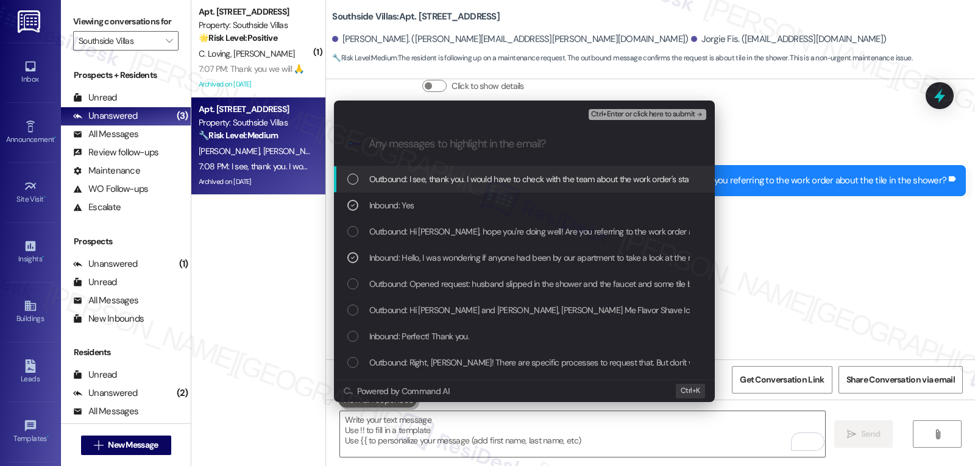
click at [672, 117] on span "Ctrl+Enter or click here to submit" at bounding box center [643, 114] width 104 height 9
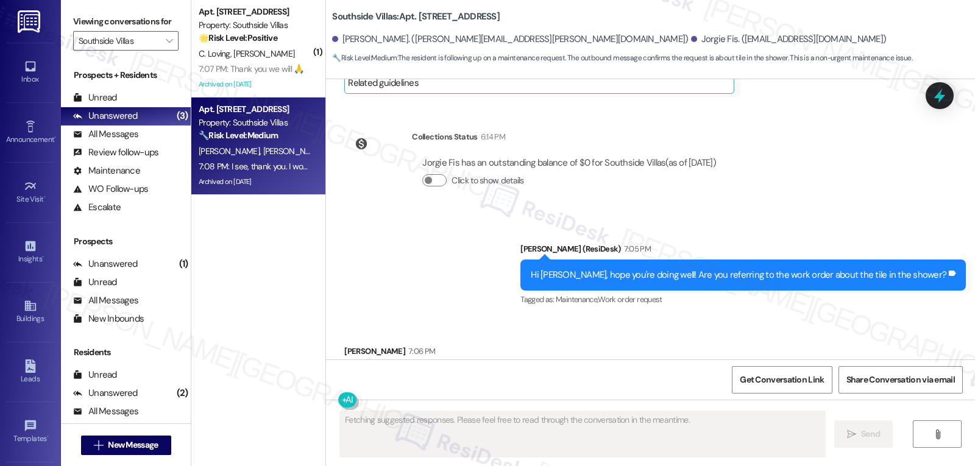
scroll to position [9440, 0]
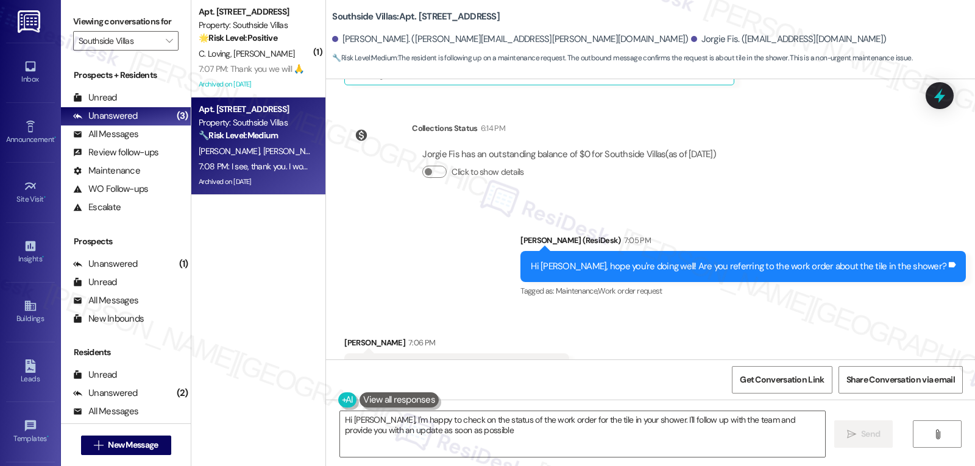
type textarea "Hi Elizabeth, I'm happy to check on the status of the work order for the tile i…"
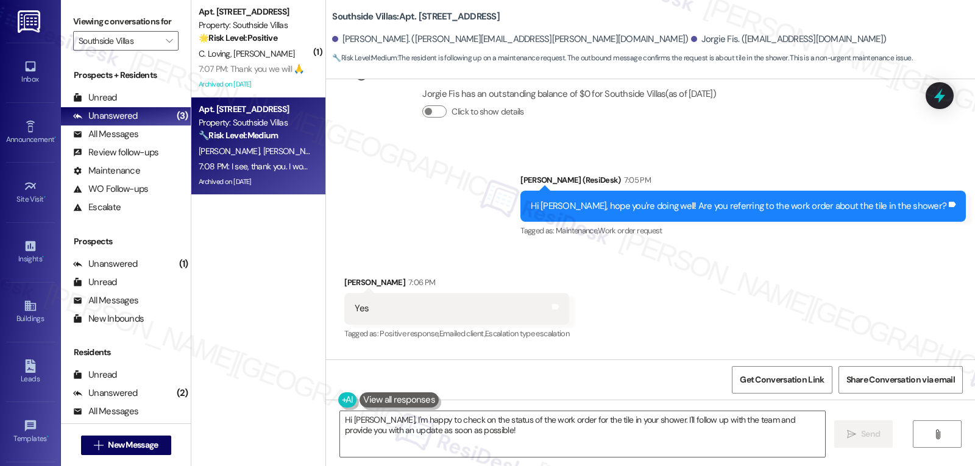
scroll to position [9544, 0]
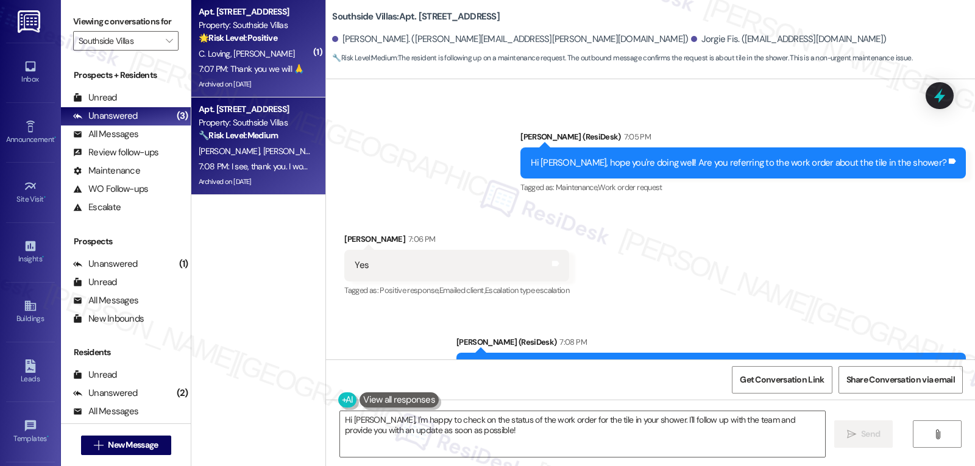
click at [227, 43] on strong "🌟 Risk Level: Positive" at bounding box center [238, 37] width 79 height 11
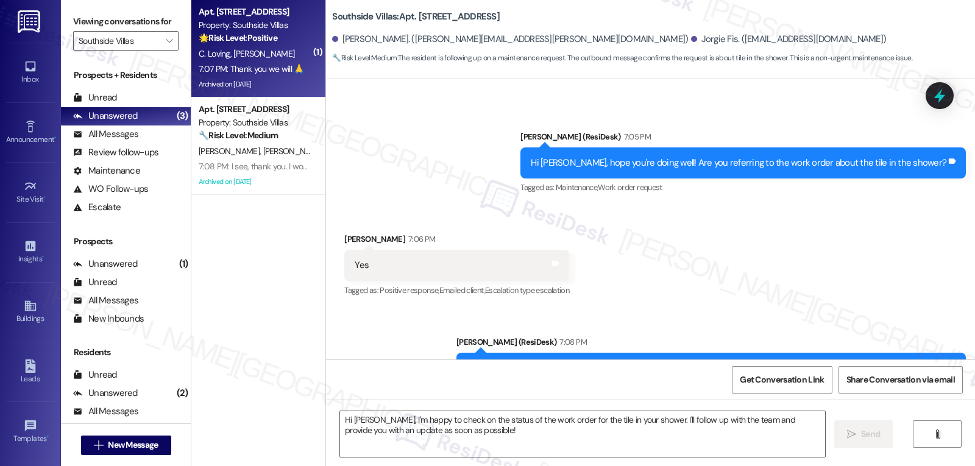
type textarea "Fetching suggested responses. Please feel free to read through the conversation…"
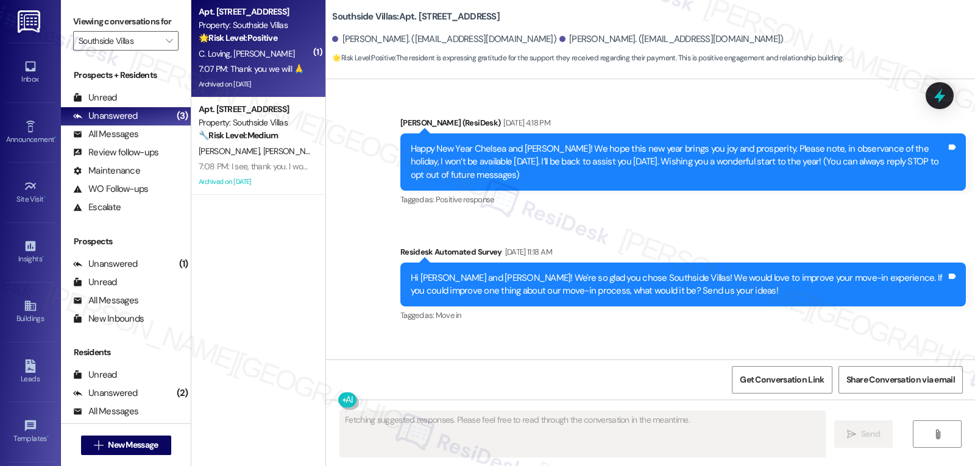
scroll to position [21661, 0]
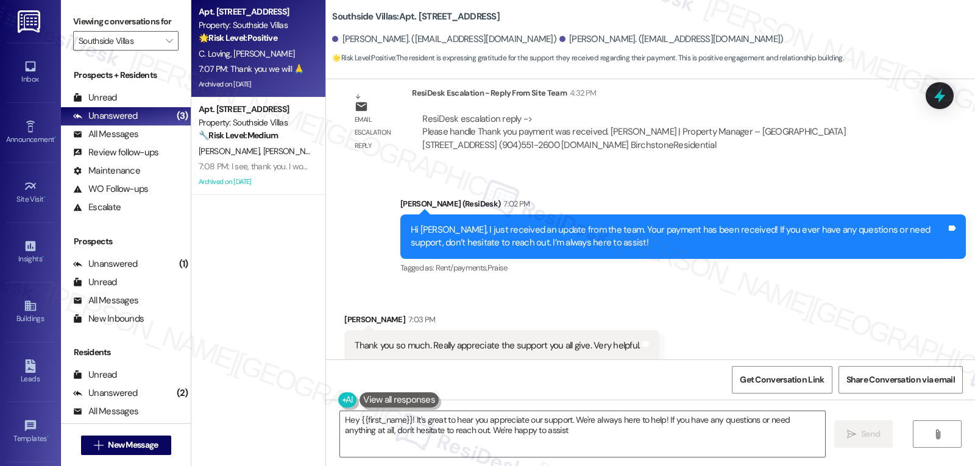
type textarea "Hey {{first_name}}! It's great to hear you appreciate our support. We're always…"
click at [561, 442] on textarea "Hey {{first_name}}! It's great to hear you appreciate our support. We're always…" at bounding box center [582, 434] width 485 height 46
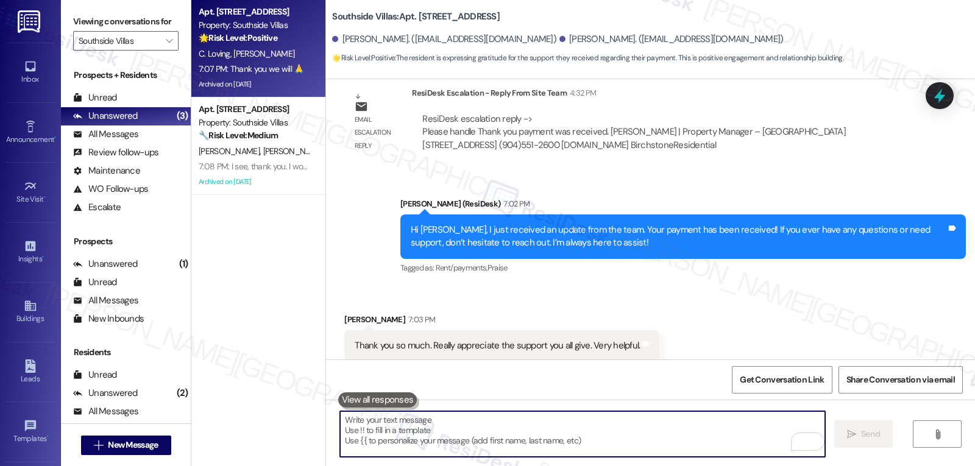
type textarea "🙏"
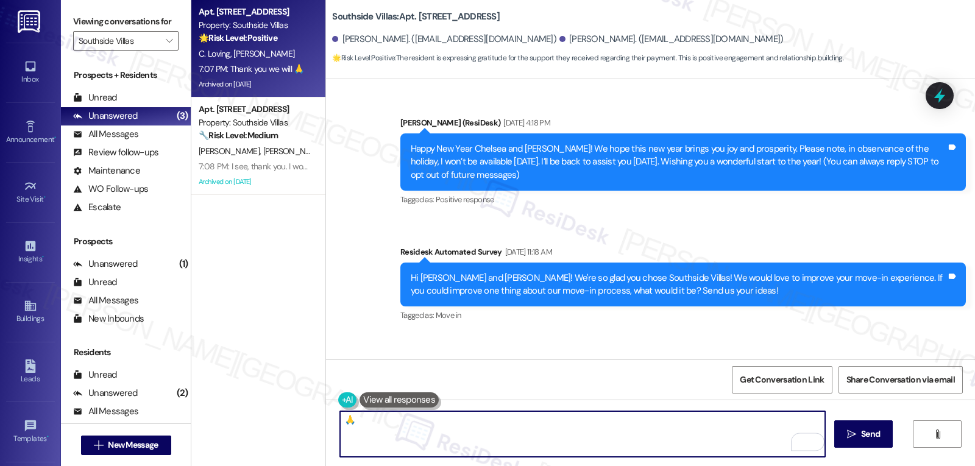
scroll to position [21661, 0]
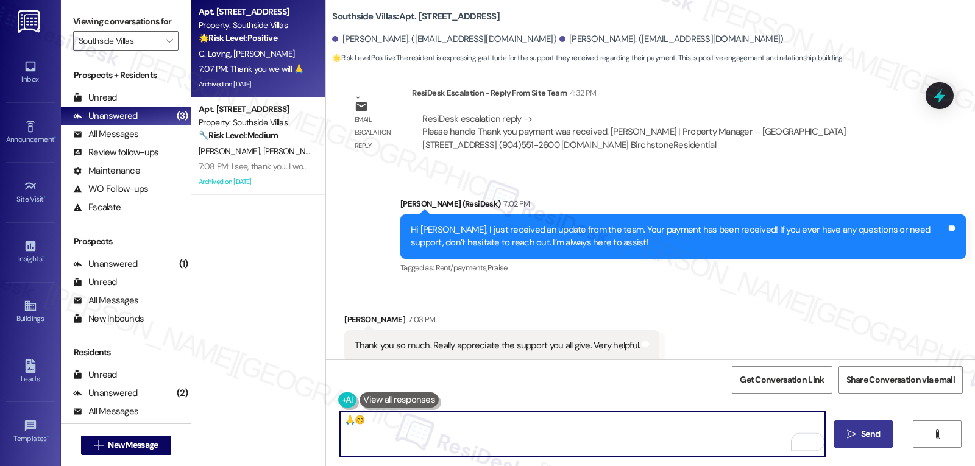
type textarea "🙏😊"
click at [891, 437] on button " Send" at bounding box center [863, 433] width 59 height 27
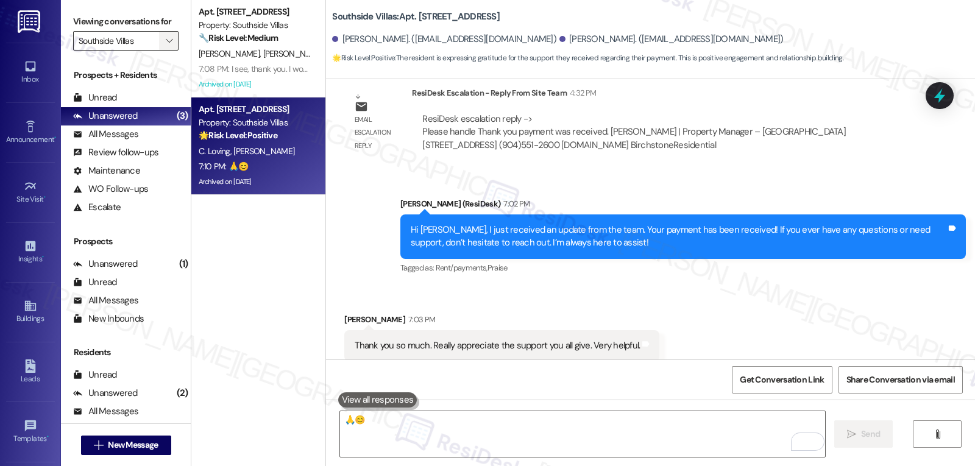
click at [164, 46] on span "" at bounding box center [169, 40] width 12 height 19
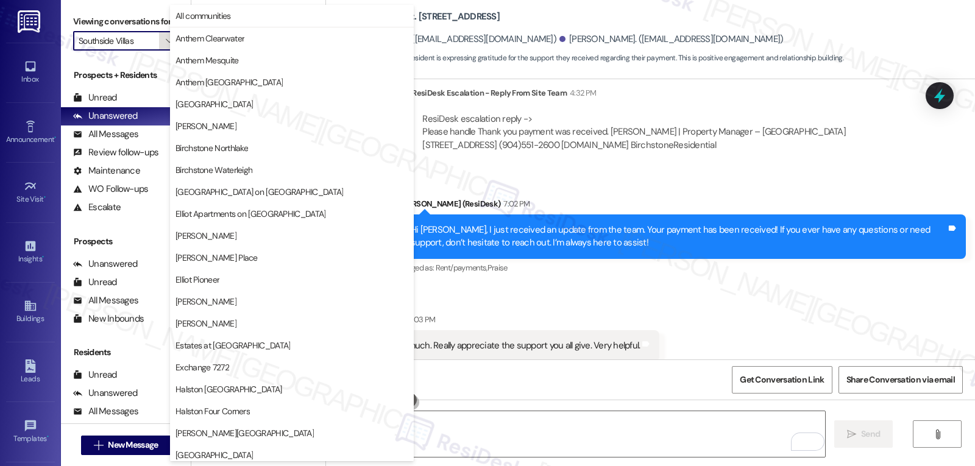
scroll to position [422, 0]
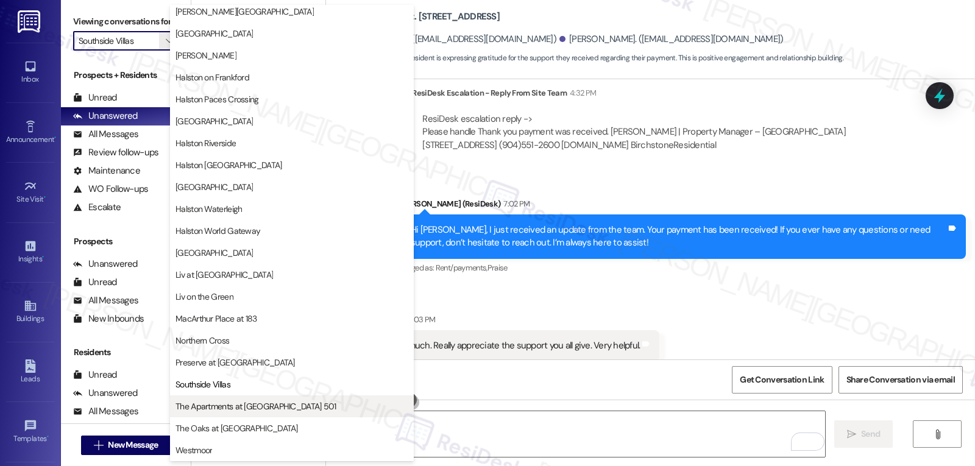
click at [220, 409] on span "The Apartments at [GEOGRAPHIC_DATA] 501" at bounding box center [255, 406] width 161 height 12
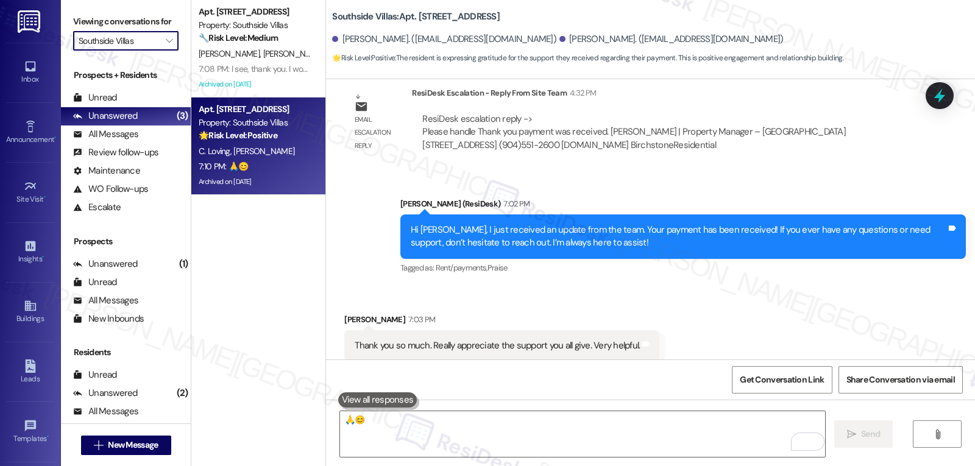
type input "The Apartments at [GEOGRAPHIC_DATA] 501"
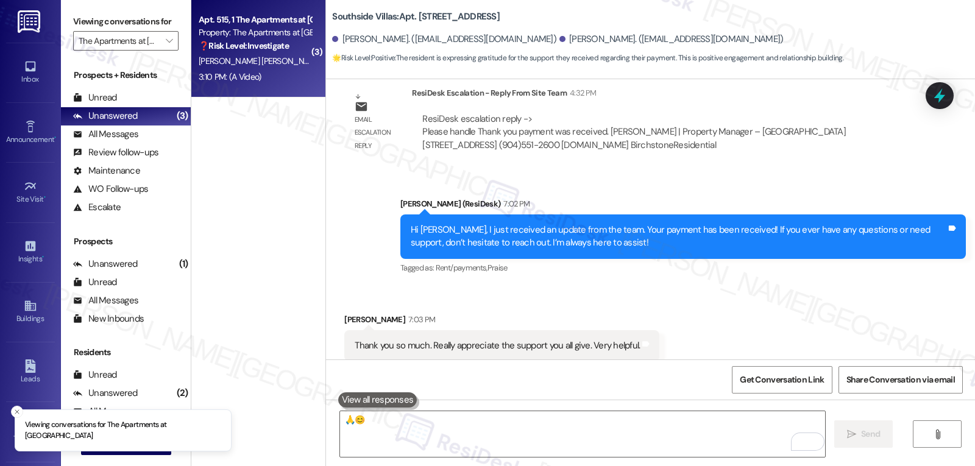
click at [326, 62] on span "[PERSON_NAME]" at bounding box center [356, 60] width 61 height 11
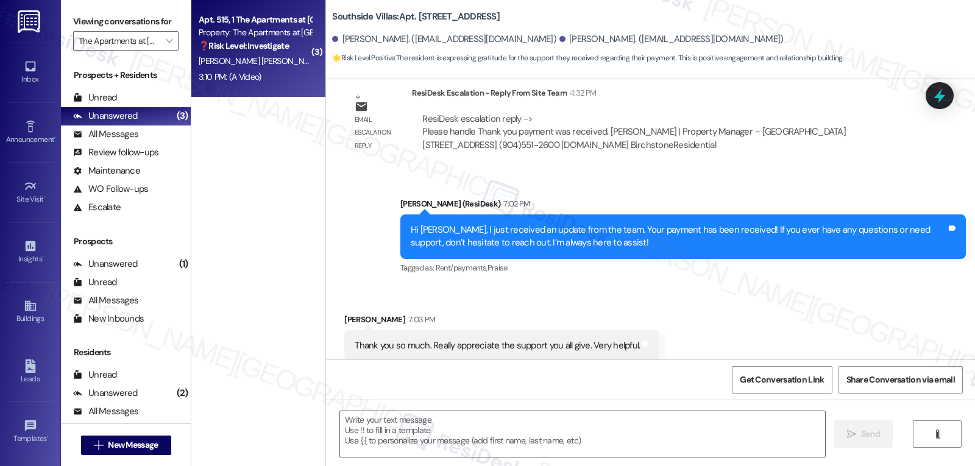
type textarea "Fetching suggested responses. Please feel free to read through the conversation…"
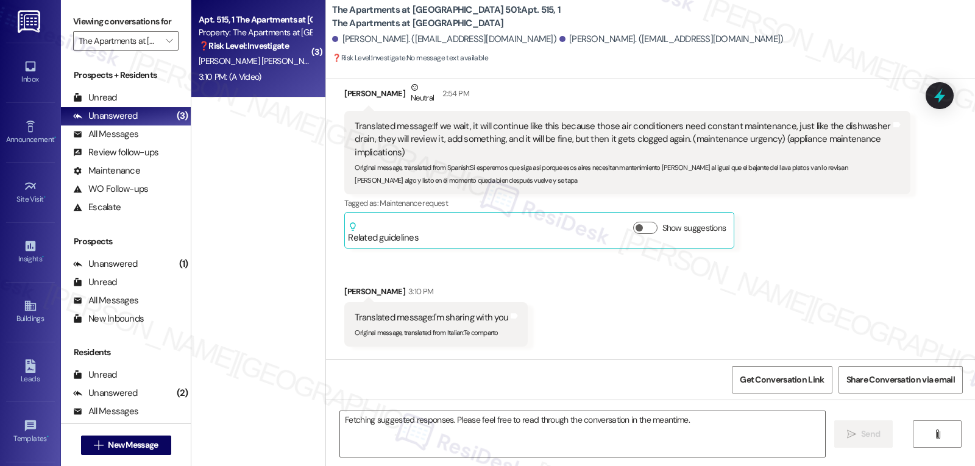
scroll to position [6760, 0]
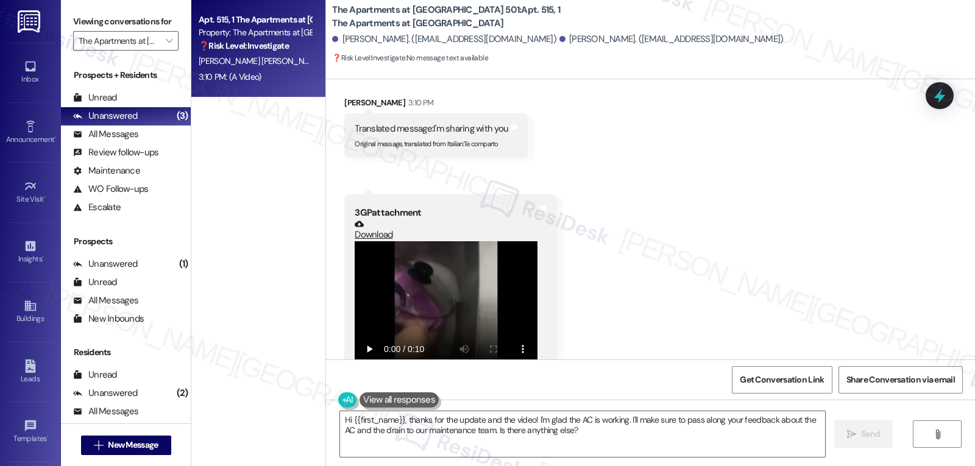
click at [597, 288] on div "Received via SMS [PERSON_NAME] Neutral 2:54 PM Translated message: If we wait, …" at bounding box center [650, 131] width 649 height 532
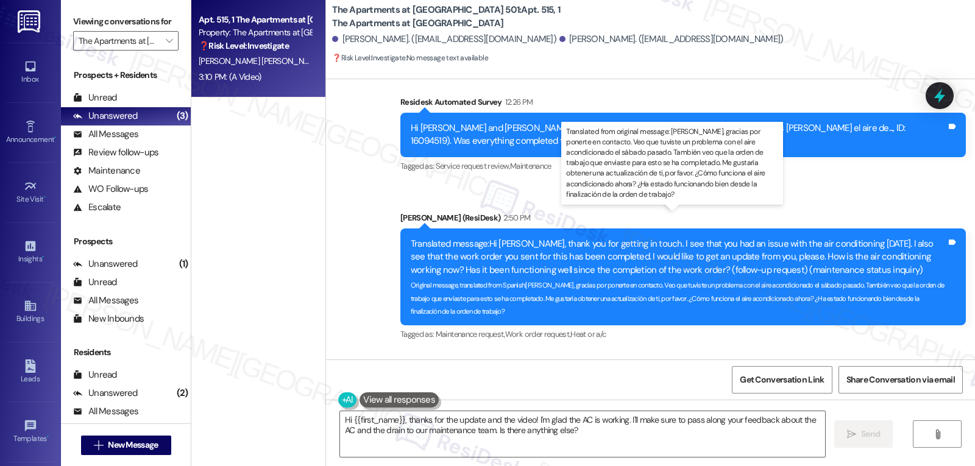
scroll to position [6394, 0]
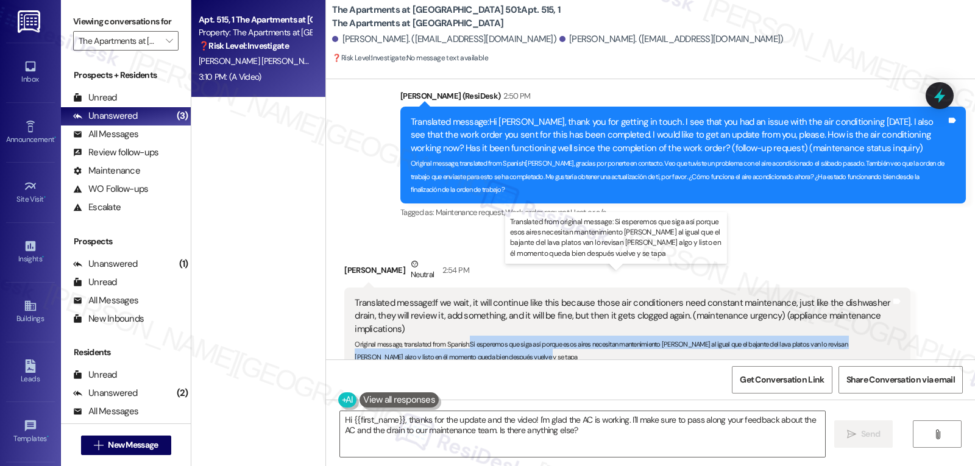
drag, startPoint x: 500, startPoint y: 335, endPoint x: 462, endPoint y: 317, distance: 41.7
click at [462, 336] on div "Original message, translated from Spanish : Si esperemos que siga así porque es…" at bounding box center [623, 349] width 536 height 26
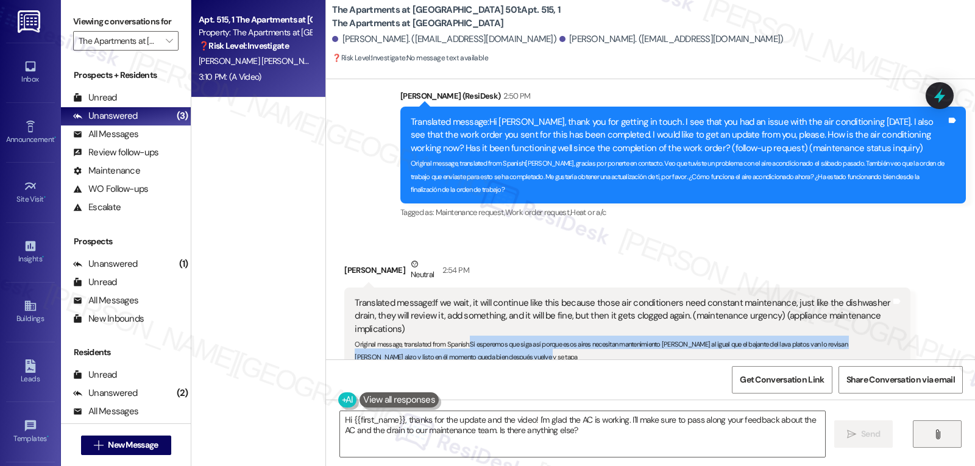
copy sub "Si esperemos que siga así porque esos aires necesitan mantenimiento [PERSON_NAM…"
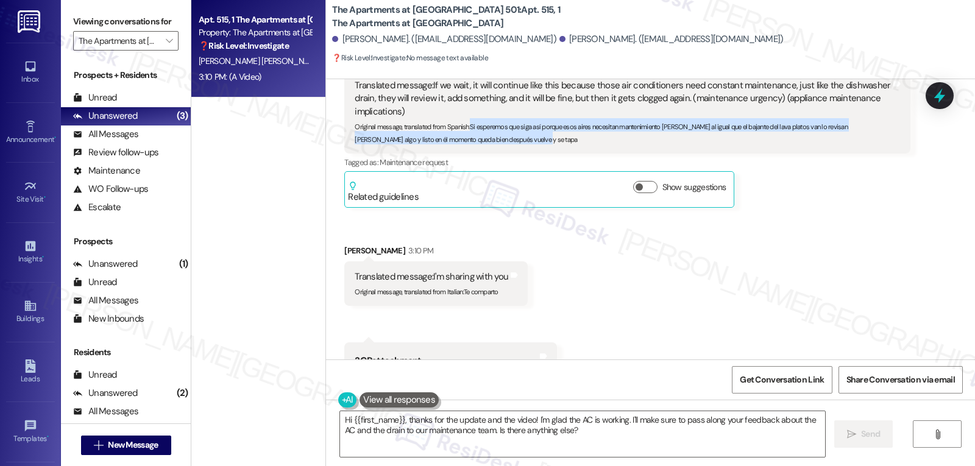
scroll to position [6638, 0]
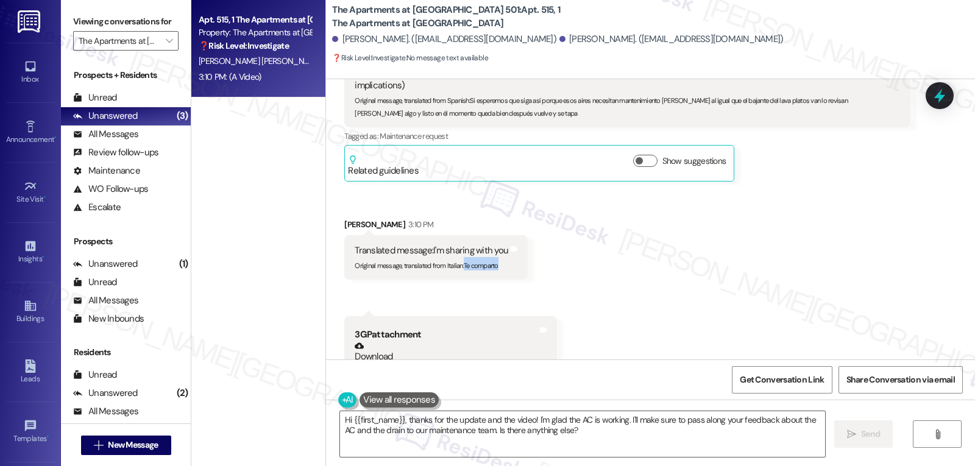
drag, startPoint x: 457, startPoint y: 242, endPoint x: 511, endPoint y: 250, distance: 54.1
click at [505, 250] on div "Translated message: I'm sharing with you Original message, translated from Ital…" at bounding box center [435, 257] width 183 height 44
copy div "Te comparto Translated from original message: Te comparto Tags and notes Receiv…"
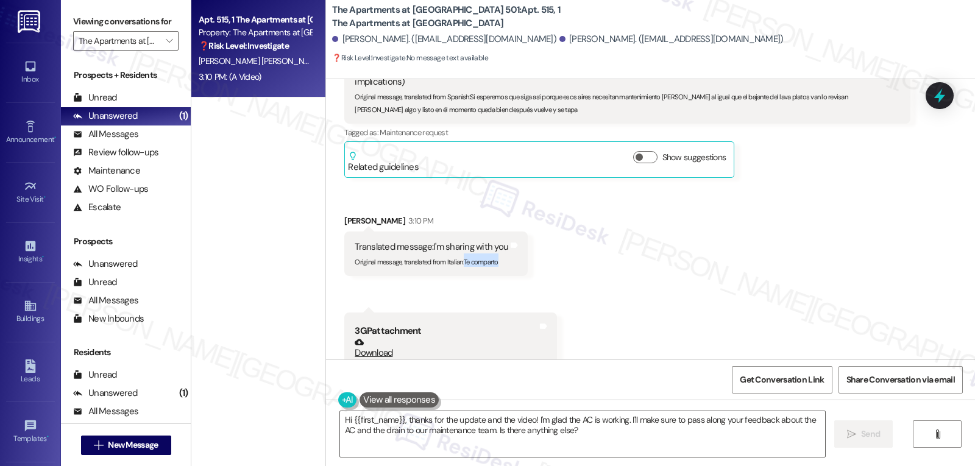
scroll to position [6518, 0]
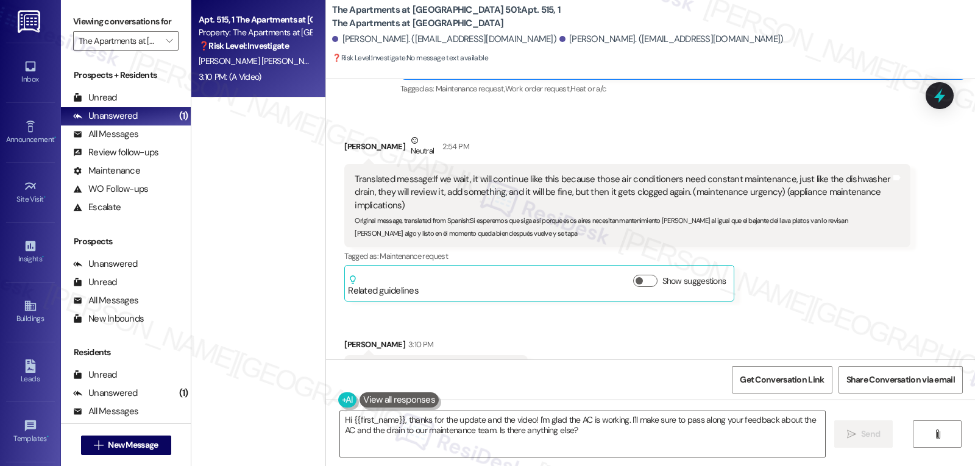
drag, startPoint x: 333, startPoint y: 121, endPoint x: 423, endPoint y: 125, distance: 89.6
click at [423, 125] on div "Received via SMS [PERSON_NAME] Neutral 2:54 PM Translated message: If we wait, …" at bounding box center [627, 218] width 584 height 186
copy div "[PERSON_NAME]"
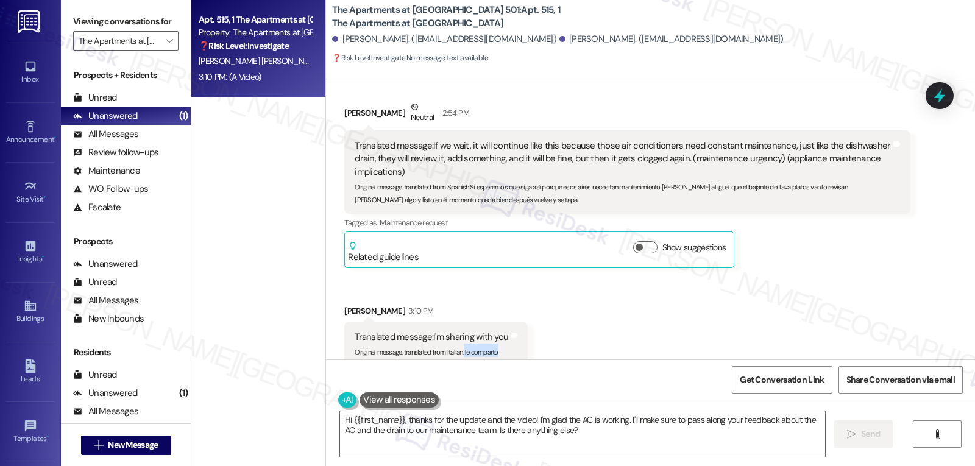
scroll to position [6883, 0]
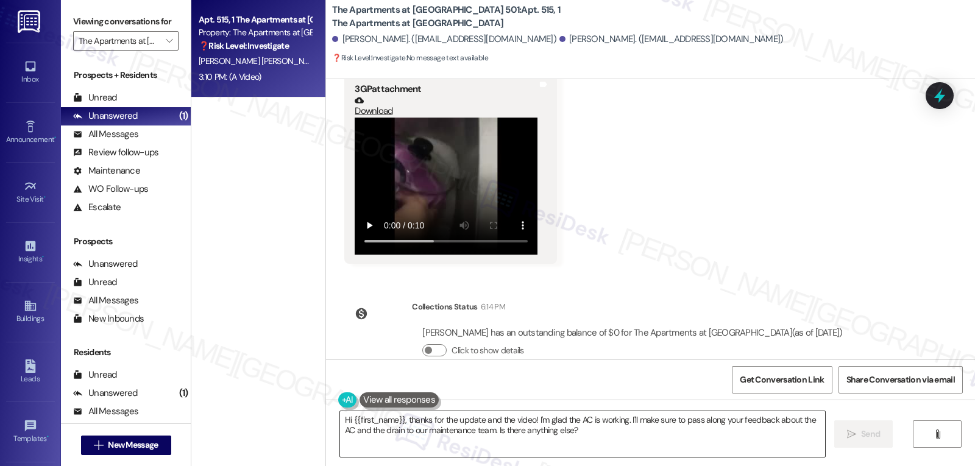
click at [406, 431] on textarea "Hi {{first_name}}, thanks for the update and the video! I'm glad the AC is work…" at bounding box center [582, 434] width 485 height 46
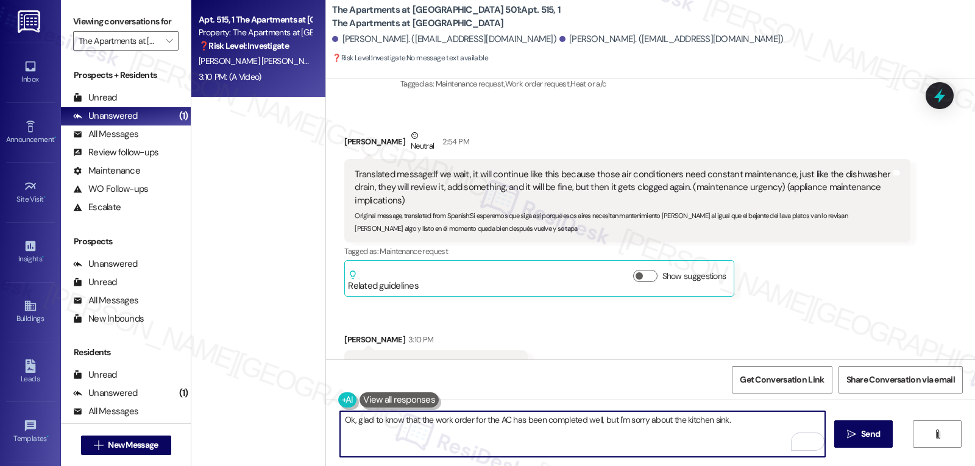
scroll to position [6518, 0]
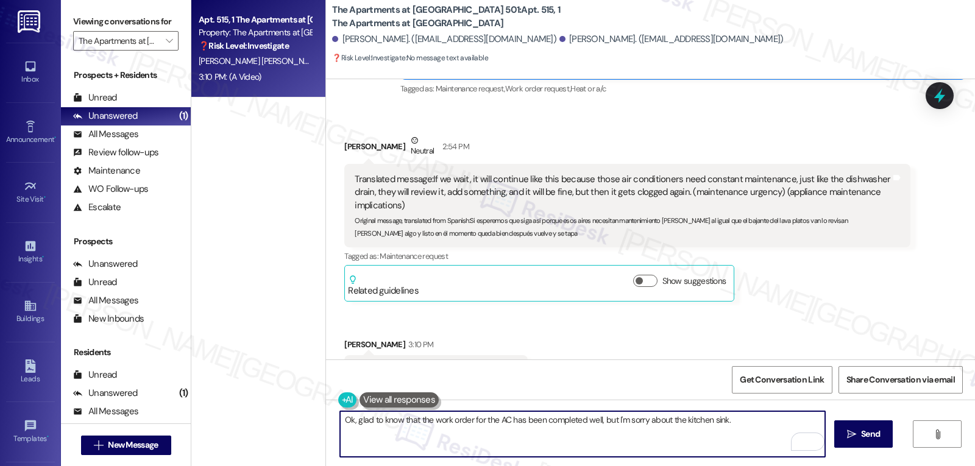
click at [734, 422] on textarea "Ok, glad to know that the work order for the AC has been completed well, but I'…" at bounding box center [582, 434] width 485 height 46
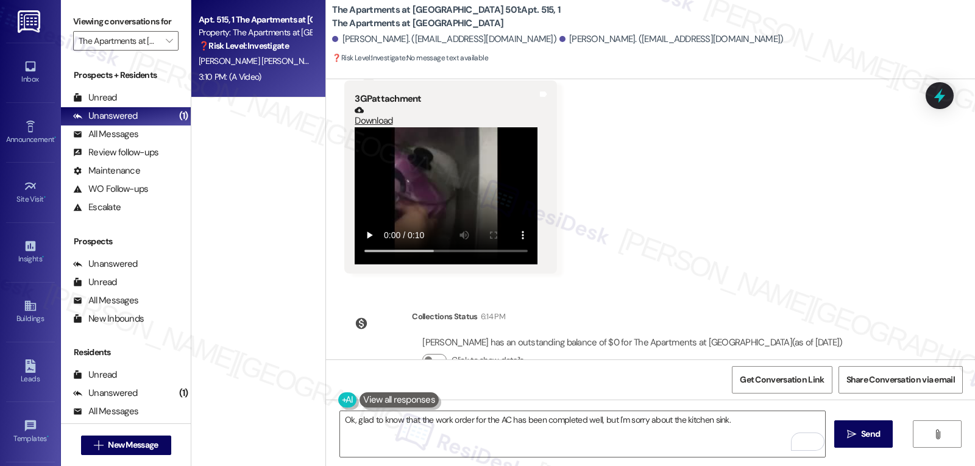
scroll to position [6883, 0]
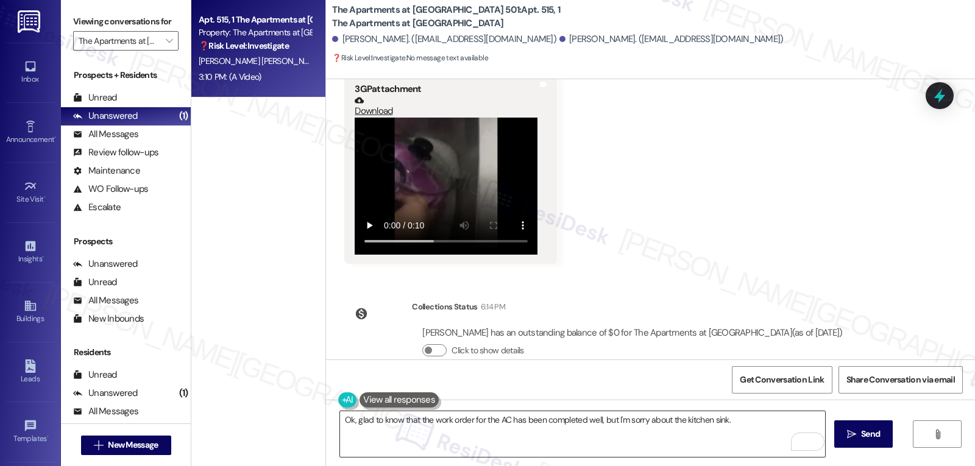
click at [731, 425] on textarea "Ok, glad to know that the work order for the AC has been completed well, but I'…" at bounding box center [582, 434] width 485 height 46
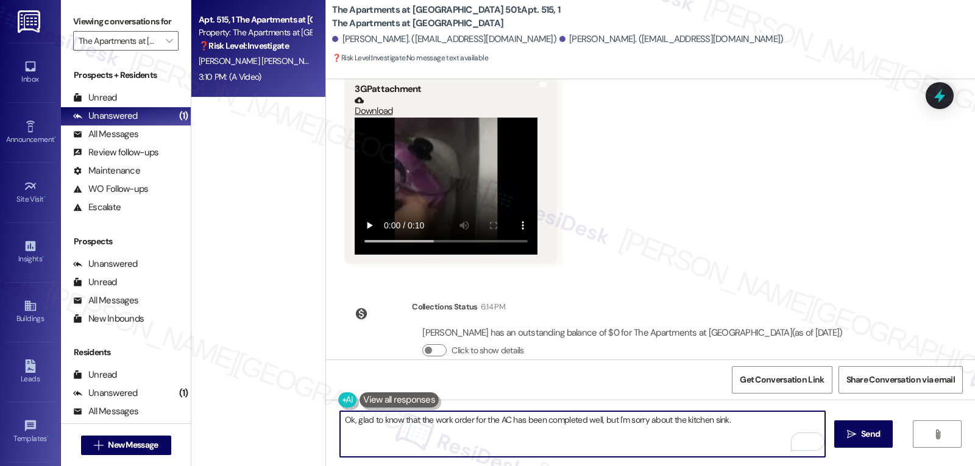
paste textarea "Has the clog caused any water to overflow onto the countertop or floor, or is t…"
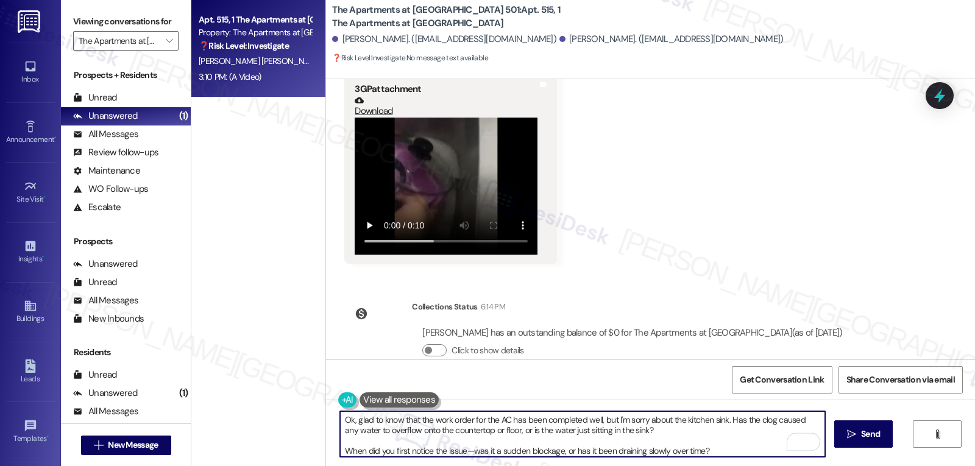
click at [710, 431] on textarea "Ok, glad to know that the work order for the AC has been completed well, but I'…" at bounding box center [582, 434] width 485 height 46
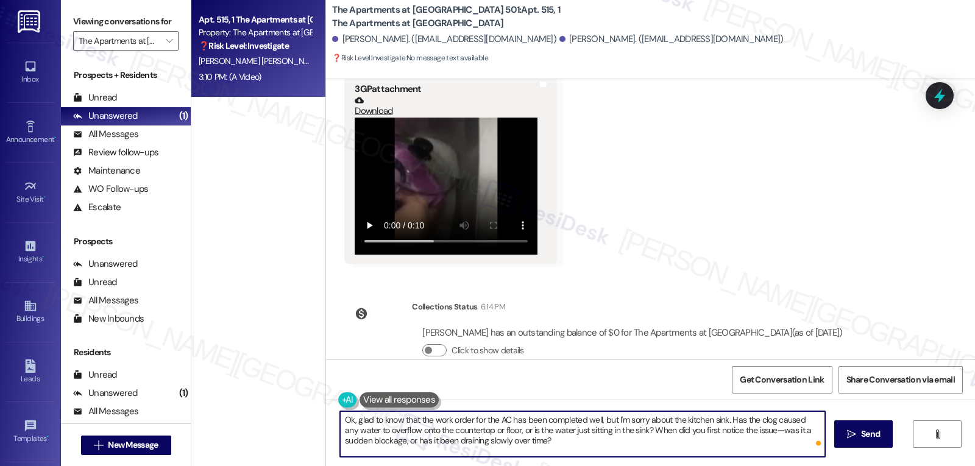
click at [759, 427] on textarea "Ok, glad to know that the work order for the AC has been completed well, but I'…" at bounding box center [582, 434] width 485 height 46
click at [545, 440] on textarea "Ok, glad to know that the work order for the AC has been completed well, but I'…" at bounding box center [582, 434] width 485 height 46
type textarea "Ok, glad to know that the work order for the AC has been completed well, but I'…"
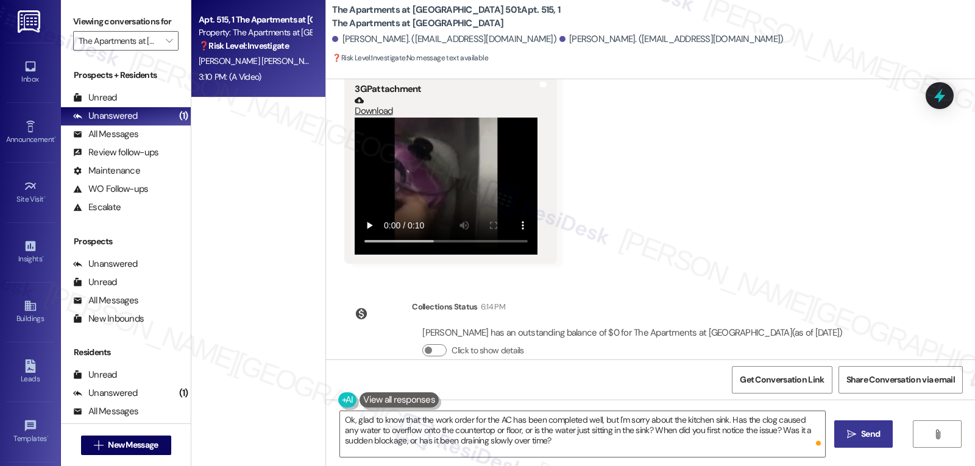
click at [858, 438] on span "Send" at bounding box center [870, 434] width 24 height 13
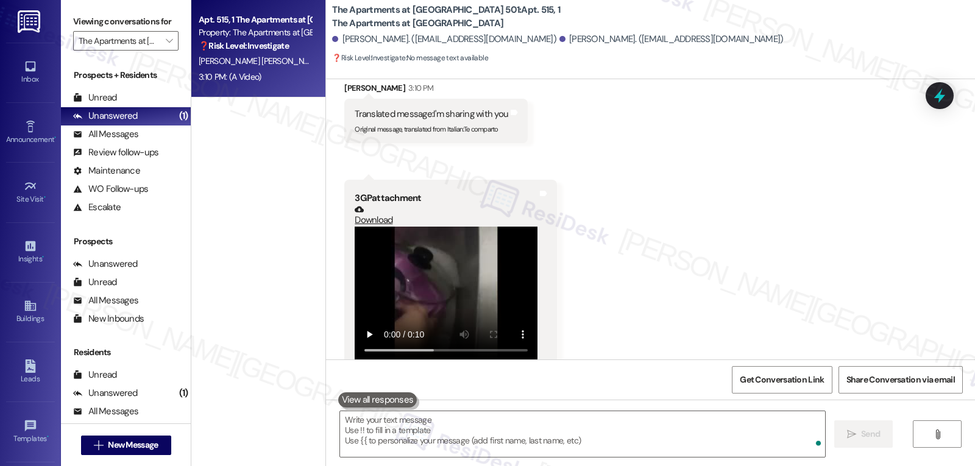
scroll to position [6771, 0]
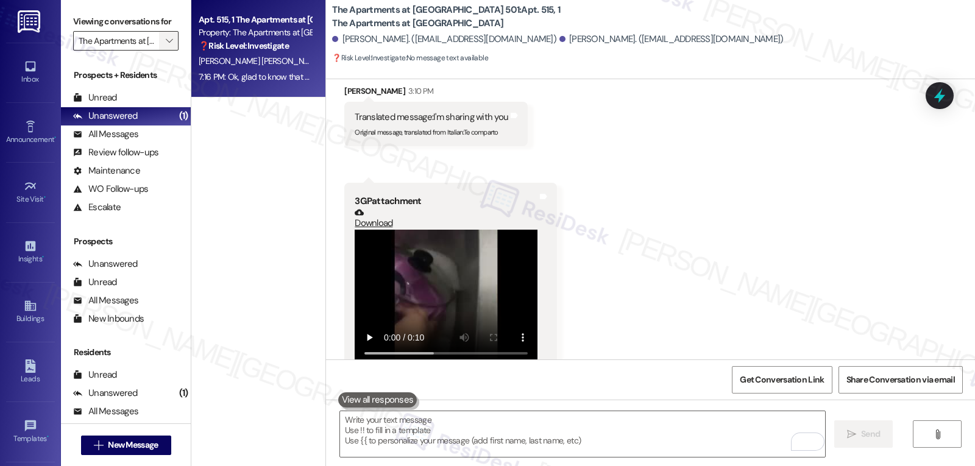
click at [166, 46] on icon "" at bounding box center [169, 41] width 7 height 10
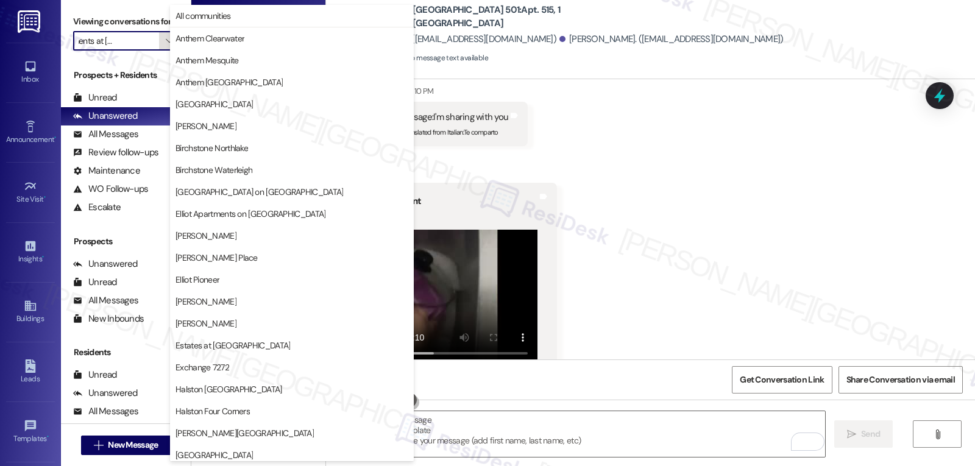
scroll to position [422, 0]
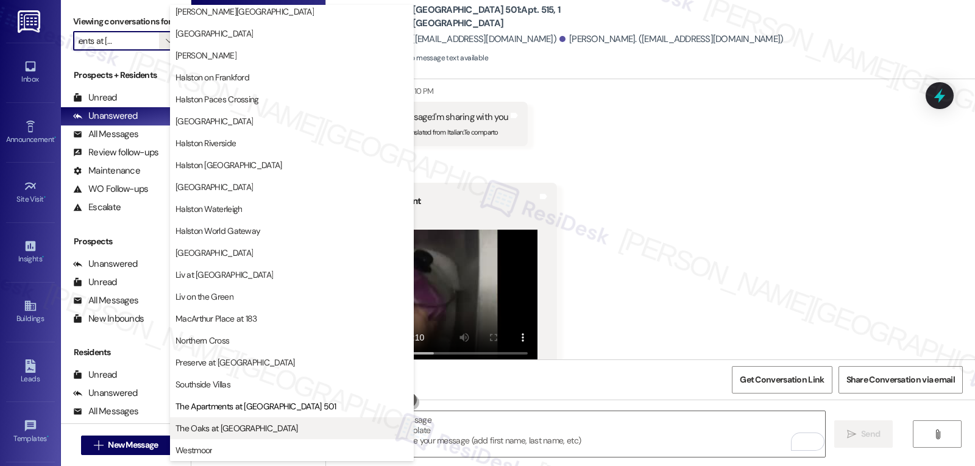
click at [222, 431] on span "The Oaks at [GEOGRAPHIC_DATA]" at bounding box center [236, 428] width 122 height 12
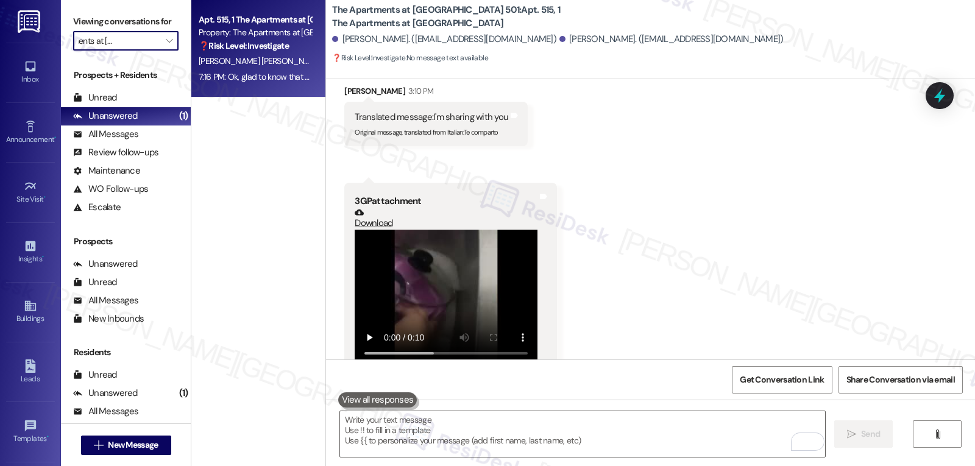
type input "The Oaks at [GEOGRAPHIC_DATA]"
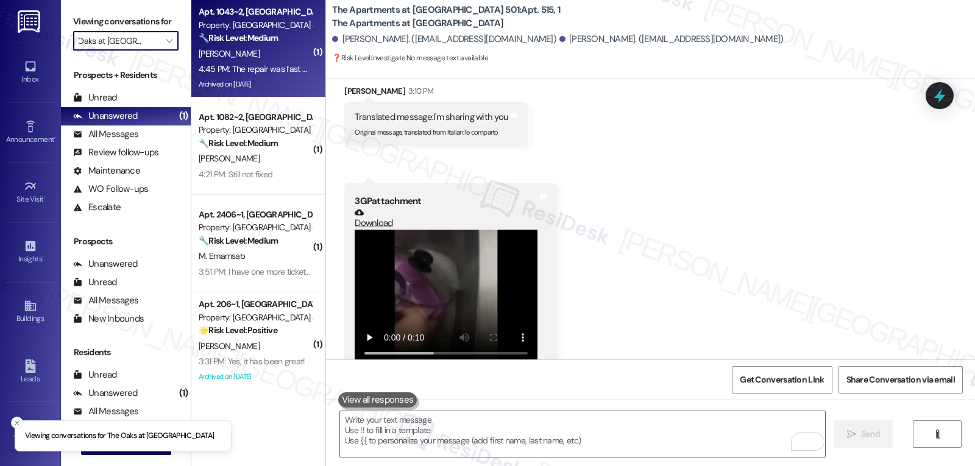
click at [267, 41] on strong "🔧 Risk Level: Medium" at bounding box center [238, 37] width 79 height 11
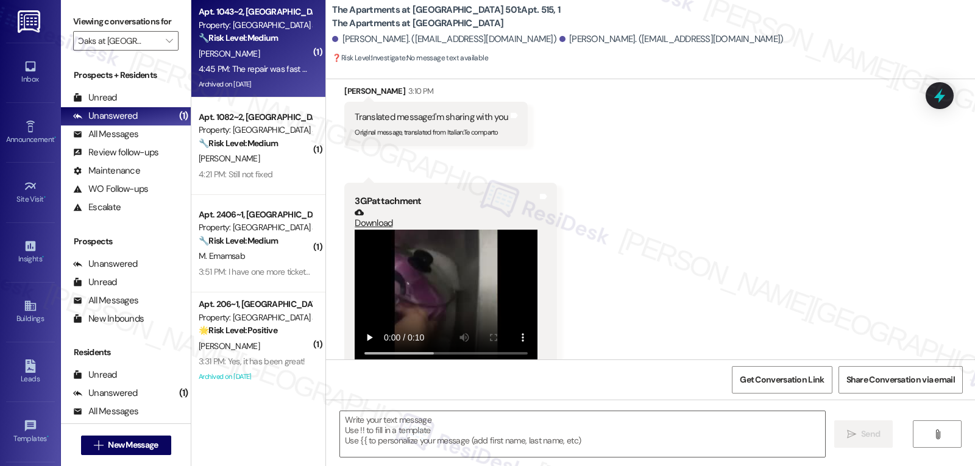
scroll to position [0, 0]
type textarea "Fetching suggested responses. Please feel free to read through the conversation…"
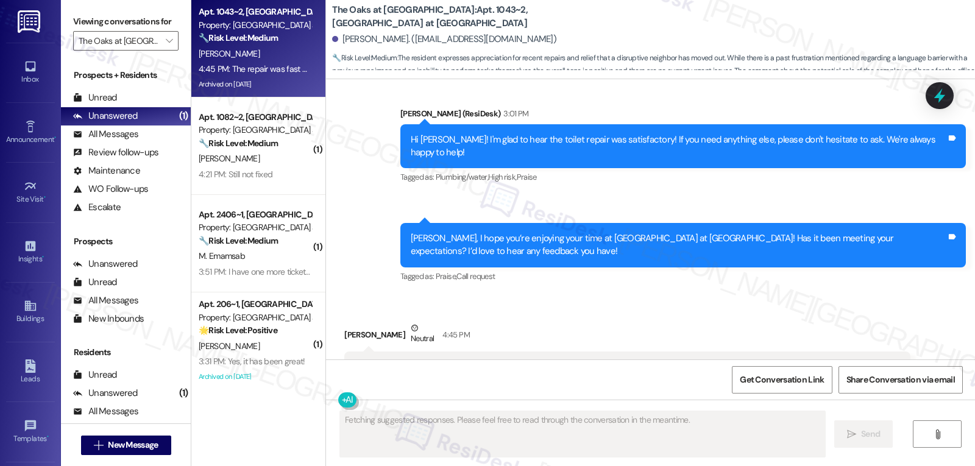
scroll to position [10943, 0]
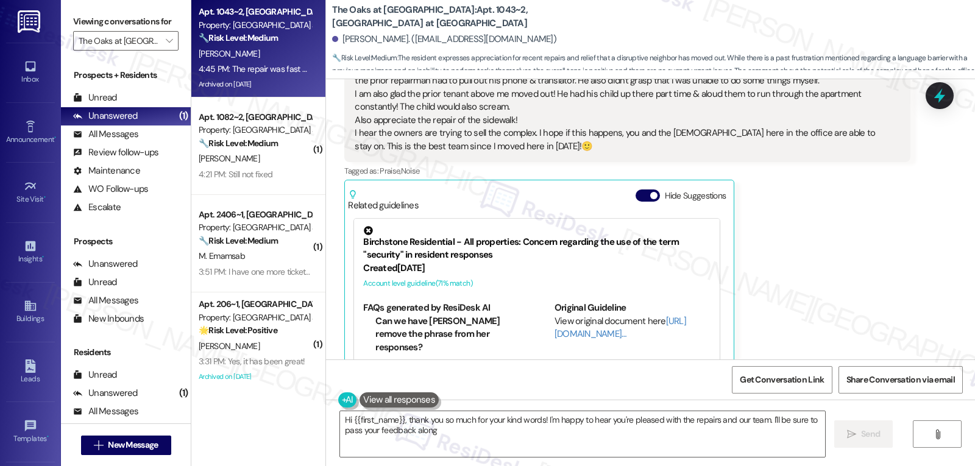
type textarea "Hi {{first_name}}, thank you so much for your kind words! I'm happy to hear you…"
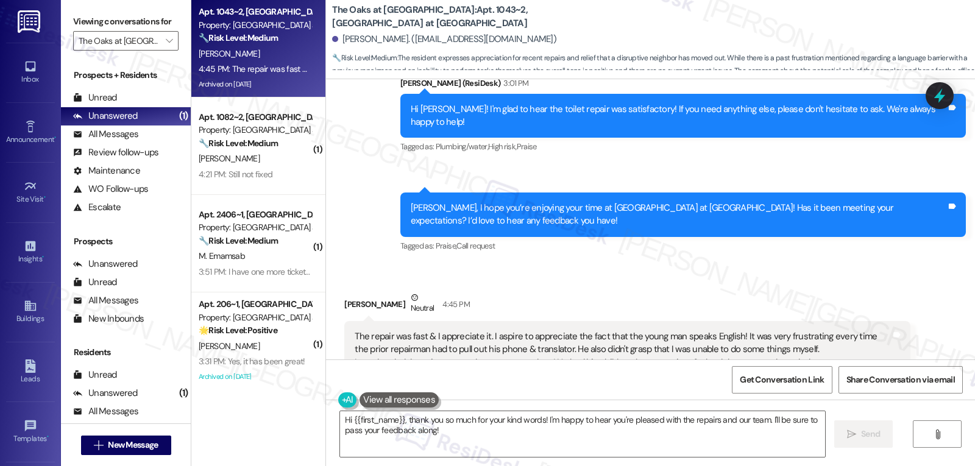
scroll to position [10700, 0]
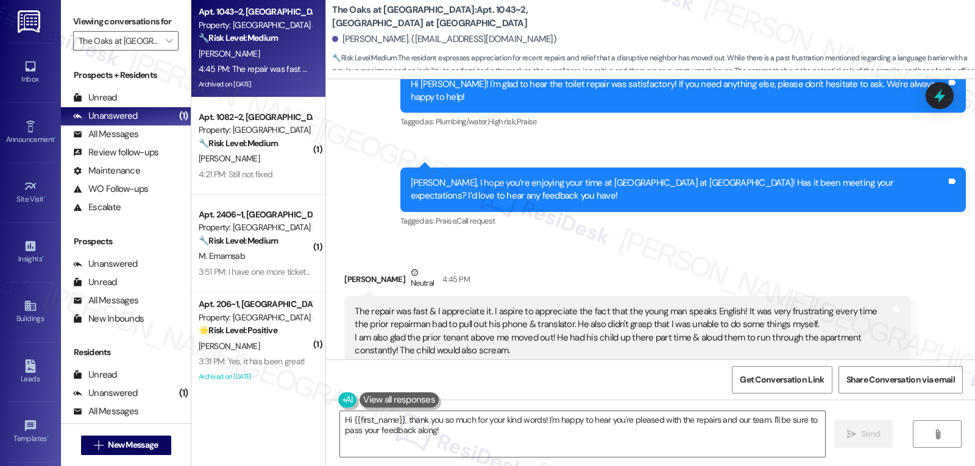
click at [400, 168] on div "[PERSON_NAME], I hope you’re enjoying your time at [GEOGRAPHIC_DATA] at [GEOGRA…" at bounding box center [682, 190] width 565 height 44
click at [539, 266] on div "[PERSON_NAME] Neutral 4:45 PM" at bounding box center [626, 281] width 565 height 30
click at [674, 239] on div "Received via SMS [PERSON_NAME] Neutral 4:45 PM The repair was fast & I apprecia…" at bounding box center [650, 447] width 649 height 417
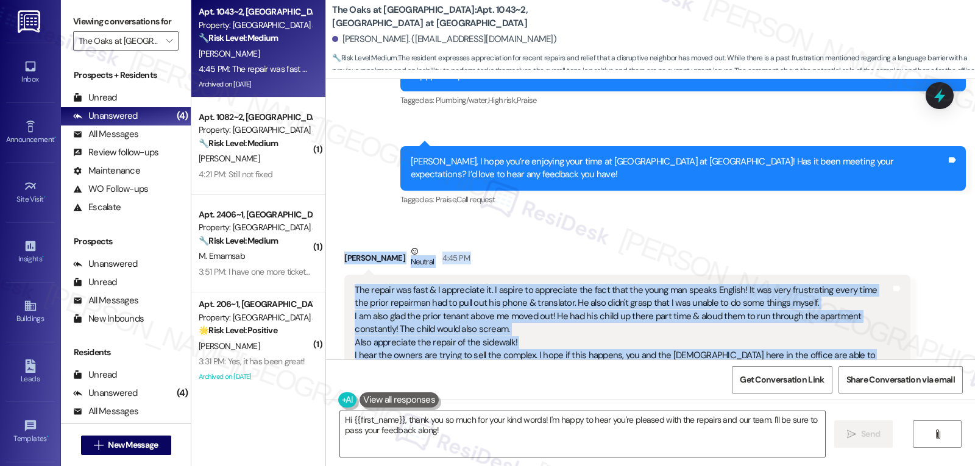
scroll to position [10751, 0]
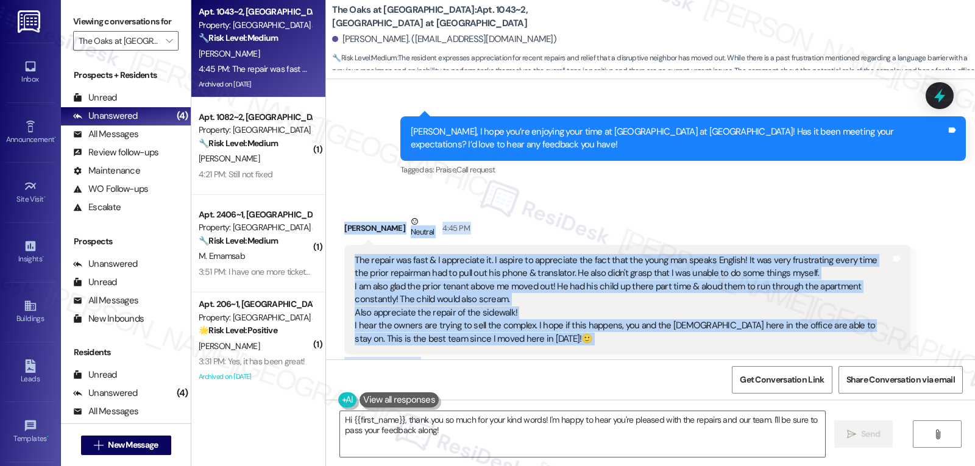
drag, startPoint x: 331, startPoint y: 238, endPoint x: 529, endPoint y: 351, distance: 228.4
click at [529, 351] on div "Received via SMS [PERSON_NAME] Neutral 4:45 PM The repair was fast & I apprecia…" at bounding box center [627, 405] width 584 height 398
click at [603, 355] on div "Tagged as: Praise , Click to highlight conversations about Praise Noise Click t…" at bounding box center [626, 364] width 565 height 18
click at [550, 215] on div "[PERSON_NAME] Neutral 4:45 PM" at bounding box center [626, 230] width 565 height 30
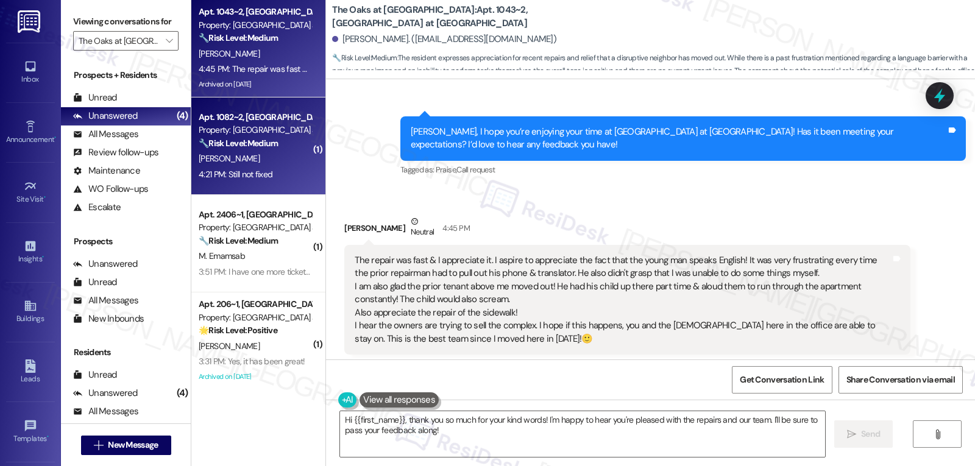
click at [272, 179] on div "4:21 PM: Still not fixed 4:21 PM: Still not fixed" at bounding box center [254, 174] width 115 height 15
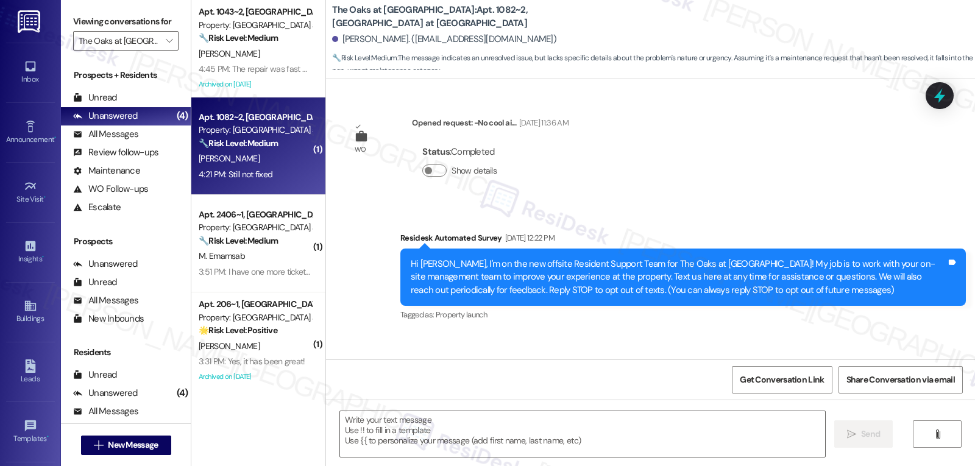
scroll to position [5130, 0]
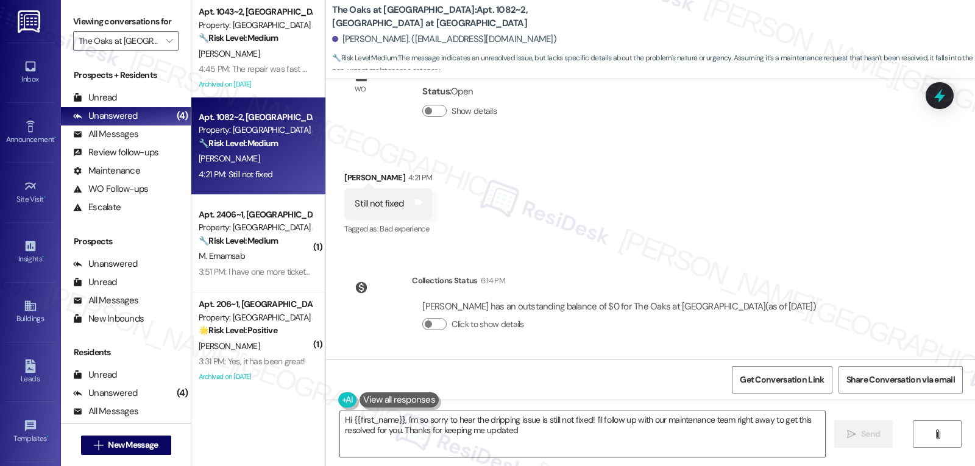
type textarea "Hi {{first_name}}, I'm so sorry to hear the dripping issue is still not fixed! …"
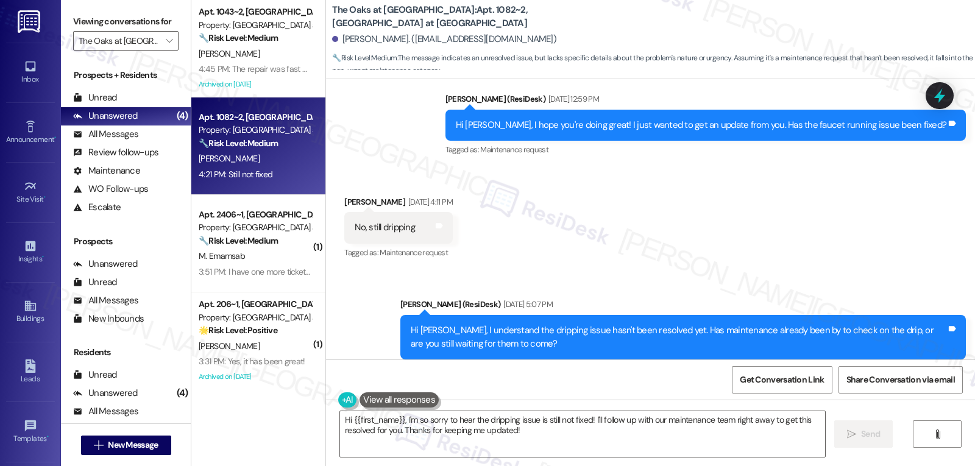
scroll to position [4765, 0]
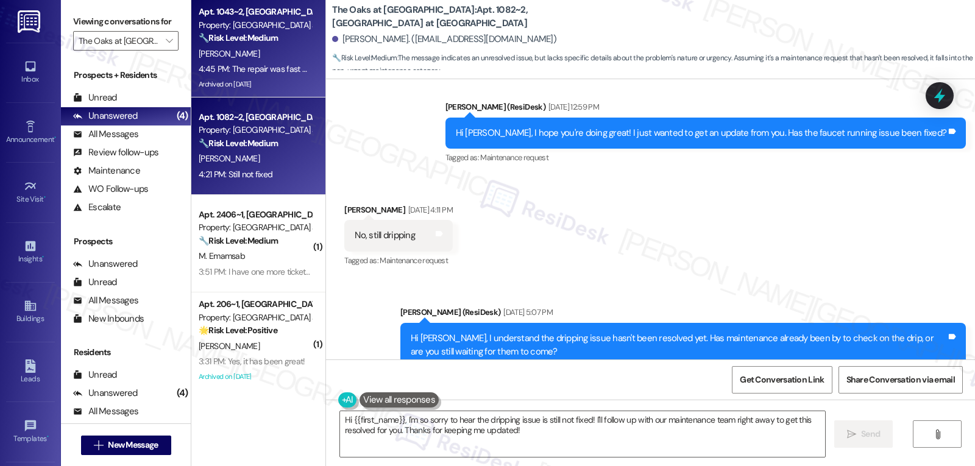
click at [277, 41] on div "🔧 Risk Level: Medium The resident expresses appreciation for recent repairs and…" at bounding box center [255, 38] width 113 height 13
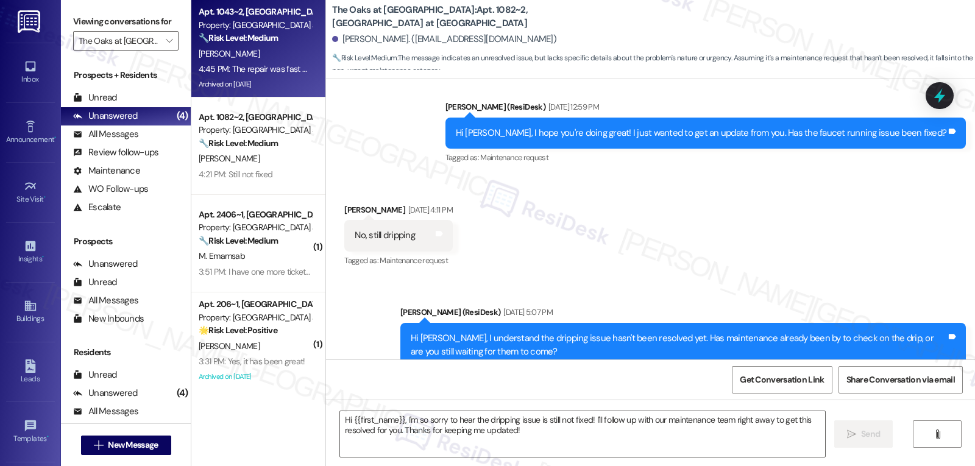
type textarea "Fetching suggested responses. Please feel free to read through the conversation…"
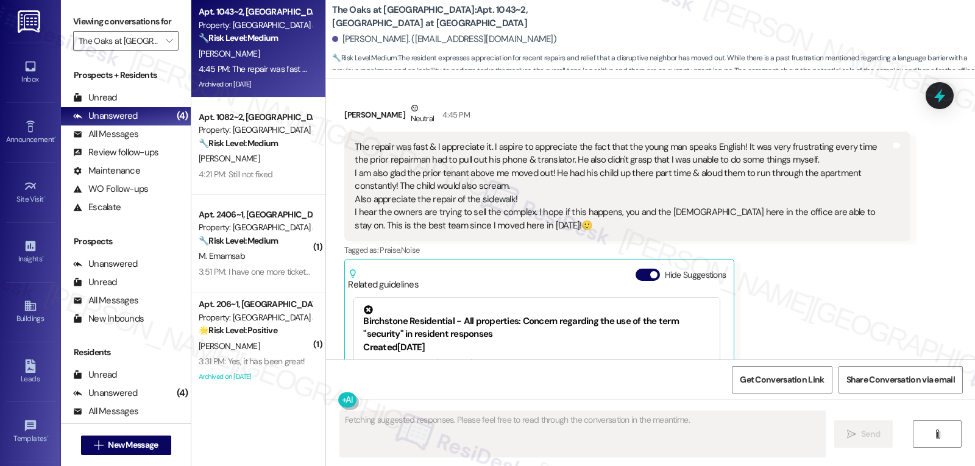
scroll to position [10700, 0]
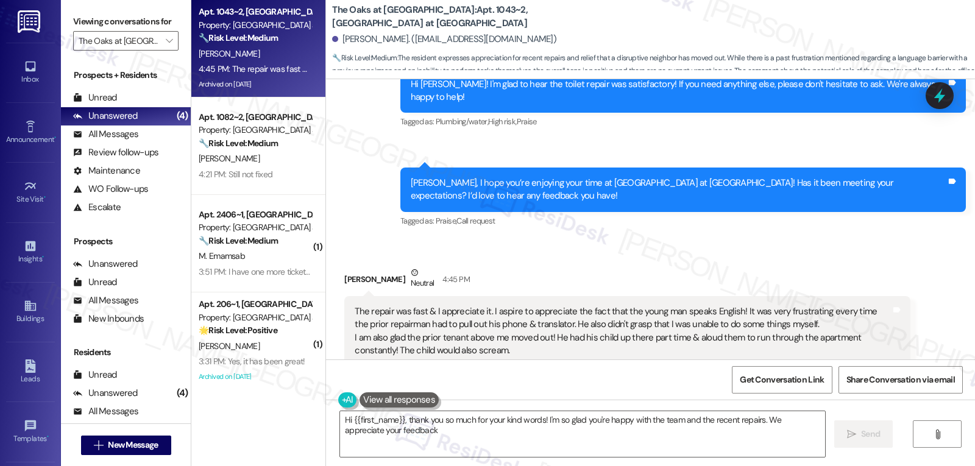
type textarea "Hi {{first_name}}, thank you so much for your kind words! I'm so glad you're ha…"
drag, startPoint x: 328, startPoint y: 236, endPoint x: 398, endPoint y: 262, distance: 74.6
click at [398, 262] on div "Received via SMS [PERSON_NAME] Neutral 4:45 PM The repair was fast & I apprecia…" at bounding box center [627, 456] width 584 height 398
click at [363, 131] on div "Sent via SMS [PERSON_NAME] (ResiDesk) 3:01 PM Hi [PERSON_NAME]! I'm glad to hea…" at bounding box center [650, 131] width 649 height 214
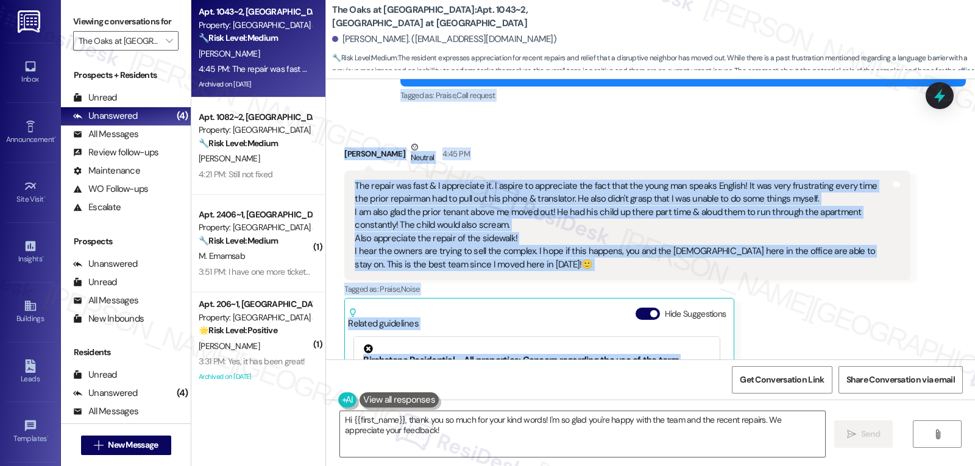
scroll to position [10943, 0]
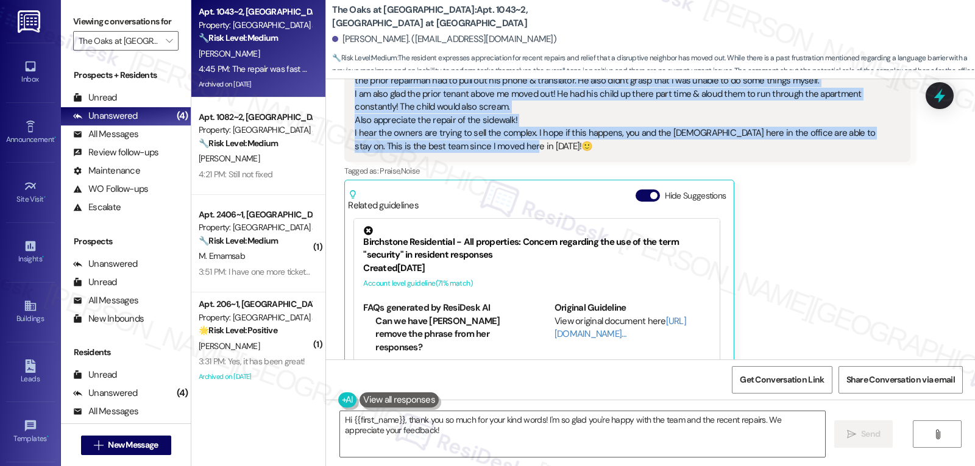
drag, startPoint x: 392, startPoint y: 146, endPoint x: 546, endPoint y: 102, distance: 160.7
click at [546, 102] on div "WO Opened request: linen close... [DATE] 9:34 AM Status : Completed Show detail…" at bounding box center [650, 219] width 649 height 280
copy div "Lorem (IpsuMdol) 1:43 SI Am Consec! A'e sedd ei temp inc utlabo etdolo mag aliq…"
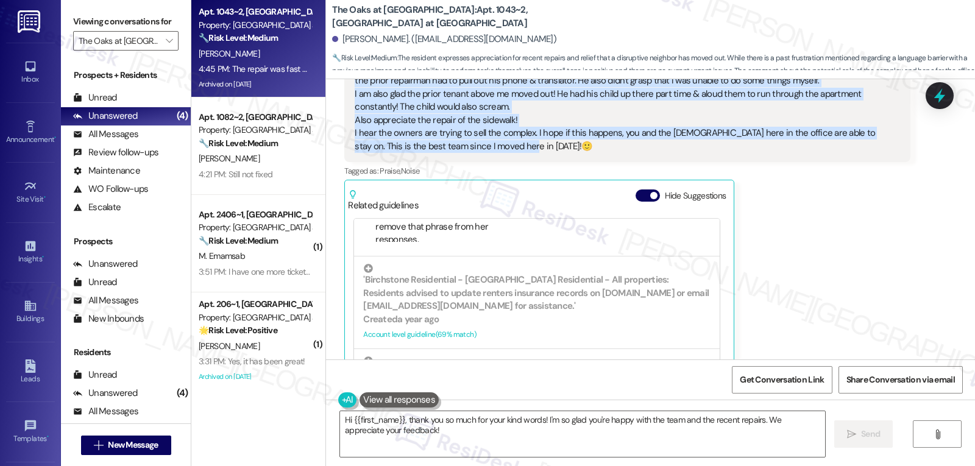
scroll to position [306, 0]
